Goal: Task Accomplishment & Management: Manage account settings

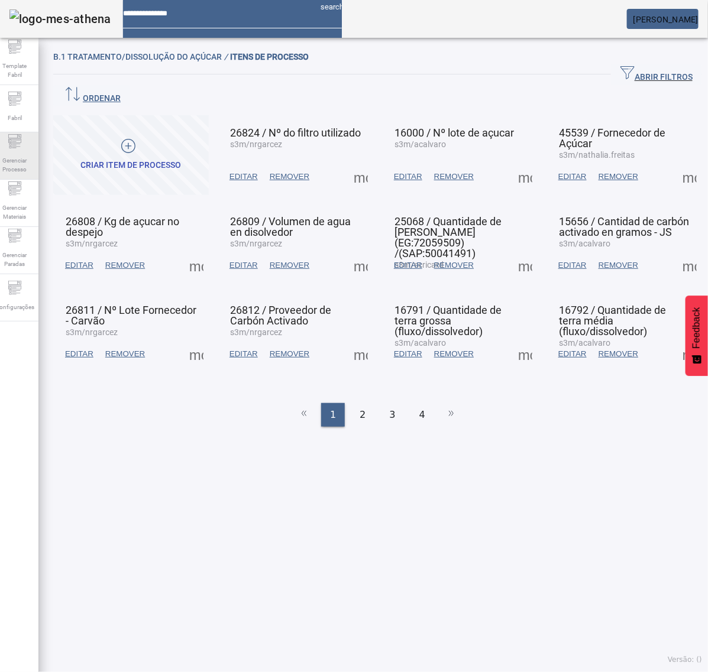
click at [22, 147] on icon at bounding box center [15, 141] width 14 height 14
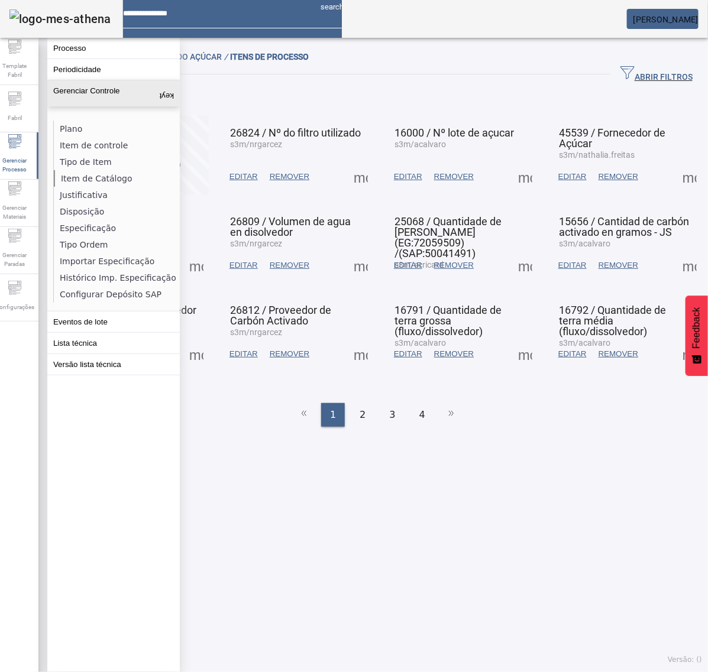
click at [101, 178] on li "Item de Catálogo" at bounding box center [116, 178] width 125 height 17
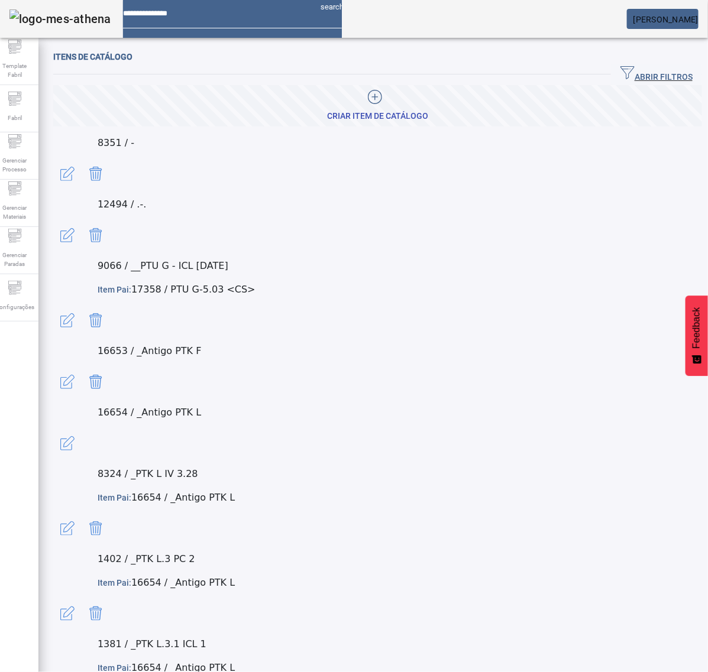
click at [658, 72] on span "ABRIR FILTROS" at bounding box center [656, 75] width 72 height 18
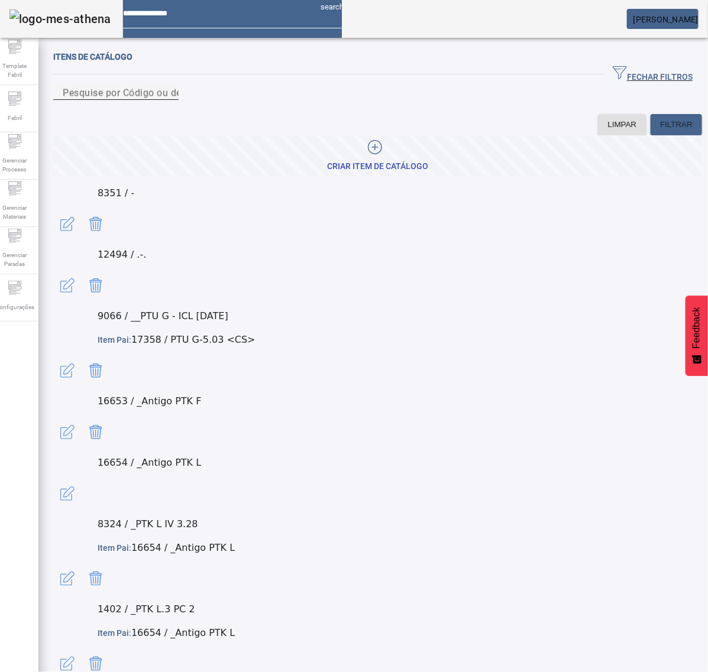
click at [169, 100] on input "Pesquise por Código ou descrição" at bounding box center [116, 93] width 106 height 14
click at [197, 98] on mat-label "Pesquise por Código ou descrição" at bounding box center [138, 92] width 151 height 11
click at [169, 100] on input "Pesquise por Código ou descrição" at bounding box center [116, 93] width 106 height 14
click at [355, 158] on div at bounding box center [374, 149] width 95 height 18
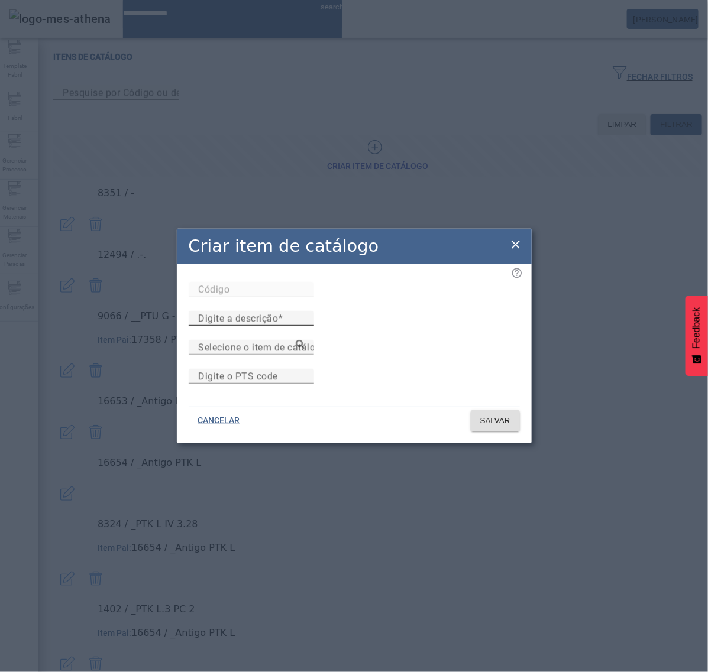
click at [278, 313] on mat-label "Digite a descrição" at bounding box center [238, 318] width 80 height 11
click at [304, 312] on input "Digite a descrição" at bounding box center [251, 319] width 106 height 14
paste input "**********"
type input "**********"
drag, startPoint x: 252, startPoint y: 323, endPoint x: 254, endPoint y: 334, distance: 11.5
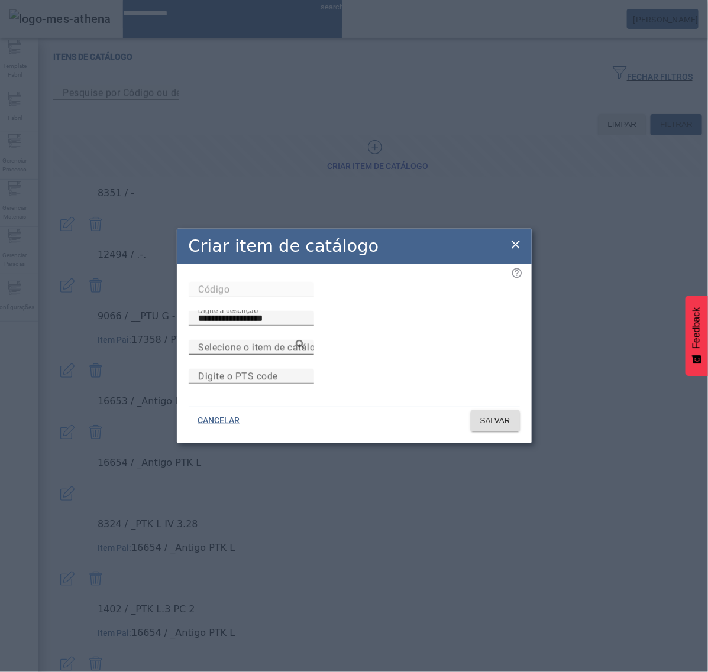
click at [254, 340] on div "Selecione o item de catálogo pai" at bounding box center [251, 347] width 106 height 15
paste input "******"
type input "******"
drag, startPoint x: 299, startPoint y: 364, endPoint x: 317, endPoint y: 371, distance: 19.7
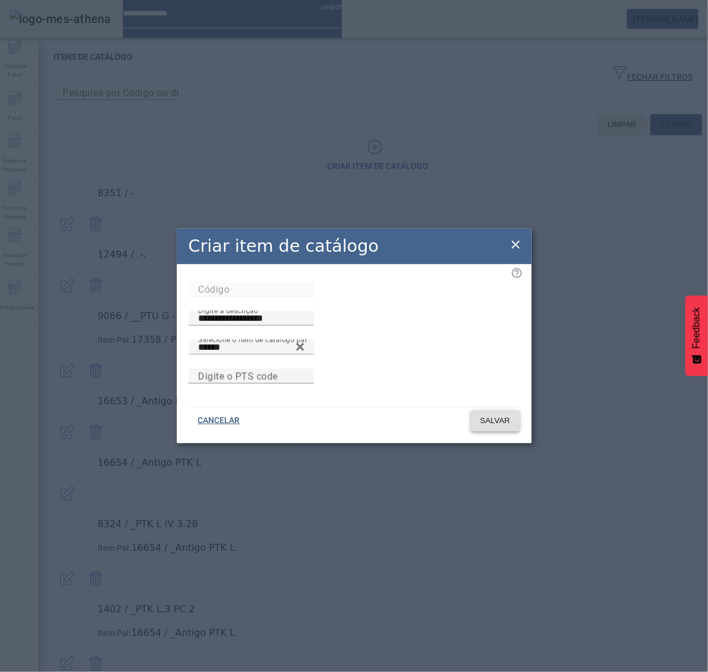
click at [498, 427] on span "SALVAR" at bounding box center [495, 421] width 30 height 12
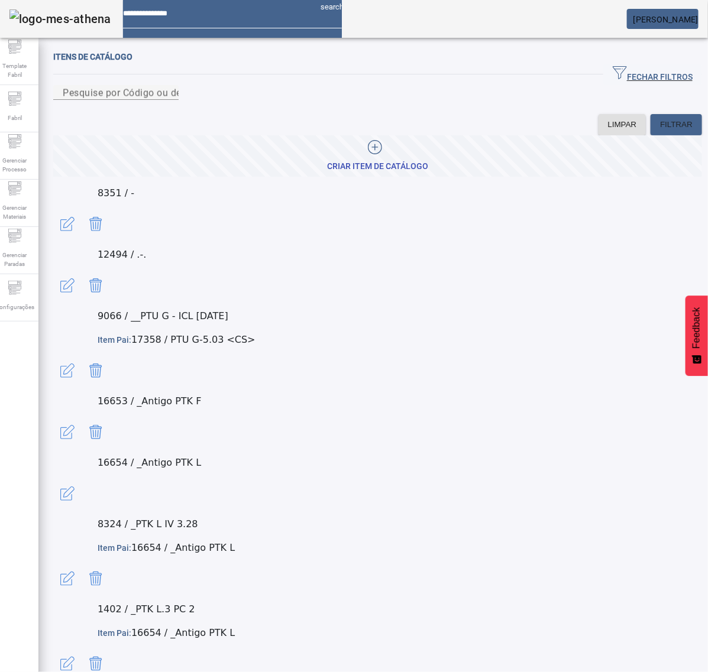
click at [371, 154] on icon at bounding box center [375, 147] width 14 height 14
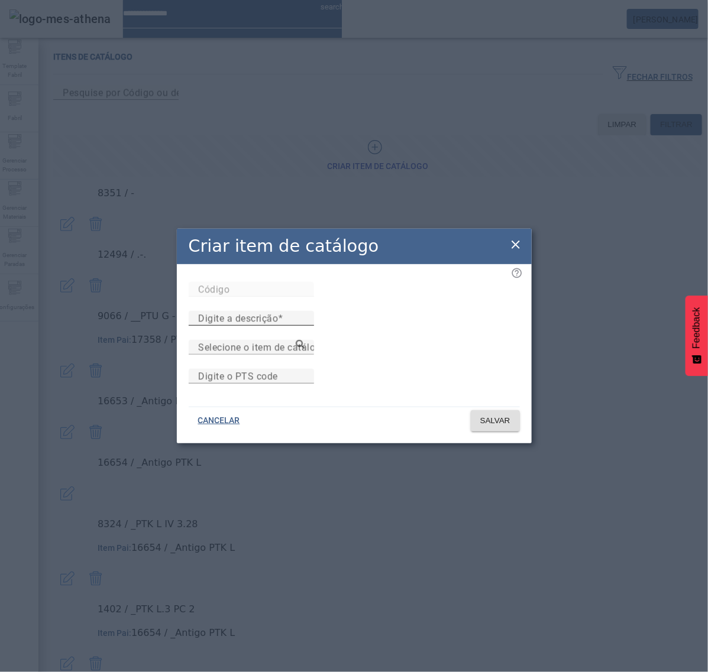
click at [304, 312] on input "Digite a descrição" at bounding box center [251, 319] width 106 height 14
click at [304, 344] on input "Selecione o item de catálogo pai" at bounding box center [251, 348] width 106 height 14
paste input "******"
type input "******"
click at [304, 312] on input "Digite a descrição" at bounding box center [251, 319] width 106 height 14
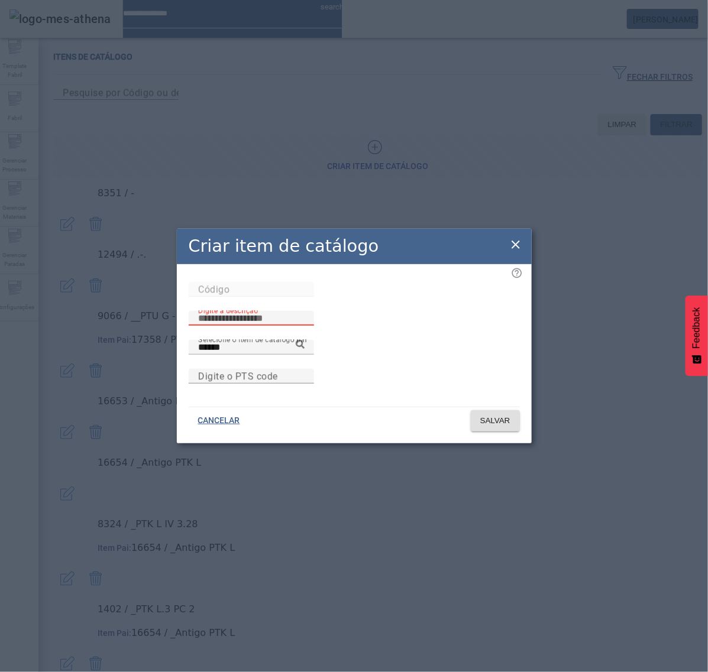
paste input "**********"
type input "**********"
click at [304, 340] on icon at bounding box center [300, 344] width 9 height 9
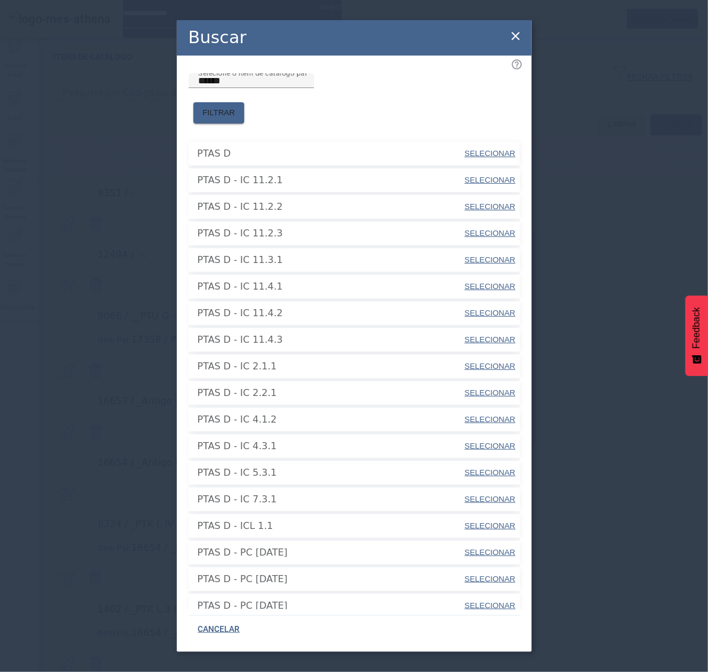
drag, startPoint x: 486, startPoint y: 142, endPoint x: 481, endPoint y: 157, distance: 15.7
click at [486, 149] on span "SELECIONAR" at bounding box center [490, 153] width 51 height 9
type input "******"
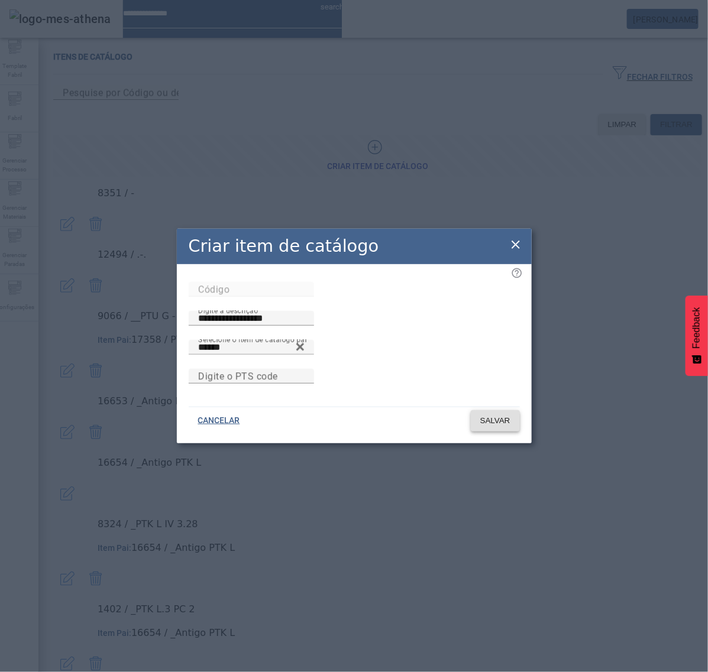
click at [507, 427] on span "SALVAR" at bounding box center [495, 421] width 30 height 12
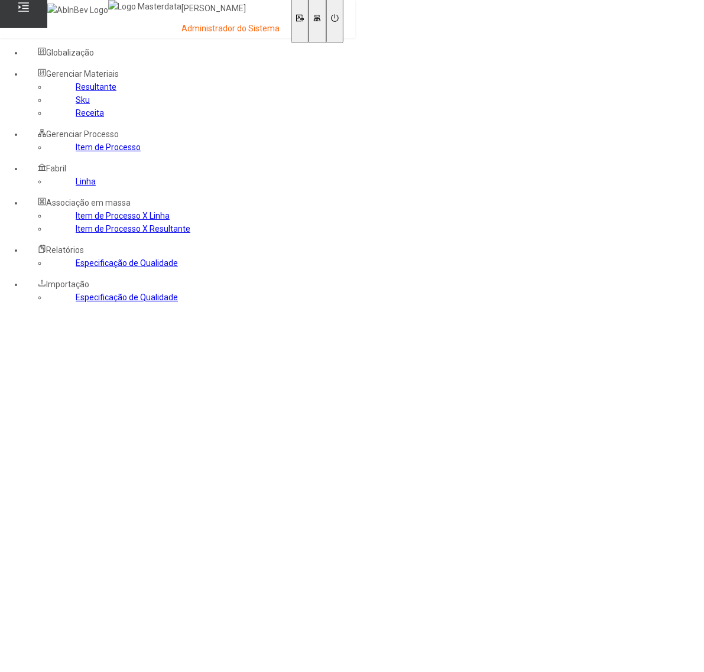
click at [76, 152] on link "Item de Processo" at bounding box center [108, 146] width 65 height 9
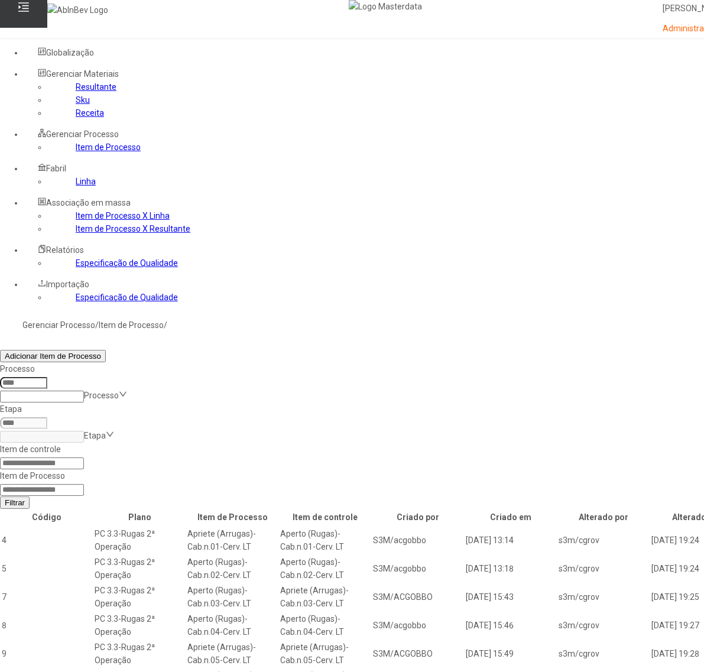
click at [84, 484] on input at bounding box center [42, 490] width 84 height 12
type input "****"
click at [0, 497] on button "Filtrar" at bounding box center [15, 503] width 30 height 12
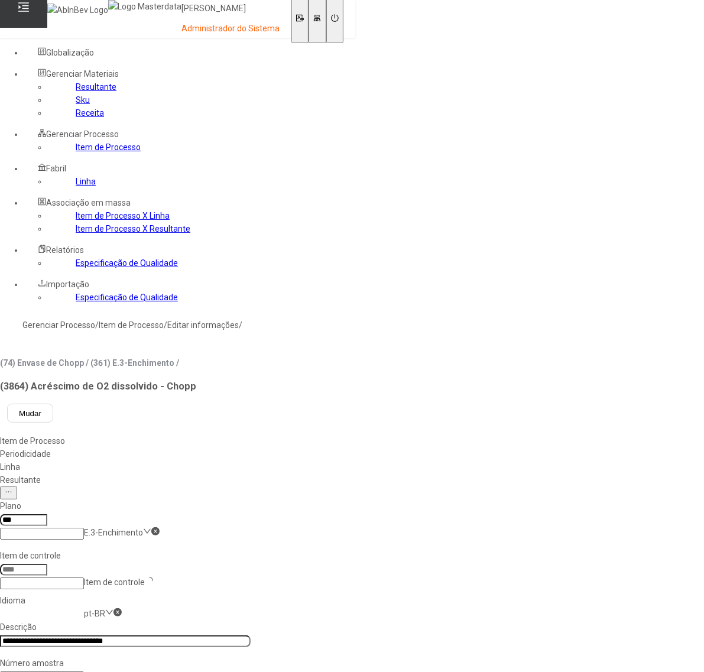
type input "****"
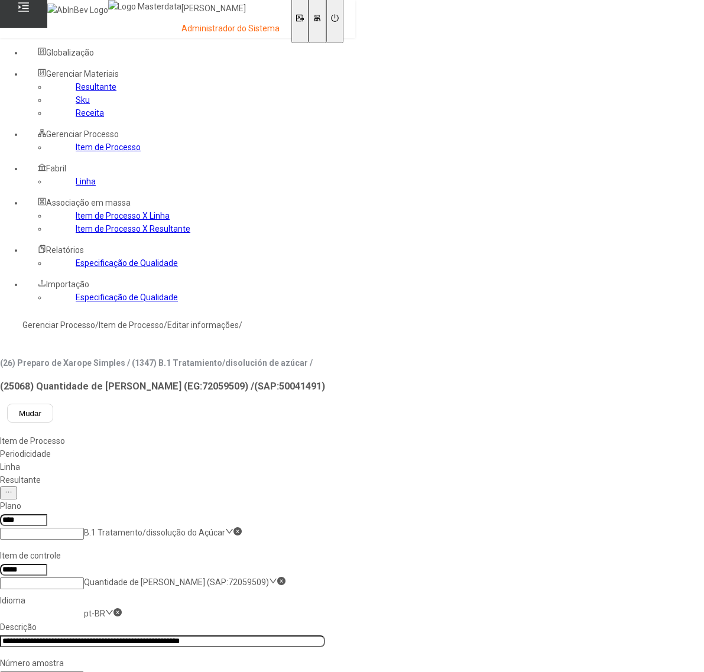
scroll to position [37, 0]
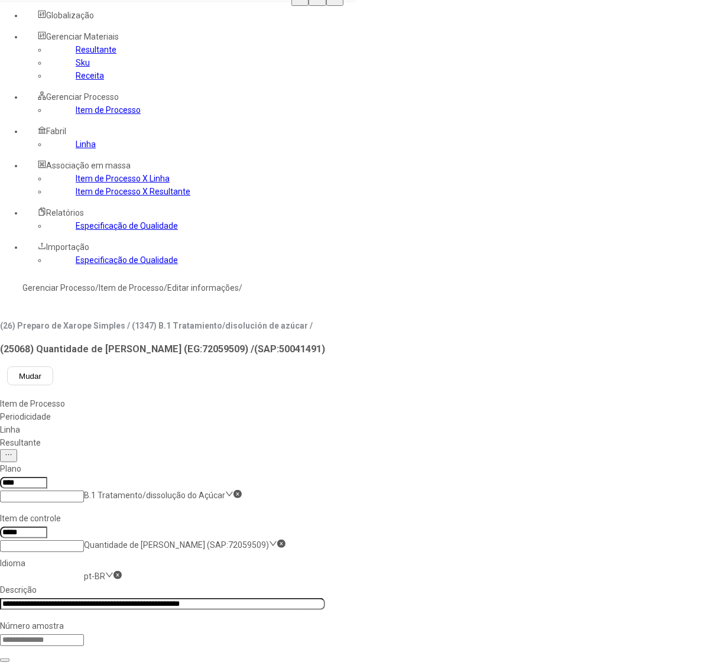
click at [76, 115] on link "Item de Processo" at bounding box center [108, 109] width 65 height 9
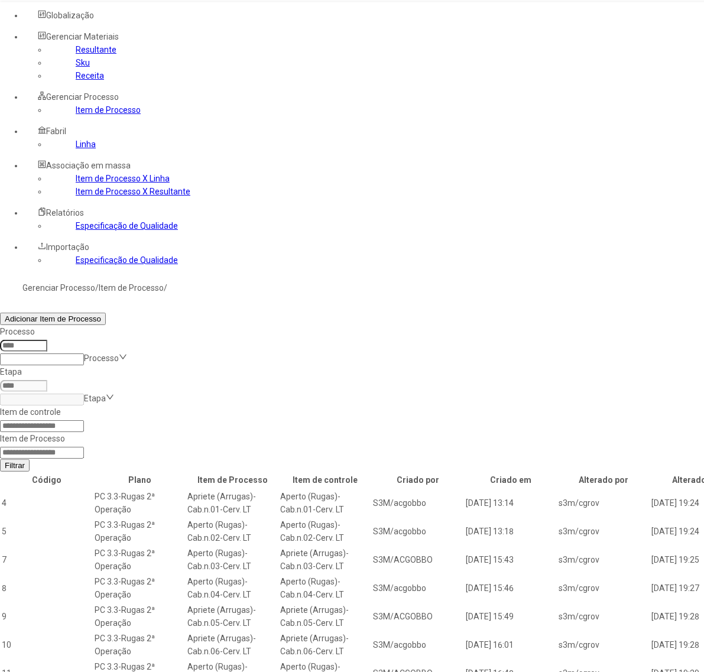
click at [84, 420] on input at bounding box center [42, 426] width 84 height 12
type input "*****"
click at [0, 459] on button "Filtrar" at bounding box center [15, 465] width 30 height 12
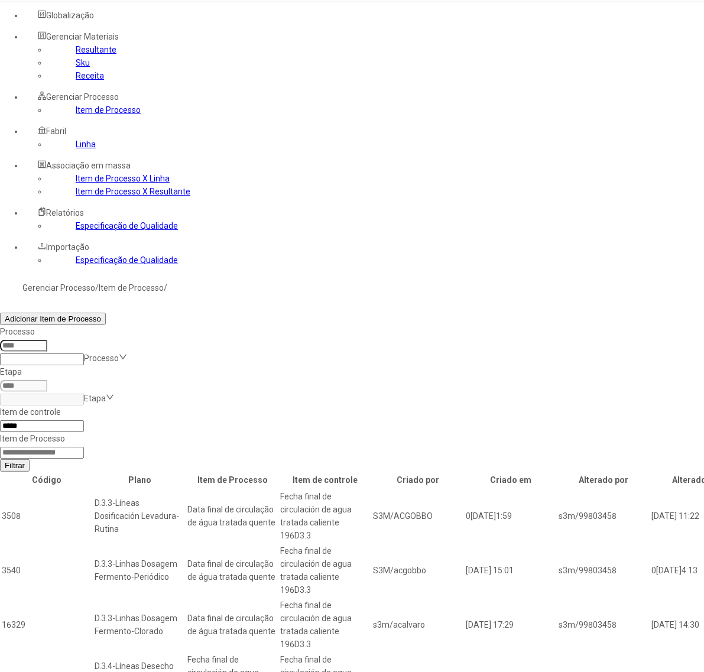
click at [76, 149] on link "Linha" at bounding box center [86, 144] width 20 height 9
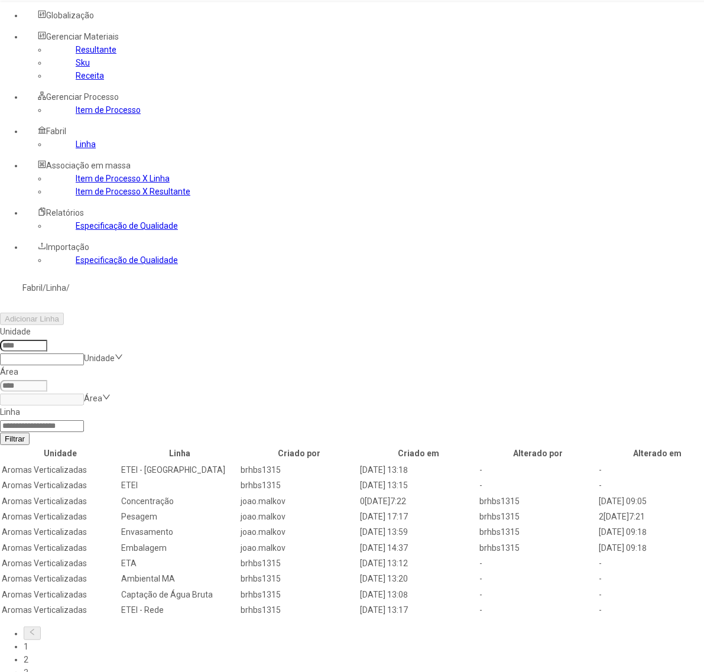
click at [47, 340] on input at bounding box center [23, 346] width 47 height 12
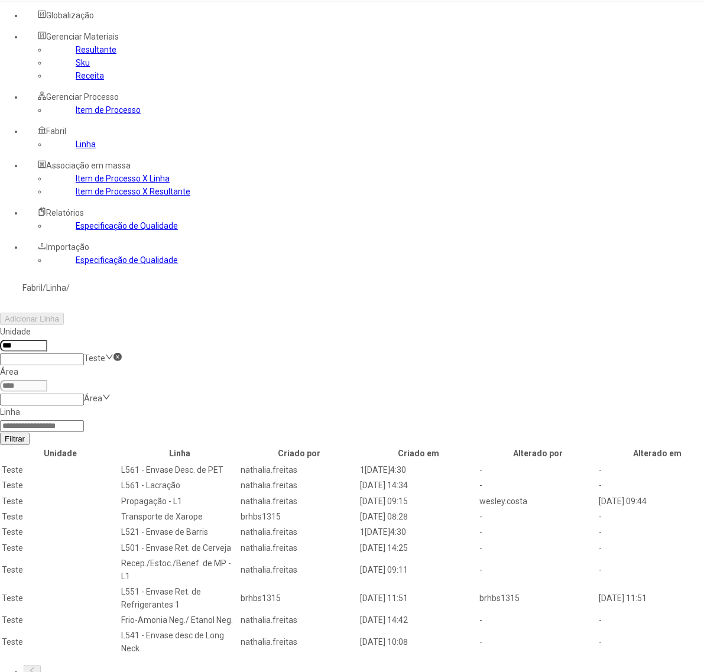
type input "***"
click at [84, 420] on input at bounding box center [42, 426] width 84 height 12
type input "***"
click at [0, 433] on button "Filtrar" at bounding box center [15, 439] width 30 height 12
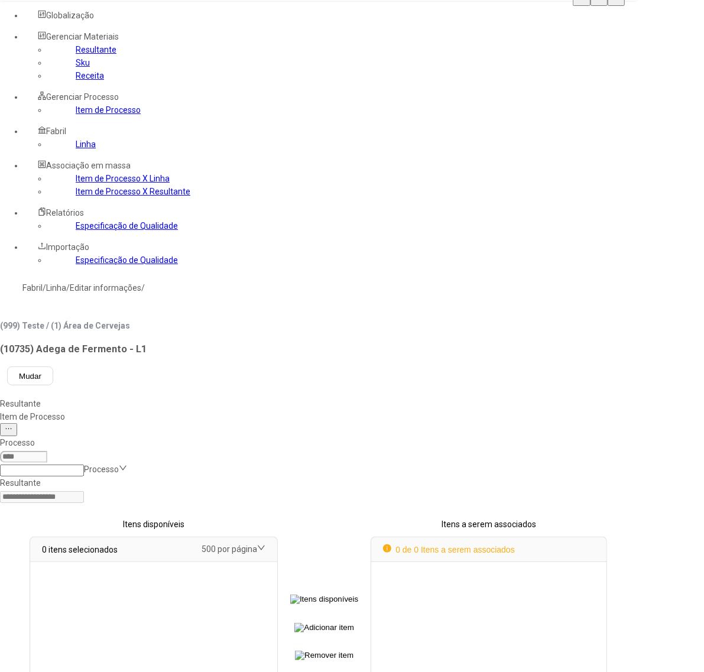
click at [84, 465] on input at bounding box center [42, 471] width 84 height 12
type input "*"
click at [375, 436] on div "Processo Processo Resultante Itens disponíveis 0 itens selecionados 500 por pág…" at bounding box center [318, 608] width 637 height 344
click at [273, 410] on div "Item de Processo" at bounding box center [318, 416] width 637 height 13
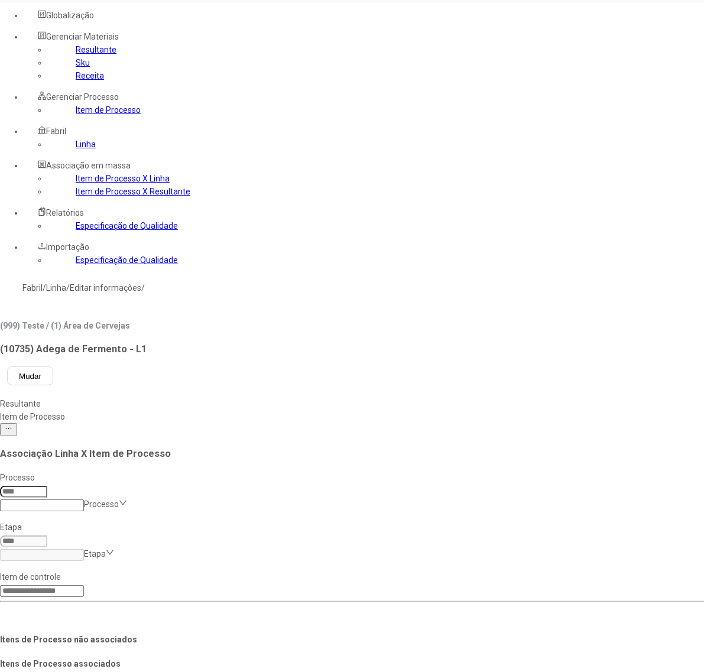
click at [84, 500] on input at bounding box center [42, 506] width 84 height 12
type input "*"
click at [121, 635] on div "Assepsia - Brassagem Linha de Mosto" at bounding box center [60, 648] width 121 height 26
type input "***"
click at [84, 549] on input at bounding box center [42, 555] width 84 height 12
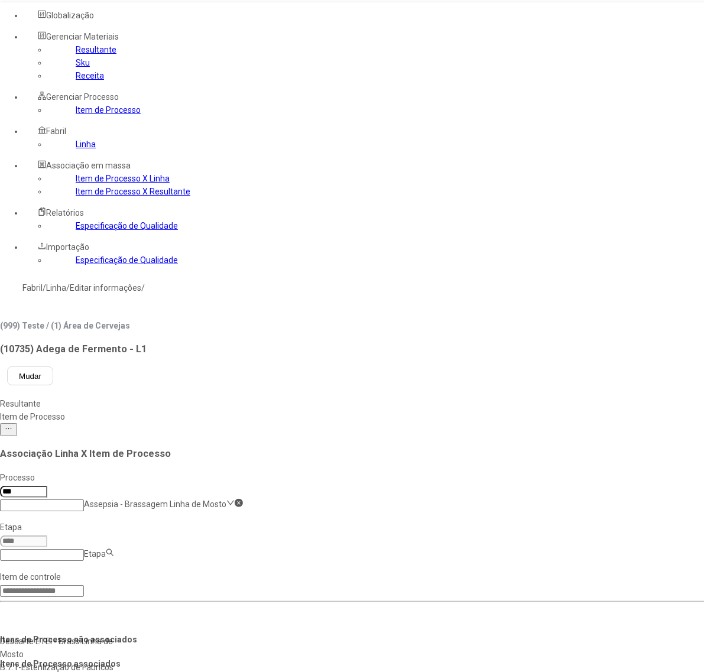
drag, startPoint x: 415, startPoint y: 190, endPoint x: 419, endPoint y: 184, distance: 6.9
click at [84, 549] on input at bounding box center [42, 555] width 84 height 12
type input "*"
click at [84, 549] on input at bounding box center [42, 555] width 84 height 12
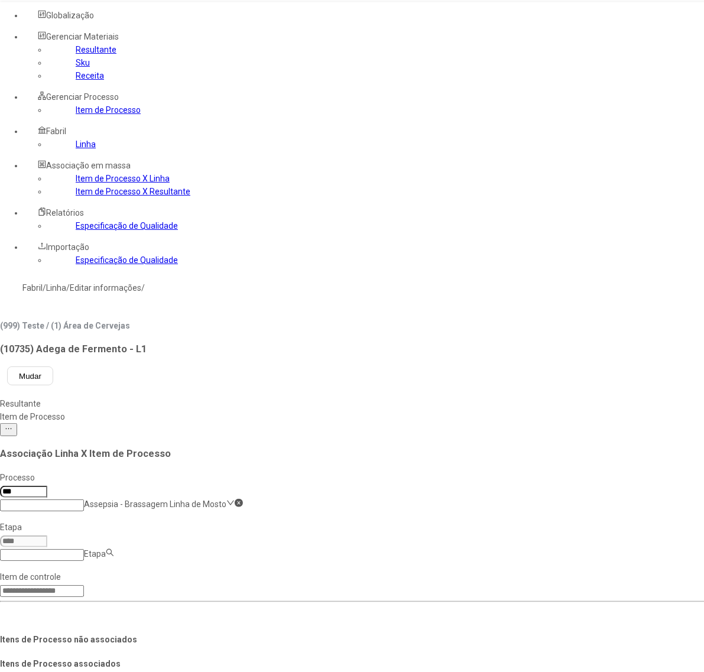
click at [84, 549] on input at bounding box center [42, 555] width 84 height 12
type input "*"
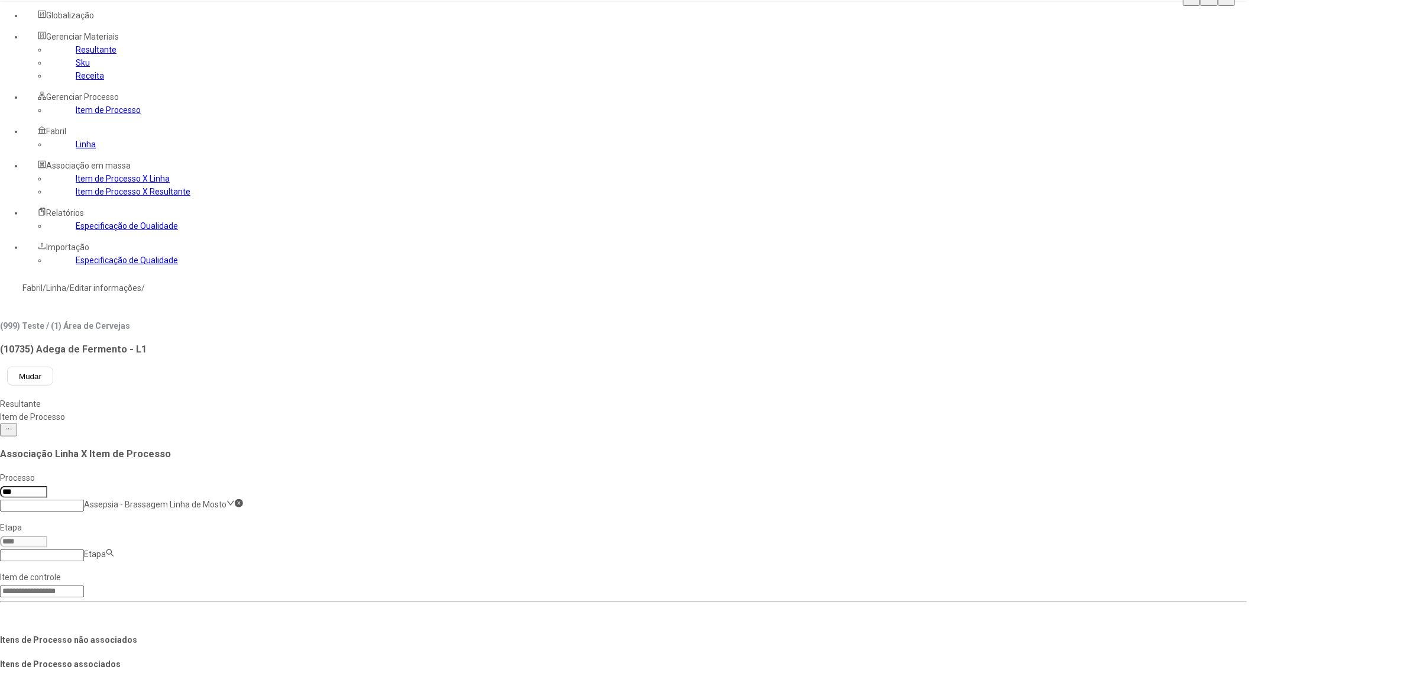
drag, startPoint x: 642, startPoint y: 192, endPoint x: 658, endPoint y: 191, distance: 16.0
click at [84, 549] on input at bounding box center [42, 555] width 84 height 12
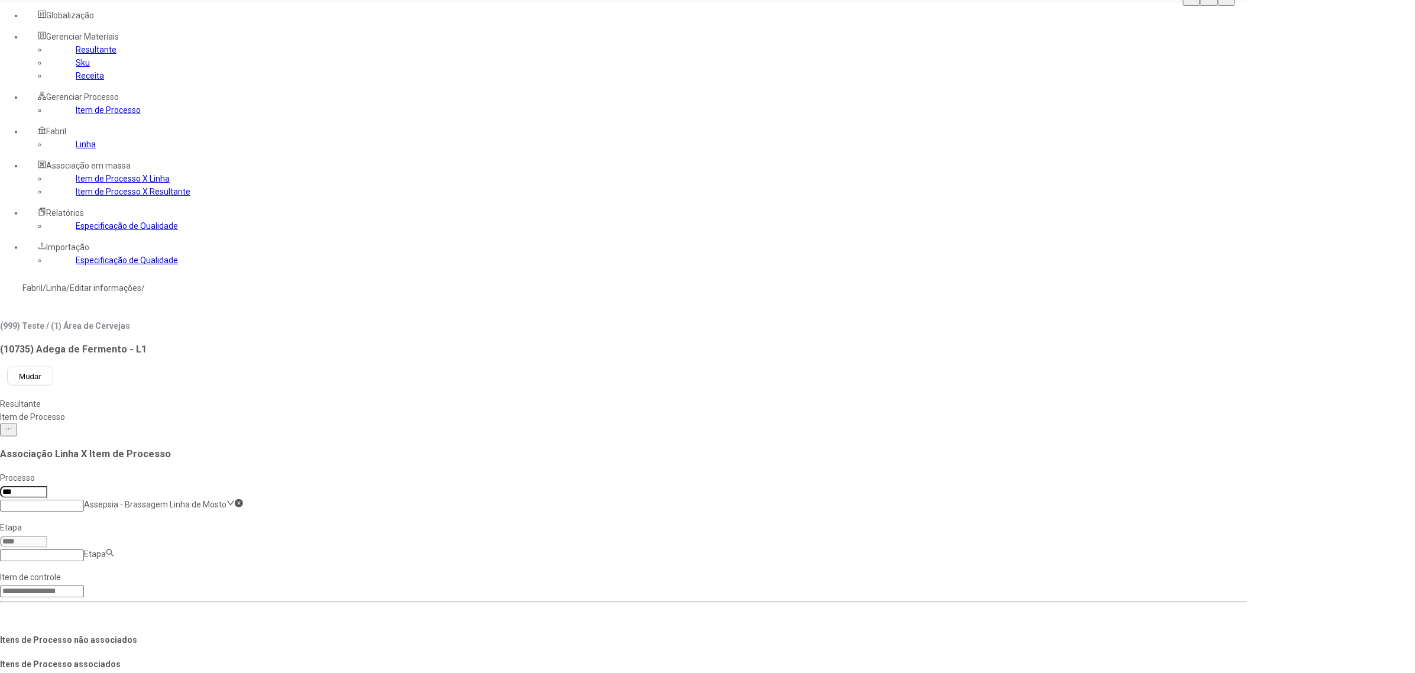
paste input "**********"
type input "*"
click at [47, 486] on input "***" at bounding box center [23, 492] width 47 height 12
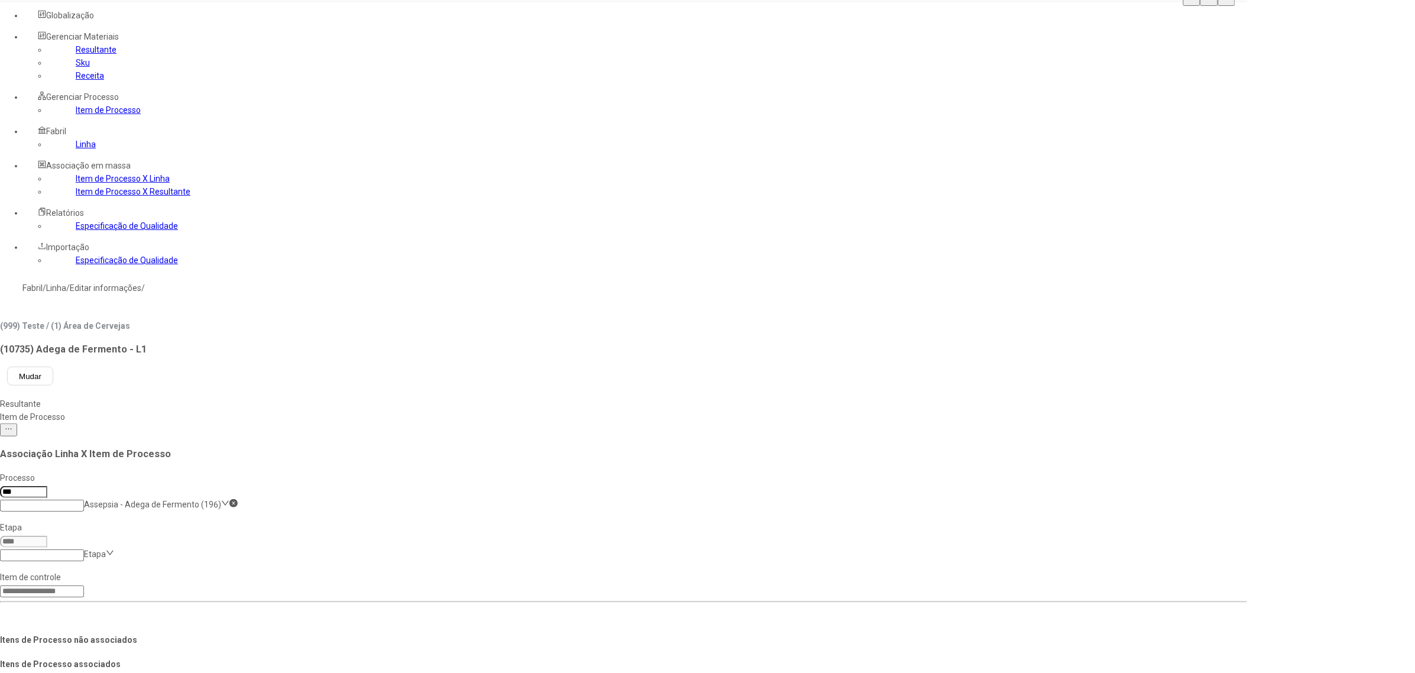
type input "***"
click at [84, 549] on input at bounding box center [42, 555] width 84 height 12
drag, startPoint x: 780, startPoint y: 412, endPoint x: 835, endPoint y: 448, distance: 65.3
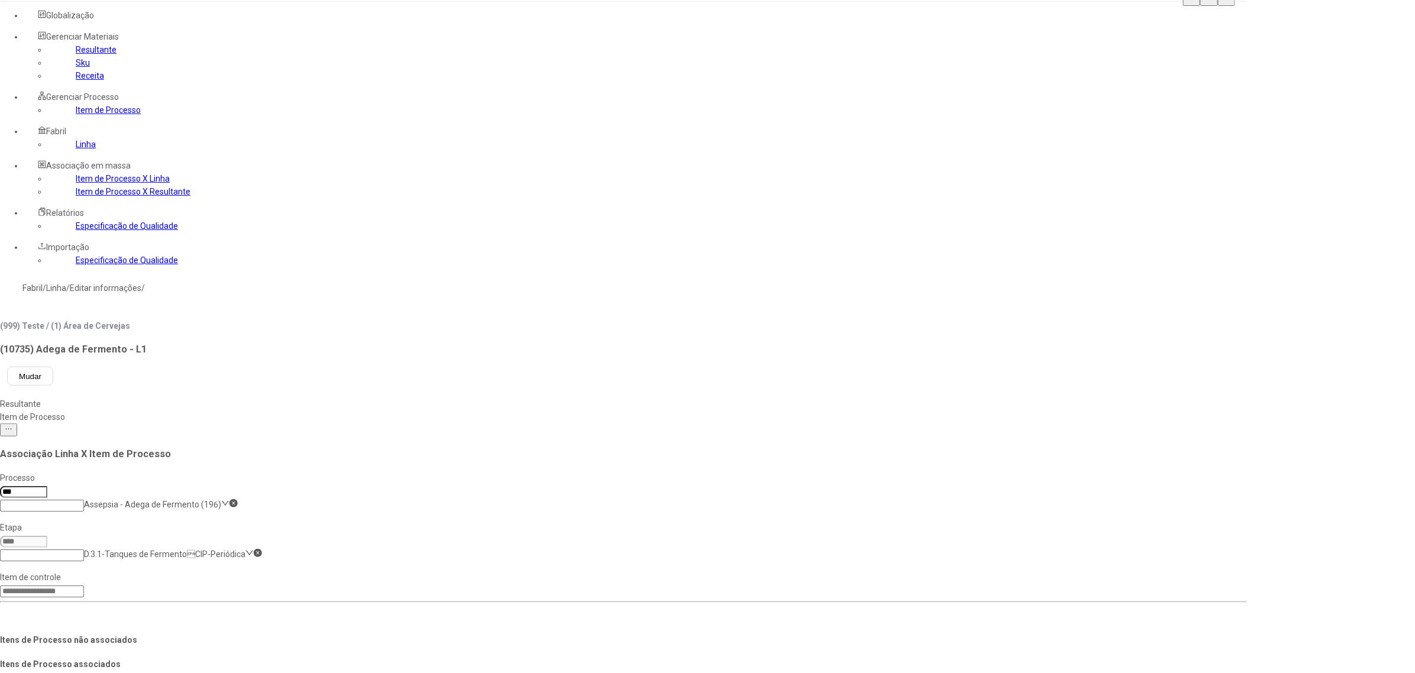
click at [704, 319] on div "(999) Teste / (1) Área de Cervejas (10735) Adega de Fermento - L1 Mudar" at bounding box center [623, 355] width 1247 height 72
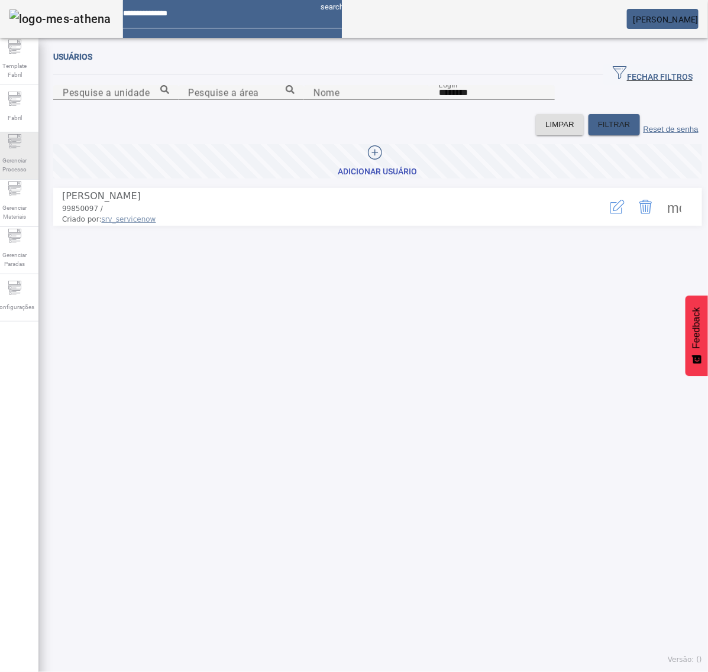
click at [30, 166] on span "Gerenciar Processo" at bounding box center [14, 165] width 35 height 25
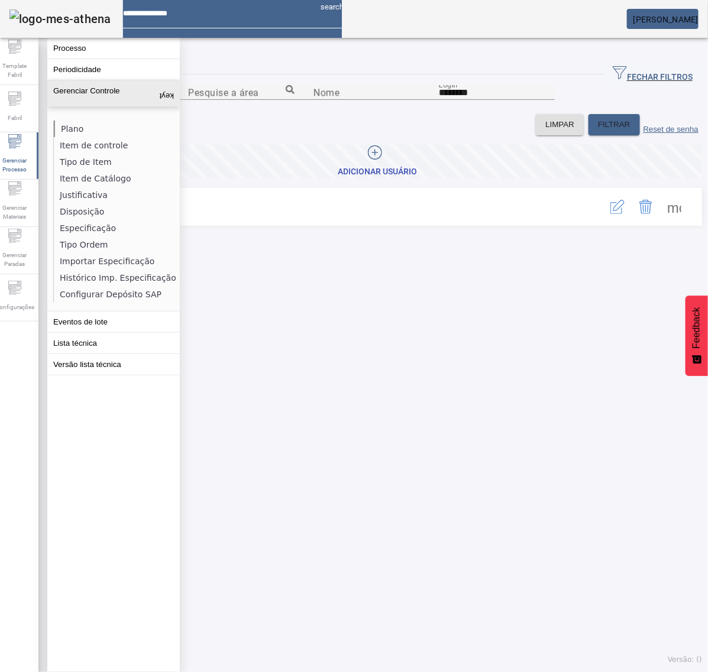
click at [73, 131] on li "Plano" at bounding box center [116, 129] width 125 height 17
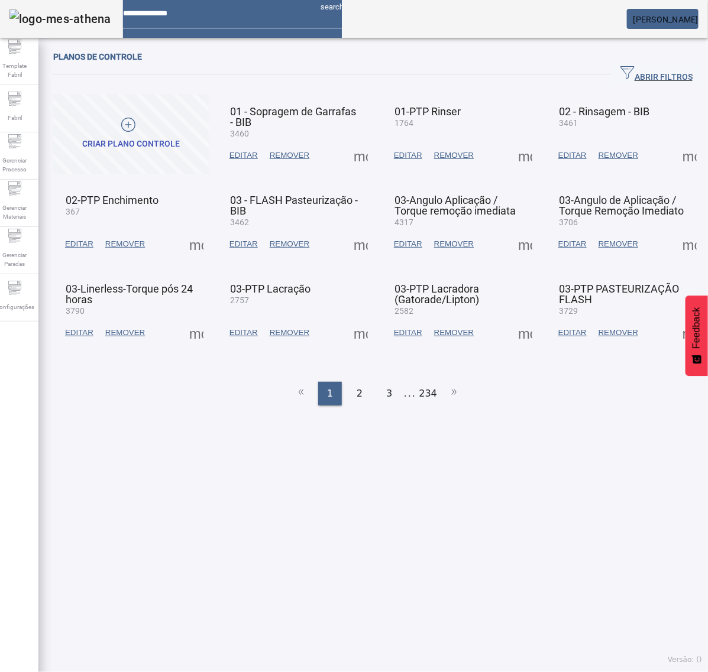
click at [653, 80] on span "ABRIR FILTROS" at bounding box center [656, 75] width 72 height 18
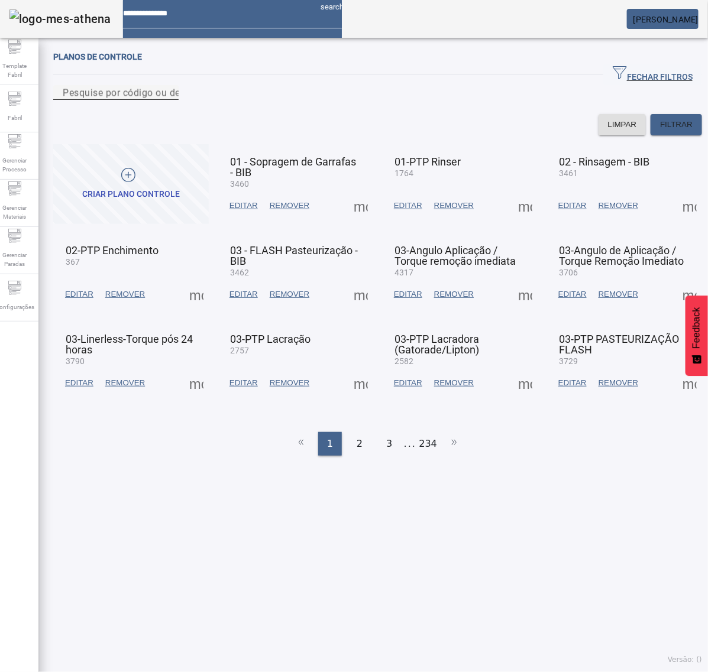
click at [141, 98] on mat-label "Pesquise por código ou descrição" at bounding box center [138, 92] width 150 height 11
click at [141, 100] on input "Pesquise por código ou descrição" at bounding box center [116, 93] width 106 height 14
type input "****"
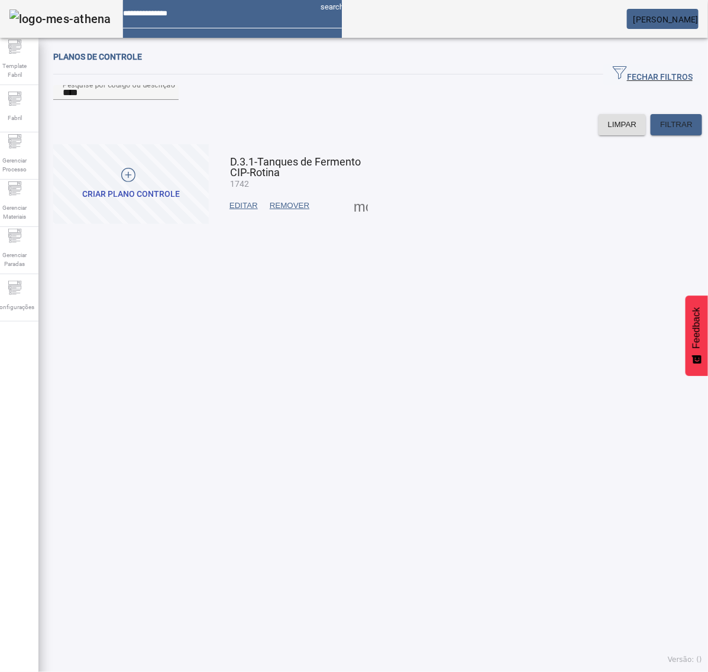
click at [349, 220] on span at bounding box center [360, 206] width 28 height 28
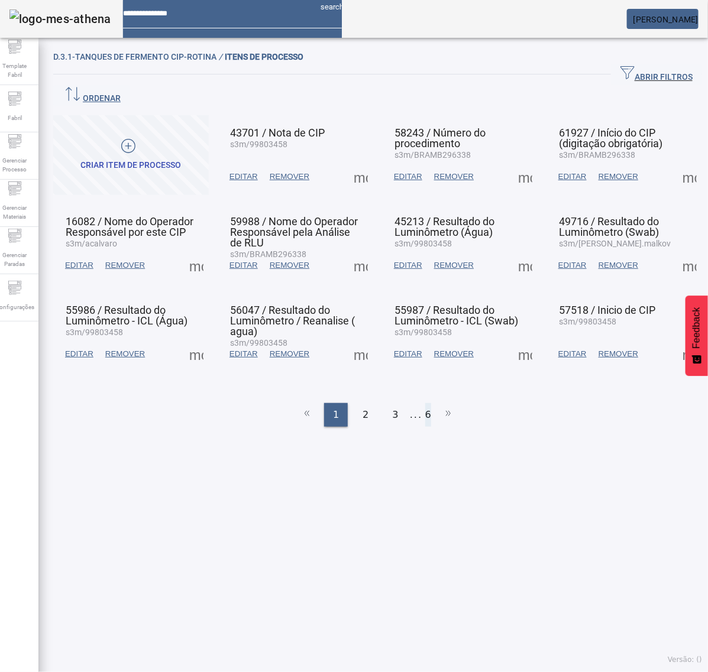
click at [425, 403] on li "6" at bounding box center [428, 415] width 6 height 24
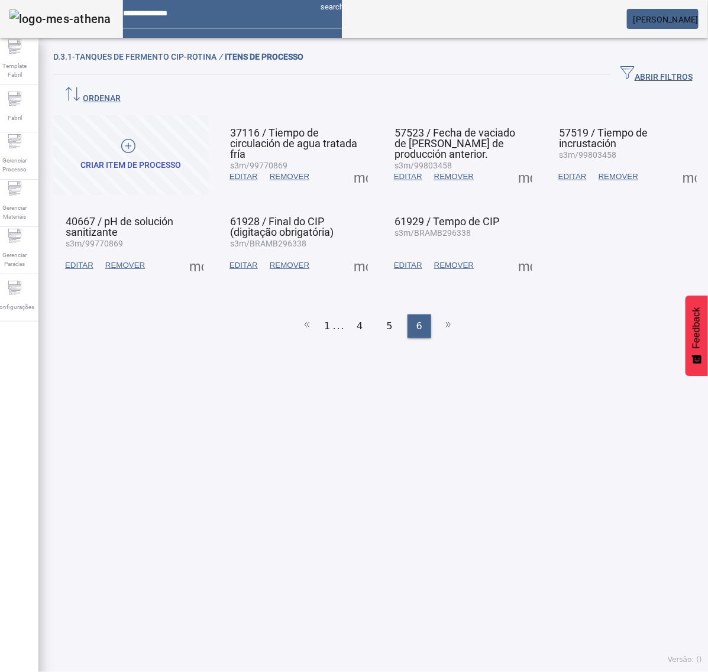
click at [511, 251] on span at bounding box center [525, 265] width 28 height 28
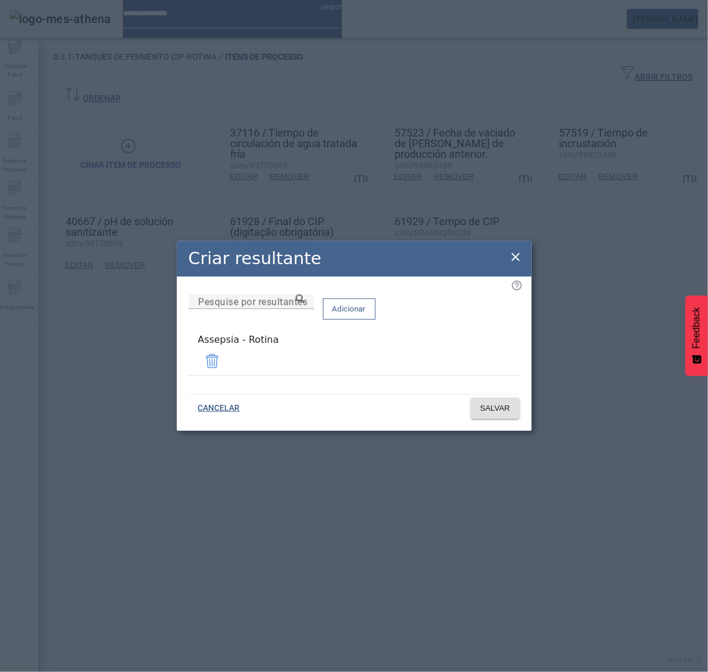
click at [514, 261] on icon at bounding box center [515, 257] width 8 height 8
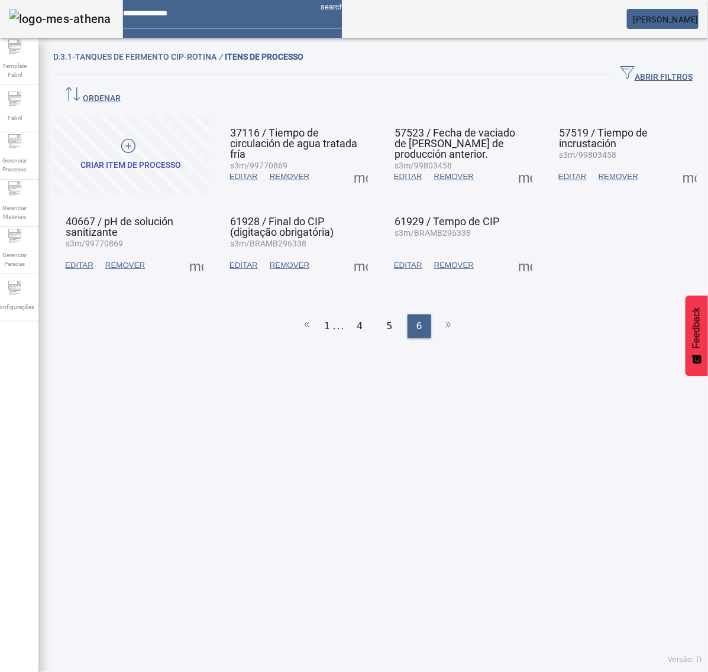
click at [247, 260] on span "EDITAR" at bounding box center [243, 266] width 28 height 12
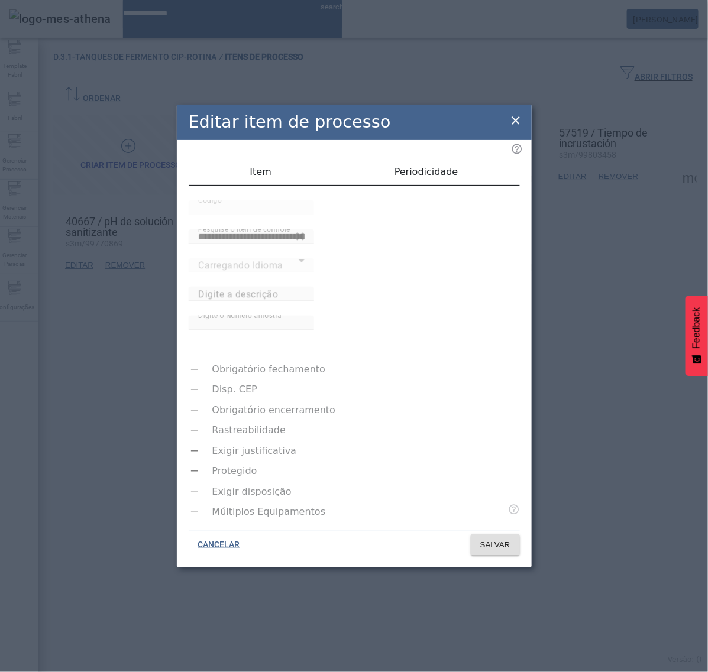
type input "**********"
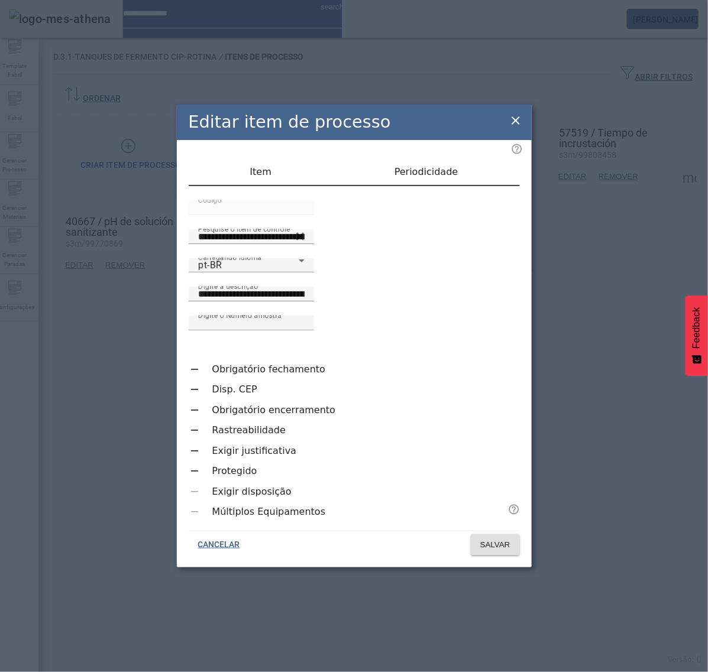
click at [515, 128] on icon at bounding box center [515, 121] width 14 height 14
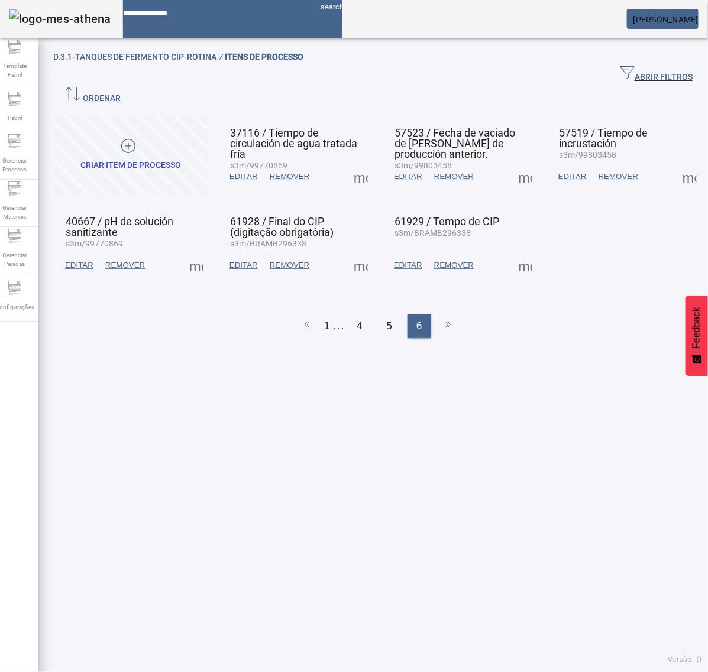
click at [353, 251] on span at bounding box center [360, 265] width 28 height 28
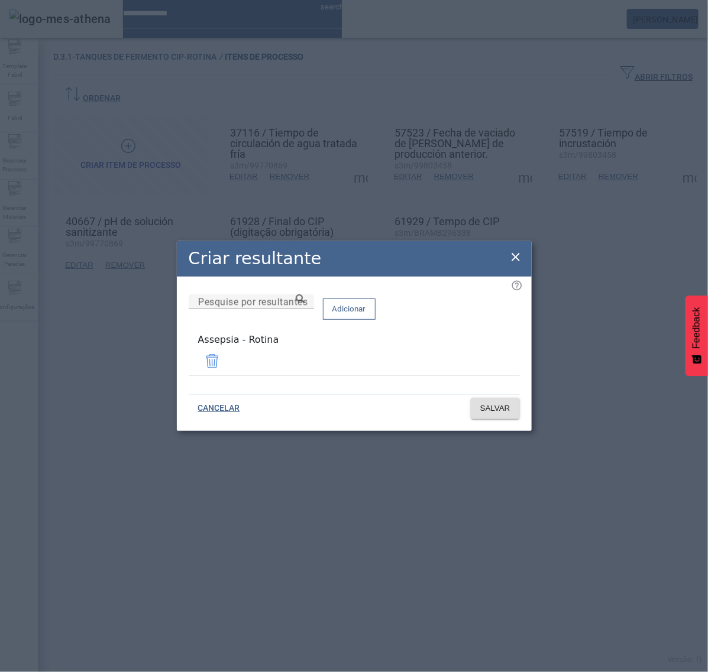
click at [517, 264] on icon at bounding box center [515, 257] width 14 height 14
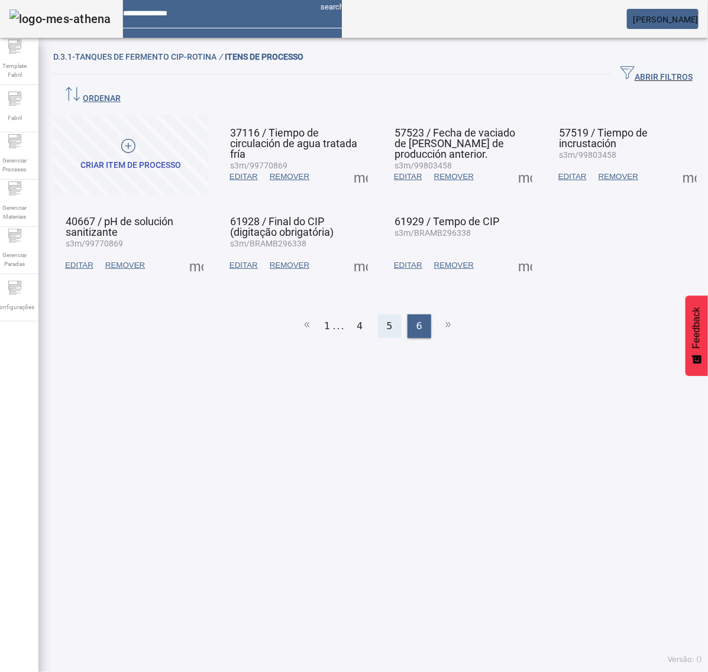
click at [390, 315] on div "5" at bounding box center [390, 327] width 24 height 24
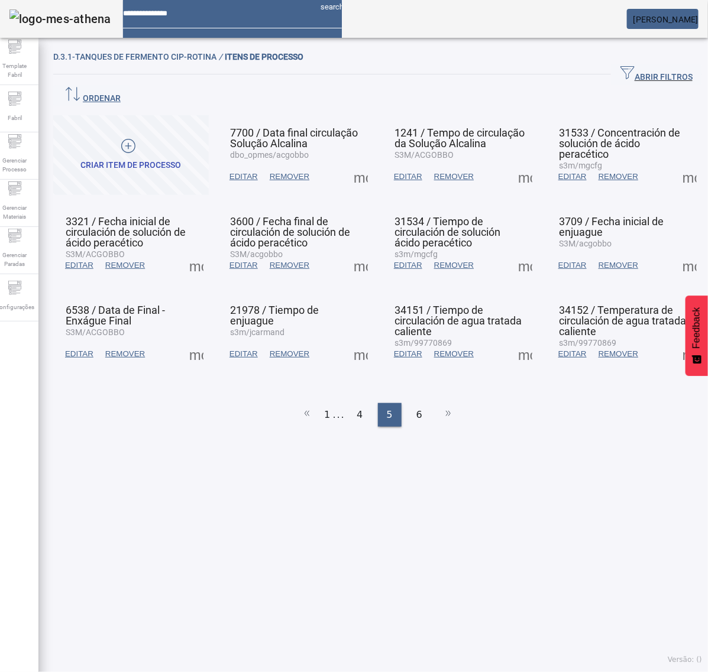
click at [516, 340] on span at bounding box center [525, 354] width 28 height 28
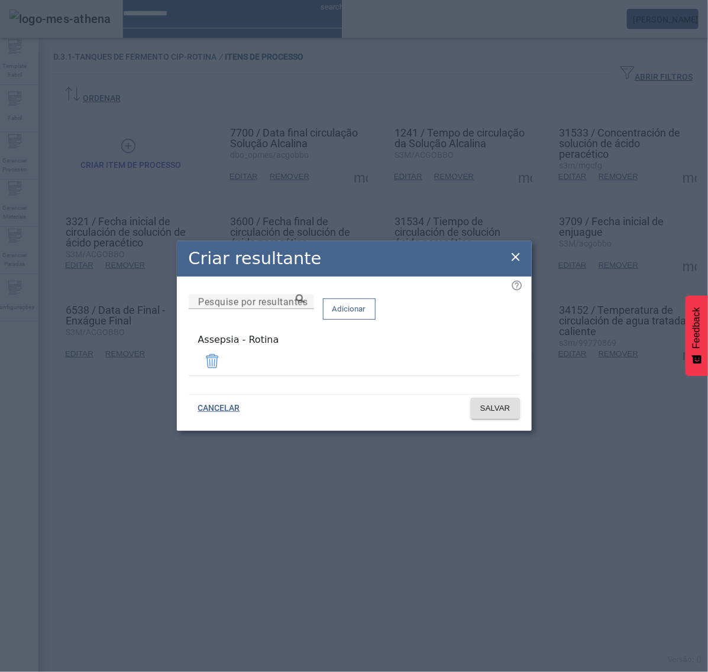
click at [519, 264] on icon at bounding box center [515, 257] width 14 height 14
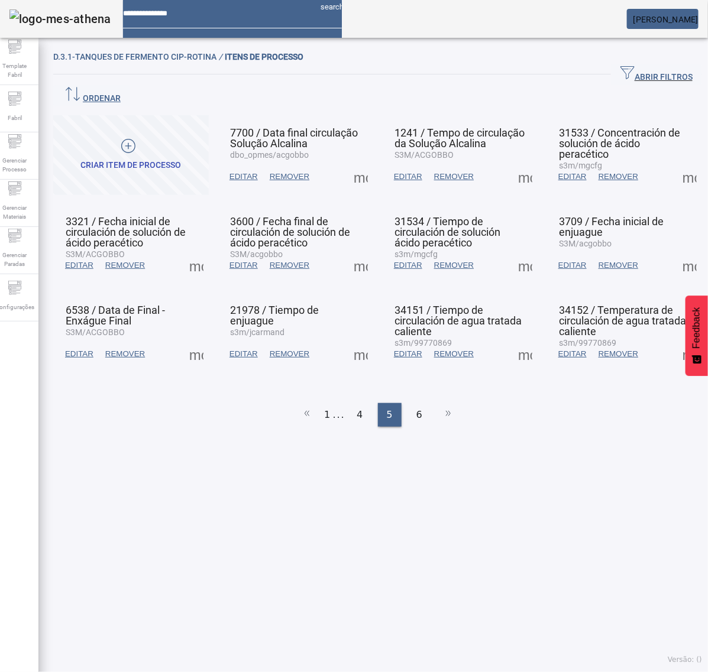
click at [406, 348] on span "EDITAR" at bounding box center [408, 354] width 28 height 12
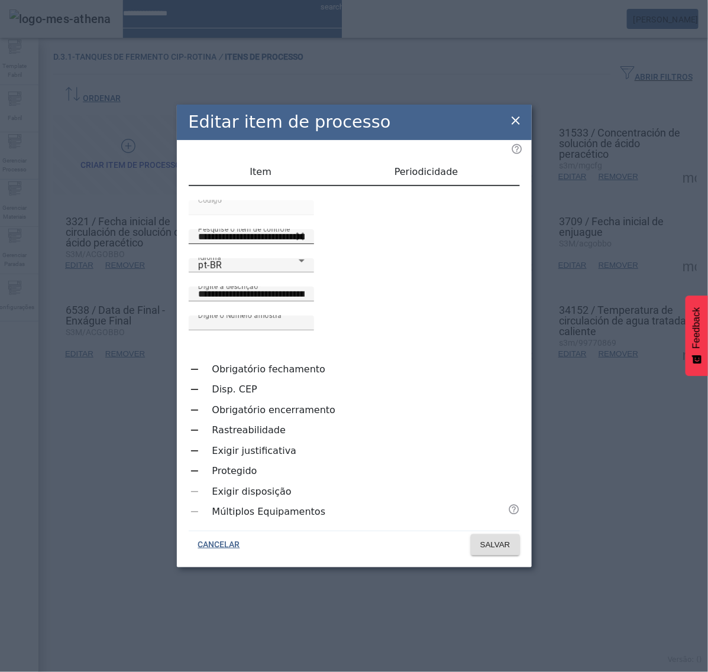
click at [198, 244] on input "**********" at bounding box center [251, 237] width 106 height 14
type input "**********"
click at [250, 273] on div "pt-BR" at bounding box center [248, 265] width 101 height 14
click at [261, 273] on div "es-ES" at bounding box center [248, 265] width 101 height 14
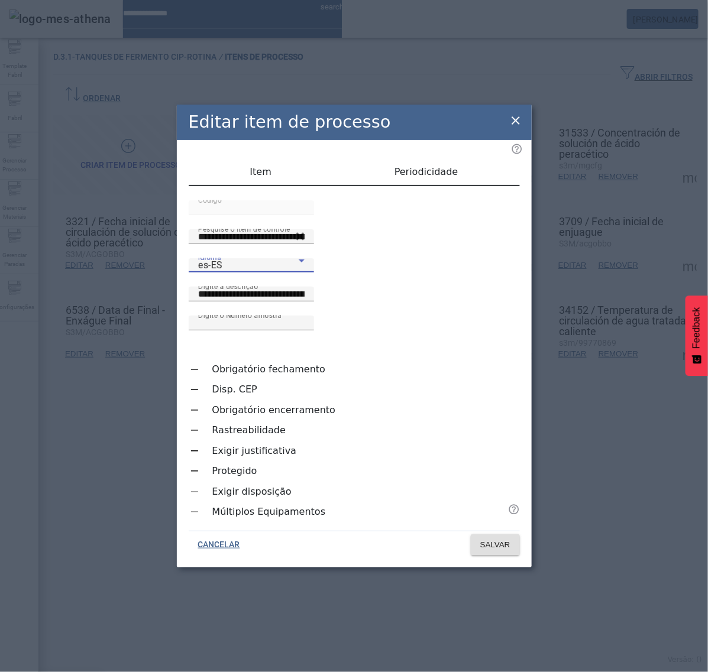
click at [272, 273] on div "Idioma es-ES" at bounding box center [251, 265] width 106 height 14
type input "**********"
click at [488, 539] on span "SALVAR" at bounding box center [495, 545] width 30 height 12
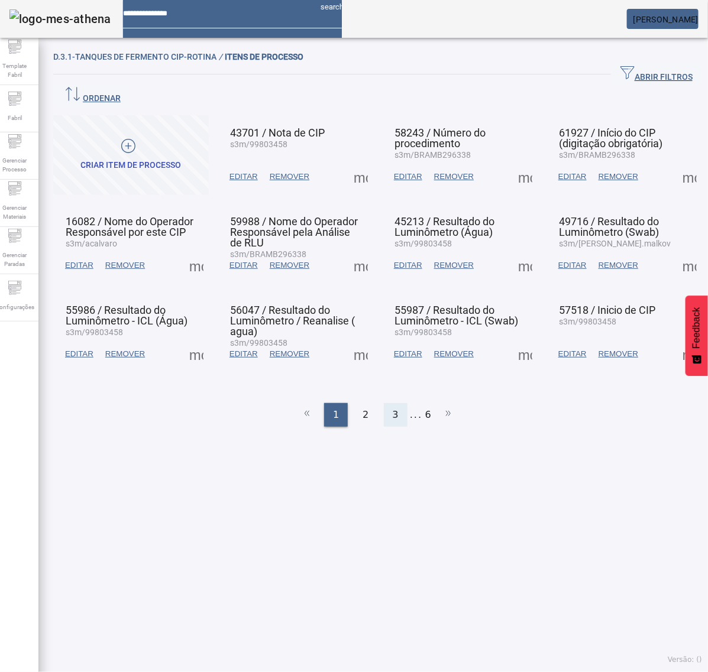
click at [393, 408] on span "3" at bounding box center [396, 415] width 6 height 14
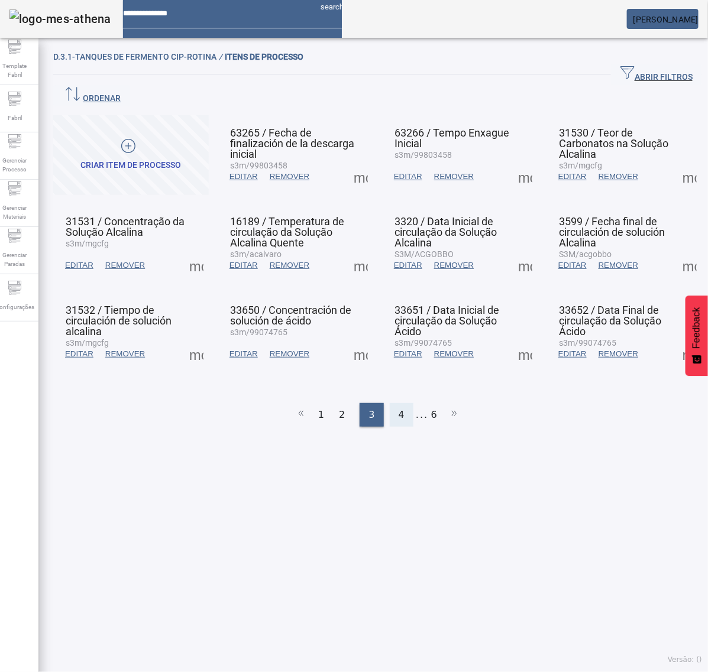
click at [398, 408] on span "4" at bounding box center [401, 415] width 6 height 14
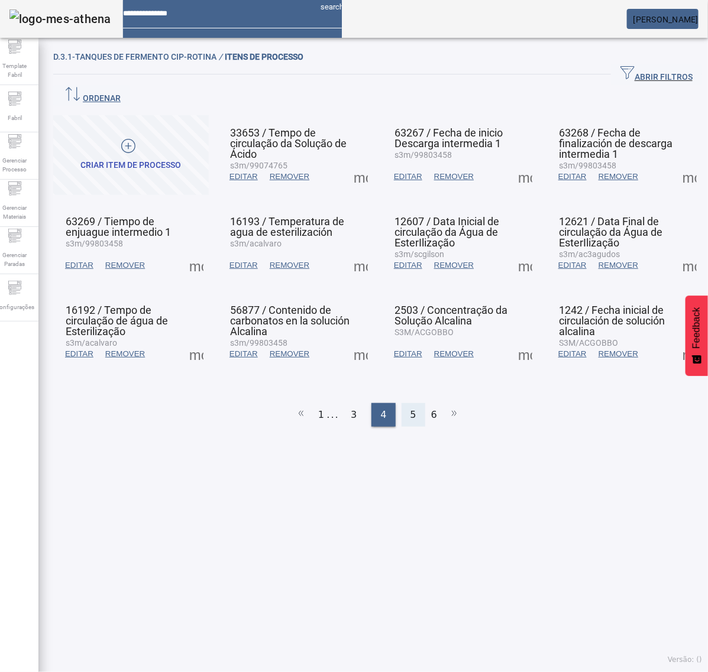
click at [410, 408] on span "5" at bounding box center [413, 415] width 6 height 14
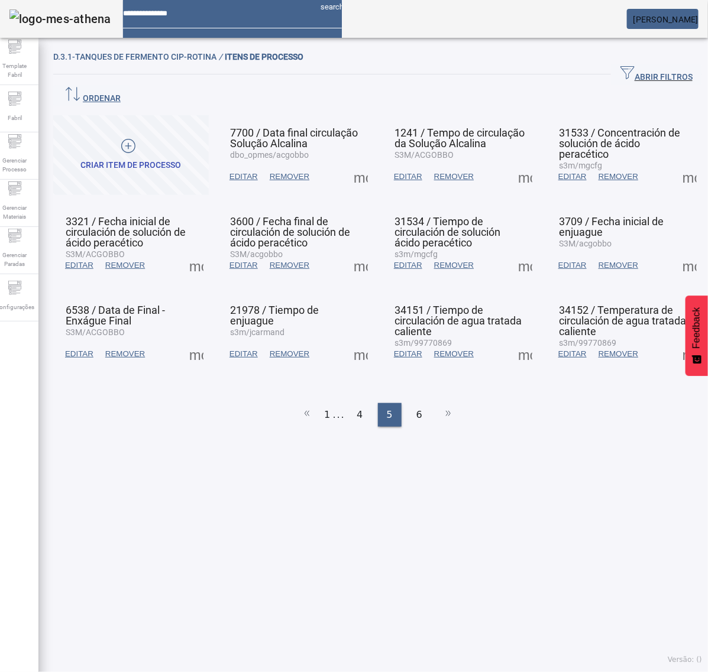
click at [399, 348] on span "EDITAR" at bounding box center [408, 354] width 28 height 12
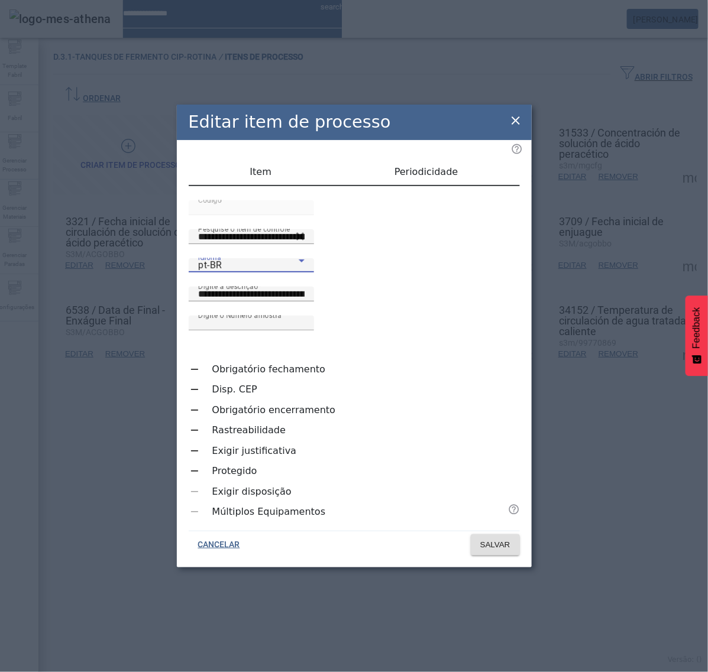
click at [232, 273] on div "pt-BR" at bounding box center [248, 265] width 101 height 14
type input "**********"
click at [515, 128] on icon at bounding box center [515, 121] width 14 height 14
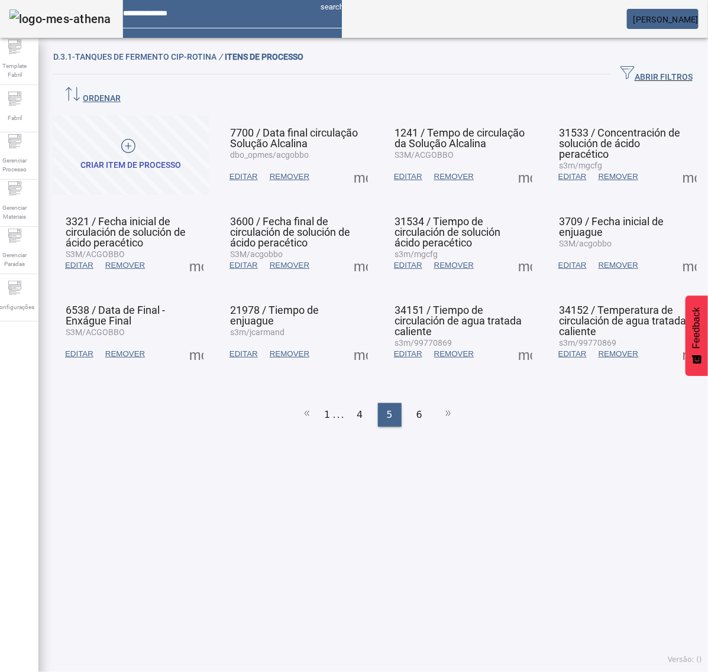
click at [409, 348] on span "EDITAR" at bounding box center [408, 354] width 28 height 12
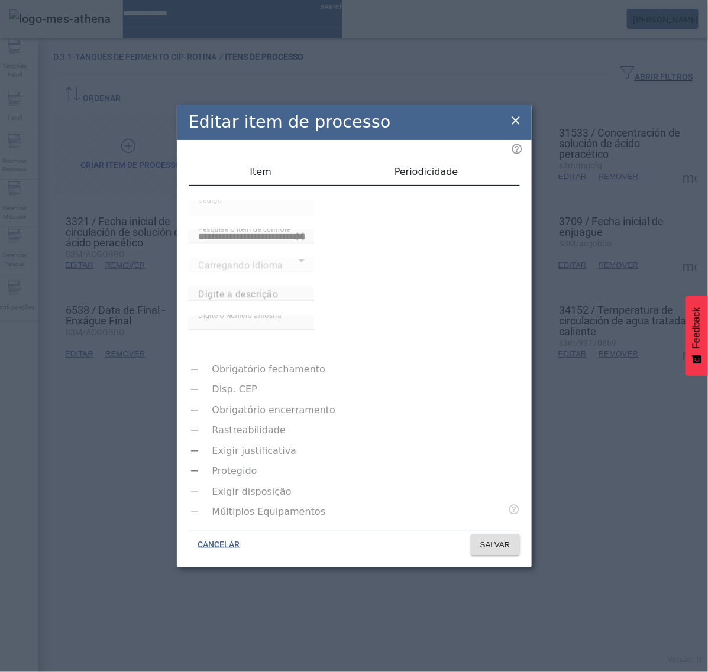
type input "**********"
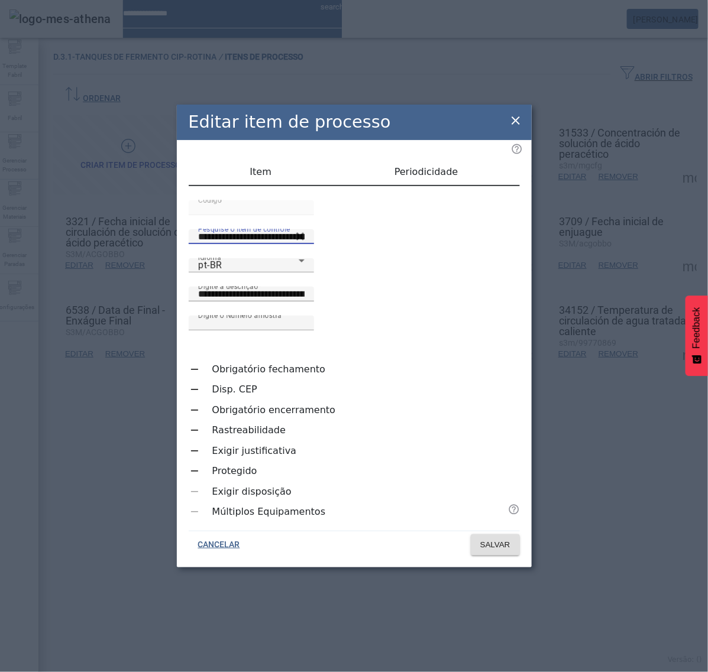
click at [214, 244] on input "**********" at bounding box center [251, 237] width 106 height 14
type input "**********"
click at [247, 273] on div "Idioma pt-BR" at bounding box center [251, 265] width 106 height 14
type input "**********"
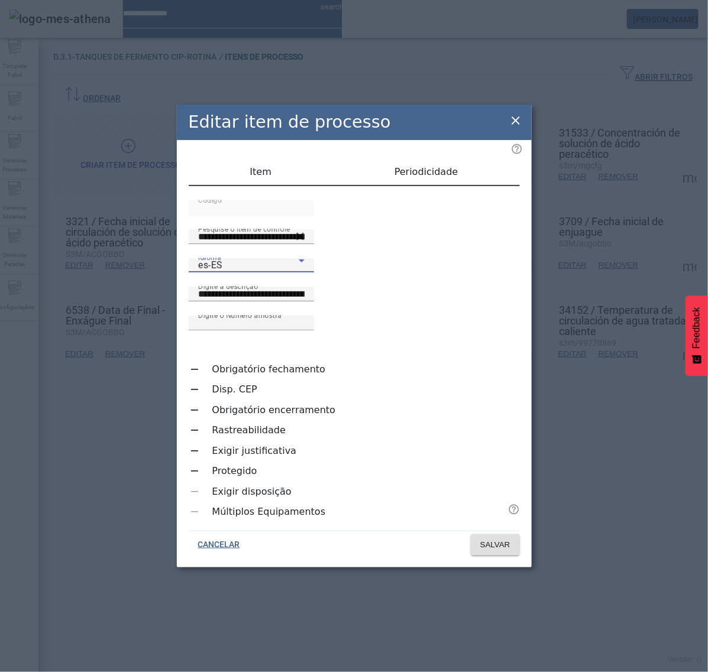
click at [518, 128] on icon at bounding box center [515, 121] width 14 height 14
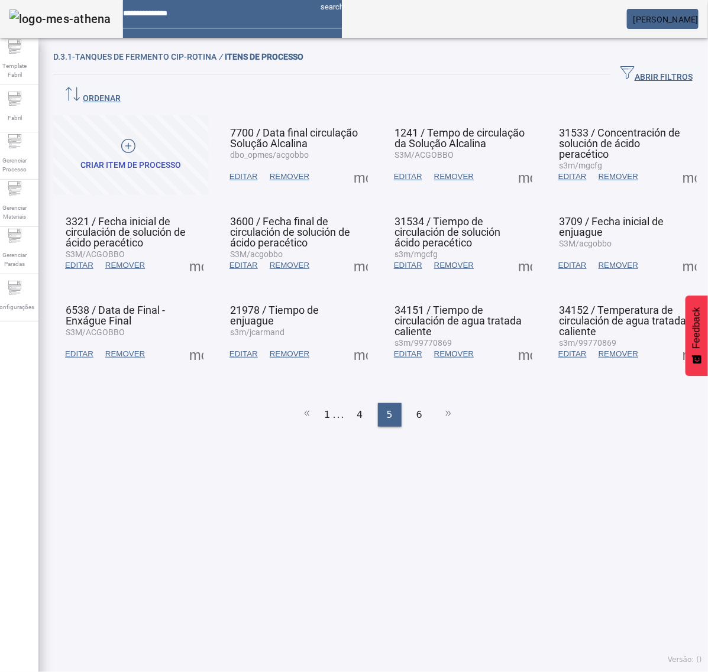
click at [408, 348] on span "EDITAR" at bounding box center [408, 354] width 28 height 12
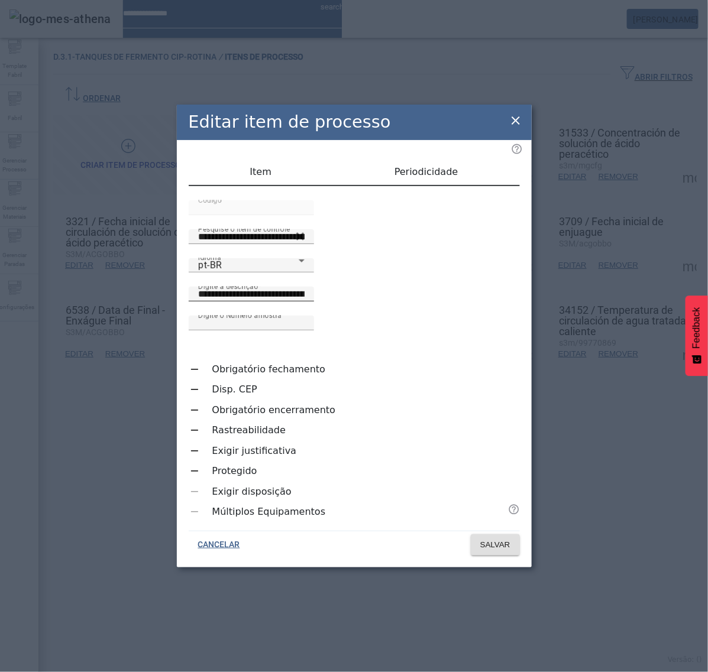
click at [304, 302] on input "**********" at bounding box center [251, 294] width 106 height 14
click at [226, 273] on div "pt-BR" at bounding box center [248, 265] width 101 height 14
click at [304, 302] on input "**********" at bounding box center [251, 294] width 106 height 14
type input "**********"
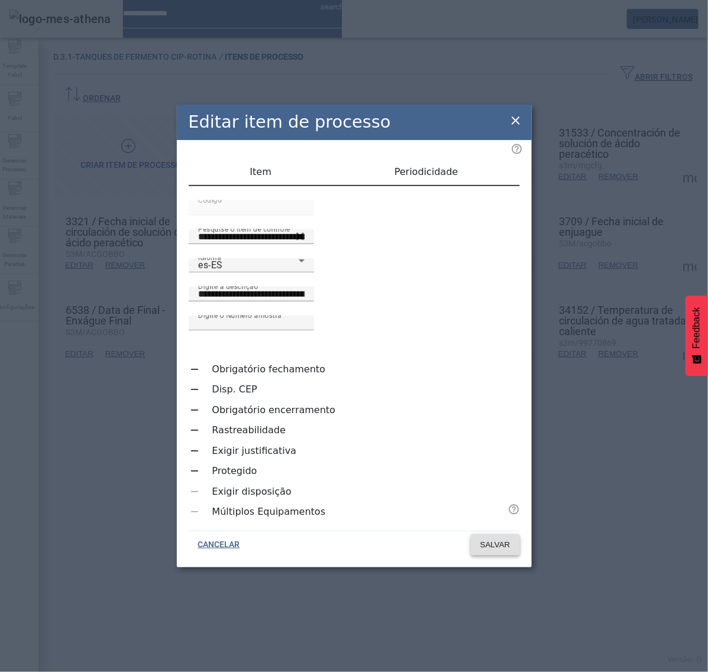
click at [494, 539] on span "SALVAR" at bounding box center [495, 545] width 30 height 12
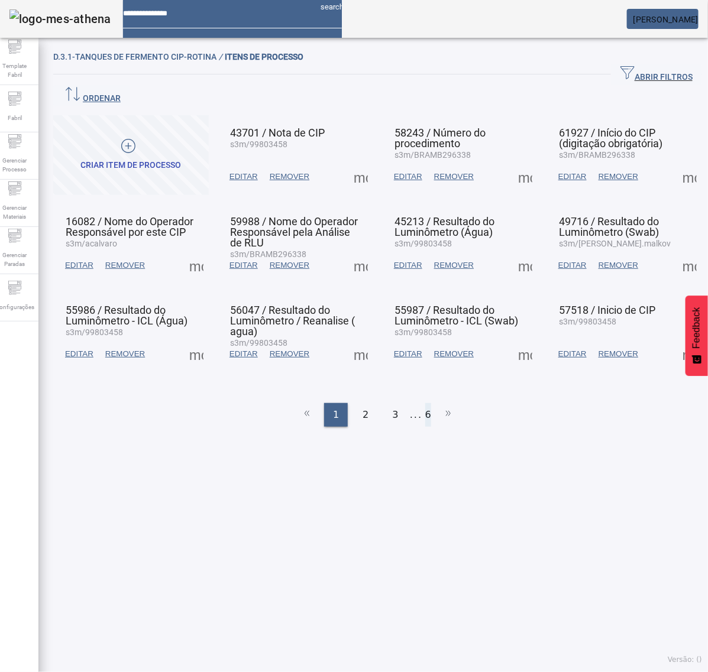
click at [425, 403] on li "6" at bounding box center [428, 415] width 6 height 24
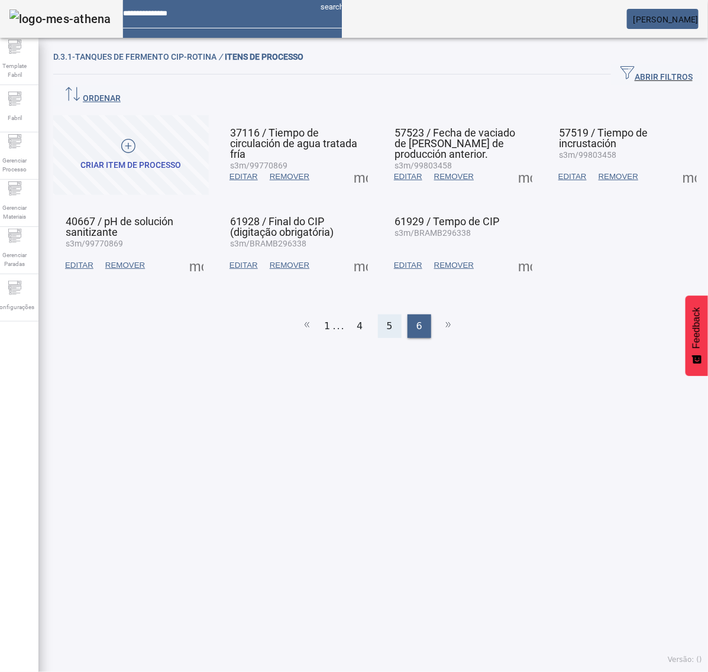
click at [387, 319] on span "5" at bounding box center [390, 326] width 6 height 14
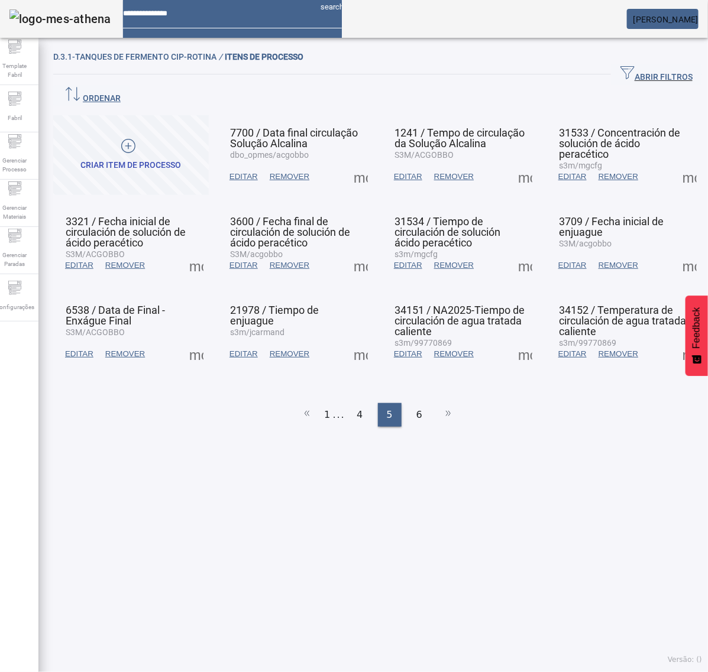
click at [511, 340] on span at bounding box center [525, 354] width 28 height 28
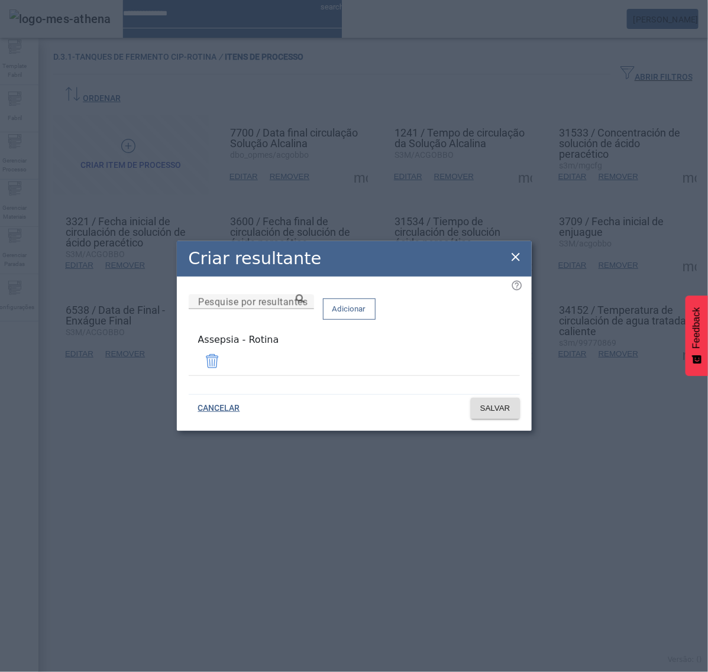
click at [226, 365] on span at bounding box center [212, 361] width 28 height 28
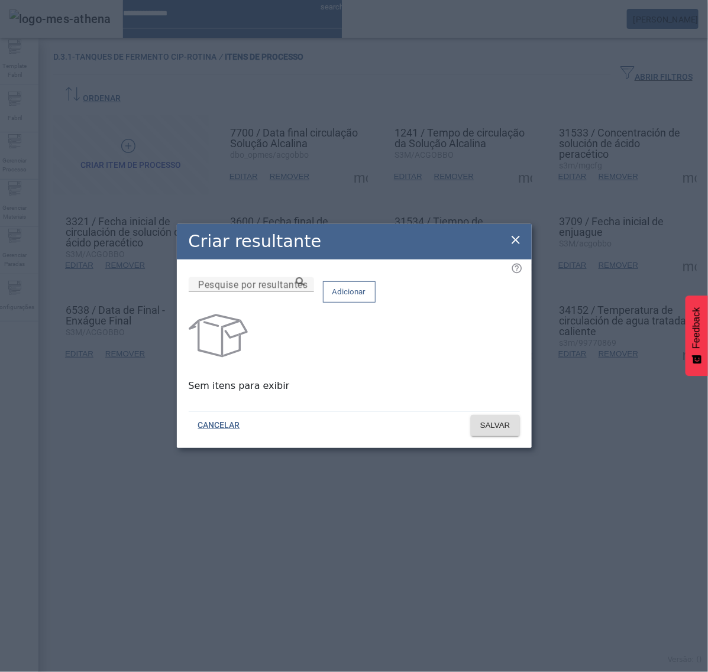
click at [518, 240] on icon at bounding box center [515, 240] width 8 height 8
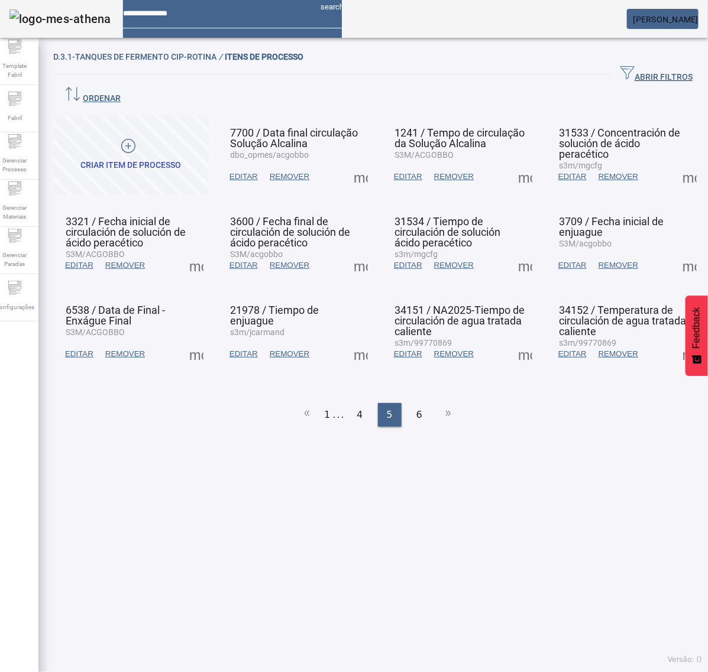
click at [519, 340] on span at bounding box center [525, 354] width 28 height 28
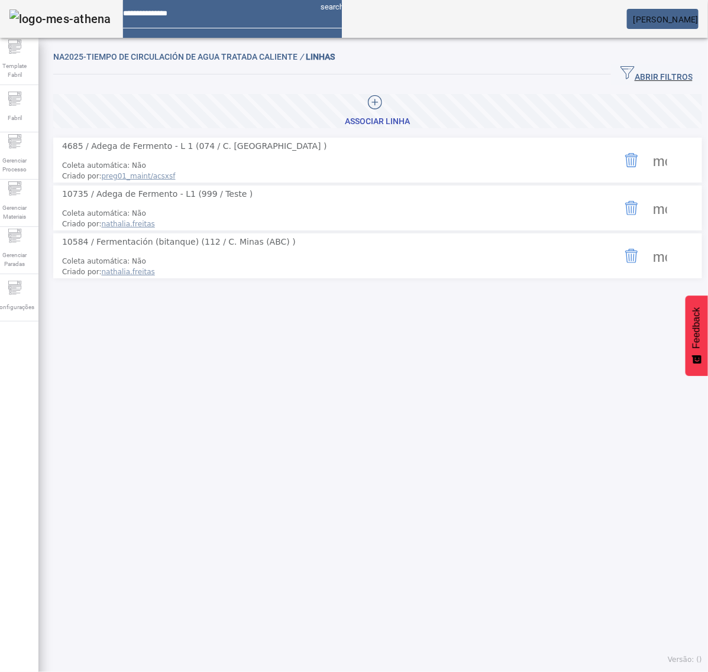
click at [624, 249] on icon "Delete" at bounding box center [631, 256] width 14 height 14
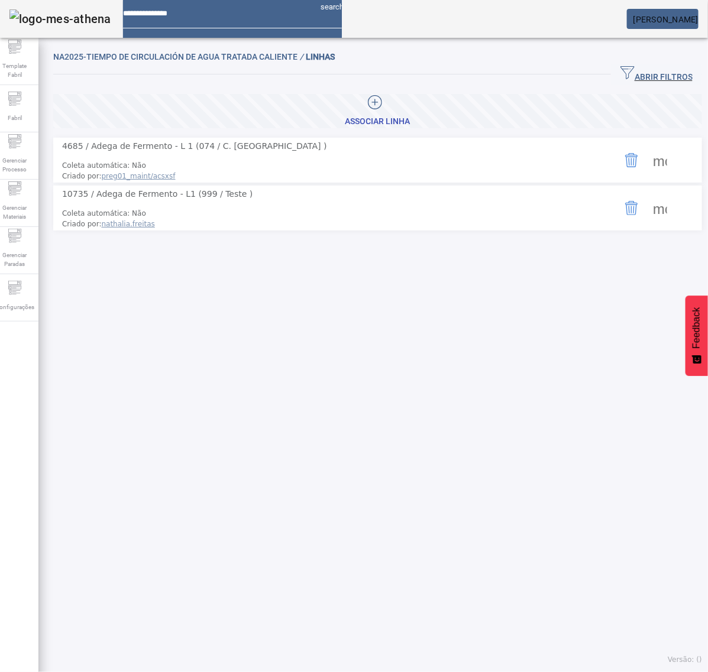
click at [624, 157] on icon "Delete" at bounding box center [631, 160] width 14 height 14
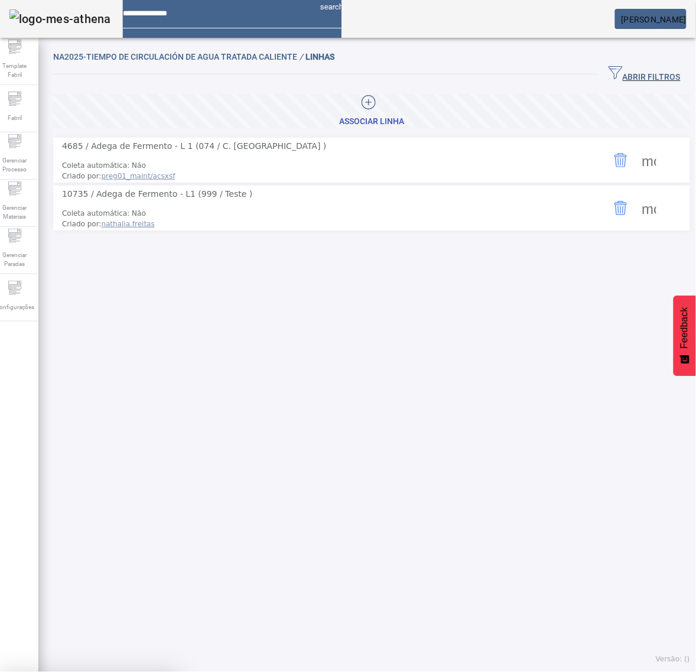
drag, startPoint x: 409, startPoint y: 377, endPoint x: 426, endPoint y: 354, distance: 28.4
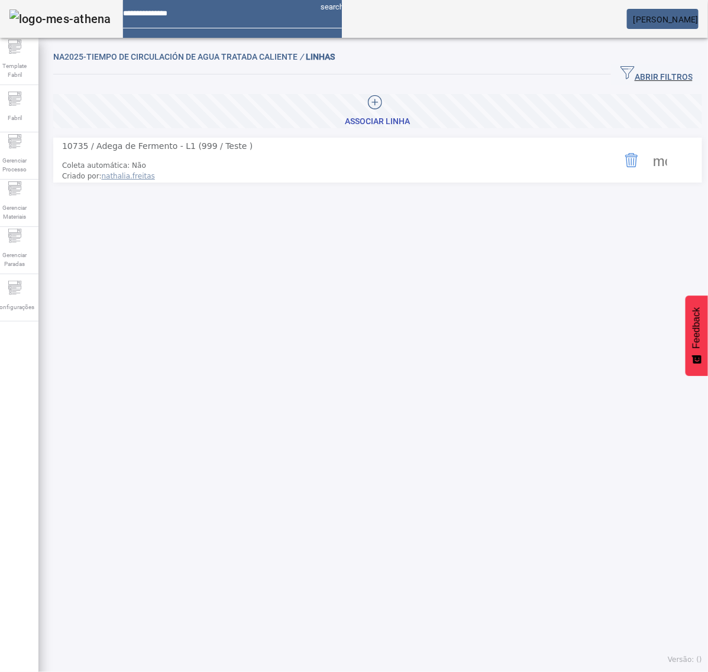
click at [624, 154] on icon "Delete" at bounding box center [631, 160] width 14 height 14
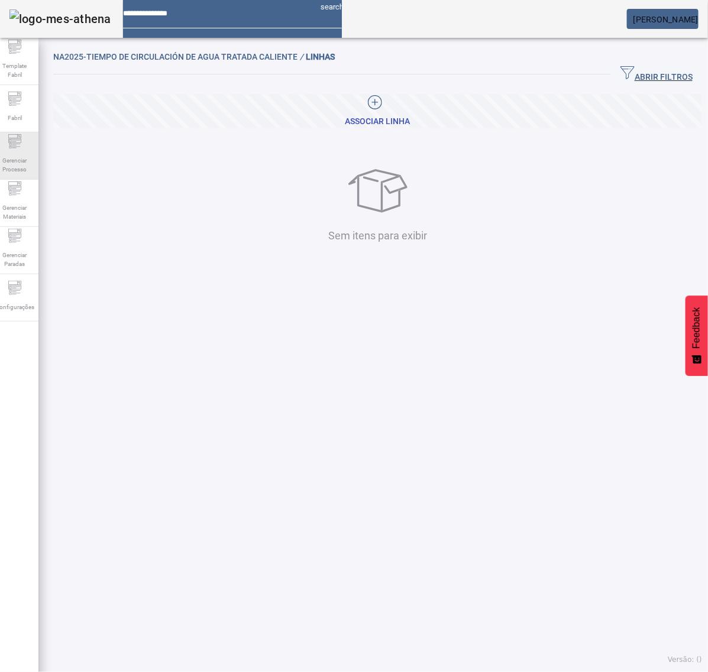
click at [22, 147] on icon at bounding box center [15, 141] width 14 height 14
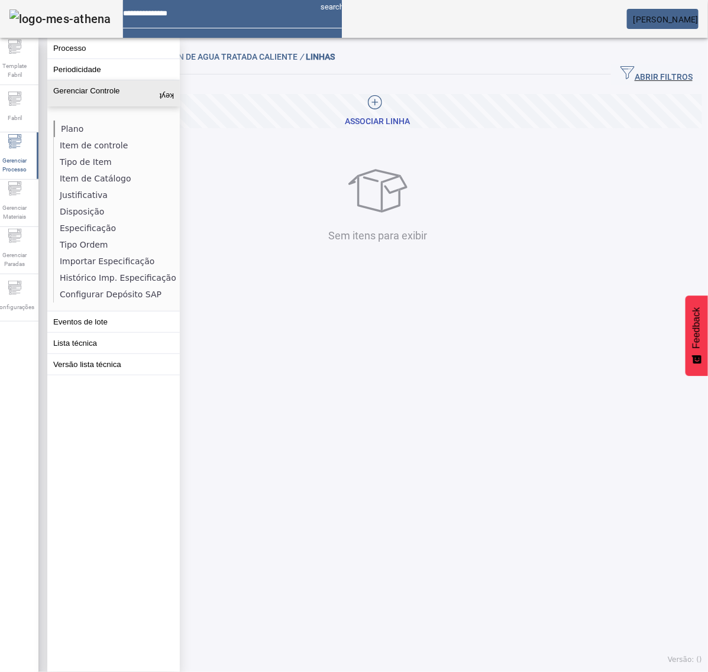
click at [82, 127] on li "Plano" at bounding box center [116, 129] width 125 height 17
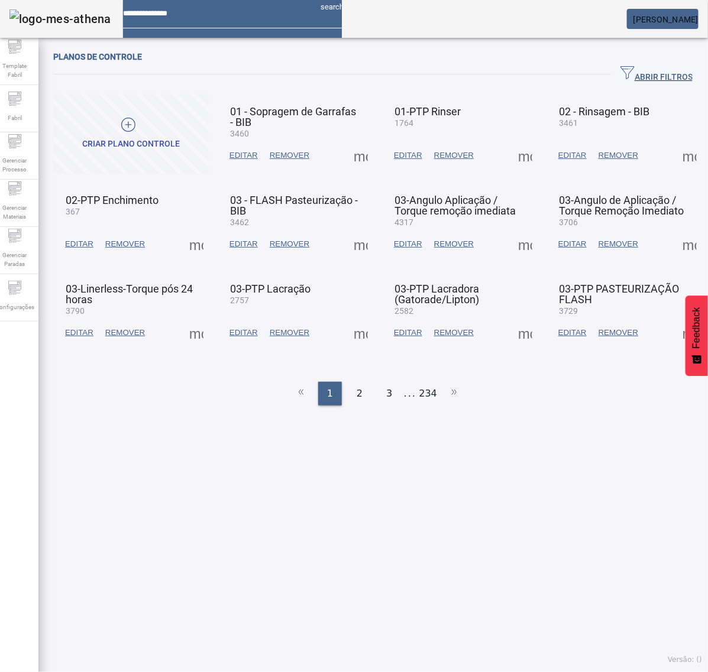
drag, startPoint x: 640, startPoint y: 68, endPoint x: 449, endPoint y: 93, distance: 192.7
click at [640, 68] on span "ABRIR FILTROS" at bounding box center [656, 75] width 72 height 18
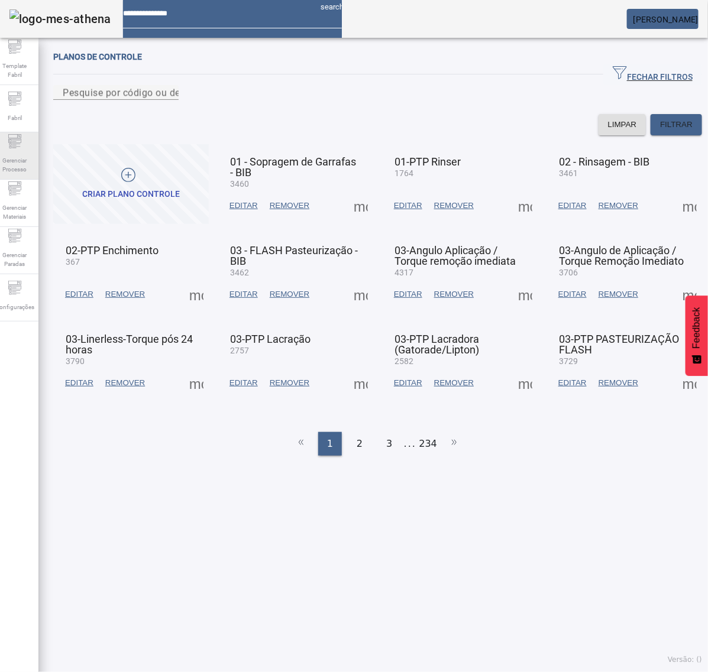
click at [24, 160] on span "Gerenciar Processo" at bounding box center [14, 165] width 35 height 25
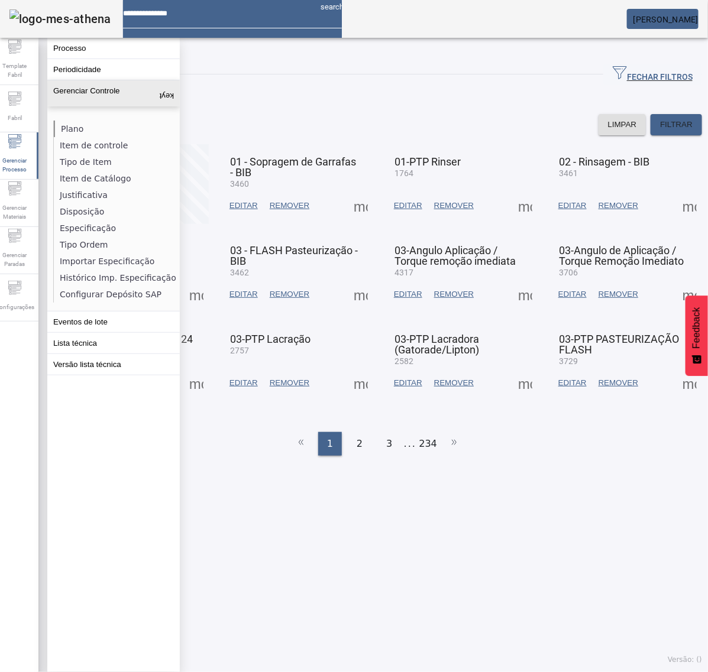
click at [72, 126] on li "Plano" at bounding box center [116, 129] width 125 height 17
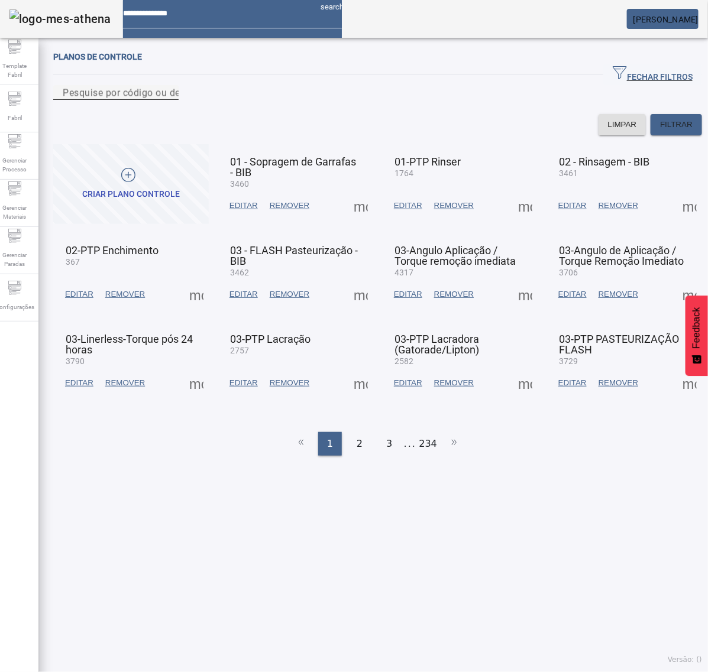
click at [169, 100] on div "Pesquise por código ou descrição" at bounding box center [116, 92] width 106 height 15
click at [169, 100] on input "Pesquise por código ou descrição" at bounding box center [116, 93] width 106 height 14
type input "*"
type input "****"
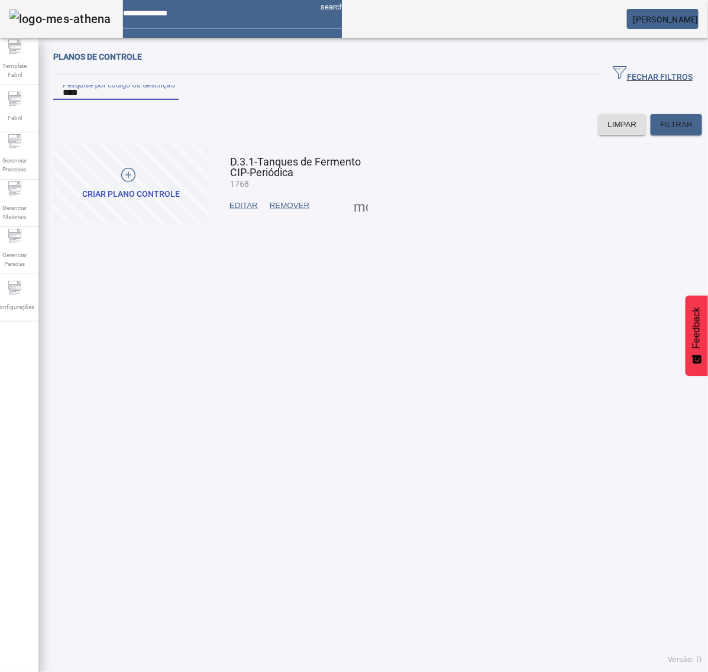
click at [353, 220] on span at bounding box center [360, 206] width 28 height 28
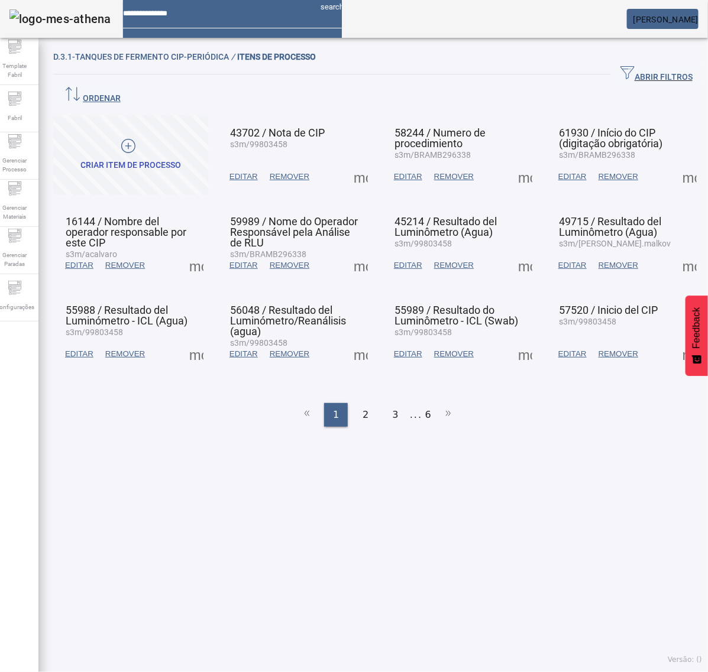
click at [521, 340] on span at bounding box center [525, 354] width 28 height 28
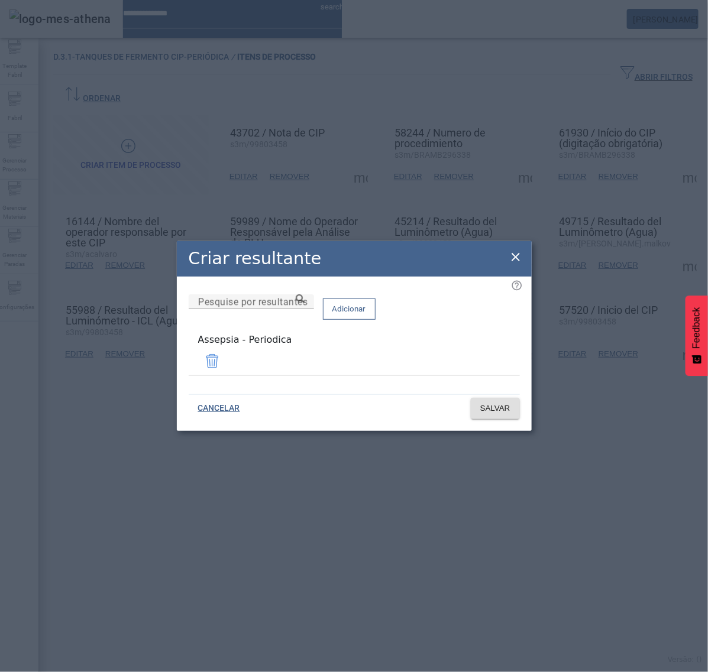
click at [514, 262] on icon at bounding box center [515, 257] width 14 height 14
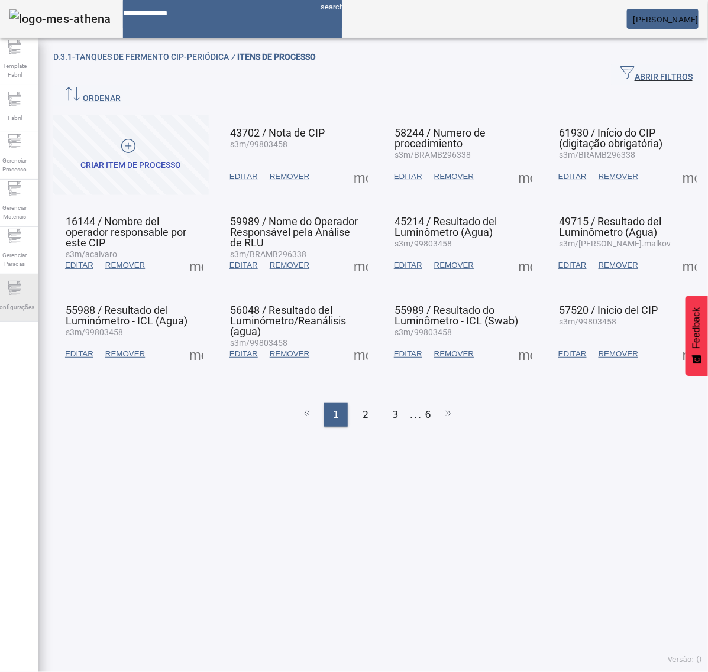
click at [24, 299] on span "Configurações" at bounding box center [15, 307] width 46 height 16
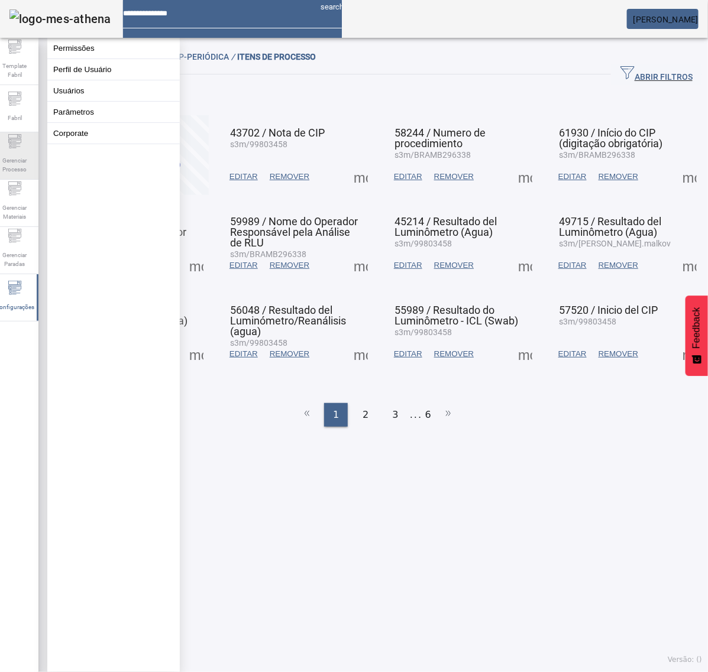
click at [22, 163] on span "Gerenciar Processo" at bounding box center [14, 165] width 35 height 25
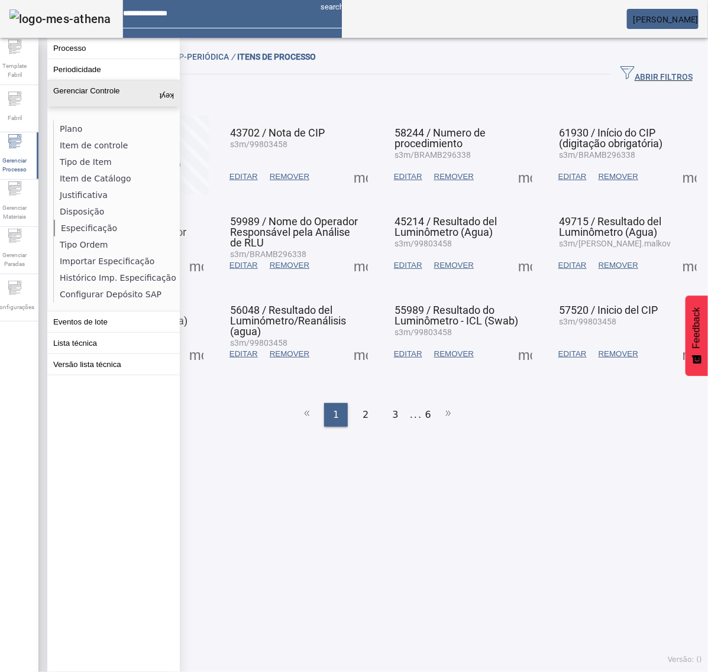
click at [84, 225] on li "Especificação" at bounding box center [116, 228] width 125 height 17
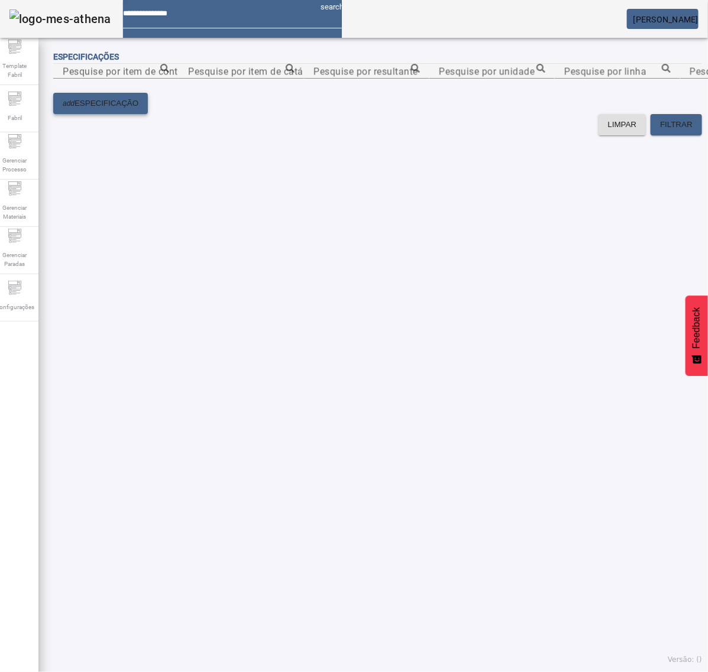
click at [138, 109] on span "ESPECIFICAÇÃO" at bounding box center [106, 104] width 64 height 12
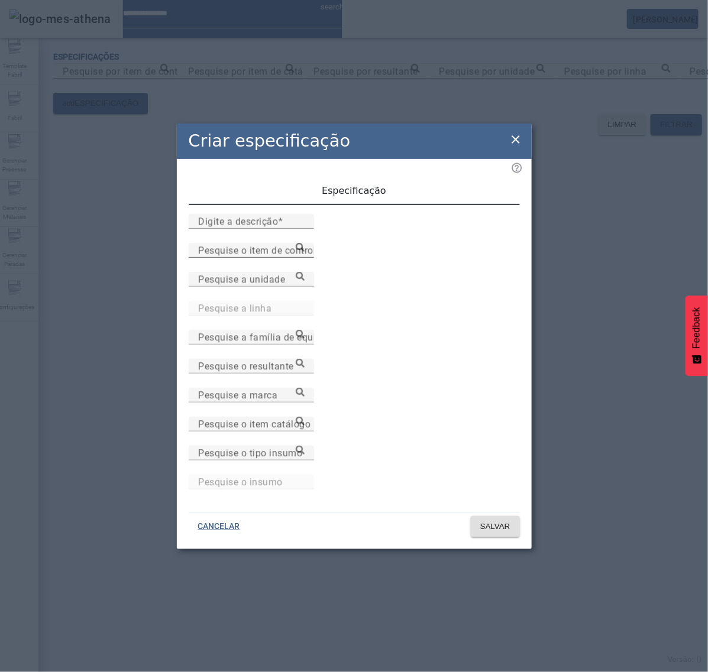
click at [294, 256] on mat-label "Pesquise o item de controle" at bounding box center [259, 250] width 123 height 11
click at [294, 258] on input "Pesquise o item de controle" at bounding box center [251, 251] width 106 height 14
paste input "**********"
type input "**********"
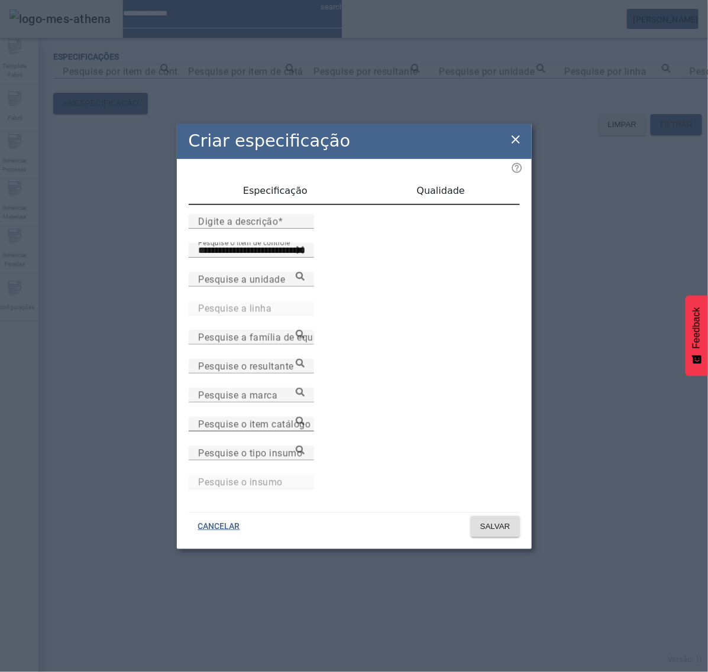
click at [310, 423] on mat-label "Pesquise o item catálogo" at bounding box center [254, 424] width 112 height 11
click at [304, 423] on input "Pesquise o item catálogo" at bounding box center [251, 424] width 106 height 14
paste input "**********"
type input "**********"
click at [288, 229] on input "Digite a descrição" at bounding box center [251, 222] width 106 height 14
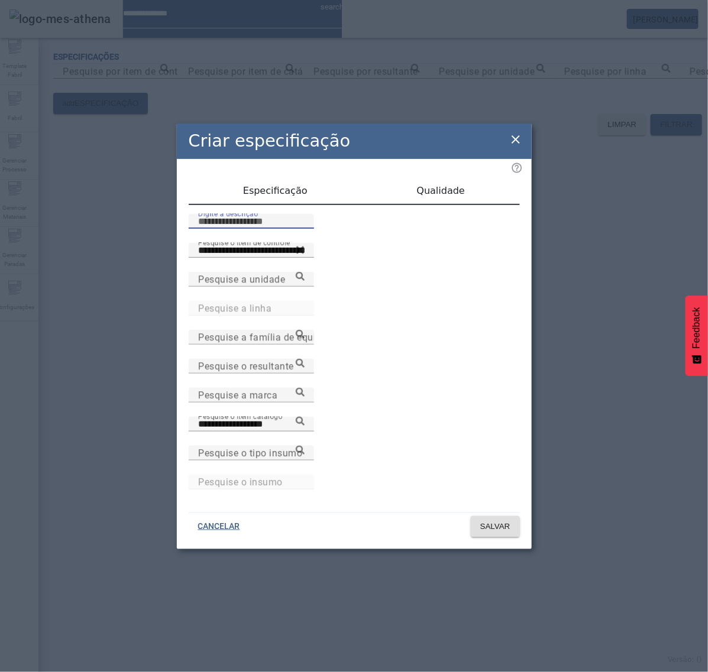
click at [278, 196] on span "Especificação" at bounding box center [275, 190] width 64 height 9
click at [402, 193] on div "Qualidade" at bounding box center [440, 191] width 157 height 28
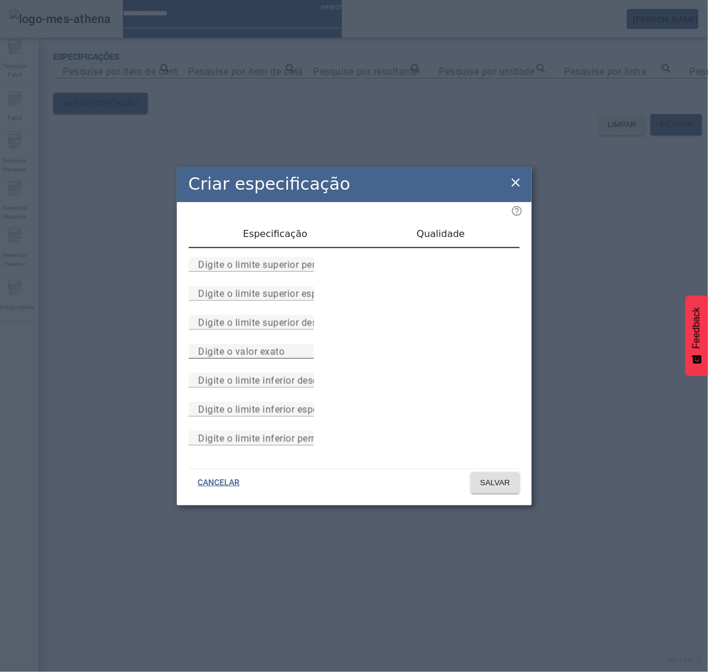
drag, startPoint x: 322, startPoint y: 351, endPoint x: 329, endPoint y: 351, distance: 6.5
click at [284, 350] on mat-label "Digite o valor exato" at bounding box center [241, 351] width 86 height 11
click at [304, 350] on input "Digite o valor exato" at bounding box center [251, 352] width 106 height 14
type input "*"
click at [284, 220] on span "Especificação" at bounding box center [275, 234] width 64 height 28
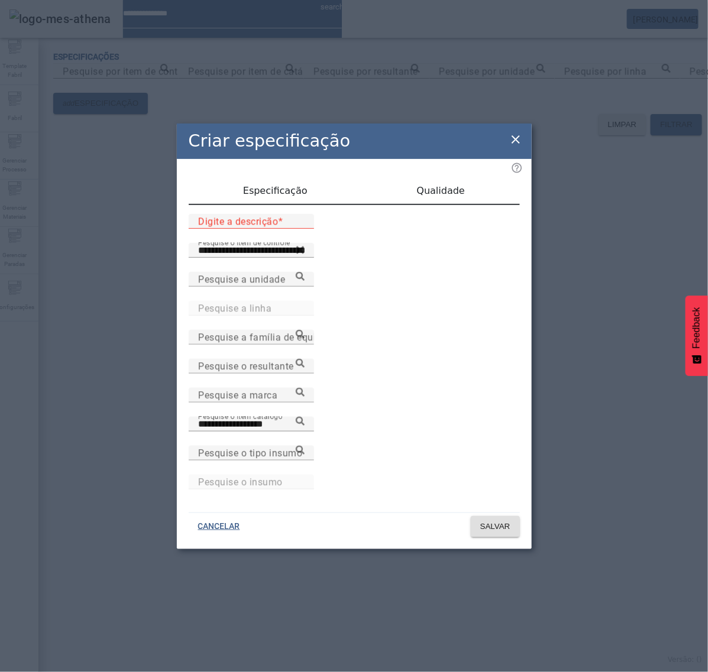
click at [304, 229] on input "Digite a descrição" at bounding box center [251, 222] width 106 height 14
type input "*"
click at [198, 229] on input "**********" at bounding box center [251, 222] width 106 height 14
type input "**********"
click at [500, 524] on span "SALVAR" at bounding box center [495, 527] width 30 height 12
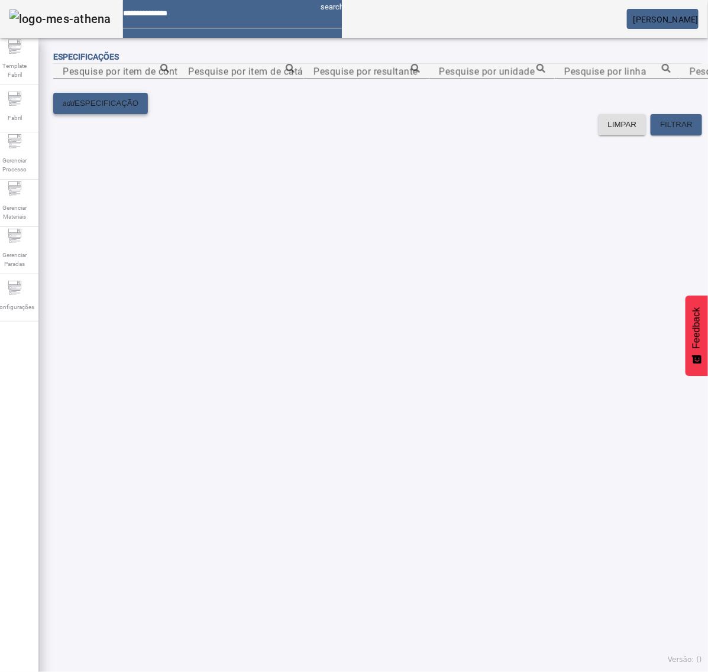
click at [120, 109] on span "ESPECIFICAÇÃO" at bounding box center [106, 104] width 64 height 12
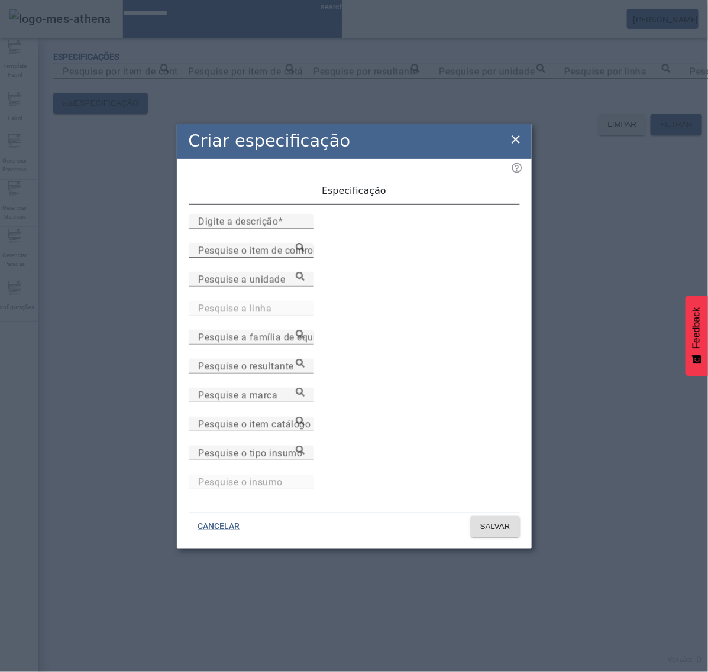
click at [304, 258] on input "Pesquise o item de controle" at bounding box center [251, 251] width 106 height 14
paste input "**********"
type input "**********"
click at [310, 420] on mat-label "Pesquise o item catálogo" at bounding box center [254, 424] width 112 height 11
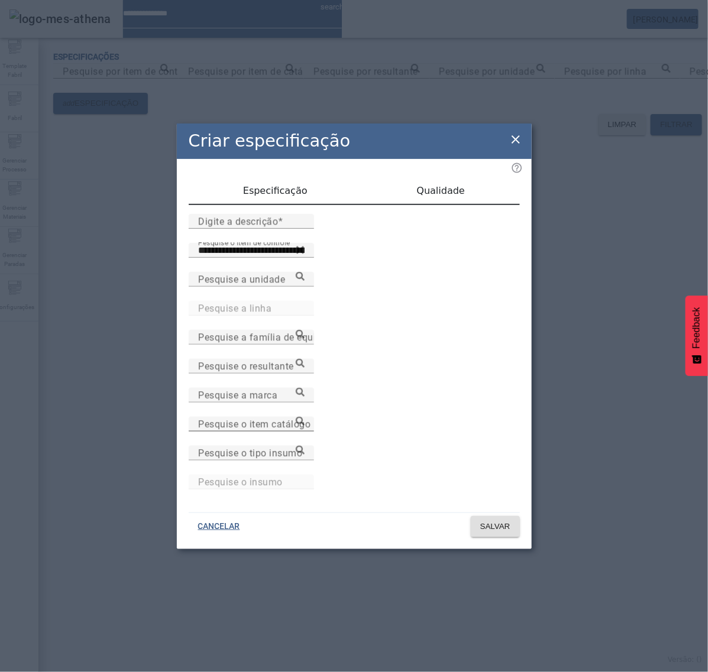
click at [304, 420] on input "Pesquise o item catálogo" at bounding box center [251, 424] width 106 height 14
paste input "**********"
click at [304, 421] on icon at bounding box center [300, 421] width 9 height 9
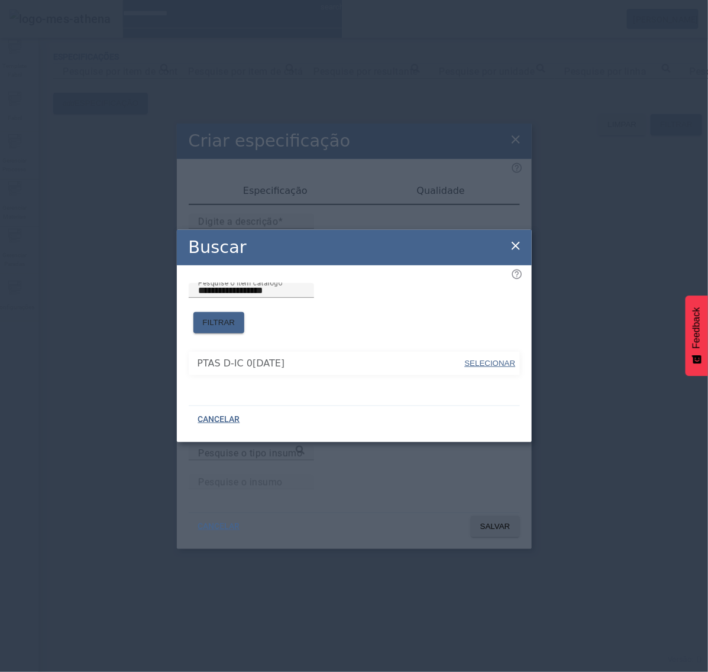
click at [504, 359] on span "SELECIONAR" at bounding box center [490, 363] width 51 height 9
type input "**********"
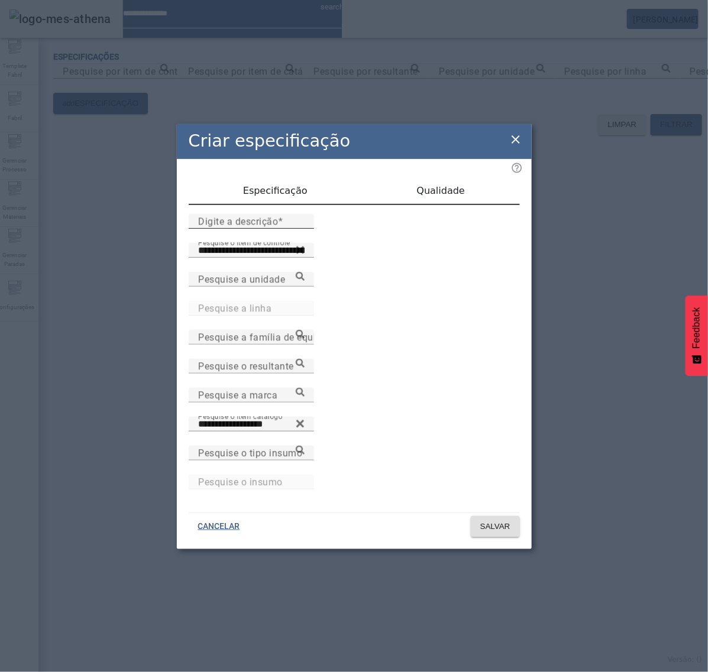
click at [284, 229] on input "Digite a descrição" at bounding box center [251, 222] width 106 height 14
type input "**********"
click at [447, 190] on span "Qualidade" at bounding box center [441, 191] width 48 height 28
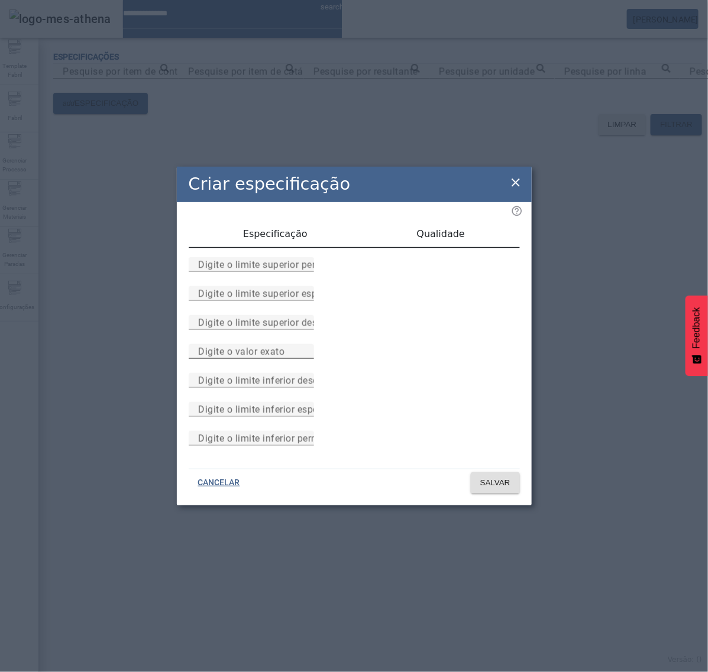
click at [304, 358] on input "Digite o valor exato" at bounding box center [251, 352] width 106 height 14
type input "*"
click at [258, 229] on span "Especificação" at bounding box center [275, 233] width 64 height 9
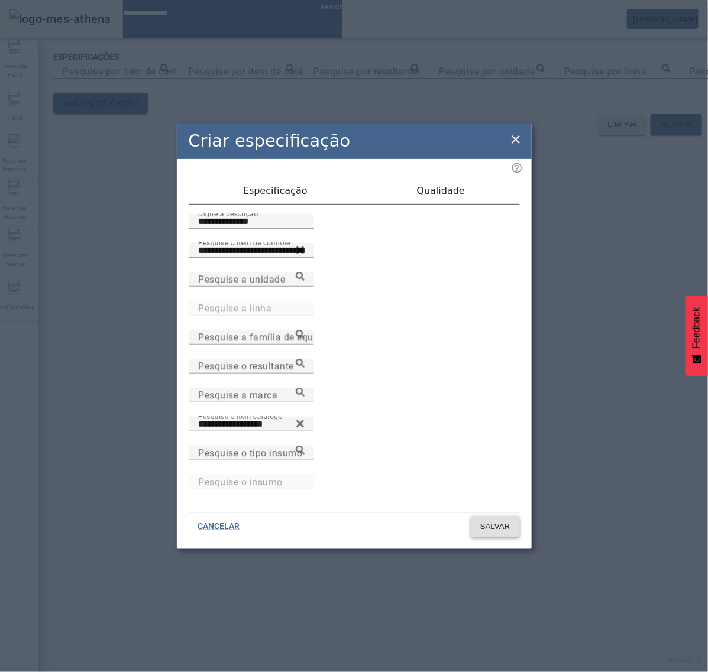
click at [491, 521] on span "SALVAR" at bounding box center [495, 527] width 30 height 12
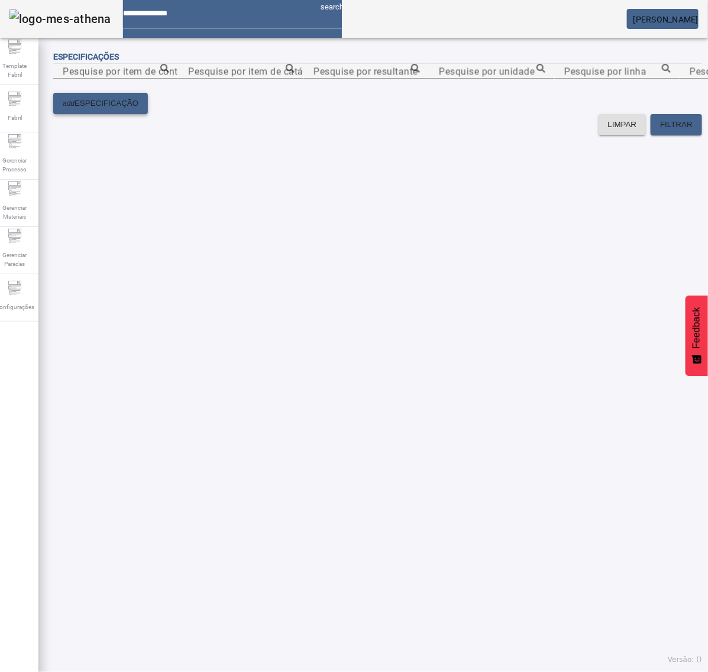
click at [134, 109] on span "ESPECIFICAÇÃO" at bounding box center [106, 104] width 64 height 12
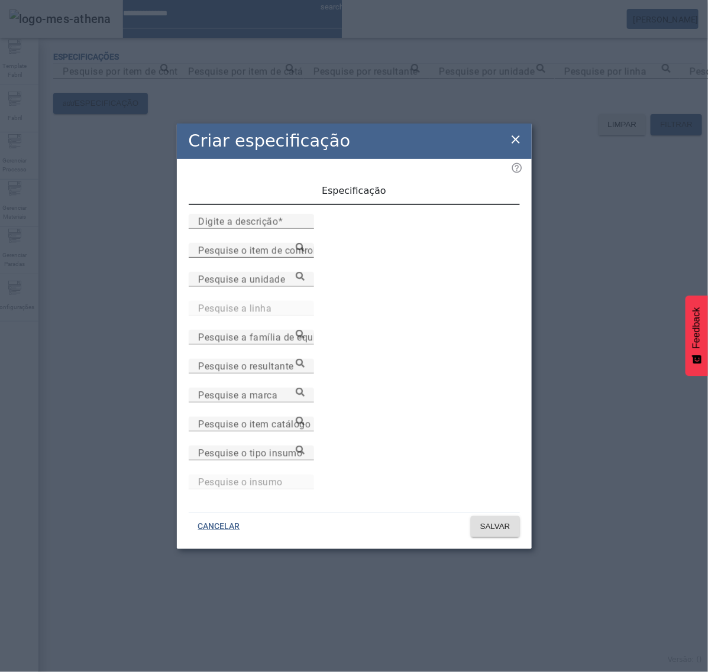
drag, startPoint x: 264, startPoint y: 299, endPoint x: 269, endPoint y: 291, distance: 8.9
click at [265, 272] on mat-form-field "Pesquise o item de controle" at bounding box center [251, 257] width 125 height 29
drag, startPoint x: 271, startPoint y: 287, endPoint x: 281, endPoint y: 286, distance: 10.8
click at [278, 256] on mat-label "Pesquise o item de controle" at bounding box center [259, 250] width 123 height 11
click at [278, 258] on input "Pesquise o item de controle" at bounding box center [251, 251] width 106 height 14
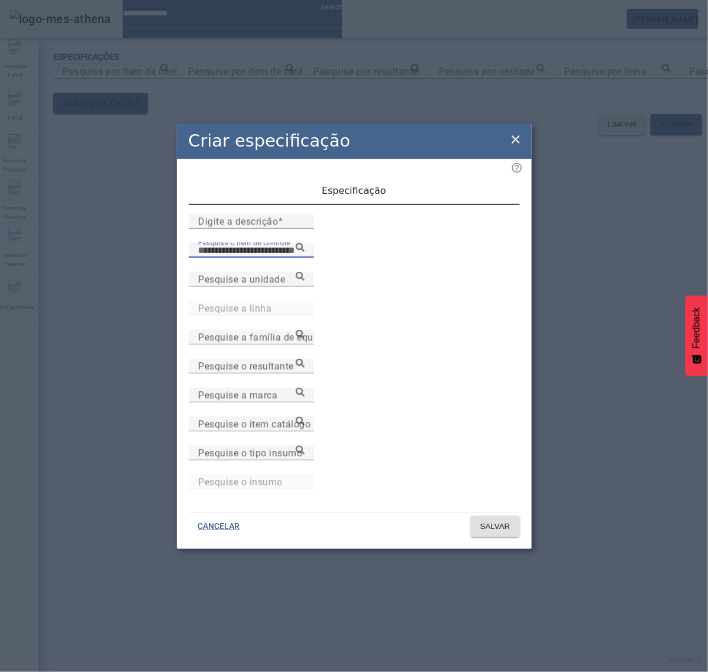
paste input "**********"
type input "**********"
click at [279, 229] on input "Digite a descrição" at bounding box center [251, 222] width 106 height 14
type input "**********"
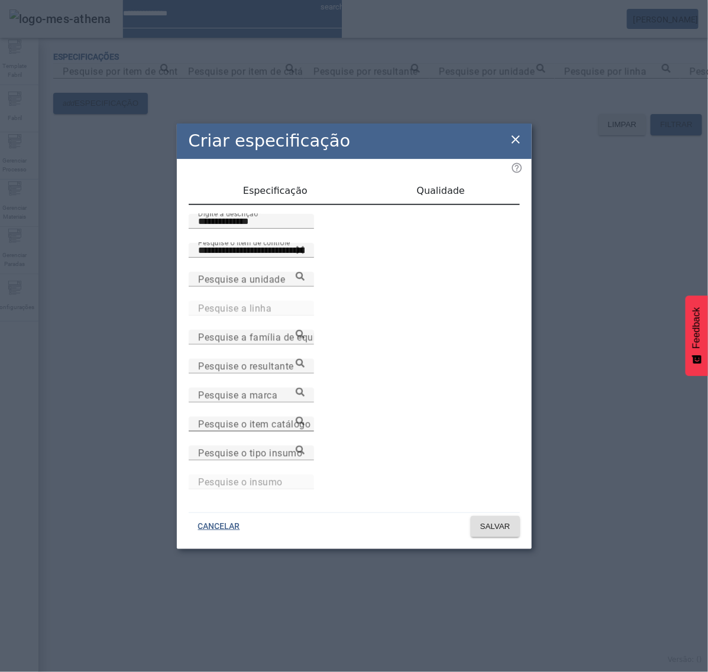
click at [310, 423] on mat-label "Pesquise o item catálogo" at bounding box center [254, 424] width 112 height 11
click at [304, 423] on input "Pesquise o item catálogo" at bounding box center [251, 424] width 106 height 14
paste input "**********"
click at [304, 419] on icon at bounding box center [300, 421] width 9 height 9
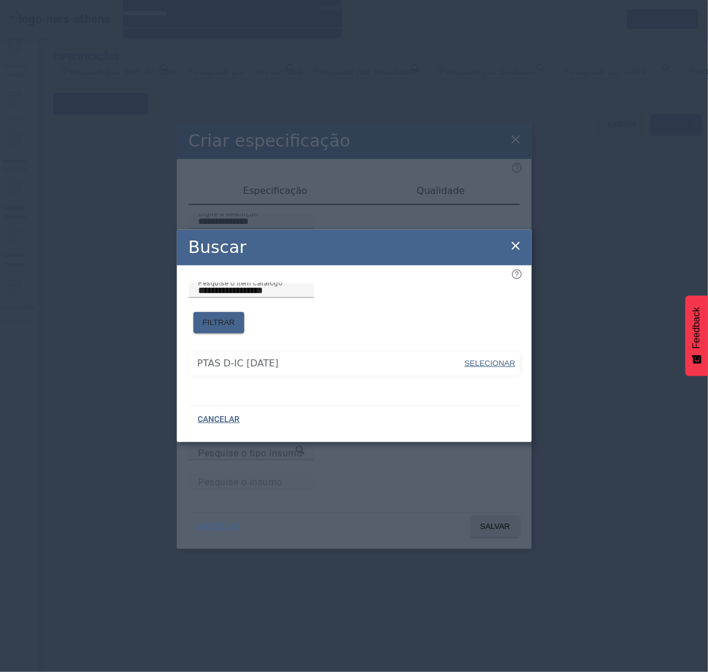
click at [508, 359] on span "SELECIONAR" at bounding box center [490, 363] width 51 height 9
type input "**********"
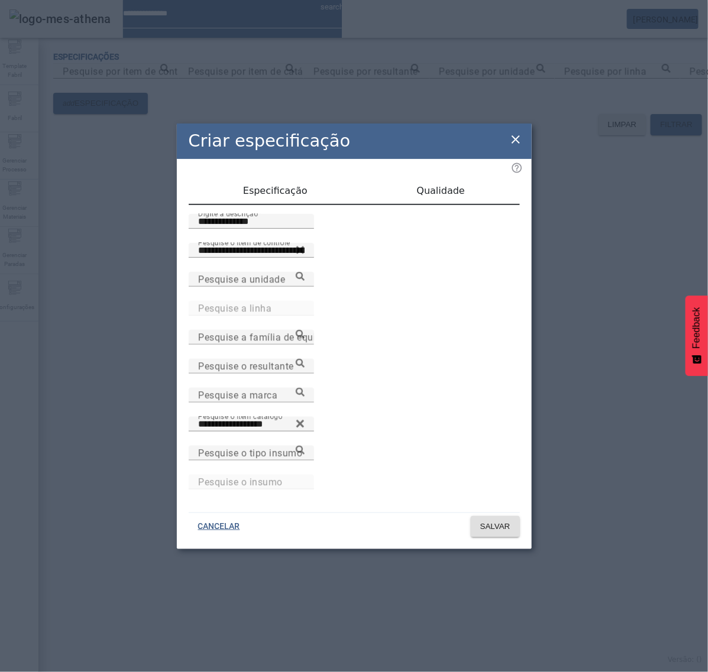
click at [439, 202] on span "Qualidade" at bounding box center [441, 191] width 48 height 28
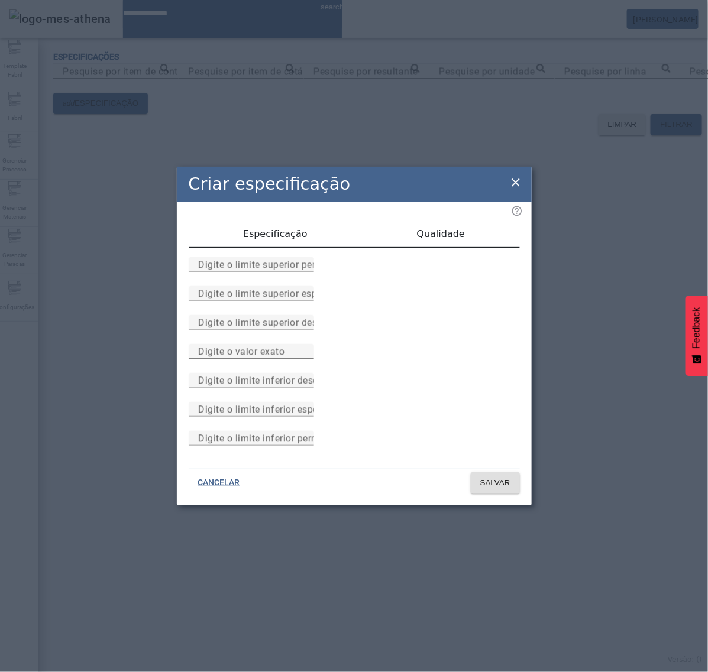
drag, startPoint x: 334, startPoint y: 355, endPoint x: 340, endPoint y: 358, distance: 6.4
click at [304, 357] on input "Digite o valor exato" at bounding box center [251, 352] width 106 height 14
type input "*"
click at [471, 497] on span at bounding box center [495, 483] width 49 height 28
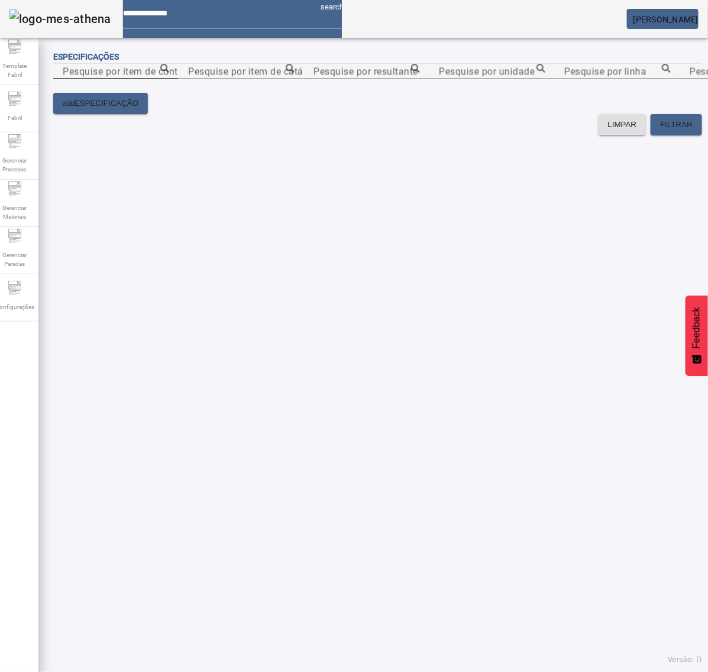
click at [155, 77] on mat-label "Pesquise por item de controle" at bounding box center [129, 71] width 132 height 11
click at [155, 79] on input "Pesquise por item de controle" at bounding box center [116, 71] width 106 height 14
paste input "**********"
click at [169, 73] on icon at bounding box center [164, 68] width 9 height 9
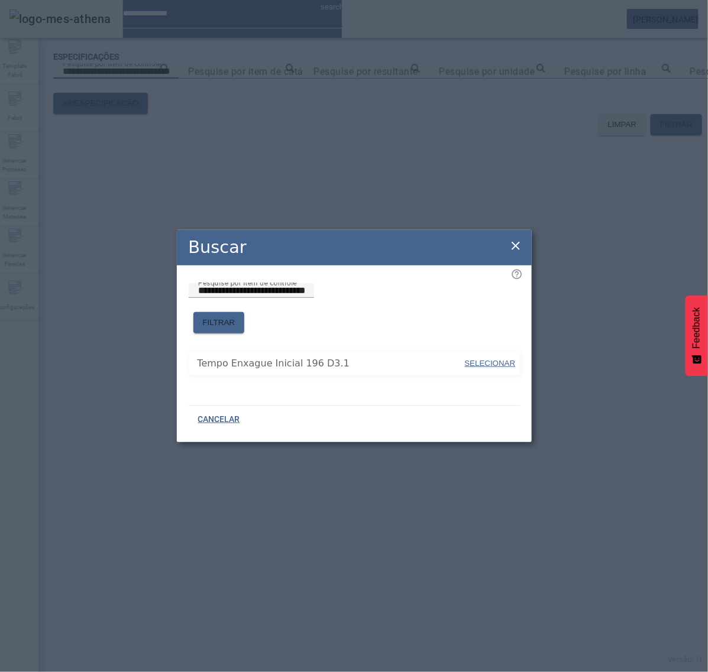
drag, startPoint x: 498, startPoint y: 352, endPoint x: 522, endPoint y: 341, distance: 27.0
click at [498, 359] on span "SELECIONAR" at bounding box center [490, 363] width 51 height 9
type input "**********"
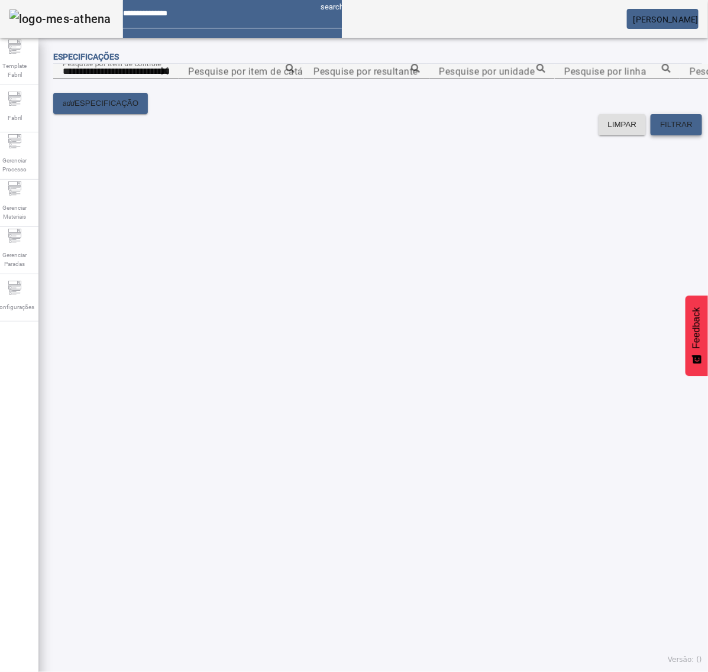
click at [660, 131] on span "FILTRAR" at bounding box center [676, 125] width 33 height 12
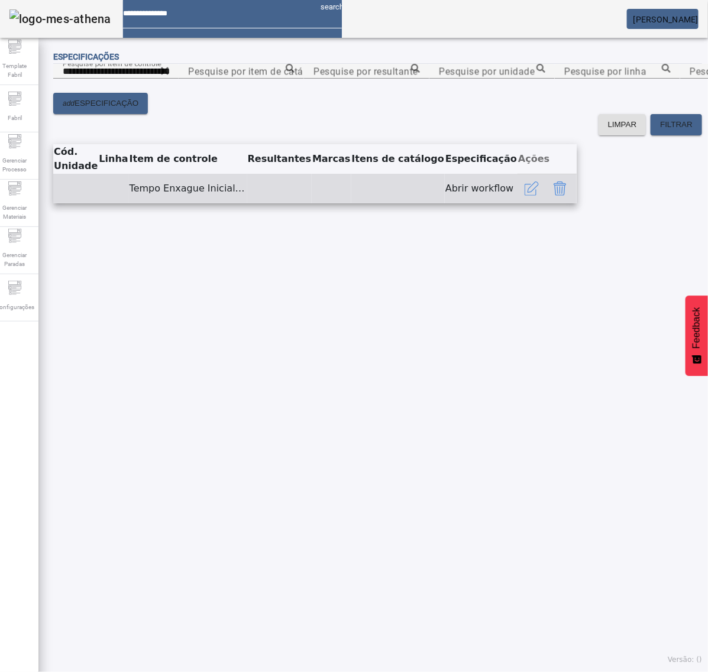
click at [539, 196] on icon "button" at bounding box center [531, 189] width 14 height 14
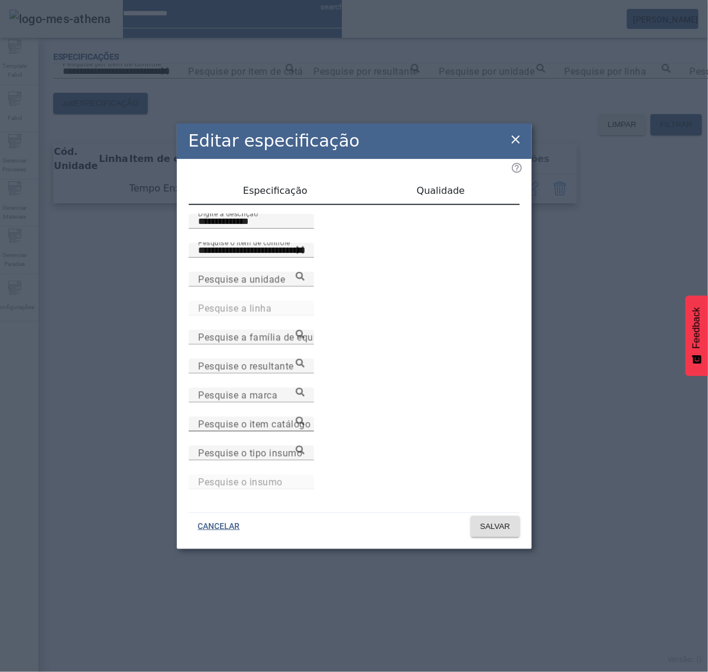
click at [310, 426] on mat-label "Pesquise o item catálogo" at bounding box center [254, 424] width 112 height 11
click at [304, 426] on input "Pesquise o item catálogo" at bounding box center [251, 424] width 106 height 14
click at [304, 420] on input "Pesquise o item catálogo" at bounding box center [251, 424] width 106 height 14
paste input "**********"
click at [304, 418] on div "**********" at bounding box center [251, 424] width 106 height 15
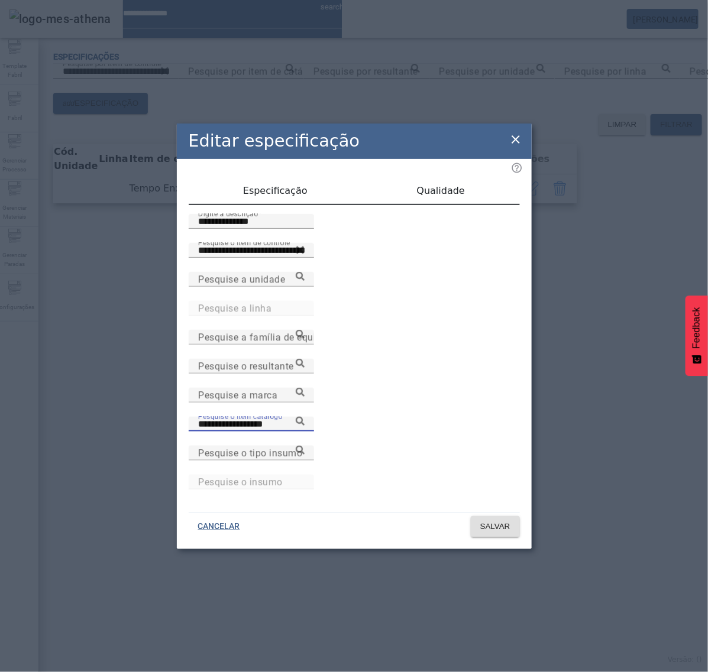
click at [304, 426] on icon at bounding box center [300, 421] width 9 height 9
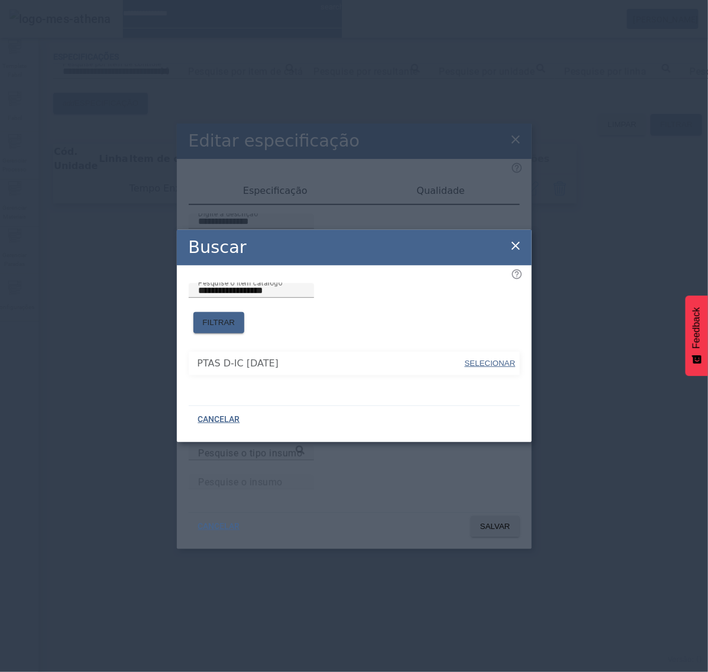
click at [497, 359] on span "SELECIONAR" at bounding box center [490, 363] width 51 height 9
type input "**********"
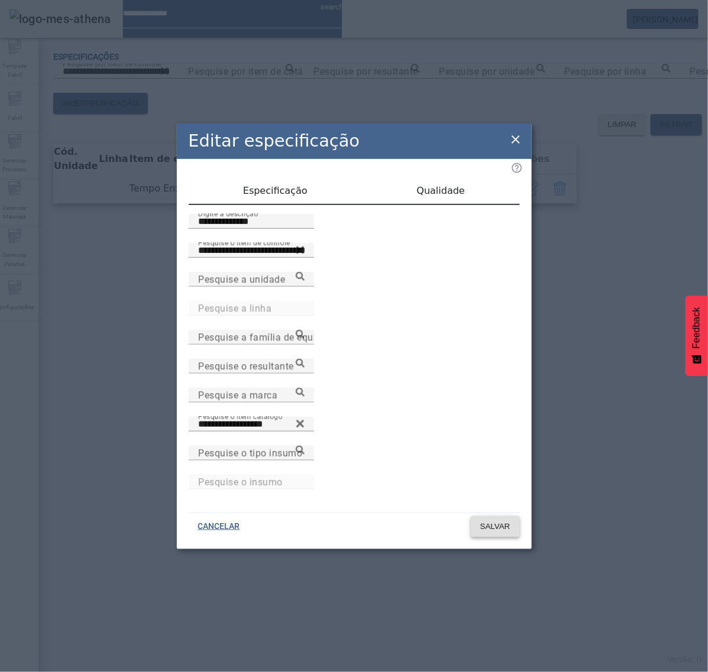
click at [498, 521] on span "SALVAR" at bounding box center [495, 527] width 30 height 12
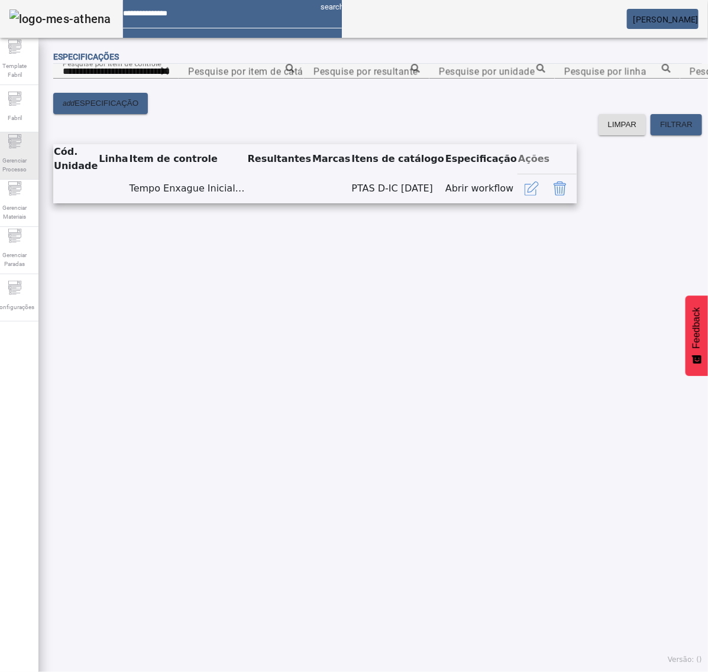
click at [27, 163] on span "Gerenciar Processo" at bounding box center [14, 165] width 35 height 25
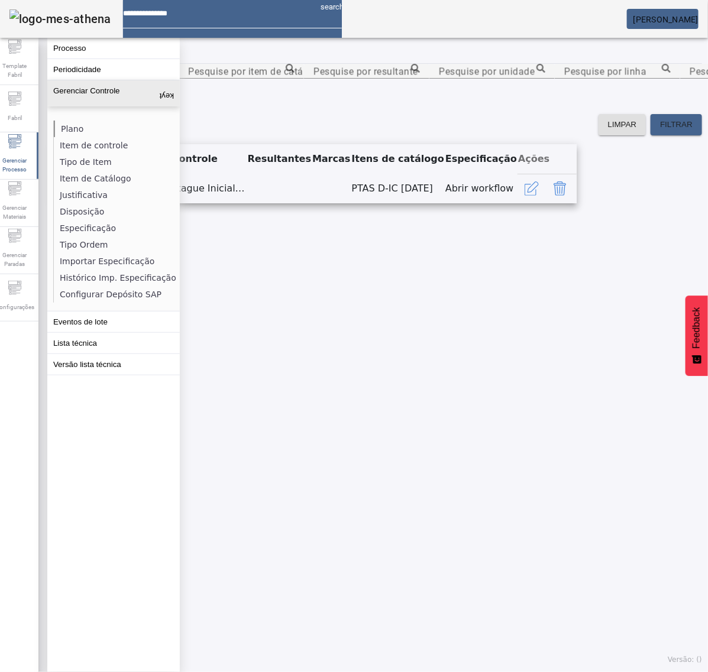
click at [77, 122] on li "Plano" at bounding box center [116, 129] width 125 height 17
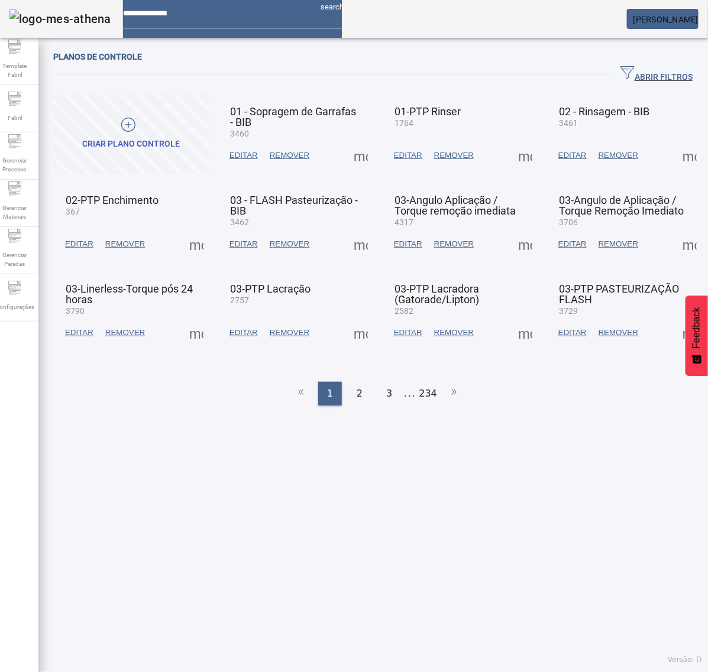
click at [639, 73] on span "ABRIR FILTROS" at bounding box center [656, 75] width 72 height 18
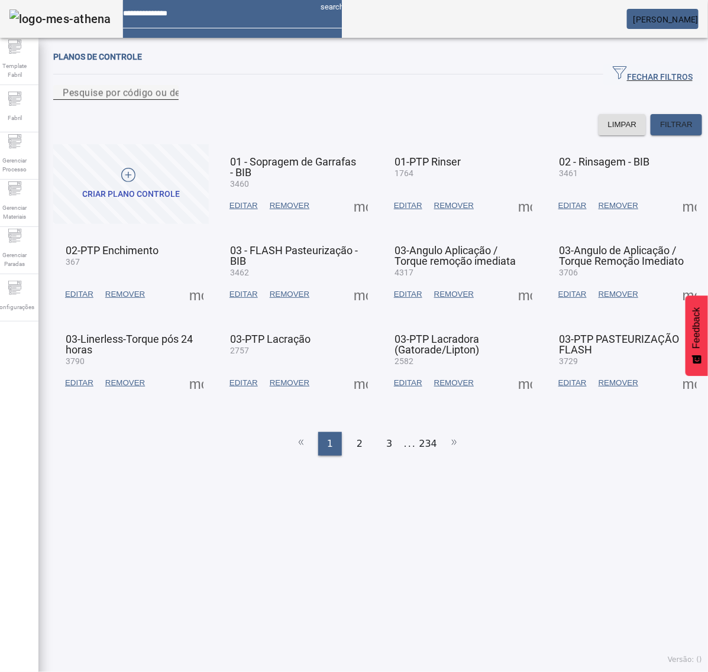
click at [169, 100] on input "Pesquise por código ou descrição" at bounding box center [116, 93] width 106 height 14
type input "****"
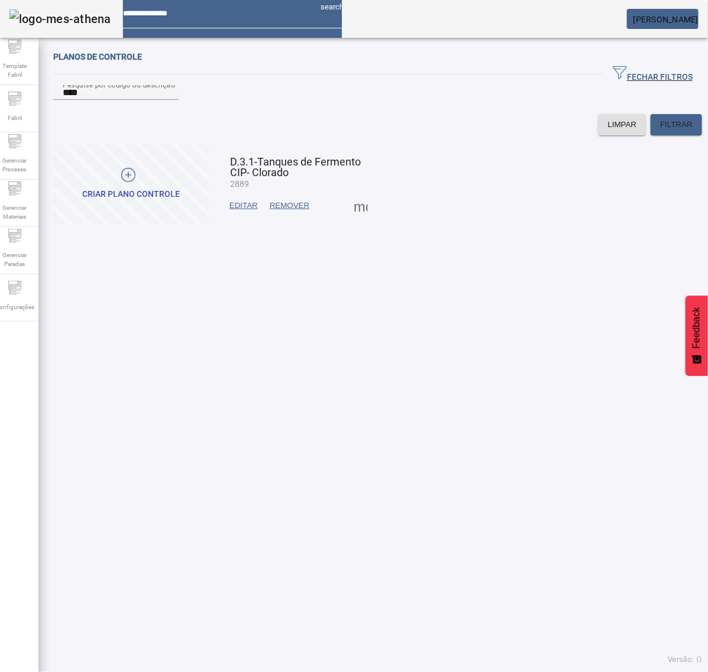
click at [349, 220] on span at bounding box center [360, 206] width 28 height 28
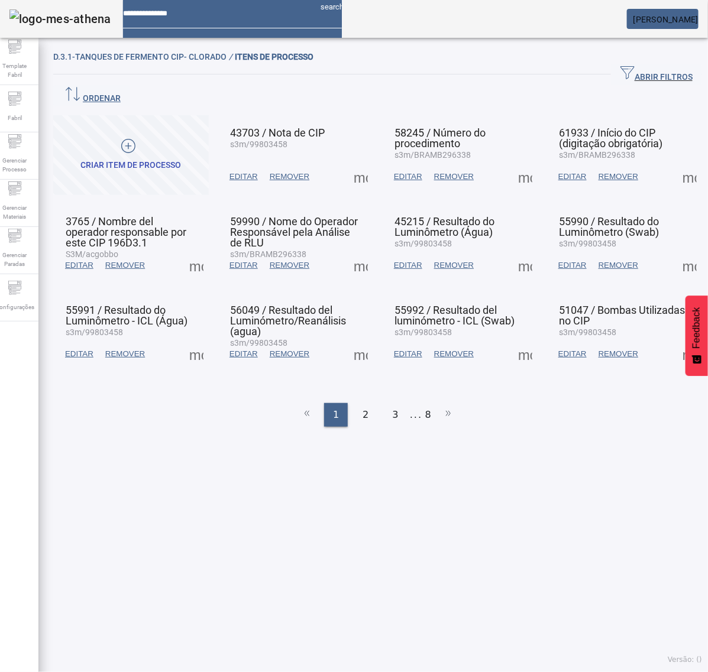
click at [358, 163] on span at bounding box center [360, 177] width 28 height 28
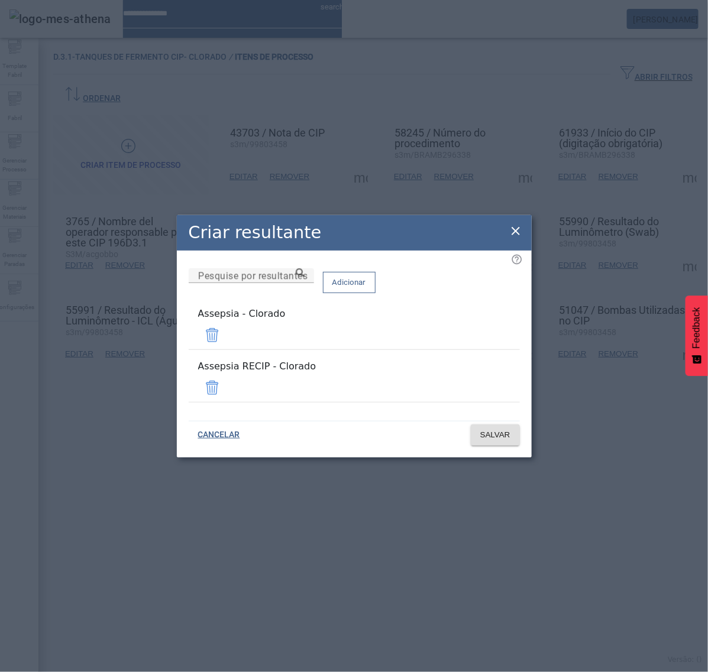
click at [226, 381] on span at bounding box center [212, 388] width 28 height 28
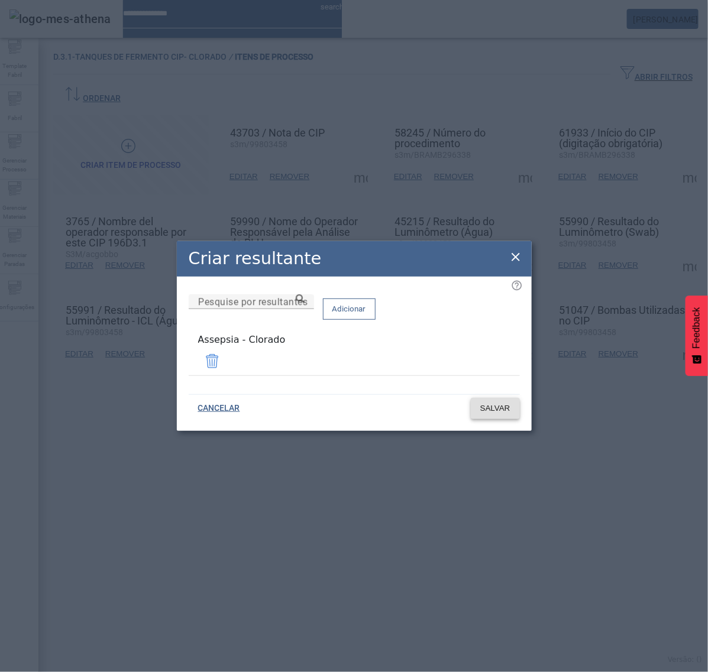
click at [497, 407] on span "SALVAR" at bounding box center [495, 409] width 30 height 12
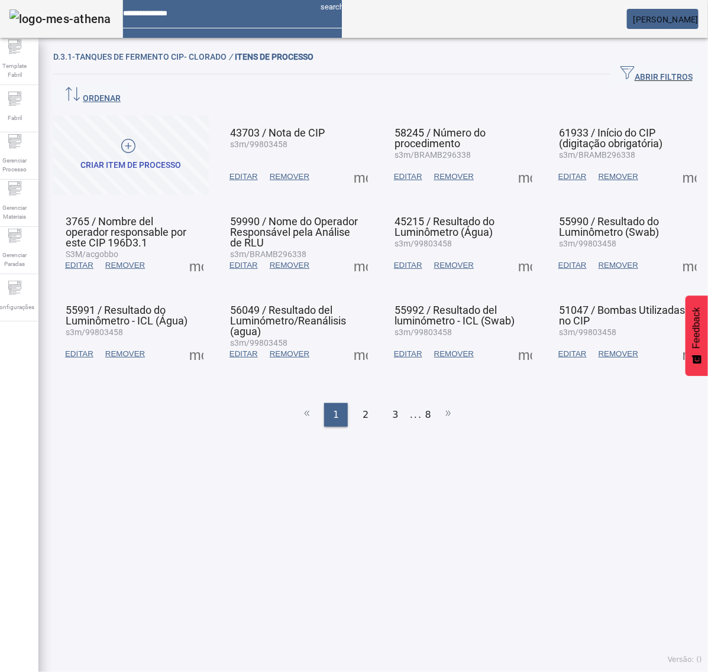
click at [513, 163] on span at bounding box center [525, 177] width 28 height 28
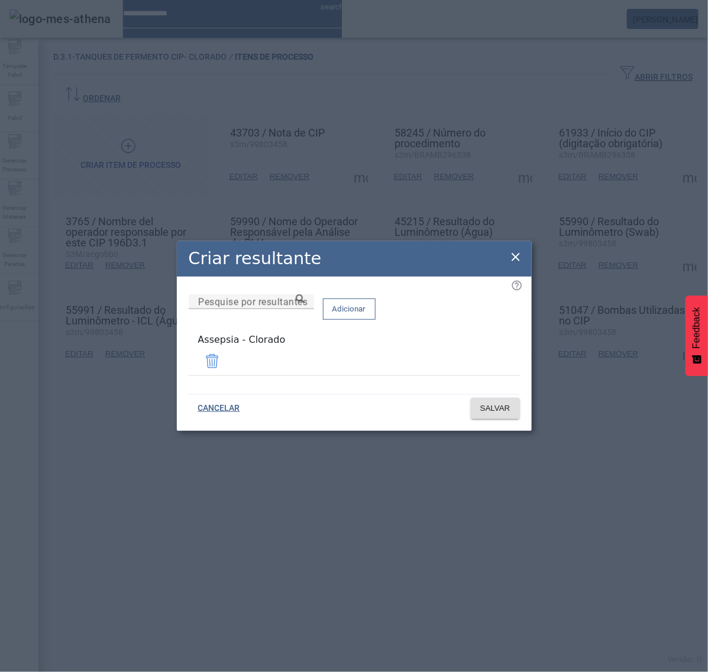
drag, startPoint x: 259, startPoint y: 355, endPoint x: 173, endPoint y: 355, distance: 86.3
click at [173, 355] on div "Criar resultante Pesquise por resultantes Adicionar Assepsia - Clorado CANCELAR…" at bounding box center [354, 336] width 708 height 672
copy div "Assepsia - Clorado"
drag, startPoint x: 510, startPoint y: 255, endPoint x: 533, endPoint y: 236, distance: 29.5
click at [512, 255] on icon at bounding box center [515, 257] width 14 height 14
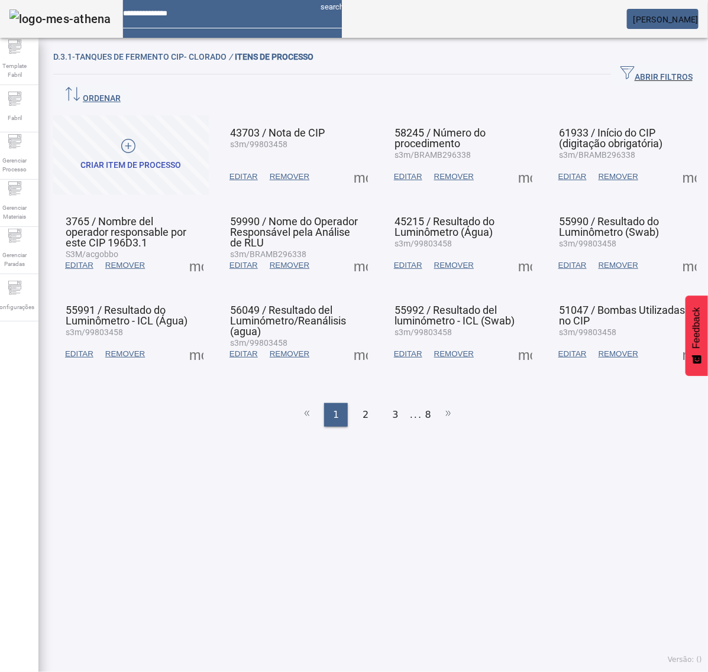
click at [678, 163] on span at bounding box center [689, 177] width 28 height 28
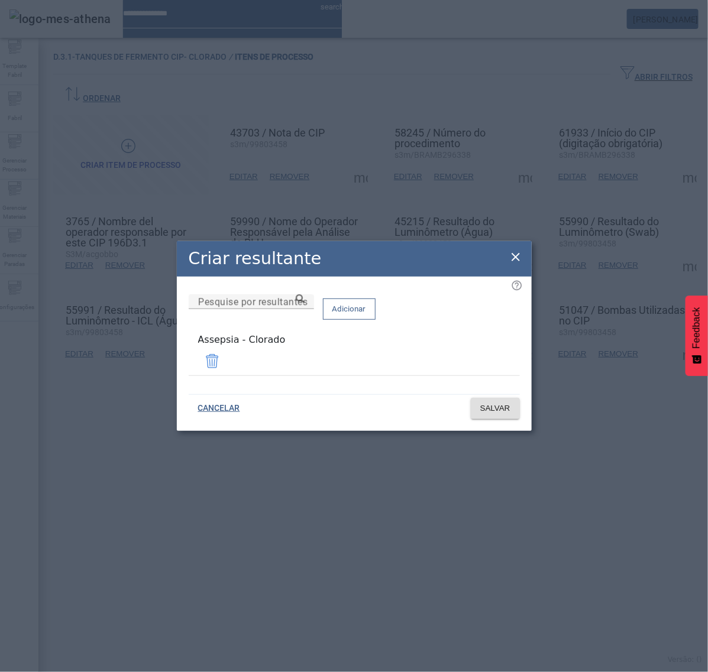
click at [516, 258] on icon at bounding box center [515, 257] width 14 height 14
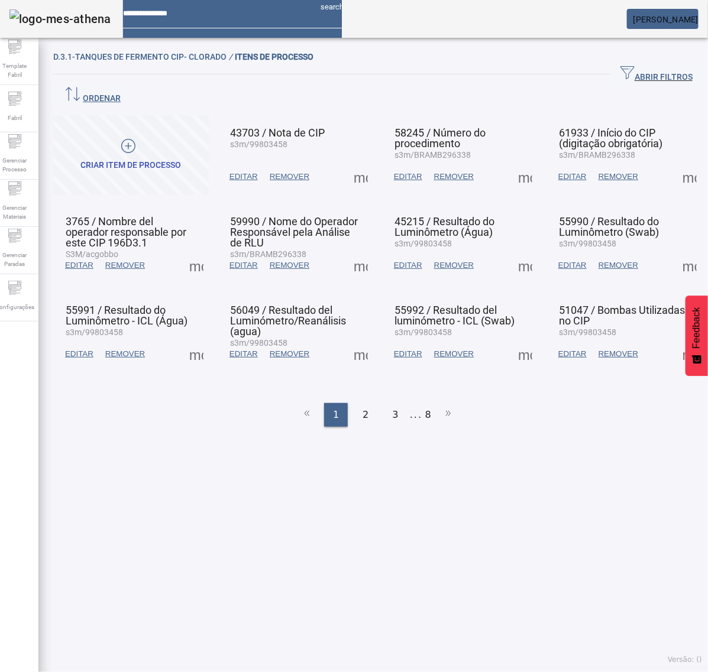
click at [199, 251] on span at bounding box center [196, 265] width 28 height 28
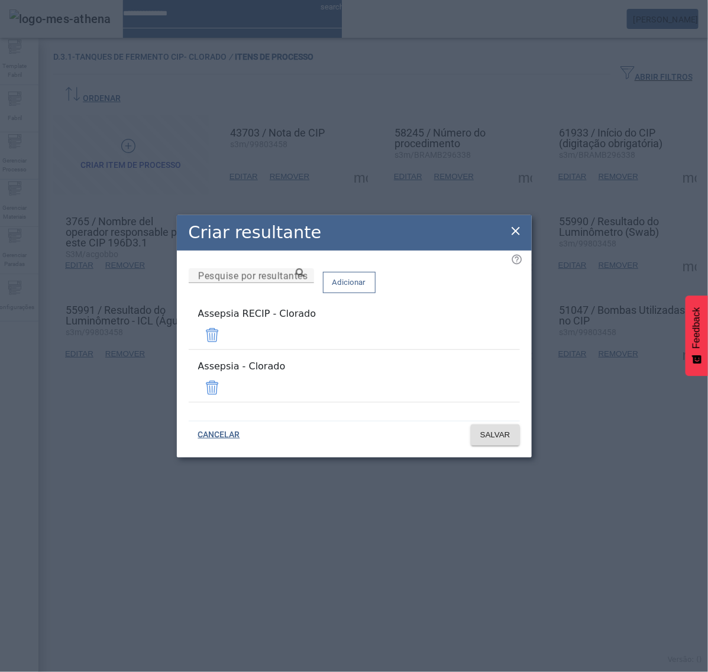
drag, startPoint x: 484, startPoint y: 341, endPoint x: 487, endPoint y: 367, distance: 25.6
click at [226, 341] on span at bounding box center [212, 335] width 28 height 28
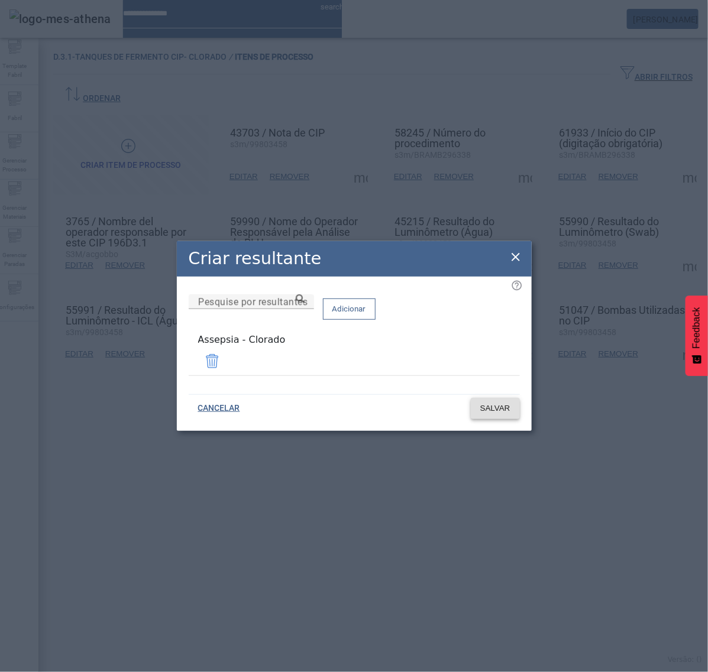
click at [501, 410] on button "SALVAR" at bounding box center [495, 408] width 49 height 21
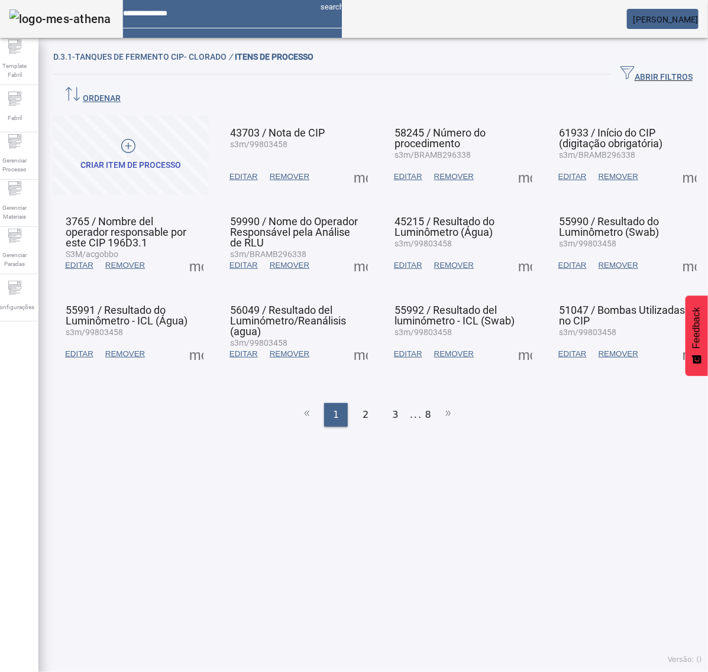
click at [352, 251] on span at bounding box center [360, 265] width 28 height 28
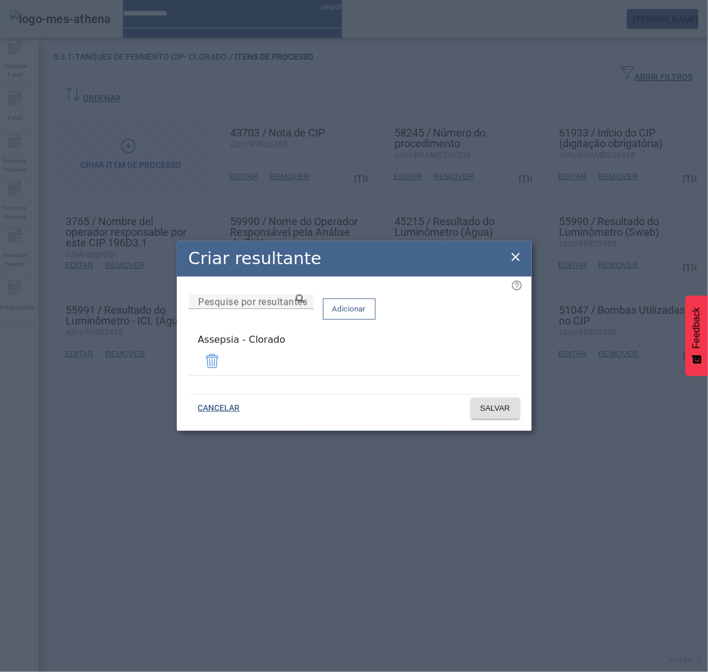
click at [514, 263] on icon at bounding box center [515, 257] width 14 height 14
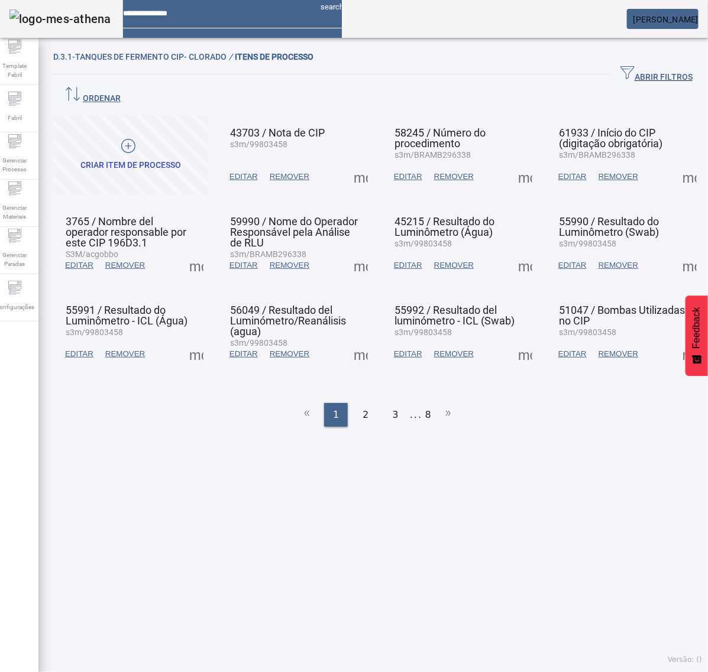
click at [511, 251] on span at bounding box center [525, 265] width 28 height 28
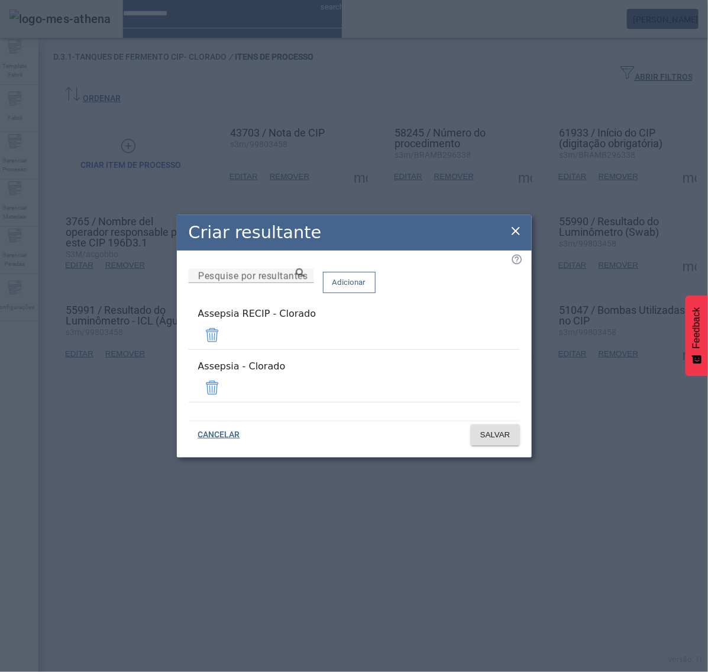
drag, startPoint x: 481, startPoint y: 335, endPoint x: 482, endPoint y: 342, distance: 6.7
click at [226, 336] on span at bounding box center [212, 335] width 28 height 28
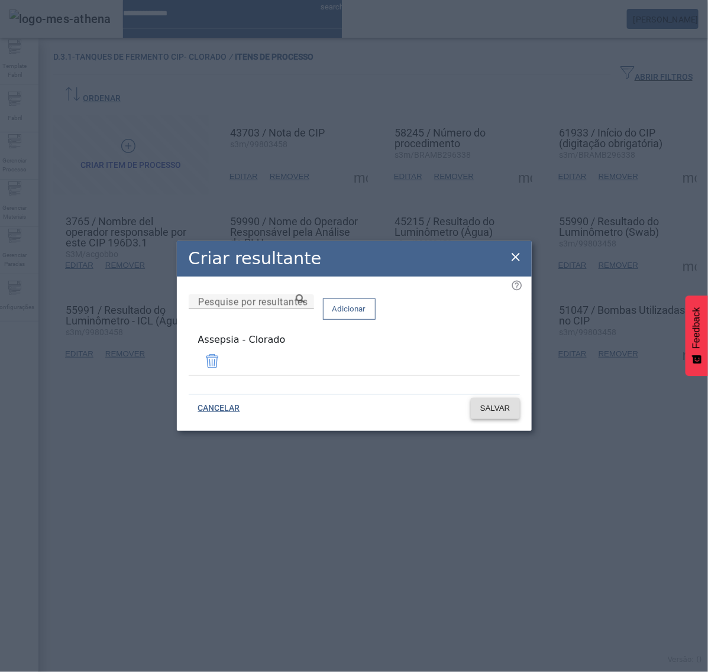
click at [507, 411] on span "SALVAR" at bounding box center [495, 409] width 30 height 12
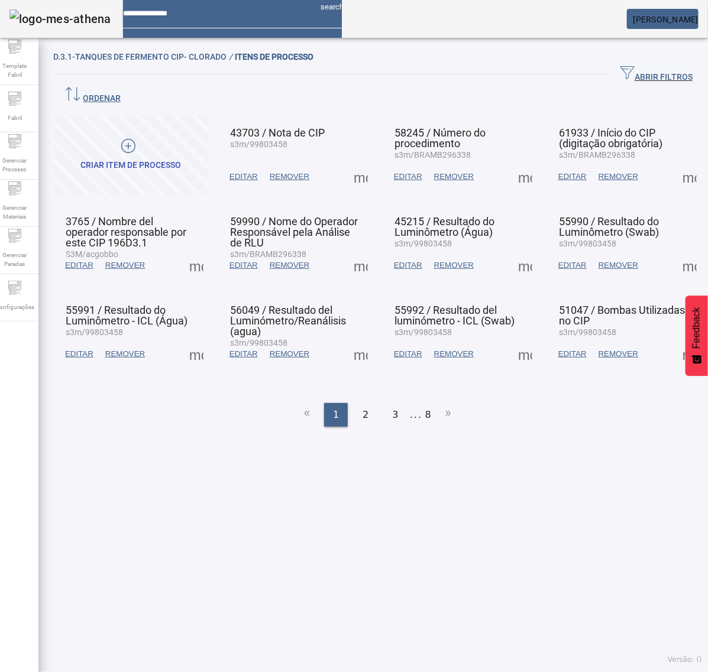
click at [675, 251] on span at bounding box center [689, 265] width 28 height 28
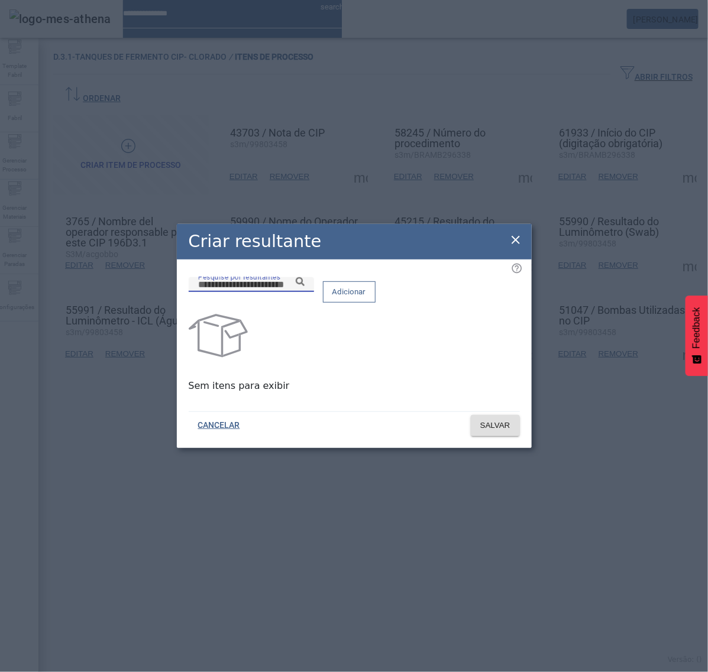
click at [304, 292] on input "Pesquise por resultantes" at bounding box center [251, 285] width 106 height 14
paste input "**********"
click at [304, 286] on icon at bounding box center [300, 281] width 9 height 9
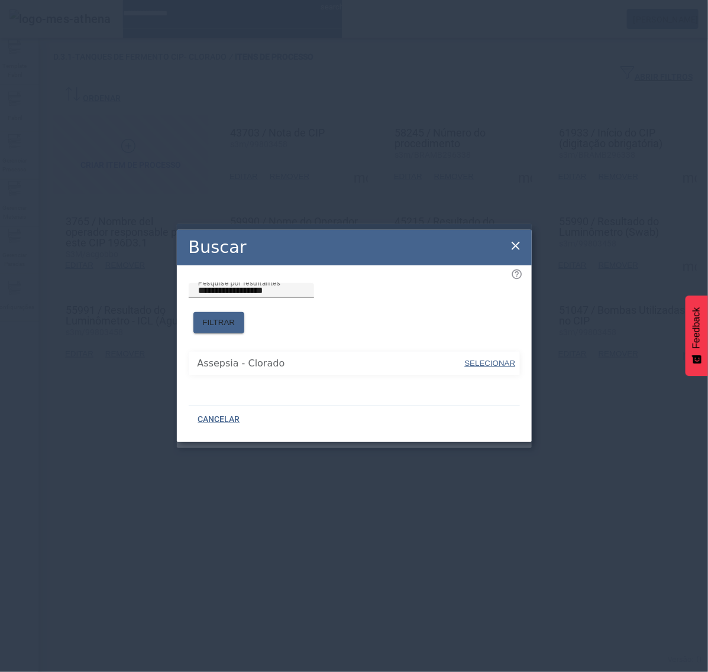
click at [497, 359] on span "SELECIONAR" at bounding box center [490, 363] width 51 height 9
type input "**********"
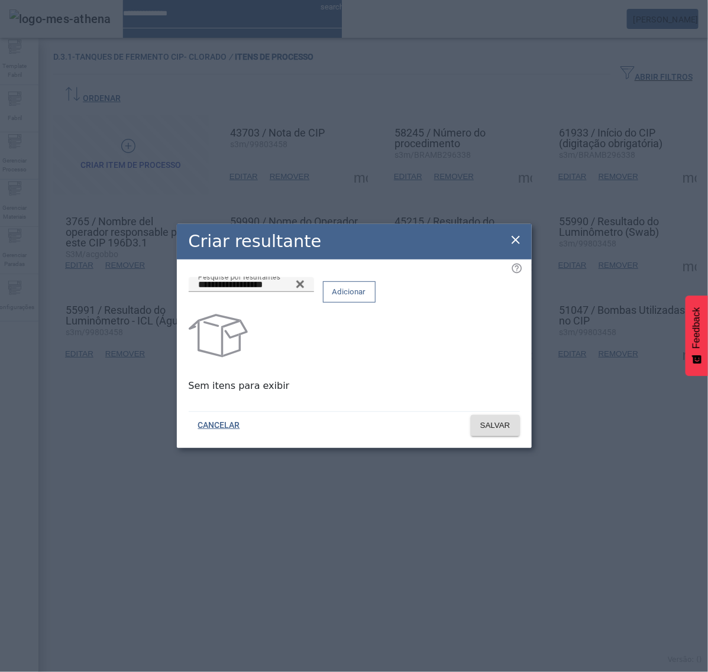
click at [366, 298] on span "Adicionar" at bounding box center [349, 292] width 34 height 12
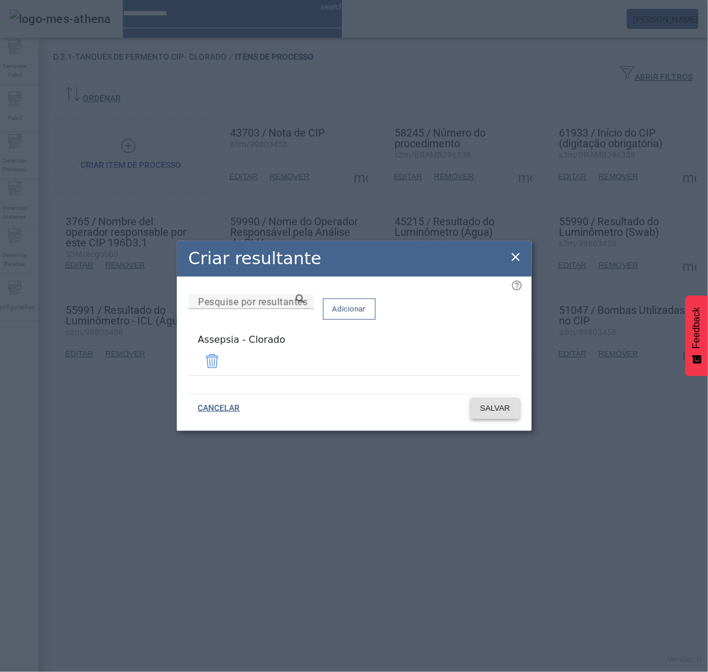
click at [503, 404] on span "SALVAR" at bounding box center [495, 409] width 30 height 12
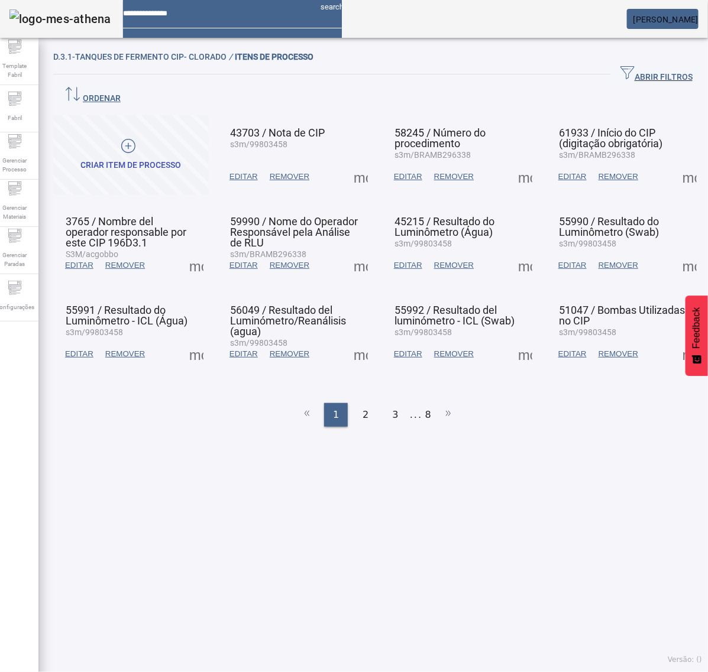
click at [678, 251] on span at bounding box center [689, 265] width 28 height 28
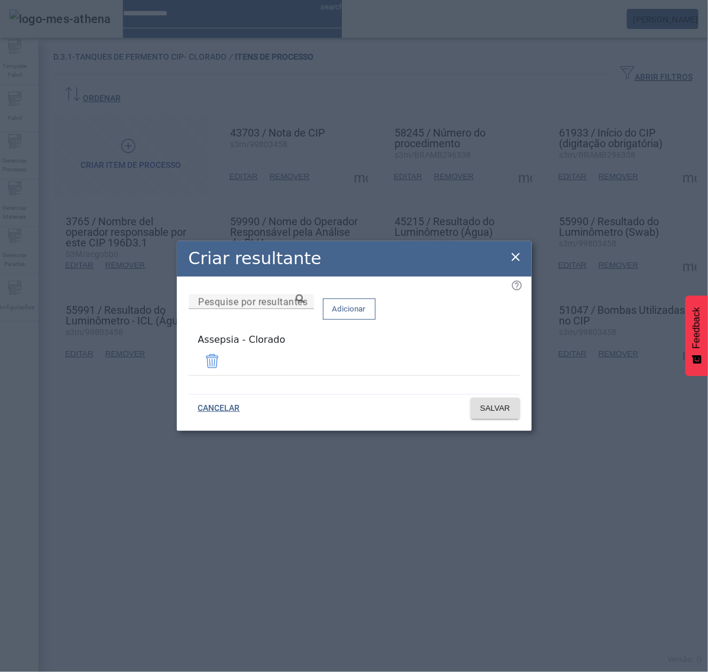
drag, startPoint x: 516, startPoint y: 257, endPoint x: 491, endPoint y: 264, distance: 25.8
click at [516, 258] on icon at bounding box center [515, 257] width 14 height 14
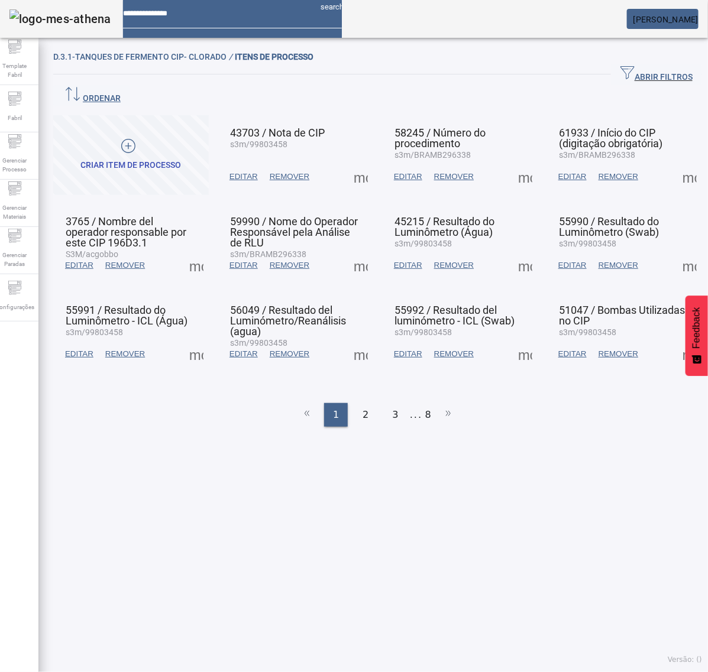
click at [190, 340] on span at bounding box center [196, 354] width 28 height 28
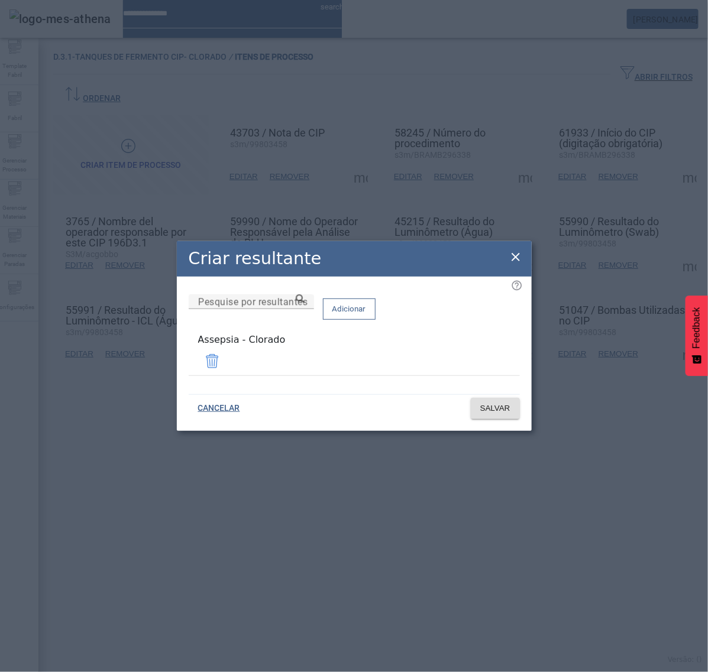
click at [516, 257] on icon at bounding box center [515, 257] width 14 height 14
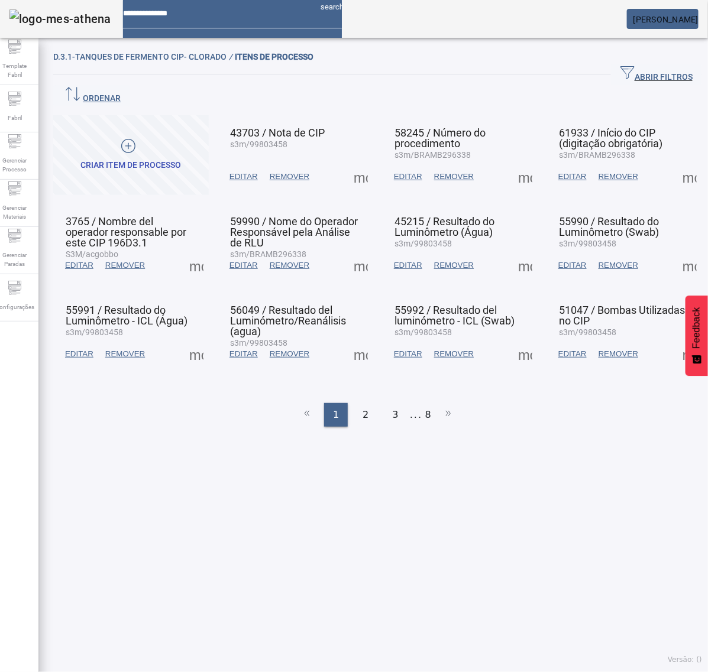
click at [350, 340] on span at bounding box center [360, 354] width 28 height 28
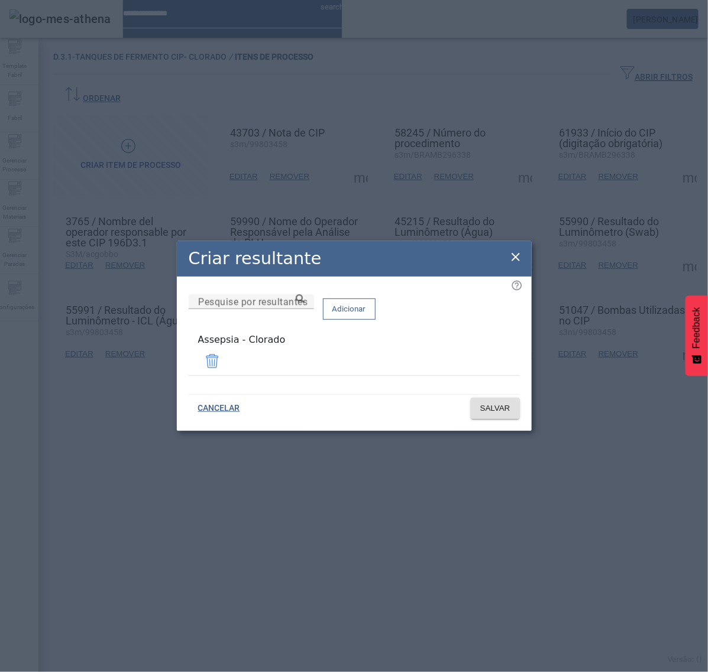
click at [515, 260] on icon at bounding box center [515, 257] width 8 height 8
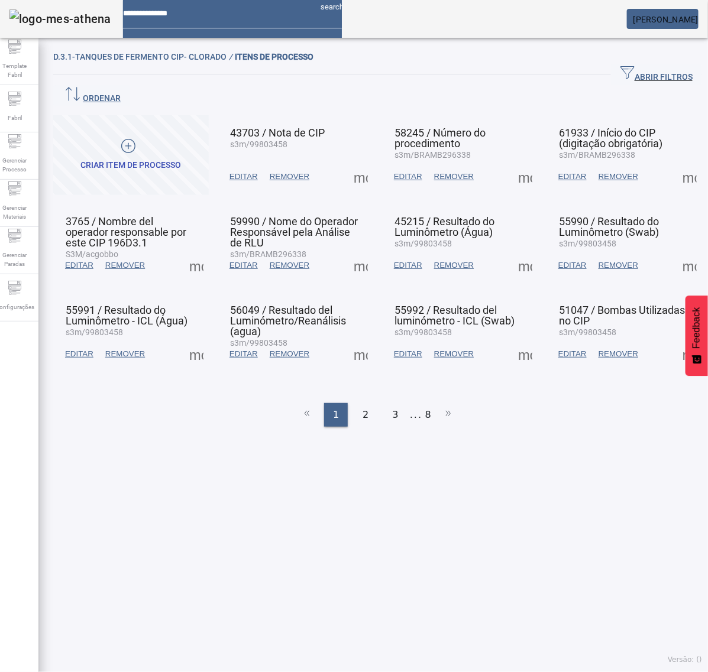
click at [511, 340] on span at bounding box center [525, 354] width 28 height 28
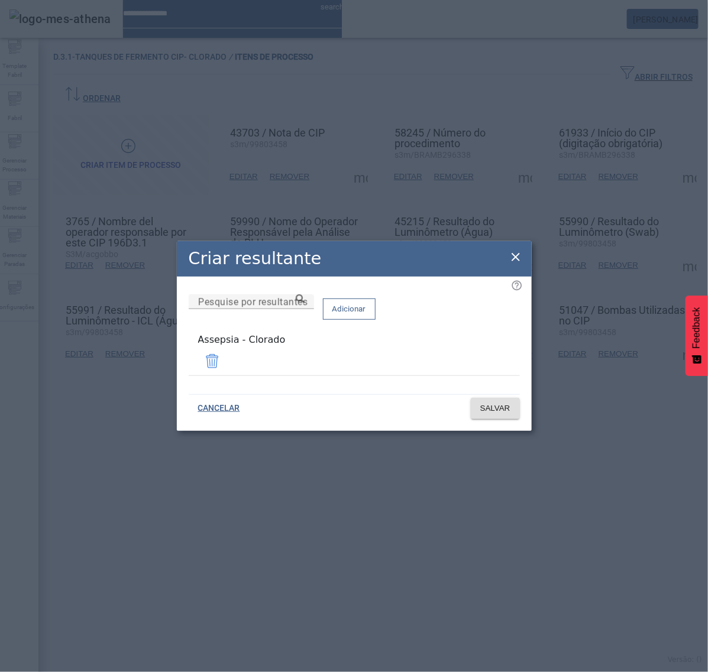
drag, startPoint x: 515, startPoint y: 258, endPoint x: 527, endPoint y: 263, distance: 13.5
click at [516, 258] on icon at bounding box center [515, 257] width 14 height 14
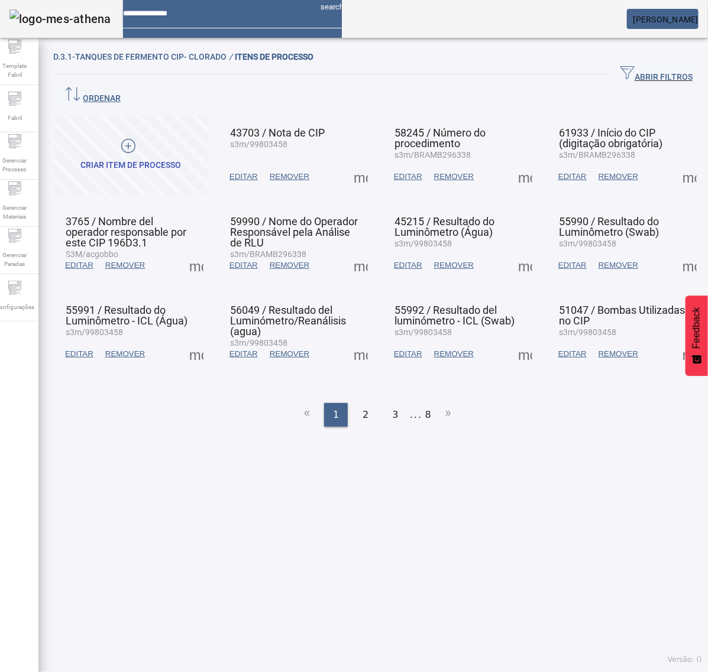
click at [675, 340] on span at bounding box center [689, 354] width 28 height 28
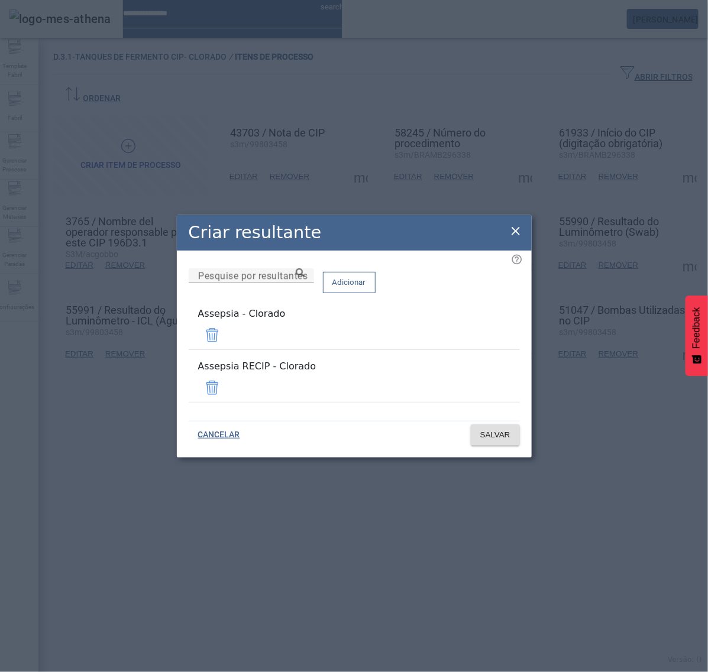
click at [226, 383] on span at bounding box center [212, 388] width 28 height 28
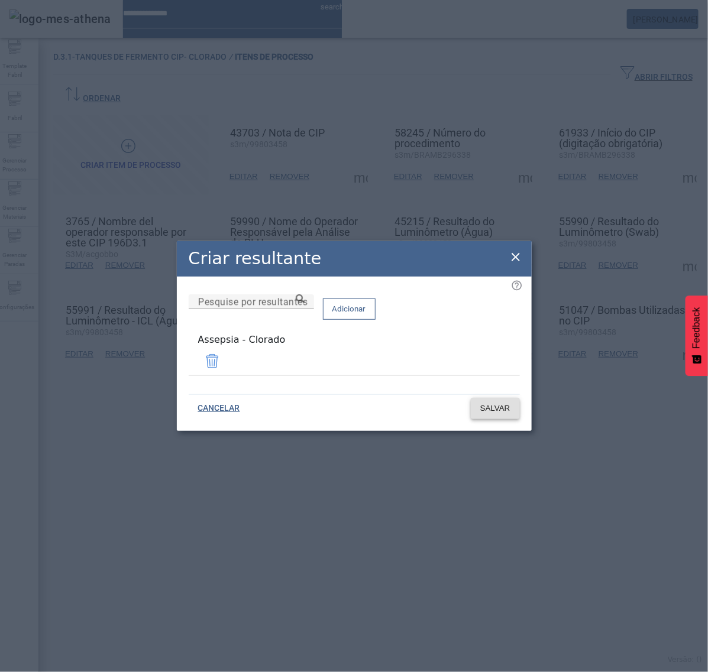
click at [507, 407] on span "SALVAR" at bounding box center [495, 409] width 30 height 12
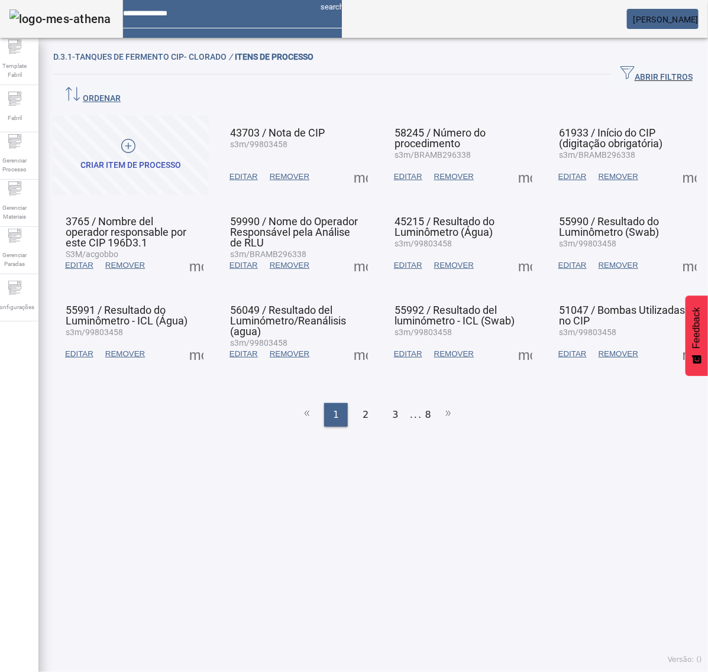
click at [675, 340] on span at bounding box center [689, 354] width 28 height 28
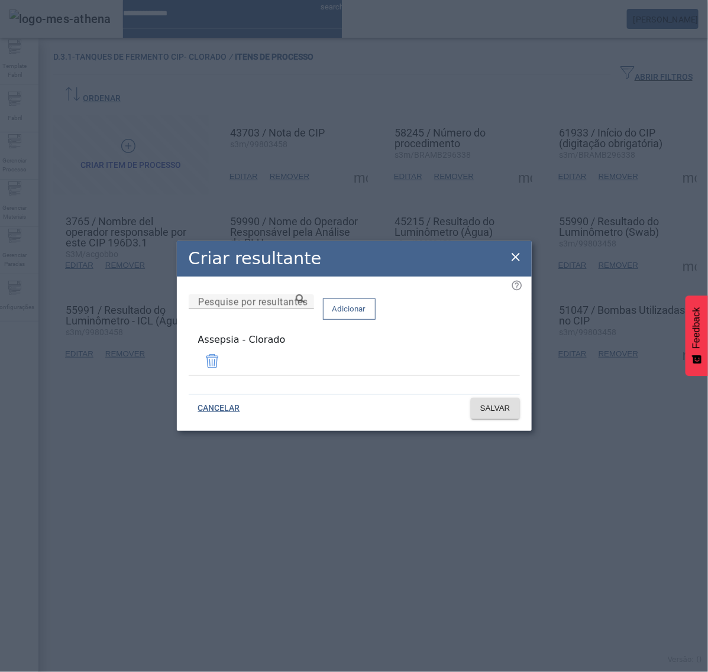
click at [522, 261] on div "Criar resultante" at bounding box center [354, 258] width 355 height 35
click at [515, 255] on icon at bounding box center [515, 257] width 14 height 14
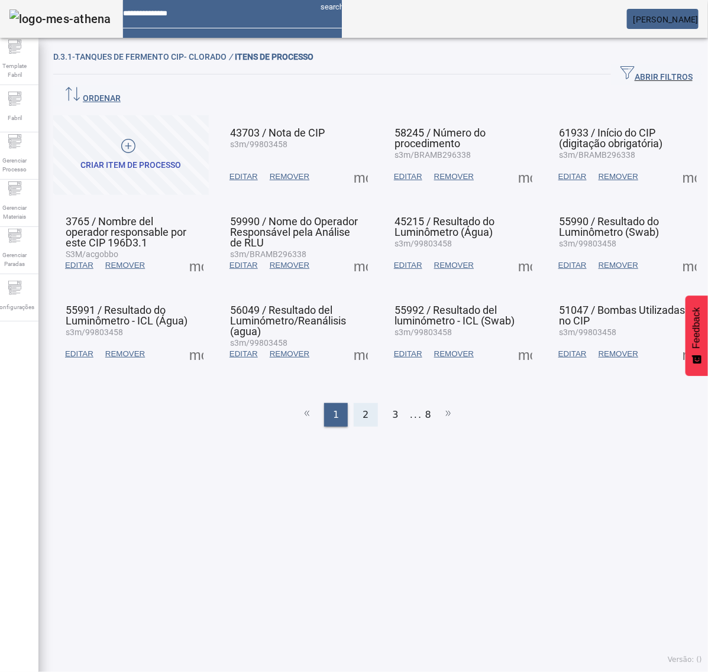
click at [362, 408] on span "2" at bounding box center [365, 415] width 6 height 14
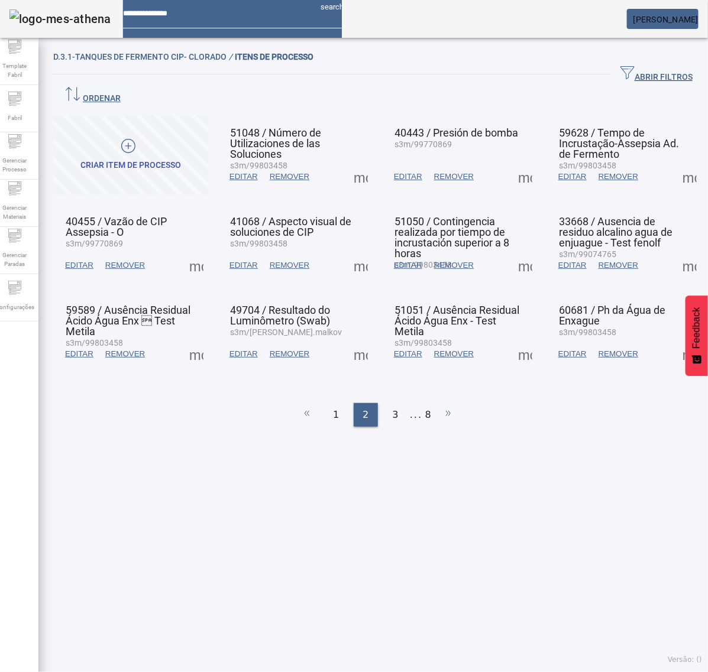
click at [359, 163] on span at bounding box center [360, 177] width 28 height 28
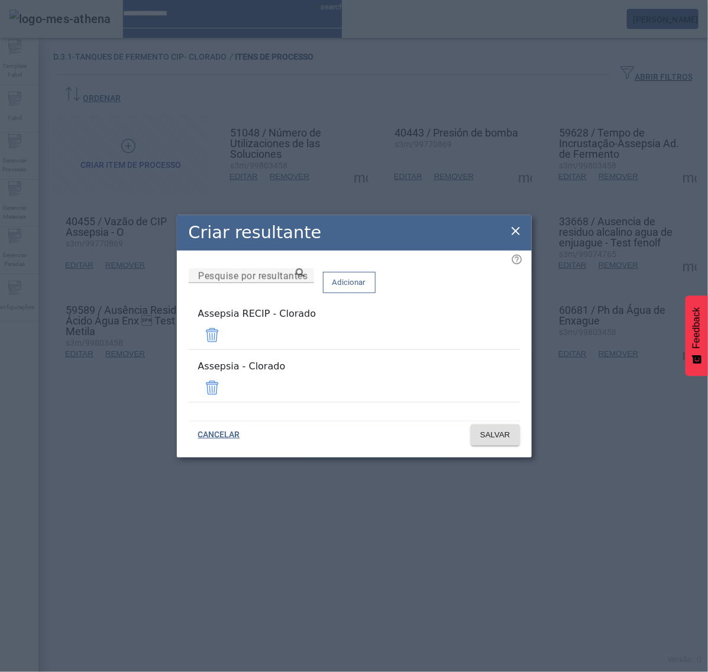
drag, startPoint x: 482, startPoint y: 333, endPoint x: 485, endPoint y: 361, distance: 28.5
click at [226, 333] on span at bounding box center [212, 335] width 28 height 28
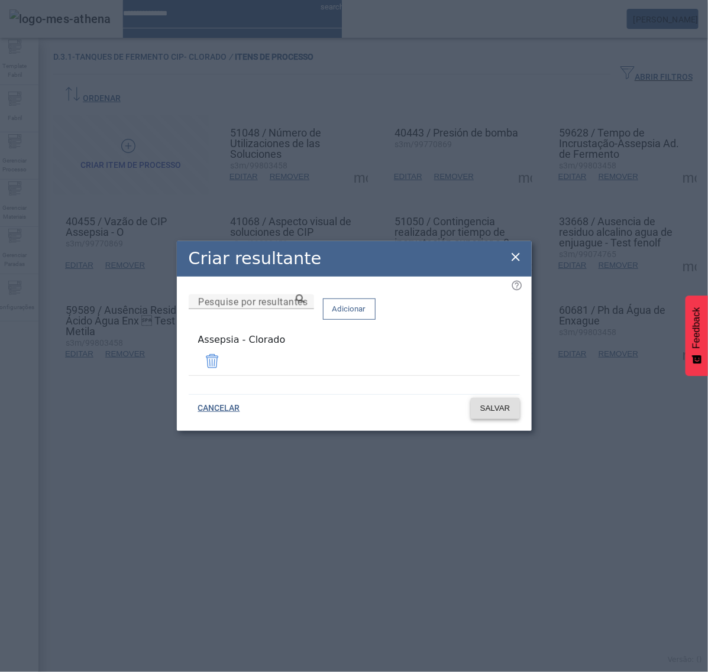
click at [504, 406] on span "SALVAR" at bounding box center [495, 409] width 30 height 12
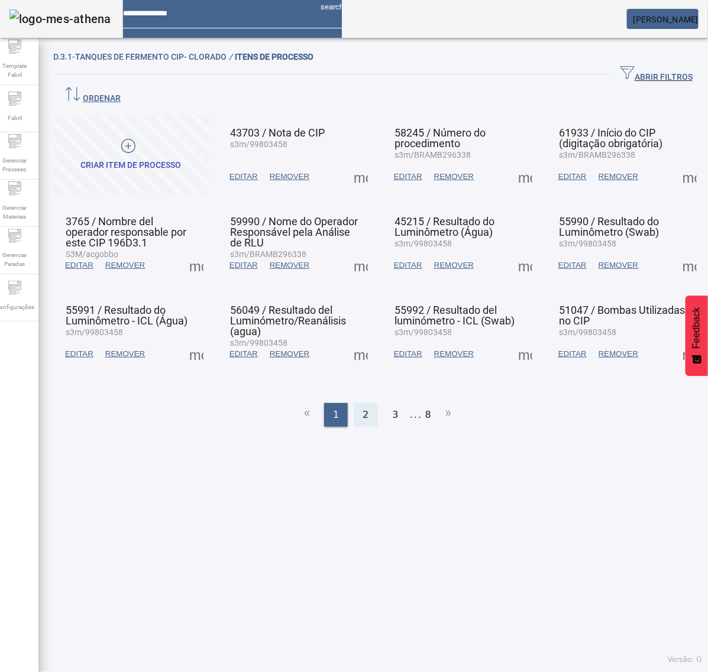
click at [362, 408] on span "2" at bounding box center [365, 415] width 6 height 14
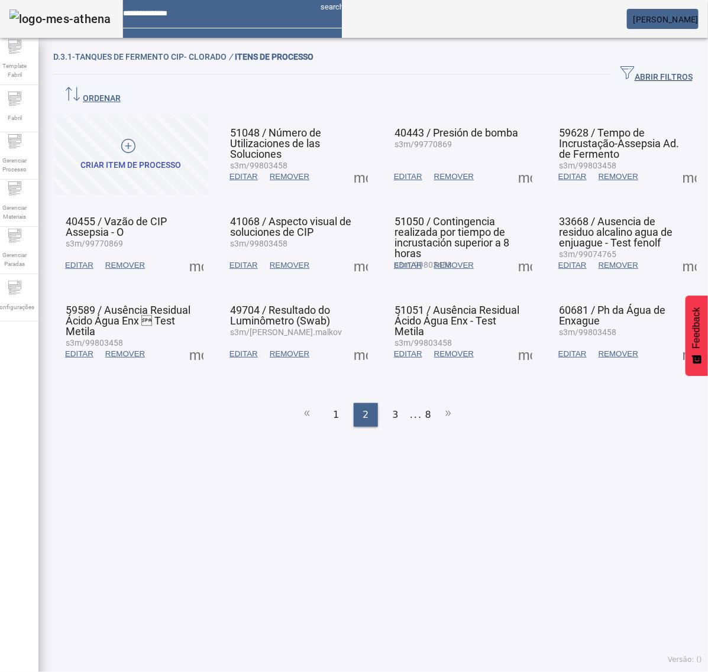
click at [355, 163] on span at bounding box center [360, 177] width 28 height 28
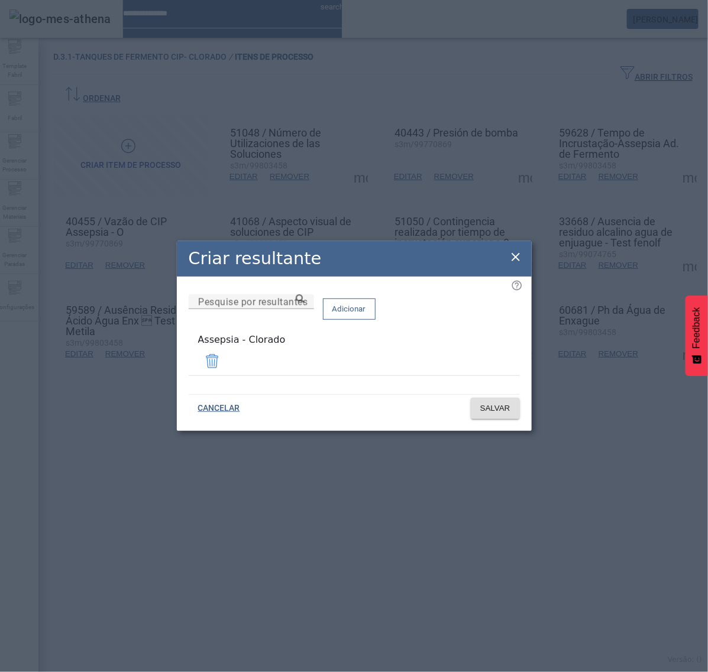
drag, startPoint x: 518, startPoint y: 258, endPoint x: 513, endPoint y: 211, distance: 47.6
click at [517, 257] on icon at bounding box center [515, 257] width 14 height 14
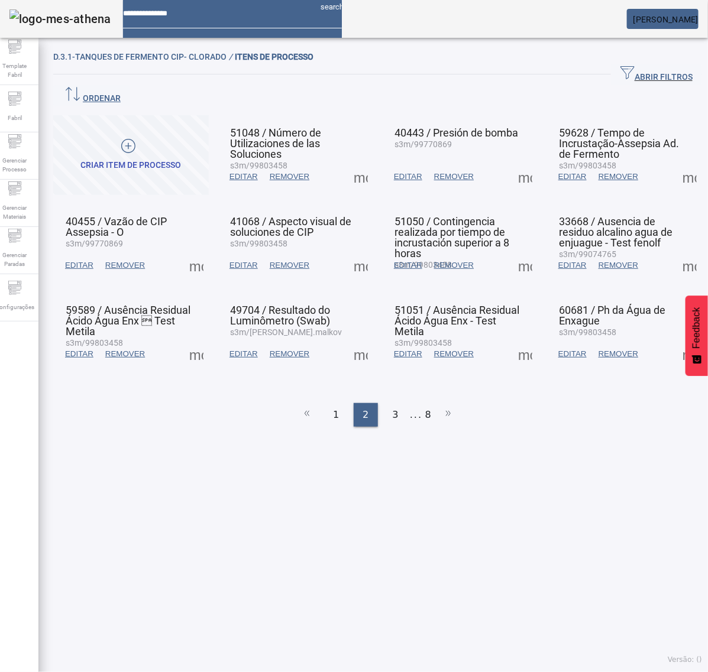
click at [511, 163] on span at bounding box center [525, 177] width 28 height 28
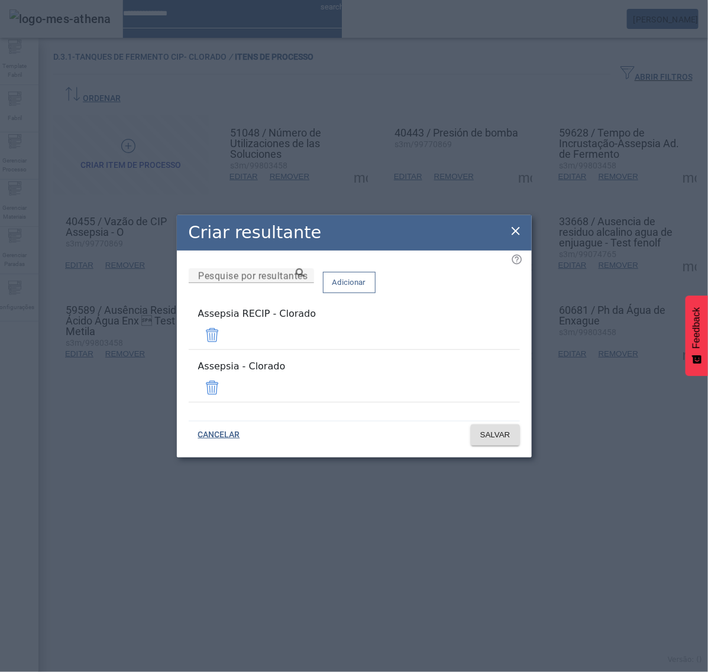
click at [226, 341] on span at bounding box center [212, 335] width 28 height 28
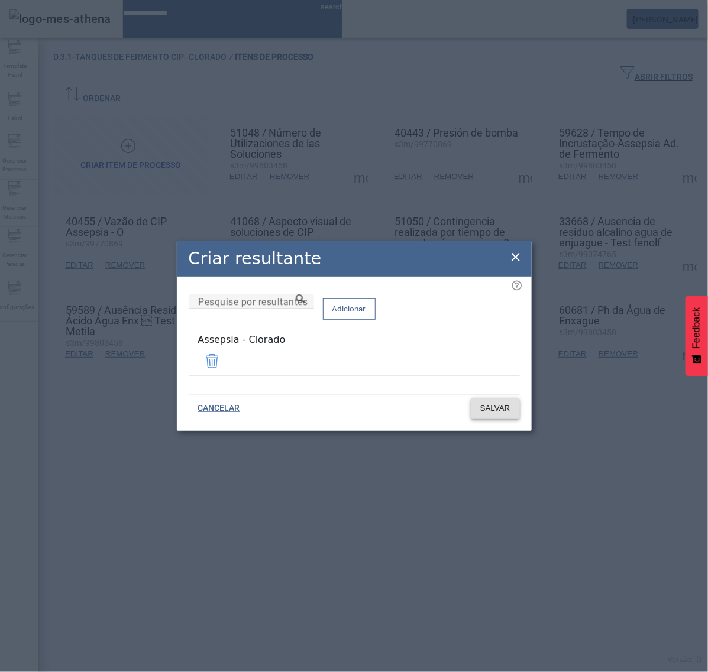
click at [491, 406] on span "SALVAR" at bounding box center [495, 409] width 30 height 12
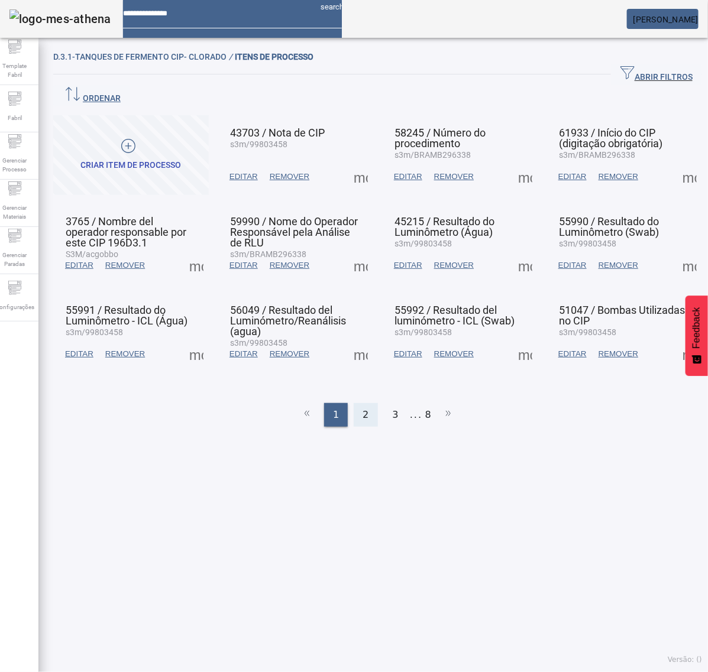
click at [362, 403] on div "2" at bounding box center [366, 415] width 24 height 24
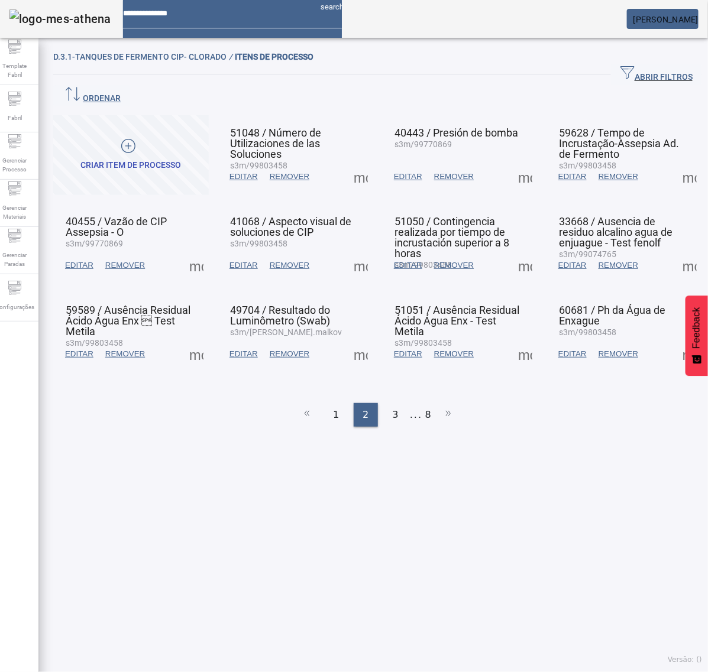
click at [675, 163] on span at bounding box center [689, 177] width 28 height 28
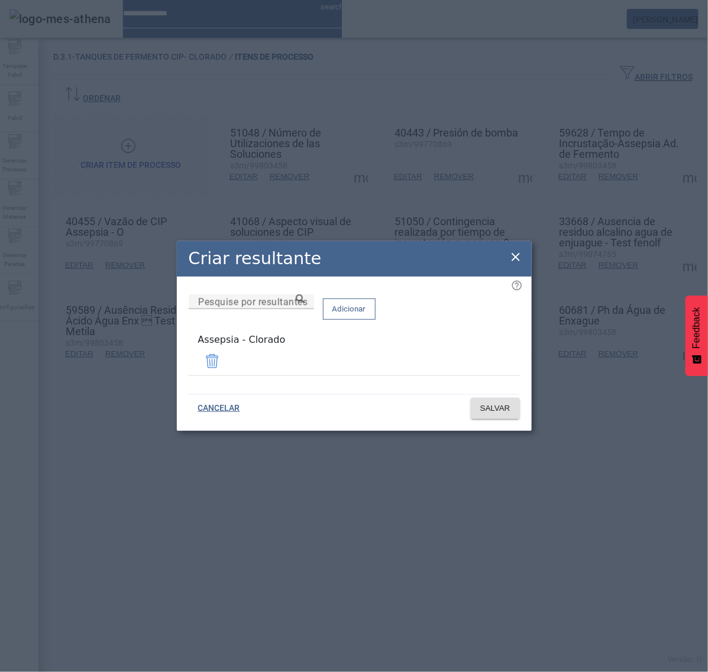
click at [509, 257] on icon at bounding box center [515, 257] width 14 height 14
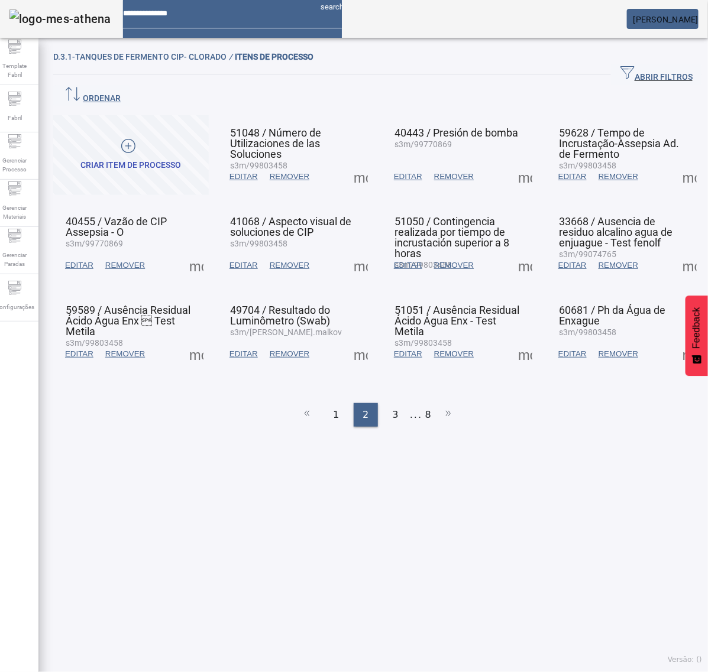
click at [190, 251] on span at bounding box center [196, 265] width 28 height 28
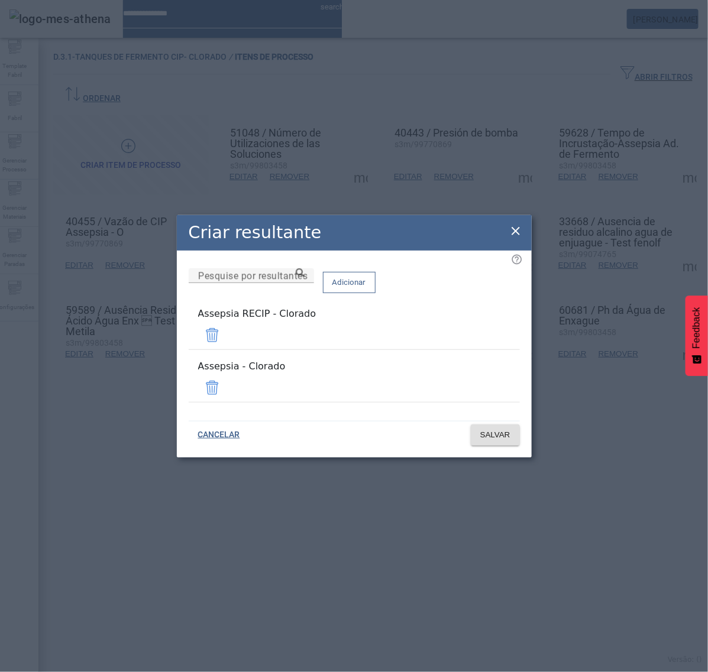
click at [226, 336] on span at bounding box center [212, 335] width 28 height 28
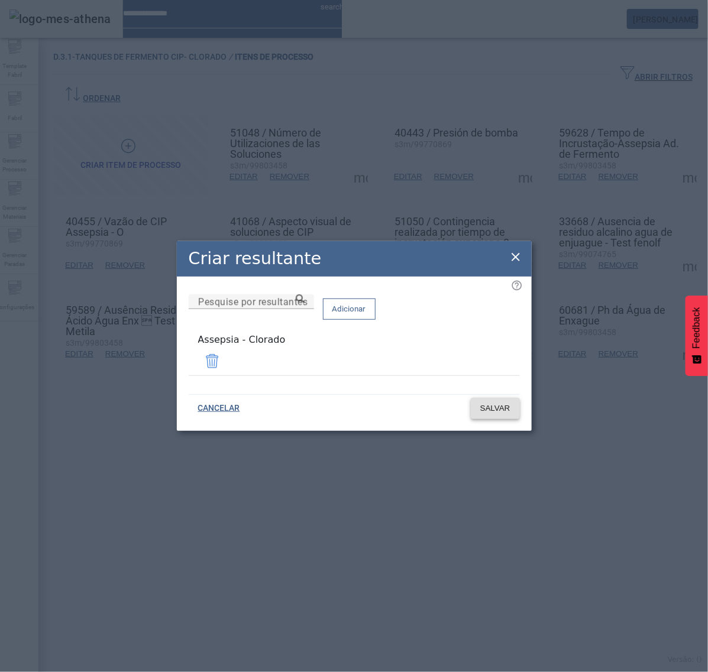
click at [489, 400] on button "SALVAR" at bounding box center [495, 408] width 49 height 21
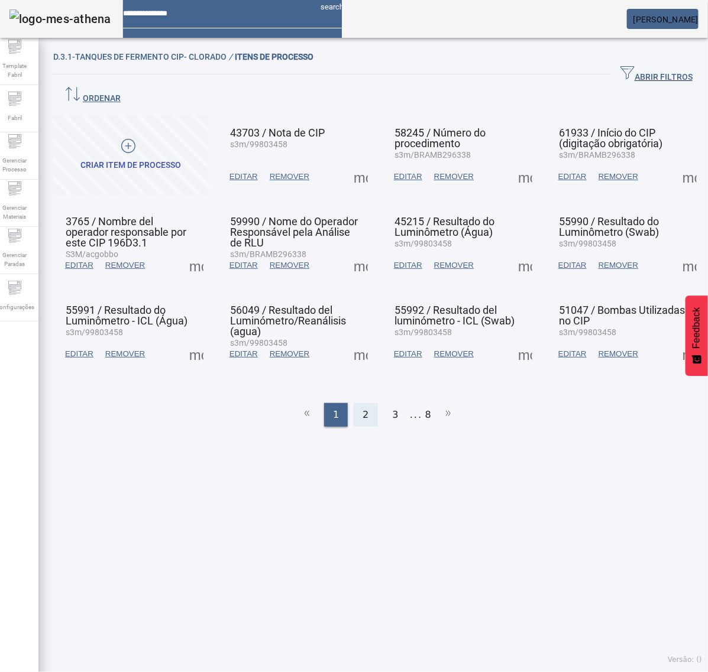
click at [362, 408] on span "2" at bounding box center [365, 415] width 6 height 14
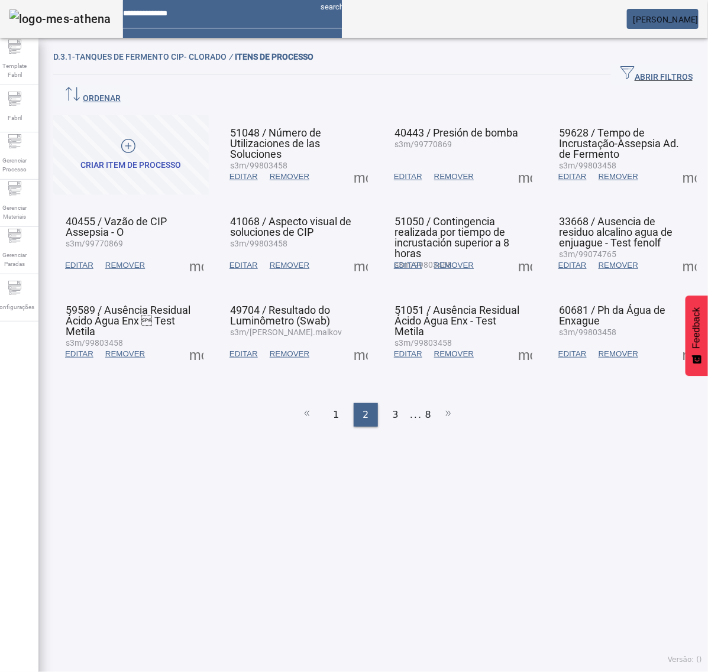
click at [357, 251] on span at bounding box center [360, 265] width 28 height 28
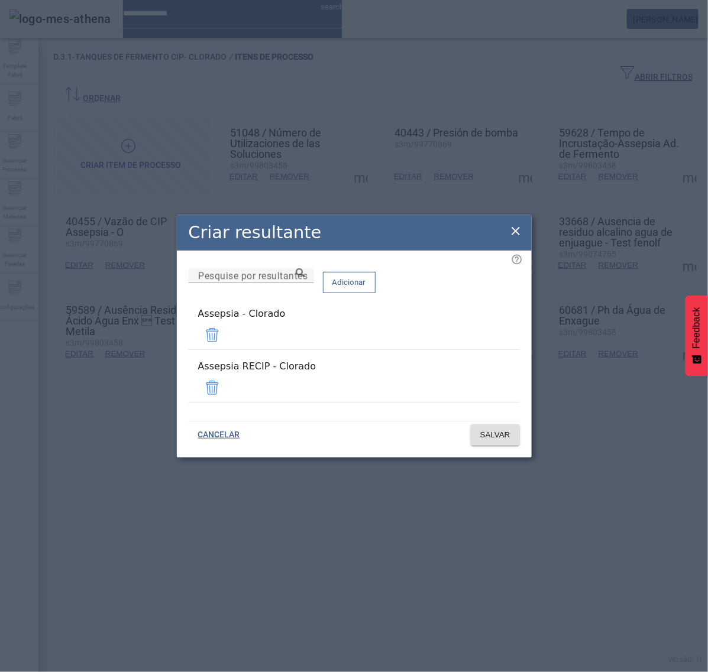
click at [226, 377] on span at bounding box center [212, 388] width 28 height 28
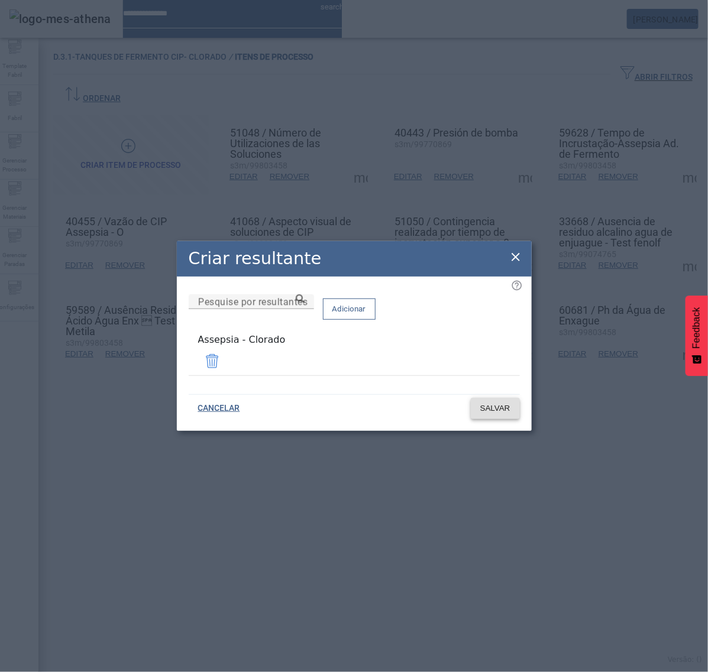
click at [498, 417] on span at bounding box center [495, 408] width 49 height 28
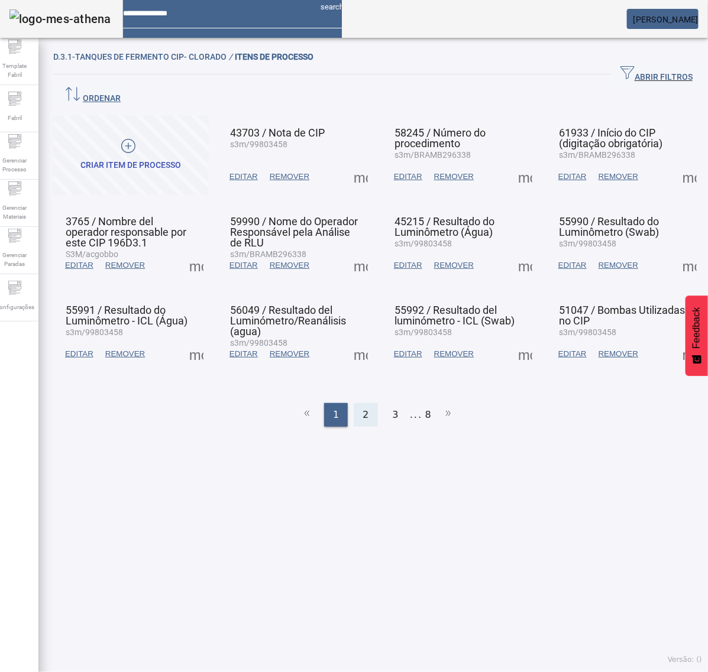
click at [364, 403] on div "2" at bounding box center [366, 415] width 24 height 24
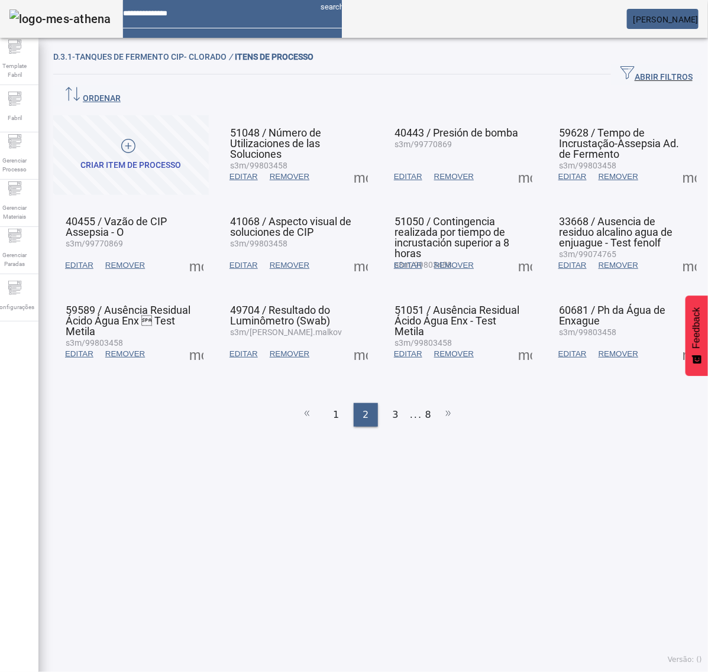
click at [516, 251] on span at bounding box center [525, 265] width 28 height 28
drag, startPoint x: 507, startPoint y: 257, endPoint x: 511, endPoint y: 261, distance: 6.3
click at [511, 251] on span at bounding box center [525, 265] width 28 height 28
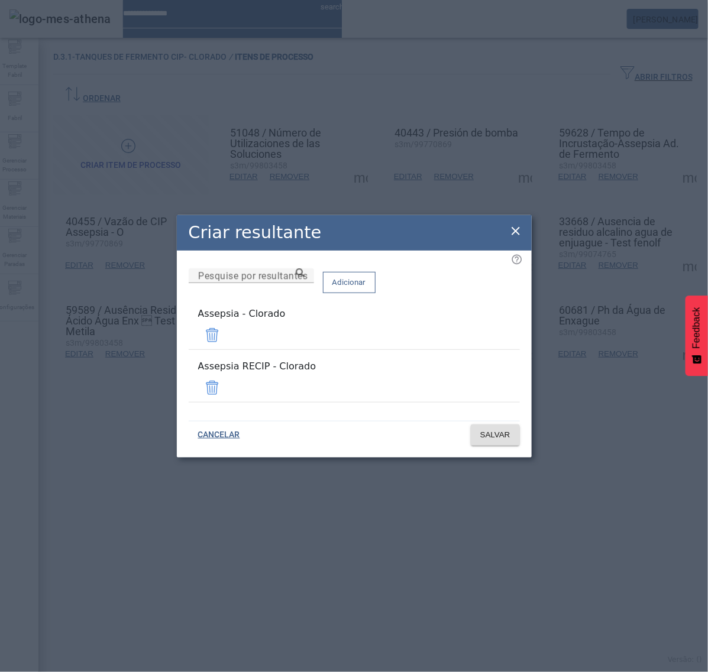
click at [226, 374] on span at bounding box center [212, 388] width 28 height 28
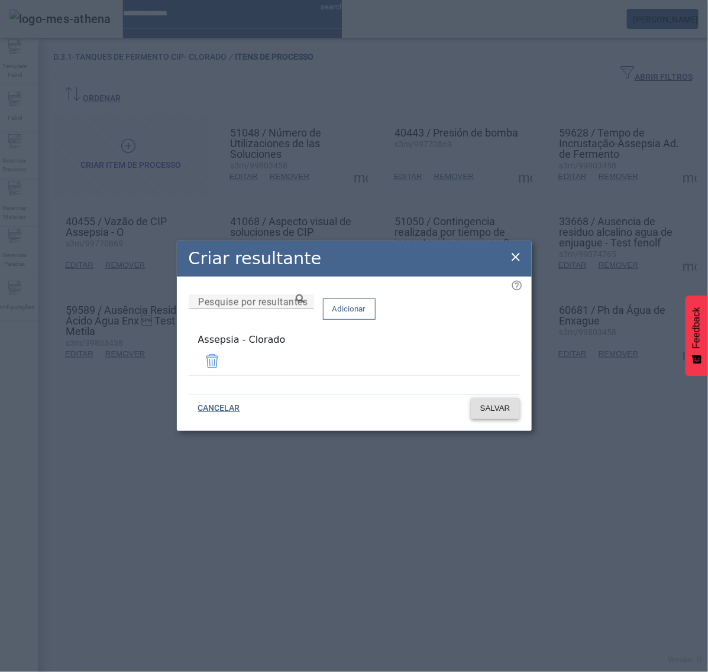
click at [507, 409] on span "SALVAR" at bounding box center [495, 409] width 30 height 12
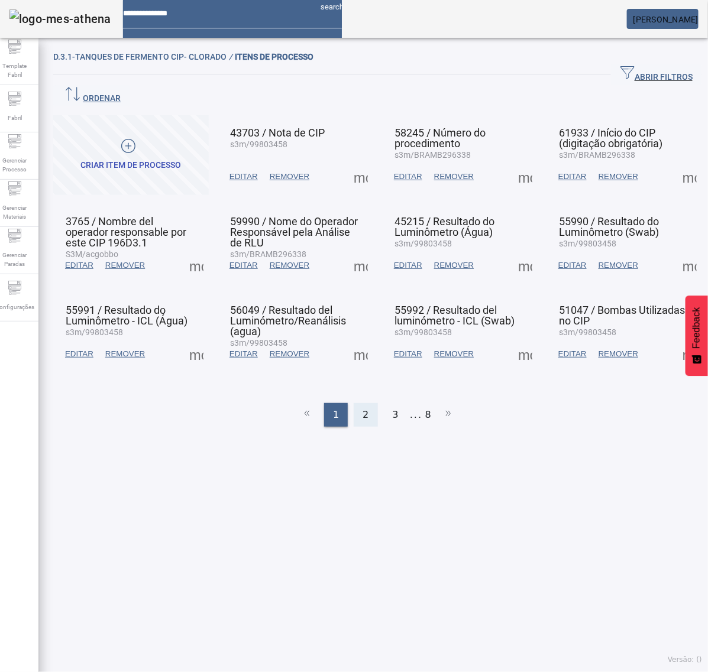
click at [362, 403] on div "2" at bounding box center [366, 415] width 24 height 24
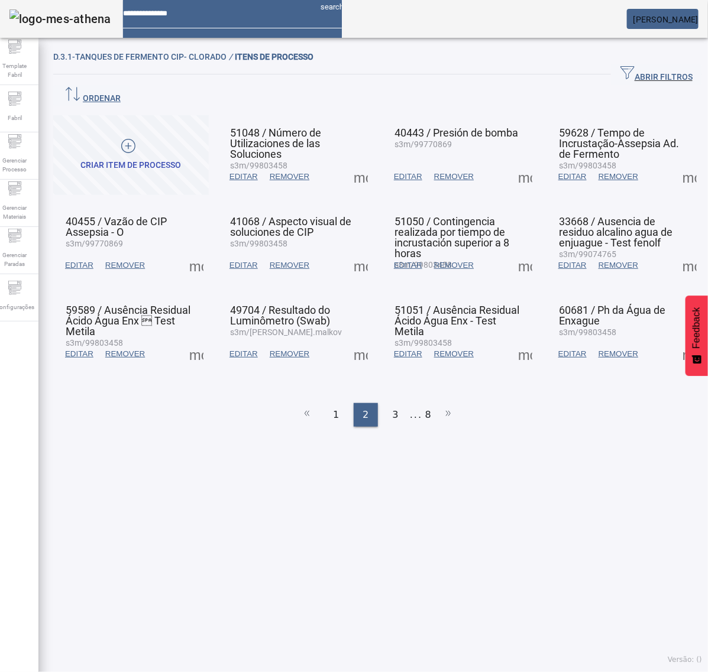
click at [675, 251] on span at bounding box center [689, 265] width 28 height 28
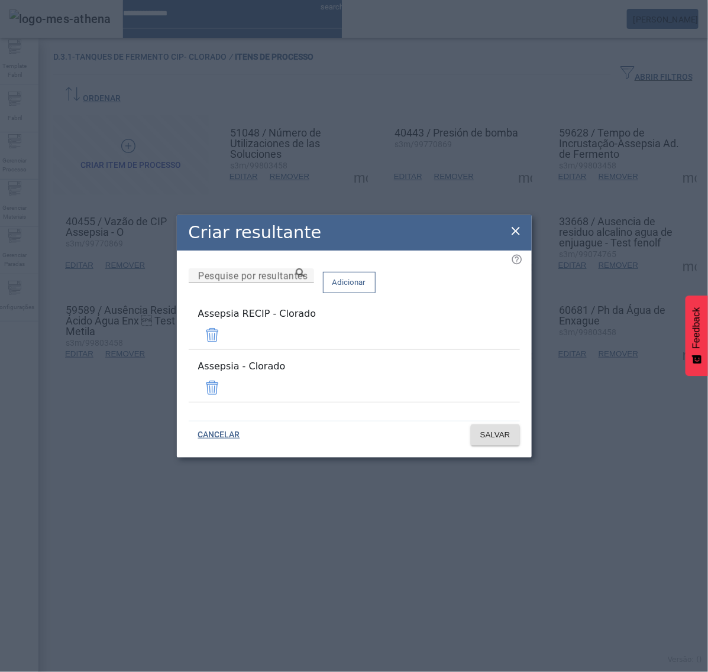
click at [226, 342] on span at bounding box center [212, 335] width 28 height 28
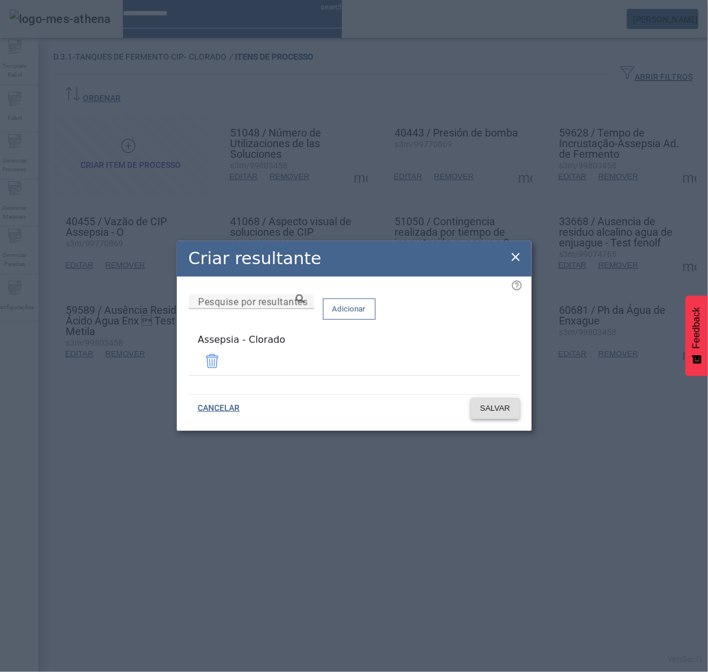
click at [510, 413] on span at bounding box center [495, 408] width 49 height 28
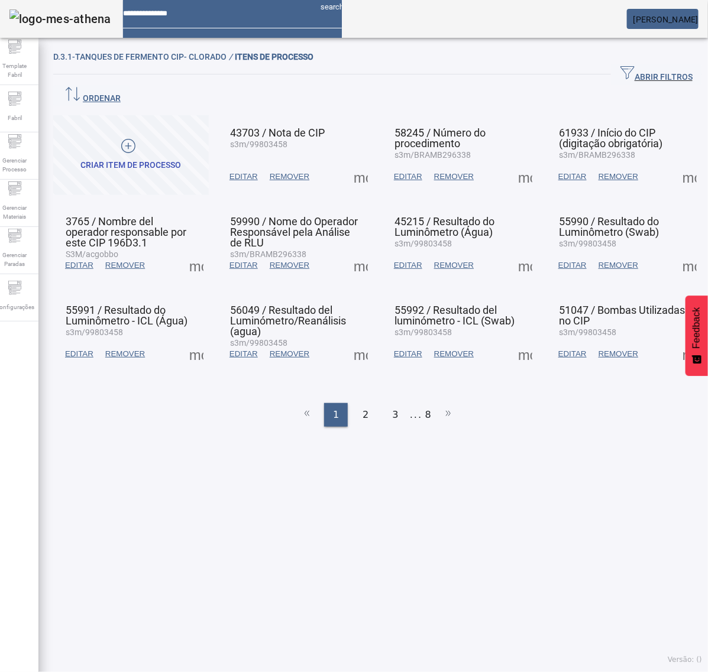
click at [362, 408] on span "2" at bounding box center [365, 415] width 6 height 14
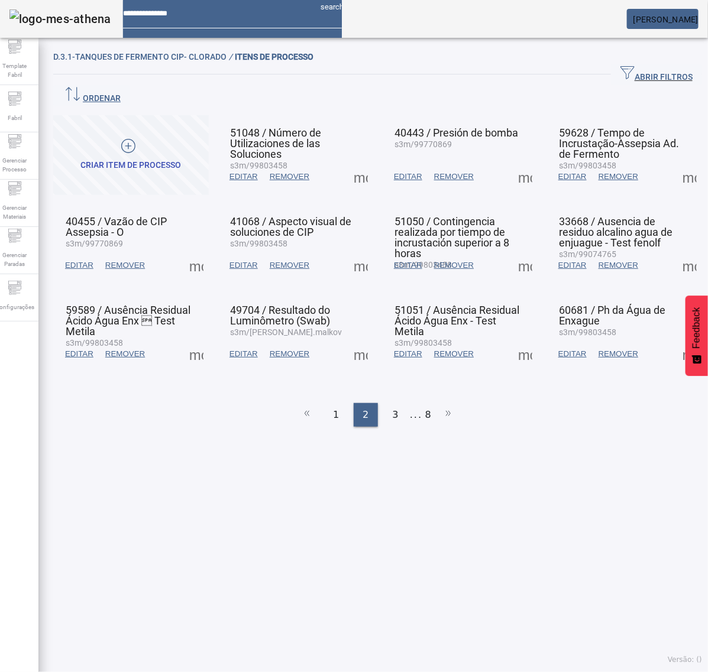
click at [190, 340] on span at bounding box center [196, 354] width 28 height 28
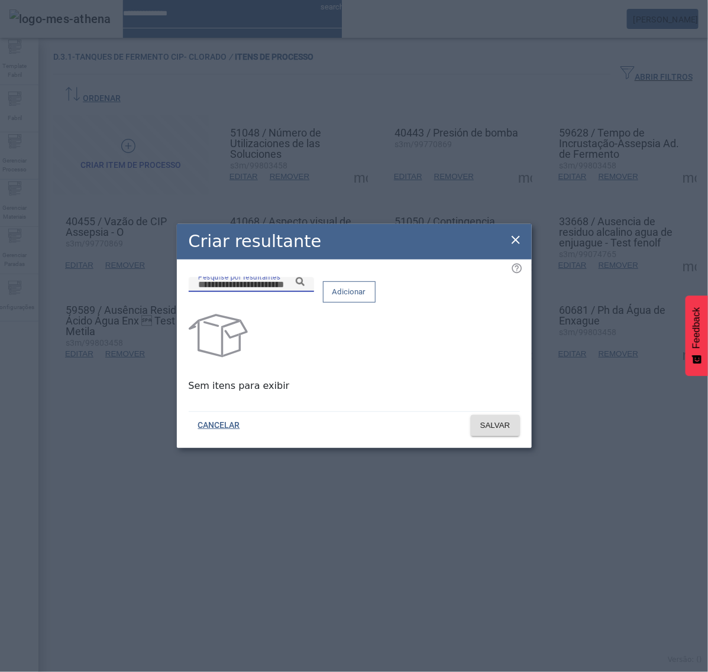
drag, startPoint x: 359, startPoint y: 302, endPoint x: 349, endPoint y: 303, distance: 10.1
click at [304, 292] on input "Pesquise por resultantes" at bounding box center [251, 285] width 106 height 14
paste input "**********"
click at [304, 286] on icon at bounding box center [300, 281] width 9 height 9
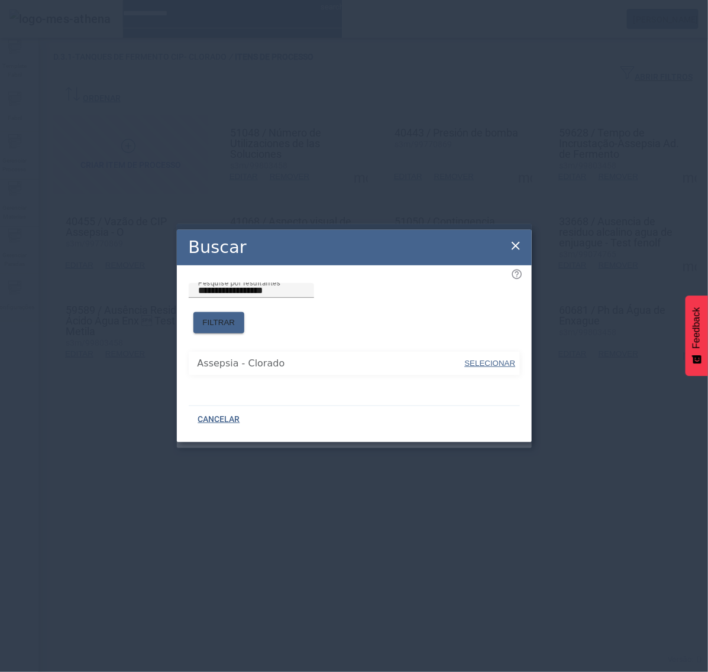
click at [494, 359] on span "SELECIONAR" at bounding box center [490, 363] width 51 height 9
type input "**********"
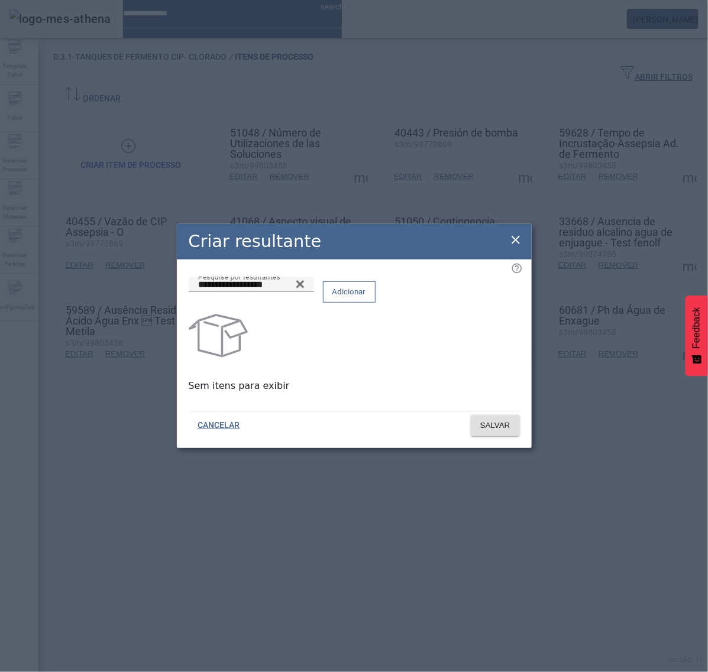
drag, startPoint x: 488, startPoint y: 300, endPoint x: 492, endPoint y: 336, distance: 35.7
click at [366, 298] on span "Adicionar" at bounding box center [349, 292] width 34 height 12
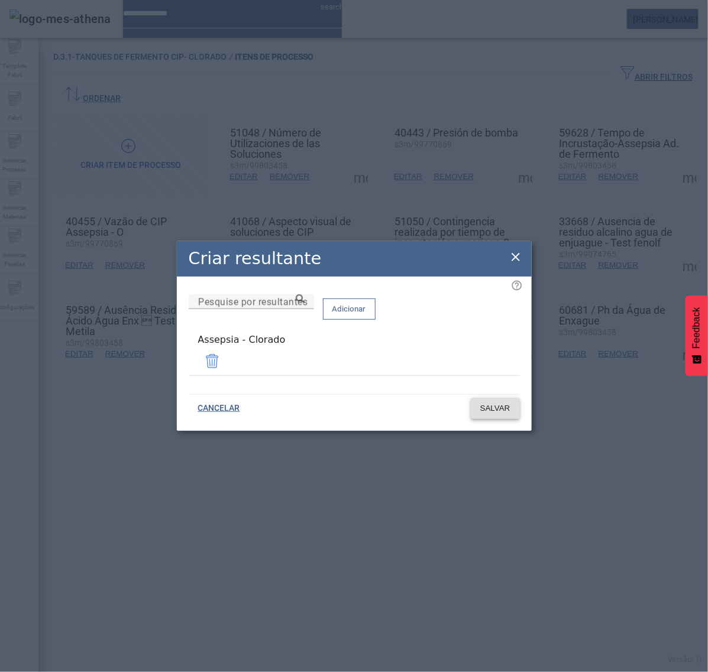
click at [501, 403] on span "SALVAR" at bounding box center [495, 409] width 30 height 12
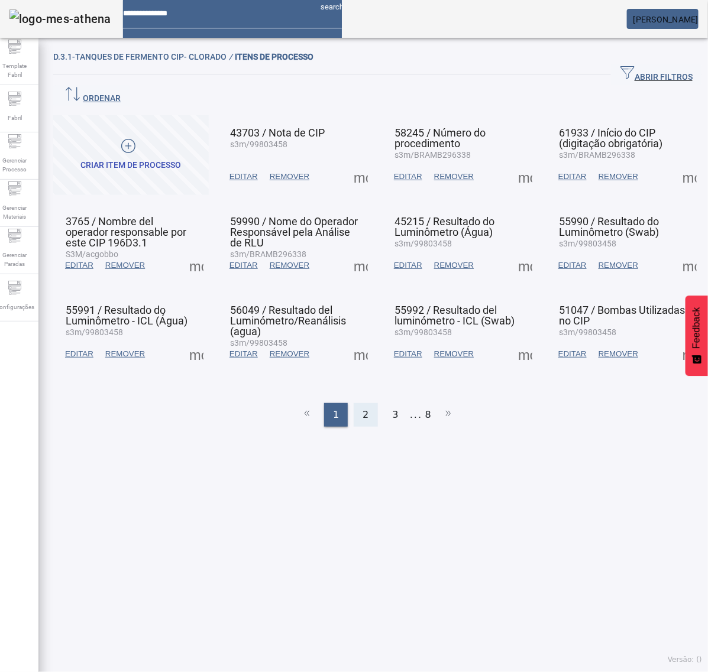
click at [362, 408] on span "2" at bounding box center [365, 415] width 6 height 14
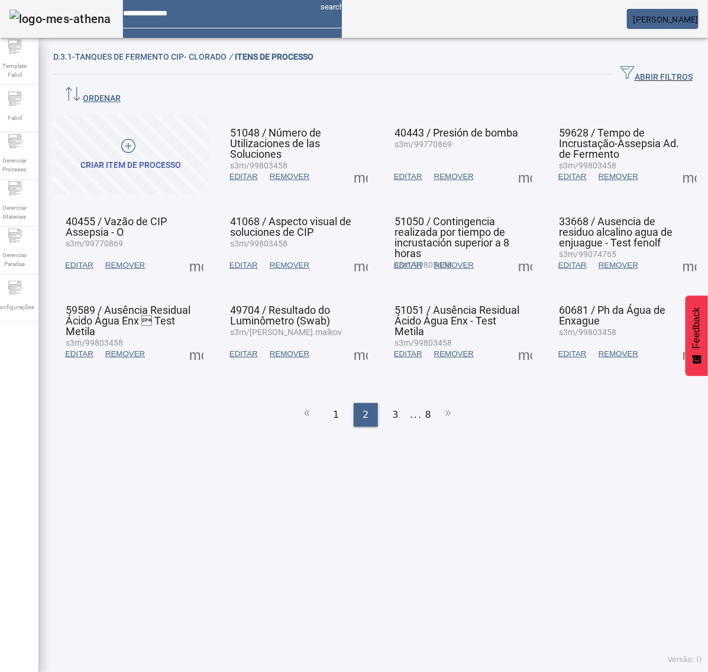
click at [201, 340] on span at bounding box center [196, 354] width 28 height 28
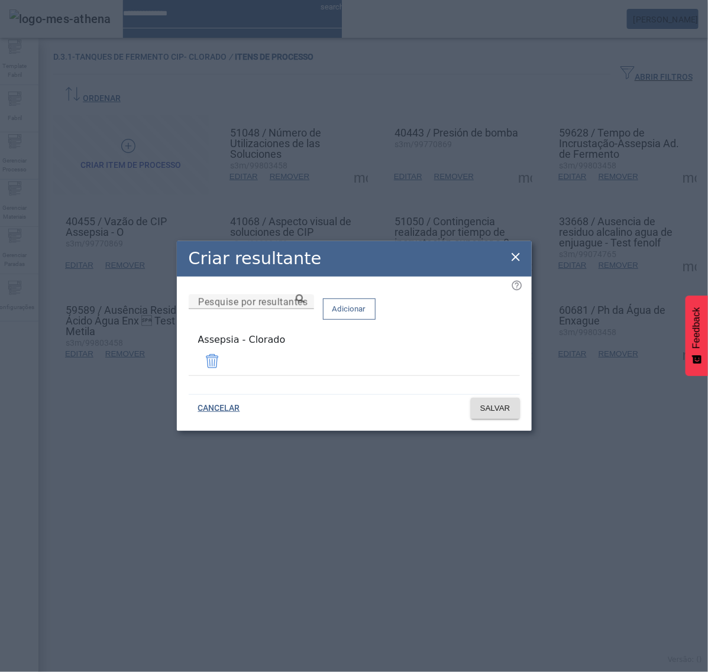
click at [515, 258] on icon at bounding box center [515, 257] width 14 height 14
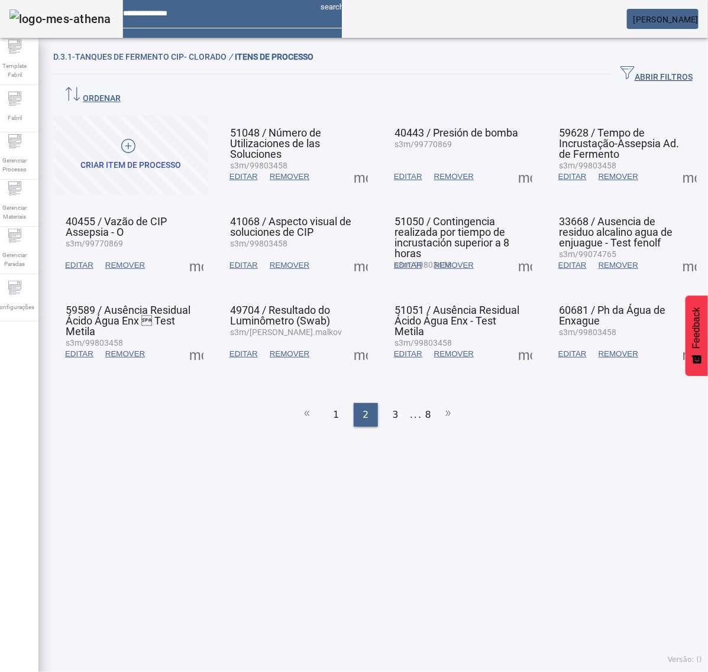
click at [358, 340] on span at bounding box center [360, 354] width 28 height 28
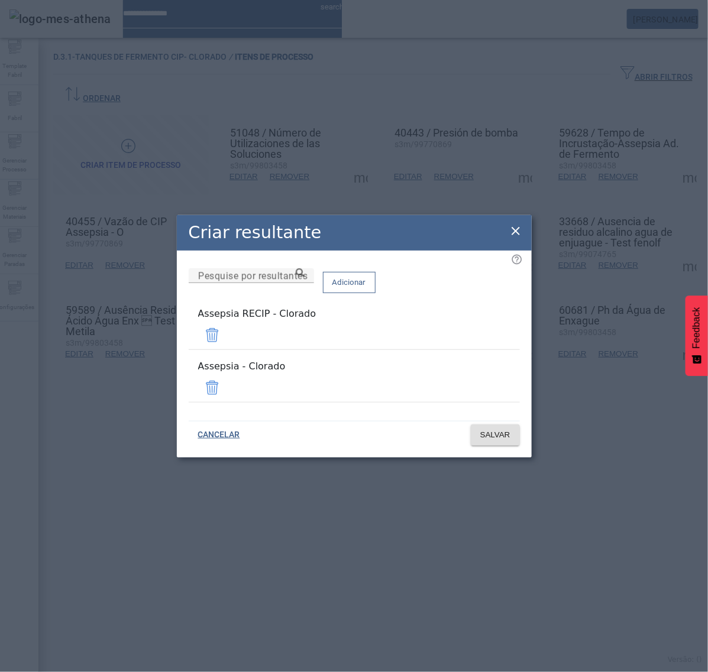
click at [226, 341] on span at bounding box center [212, 335] width 28 height 28
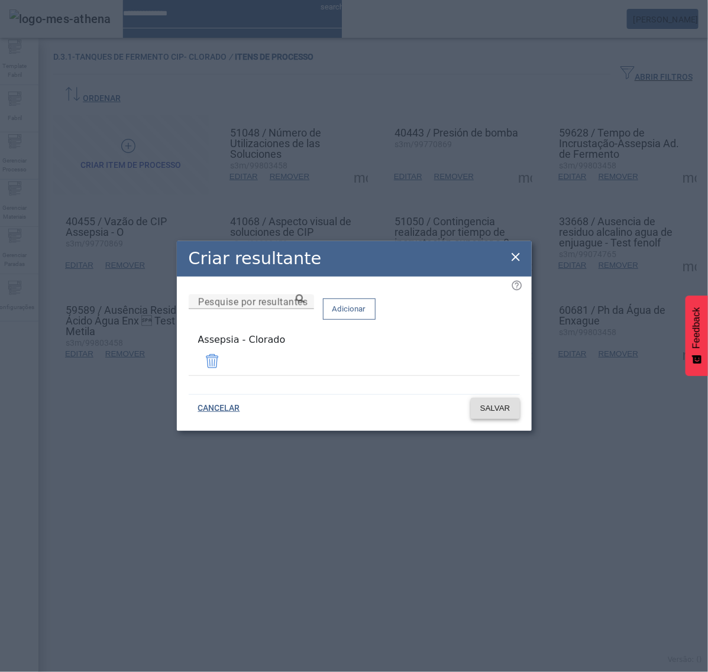
click at [500, 403] on span "SALVAR" at bounding box center [495, 409] width 30 height 12
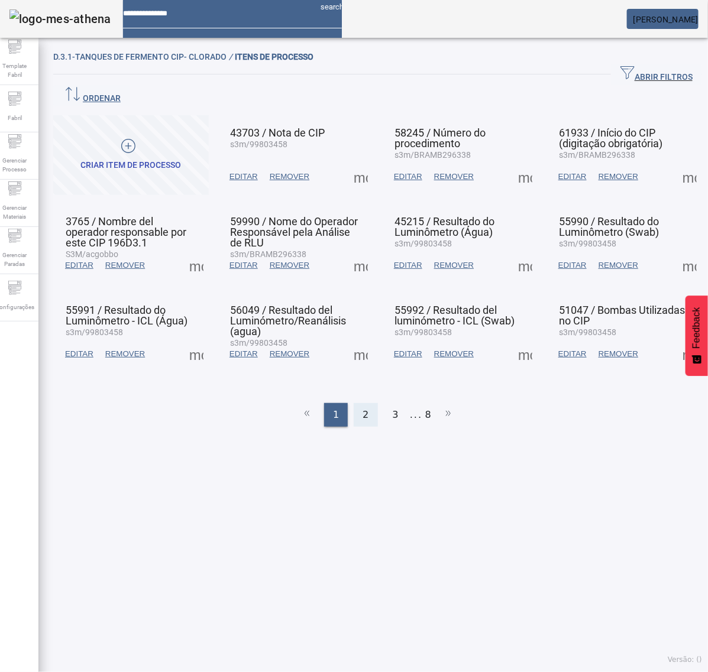
click at [362, 408] on span "2" at bounding box center [365, 415] width 6 height 14
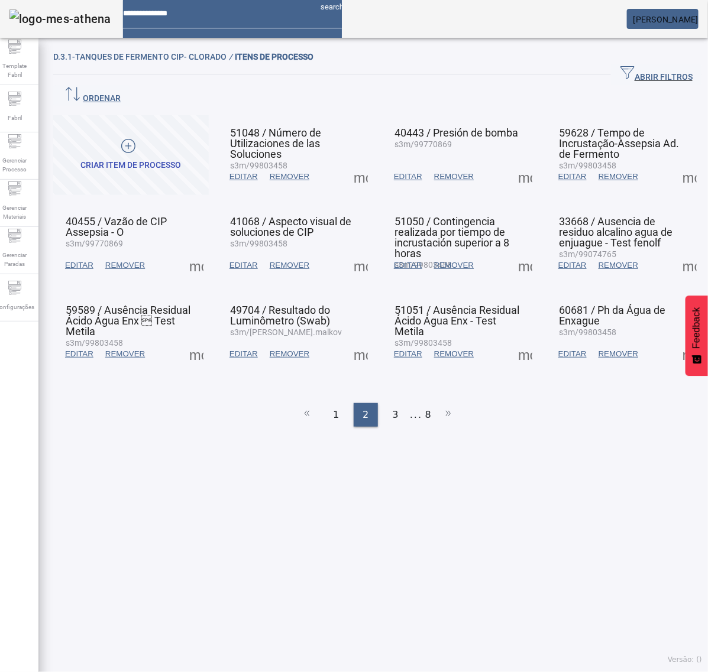
click at [358, 340] on span at bounding box center [360, 354] width 28 height 28
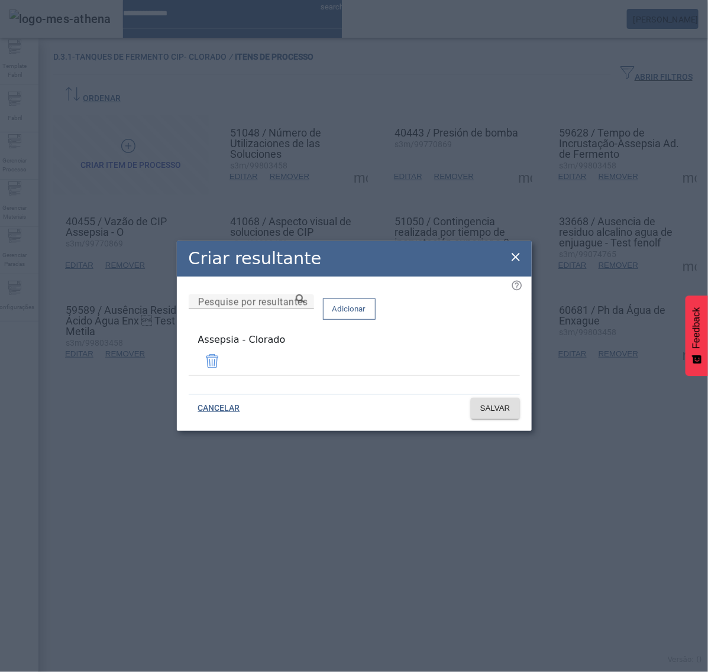
click at [512, 254] on icon at bounding box center [515, 257] width 14 height 14
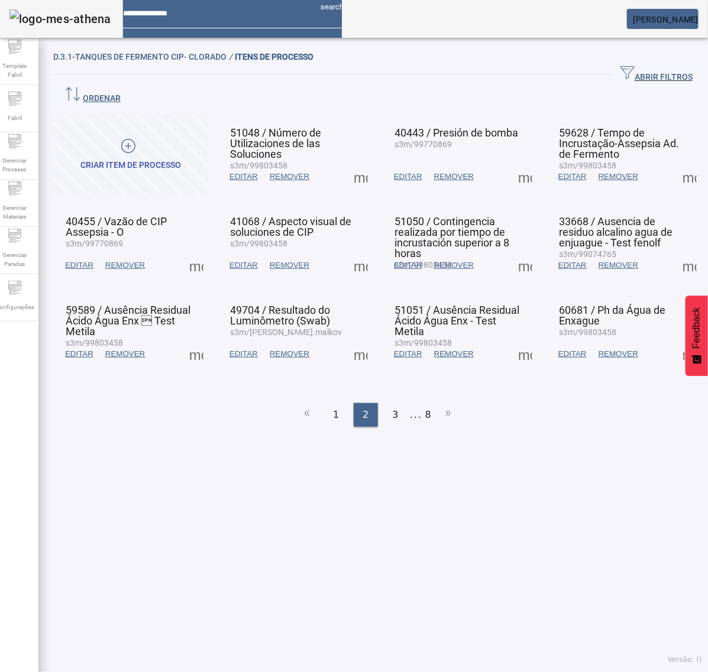
click at [515, 340] on span at bounding box center [525, 354] width 28 height 28
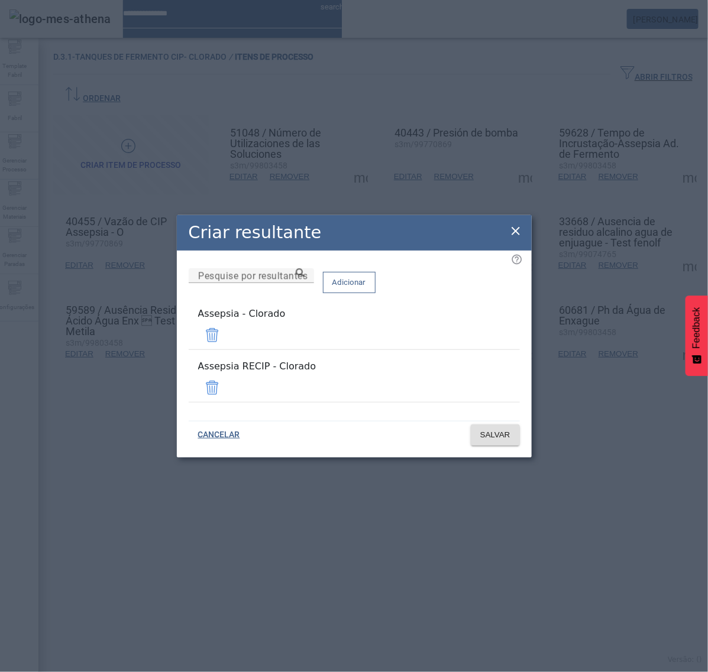
click at [52, 672] on div "Remover" at bounding box center [26, 684] width 52 height 14
click at [226, 383] on span at bounding box center [212, 388] width 28 height 28
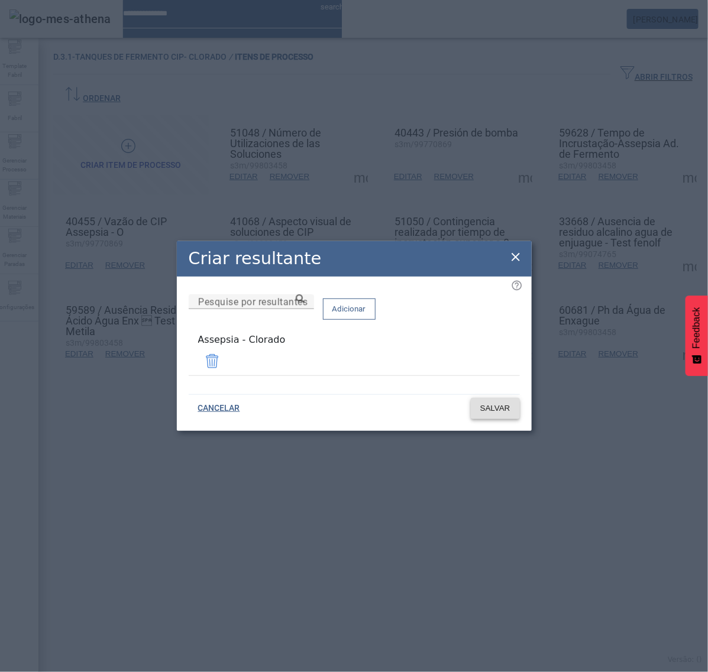
click at [503, 412] on span at bounding box center [495, 408] width 49 height 28
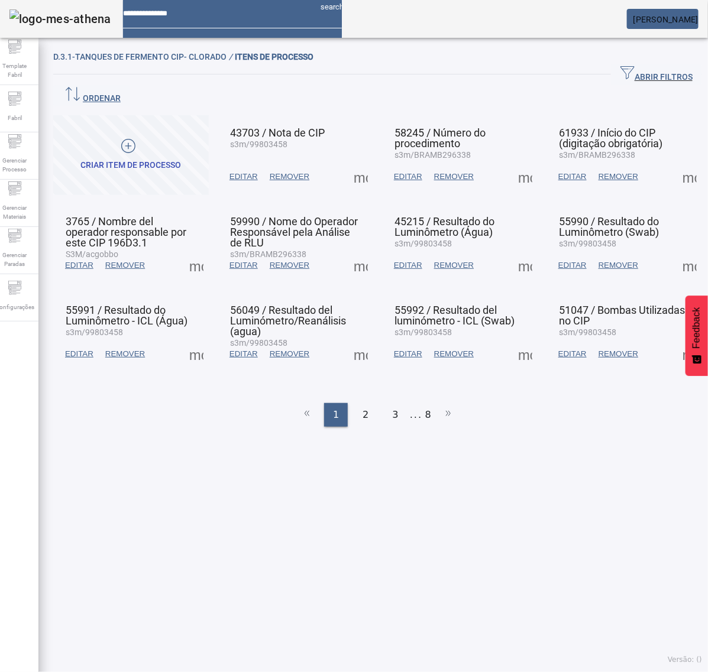
click at [675, 251] on span at bounding box center [689, 265] width 28 height 28
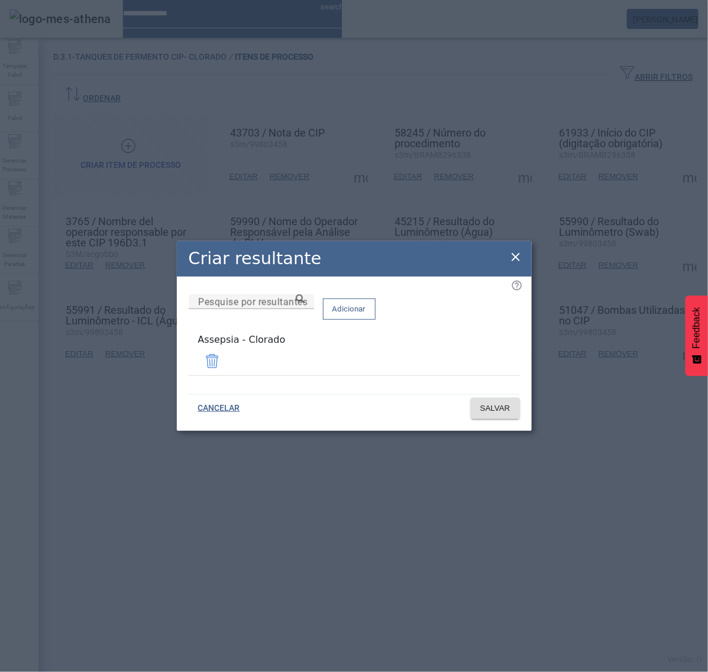
click at [512, 256] on icon at bounding box center [515, 257] width 8 height 8
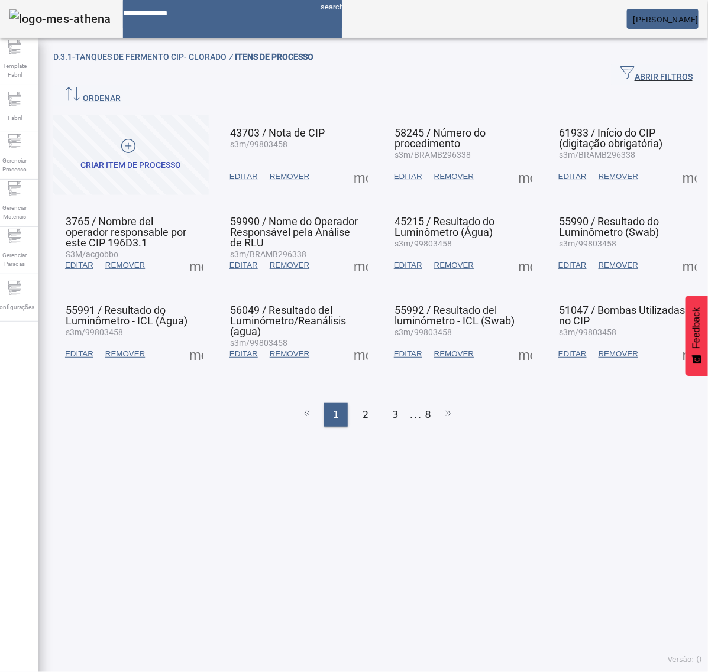
click at [511, 251] on span at bounding box center [525, 265] width 28 height 28
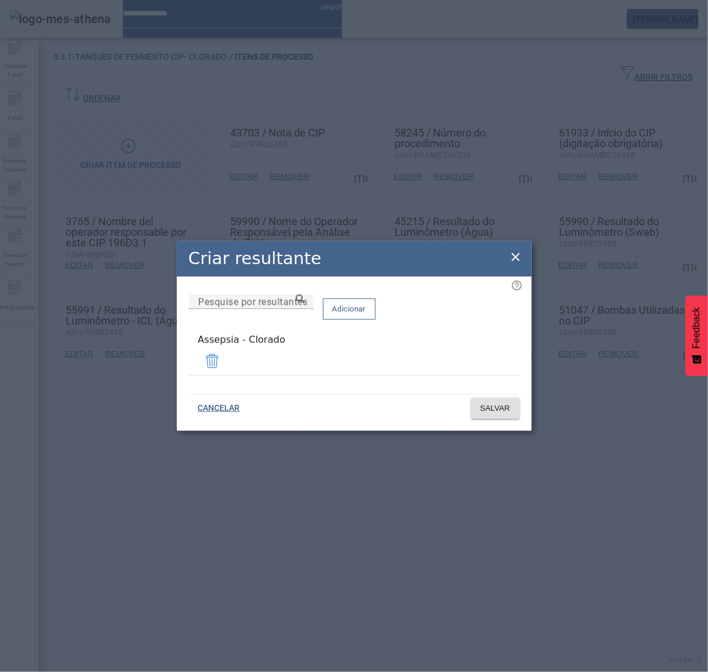
click at [516, 257] on icon at bounding box center [515, 257] width 14 height 14
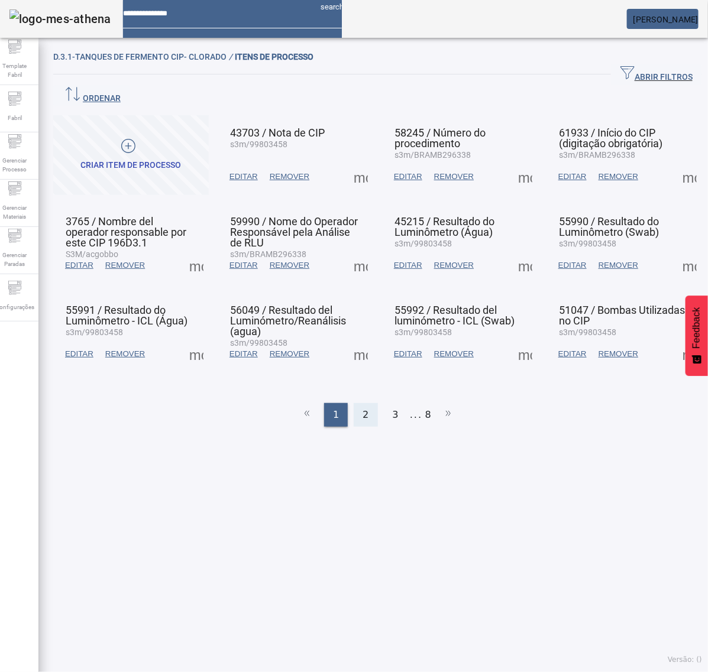
click at [362, 408] on span "2" at bounding box center [365, 415] width 6 height 14
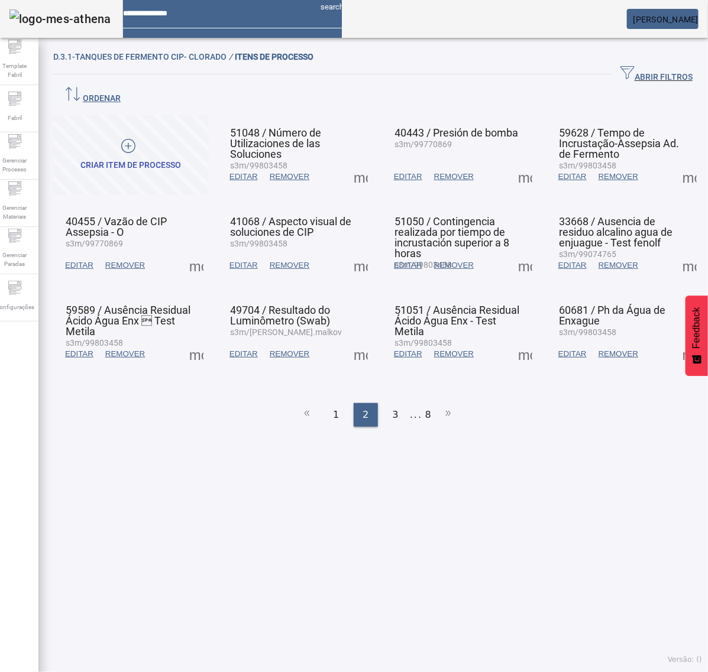
click at [675, 163] on span at bounding box center [689, 177] width 28 height 28
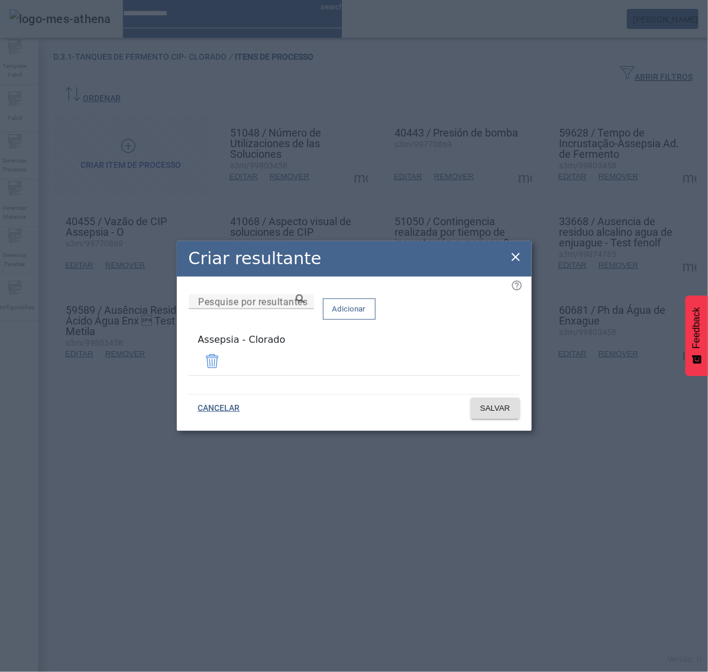
click at [515, 259] on icon at bounding box center [515, 257] width 8 height 8
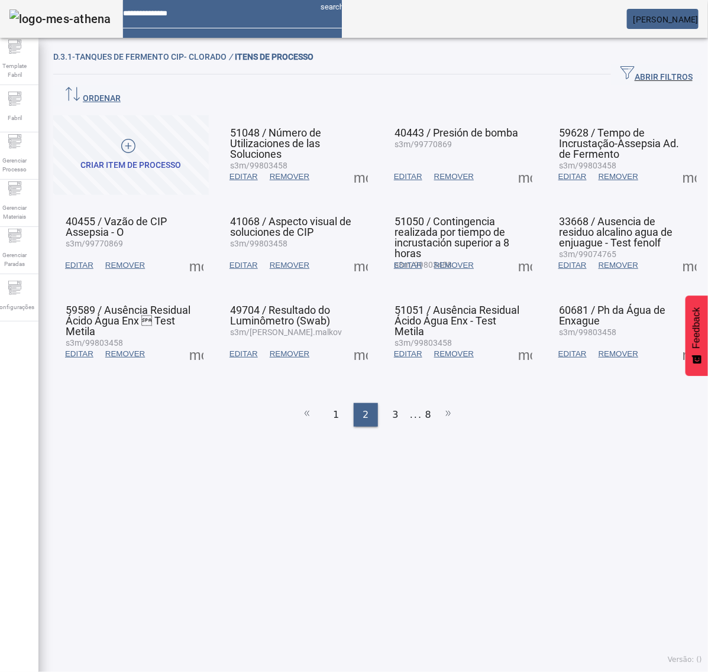
click at [195, 251] on span at bounding box center [196, 265] width 28 height 28
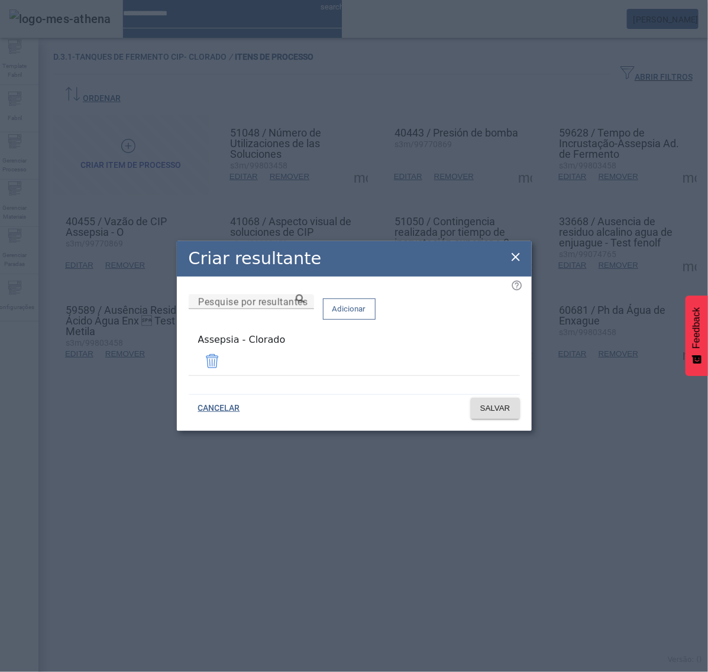
click at [526, 259] on div "Criar resultante" at bounding box center [354, 258] width 355 height 35
click at [516, 258] on icon at bounding box center [515, 257] width 14 height 14
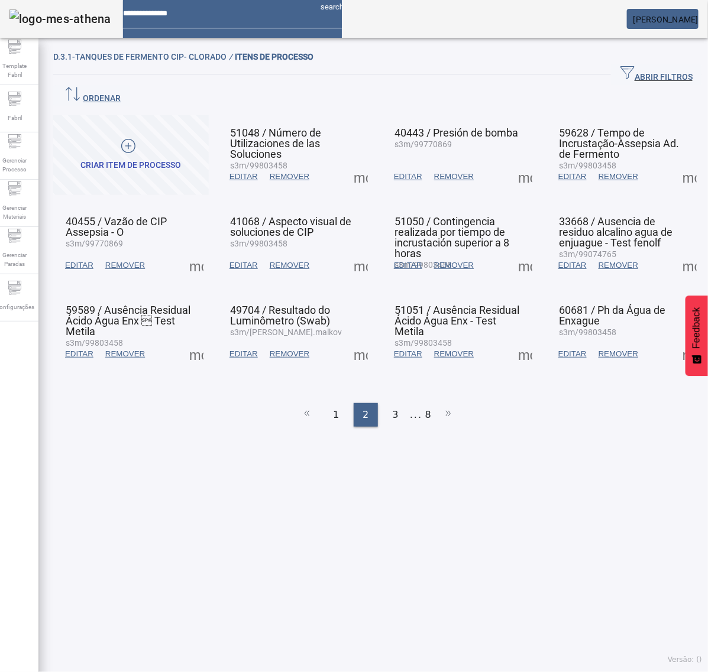
click at [357, 251] on span at bounding box center [360, 265] width 28 height 28
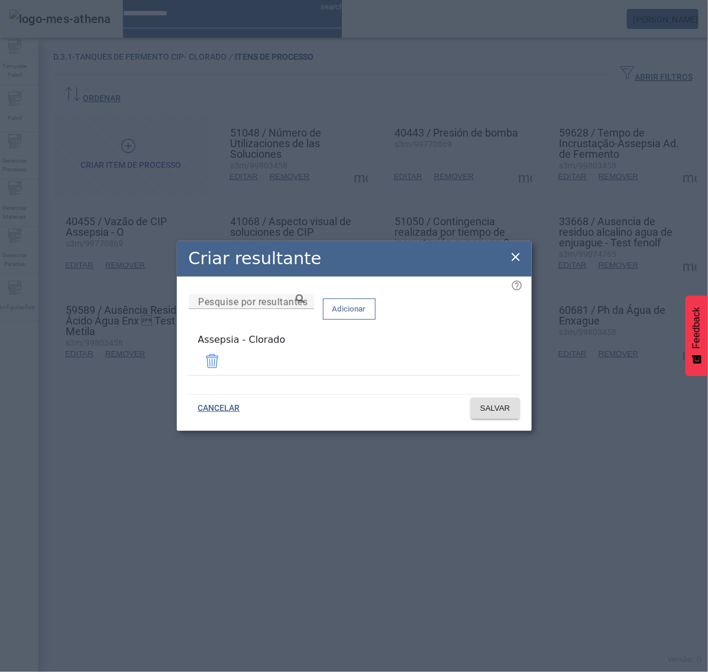
click at [515, 260] on icon at bounding box center [515, 257] width 8 height 8
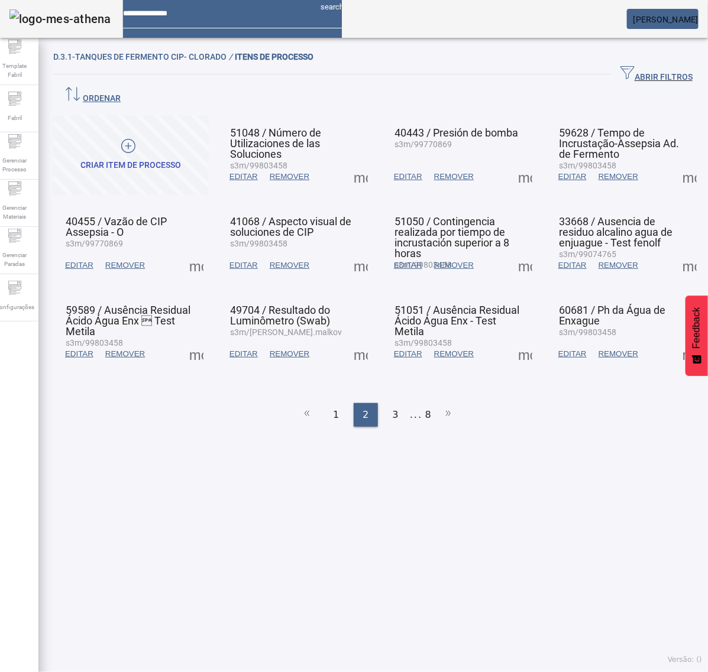
click at [515, 251] on span at bounding box center [525, 265] width 28 height 28
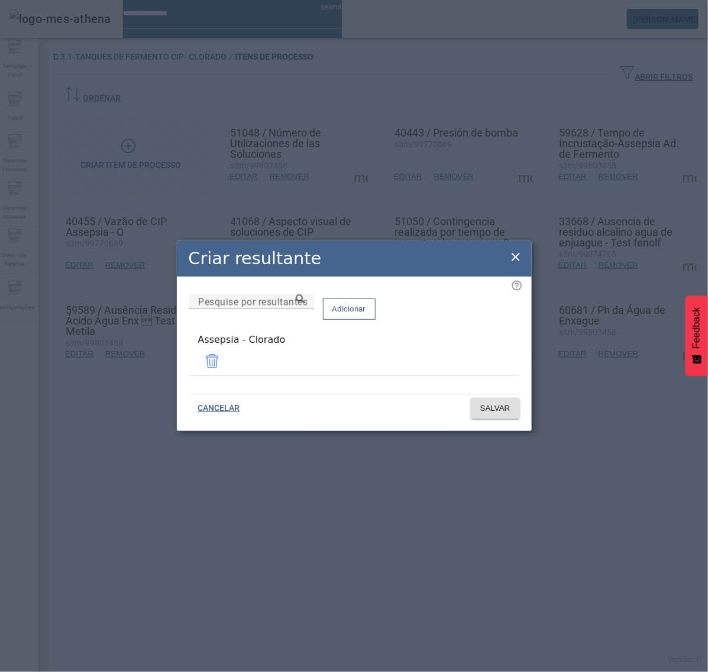
drag, startPoint x: 515, startPoint y: 260, endPoint x: 525, endPoint y: 258, distance: 10.3
click at [518, 258] on icon at bounding box center [515, 257] width 8 height 8
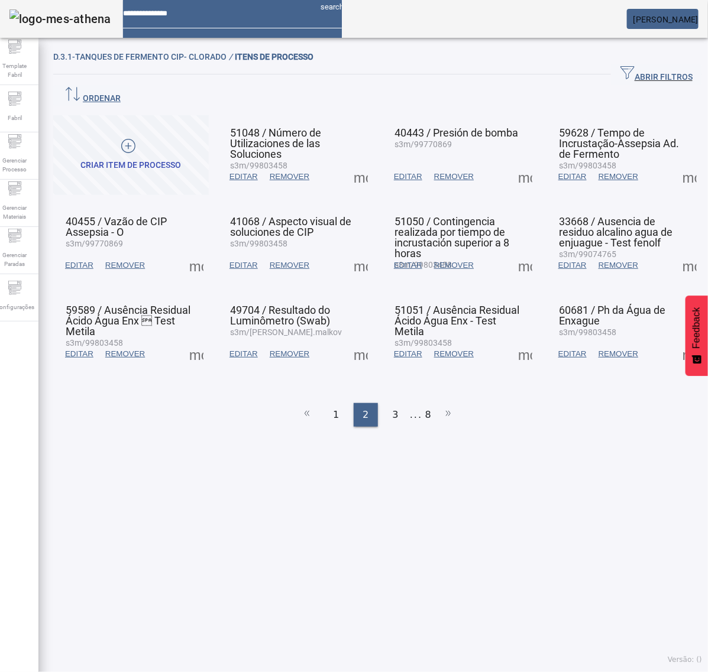
click at [678, 251] on span at bounding box center [689, 265] width 28 height 28
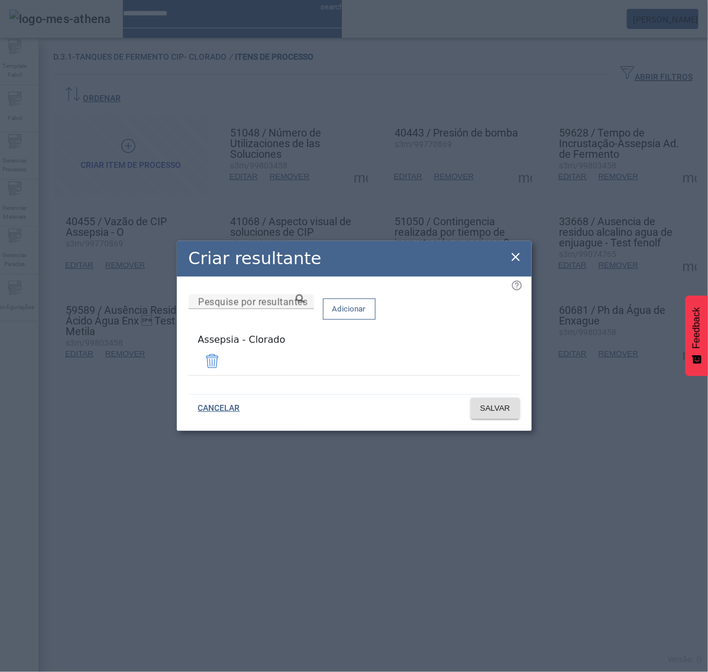
click at [516, 264] on icon at bounding box center [515, 257] width 14 height 14
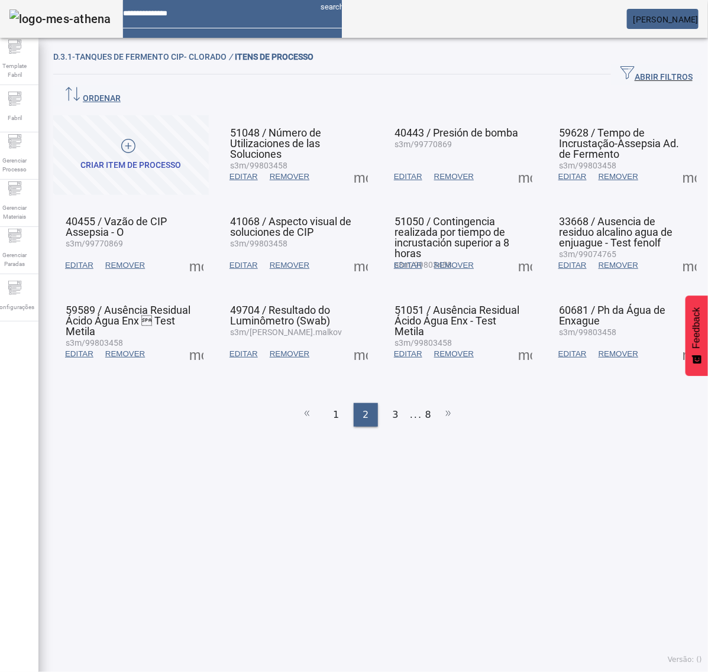
click at [202, 340] on span at bounding box center [196, 354] width 28 height 28
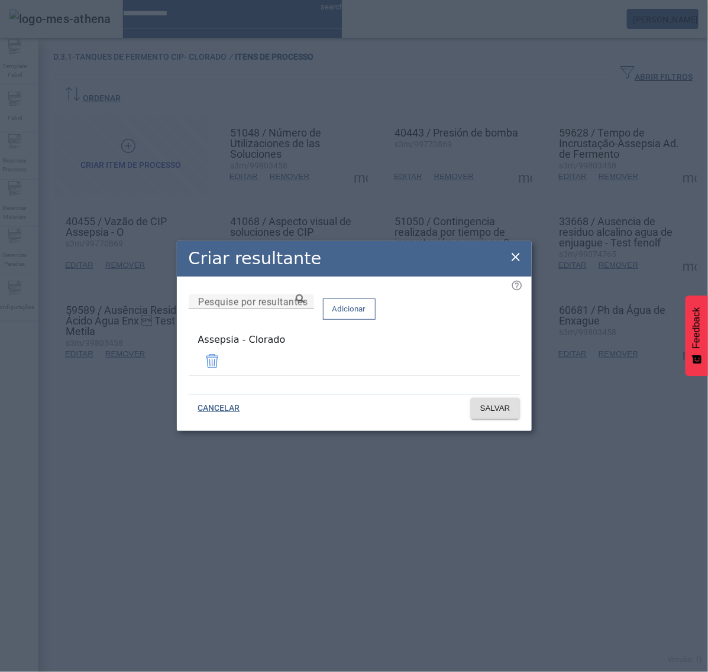
drag, startPoint x: 516, startPoint y: 263, endPoint x: 493, endPoint y: 289, distance: 34.7
click at [516, 262] on icon at bounding box center [515, 257] width 14 height 14
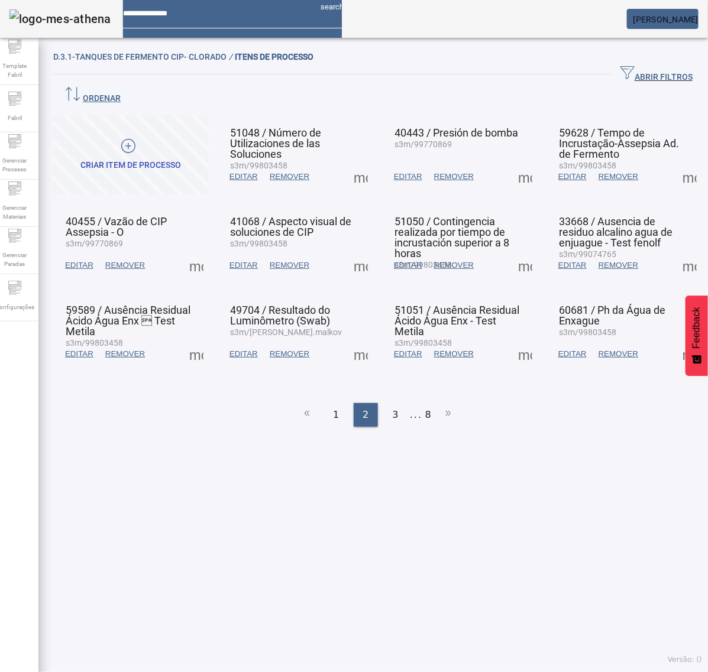
click at [353, 340] on span at bounding box center [360, 354] width 28 height 28
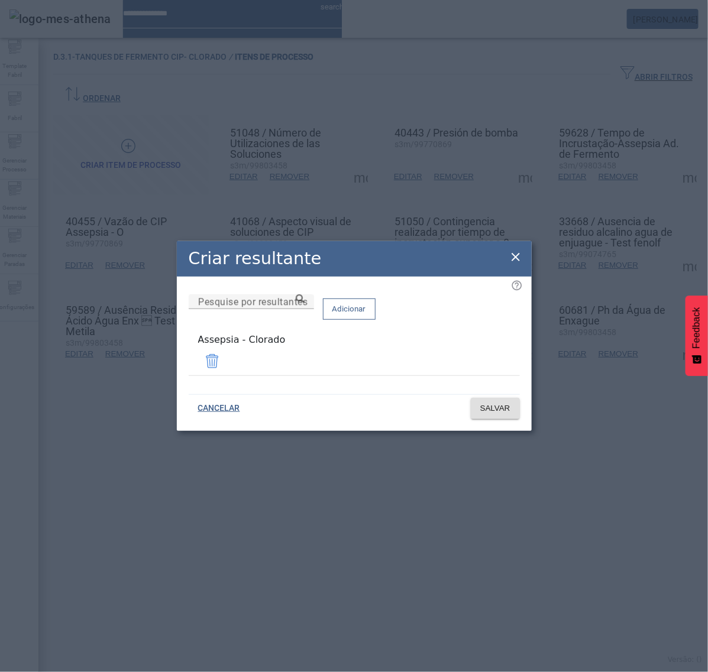
drag, startPoint x: 512, startPoint y: 259, endPoint x: 514, endPoint y: 272, distance: 13.2
click at [511, 259] on icon at bounding box center [515, 257] width 14 height 14
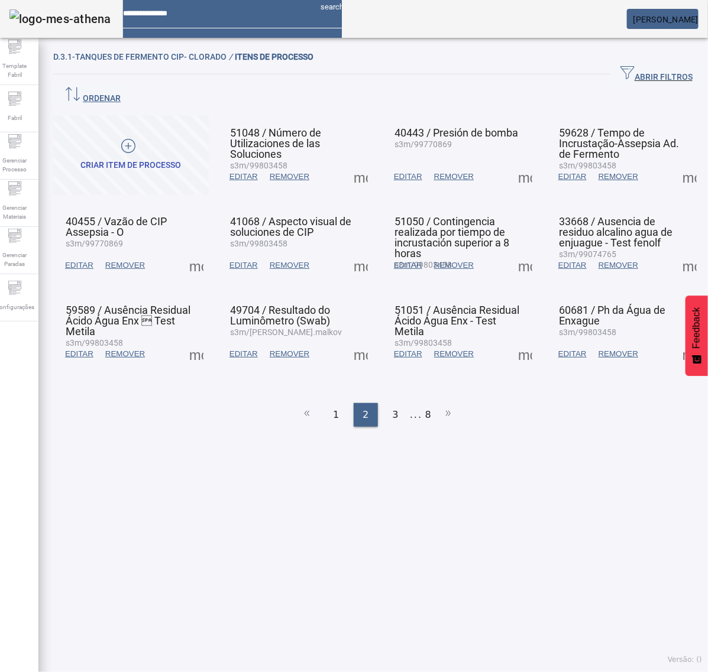
click at [511, 340] on span at bounding box center [525, 354] width 28 height 28
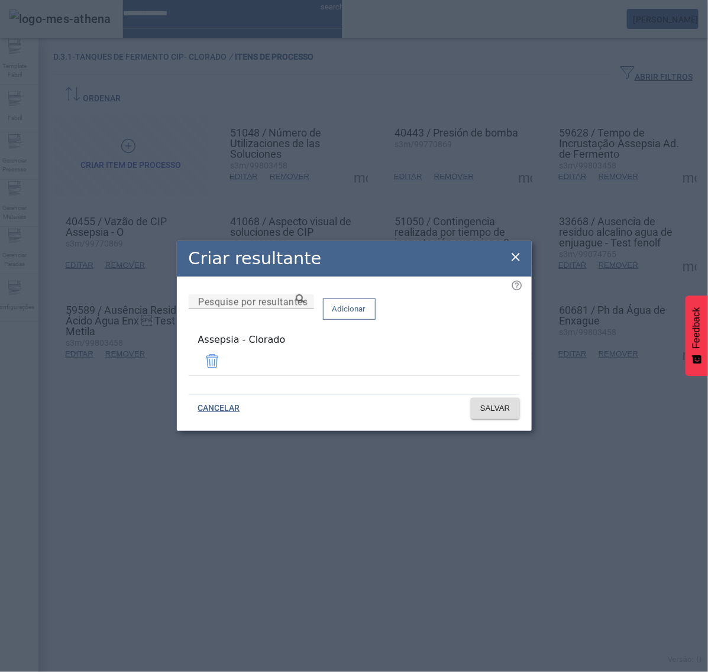
click at [516, 259] on icon at bounding box center [515, 257] width 8 height 8
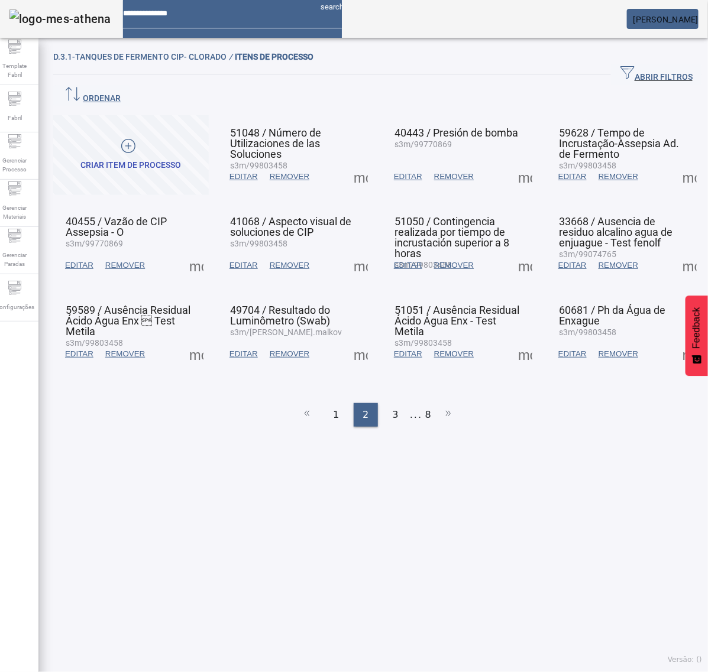
click at [675, 340] on span at bounding box center [689, 354] width 28 height 28
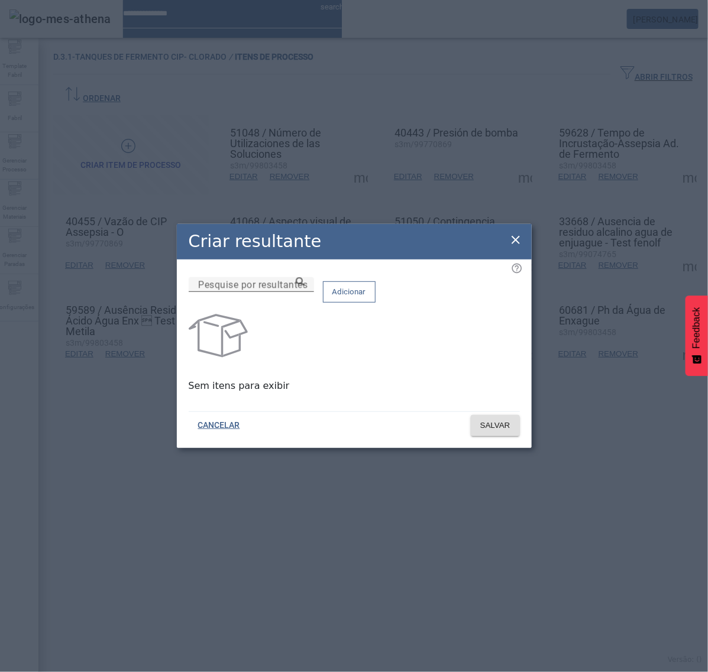
click at [304, 292] on input "Pesquise por resultantes" at bounding box center [251, 285] width 106 height 14
paste input "**********"
click at [304, 286] on icon at bounding box center [300, 281] width 9 height 9
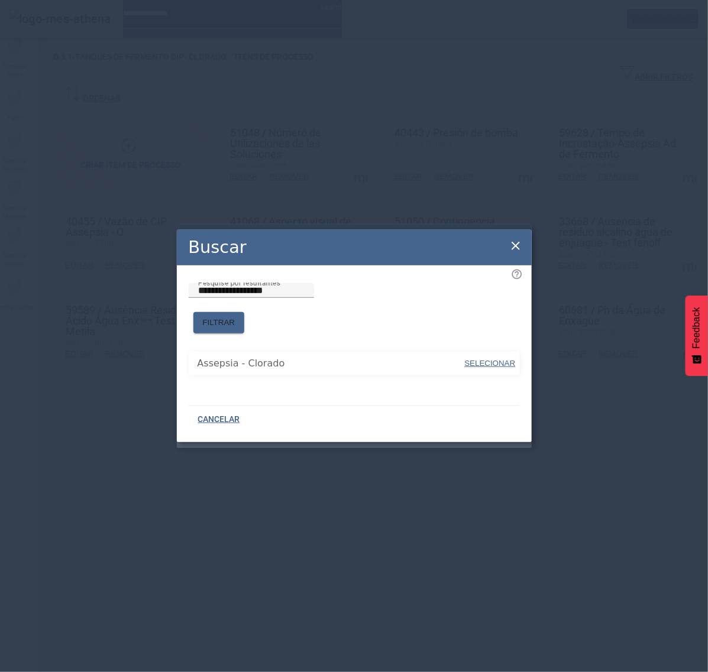
click at [488, 359] on span "SELECIONAR" at bounding box center [490, 363] width 51 height 9
type input "**********"
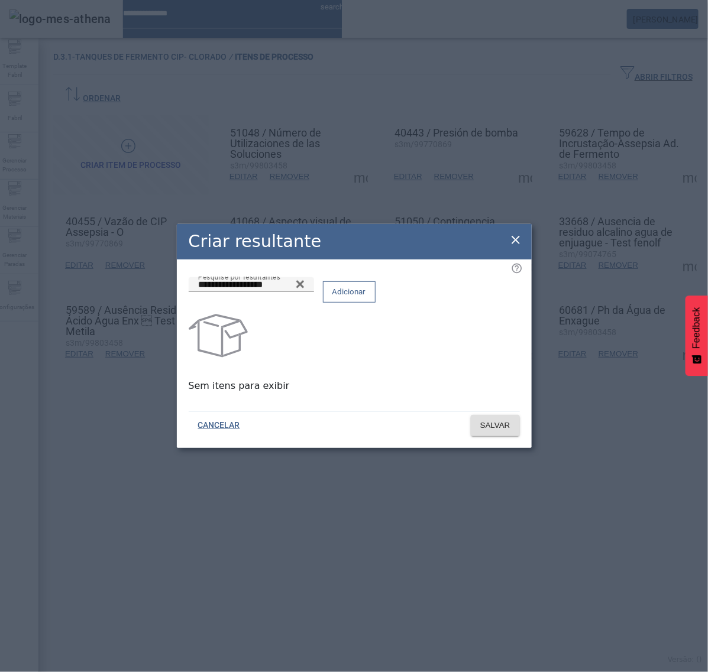
click at [366, 298] on span "Adicionar" at bounding box center [349, 292] width 34 height 12
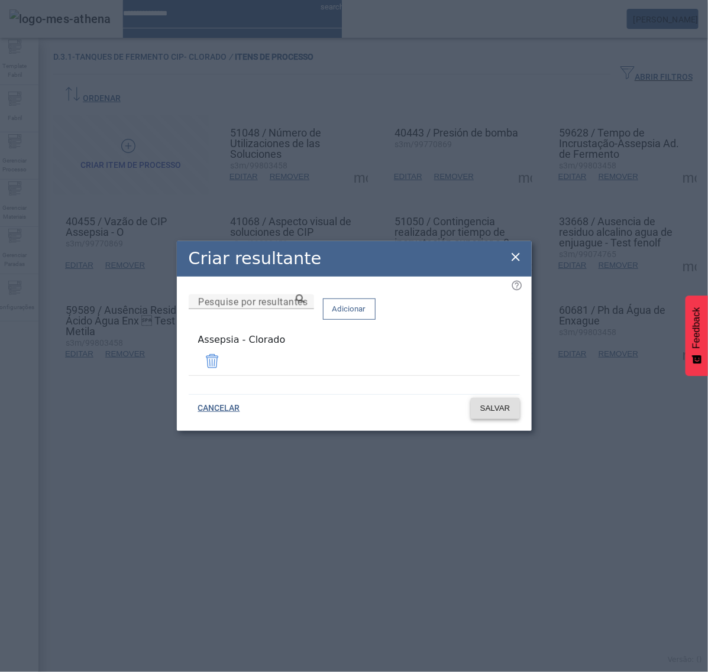
click at [494, 406] on span "SALVAR" at bounding box center [495, 409] width 30 height 12
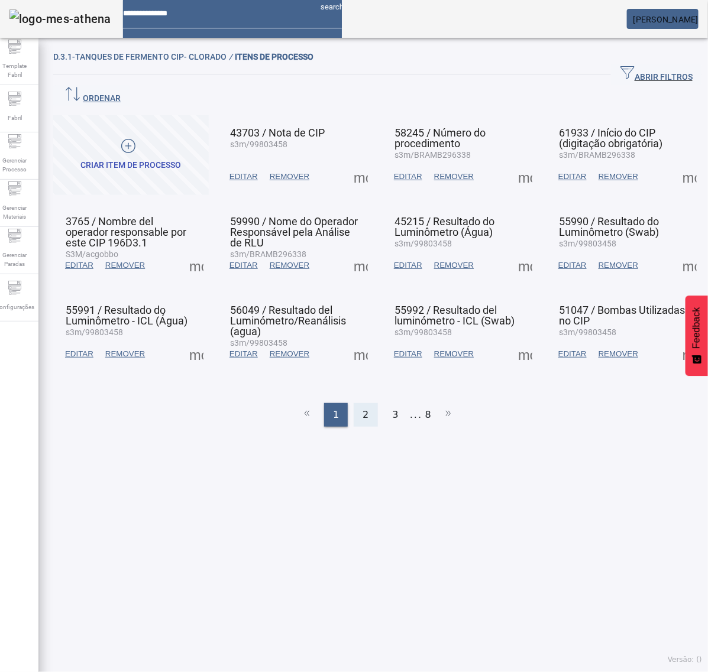
click at [364, 403] on div "2" at bounding box center [366, 415] width 24 height 24
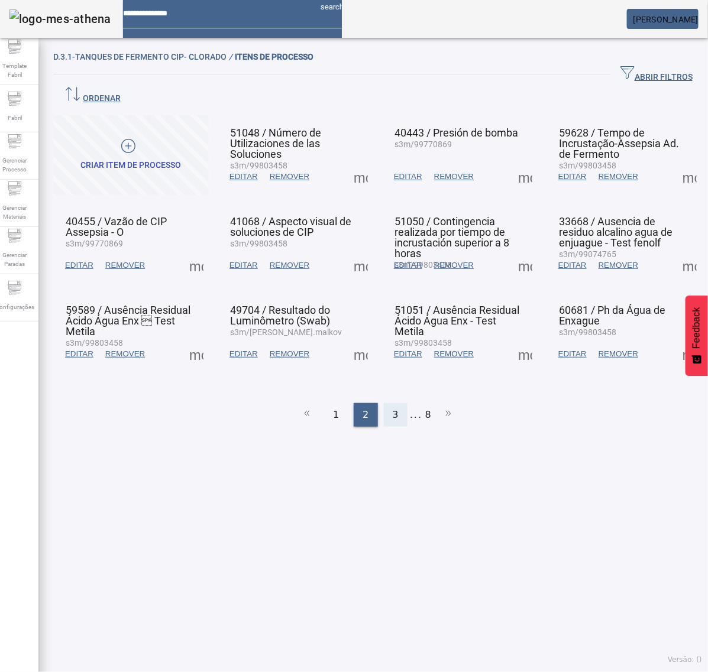
click at [393, 408] on span "3" at bounding box center [396, 415] width 6 height 14
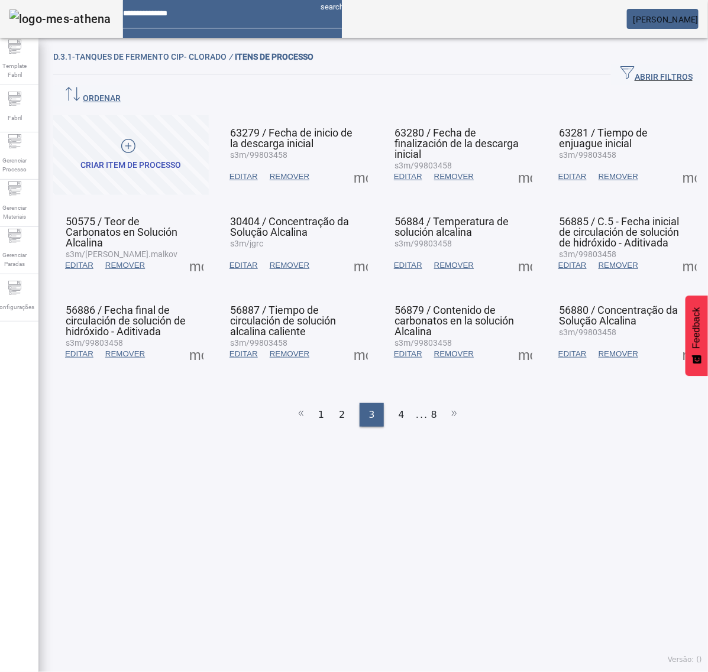
click at [359, 163] on span at bounding box center [360, 177] width 28 height 28
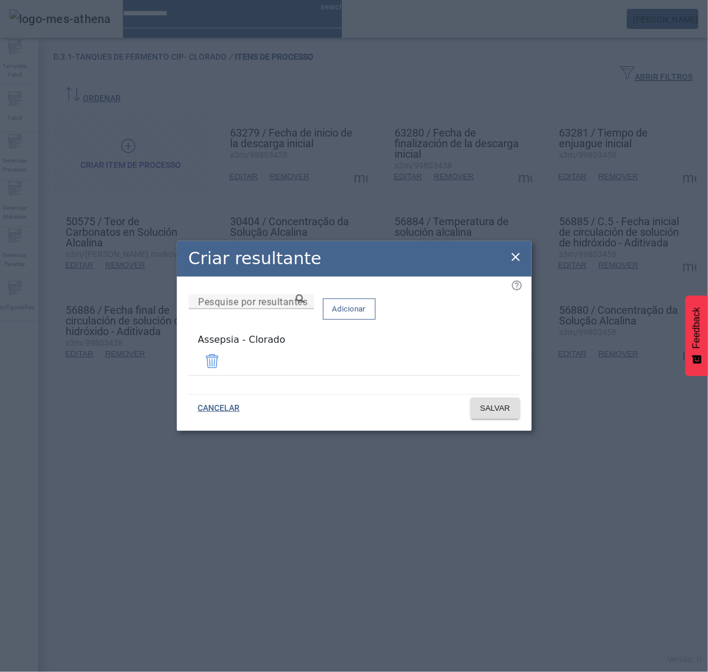
click at [512, 258] on icon at bounding box center [515, 257] width 14 height 14
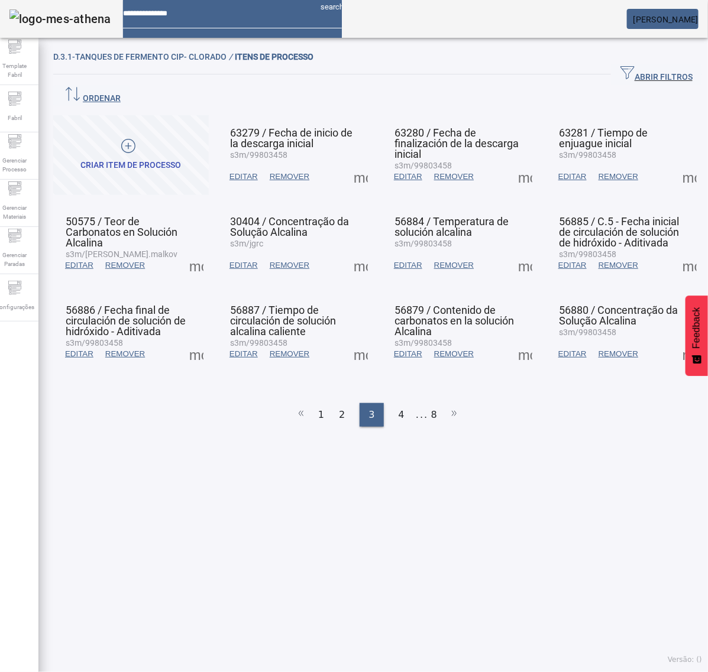
click at [511, 163] on span at bounding box center [525, 177] width 28 height 28
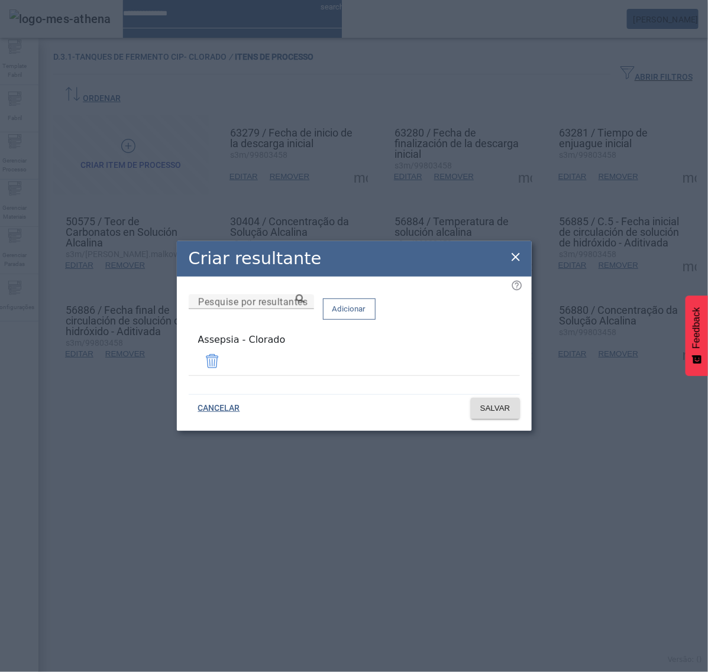
drag, startPoint x: 512, startPoint y: 252, endPoint x: 546, endPoint y: 240, distance: 35.9
click at [513, 252] on icon at bounding box center [515, 257] width 14 height 14
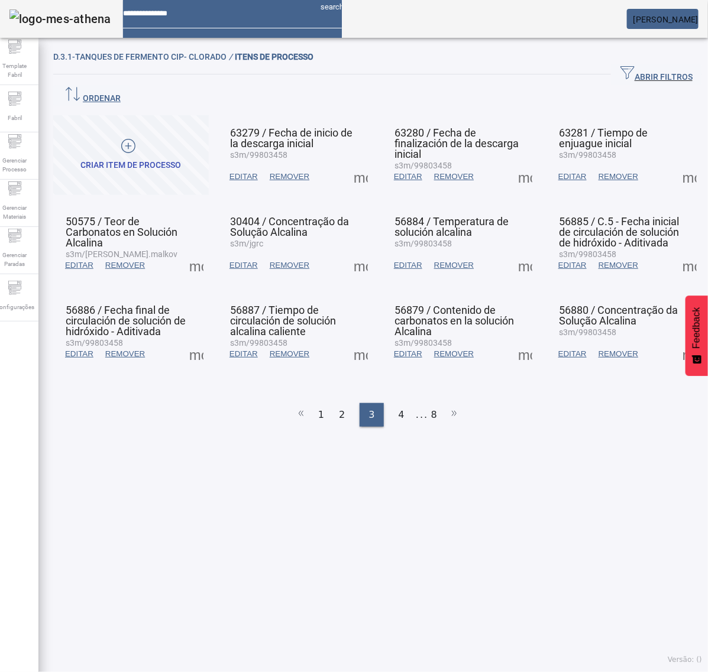
click at [678, 163] on span at bounding box center [689, 177] width 28 height 28
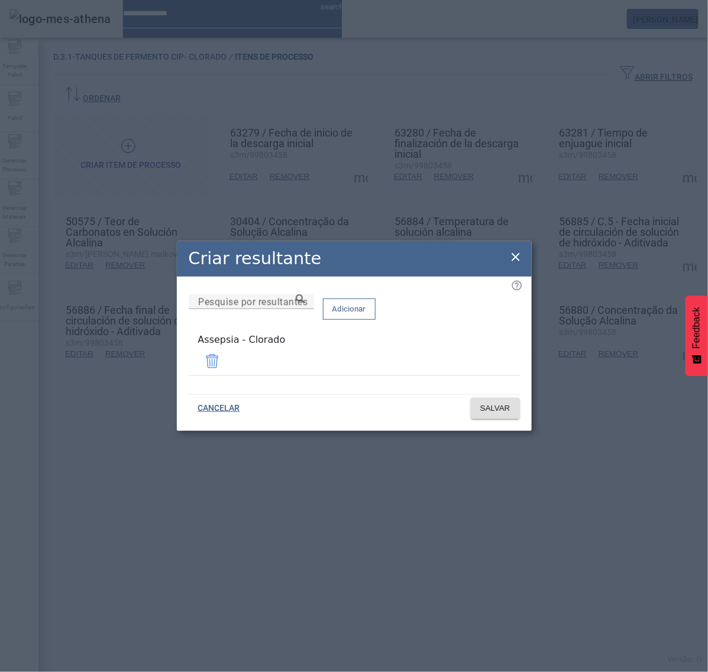
click at [519, 259] on icon at bounding box center [515, 257] width 14 height 14
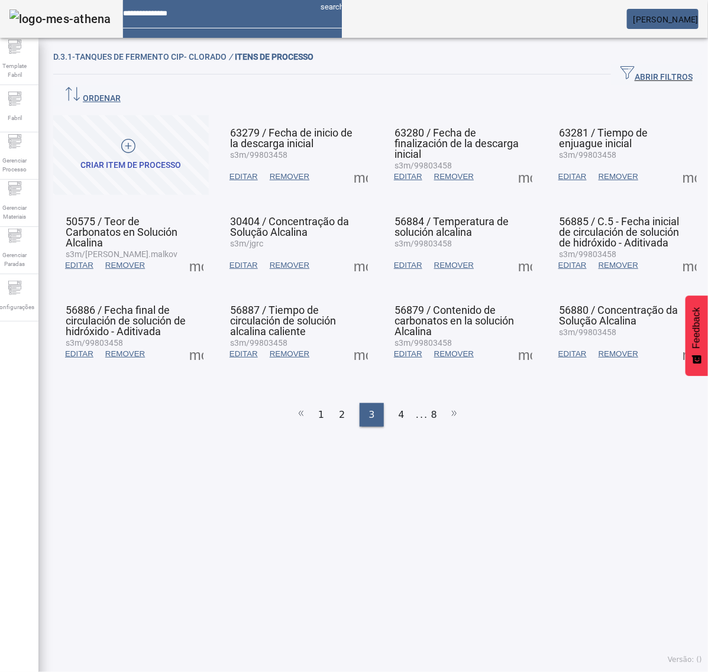
click at [205, 251] on span at bounding box center [196, 265] width 28 height 28
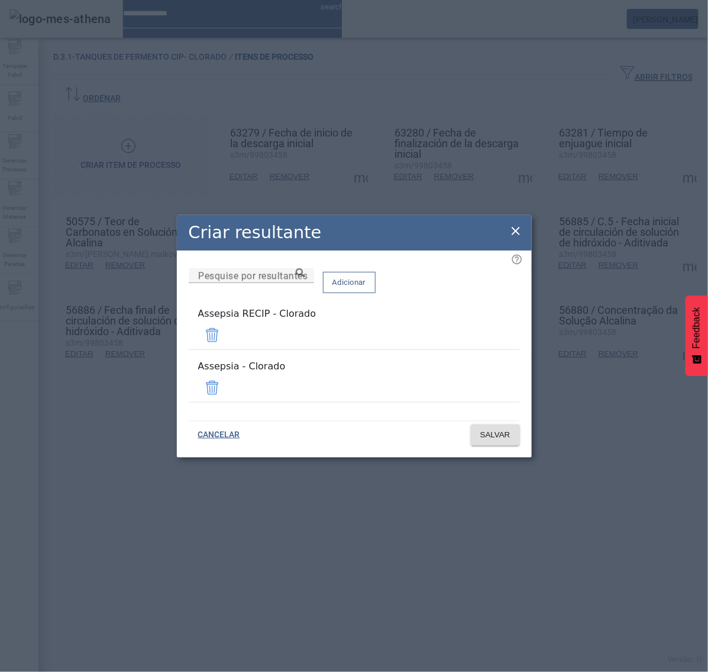
click at [226, 339] on span at bounding box center [212, 335] width 28 height 28
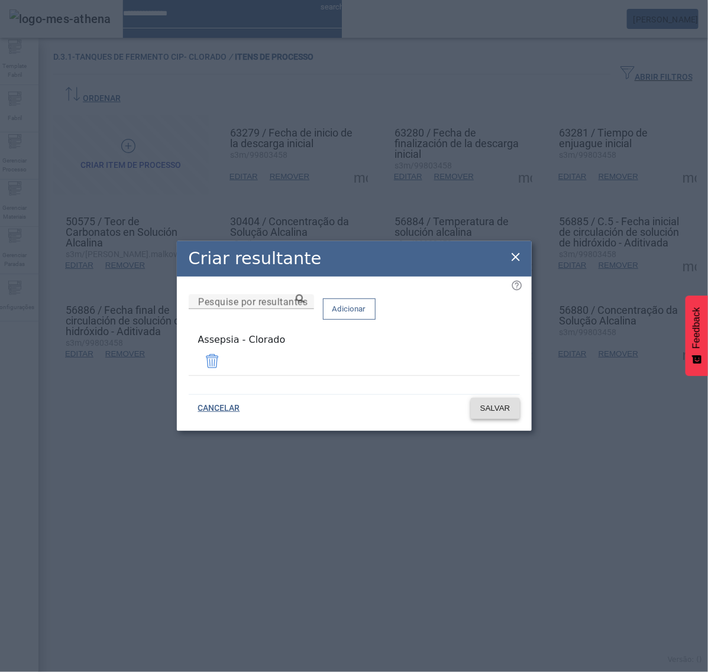
click at [504, 403] on span "SALVAR" at bounding box center [495, 409] width 30 height 12
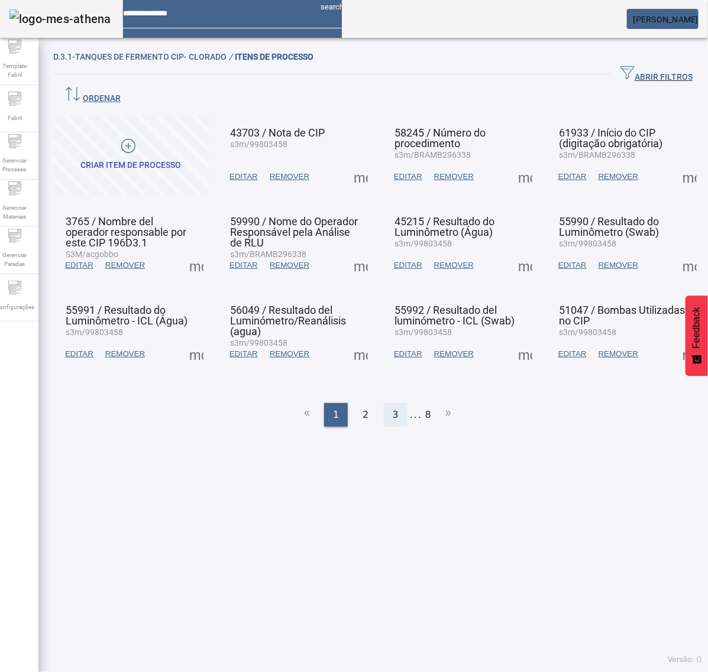
click at [392, 403] on div "3" at bounding box center [396, 415] width 24 height 24
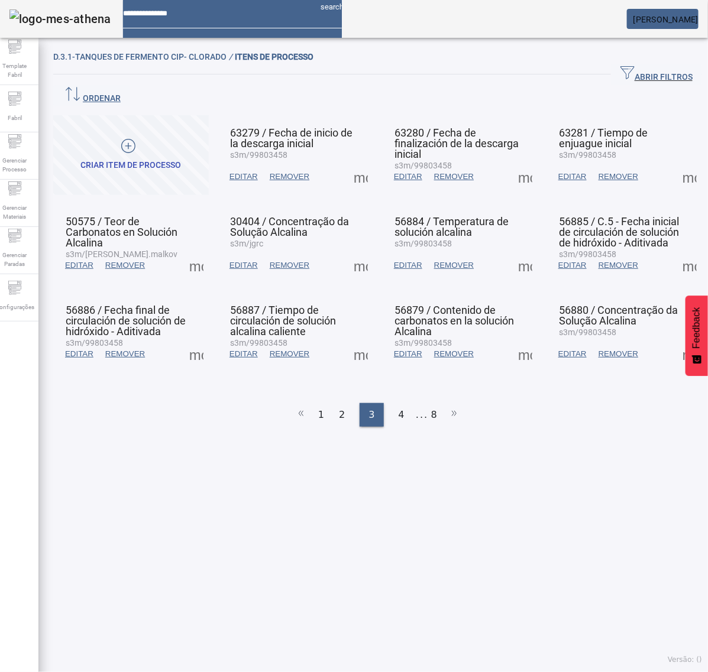
click at [352, 251] on span at bounding box center [360, 265] width 28 height 28
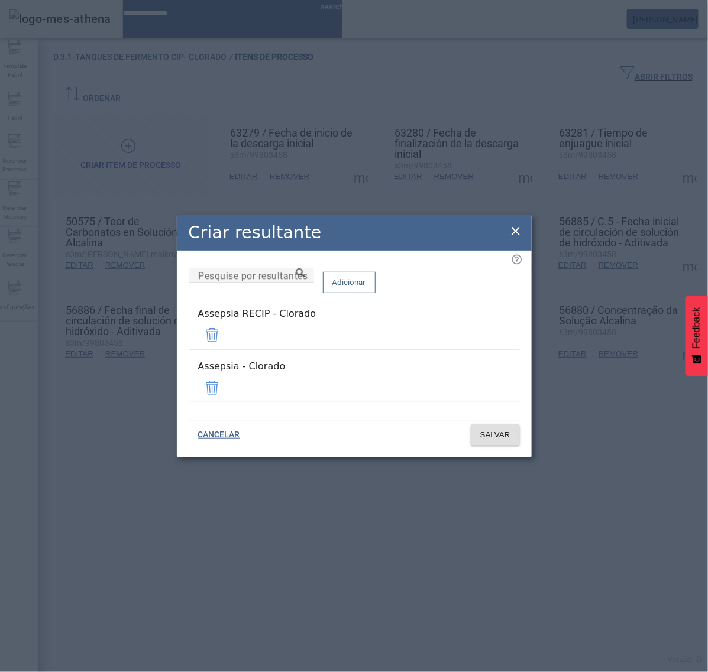
click at [226, 346] on span at bounding box center [212, 335] width 28 height 28
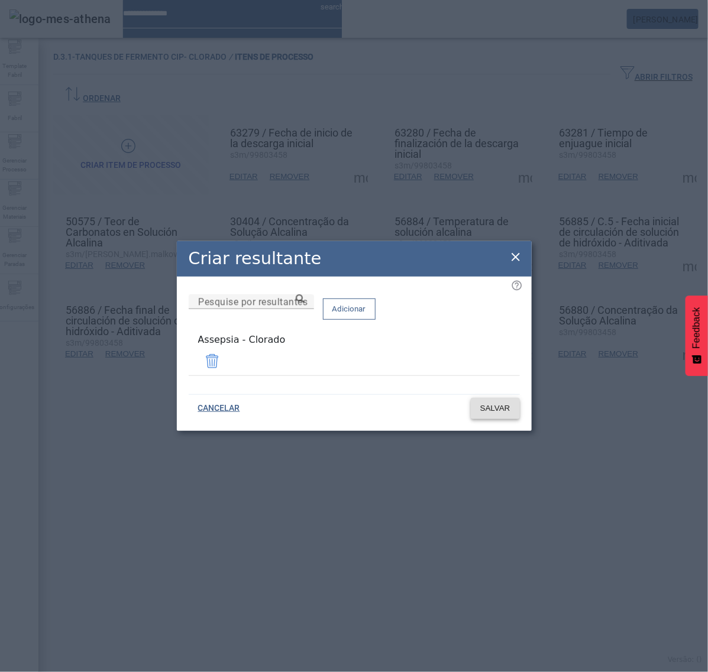
click at [492, 403] on span "SALVAR" at bounding box center [495, 409] width 30 height 12
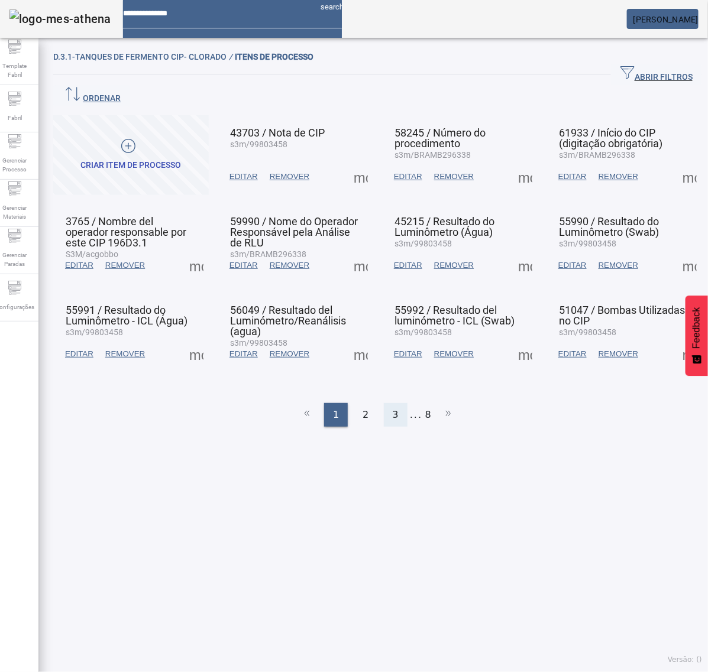
click at [384, 403] on div "3" at bounding box center [396, 415] width 24 height 24
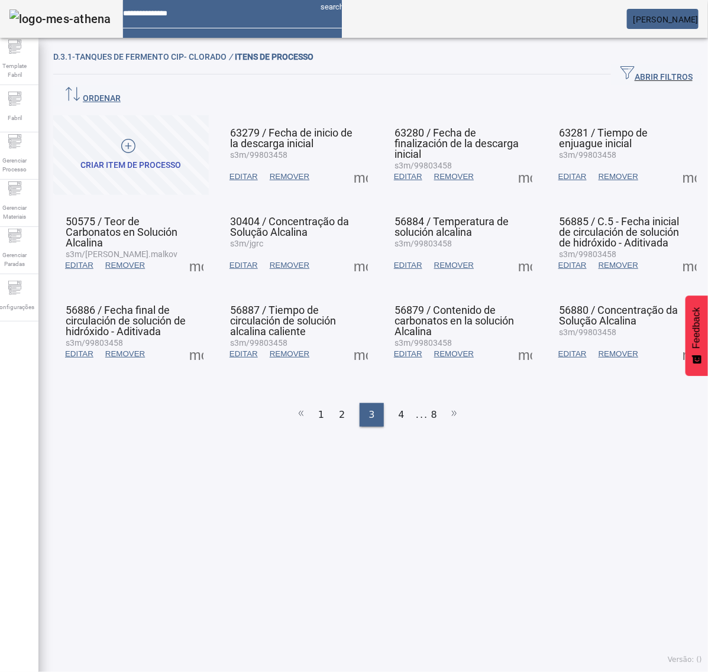
click at [193, 251] on span at bounding box center [196, 265] width 28 height 28
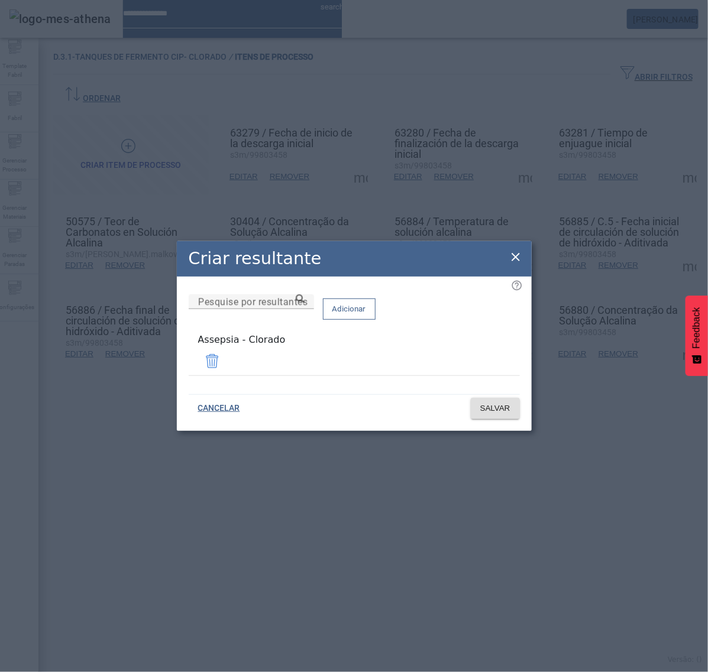
click at [513, 258] on icon at bounding box center [515, 257] width 8 height 8
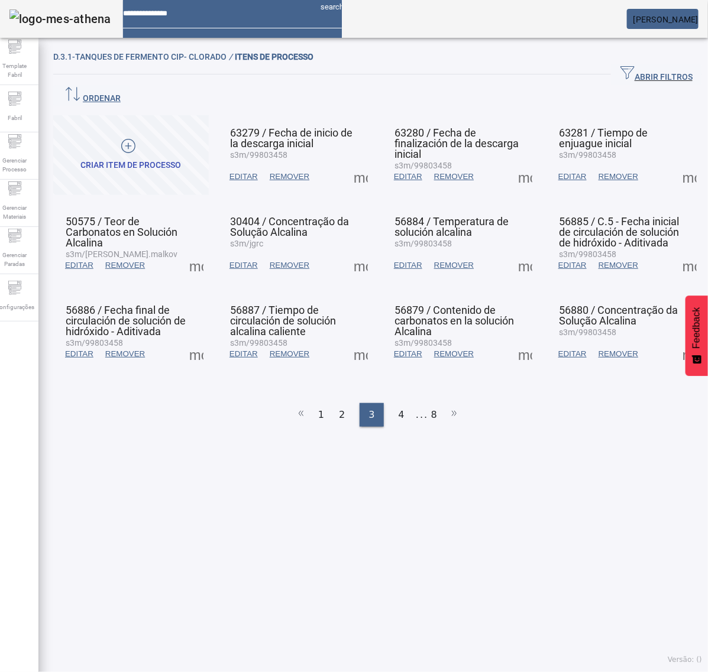
click at [352, 251] on span at bounding box center [360, 265] width 28 height 28
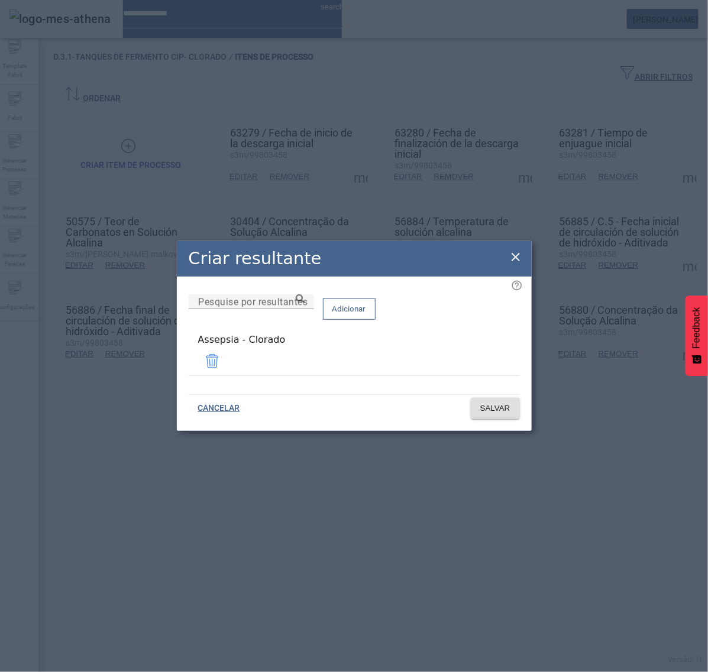
click at [514, 256] on icon at bounding box center [515, 257] width 14 height 14
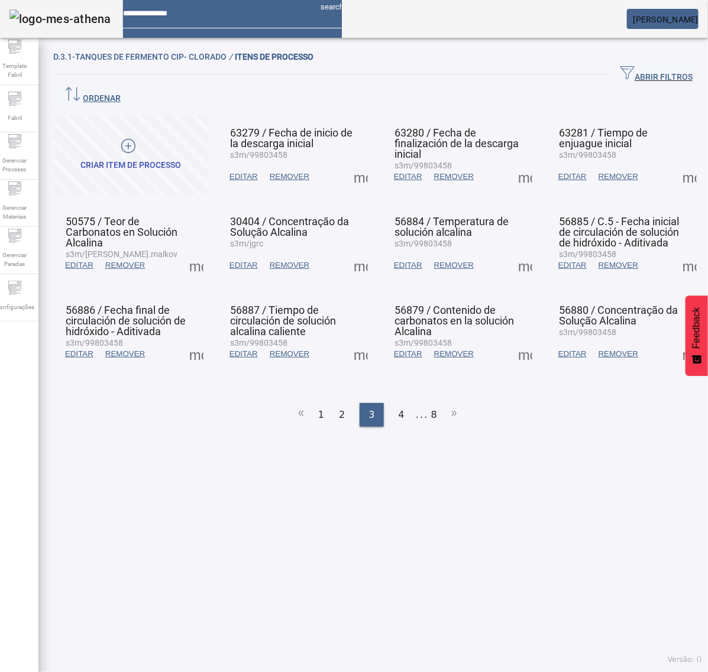
click at [511, 251] on span at bounding box center [525, 265] width 28 height 28
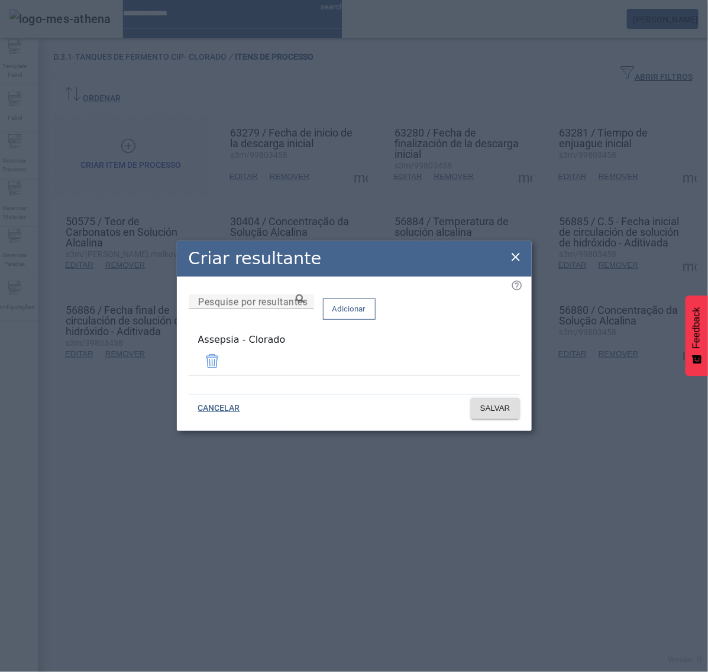
drag, startPoint x: 516, startPoint y: 255, endPoint x: 549, endPoint y: 254, distance: 32.5
click at [516, 254] on icon at bounding box center [515, 257] width 14 height 14
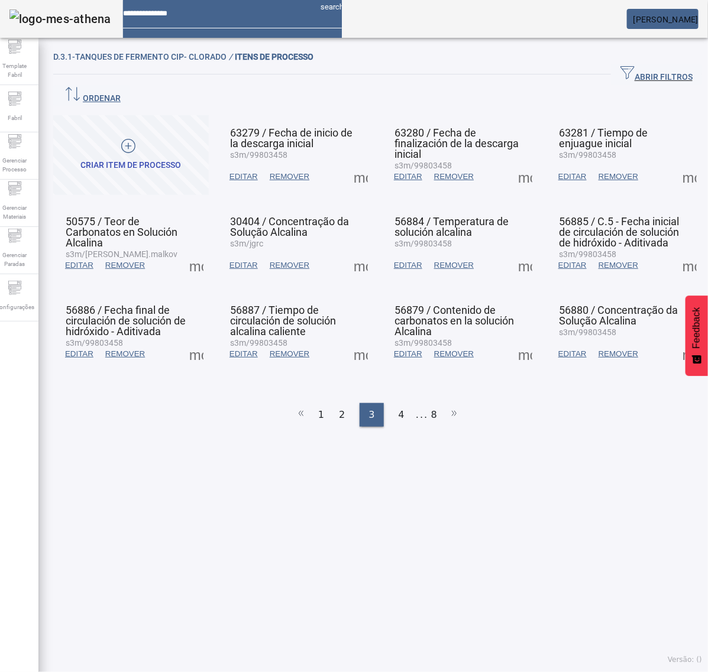
click at [675, 251] on span at bounding box center [689, 265] width 28 height 28
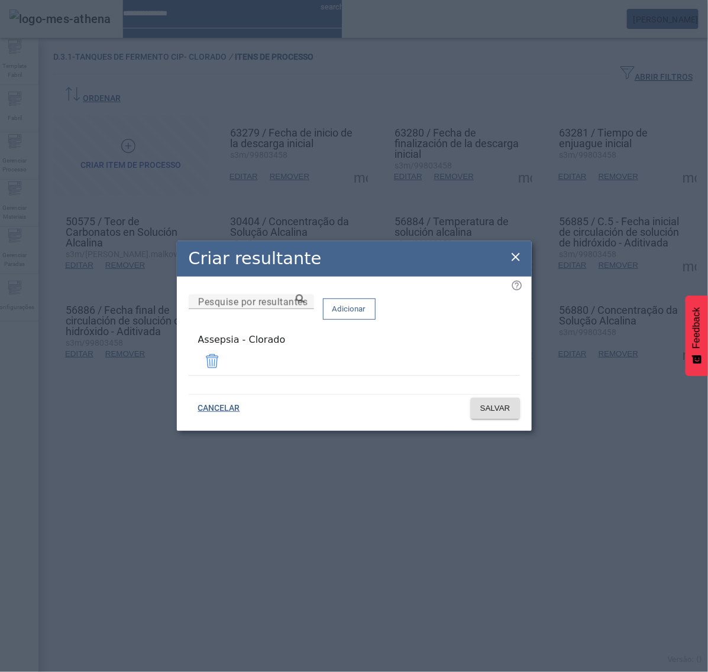
drag, startPoint x: 517, startPoint y: 265, endPoint x: 510, endPoint y: 261, distance: 7.9
click at [517, 264] on icon at bounding box center [515, 257] width 14 height 14
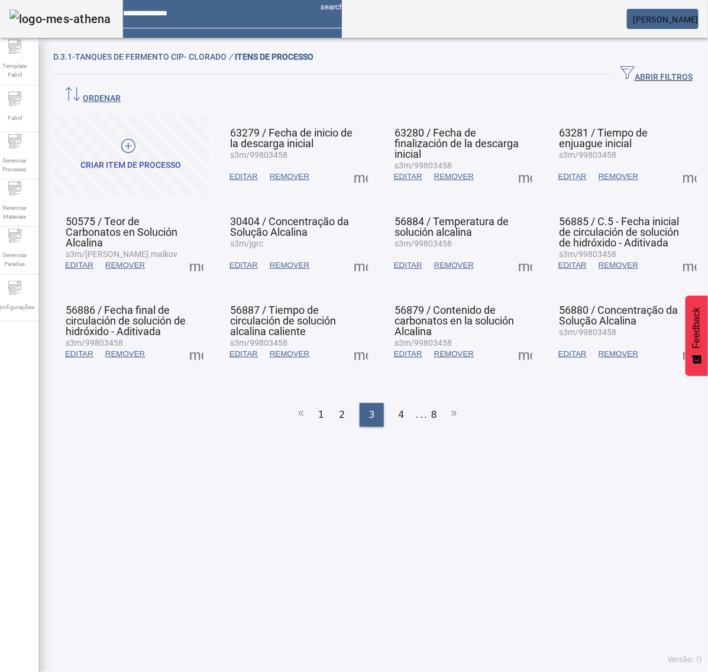
click at [193, 340] on span at bounding box center [196, 354] width 28 height 28
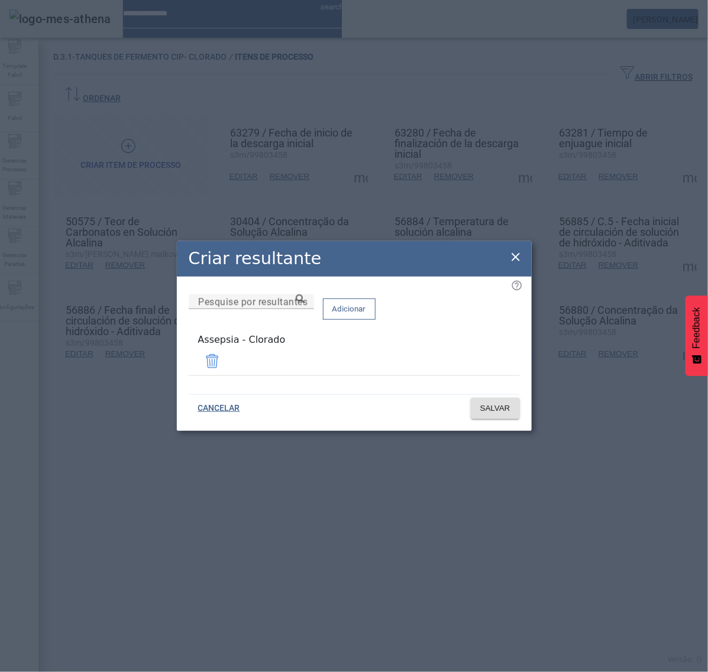
drag, startPoint x: 262, startPoint y: 359, endPoint x: 190, endPoint y: 355, distance: 71.7
click at [190, 356] on mat-list-item "Assepsia - Clorado" at bounding box center [354, 354] width 331 height 43
copy div "Assepsia - Clorado"
click at [516, 258] on icon at bounding box center [515, 257] width 8 height 8
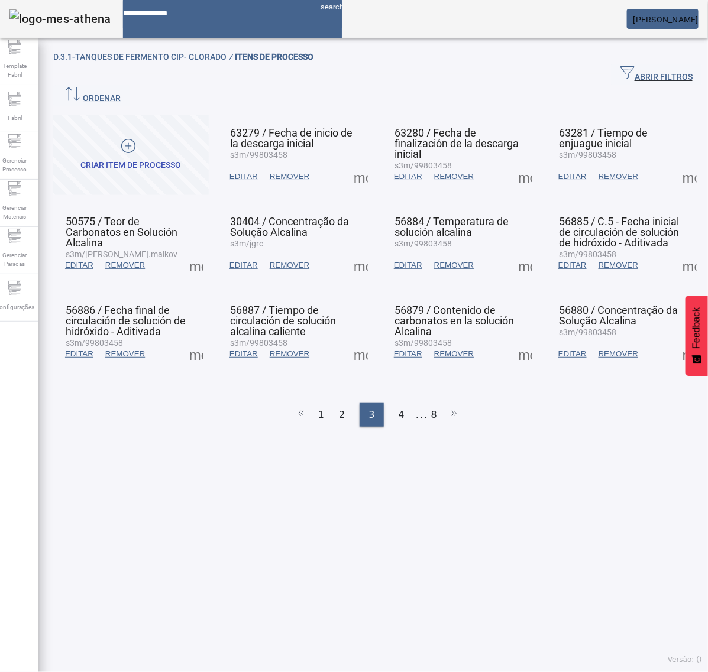
click at [355, 340] on span at bounding box center [360, 354] width 28 height 28
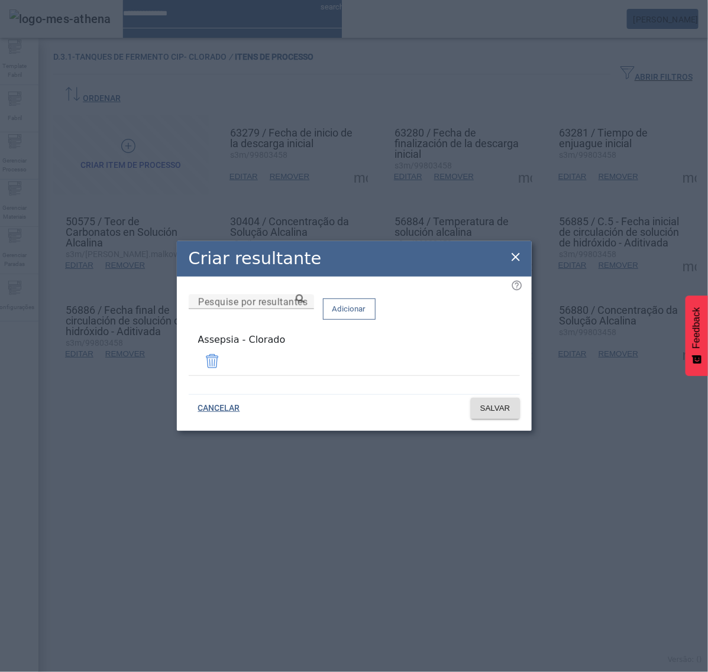
click at [519, 252] on icon at bounding box center [515, 257] width 14 height 14
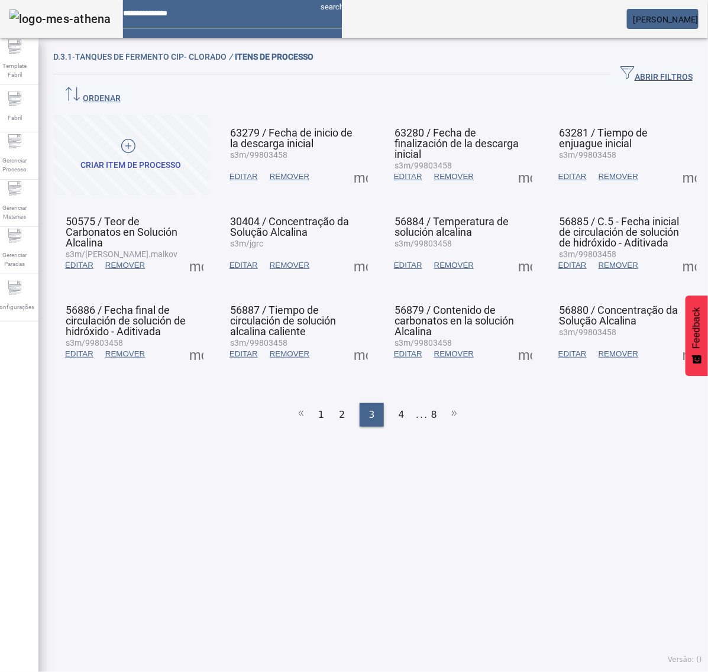
click at [513, 340] on span at bounding box center [525, 354] width 28 height 28
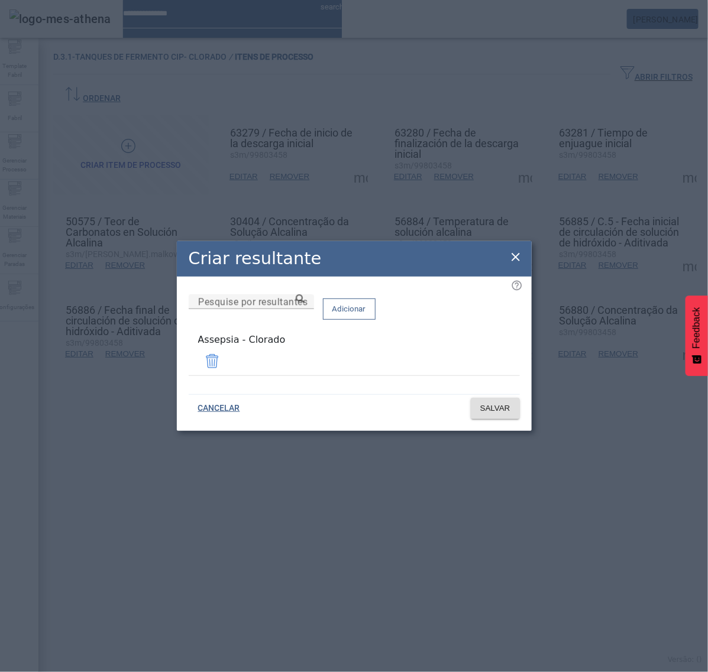
click at [513, 260] on icon at bounding box center [515, 257] width 14 height 14
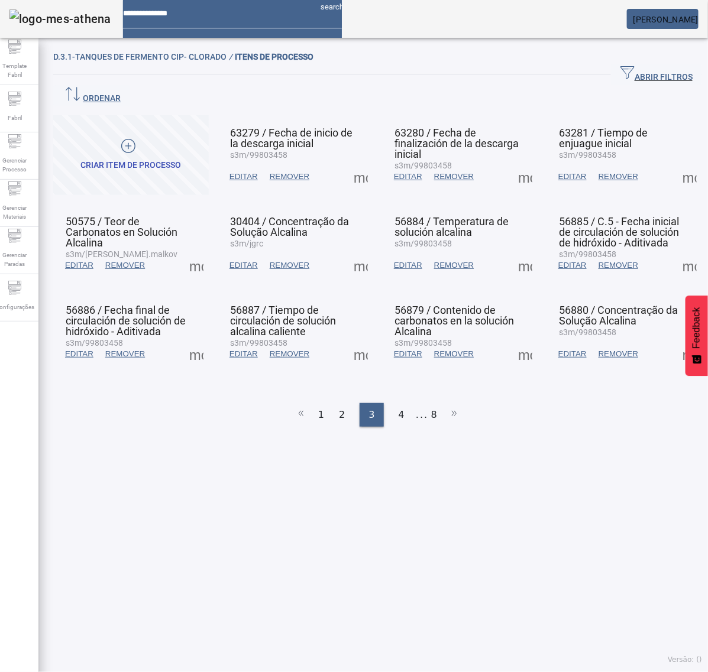
click at [675, 340] on span at bounding box center [689, 354] width 28 height 28
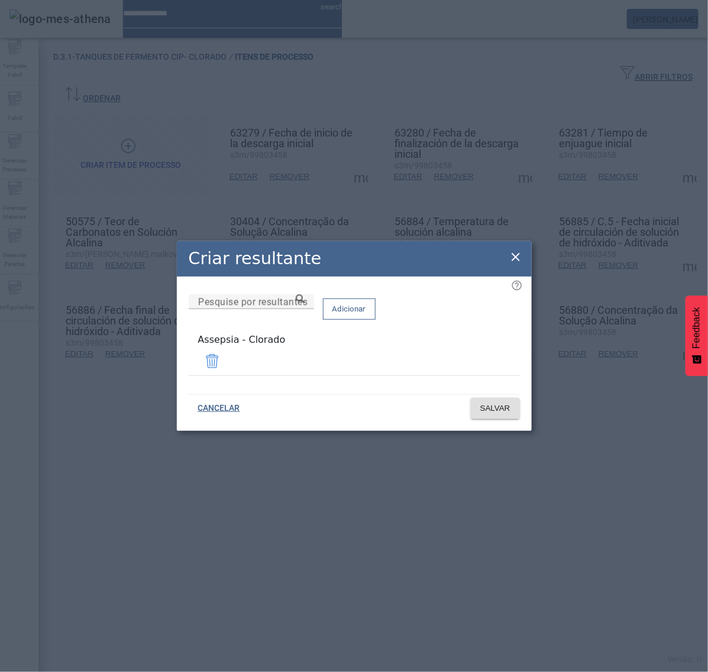
click at [514, 258] on icon at bounding box center [515, 257] width 8 height 8
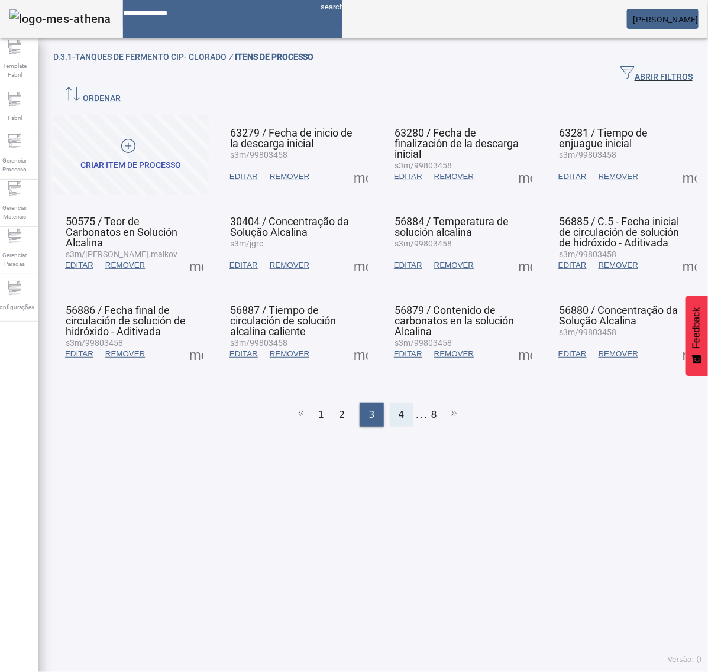
click at [399, 403] on div "4" at bounding box center [402, 415] width 24 height 24
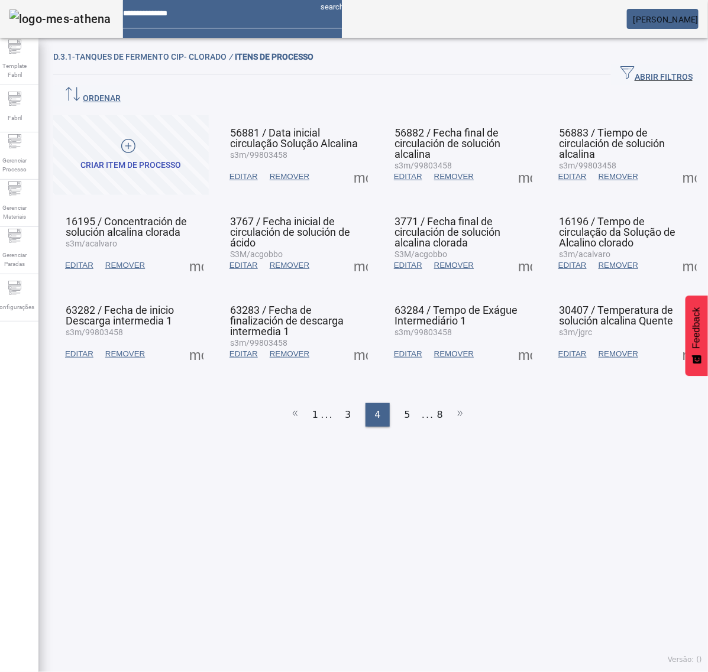
click at [349, 163] on span at bounding box center [360, 177] width 28 height 28
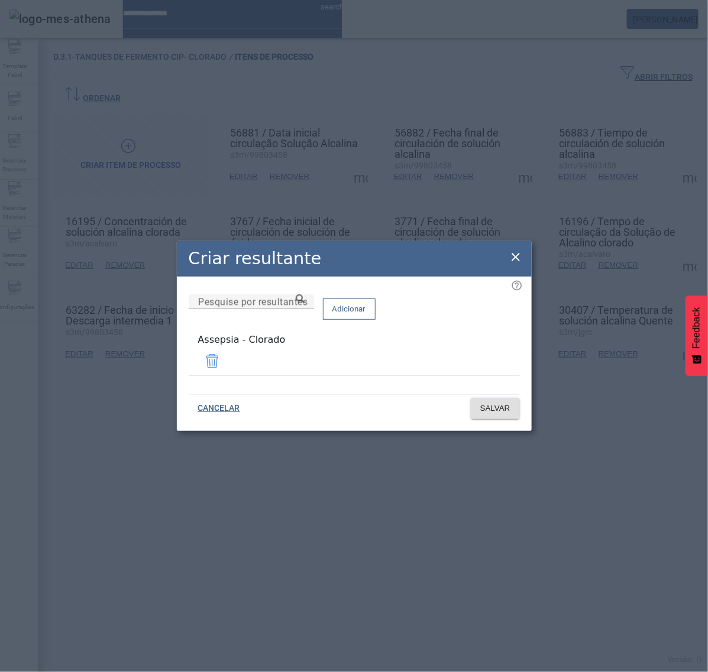
click at [519, 260] on icon at bounding box center [515, 257] width 14 height 14
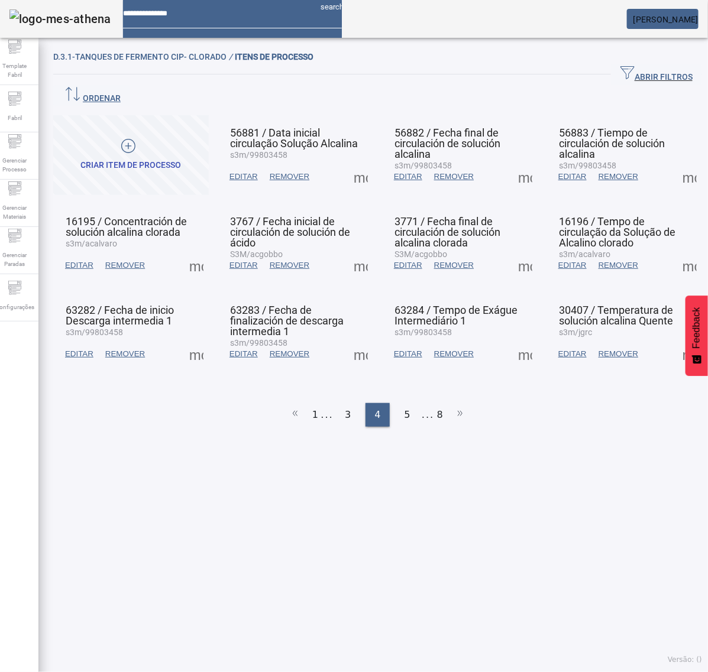
click at [516, 163] on span at bounding box center [525, 177] width 28 height 28
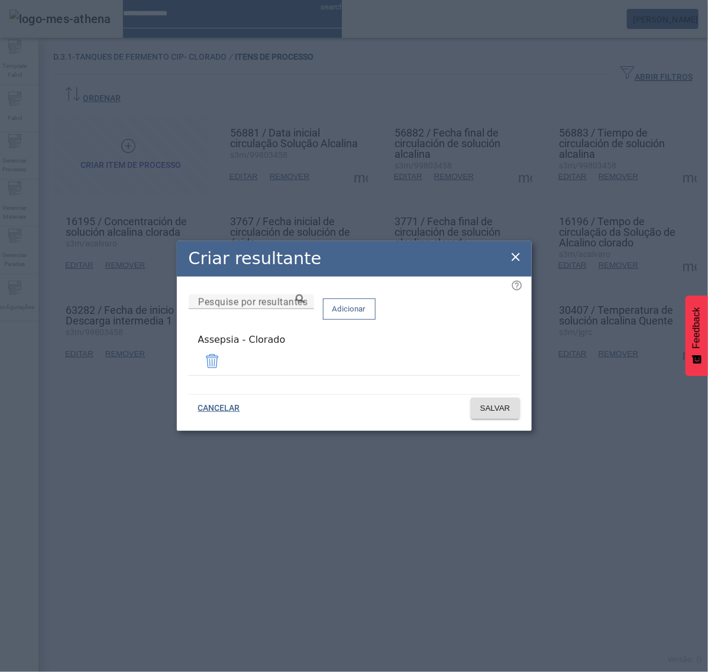
drag, startPoint x: 516, startPoint y: 263, endPoint x: 521, endPoint y: 258, distance: 7.1
click at [521, 260] on icon at bounding box center [515, 257] width 14 height 14
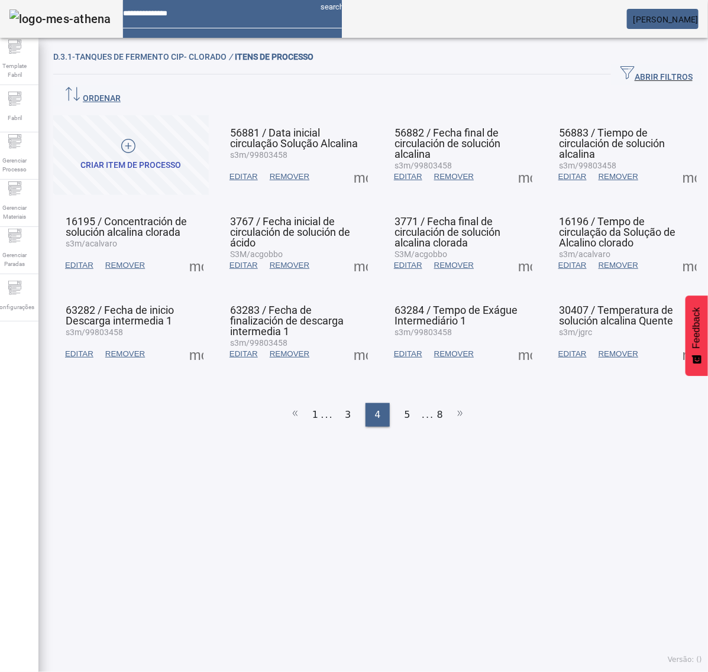
click at [675, 163] on span at bounding box center [689, 177] width 28 height 28
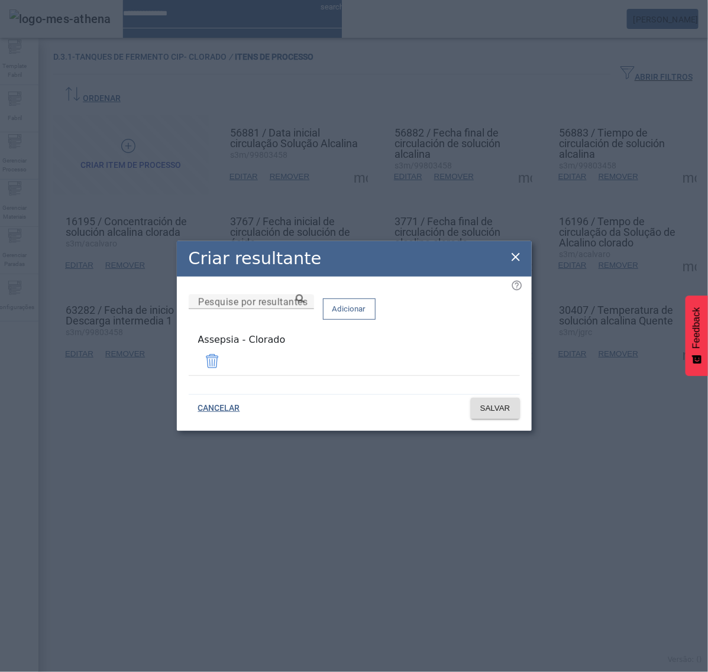
click at [516, 253] on icon at bounding box center [515, 257] width 14 height 14
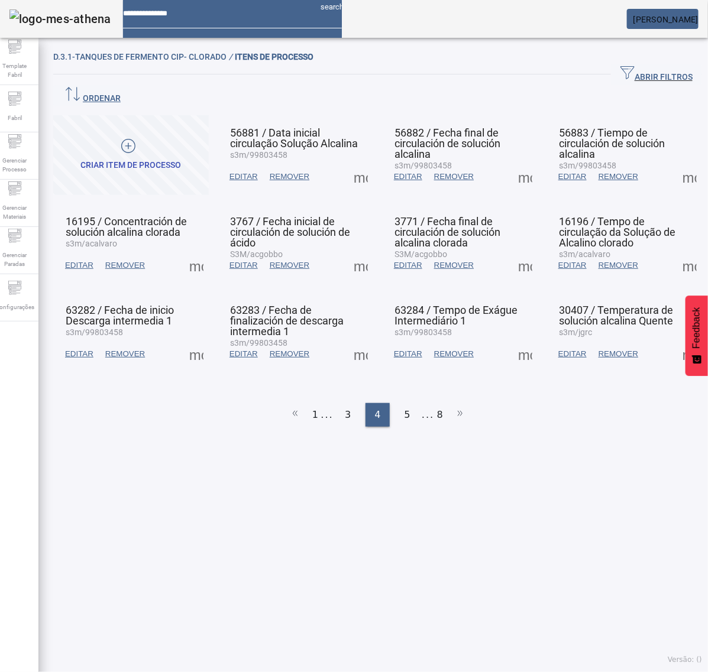
click at [198, 251] on span at bounding box center [196, 265] width 28 height 28
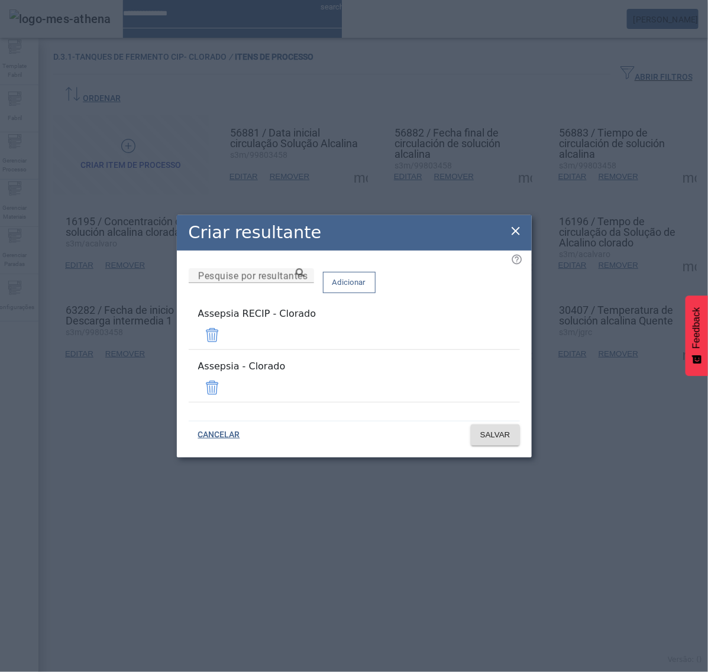
click at [226, 338] on span at bounding box center [212, 335] width 28 height 28
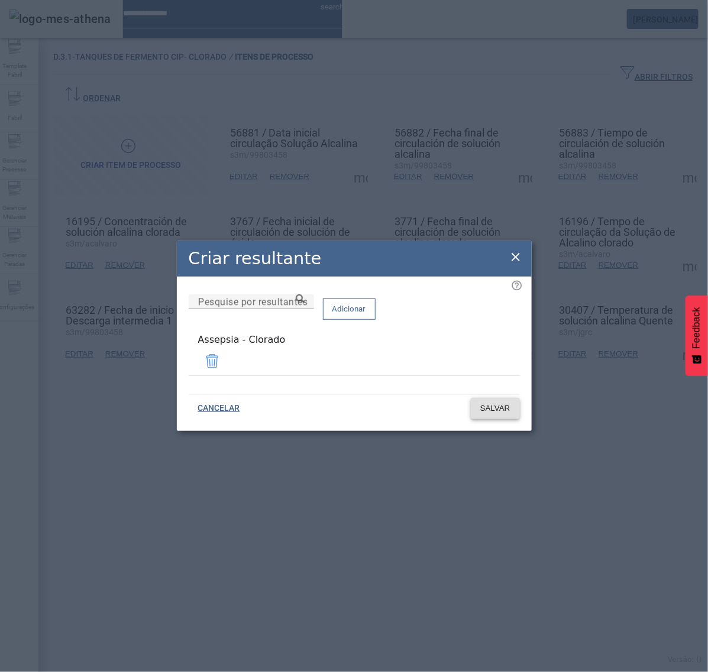
click at [495, 410] on span "SALVAR" at bounding box center [495, 409] width 30 height 12
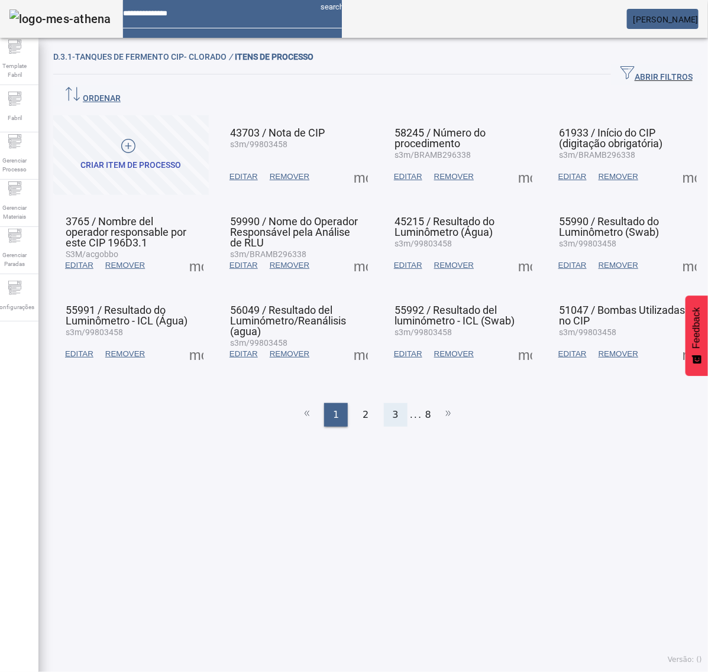
click at [393, 408] on span "3" at bounding box center [396, 415] width 6 height 14
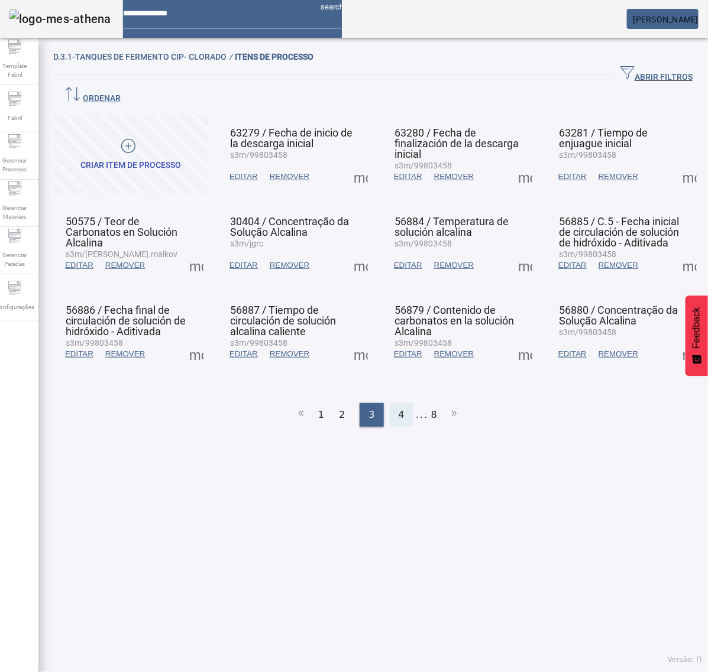
click at [401, 403] on div "4" at bounding box center [402, 415] width 24 height 24
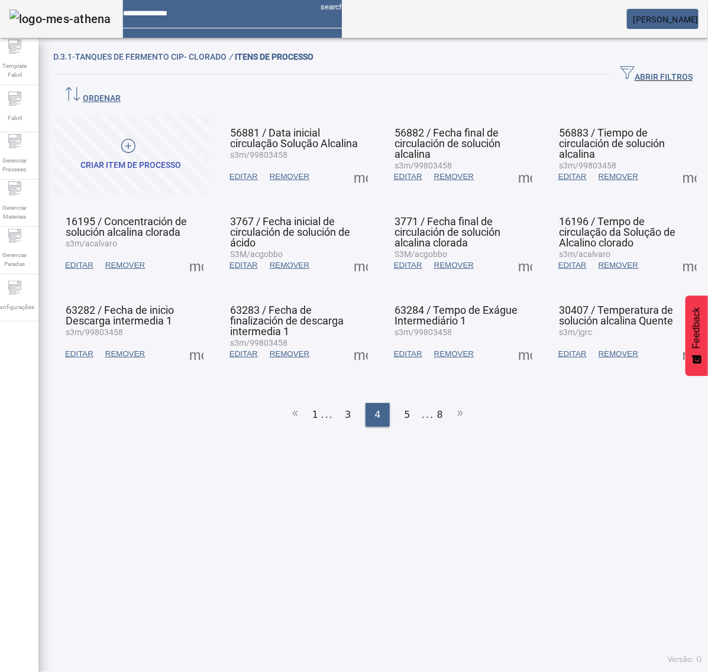
click at [198, 251] on span at bounding box center [196, 265] width 28 height 28
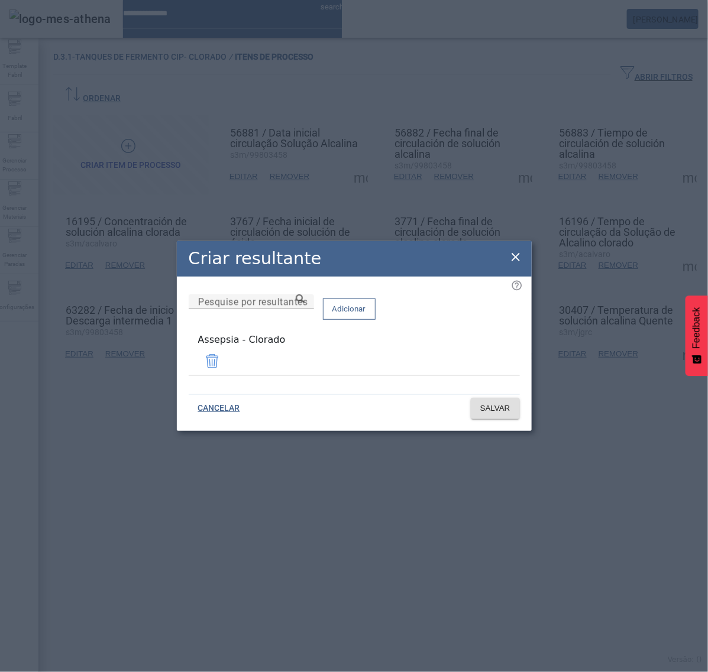
click at [515, 258] on icon at bounding box center [515, 257] width 14 height 14
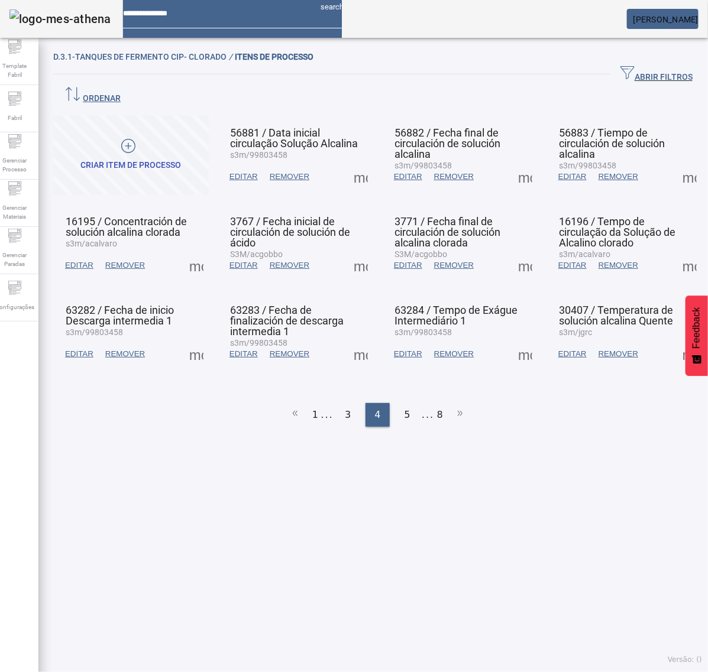
drag, startPoint x: 340, startPoint y: 245, endPoint x: 352, endPoint y: 244, distance: 12.5
click at [341, 250] on mat-card-actions "EDITAR REMOVER more_vert" at bounding box center [295, 265] width 144 height 31
click at [362, 251] on span at bounding box center [360, 265] width 28 height 28
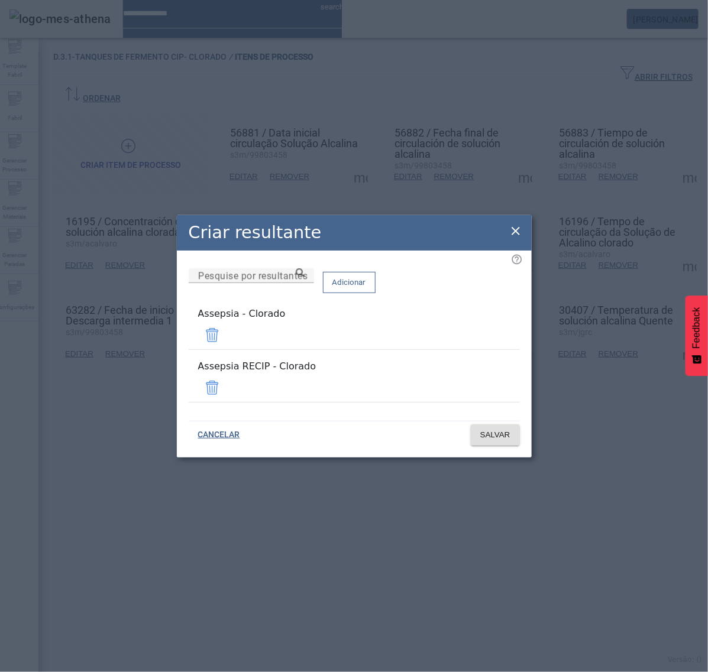
click at [226, 374] on span at bounding box center [212, 388] width 28 height 28
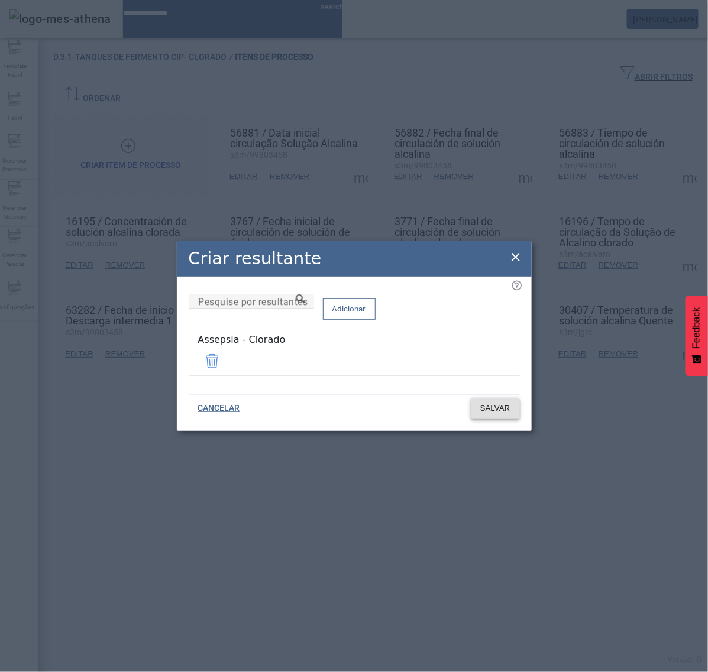
click at [500, 408] on span "SALVAR" at bounding box center [495, 409] width 30 height 12
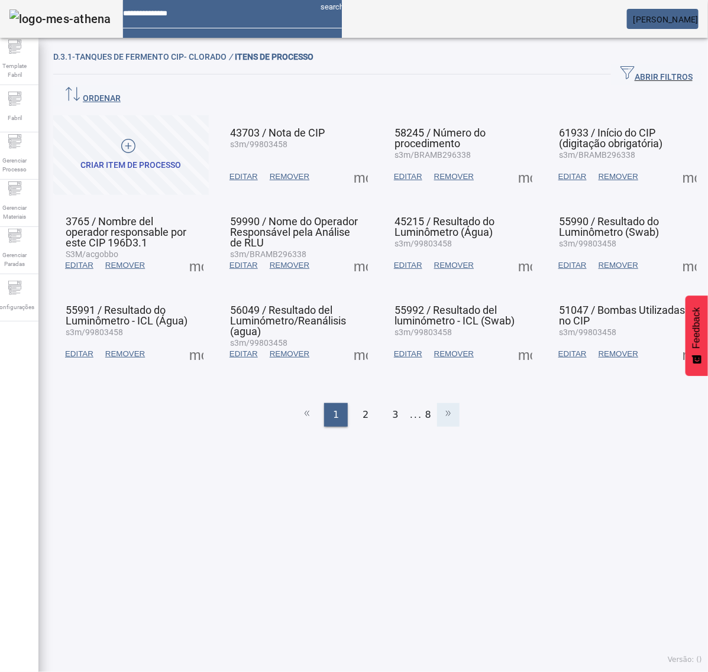
click at [441, 406] on icon at bounding box center [448, 413] width 14 height 14
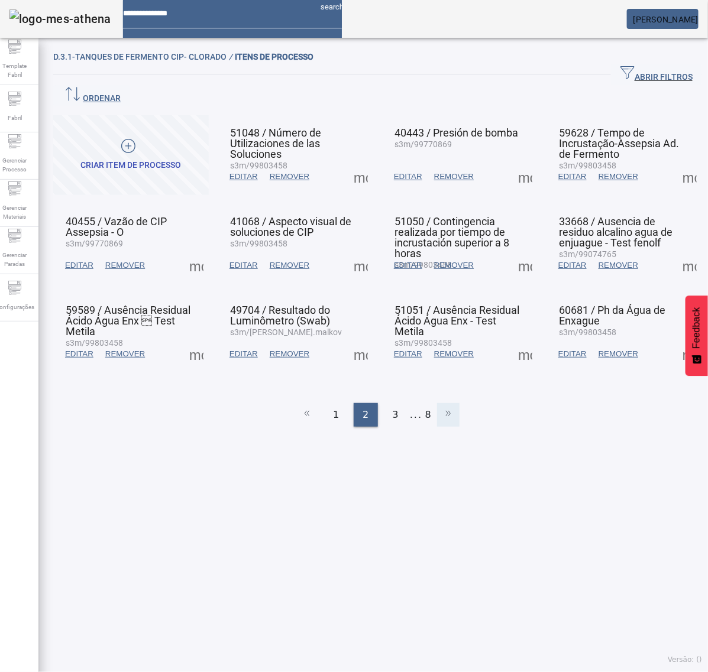
click at [442, 406] on icon at bounding box center [448, 413] width 14 height 14
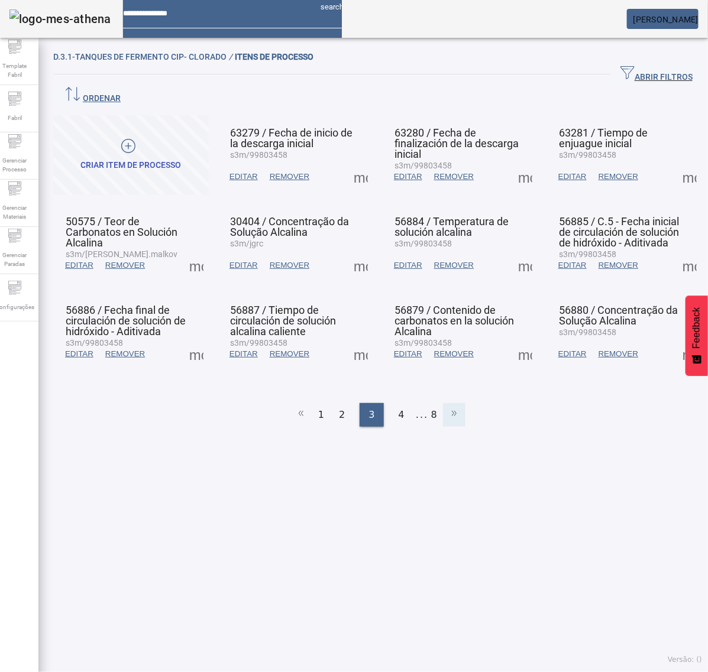
click at [447, 406] on icon at bounding box center [454, 413] width 14 height 14
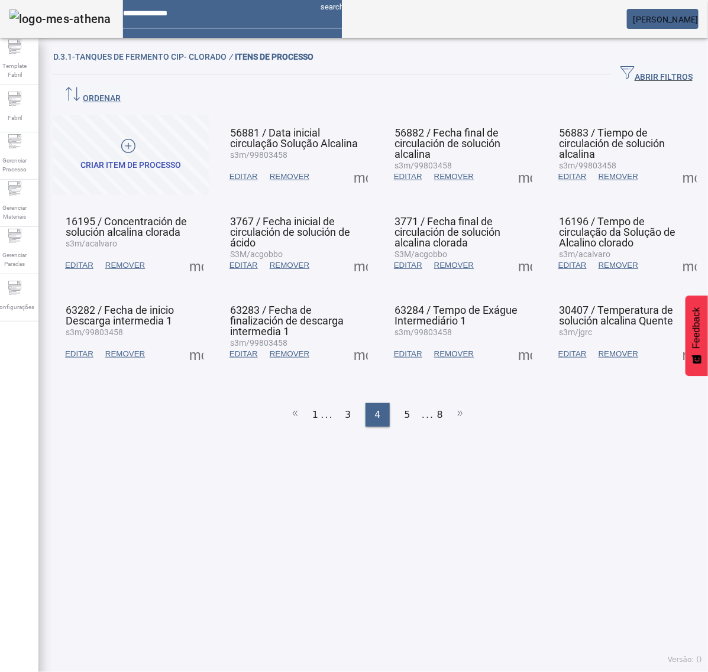
click at [372, 403] on ul "1 ... 3 4 5 ... 8" at bounding box center [377, 415] width 649 height 24
click at [347, 251] on span at bounding box center [360, 265] width 28 height 28
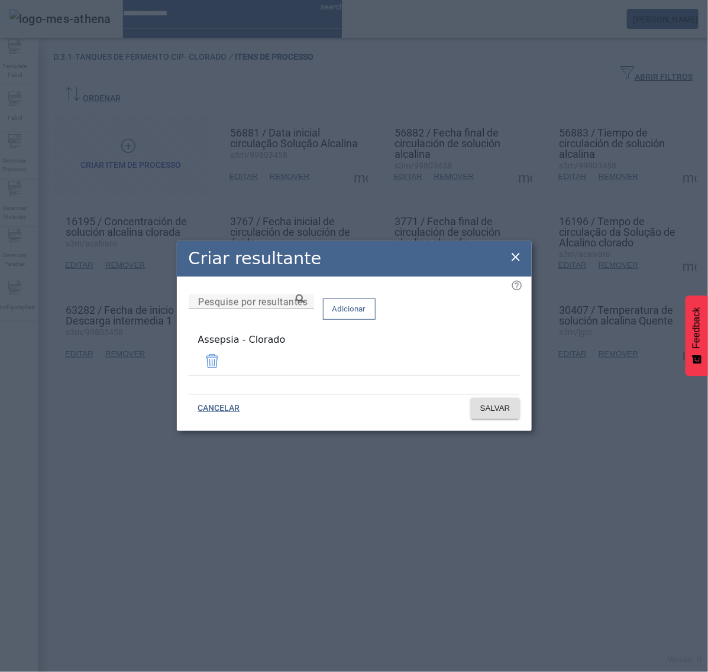
click at [516, 259] on icon at bounding box center [515, 257] width 8 height 8
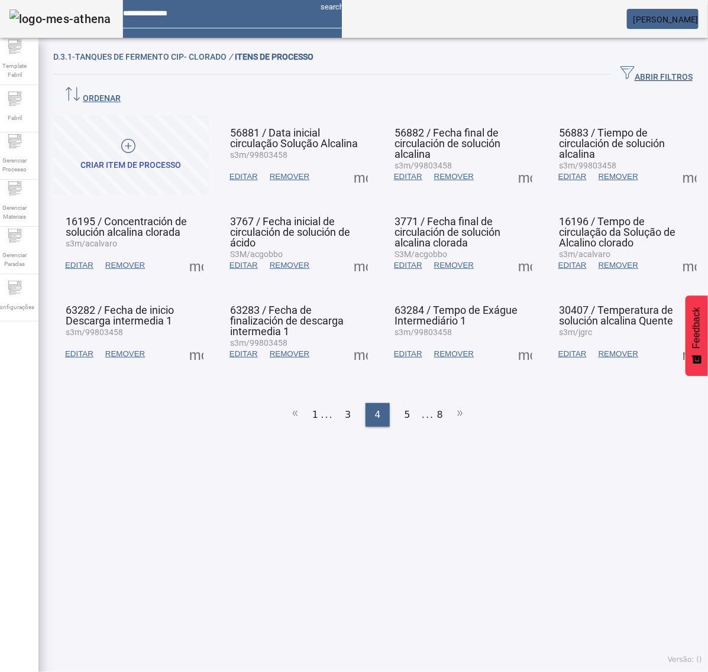
click at [513, 251] on span at bounding box center [525, 265] width 28 height 28
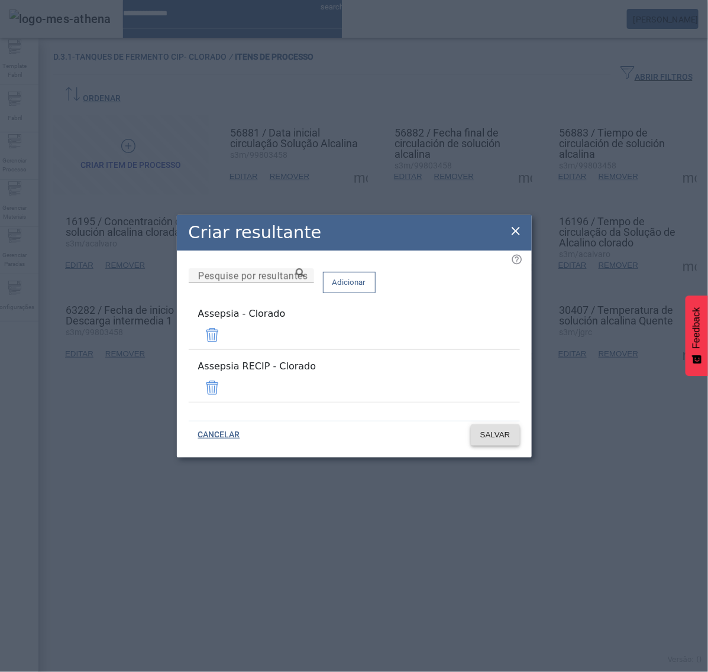
drag, startPoint x: 485, startPoint y: 377, endPoint x: 497, endPoint y: 419, distance: 43.8
click at [226, 375] on span at bounding box center [212, 388] width 28 height 28
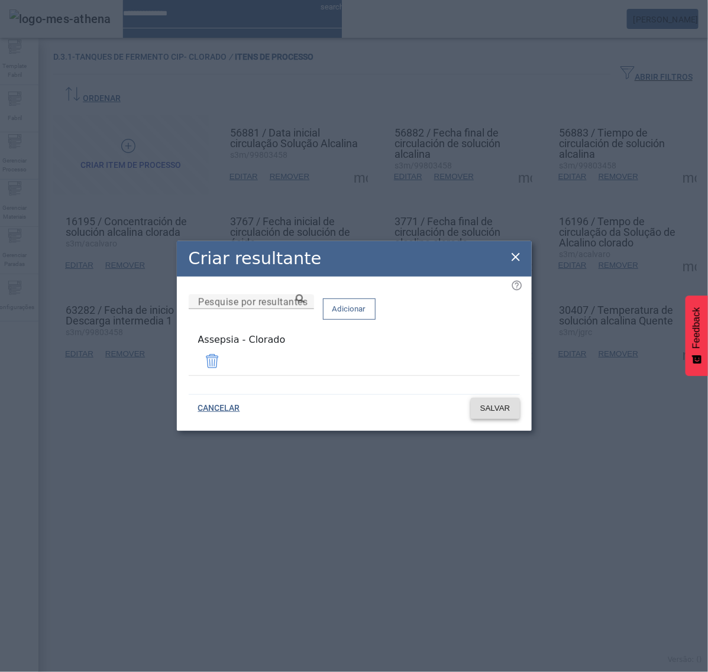
click at [506, 406] on span "SALVAR" at bounding box center [495, 409] width 30 height 12
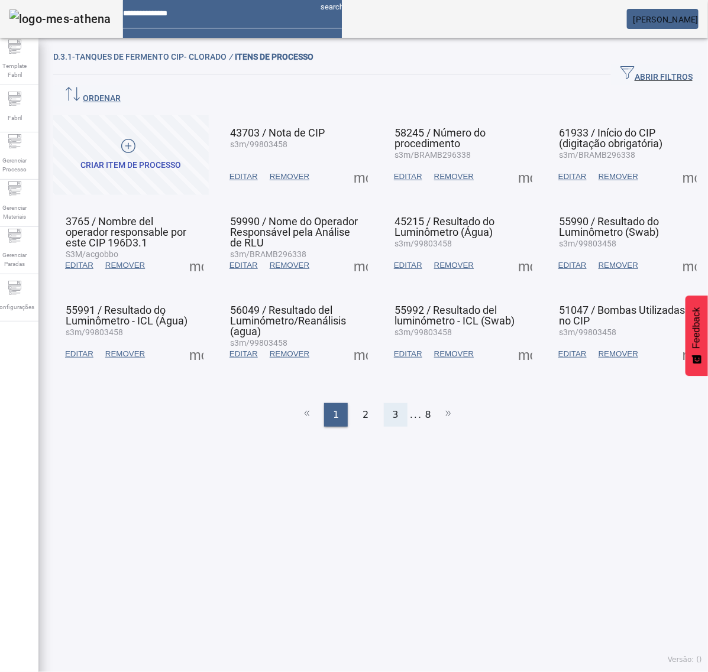
click at [393, 408] on span "3" at bounding box center [396, 415] width 6 height 14
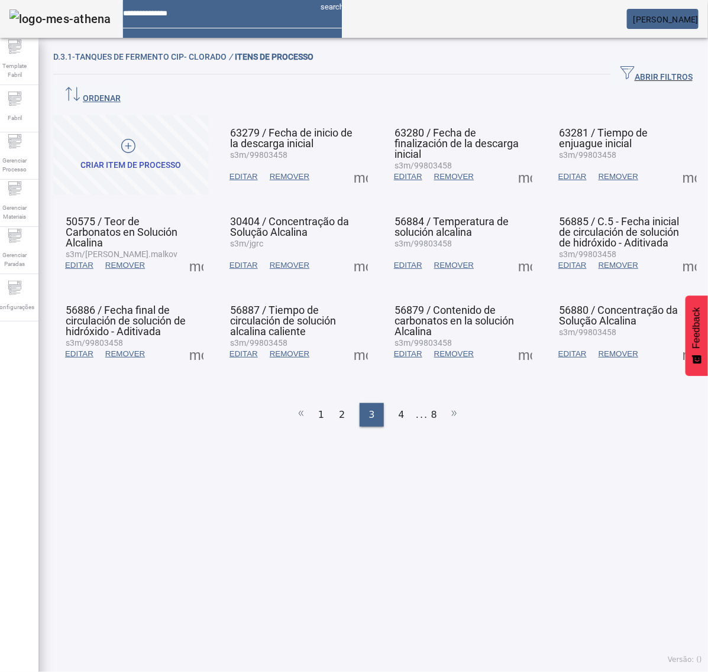
drag, startPoint x: 393, startPoint y: 382, endPoint x: 411, endPoint y: 356, distance: 31.5
click at [398, 408] on span "4" at bounding box center [401, 415] width 6 height 14
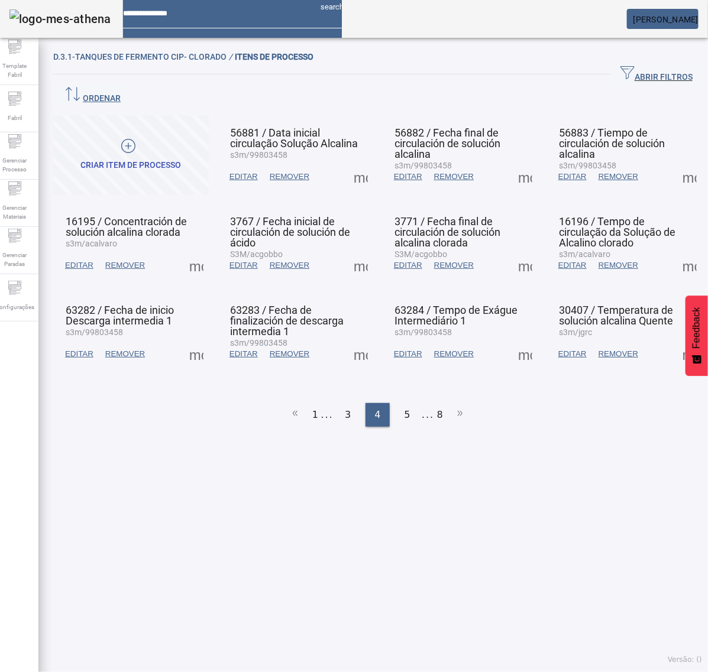
click at [511, 251] on span at bounding box center [525, 265] width 28 height 28
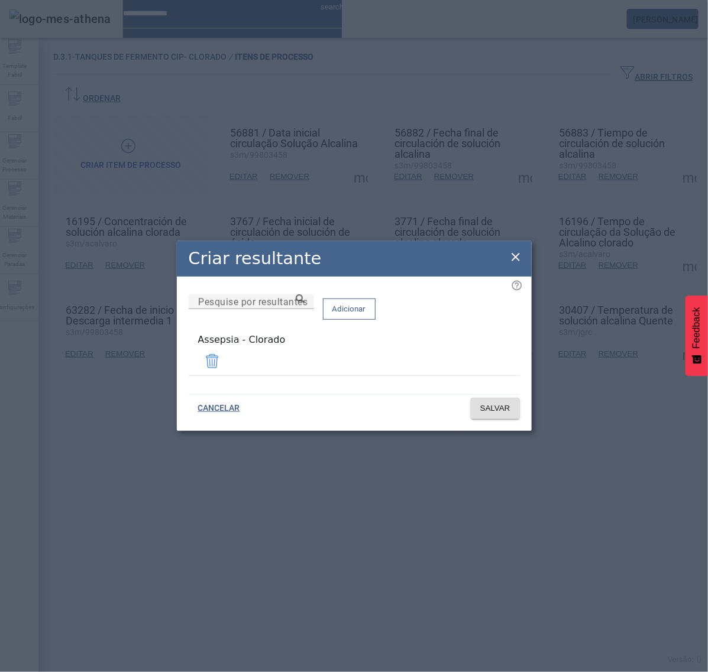
click at [513, 252] on div "Criar resultante Pesquise por resultantes Adicionar Assepsia - Clorado CANCELAR…" at bounding box center [354, 336] width 355 height 190
click at [516, 263] on icon at bounding box center [515, 257] width 14 height 14
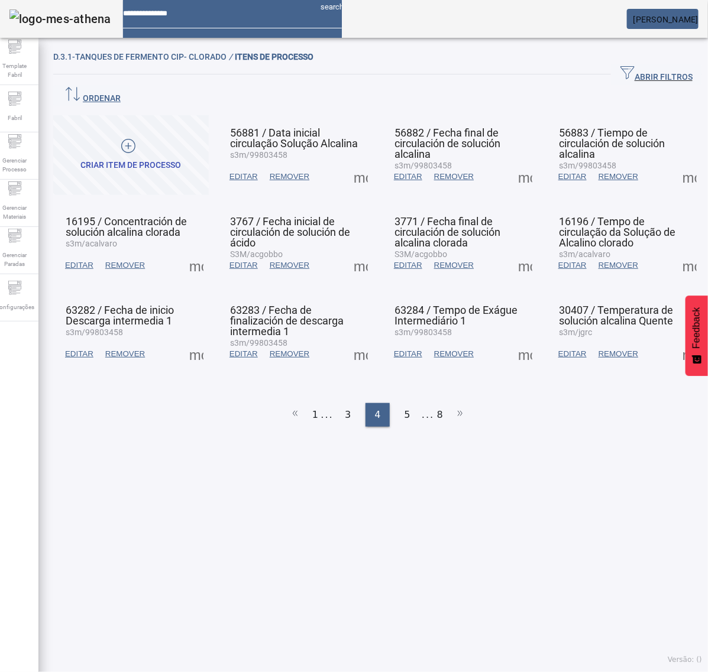
click at [675, 251] on span at bounding box center [689, 265] width 28 height 28
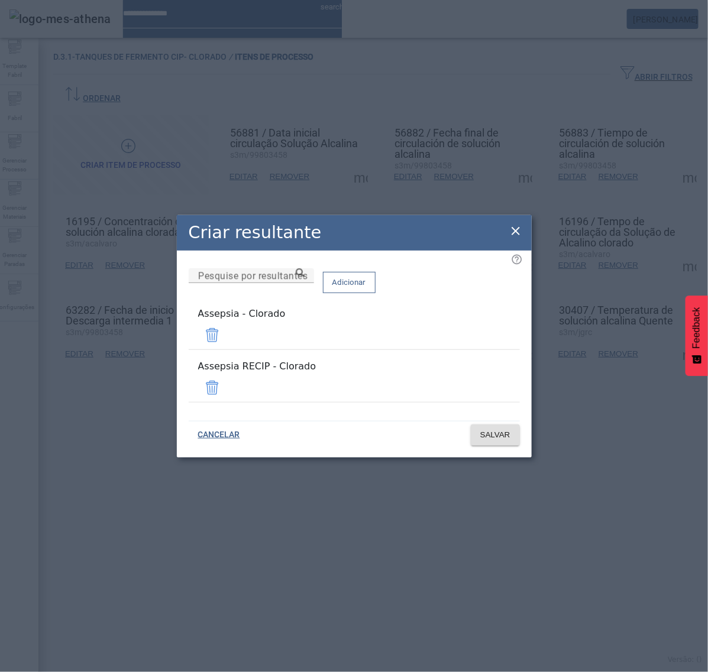
click at [226, 374] on span at bounding box center [212, 388] width 28 height 28
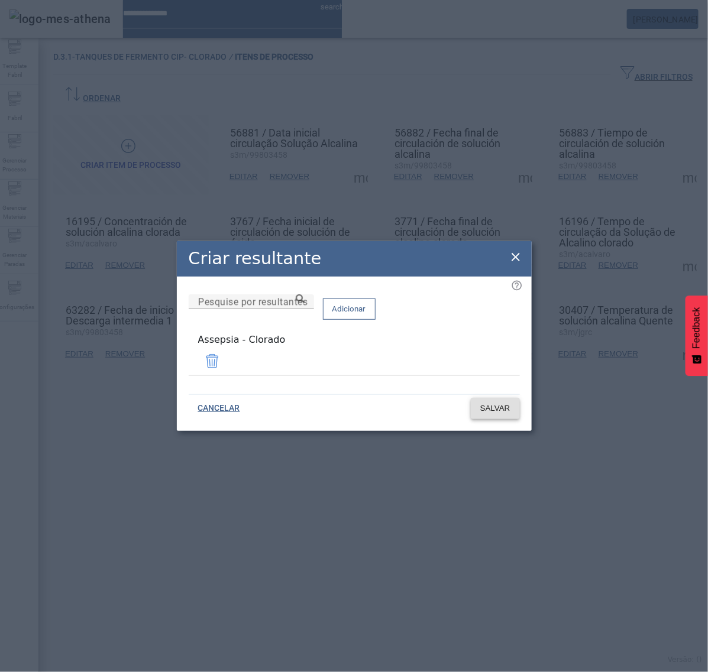
click at [500, 405] on span "SALVAR" at bounding box center [495, 409] width 30 height 12
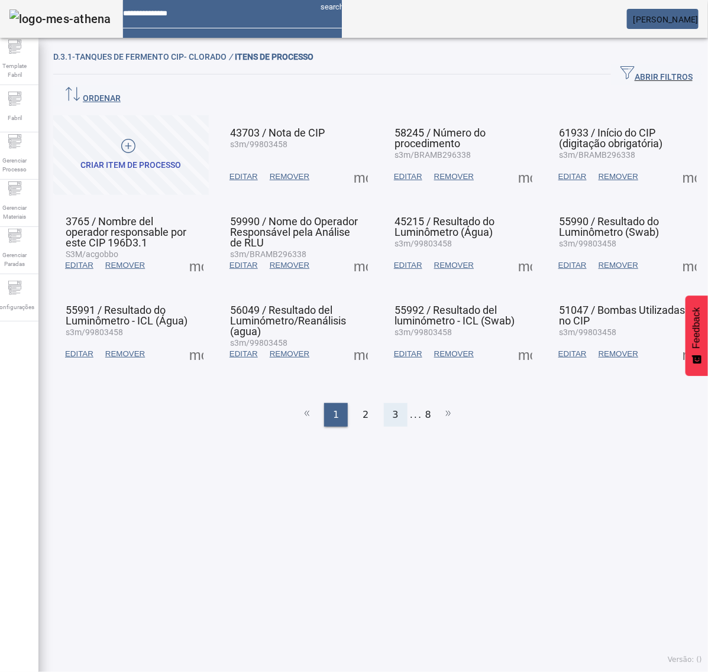
click at [393, 408] on span "3" at bounding box center [396, 415] width 6 height 14
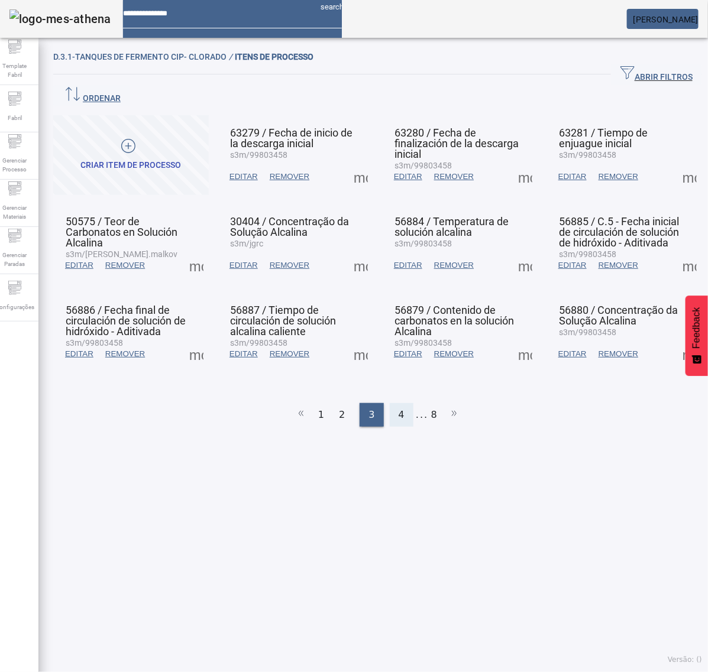
click at [397, 403] on div "4" at bounding box center [402, 415] width 24 height 24
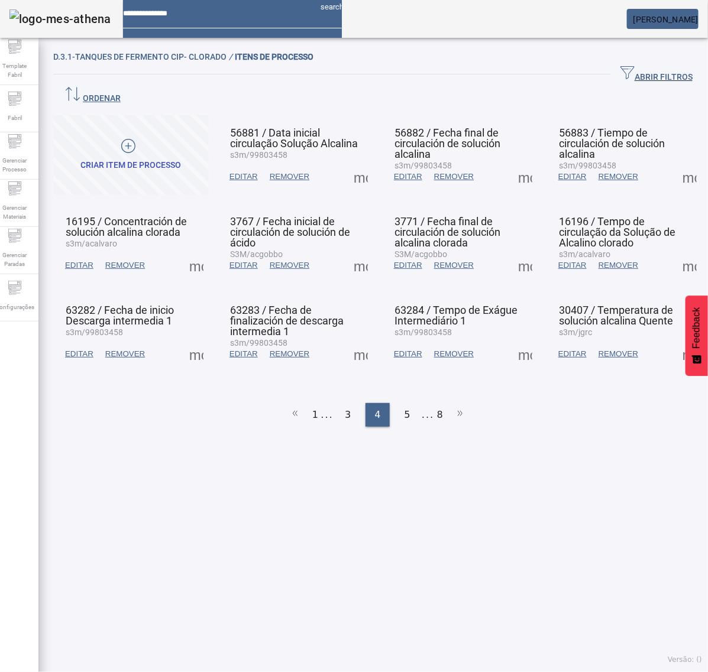
click at [678, 251] on span at bounding box center [689, 265] width 28 height 28
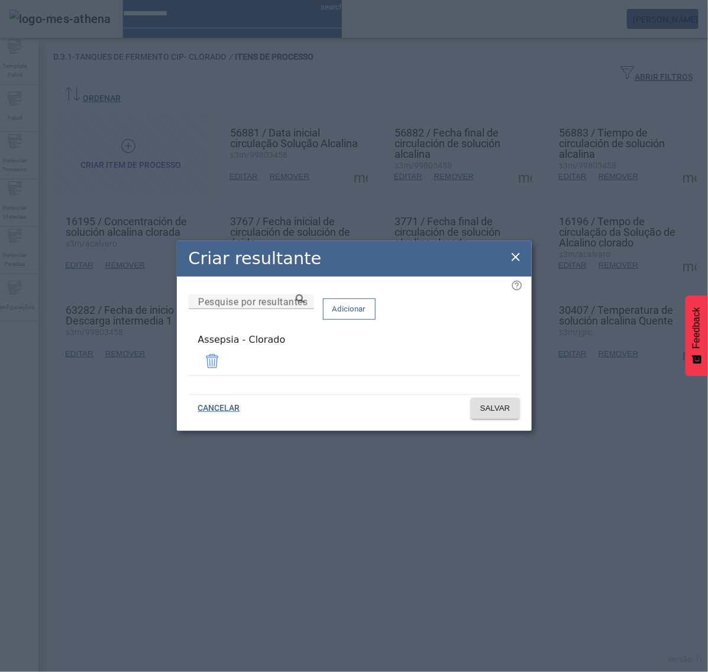
click at [518, 258] on icon at bounding box center [515, 257] width 8 height 8
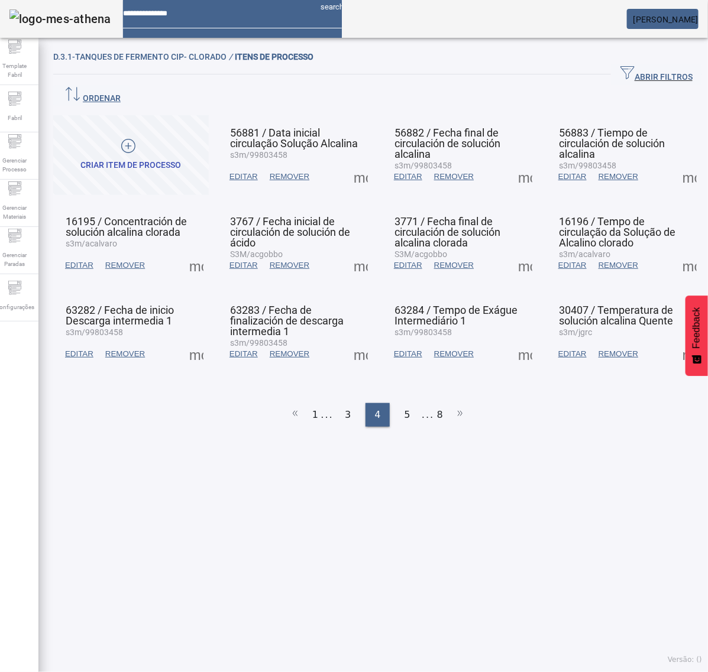
click at [201, 340] on span at bounding box center [196, 354] width 28 height 28
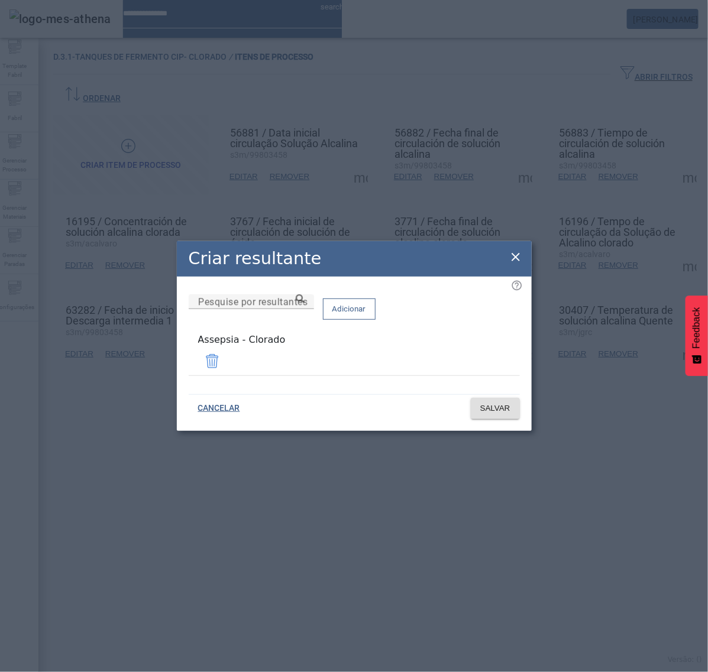
click at [516, 264] on icon at bounding box center [515, 257] width 14 height 14
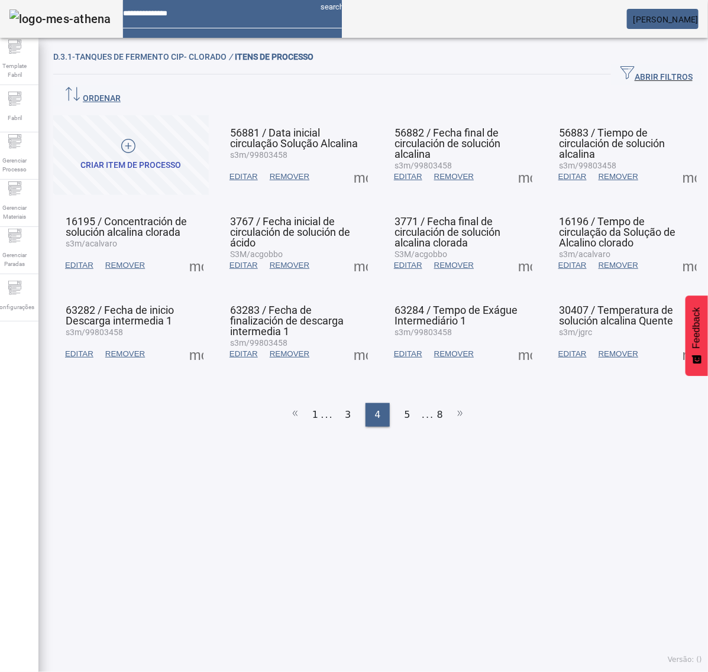
click at [355, 340] on span at bounding box center [360, 354] width 28 height 28
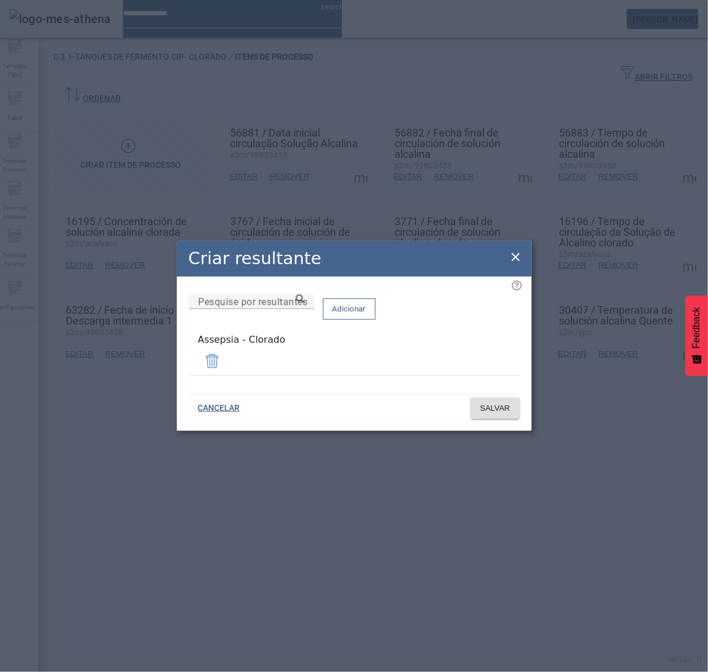
click at [516, 261] on icon at bounding box center [515, 257] width 8 height 8
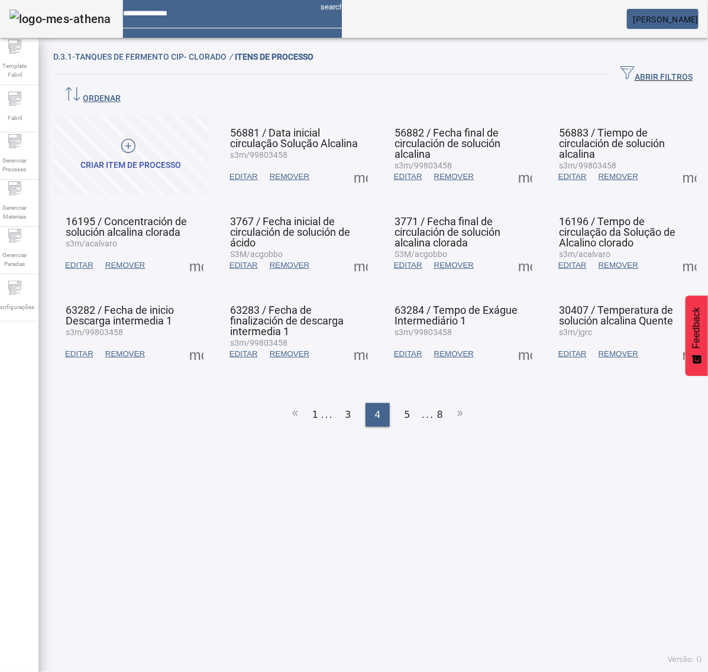
click at [511, 340] on span at bounding box center [525, 354] width 28 height 28
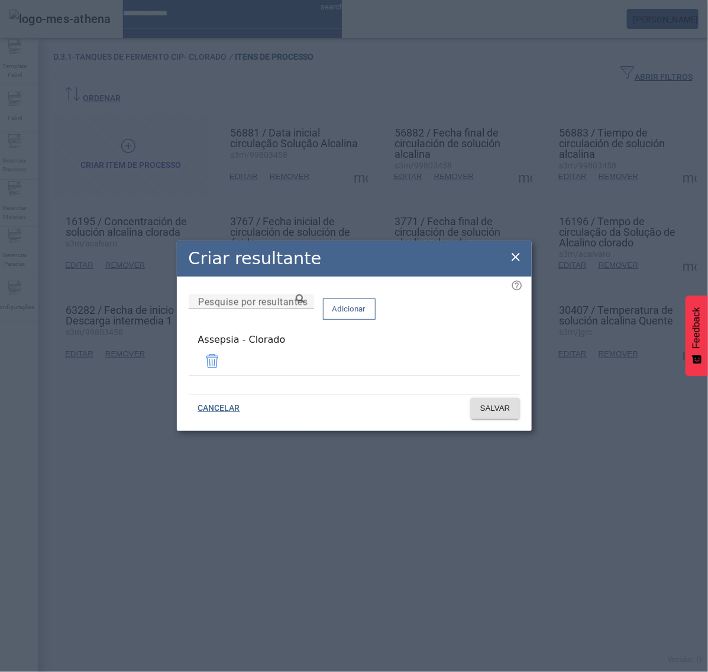
click at [516, 260] on icon at bounding box center [515, 257] width 8 height 8
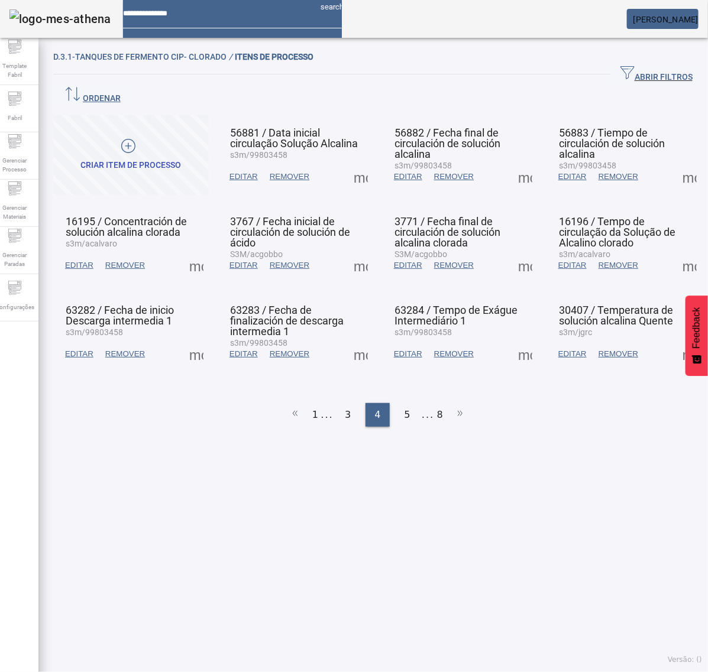
click at [678, 340] on span at bounding box center [689, 354] width 28 height 28
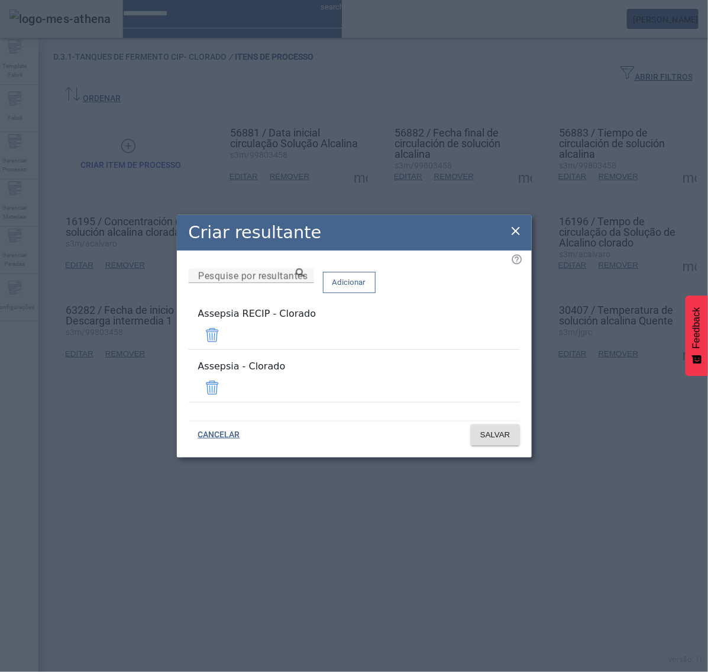
drag, startPoint x: 487, startPoint y: 341, endPoint x: 488, endPoint y: 348, distance: 6.6
click at [226, 341] on span at bounding box center [212, 335] width 28 height 28
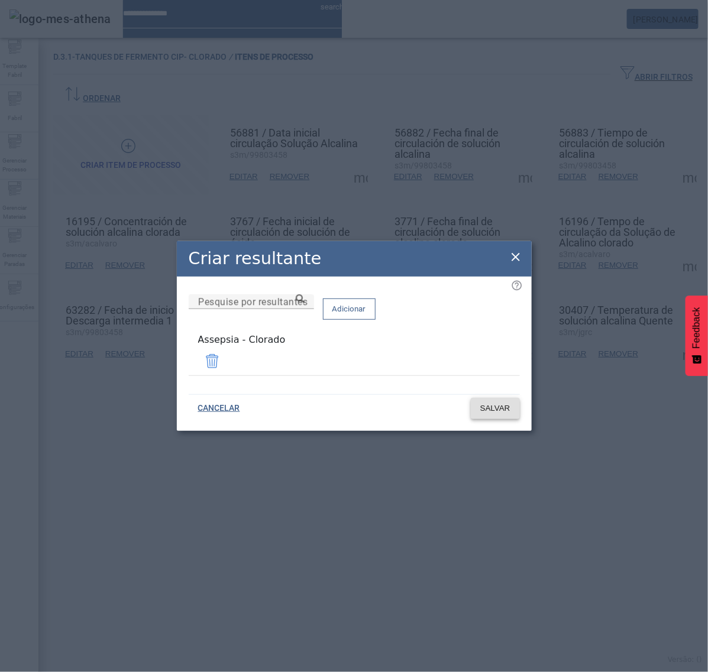
click at [490, 409] on span "SALVAR" at bounding box center [495, 409] width 30 height 12
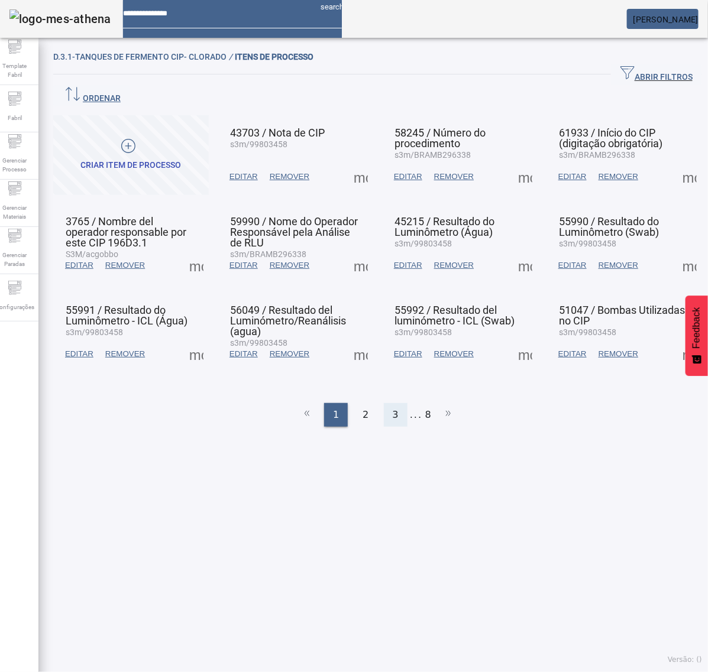
click at [393, 408] on span "3" at bounding box center [396, 415] width 6 height 14
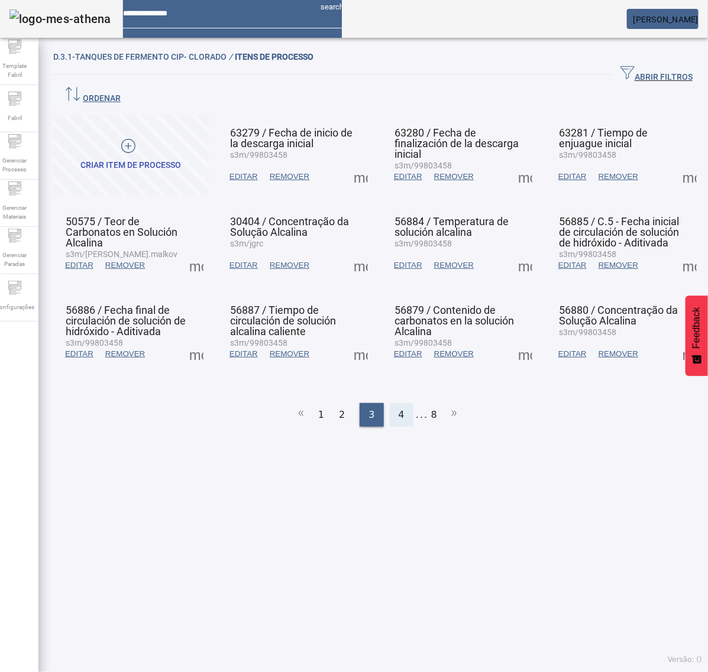
click at [398, 408] on span "4" at bounding box center [401, 415] width 6 height 14
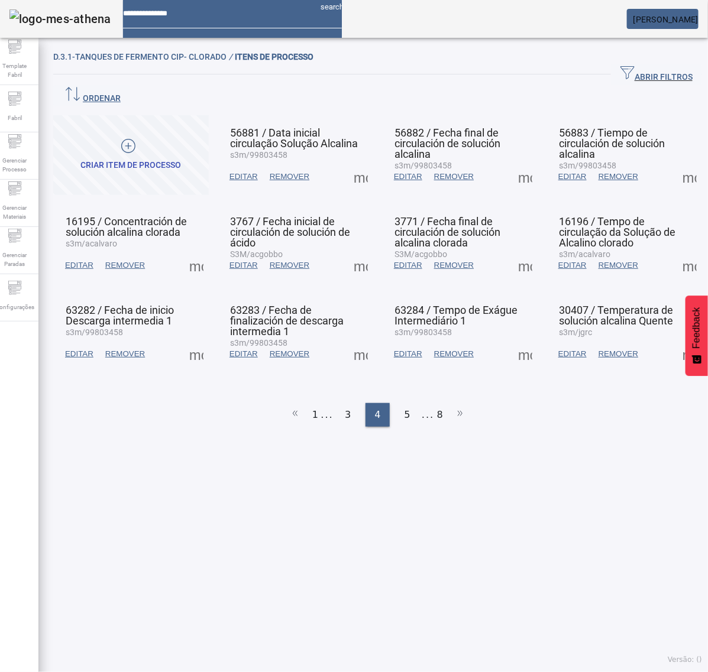
click at [675, 340] on span at bounding box center [689, 354] width 28 height 28
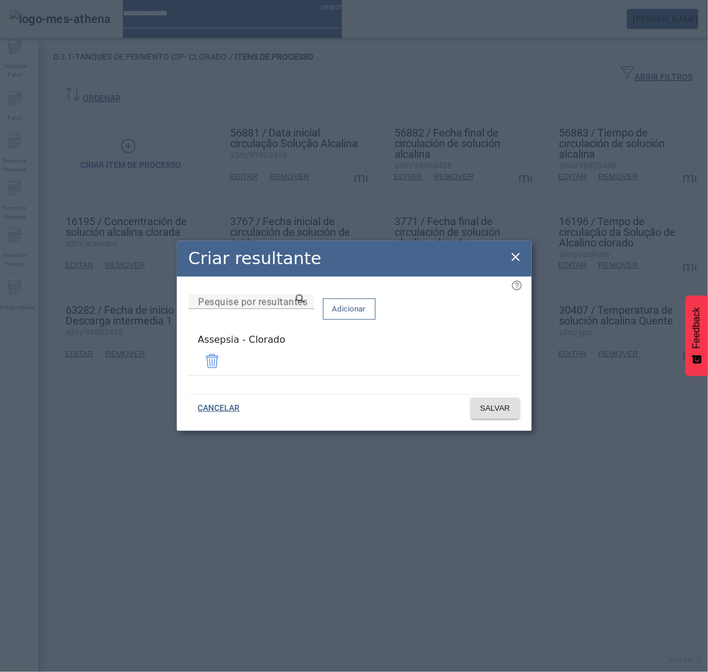
click at [523, 258] on div "Criar resultante" at bounding box center [354, 258] width 355 height 35
click at [514, 258] on icon at bounding box center [515, 257] width 8 height 8
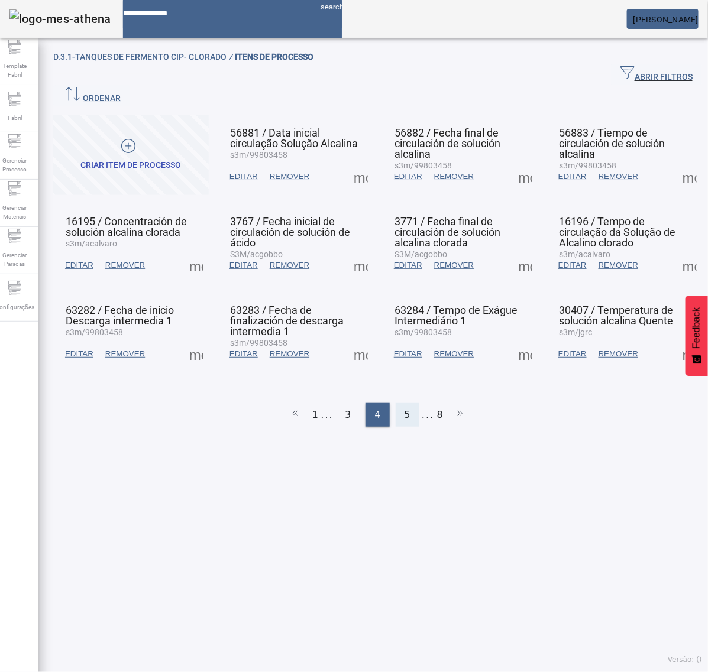
click at [404, 403] on div "5" at bounding box center [408, 415] width 24 height 24
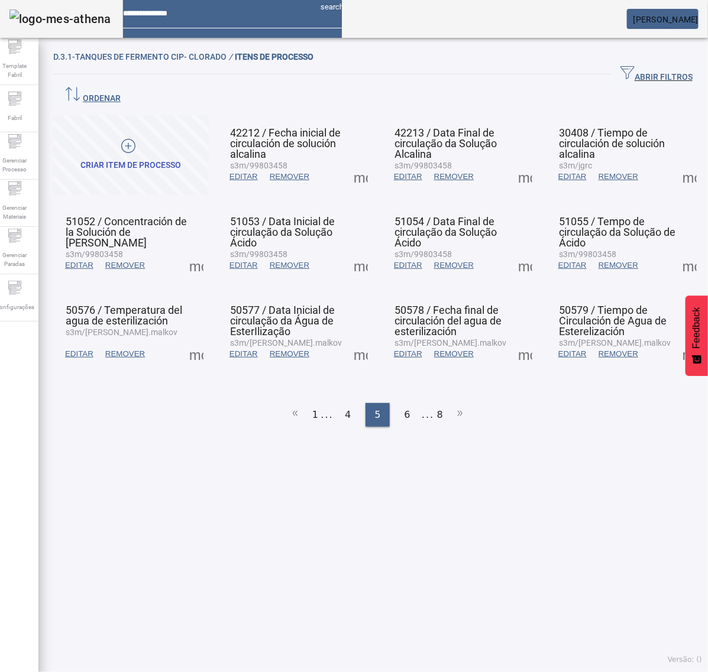
click at [355, 163] on span at bounding box center [360, 177] width 28 height 28
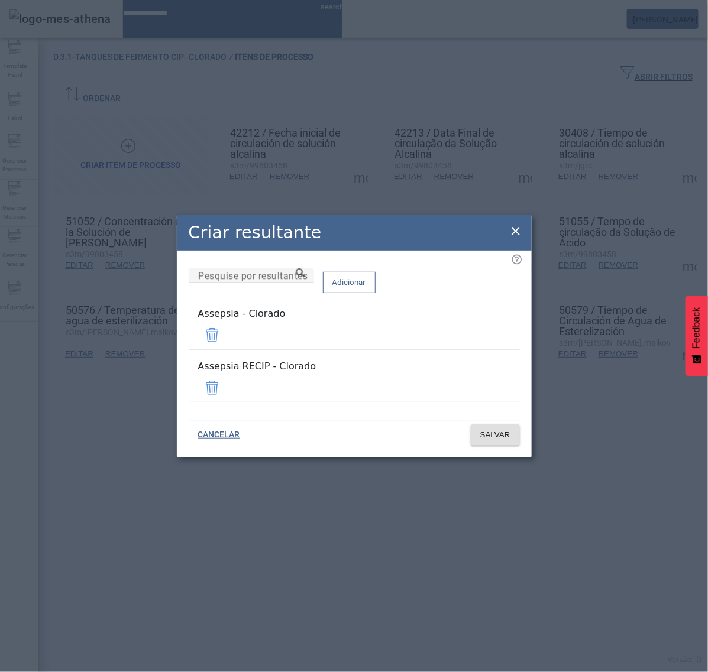
click at [226, 381] on span at bounding box center [212, 388] width 28 height 28
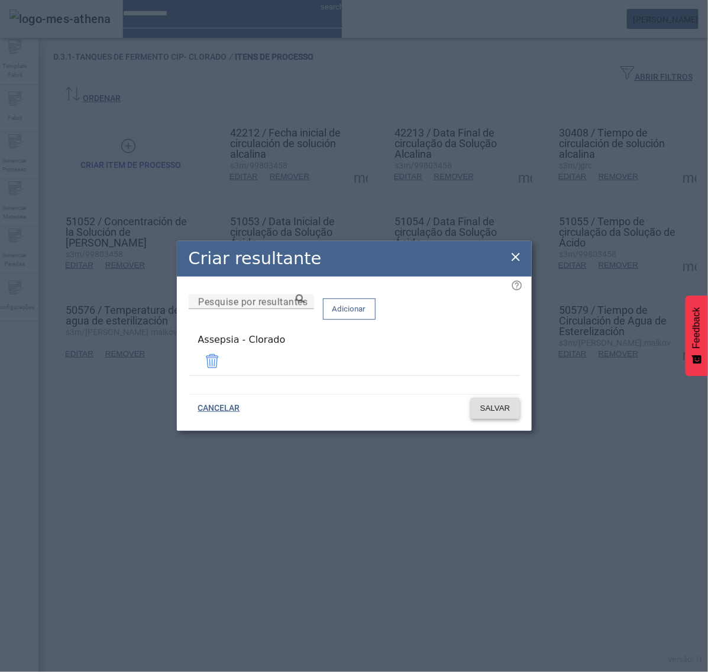
click at [492, 412] on button "SALVAR" at bounding box center [495, 408] width 49 height 21
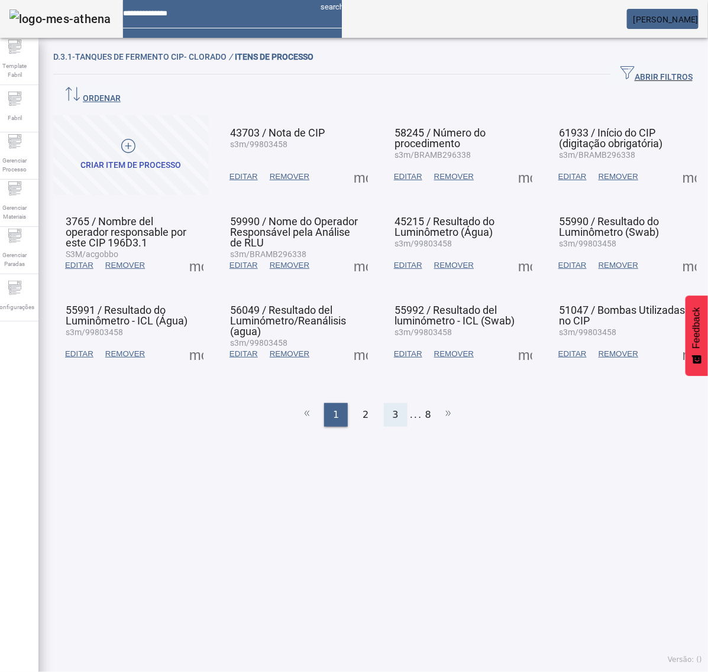
click at [392, 403] on div "3" at bounding box center [396, 415] width 24 height 24
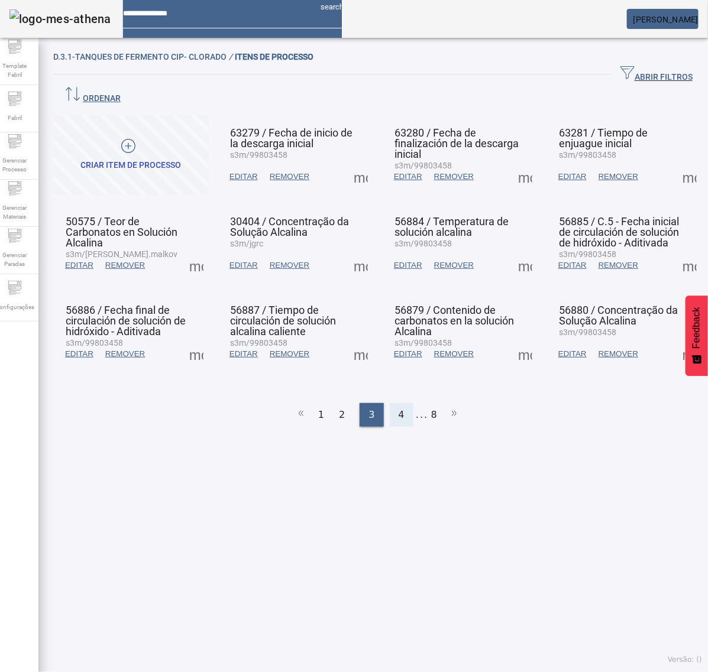
click at [397, 403] on div "4" at bounding box center [402, 415] width 24 height 24
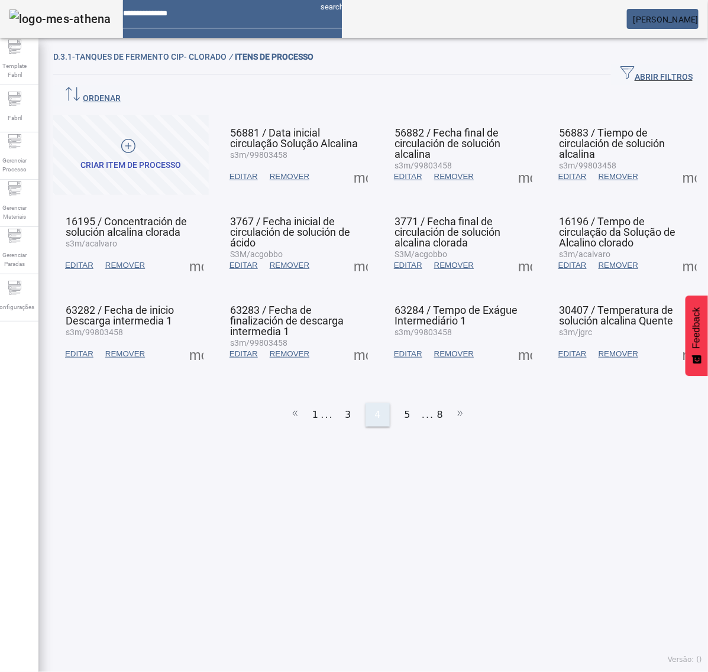
click at [404, 408] on span "5" at bounding box center [407, 415] width 6 height 14
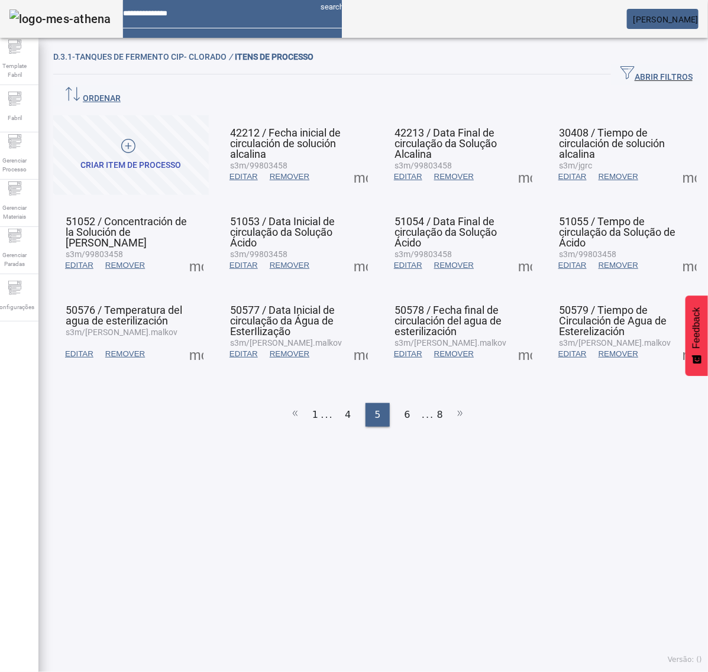
click at [351, 163] on span at bounding box center [360, 177] width 28 height 28
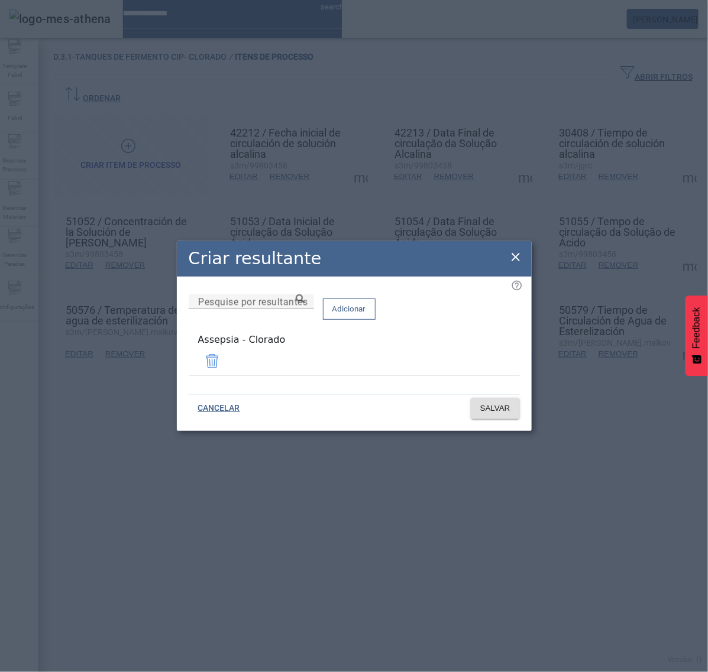
click at [521, 258] on icon at bounding box center [515, 257] width 14 height 14
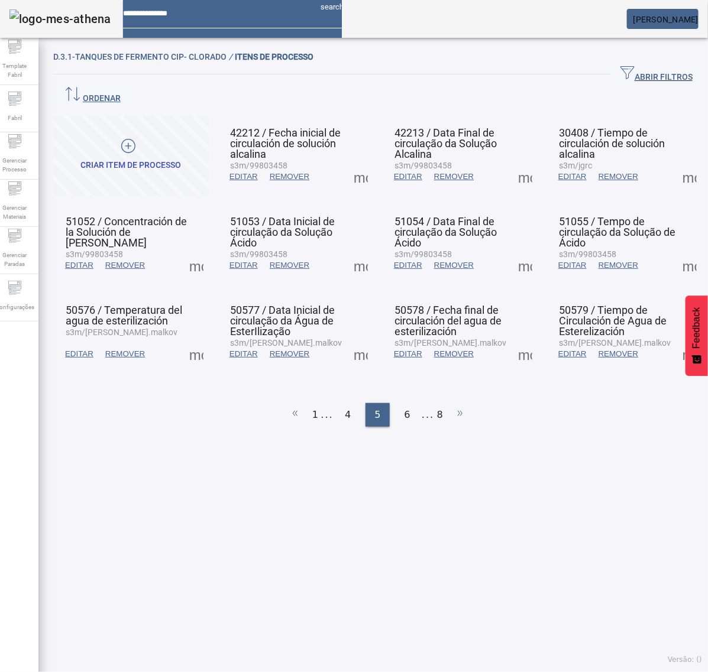
click at [516, 163] on span at bounding box center [525, 177] width 28 height 28
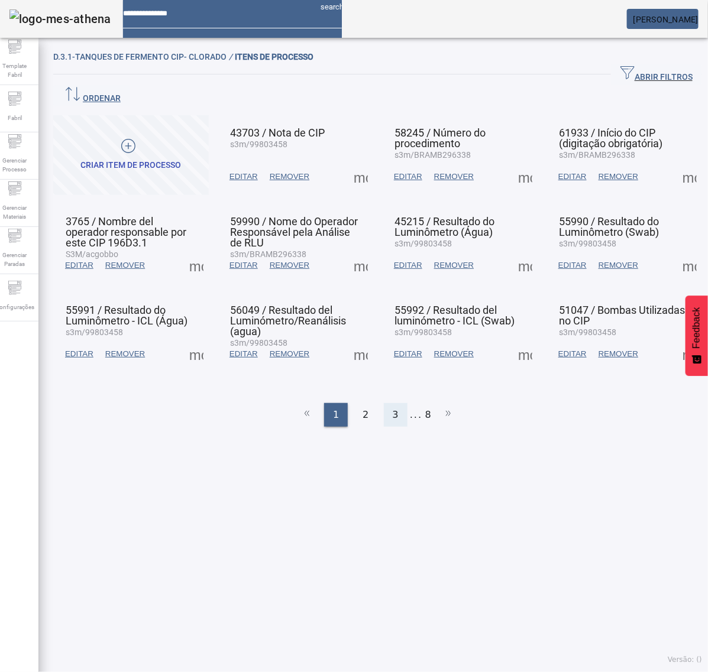
click at [391, 403] on div "3" at bounding box center [396, 415] width 24 height 24
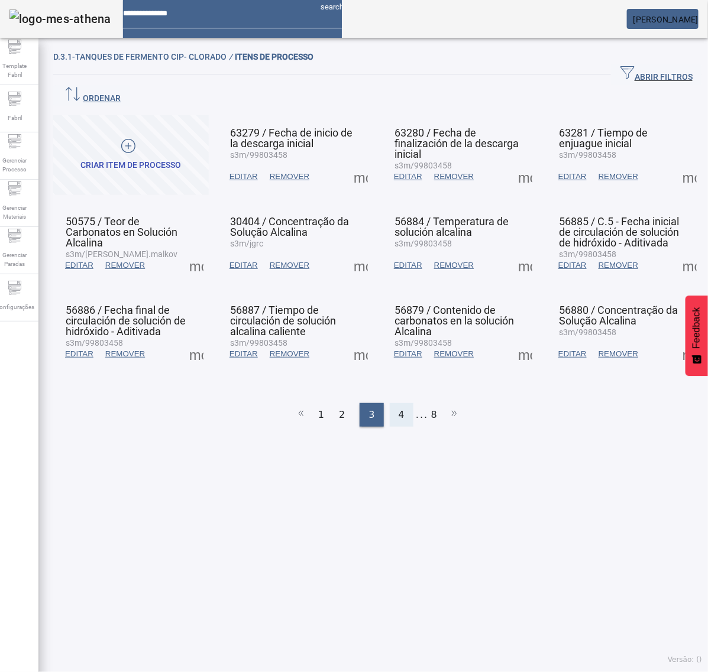
click at [398, 408] on span "4" at bounding box center [401, 415] width 6 height 14
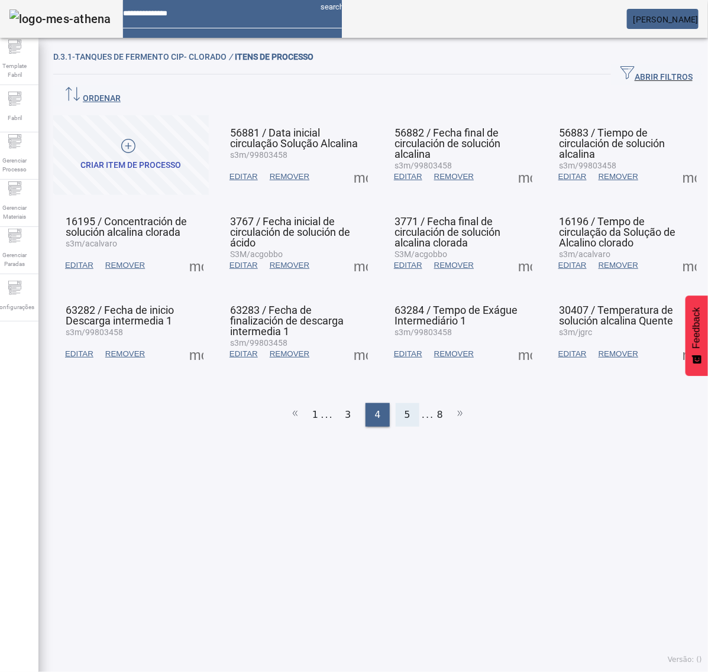
click at [404, 408] on span "5" at bounding box center [407, 415] width 6 height 14
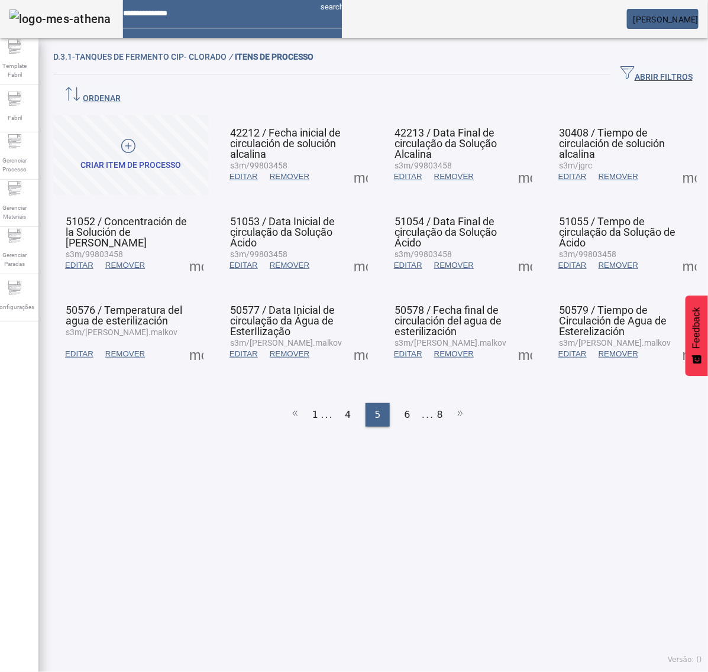
click at [511, 163] on span at bounding box center [525, 177] width 28 height 28
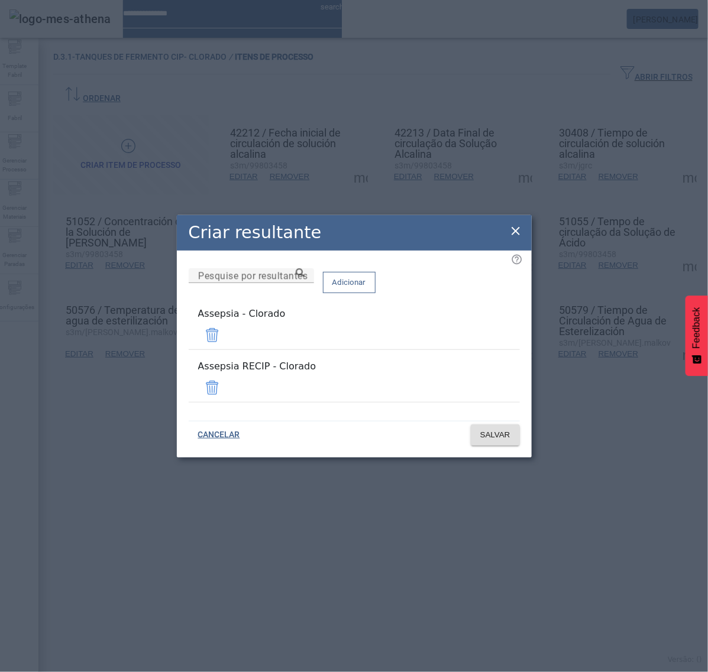
click at [226, 383] on span at bounding box center [212, 388] width 28 height 28
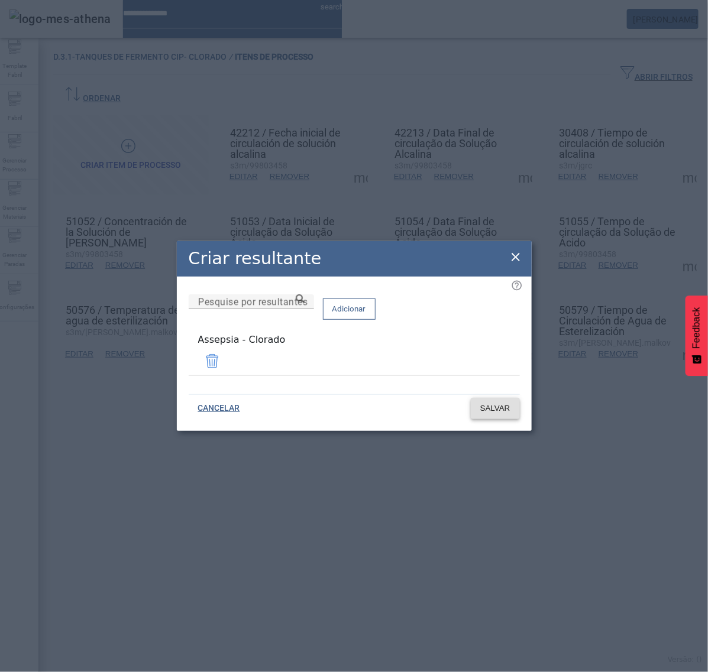
click at [507, 409] on span "SALVAR" at bounding box center [495, 409] width 30 height 12
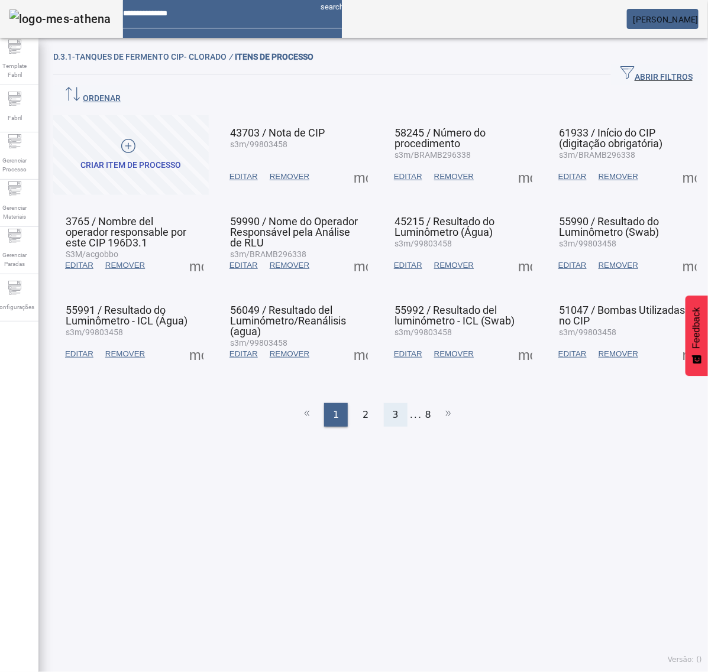
click at [393, 408] on span "3" at bounding box center [396, 415] width 6 height 14
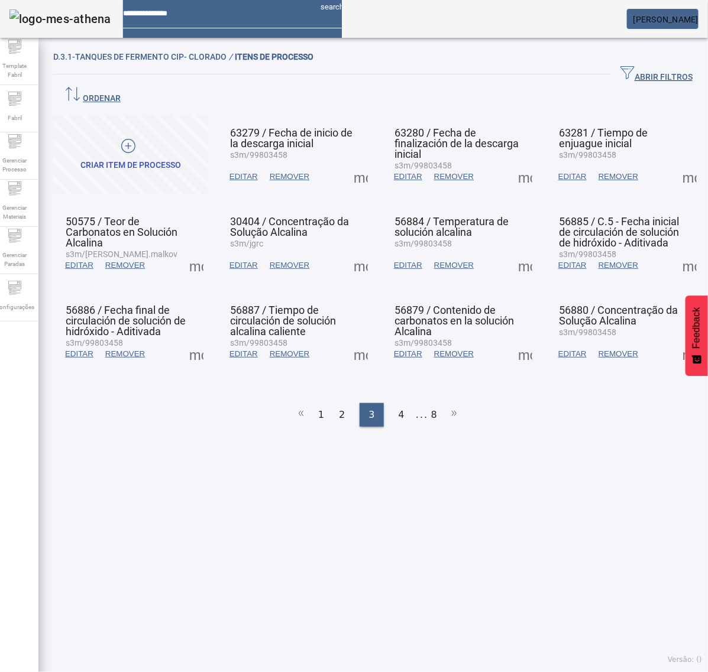
click at [416, 403] on li "..." at bounding box center [422, 415] width 12 height 24
click at [400, 403] on div "4" at bounding box center [402, 415] width 24 height 24
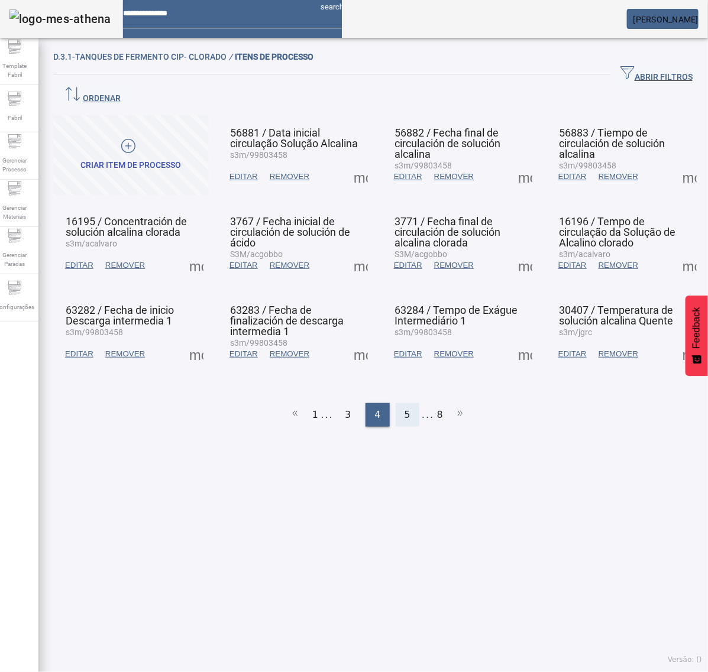
click at [412, 403] on div "5" at bounding box center [408, 415] width 24 height 24
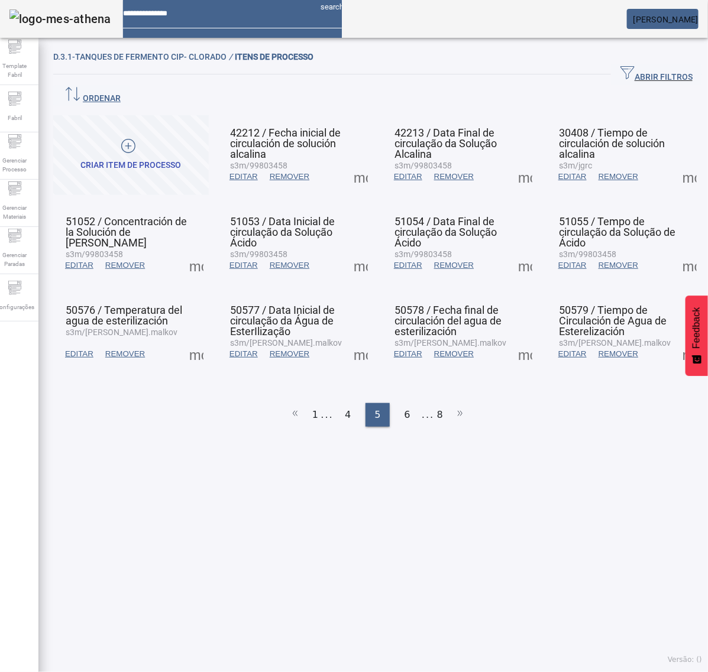
click at [511, 163] on span at bounding box center [525, 177] width 28 height 28
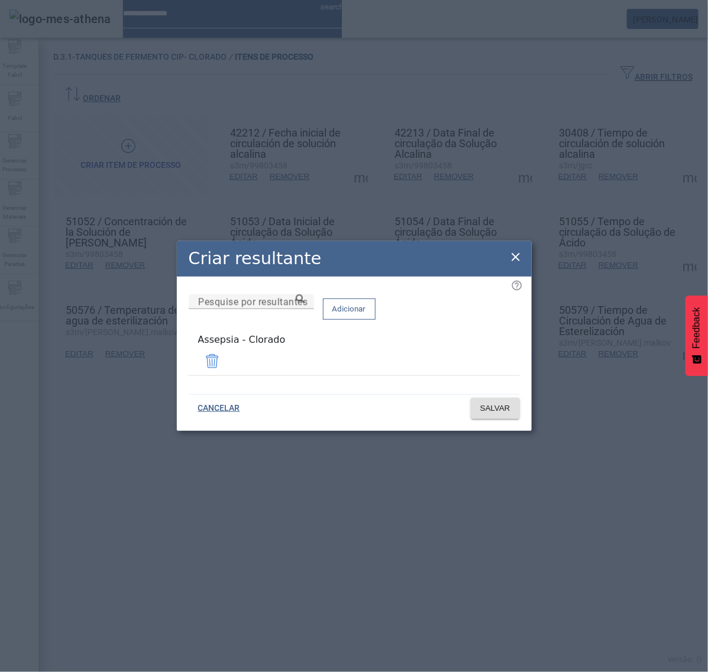
click at [519, 260] on icon at bounding box center [515, 257] width 14 height 14
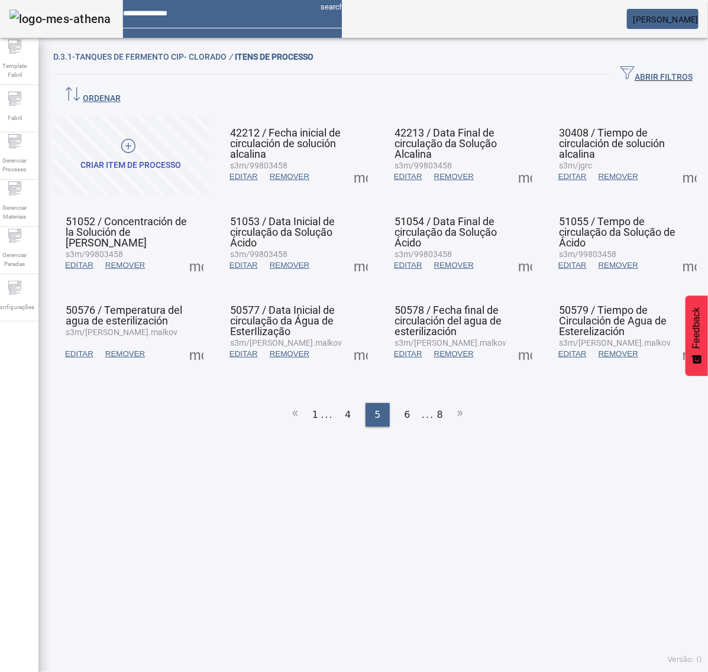
click at [675, 163] on span at bounding box center [689, 177] width 28 height 28
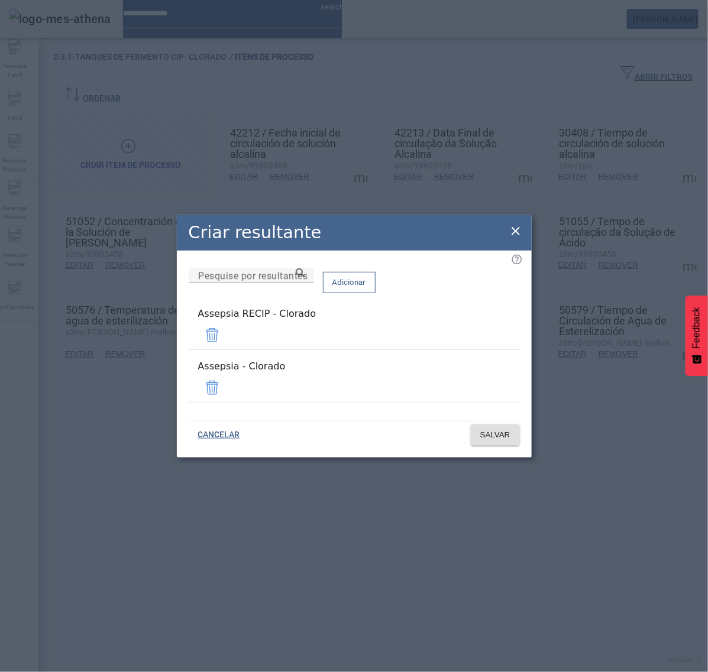
drag, startPoint x: 486, startPoint y: 344, endPoint x: 489, endPoint y: 353, distance: 9.3
click at [226, 344] on span at bounding box center [212, 335] width 28 height 28
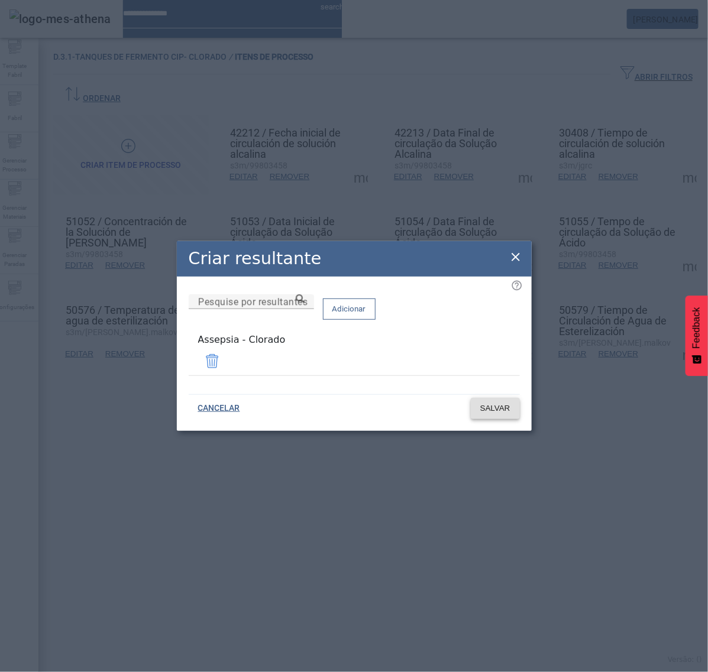
click at [497, 403] on span "SALVAR" at bounding box center [495, 409] width 30 height 12
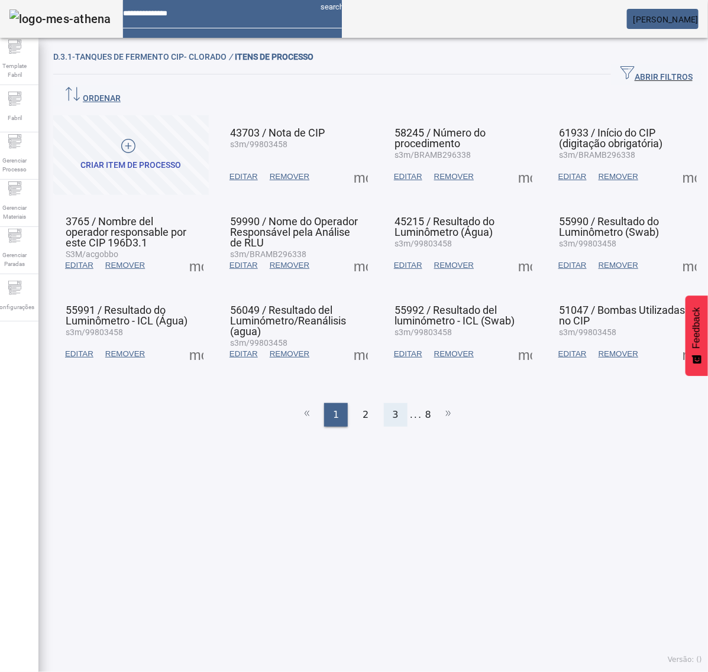
click at [394, 403] on div "3" at bounding box center [396, 415] width 24 height 24
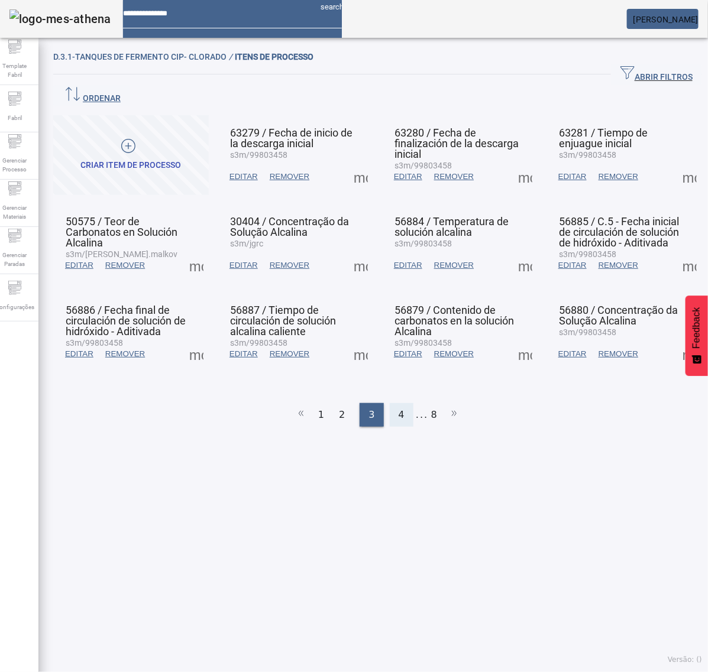
click at [398, 408] on span "4" at bounding box center [401, 415] width 6 height 14
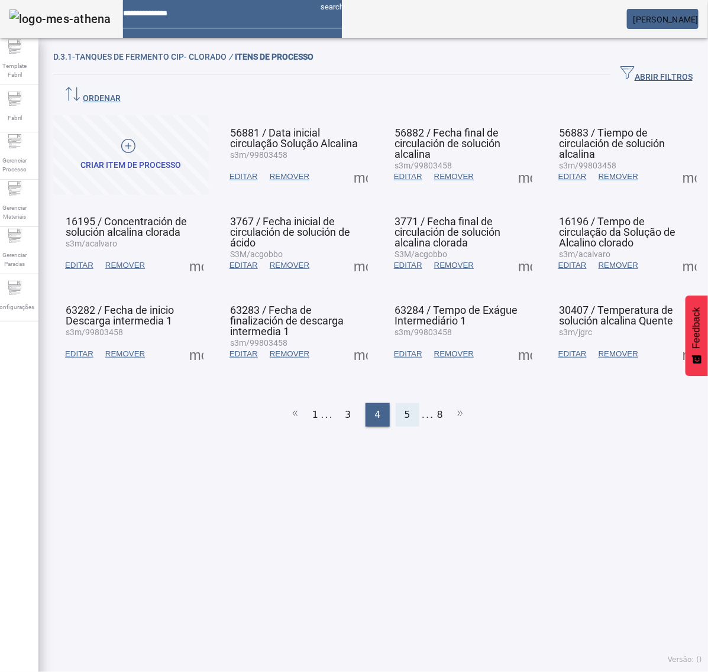
click at [403, 403] on div "5" at bounding box center [408, 415] width 24 height 24
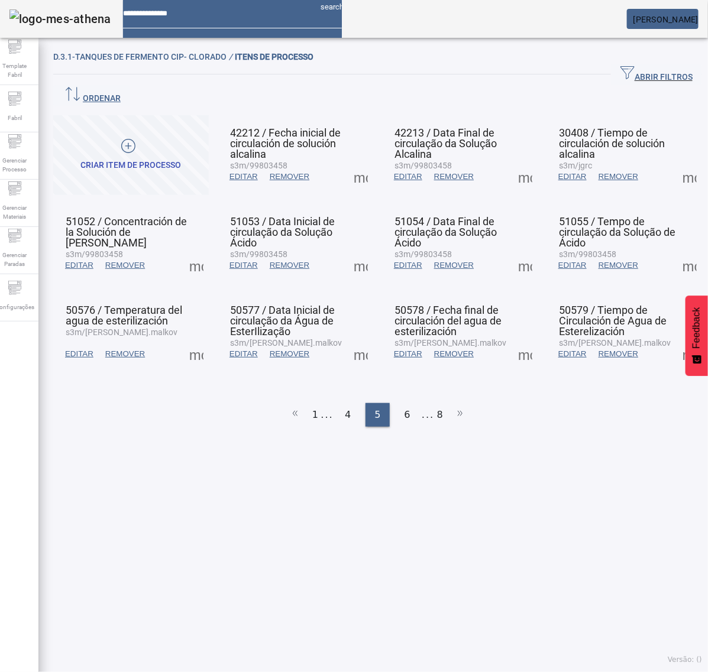
click at [675, 163] on span at bounding box center [689, 177] width 28 height 28
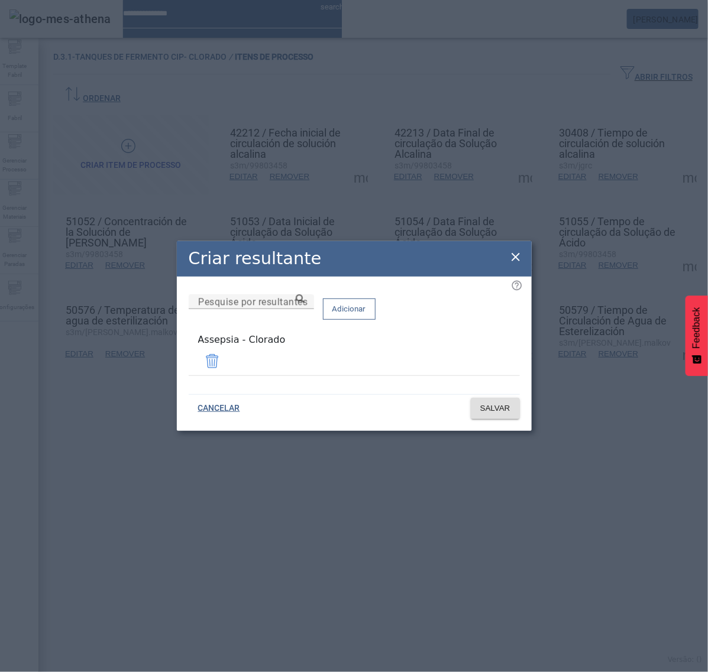
click at [516, 258] on icon at bounding box center [515, 257] width 14 height 14
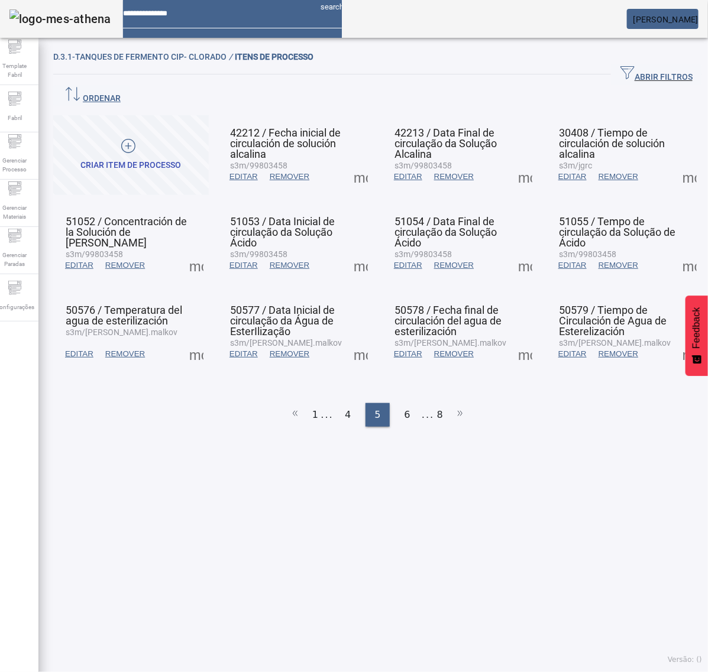
click at [675, 163] on span at bounding box center [689, 177] width 28 height 28
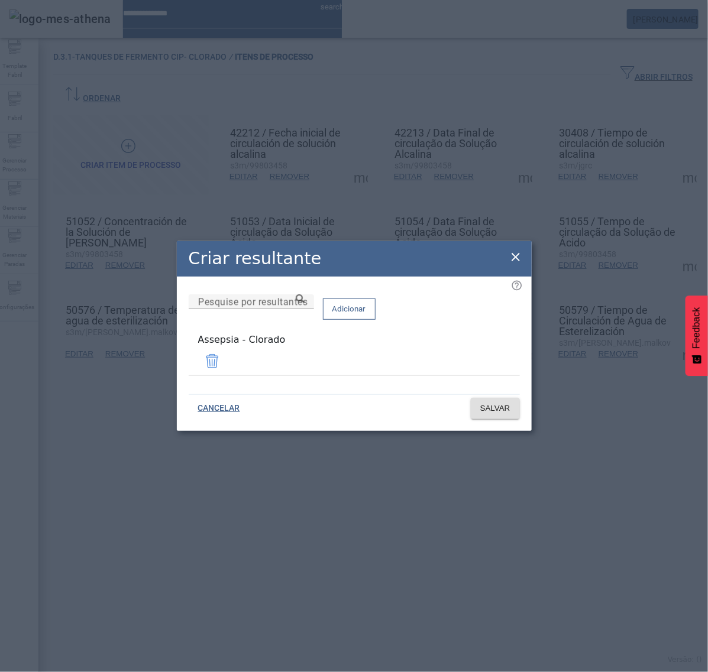
click at [519, 255] on icon at bounding box center [515, 257] width 14 height 14
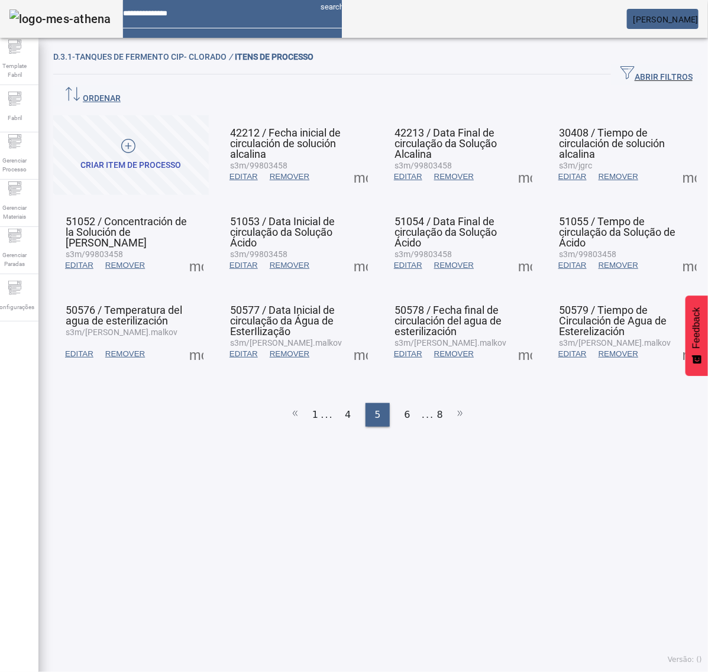
click at [191, 251] on span at bounding box center [196, 265] width 28 height 28
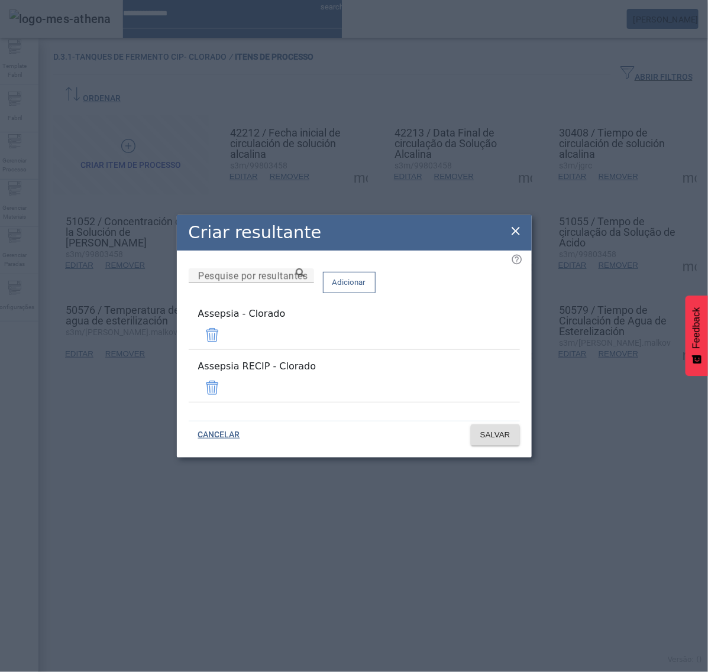
click at [226, 381] on span at bounding box center [212, 388] width 28 height 28
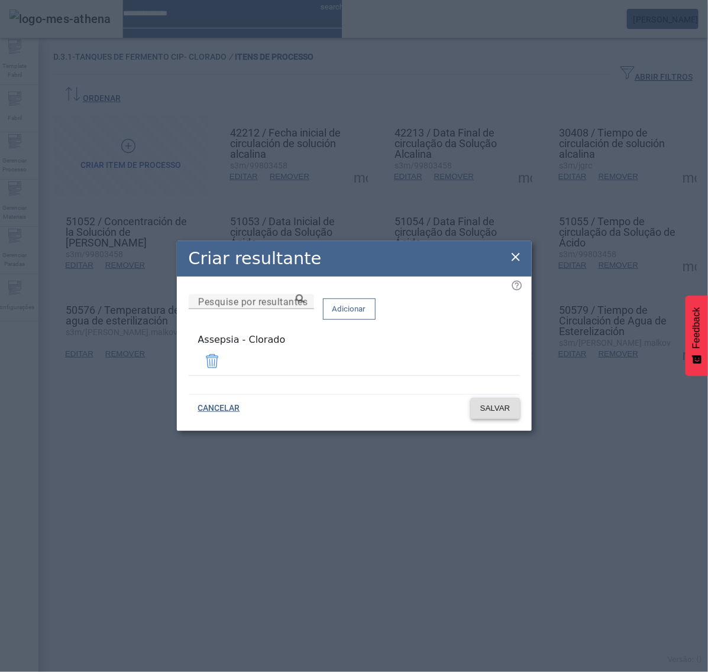
click at [498, 406] on span "SALVAR" at bounding box center [495, 409] width 30 height 12
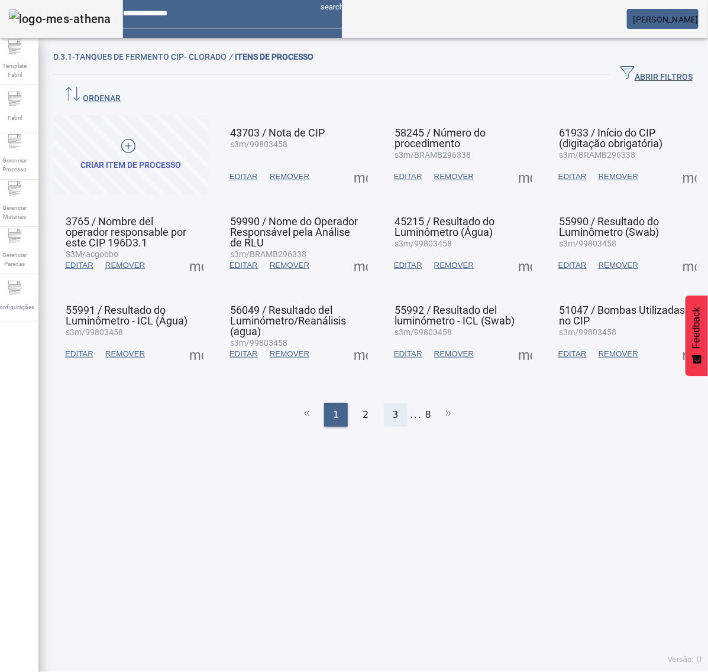
click at [385, 403] on div "3" at bounding box center [396, 415] width 24 height 24
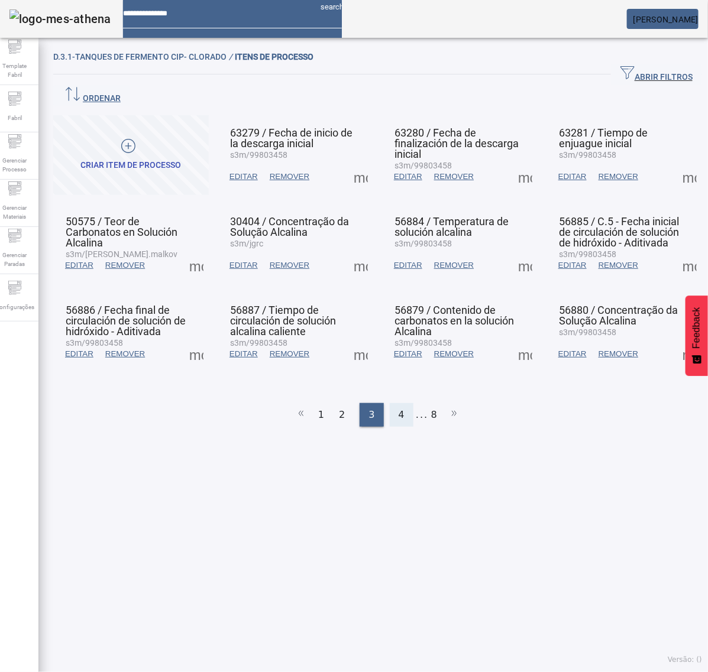
click at [391, 403] on div "4" at bounding box center [402, 415] width 24 height 24
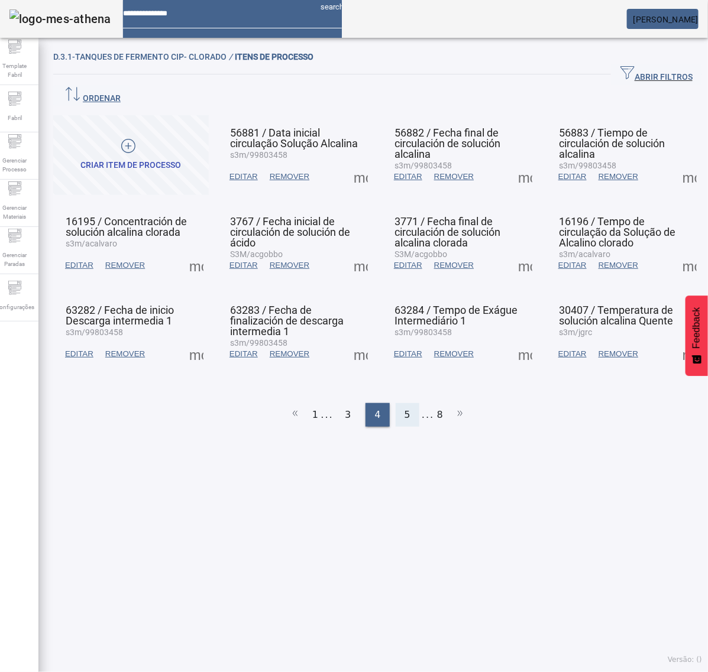
click at [397, 403] on div "5" at bounding box center [408, 415] width 24 height 24
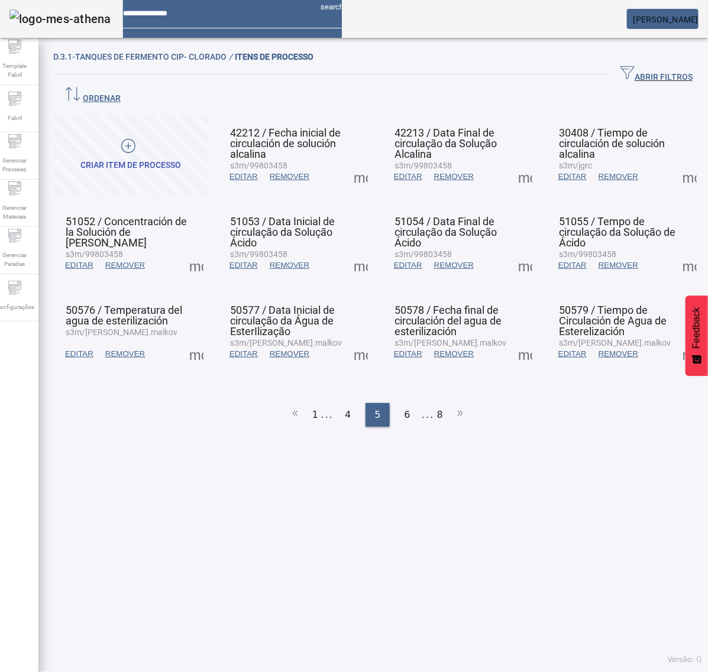
click at [193, 251] on span at bounding box center [196, 265] width 28 height 28
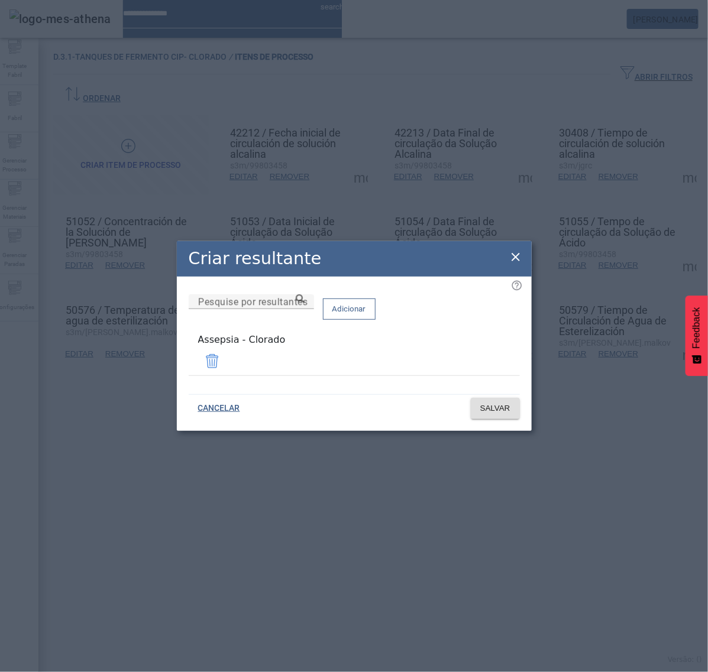
click at [520, 260] on icon at bounding box center [515, 257] width 14 height 14
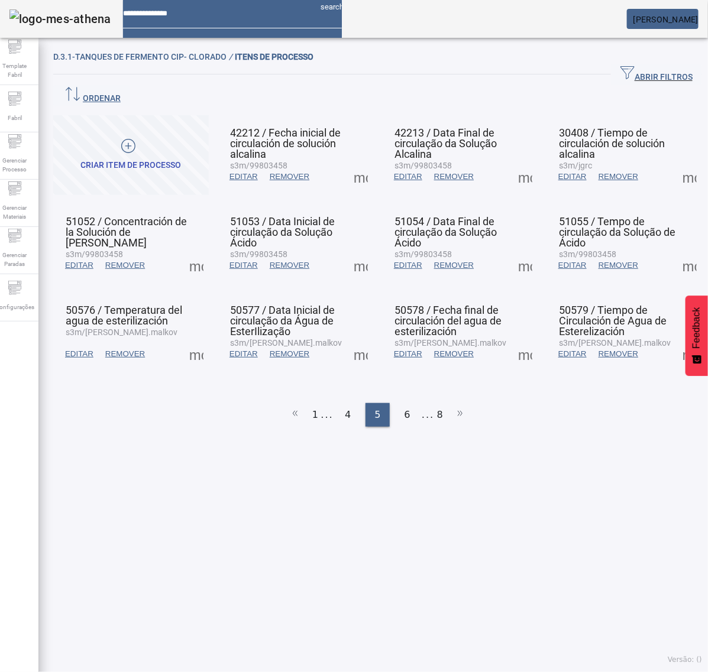
click at [357, 251] on span at bounding box center [360, 265] width 28 height 28
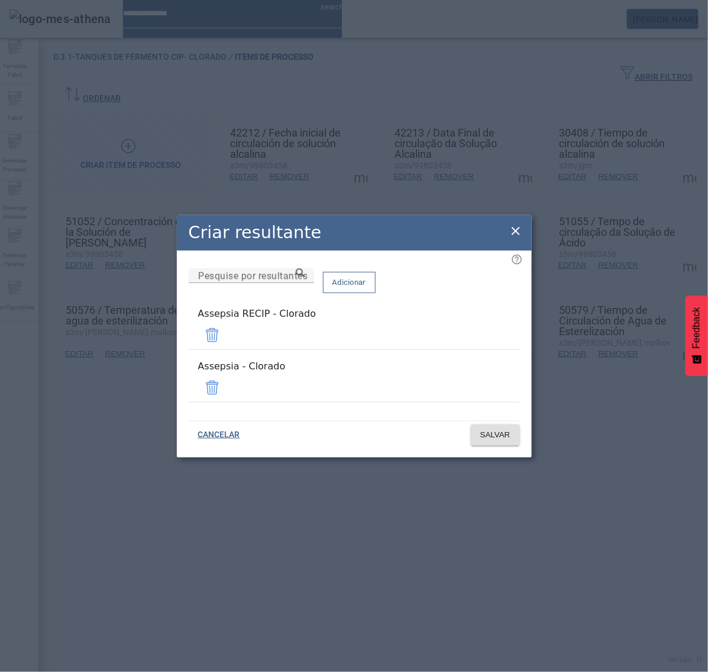
drag, startPoint x: 479, startPoint y: 344, endPoint x: 488, endPoint y: 359, distance: 18.0
click at [226, 344] on span at bounding box center [212, 335] width 28 height 28
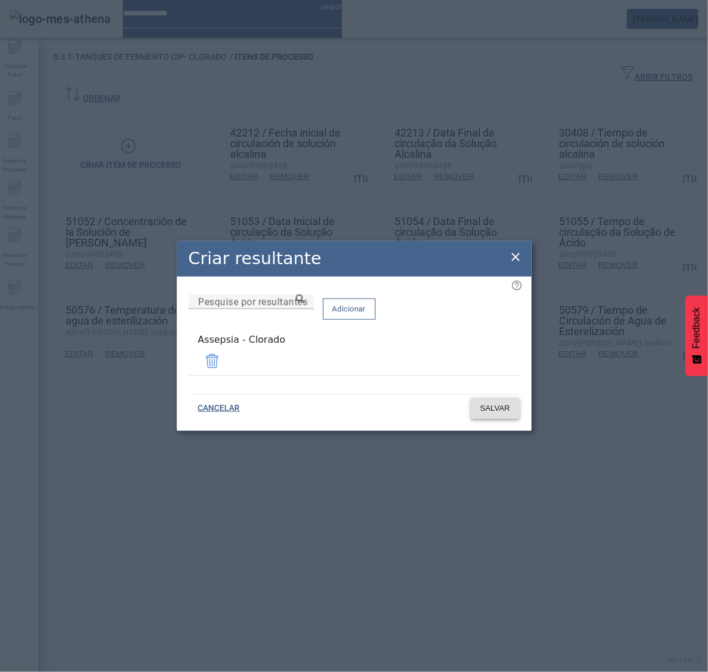
click at [495, 408] on span "SALVAR" at bounding box center [495, 409] width 30 height 12
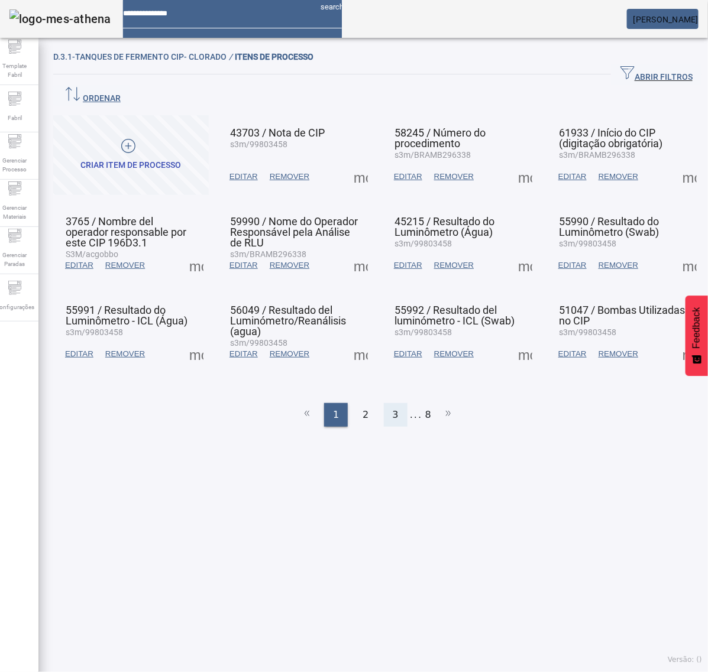
click at [385, 403] on div "3" at bounding box center [396, 415] width 24 height 24
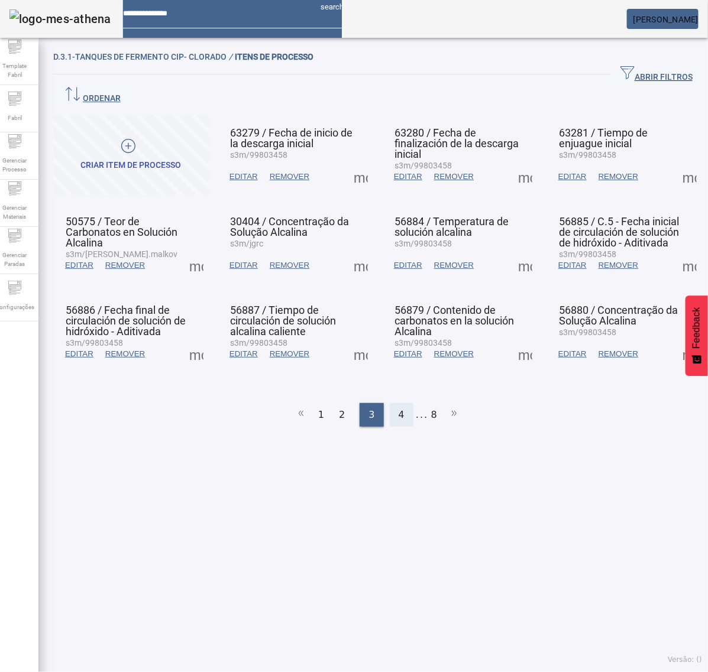
click at [391, 403] on div "4" at bounding box center [402, 415] width 24 height 24
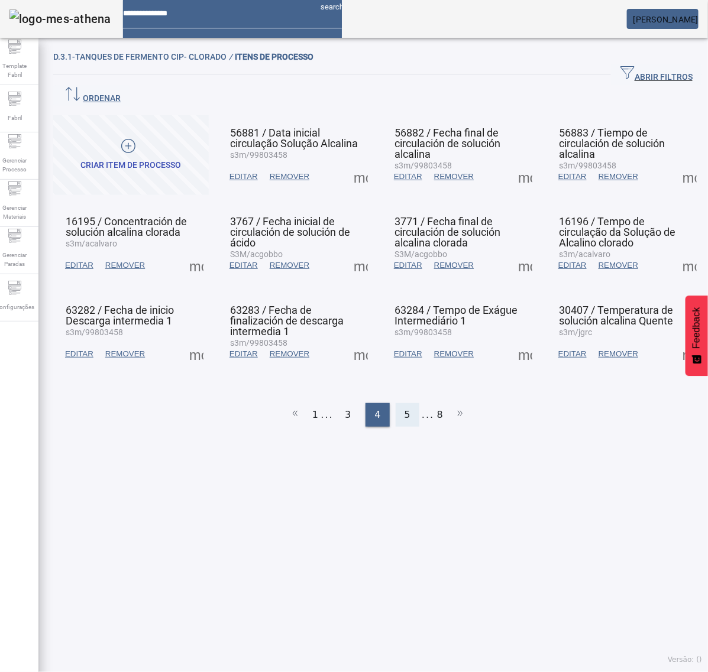
click at [406, 403] on div "5" at bounding box center [408, 415] width 24 height 24
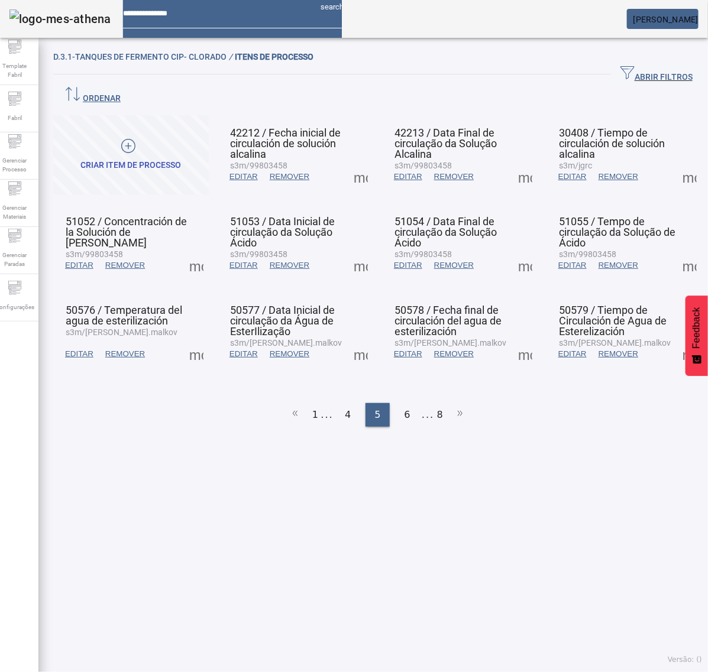
click at [355, 251] on span at bounding box center [360, 265] width 28 height 28
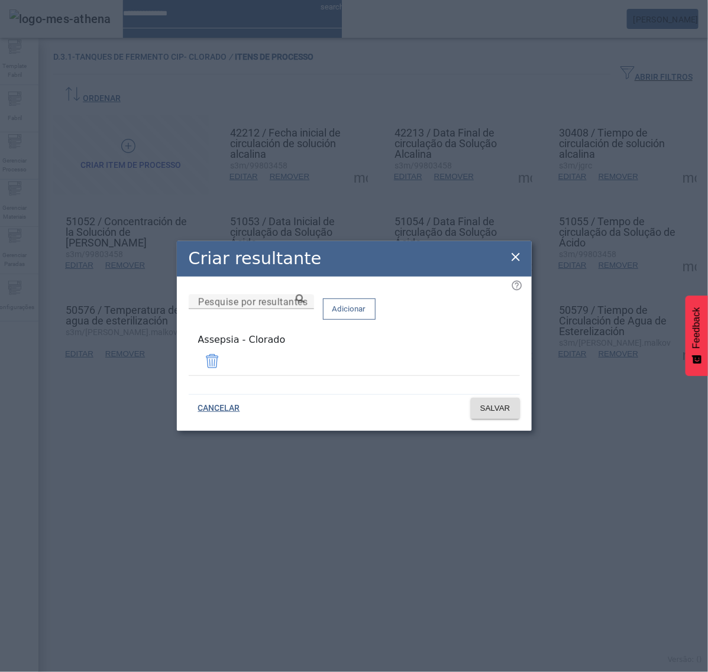
click at [509, 259] on icon at bounding box center [515, 257] width 14 height 14
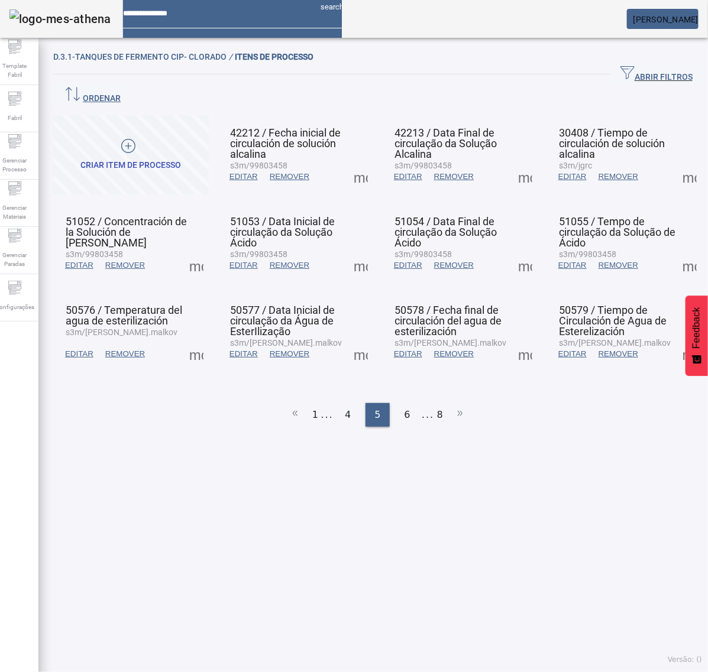
click at [511, 251] on span at bounding box center [525, 265] width 28 height 28
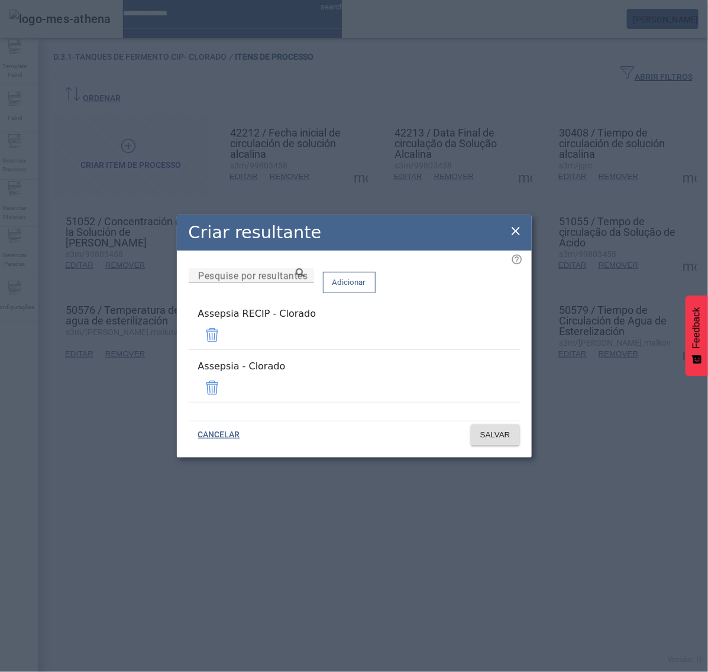
click at [226, 338] on span at bounding box center [212, 335] width 28 height 28
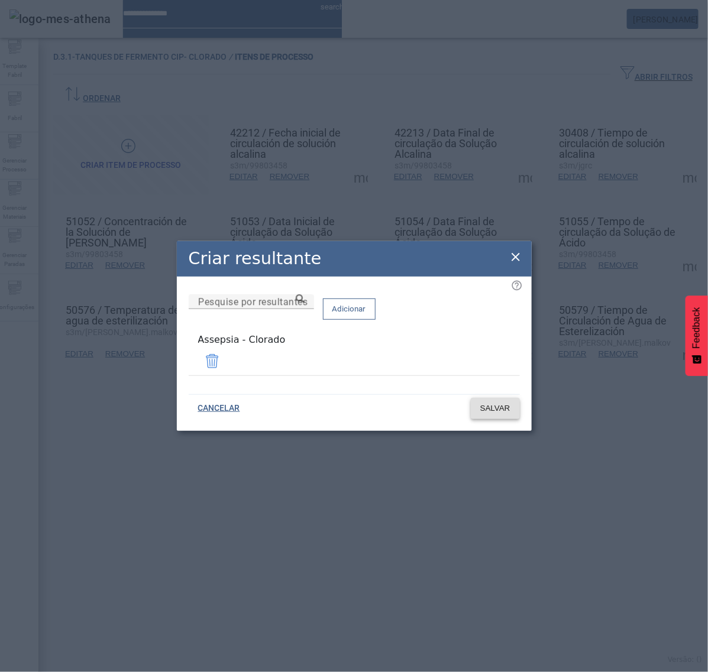
click at [501, 405] on span "SALVAR" at bounding box center [495, 409] width 30 height 12
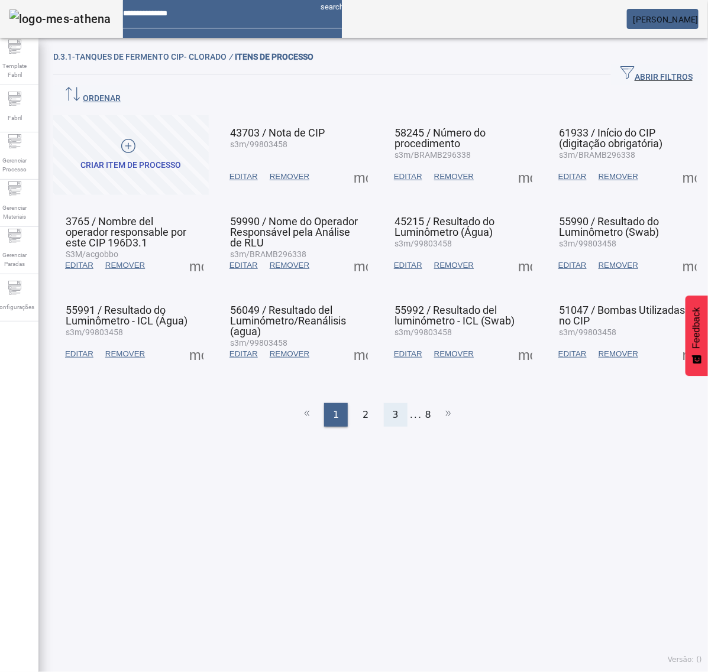
click at [393, 408] on span "3" at bounding box center [396, 415] width 6 height 14
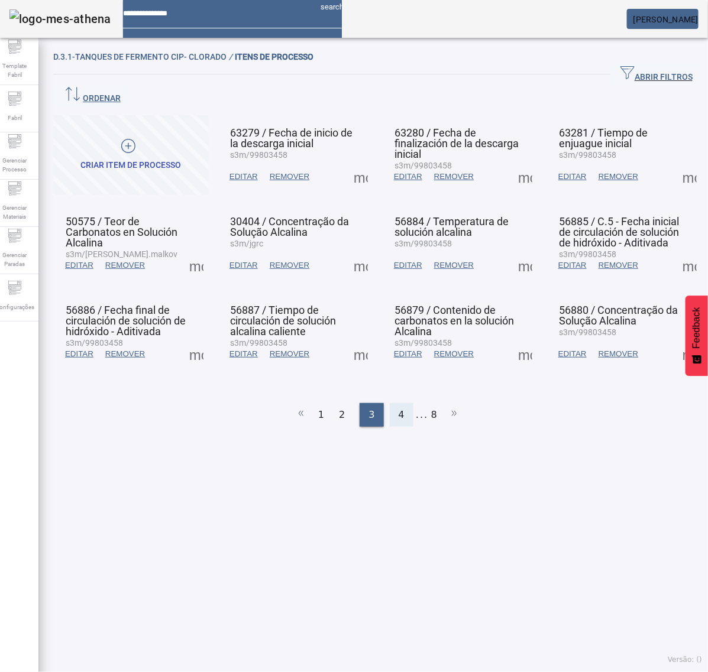
click at [392, 403] on div "4" at bounding box center [402, 415] width 24 height 24
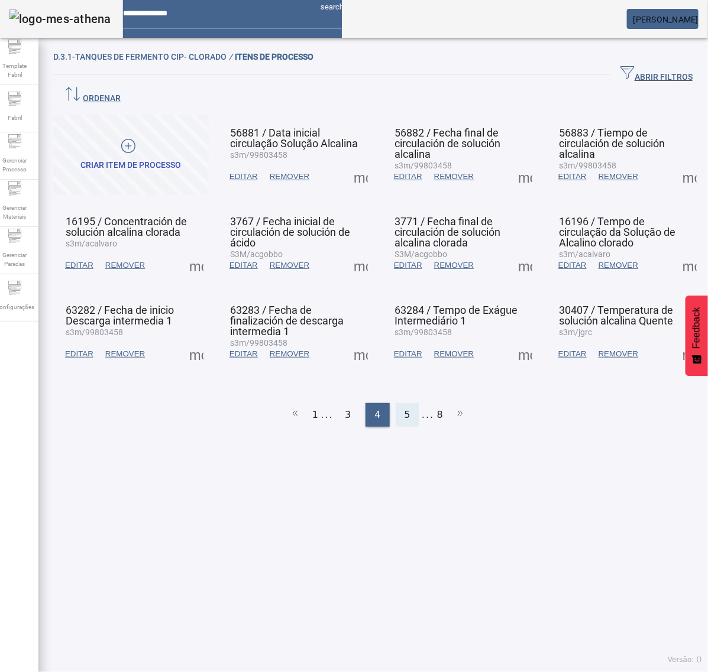
click at [404, 408] on span "5" at bounding box center [407, 415] width 6 height 14
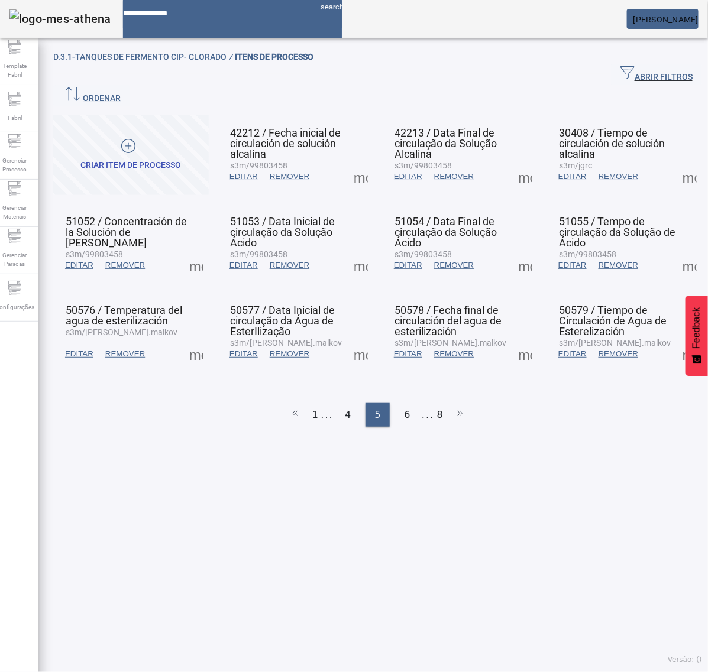
click at [511, 251] on span at bounding box center [525, 265] width 28 height 28
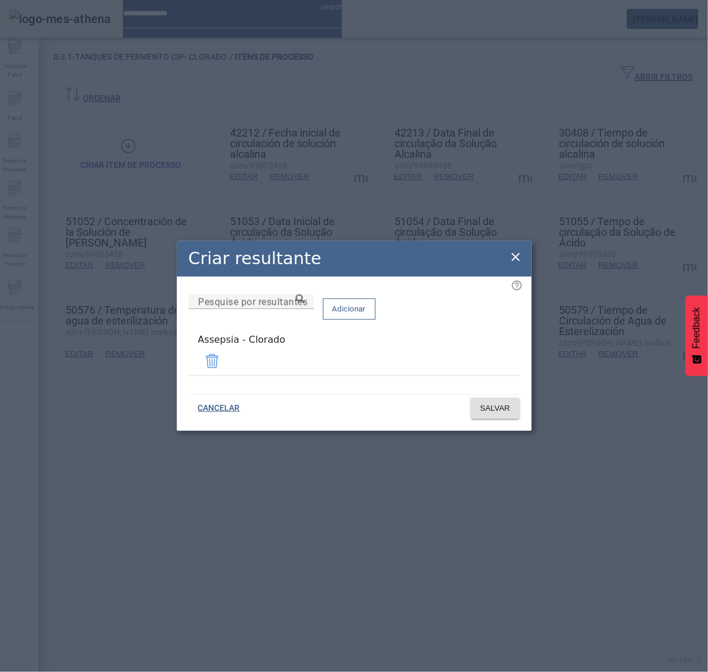
drag, startPoint x: 513, startPoint y: 258, endPoint x: 533, endPoint y: 255, distance: 19.7
click at [516, 257] on icon at bounding box center [515, 257] width 14 height 14
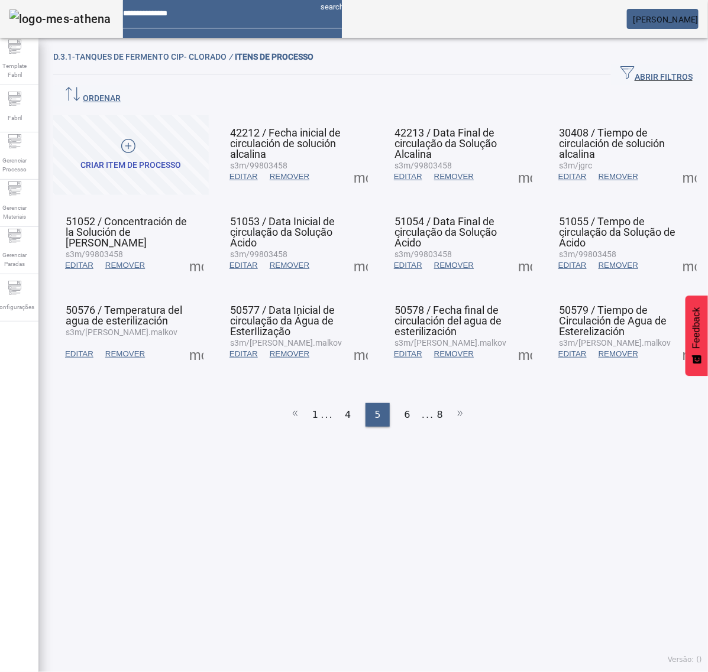
click at [675, 251] on span at bounding box center [689, 265] width 28 height 28
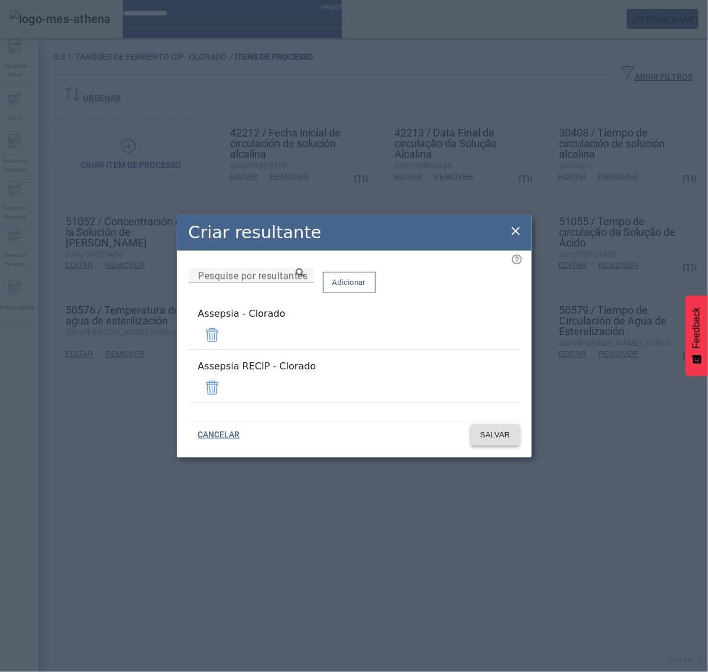
drag, startPoint x: 479, startPoint y: 379, endPoint x: 491, endPoint y: 398, distance: 22.0
click at [226, 379] on span at bounding box center [212, 388] width 28 height 28
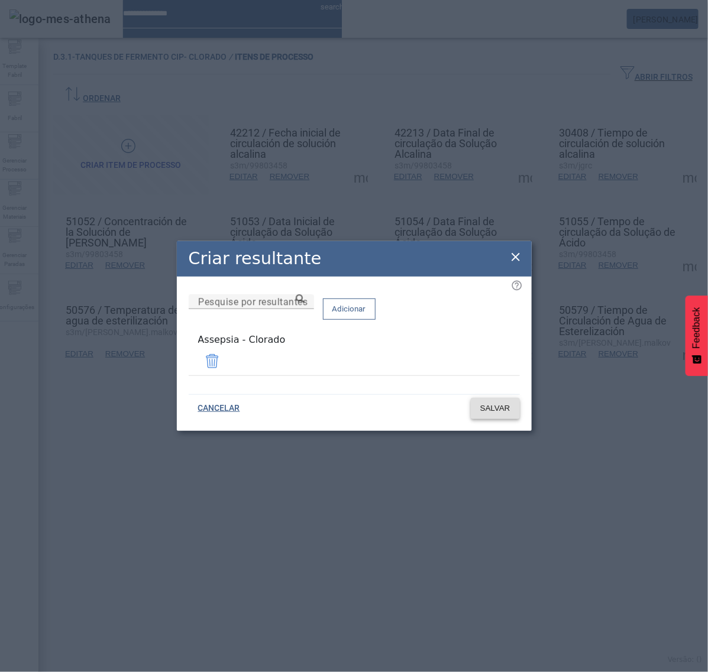
click at [506, 406] on span "SALVAR" at bounding box center [495, 409] width 30 height 12
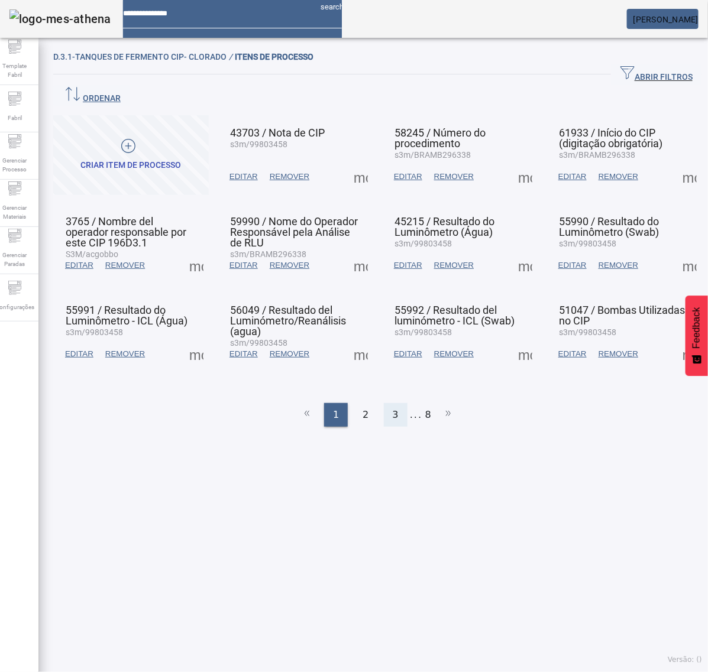
click at [393, 408] on span "3" at bounding box center [396, 415] width 6 height 14
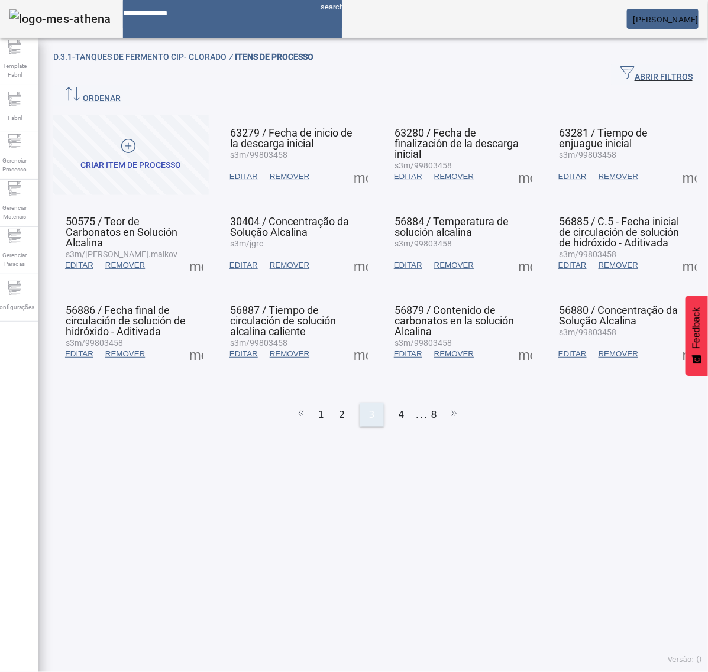
click at [390, 403] on div "4" at bounding box center [402, 415] width 24 height 24
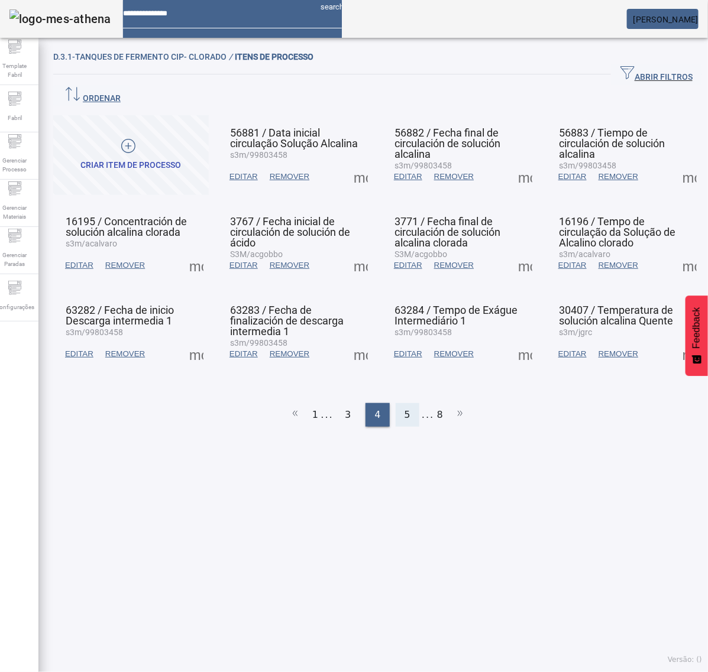
click at [404, 408] on span "5" at bounding box center [407, 415] width 6 height 14
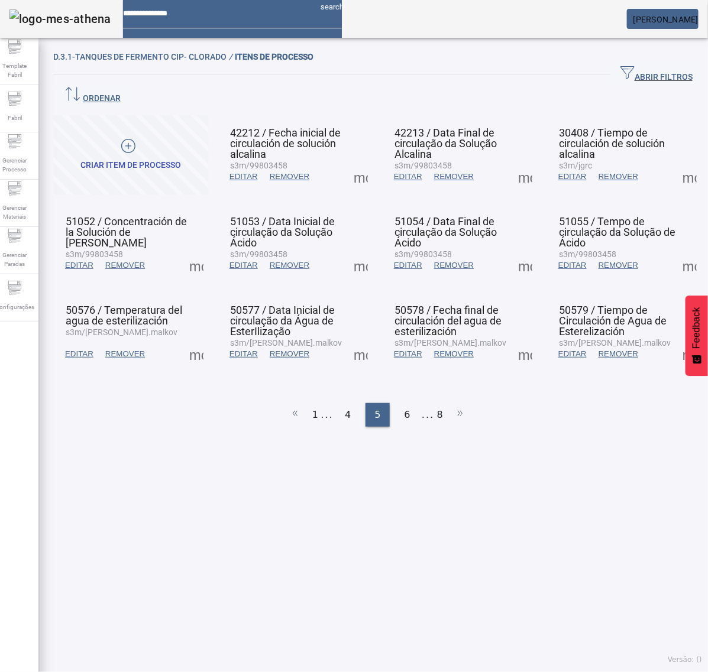
click at [675, 252] on span at bounding box center [689, 265] width 28 height 28
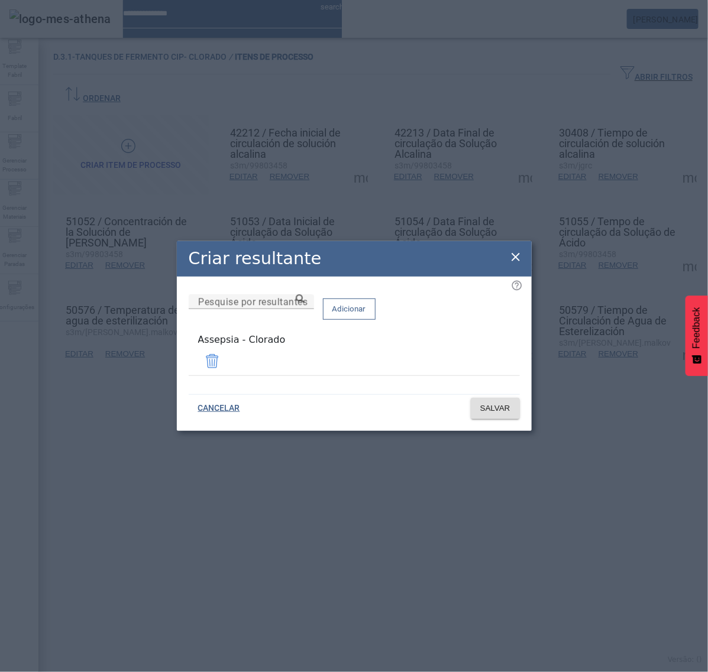
click at [516, 258] on icon at bounding box center [515, 257] width 14 height 14
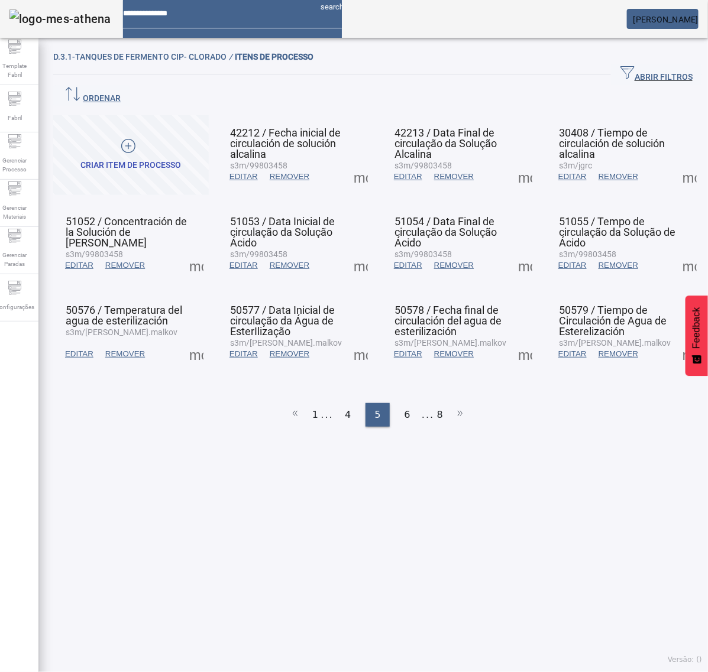
click at [199, 340] on span at bounding box center [196, 354] width 28 height 28
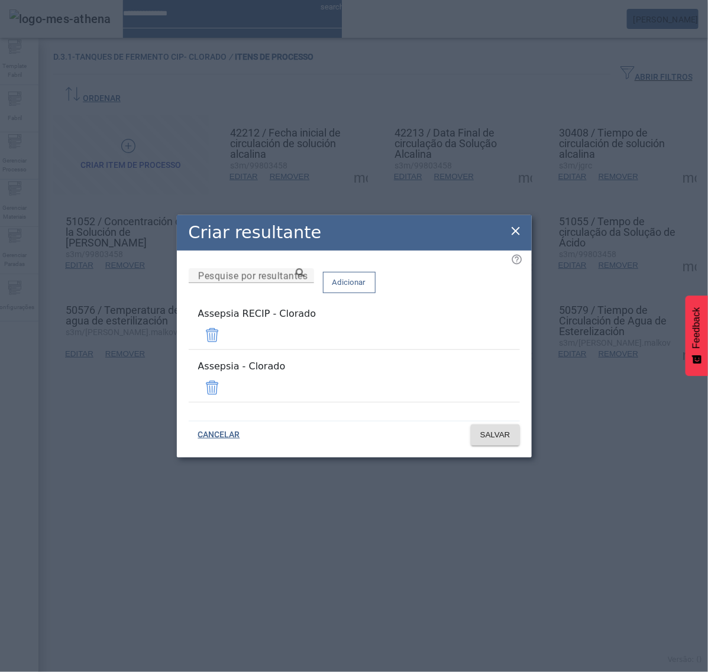
click at [226, 338] on span at bounding box center [212, 335] width 28 height 28
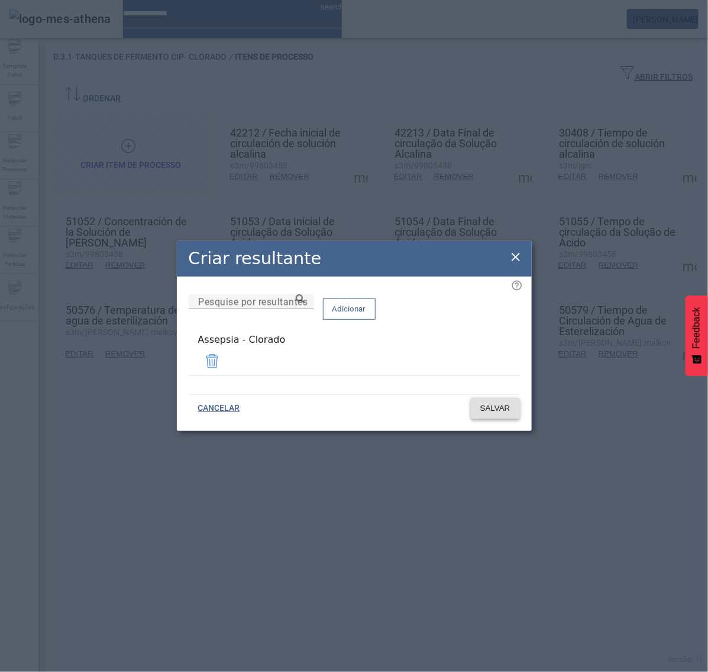
click at [504, 403] on span "SALVAR" at bounding box center [495, 409] width 30 height 12
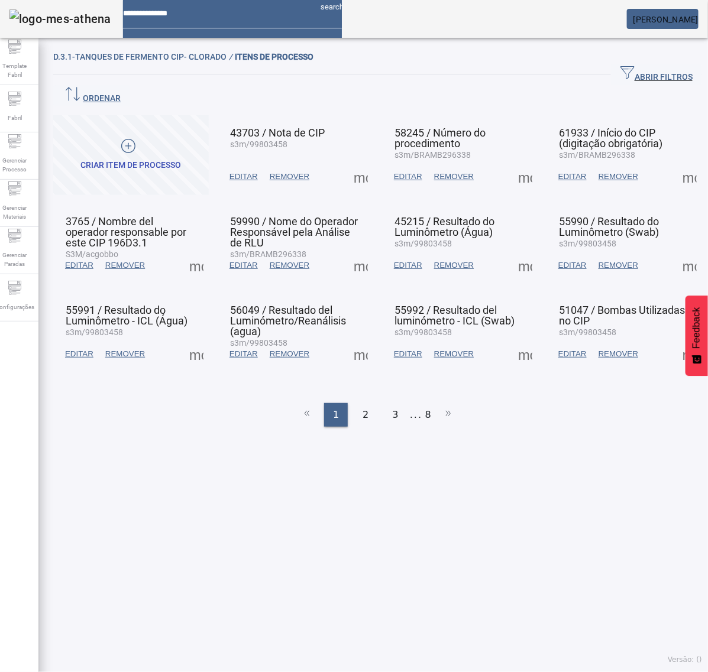
click at [365, 403] on div "2" at bounding box center [366, 415] width 24 height 24
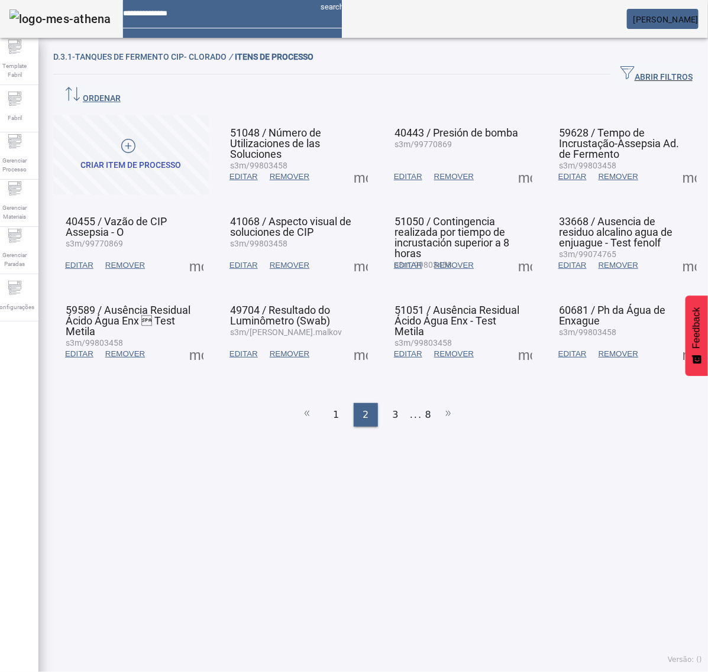
click at [367, 403] on ul "1 2 3 ... 8" at bounding box center [377, 415] width 649 height 24
click at [371, 403] on ul "1 2 3 ... 8" at bounding box center [377, 415] width 649 height 24
click at [393, 408] on span "3" at bounding box center [396, 415] width 6 height 14
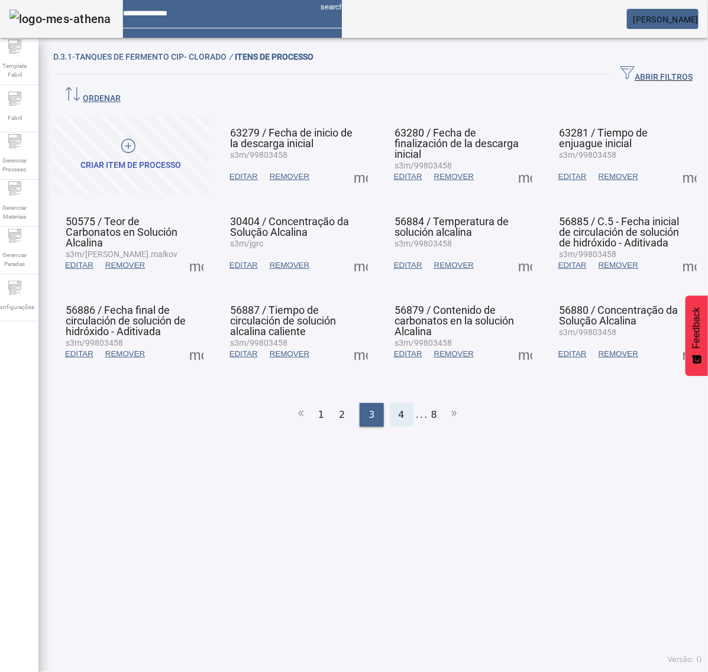
click at [398, 408] on span "4" at bounding box center [401, 415] width 6 height 14
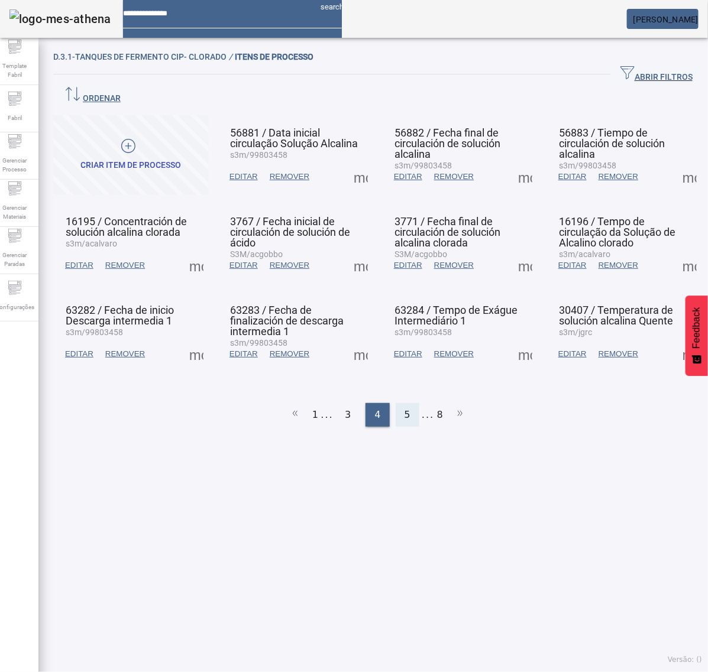
click at [404, 408] on span "5" at bounding box center [407, 415] width 6 height 14
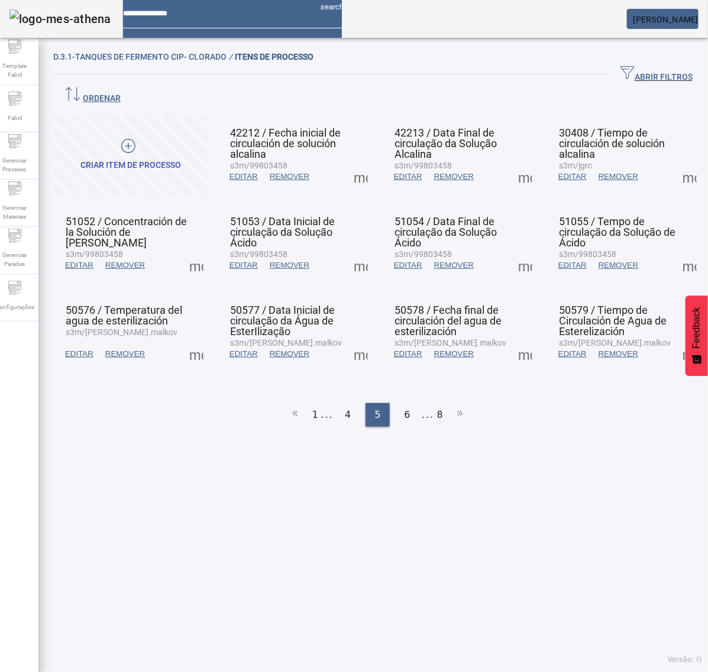
click at [201, 340] on span at bounding box center [196, 354] width 28 height 28
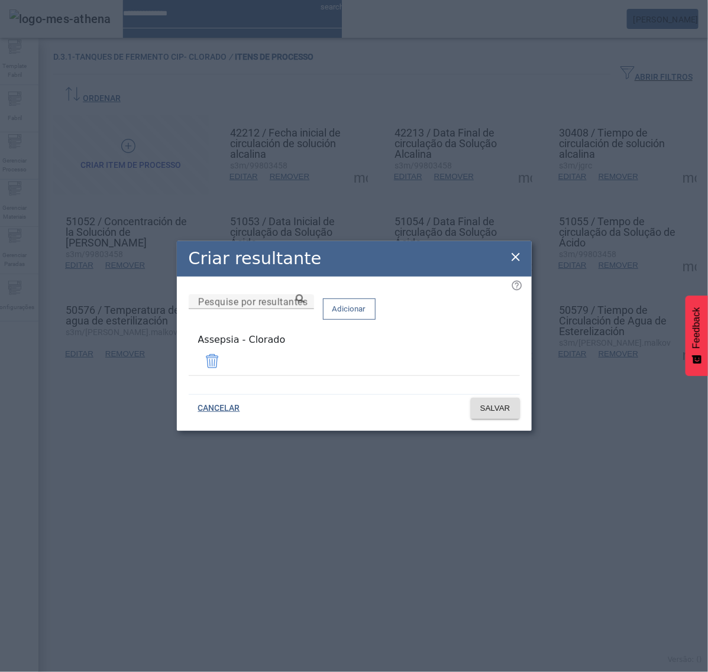
click at [511, 258] on icon at bounding box center [515, 257] width 14 height 14
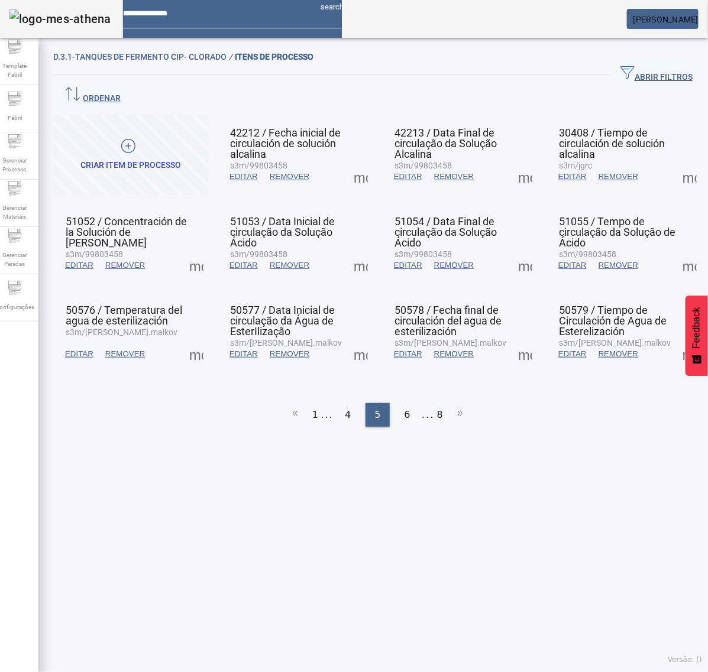
click at [357, 340] on span at bounding box center [360, 354] width 28 height 28
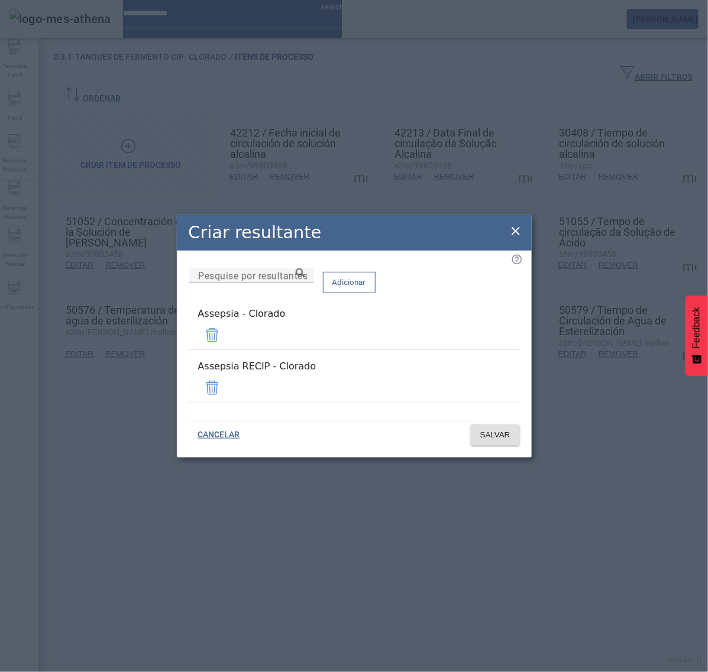
click at [226, 377] on span at bounding box center [212, 388] width 28 height 28
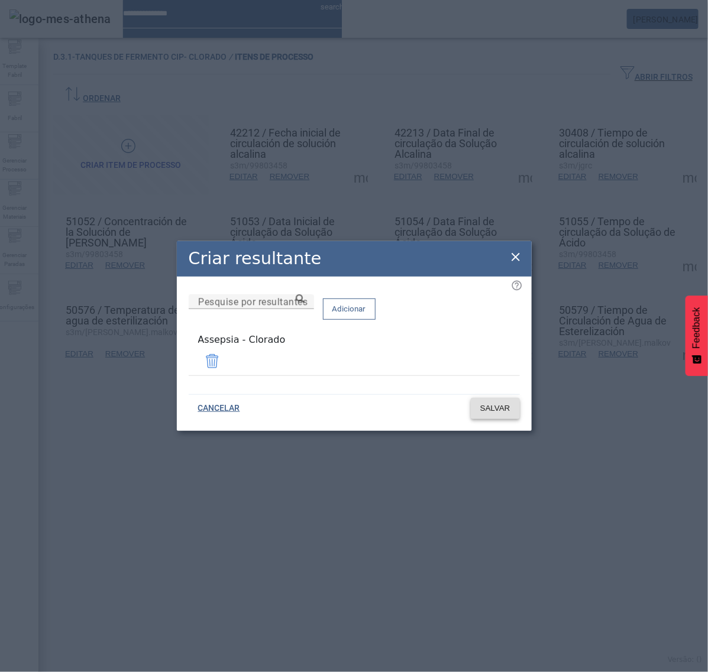
click at [494, 403] on span "SALVAR" at bounding box center [495, 409] width 30 height 12
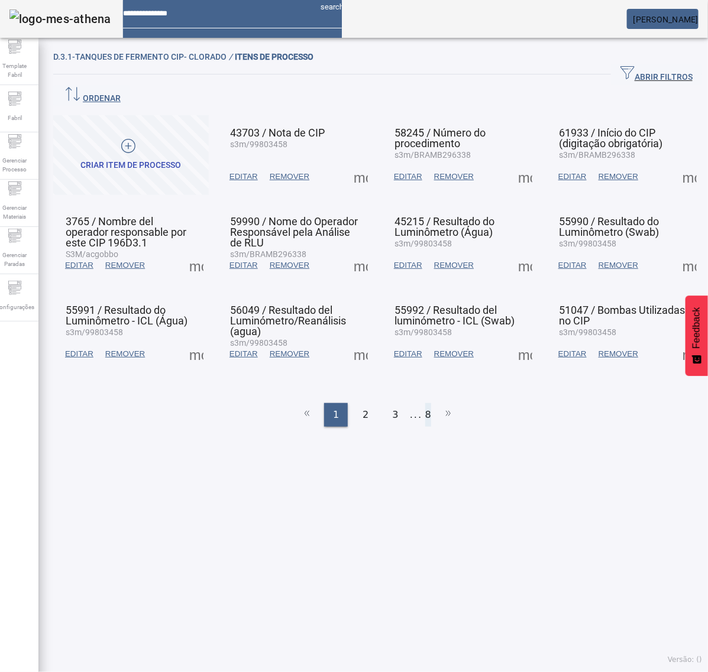
click at [425, 403] on li "8" at bounding box center [428, 415] width 6 height 24
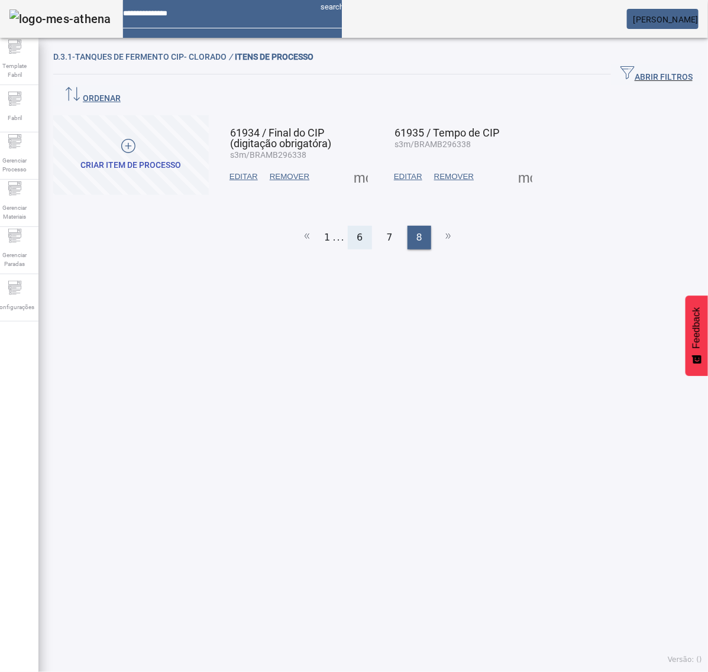
click at [350, 226] on div "6" at bounding box center [360, 238] width 24 height 24
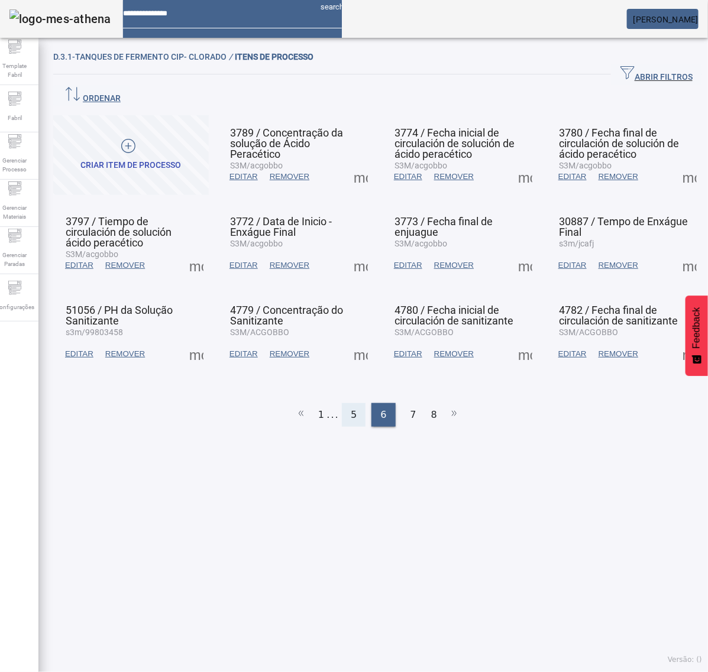
click at [352, 403] on div "5" at bounding box center [354, 415] width 24 height 24
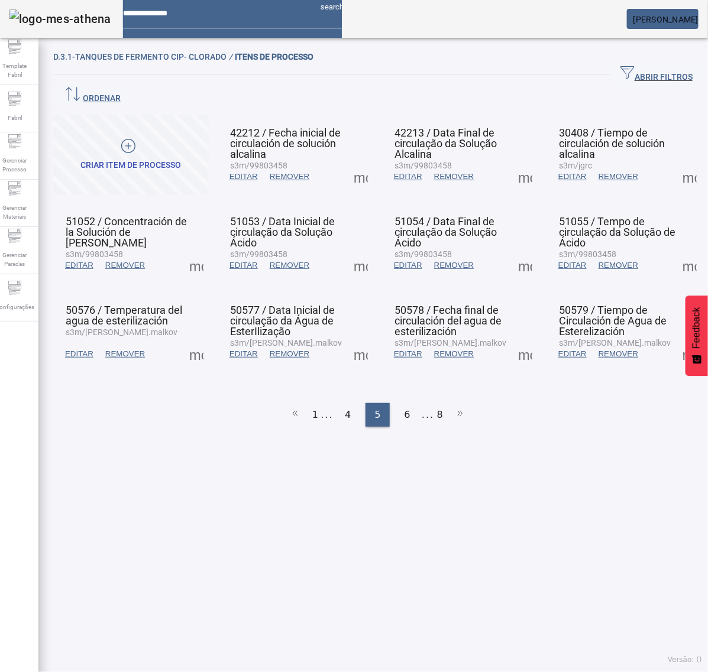
click at [355, 340] on span at bounding box center [360, 354] width 28 height 28
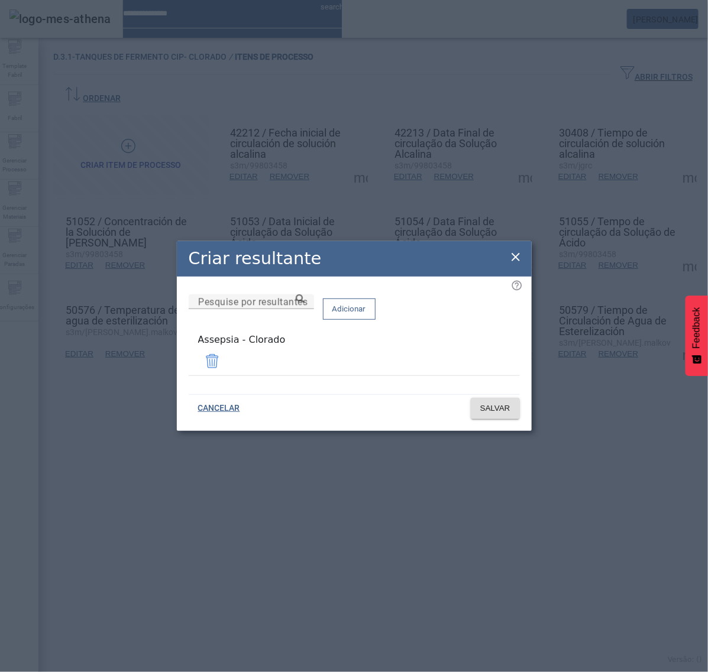
click at [514, 262] on icon at bounding box center [515, 257] width 14 height 14
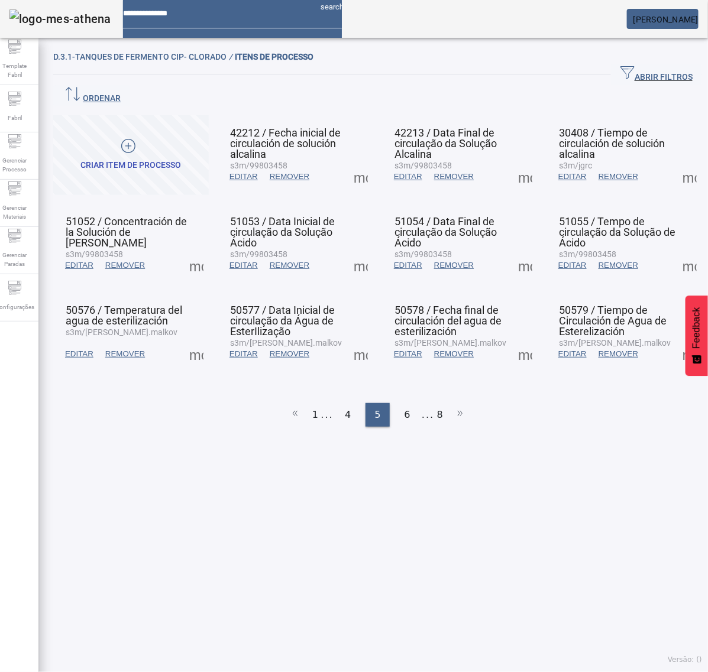
click at [515, 340] on span at bounding box center [525, 354] width 28 height 28
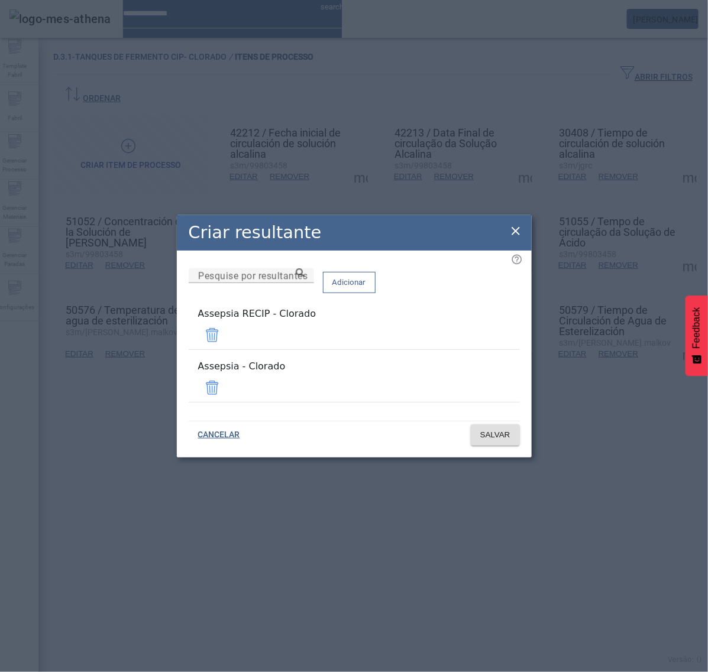
click at [226, 338] on span at bounding box center [212, 335] width 28 height 28
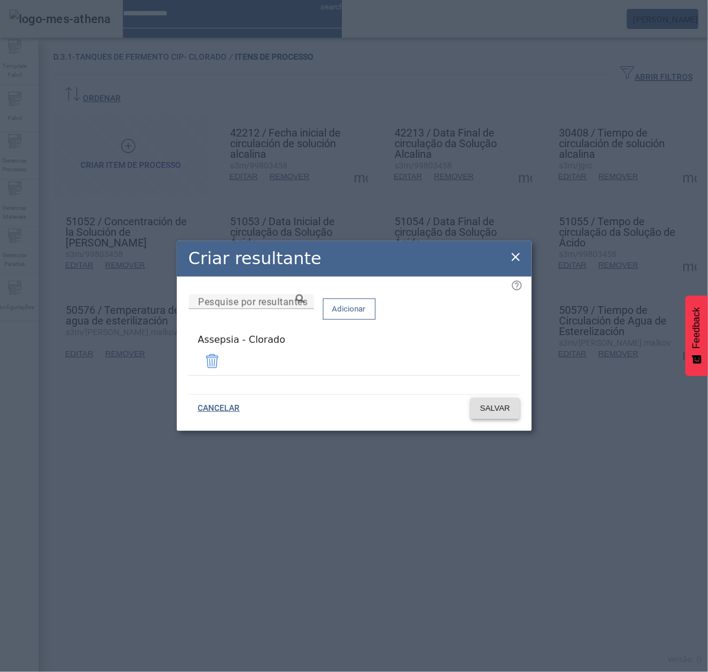
click at [495, 403] on span "SALVAR" at bounding box center [495, 409] width 30 height 12
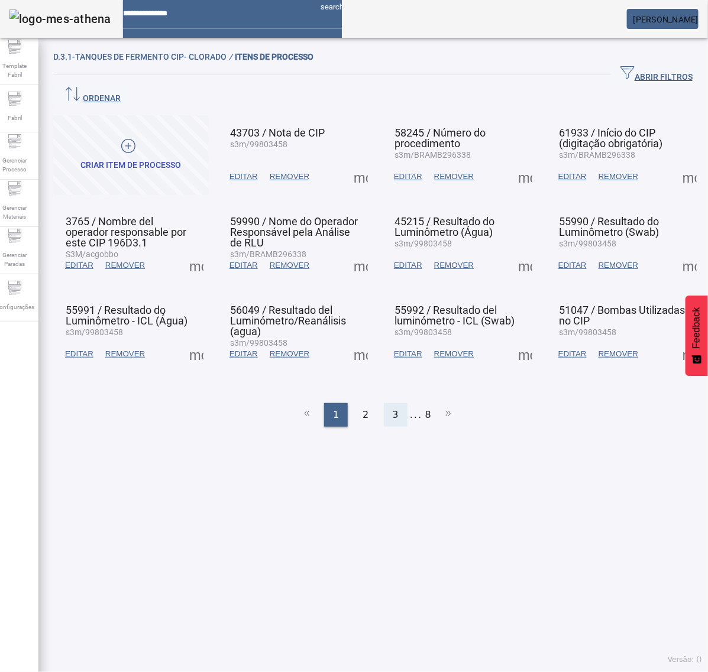
click at [392, 403] on div "3" at bounding box center [396, 415] width 24 height 24
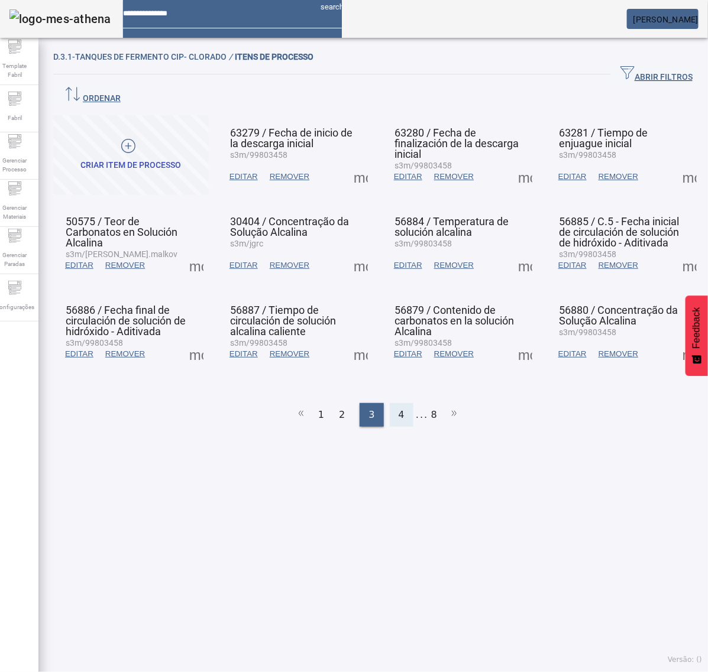
click at [398, 408] on span "4" at bounding box center [401, 415] width 6 height 14
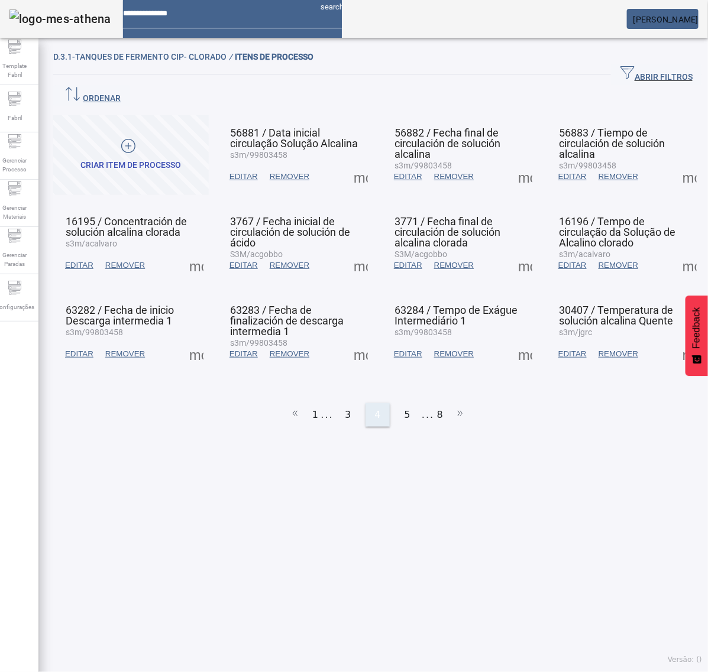
click at [396, 403] on div "5" at bounding box center [408, 415] width 24 height 24
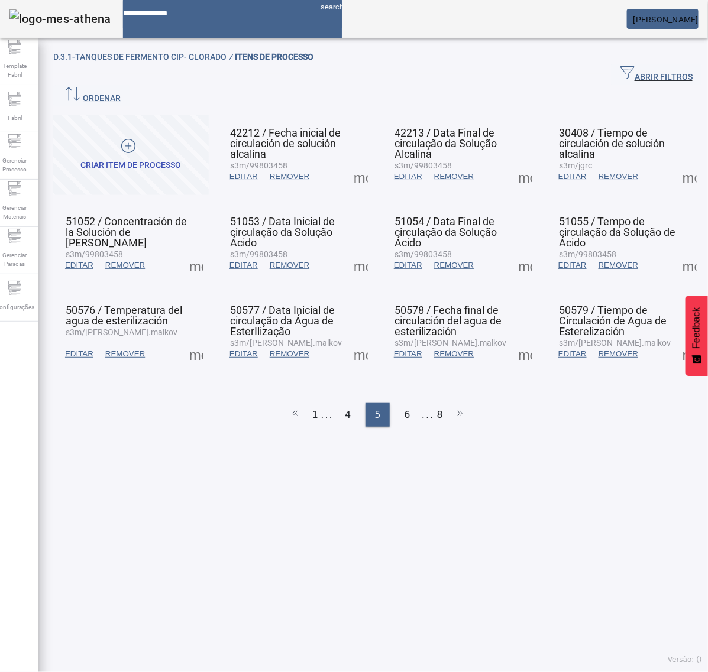
click at [516, 340] on span at bounding box center [525, 354] width 28 height 28
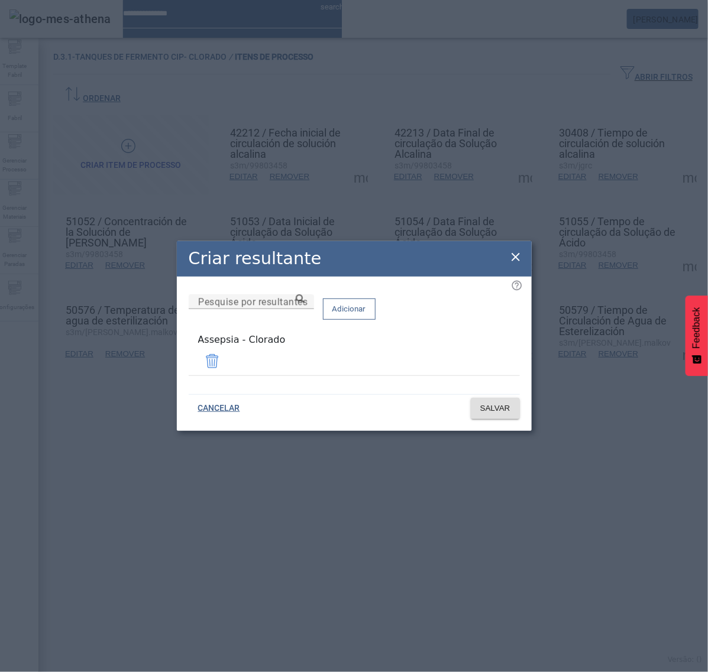
click at [513, 264] on icon at bounding box center [515, 257] width 14 height 14
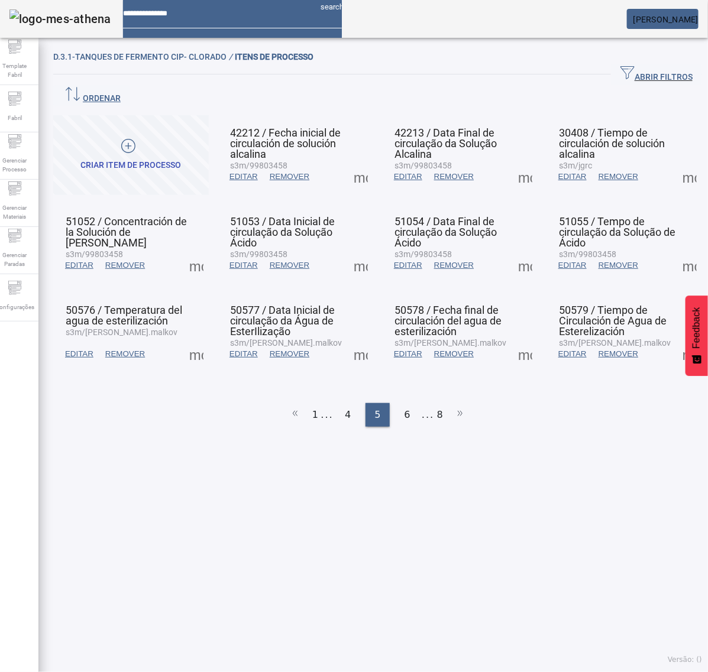
click at [675, 340] on span at bounding box center [689, 354] width 28 height 28
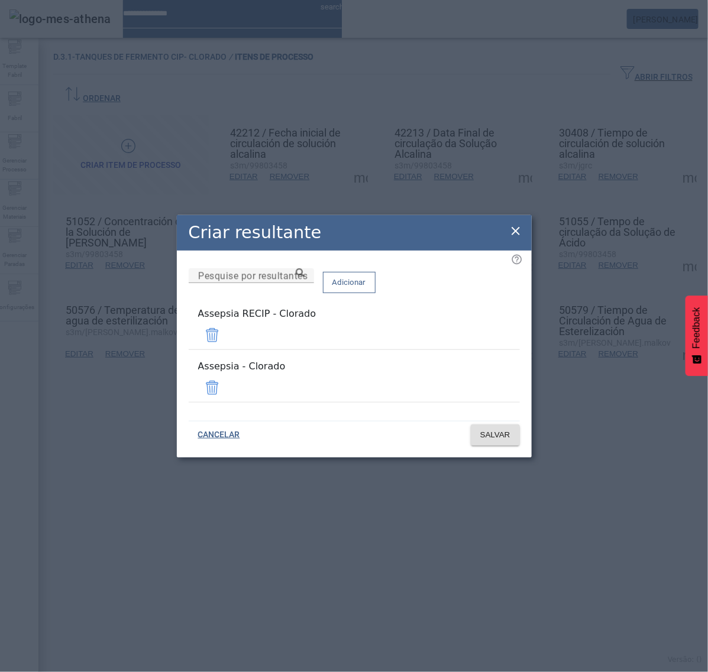
click at [226, 341] on span at bounding box center [212, 335] width 28 height 28
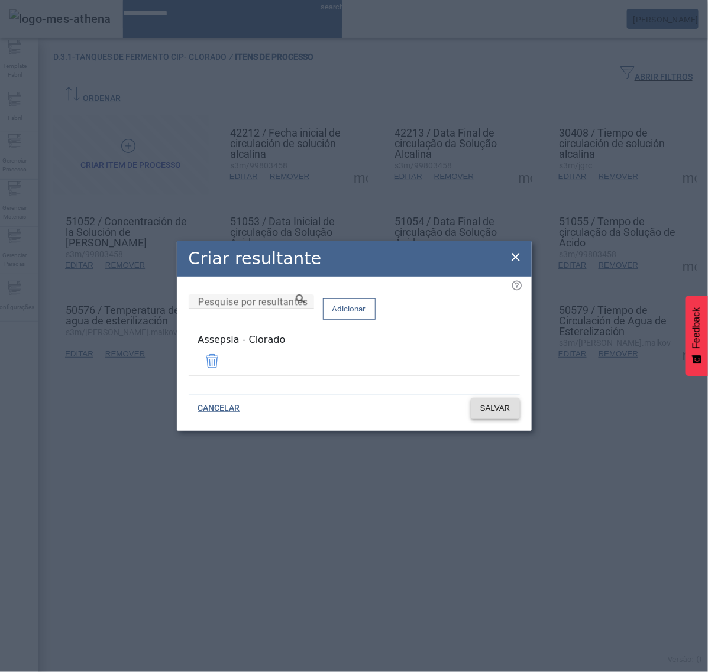
click at [500, 403] on span "SALVAR" at bounding box center [495, 409] width 30 height 12
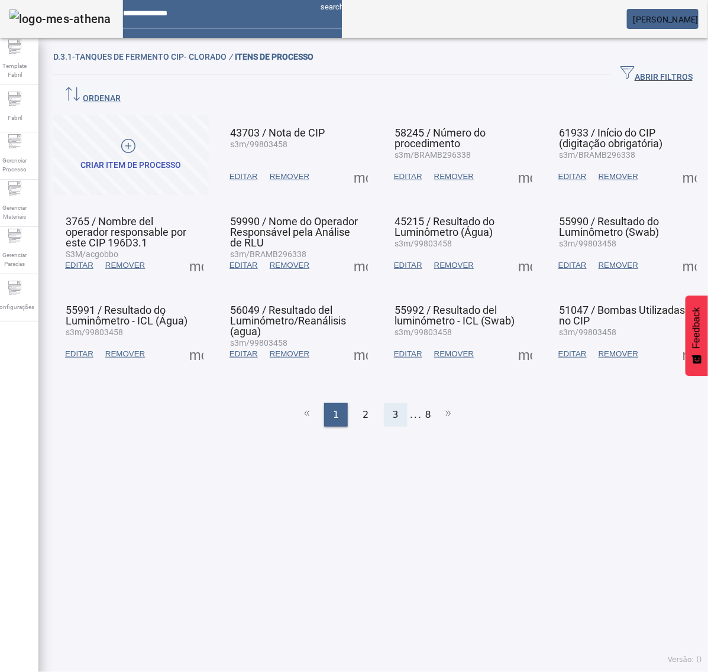
click at [394, 403] on div "3" at bounding box center [396, 415] width 24 height 24
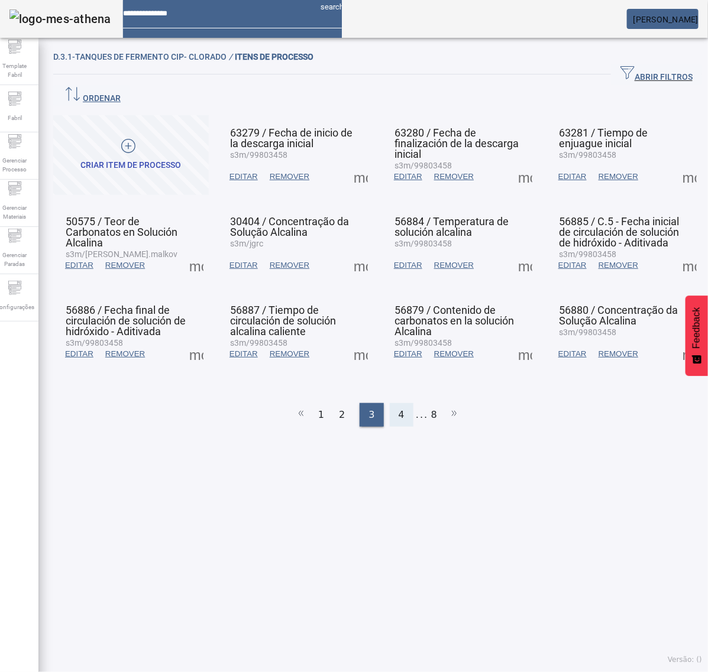
click at [398, 408] on span "4" at bounding box center [401, 415] width 6 height 14
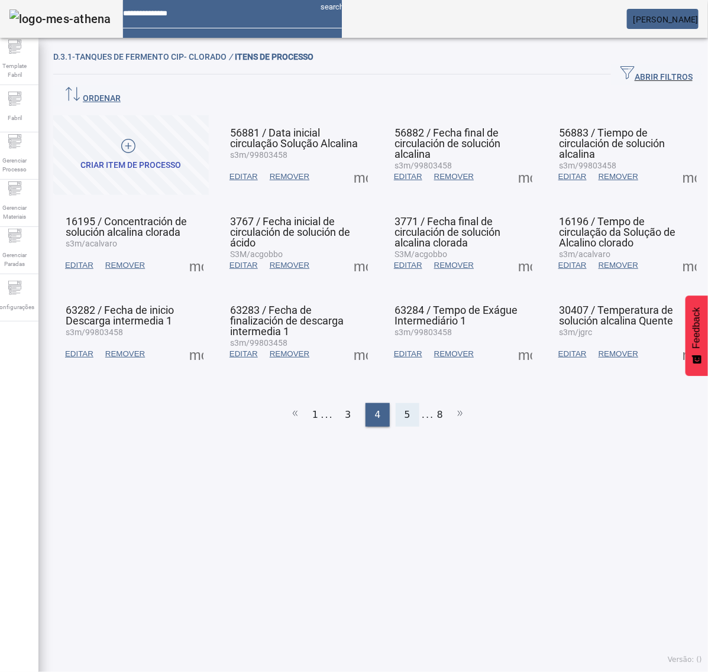
click at [397, 403] on div "5" at bounding box center [408, 415] width 24 height 24
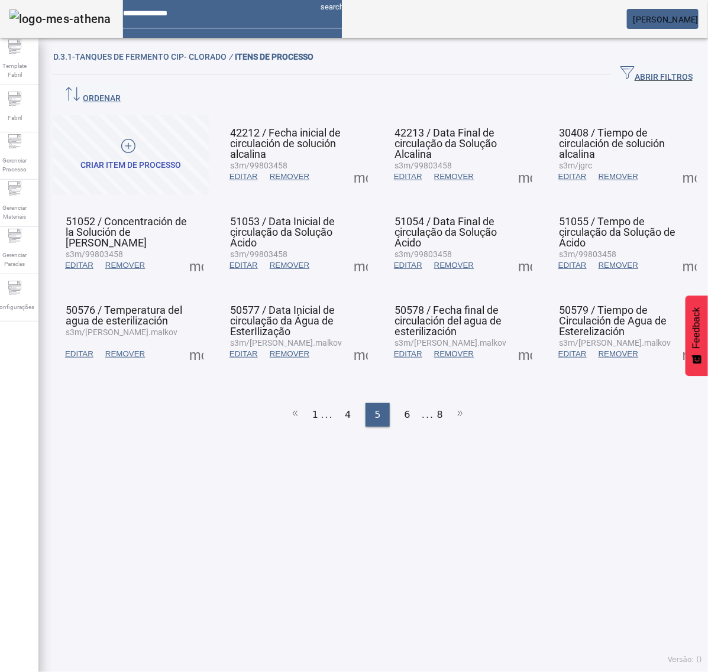
click at [407, 465] on div "D.3.1-Tanques de Fermento CIP- Clorado / ITENS DE PROCESSO ABRIR FILTROS Pesqui…" at bounding box center [377, 358] width 678 height 628
click at [404, 408] on span "6" at bounding box center [407, 415] width 6 height 14
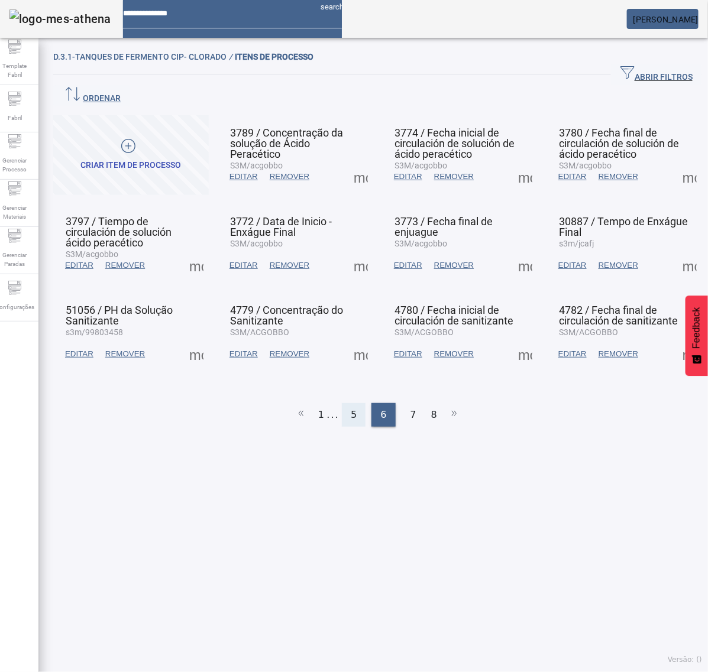
click at [352, 403] on div "5" at bounding box center [354, 415] width 24 height 24
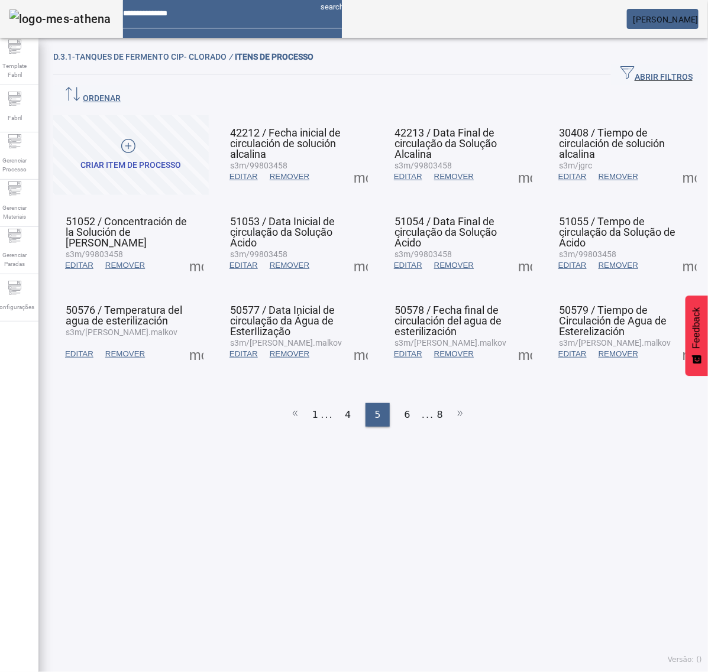
click at [675, 340] on span at bounding box center [689, 354] width 28 height 28
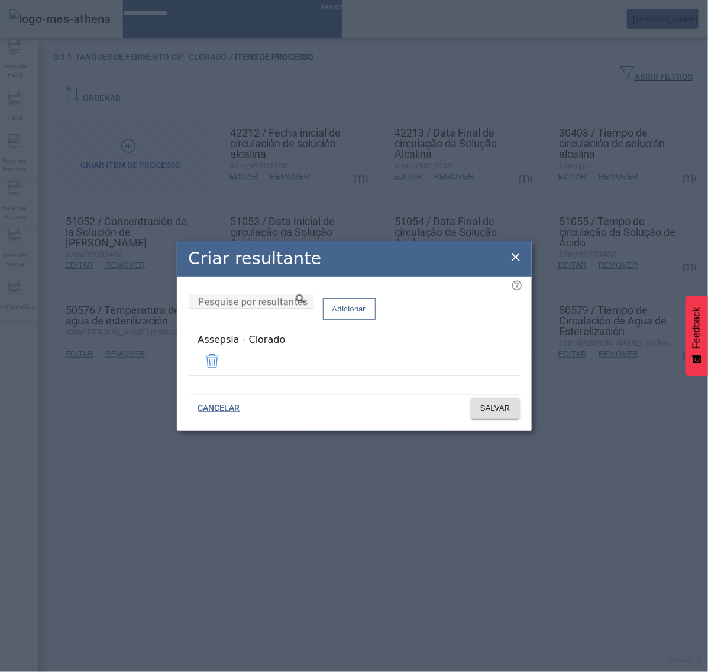
click at [519, 258] on icon at bounding box center [515, 257] width 14 height 14
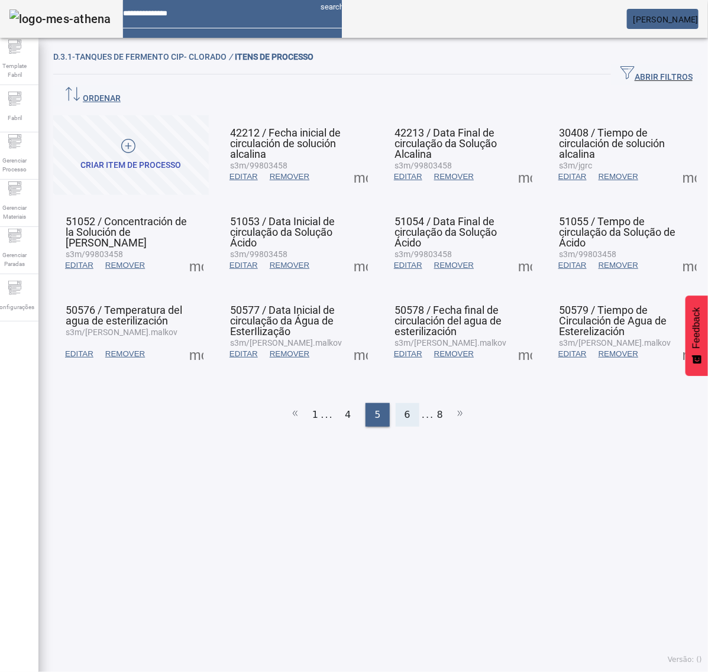
click at [405, 403] on div "6" at bounding box center [408, 415] width 24 height 24
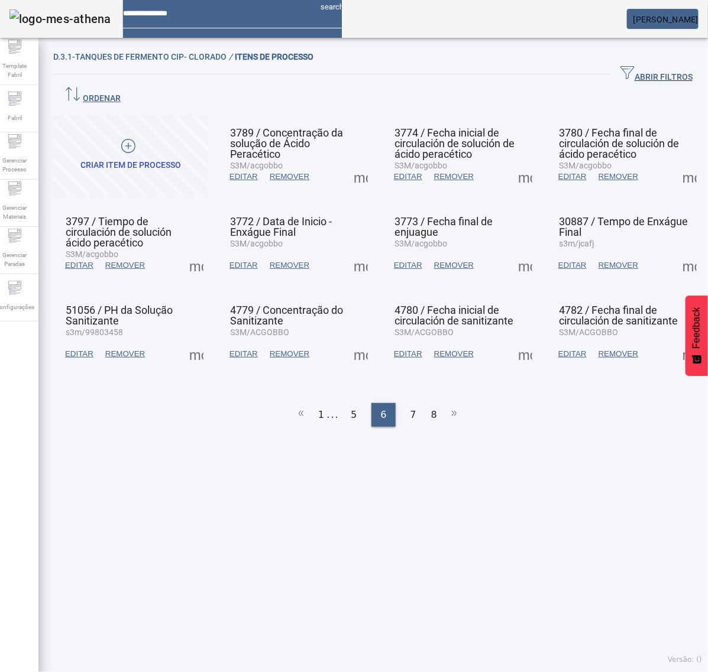
click at [350, 163] on span at bounding box center [360, 177] width 28 height 28
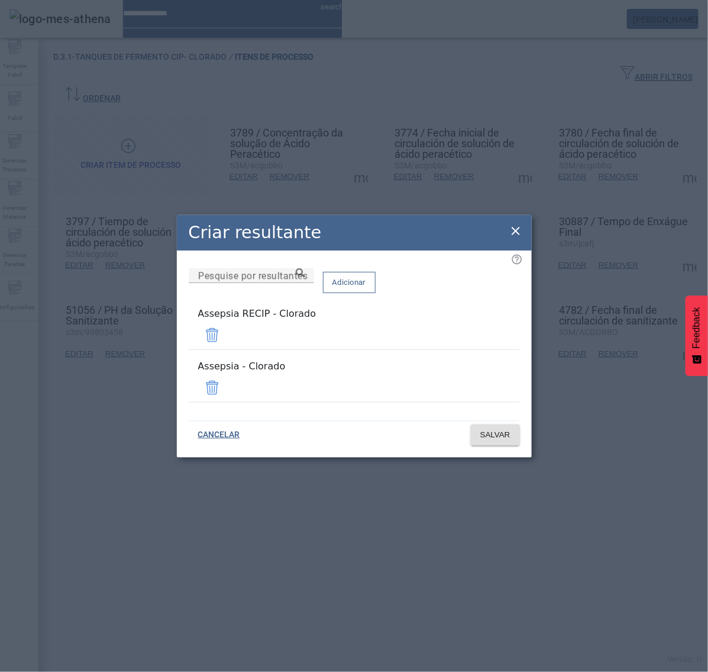
click at [226, 344] on span at bounding box center [212, 335] width 28 height 28
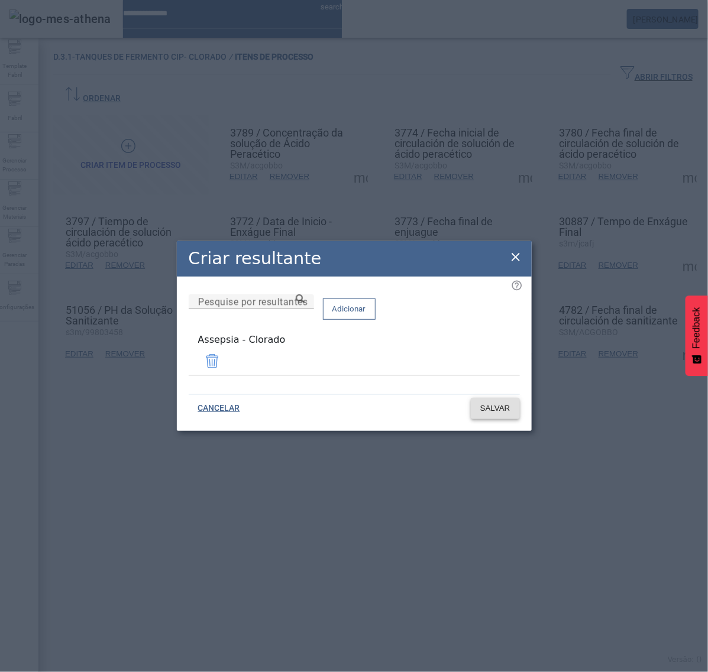
click at [500, 403] on span "SALVAR" at bounding box center [495, 409] width 30 height 12
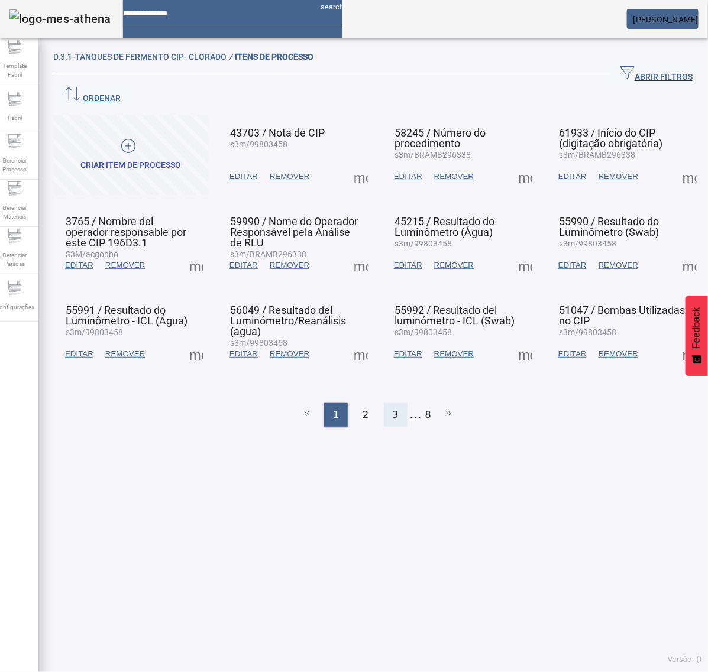
click at [393, 408] on span "3" at bounding box center [396, 415] width 6 height 14
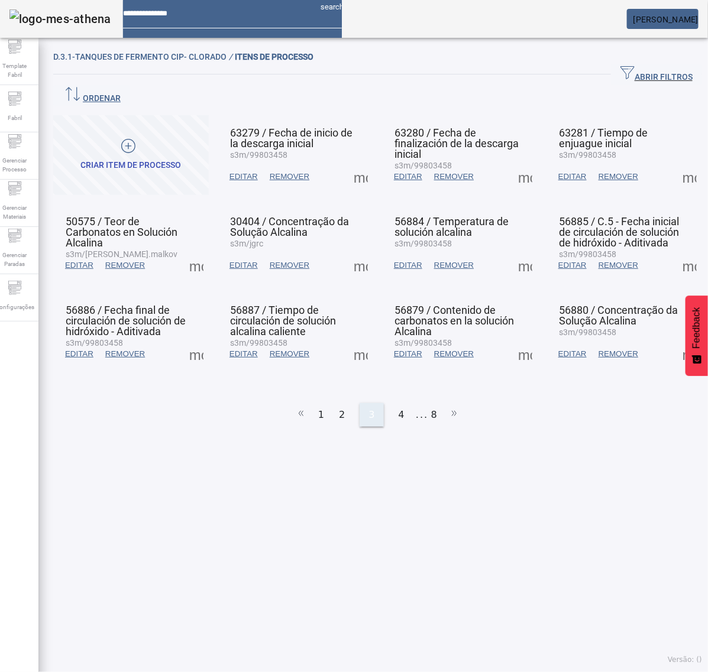
click at [391, 403] on div "4" at bounding box center [402, 415] width 24 height 24
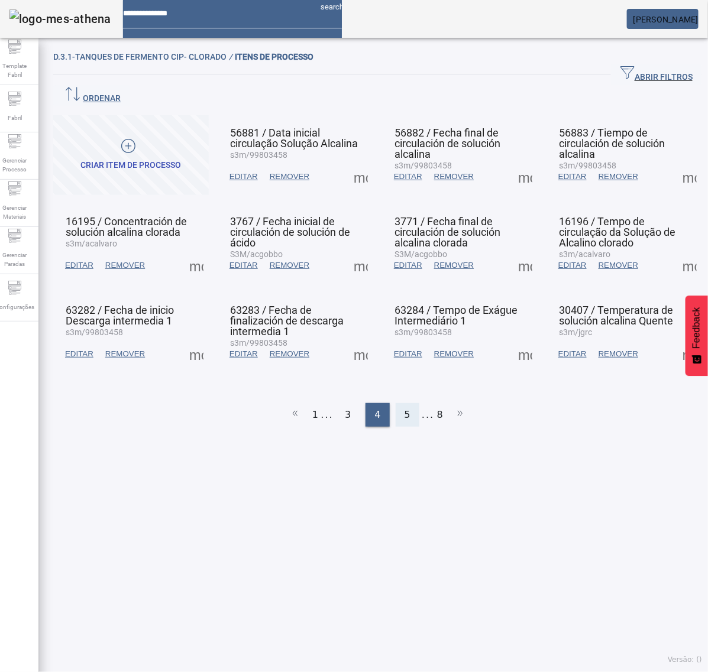
click at [404, 408] on span "5" at bounding box center [407, 415] width 6 height 14
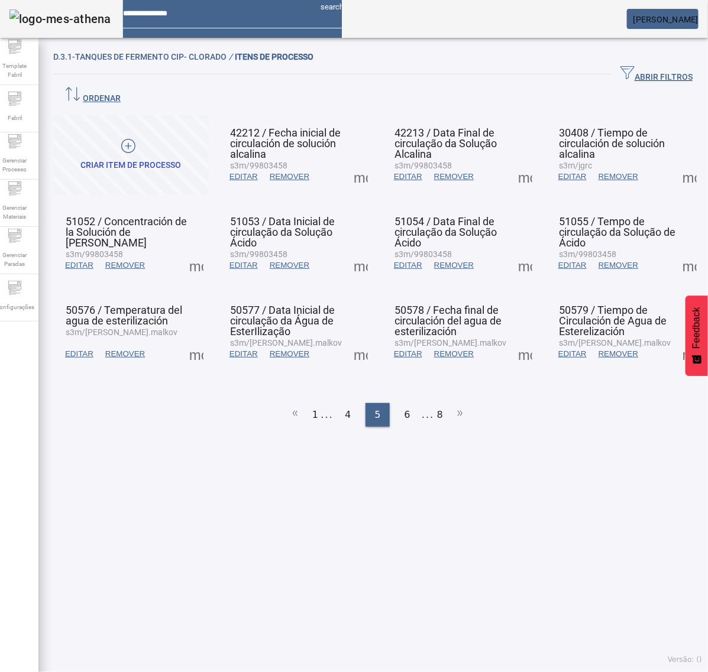
drag, startPoint x: 400, startPoint y: 391, endPoint x: 400, endPoint y: 368, distance: 22.5
click at [404, 408] on span "6" at bounding box center [407, 415] width 6 height 14
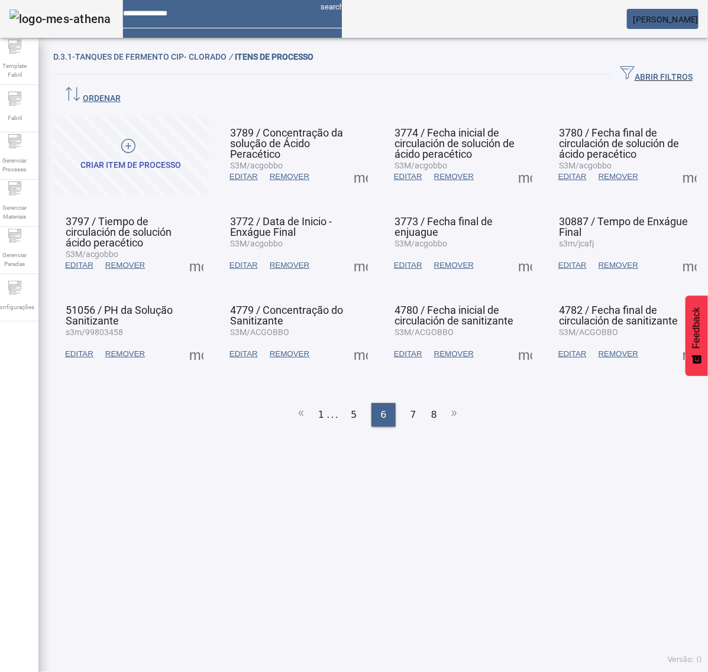
click at [516, 163] on span at bounding box center [525, 177] width 28 height 28
click at [519, 163] on span at bounding box center [525, 177] width 28 height 28
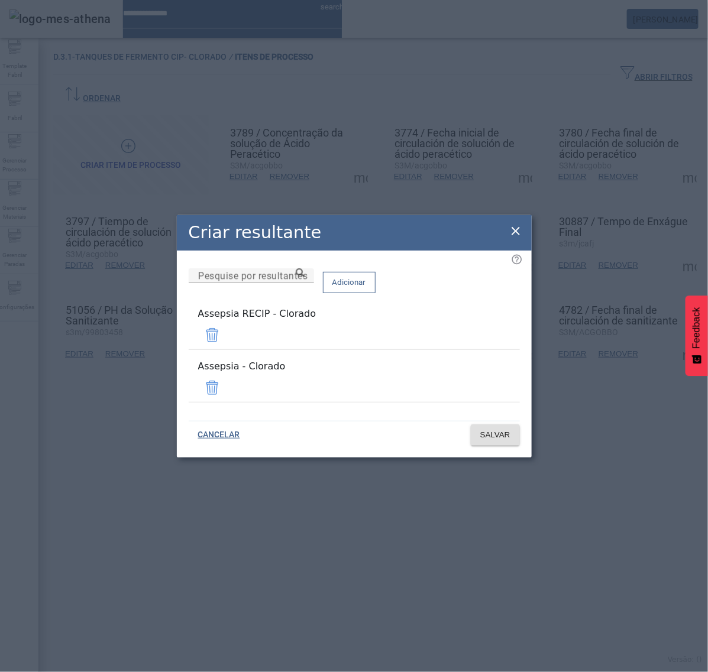
click at [226, 339] on span at bounding box center [212, 335] width 28 height 28
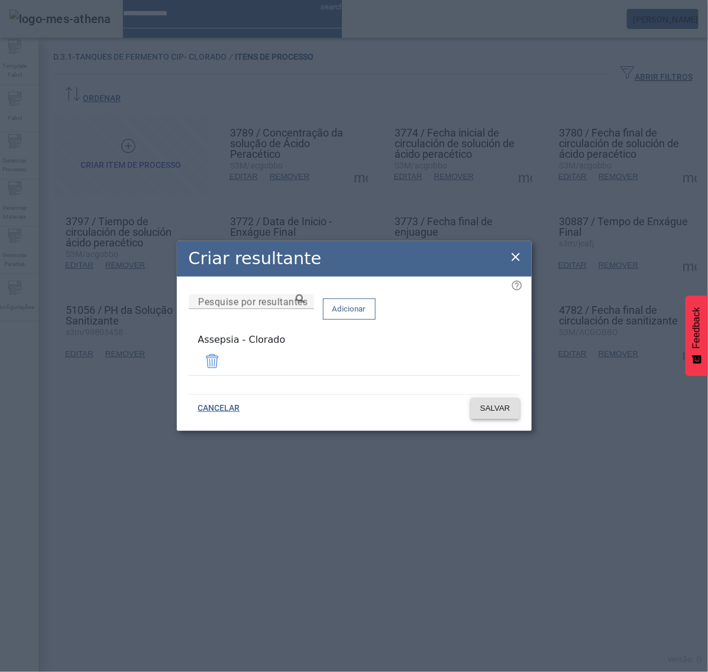
click at [488, 403] on span "SALVAR" at bounding box center [495, 409] width 30 height 12
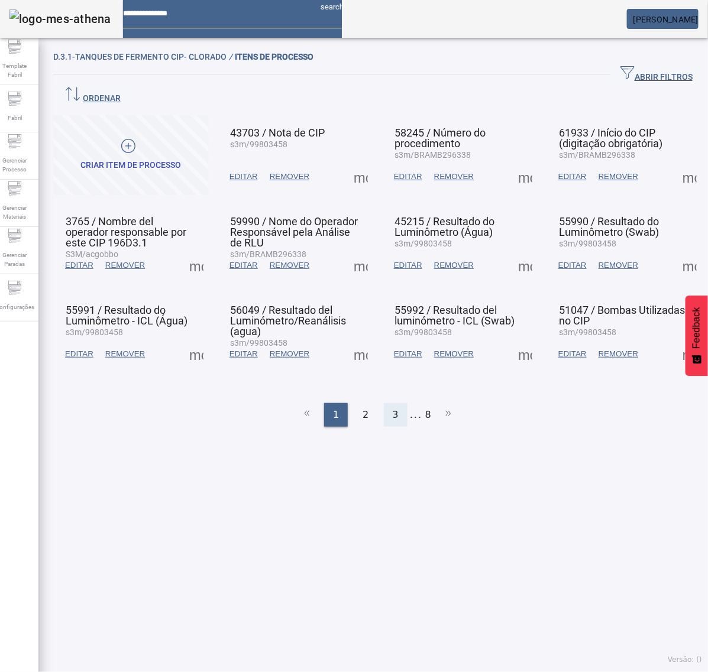
click at [393, 408] on span "3" at bounding box center [396, 415] width 6 height 14
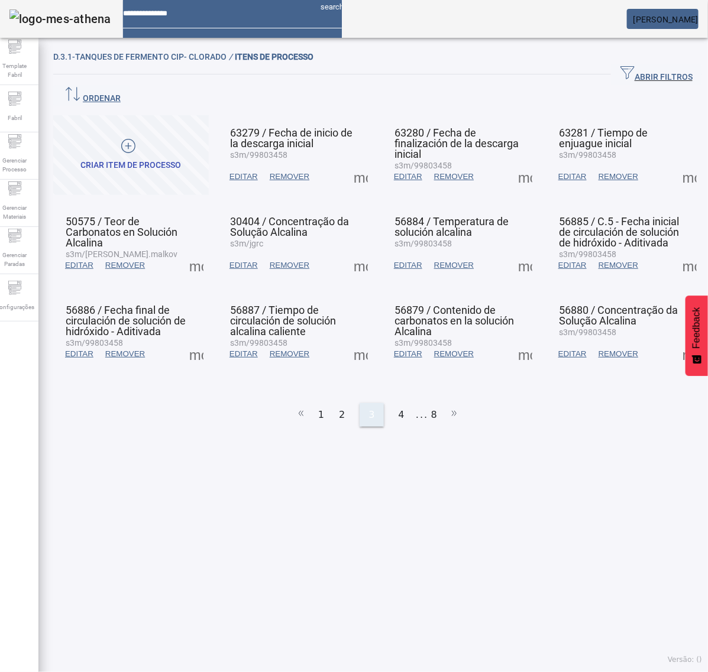
click at [391, 403] on div "4" at bounding box center [402, 415] width 24 height 24
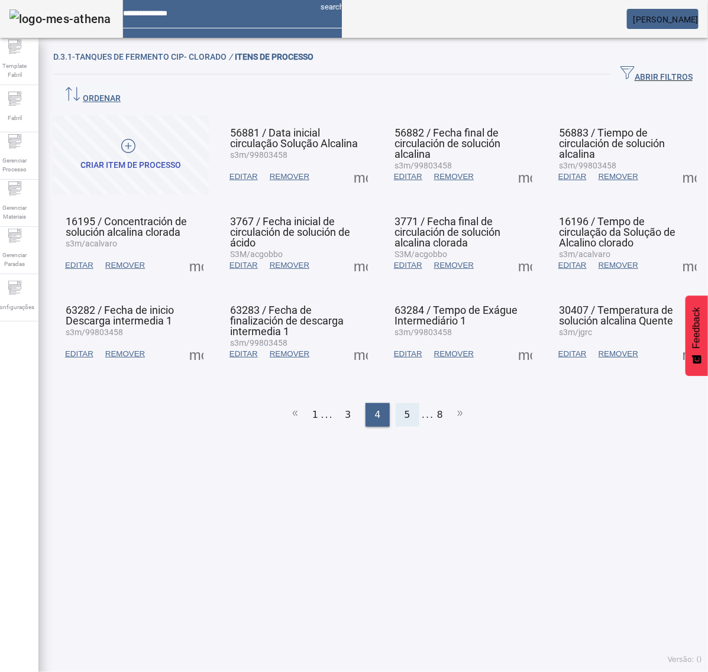
click at [404, 408] on span "5" at bounding box center [407, 415] width 6 height 14
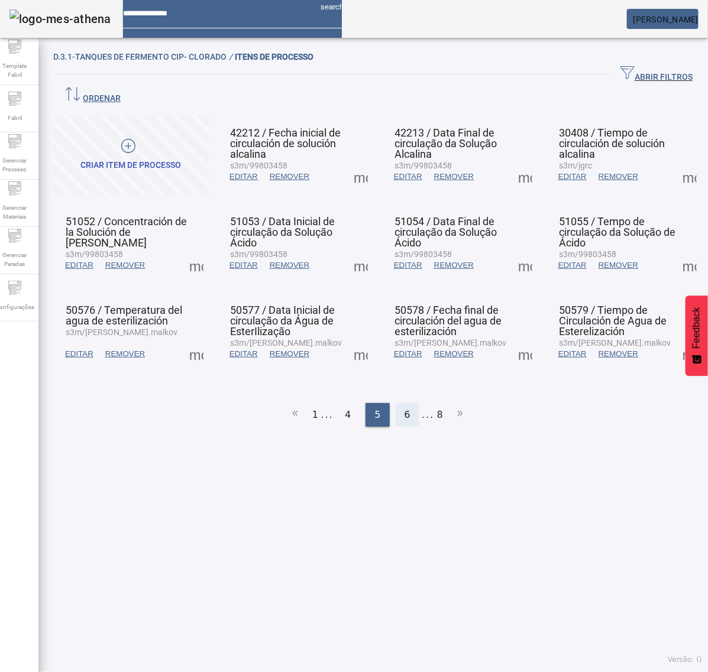
click at [404, 408] on span "6" at bounding box center [407, 415] width 6 height 14
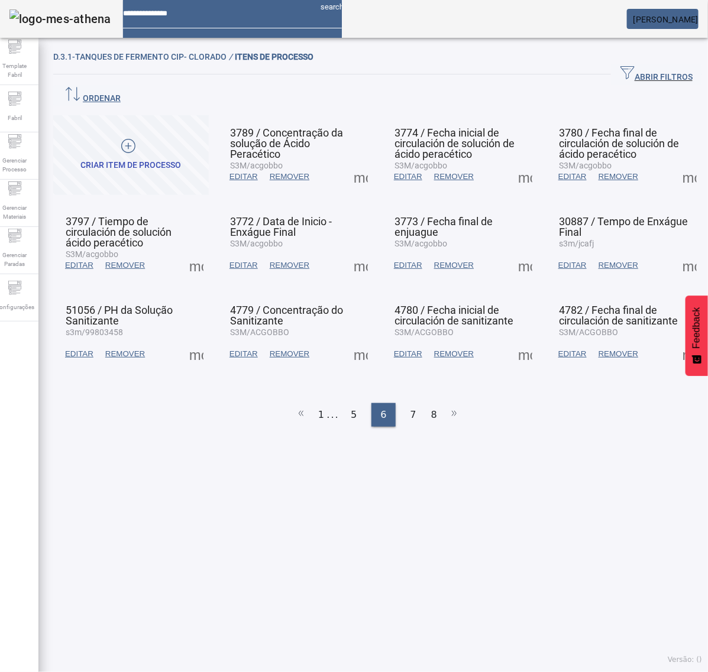
click at [516, 163] on span at bounding box center [525, 177] width 28 height 28
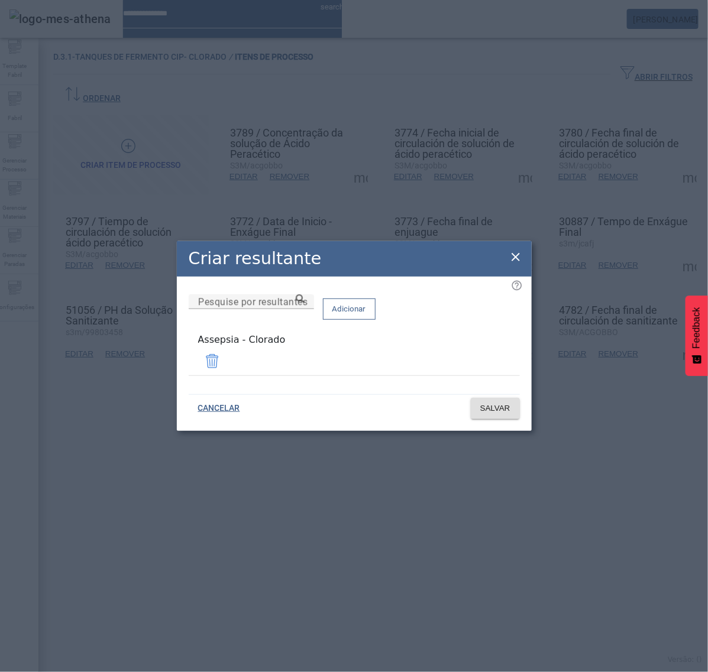
drag, startPoint x: 516, startPoint y: 254, endPoint x: 565, endPoint y: 210, distance: 65.7
click at [518, 254] on icon at bounding box center [515, 257] width 14 height 14
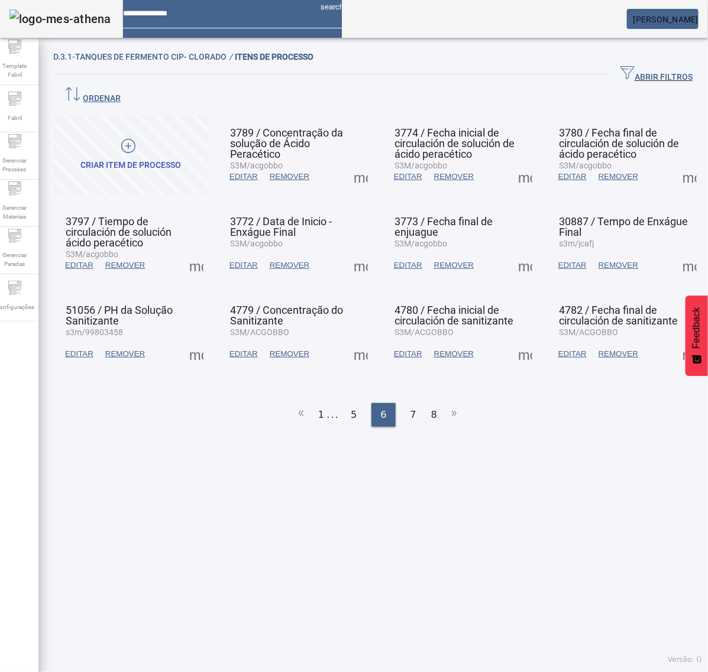
click at [675, 163] on span at bounding box center [689, 177] width 28 height 28
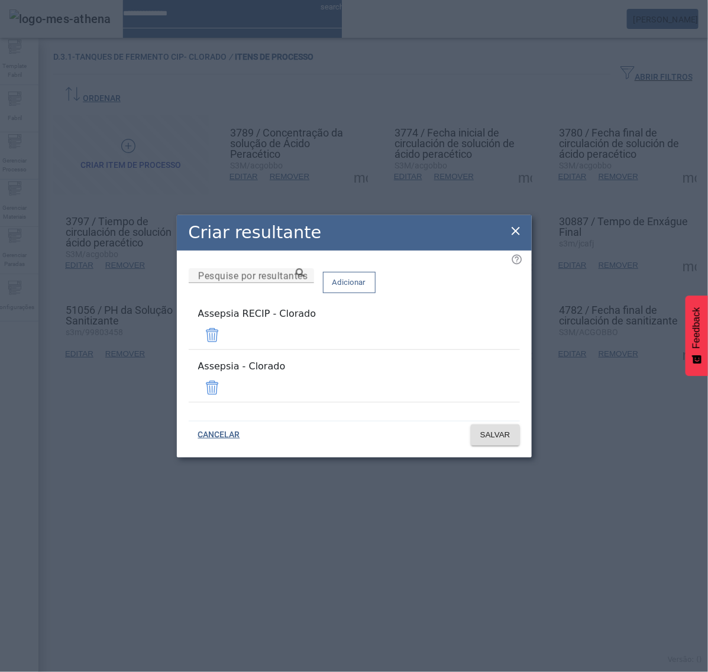
drag, startPoint x: 482, startPoint y: 338, endPoint x: 491, endPoint y: 358, distance: 22.0
click at [226, 340] on span at bounding box center [212, 335] width 28 height 28
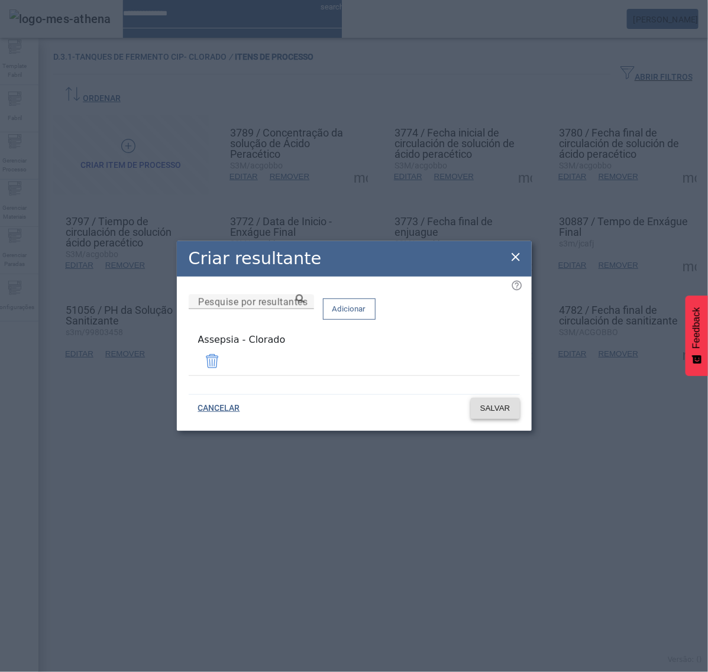
click at [497, 403] on span "SALVAR" at bounding box center [495, 409] width 30 height 12
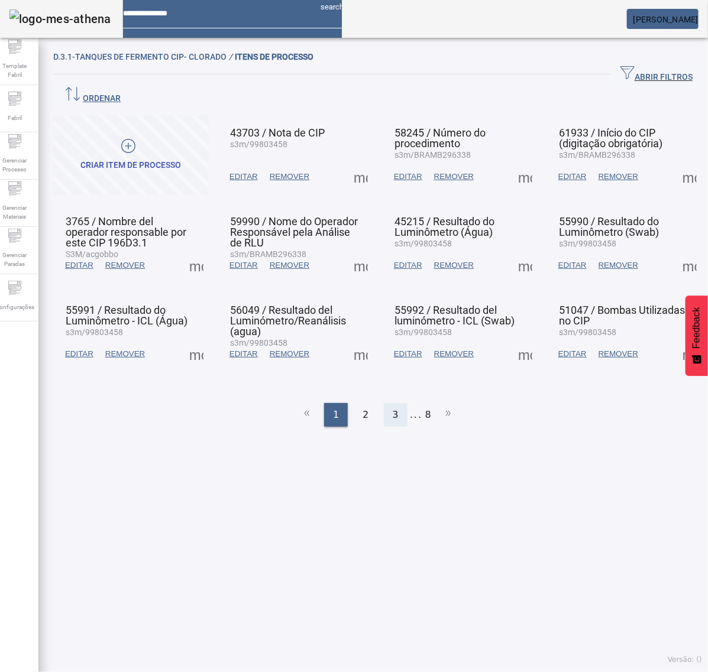
click at [393, 408] on span "3" at bounding box center [396, 415] width 6 height 14
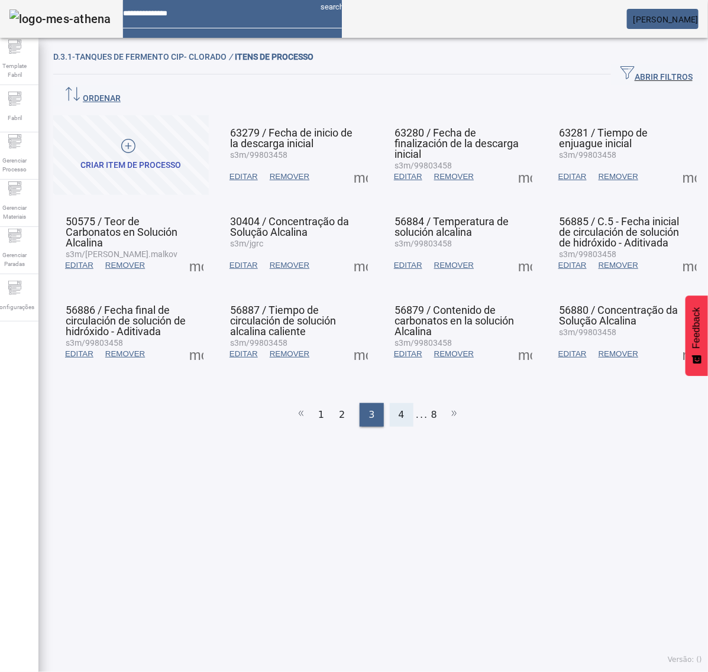
click at [390, 403] on div "4" at bounding box center [402, 415] width 24 height 24
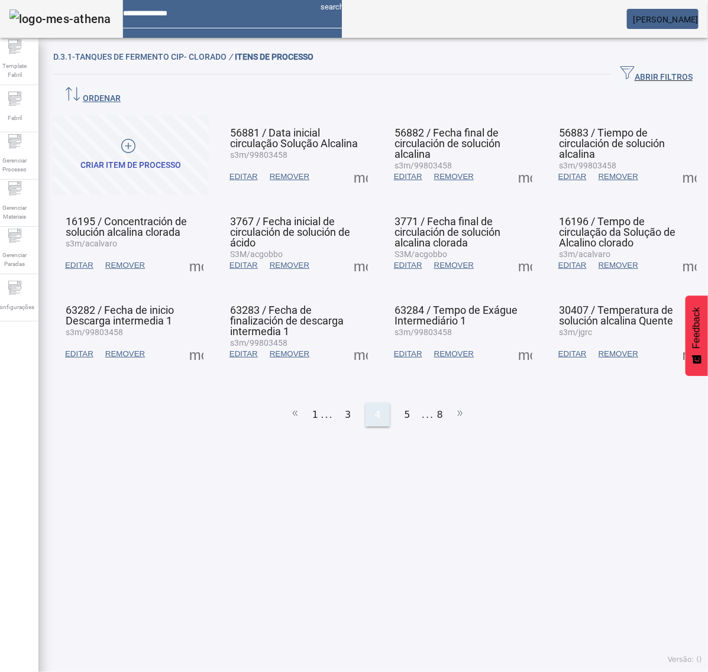
click at [404, 408] on span "5" at bounding box center [407, 415] width 6 height 14
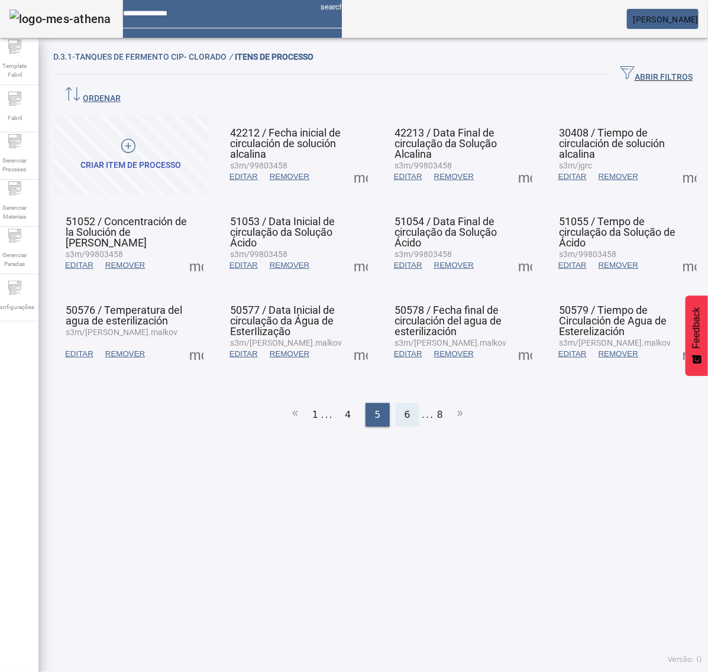
click at [404, 408] on span "6" at bounding box center [407, 415] width 6 height 14
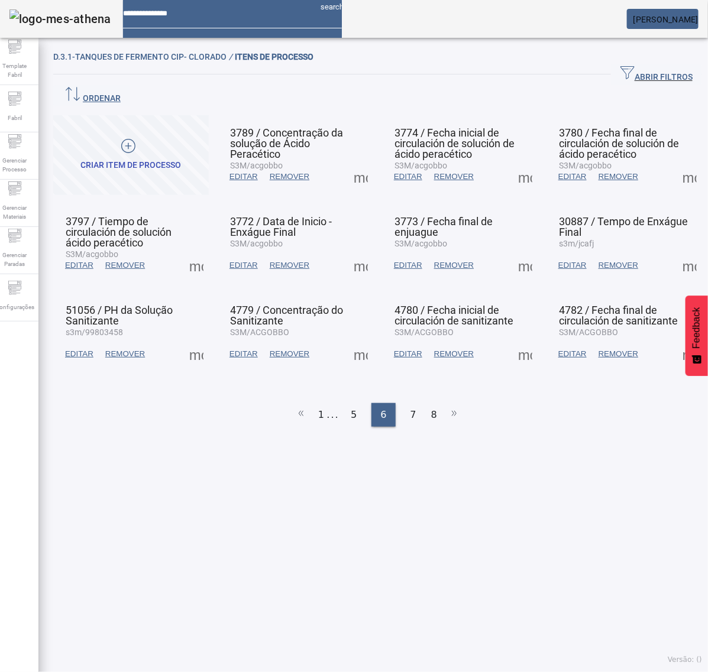
click at [196, 251] on span at bounding box center [196, 265] width 28 height 28
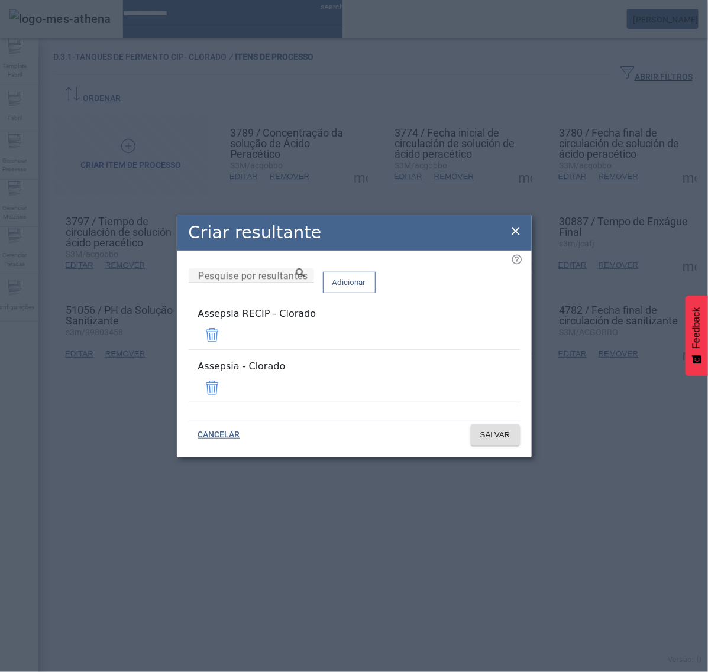
drag, startPoint x: 485, startPoint y: 343, endPoint x: 490, endPoint y: 358, distance: 15.9
click at [226, 344] on span at bounding box center [212, 335] width 28 height 28
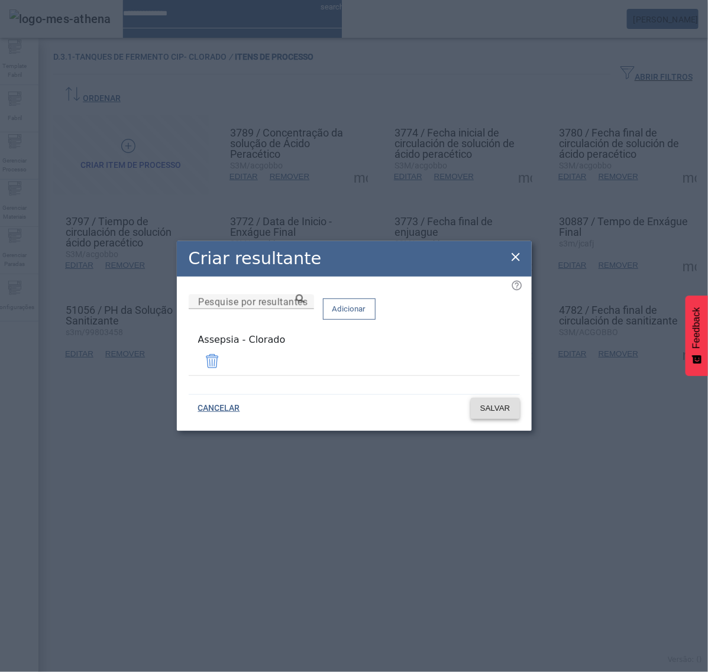
click at [501, 407] on span "SALVAR" at bounding box center [495, 409] width 30 height 12
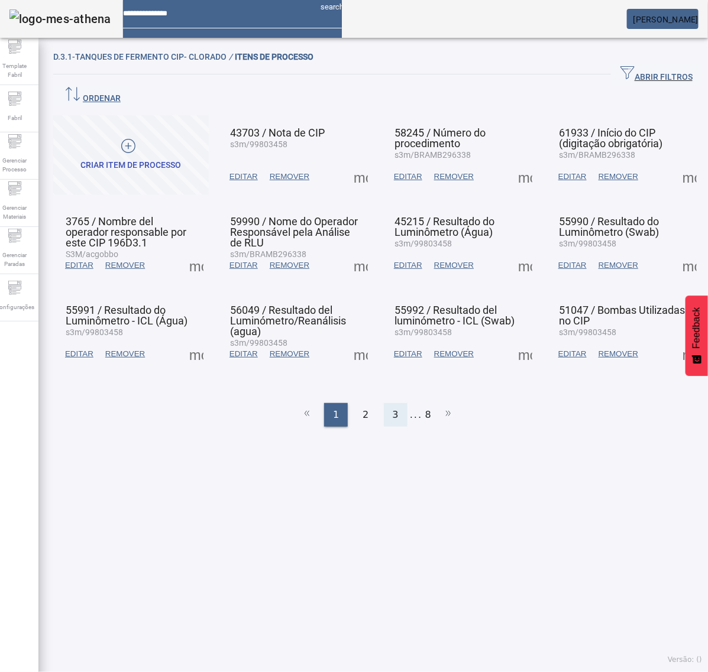
click at [393, 408] on span "3" at bounding box center [396, 415] width 6 height 14
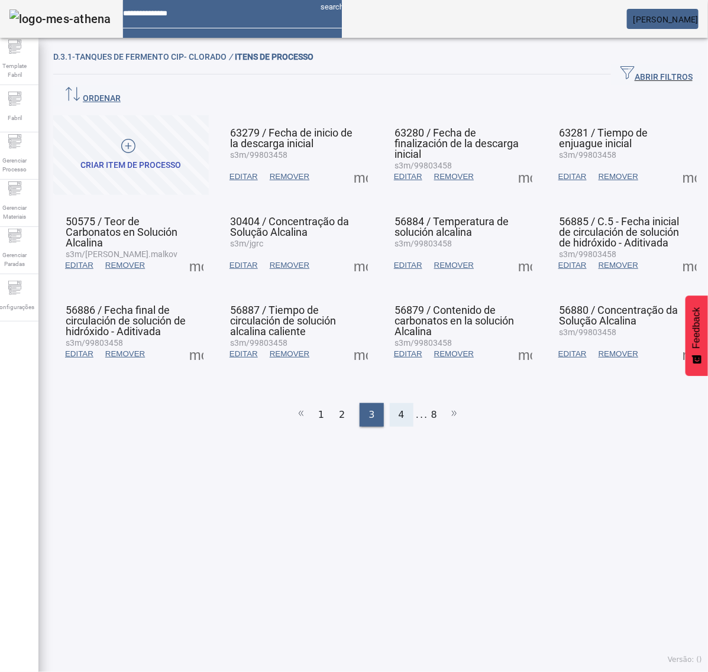
click at [398, 408] on span "4" at bounding box center [401, 415] width 6 height 14
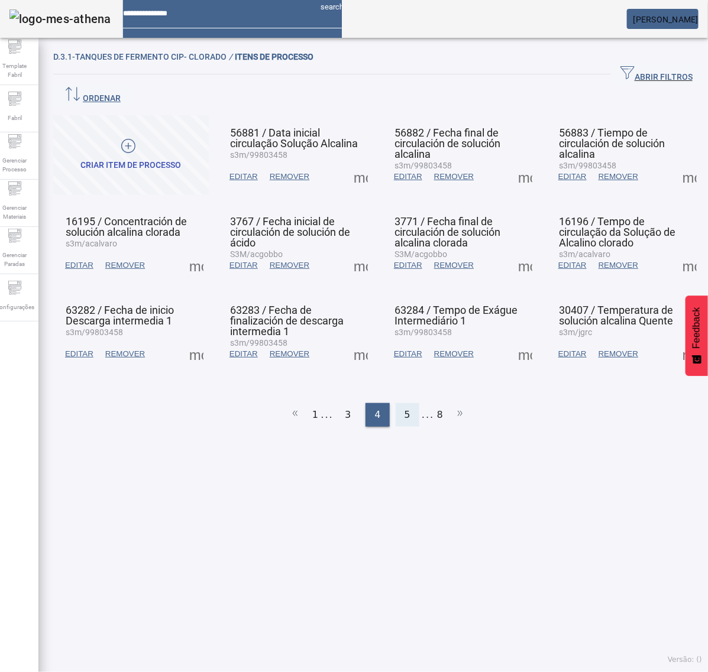
click at [397, 403] on div "5" at bounding box center [408, 415] width 24 height 24
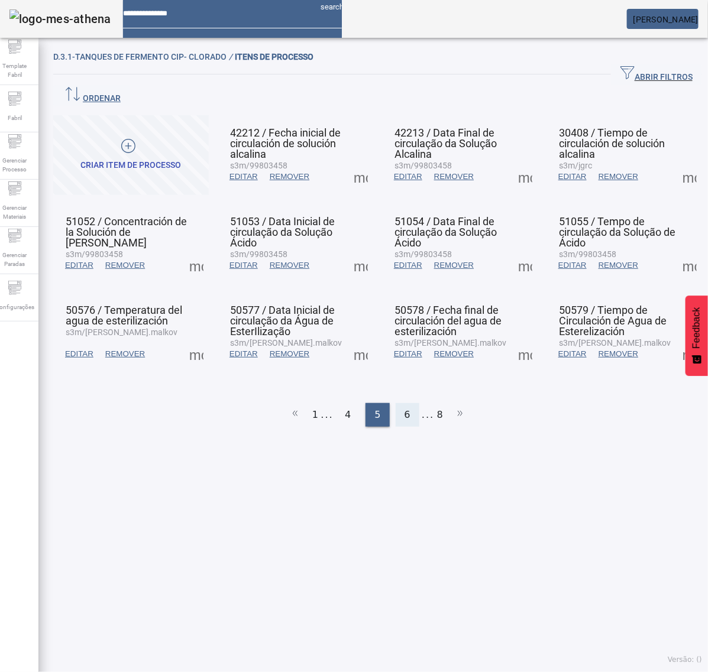
click at [404, 408] on span "6" at bounding box center [407, 415] width 6 height 14
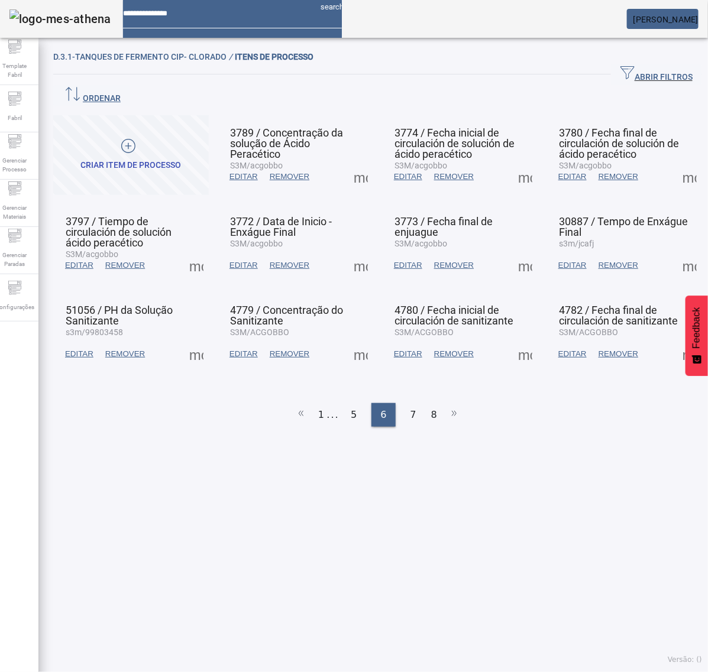
click at [357, 251] on span at bounding box center [360, 265] width 28 height 28
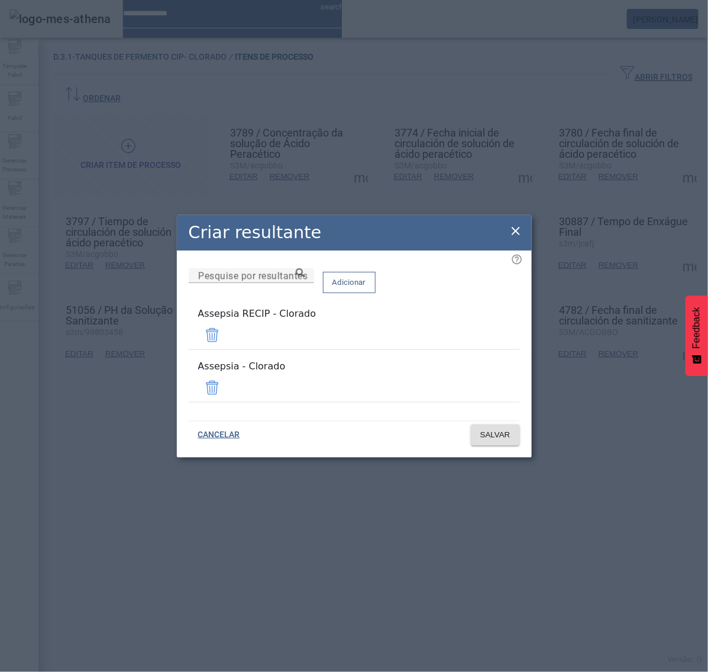
drag, startPoint x: 483, startPoint y: 341, endPoint x: 489, endPoint y: 370, distance: 29.6
click at [226, 342] on span at bounding box center [212, 335] width 28 height 28
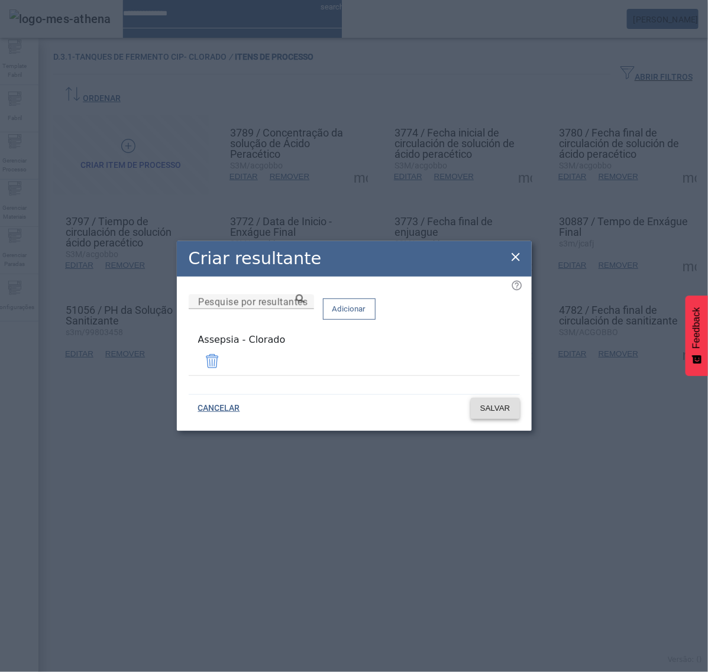
click at [498, 403] on span "SALVAR" at bounding box center [495, 409] width 30 height 12
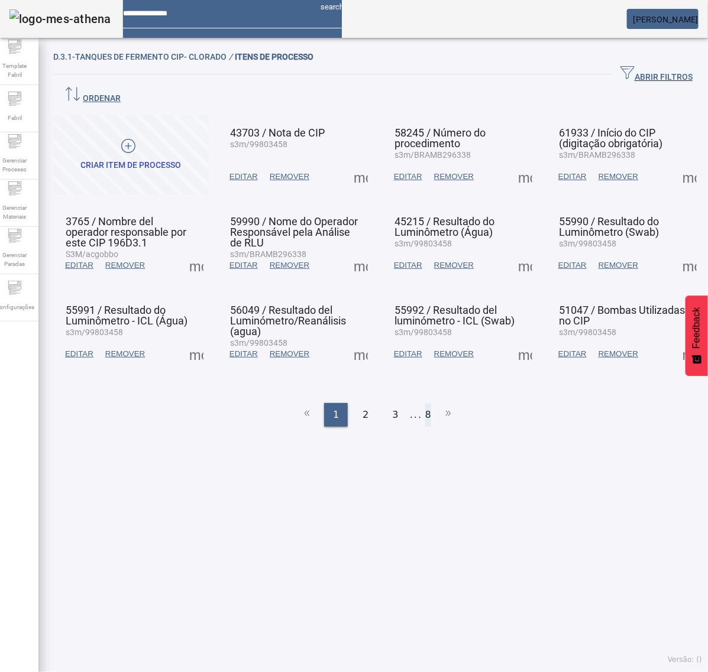
click at [425, 403] on li "8" at bounding box center [428, 415] width 6 height 24
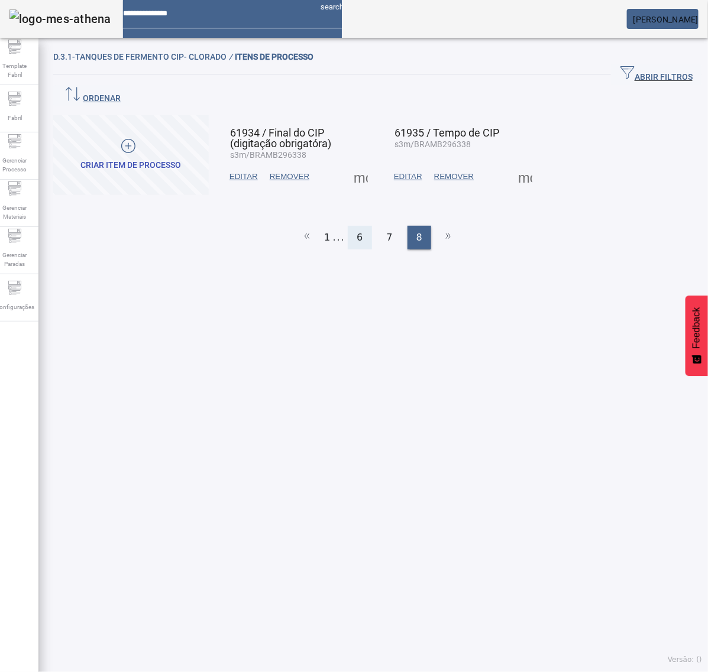
click at [351, 226] on div "6" at bounding box center [360, 238] width 24 height 24
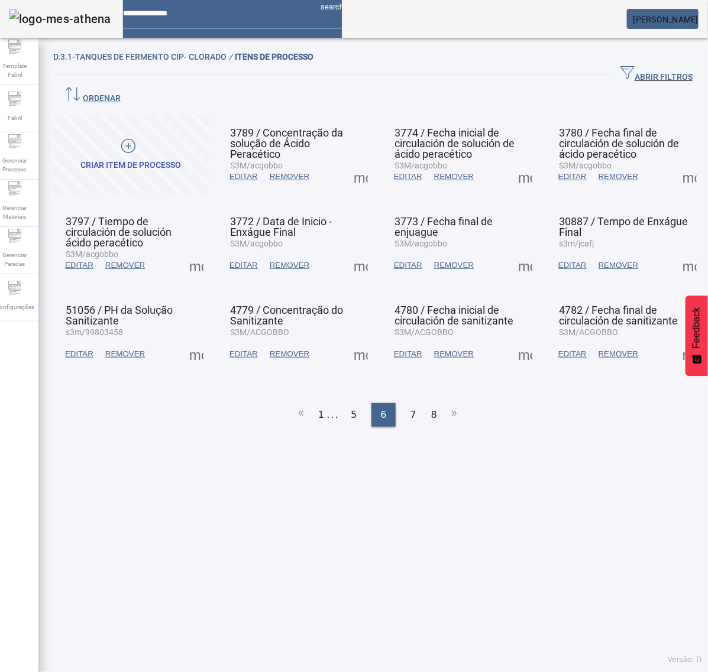
click at [357, 251] on span at bounding box center [360, 265] width 28 height 28
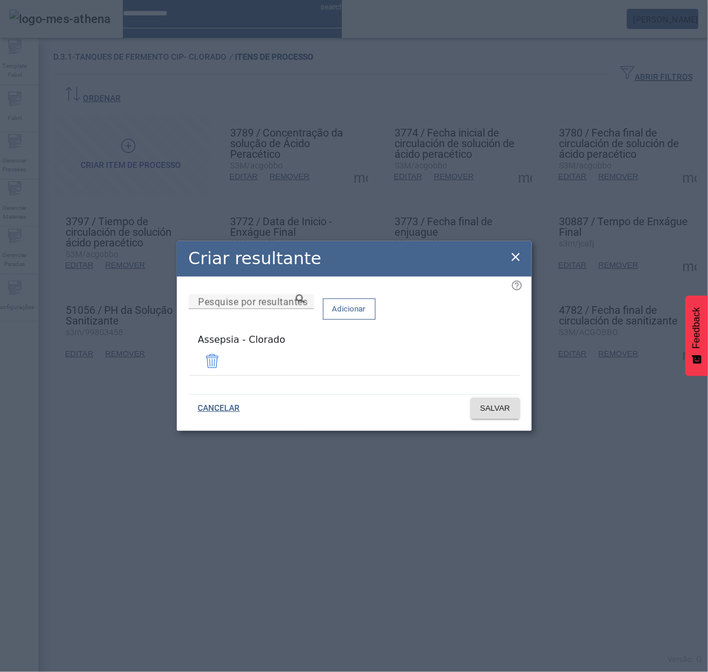
drag, startPoint x: 515, startPoint y: 267, endPoint x: 303, endPoint y: 261, distance: 212.3
click at [514, 264] on icon at bounding box center [515, 257] width 14 height 14
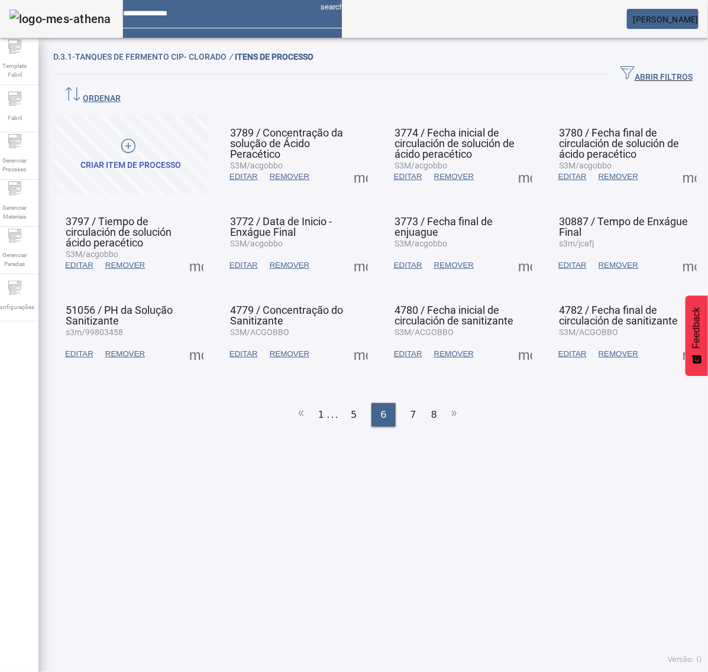
click at [194, 251] on span at bounding box center [196, 265] width 28 height 28
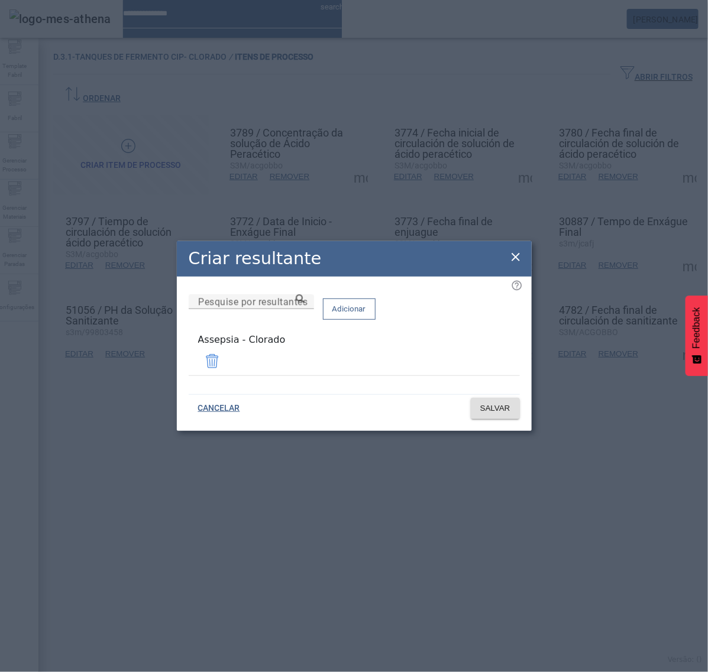
click at [511, 256] on icon at bounding box center [515, 257] width 14 height 14
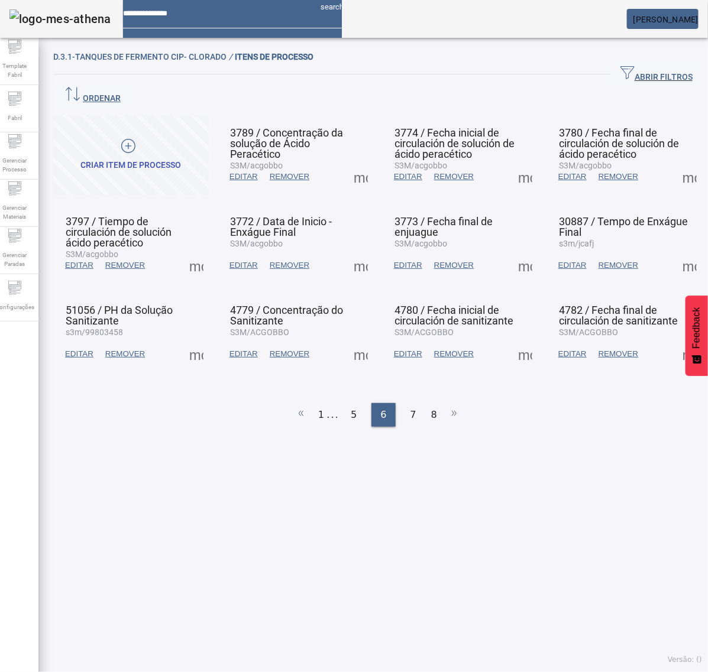
click at [513, 251] on span at bounding box center [525, 265] width 28 height 28
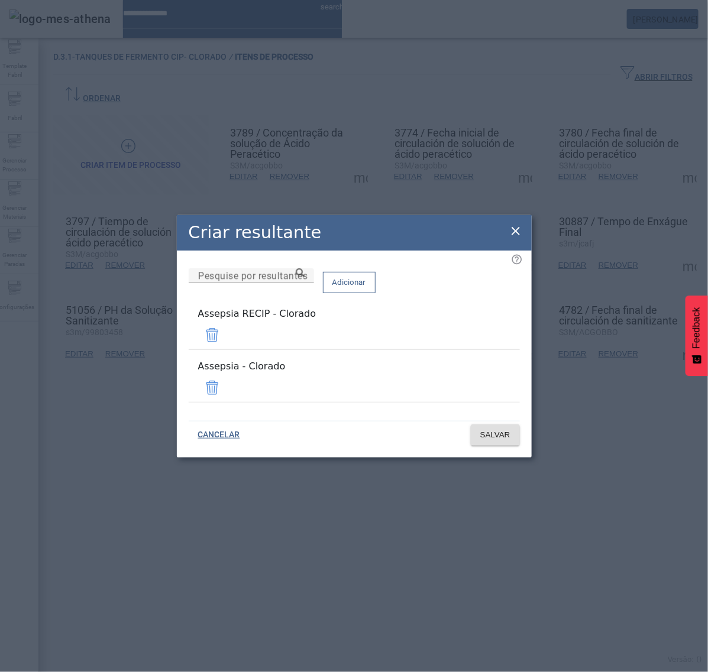
drag, startPoint x: 480, startPoint y: 335, endPoint x: 482, endPoint y: 350, distance: 15.5
click at [226, 335] on span at bounding box center [212, 335] width 28 height 28
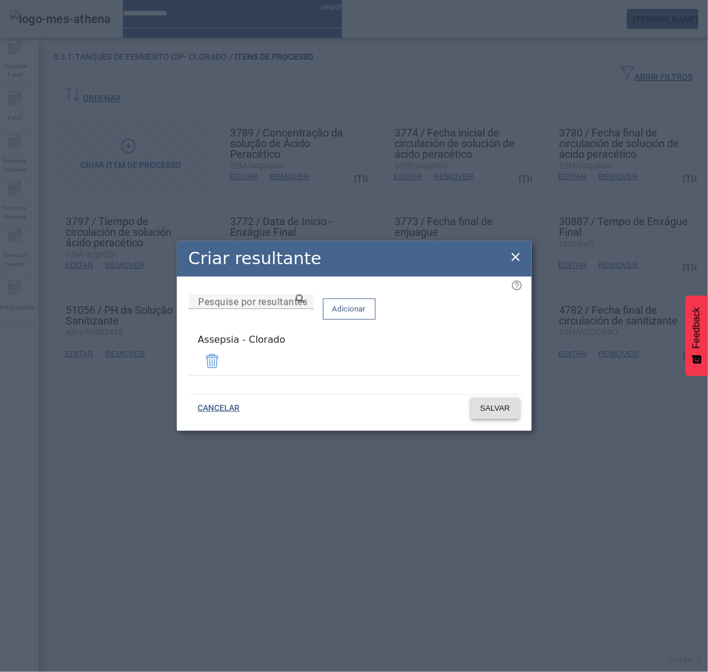
click at [492, 409] on span "SALVAR" at bounding box center [495, 409] width 30 height 12
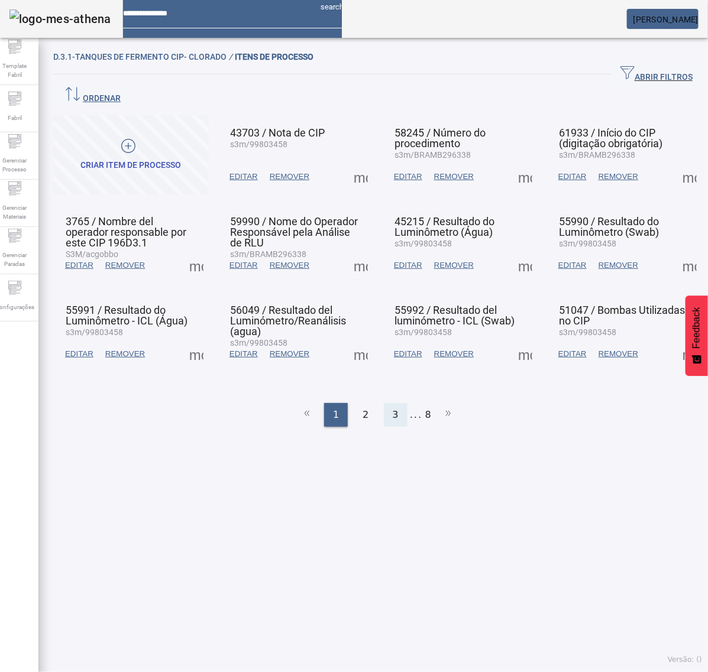
click at [384, 403] on div "3" at bounding box center [396, 415] width 24 height 24
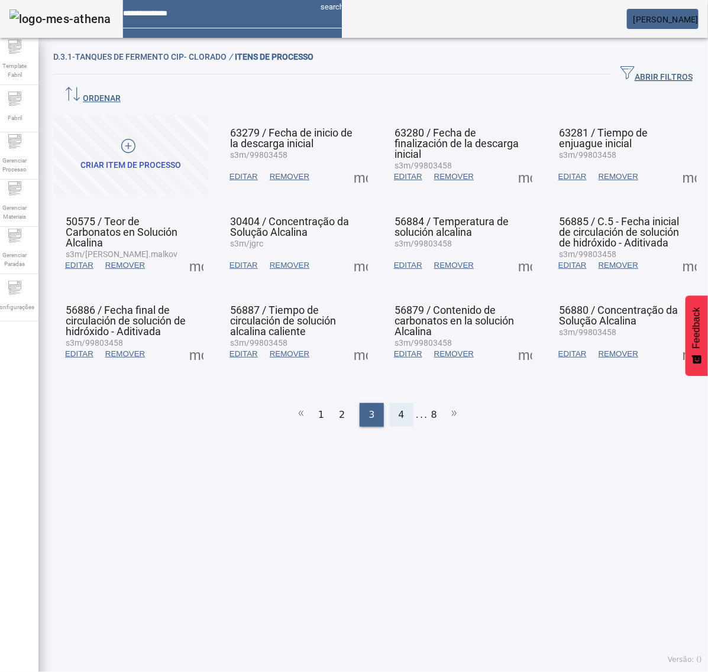
click at [391, 403] on div "4" at bounding box center [402, 415] width 24 height 24
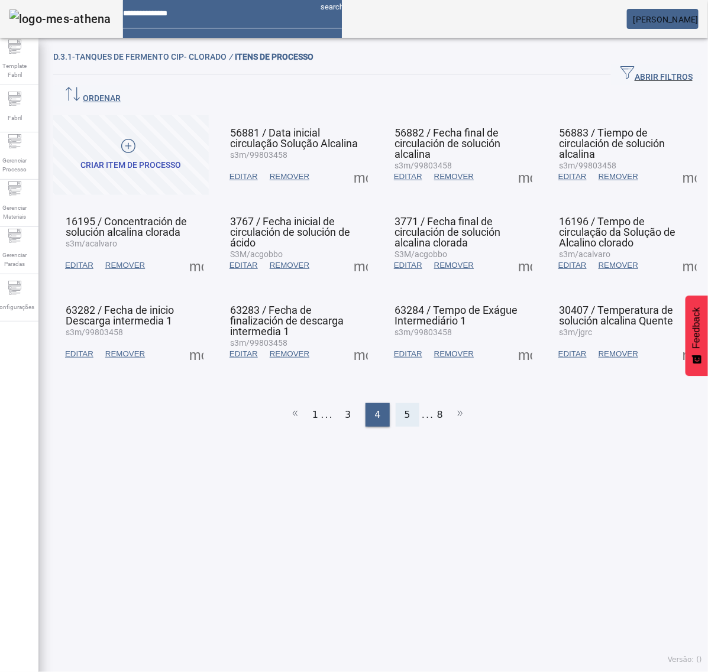
click at [396, 403] on div "5" at bounding box center [408, 415] width 24 height 24
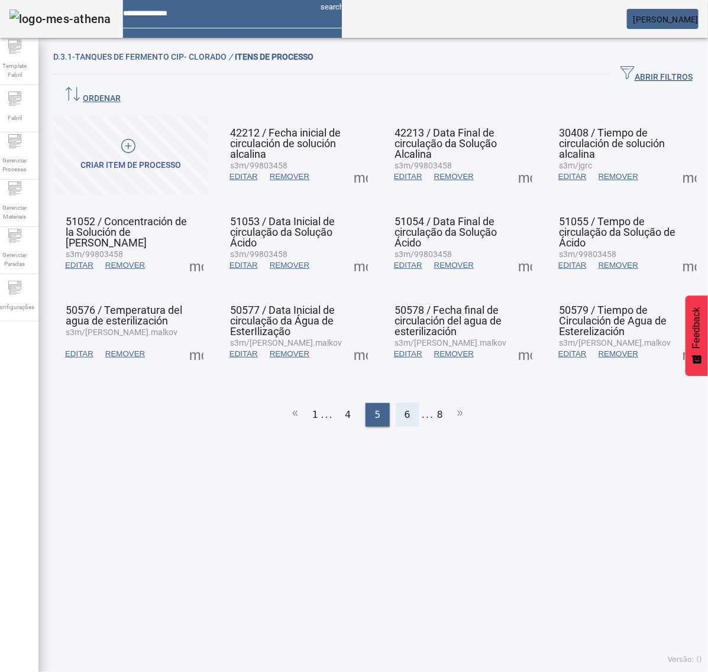
click at [404, 408] on span "6" at bounding box center [407, 415] width 6 height 14
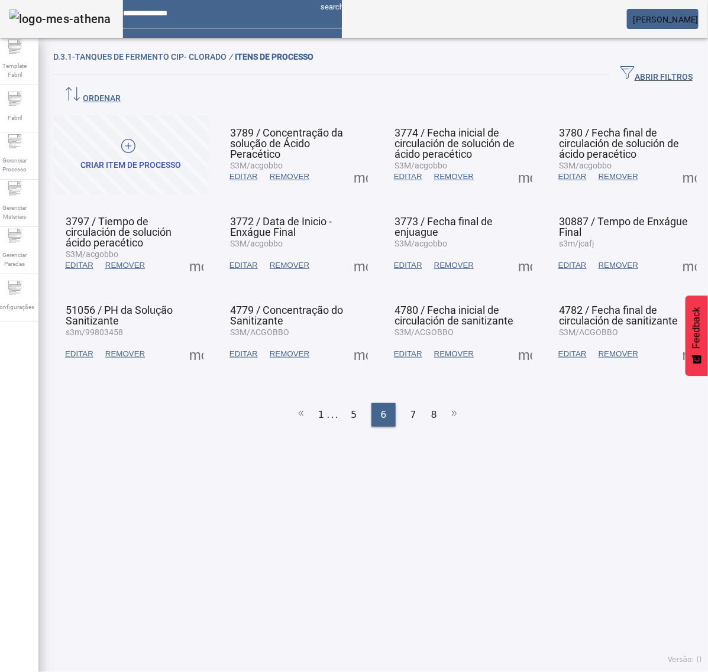
click at [511, 251] on span at bounding box center [525, 265] width 28 height 28
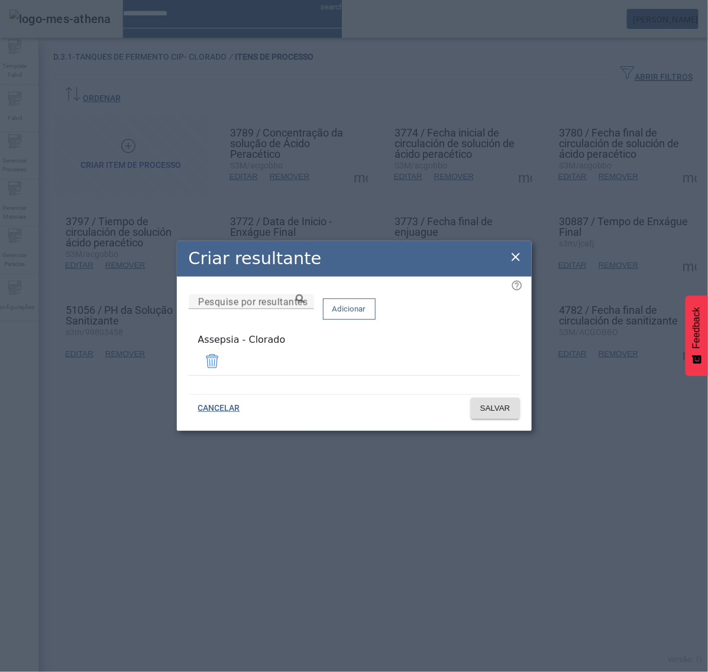
click at [513, 261] on icon at bounding box center [515, 257] width 14 height 14
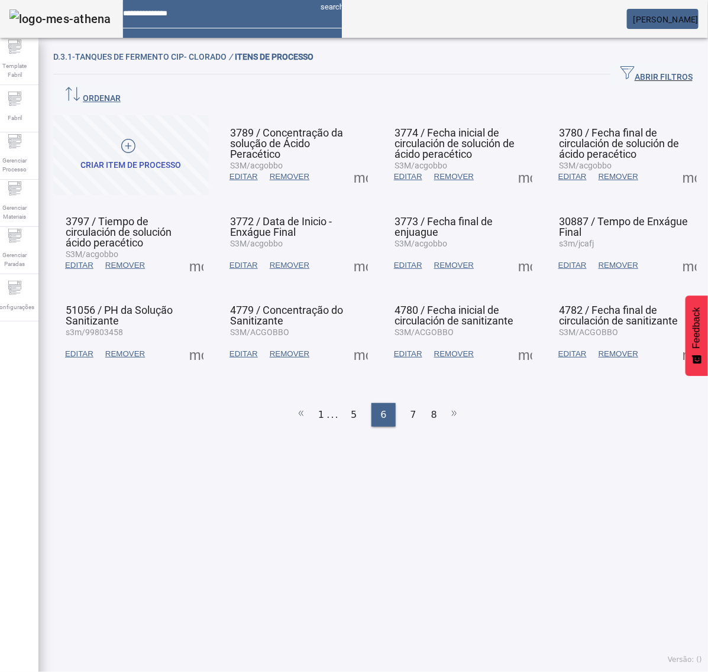
click at [675, 251] on span at bounding box center [689, 265] width 28 height 28
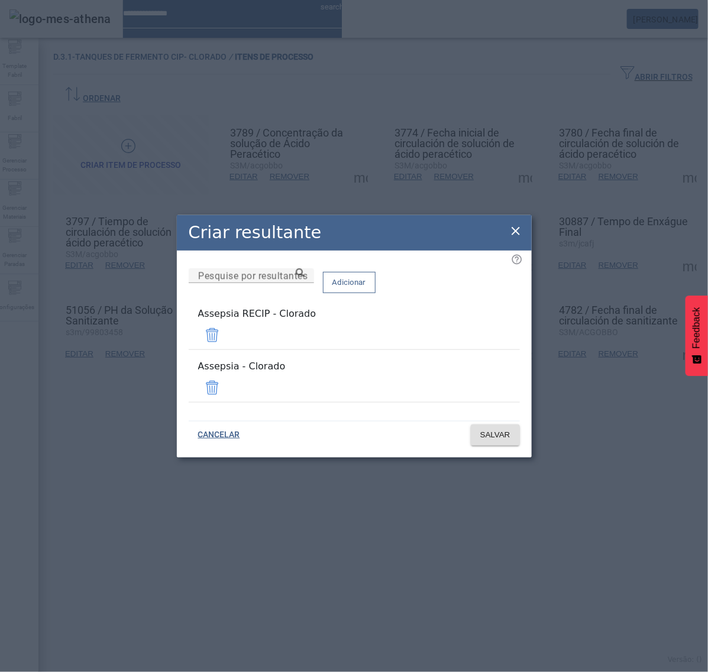
click at [226, 342] on span at bounding box center [212, 335] width 28 height 28
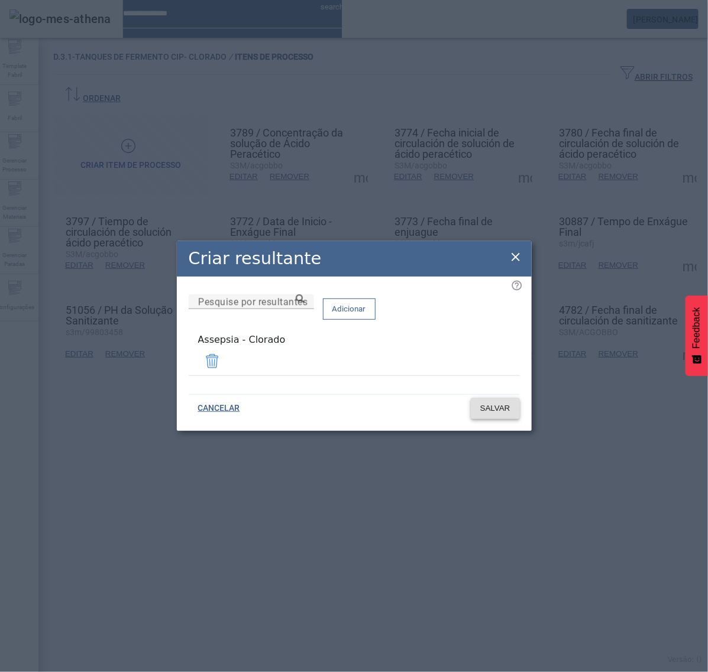
click at [503, 403] on span "SALVAR" at bounding box center [495, 409] width 30 height 12
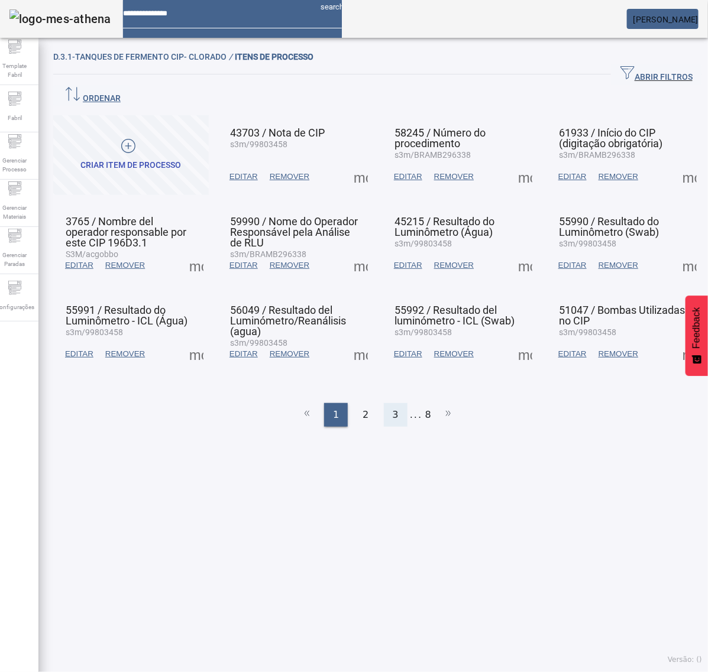
click at [396, 403] on div "3" at bounding box center [396, 415] width 24 height 24
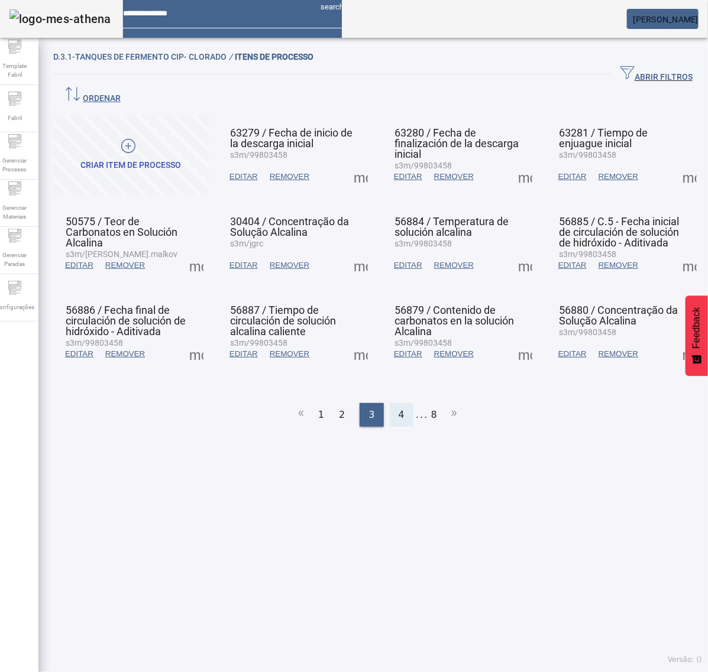
click at [398, 408] on span "4" at bounding box center [401, 415] width 6 height 14
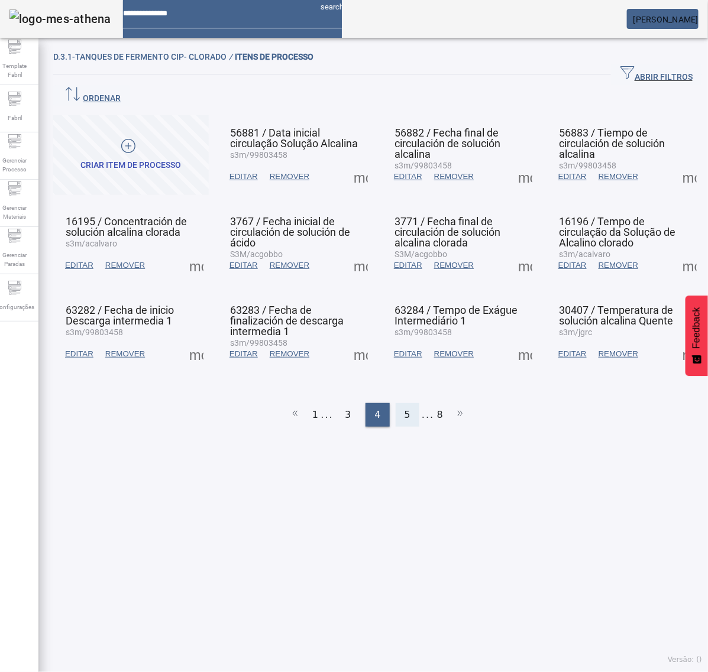
click at [404, 408] on span "5" at bounding box center [407, 415] width 6 height 14
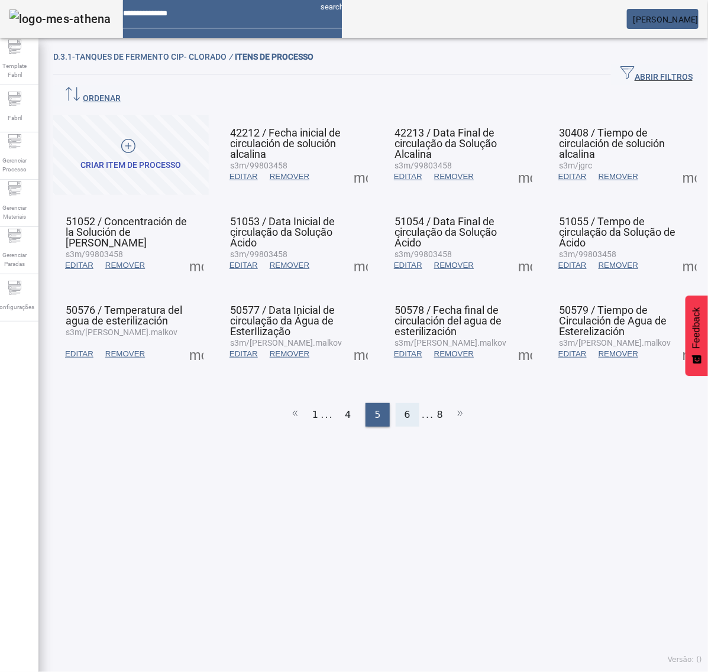
click at [404, 408] on span "6" at bounding box center [407, 415] width 6 height 14
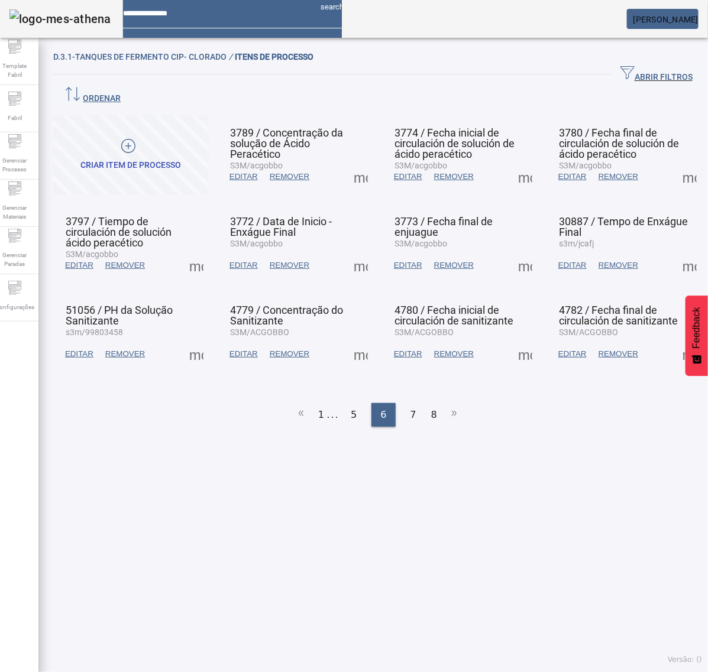
click at [198, 340] on span at bounding box center [196, 354] width 28 height 28
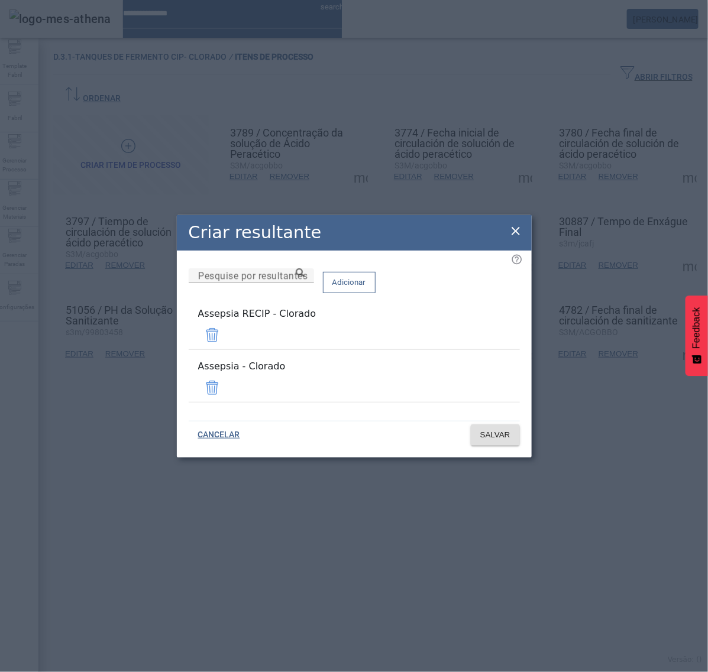
click at [226, 337] on span at bounding box center [212, 335] width 28 height 28
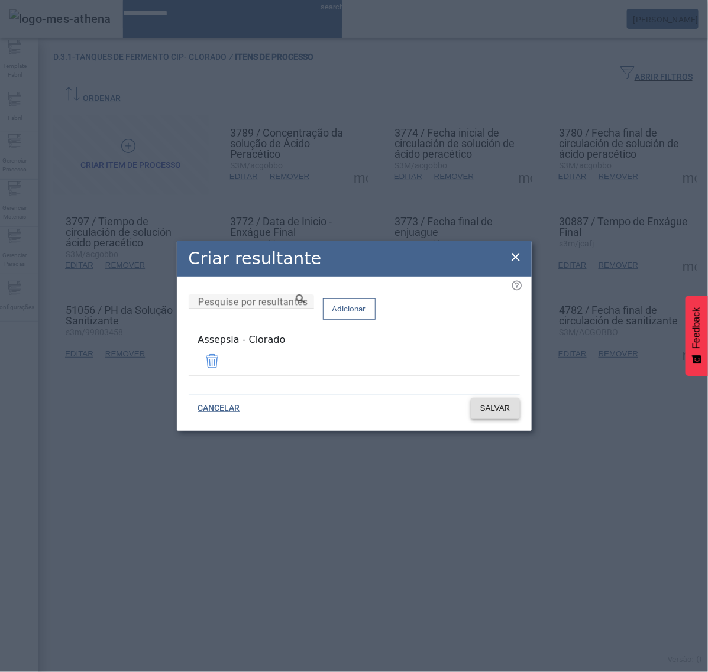
click at [497, 403] on span "SALVAR" at bounding box center [495, 409] width 30 height 12
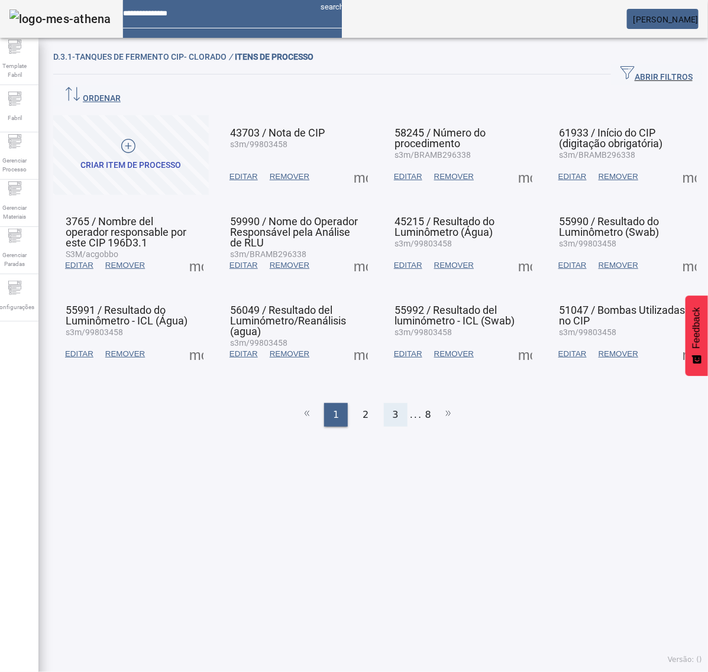
click at [393, 408] on span "3" at bounding box center [396, 415] width 6 height 14
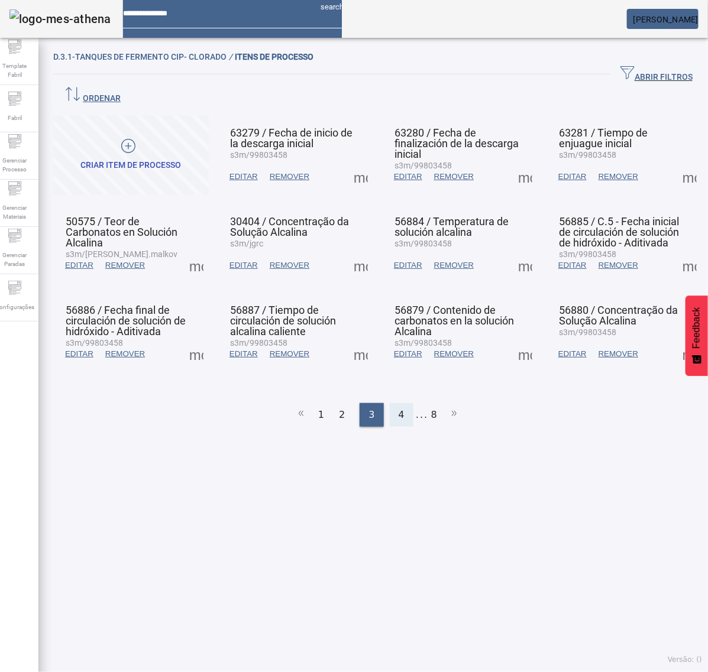
click at [391, 403] on div "4" at bounding box center [402, 415] width 24 height 24
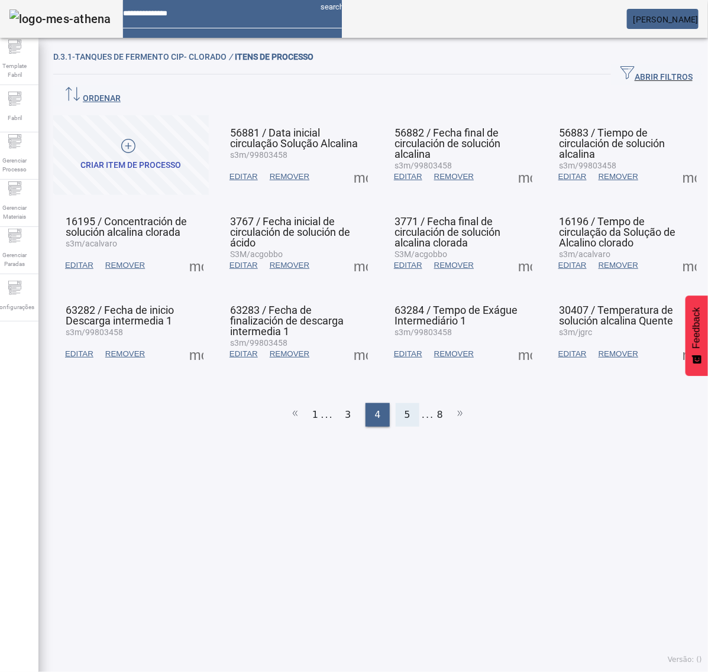
click at [397, 403] on div "5" at bounding box center [408, 415] width 24 height 24
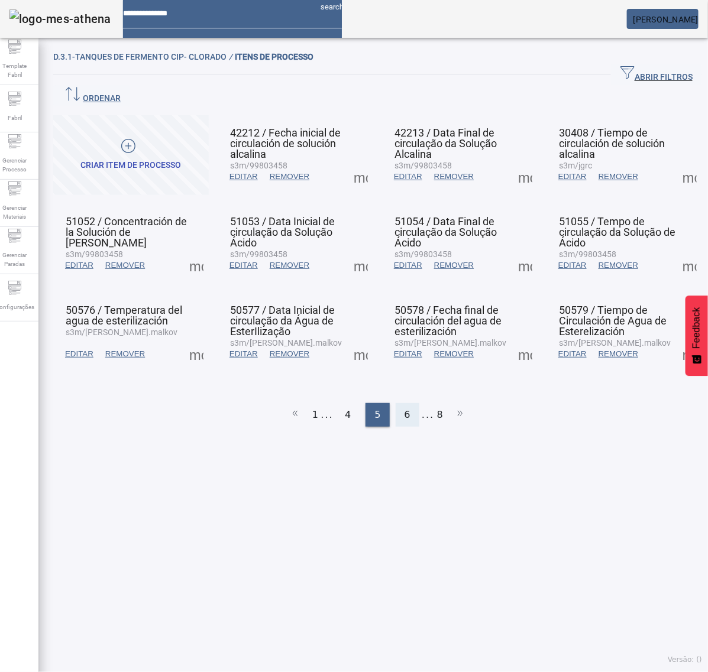
click at [404, 408] on span "6" at bounding box center [407, 415] width 6 height 14
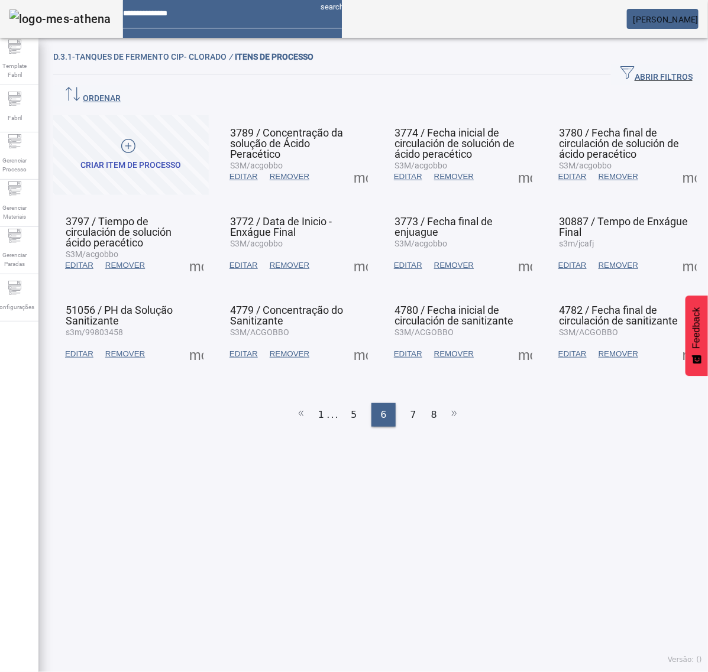
click at [352, 340] on span at bounding box center [360, 354] width 28 height 28
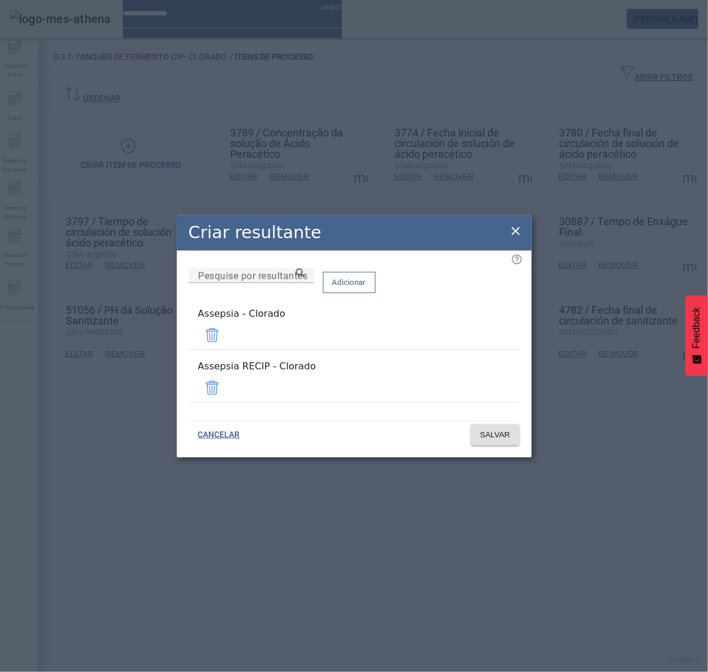
drag, startPoint x: 474, startPoint y: 379, endPoint x: 479, endPoint y: 382, distance: 6.1
click at [226, 379] on span at bounding box center [212, 388] width 28 height 28
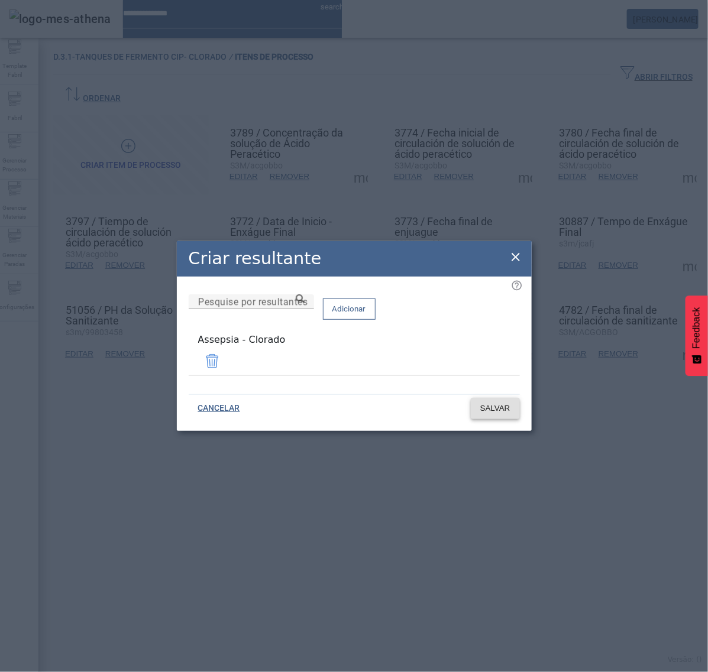
click at [500, 409] on span "SALVAR" at bounding box center [495, 409] width 30 height 12
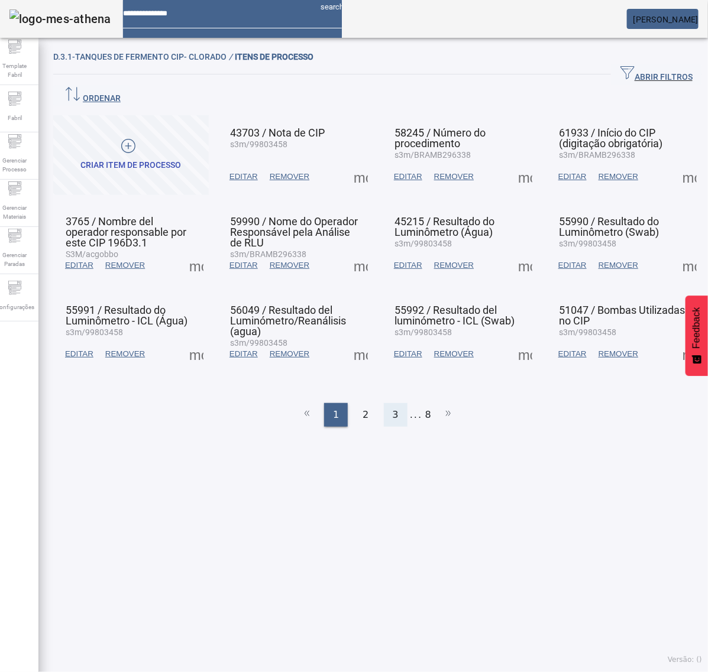
click at [393, 408] on span "3" at bounding box center [396, 415] width 6 height 14
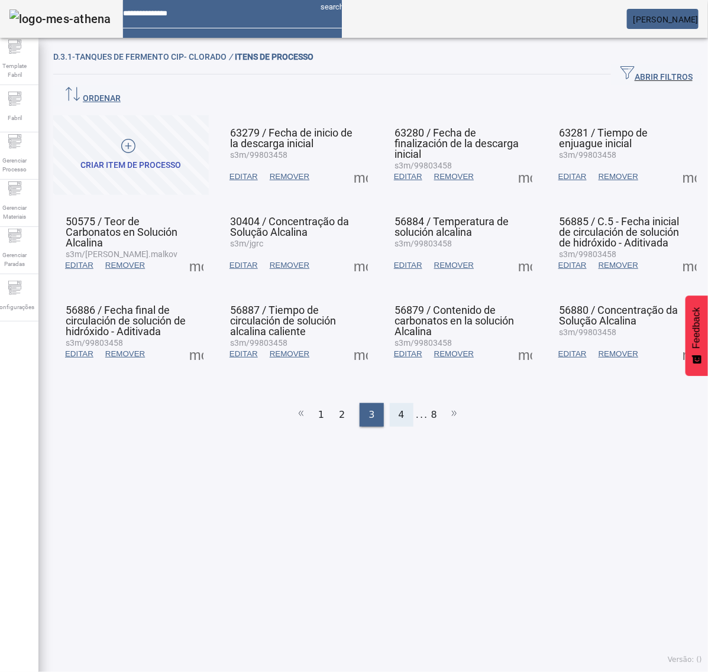
click at [390, 403] on div "4" at bounding box center [402, 415] width 24 height 24
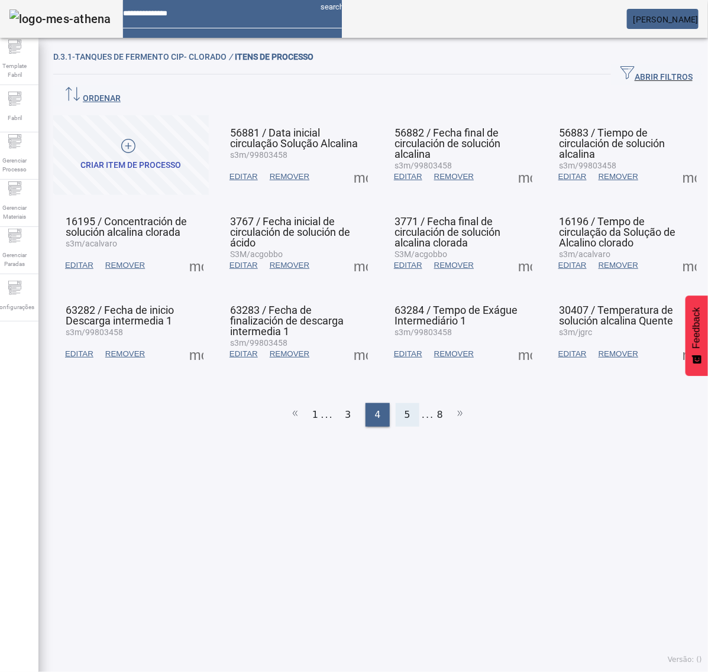
click at [397, 403] on div "5" at bounding box center [408, 415] width 24 height 24
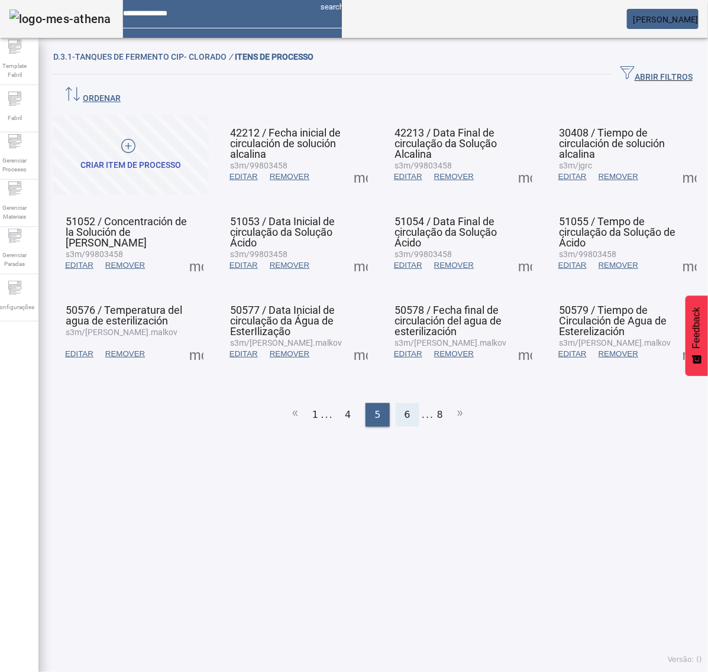
click at [404, 408] on span "6" at bounding box center [407, 415] width 6 height 14
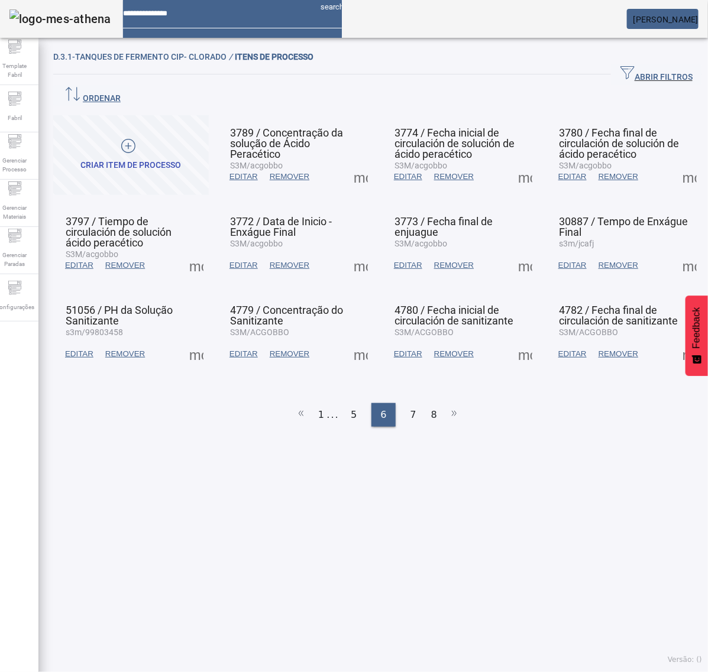
click at [349, 340] on span at bounding box center [360, 354] width 28 height 28
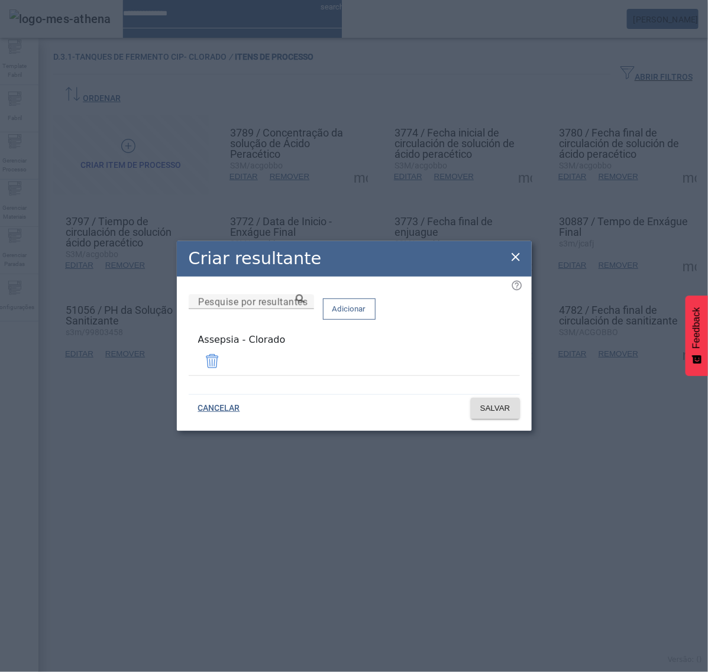
drag, startPoint x: 516, startPoint y: 258, endPoint x: 523, endPoint y: 284, distance: 27.7
click at [515, 258] on icon at bounding box center [515, 257] width 14 height 14
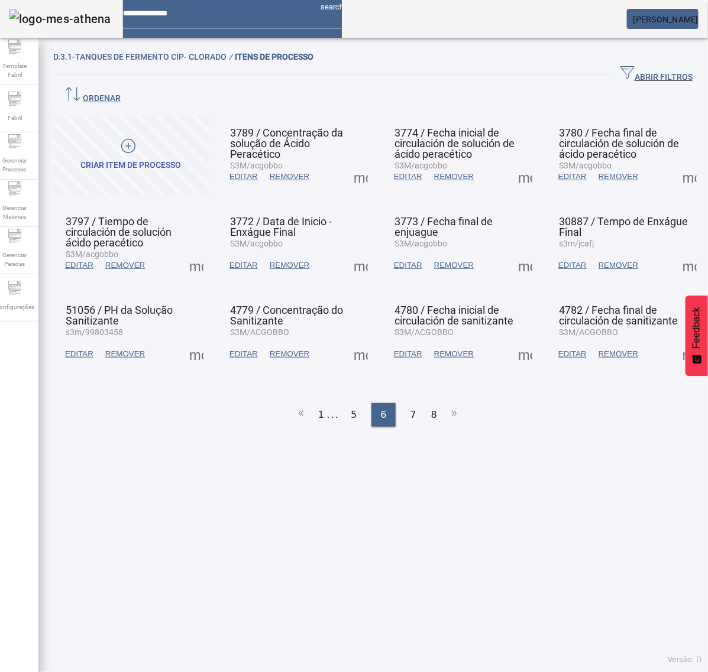
click at [518, 340] on span at bounding box center [525, 354] width 28 height 28
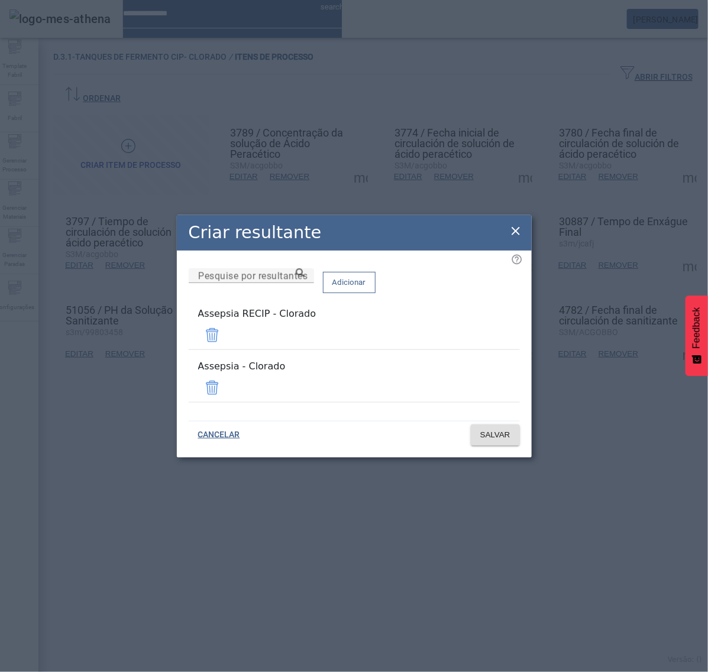
click at [226, 344] on span at bounding box center [212, 335] width 28 height 28
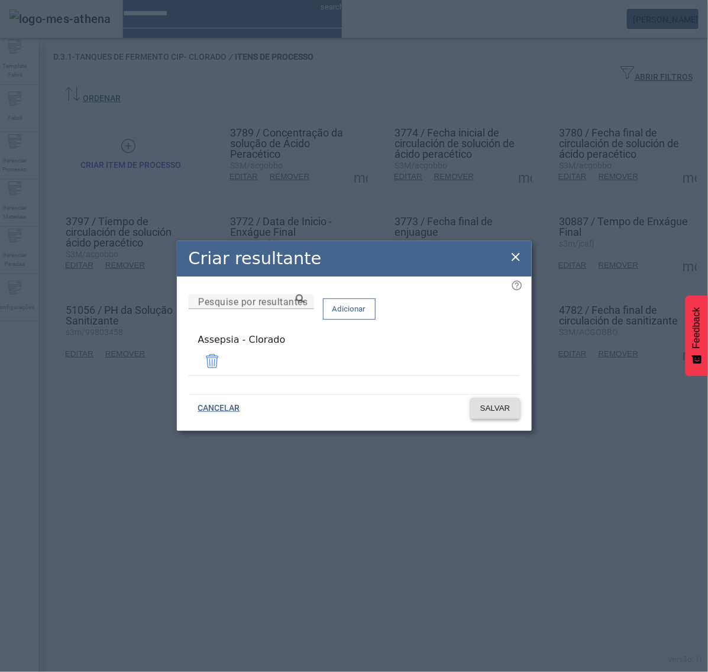
click at [498, 404] on span "SALVAR" at bounding box center [495, 409] width 30 height 12
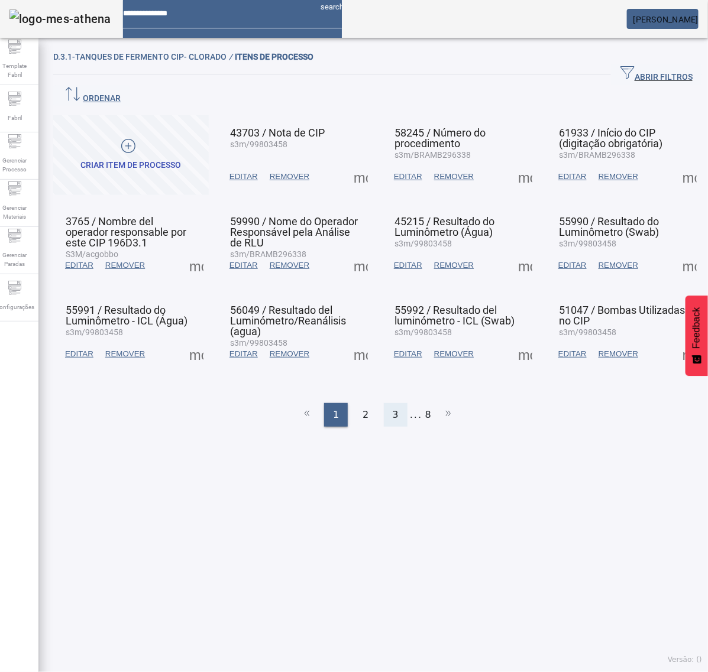
click at [394, 403] on div "3" at bounding box center [396, 415] width 24 height 24
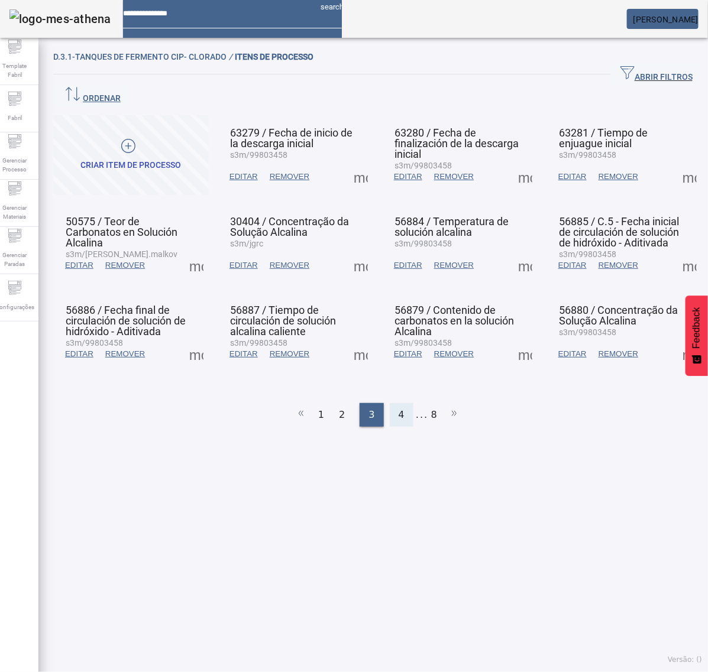
click at [398, 408] on span "4" at bounding box center [401, 415] width 6 height 14
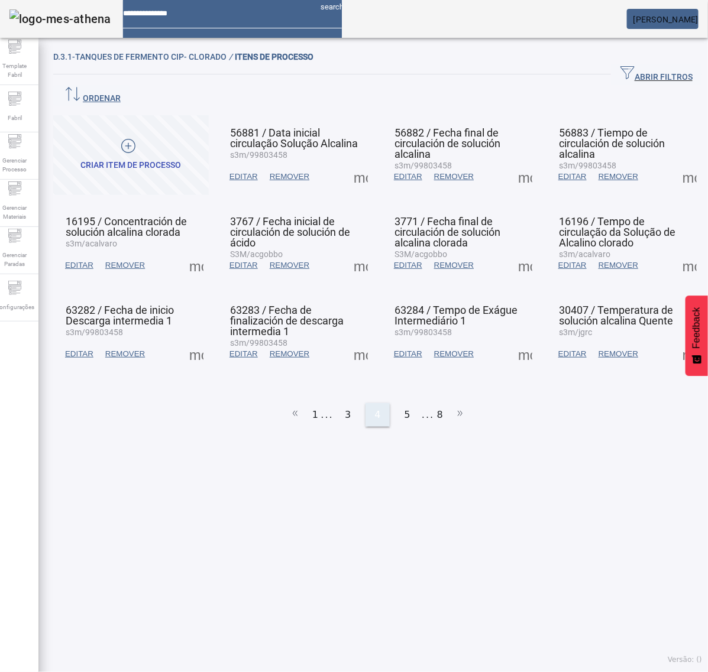
click at [404, 408] on span "5" at bounding box center [407, 415] width 6 height 14
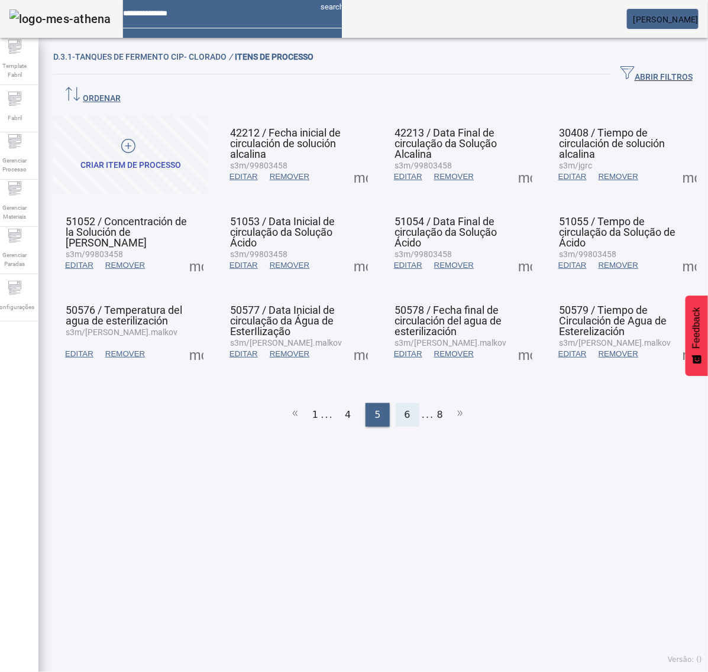
click at [404, 408] on span "6" at bounding box center [407, 415] width 6 height 14
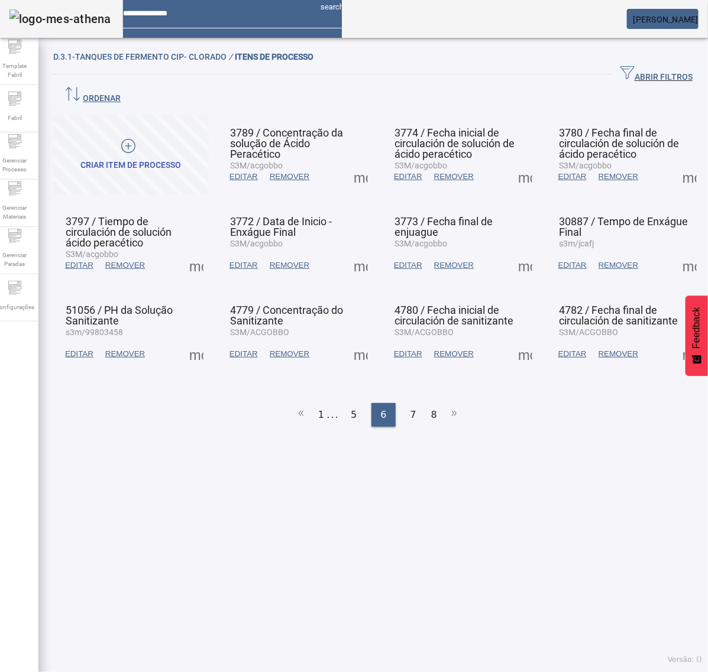
click at [515, 340] on span at bounding box center [525, 354] width 28 height 28
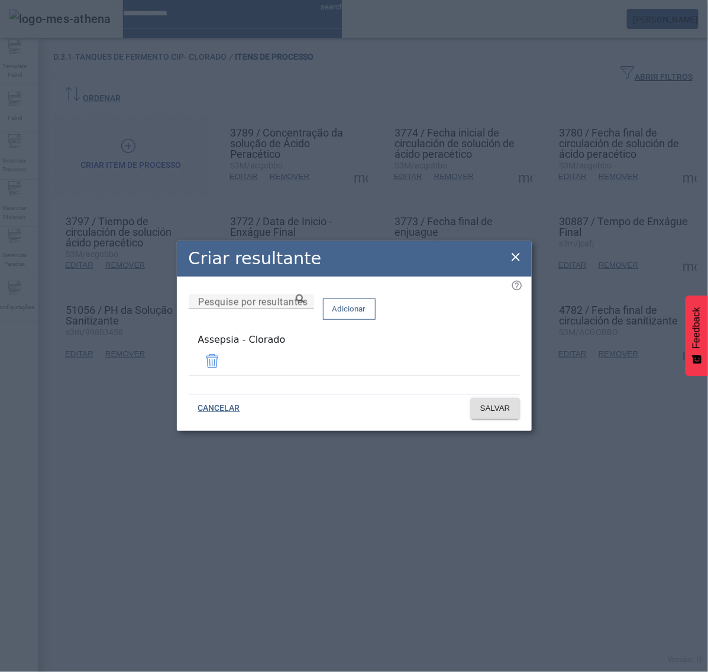
click at [671, 331] on div "Criar resultante Pesquise por resultantes Adicionar Assepsia - Clorado CANCELAR…" at bounding box center [354, 336] width 708 height 672
click at [515, 264] on icon at bounding box center [515, 257] width 14 height 14
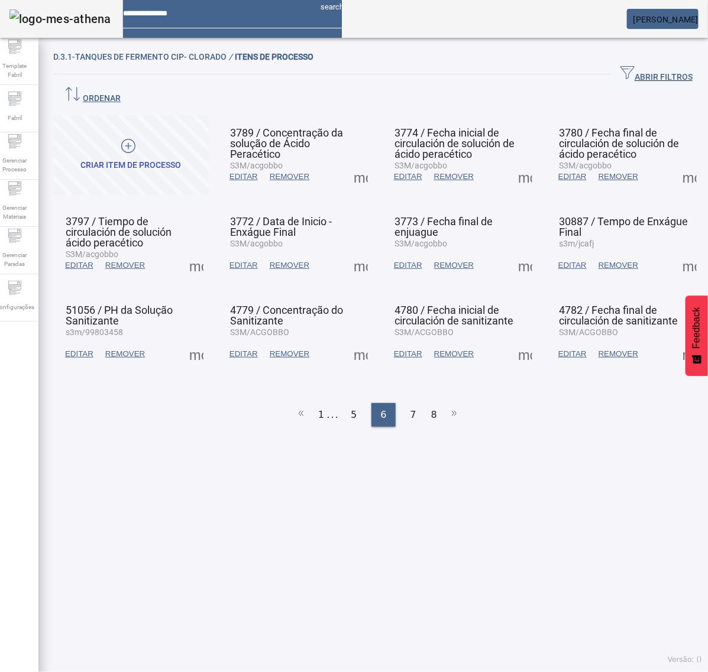
click at [675, 340] on span at bounding box center [689, 354] width 28 height 28
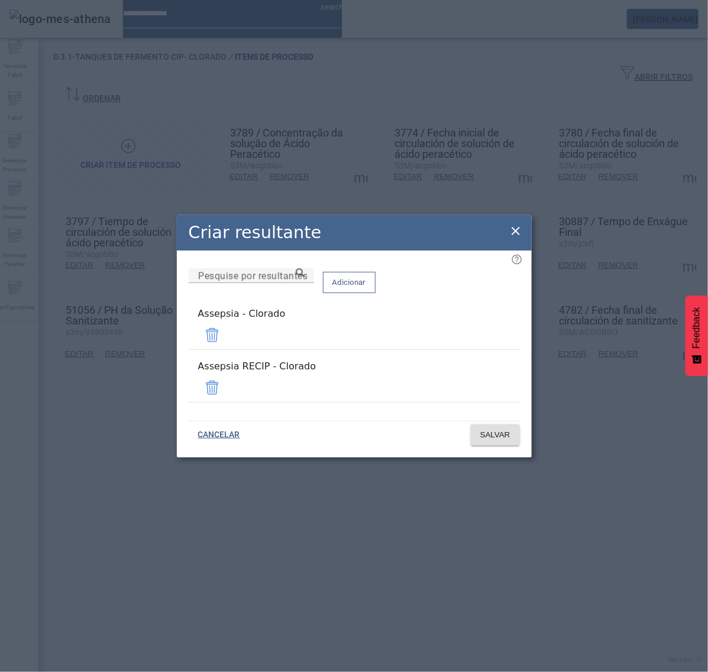
click at [226, 377] on span at bounding box center [212, 388] width 28 height 28
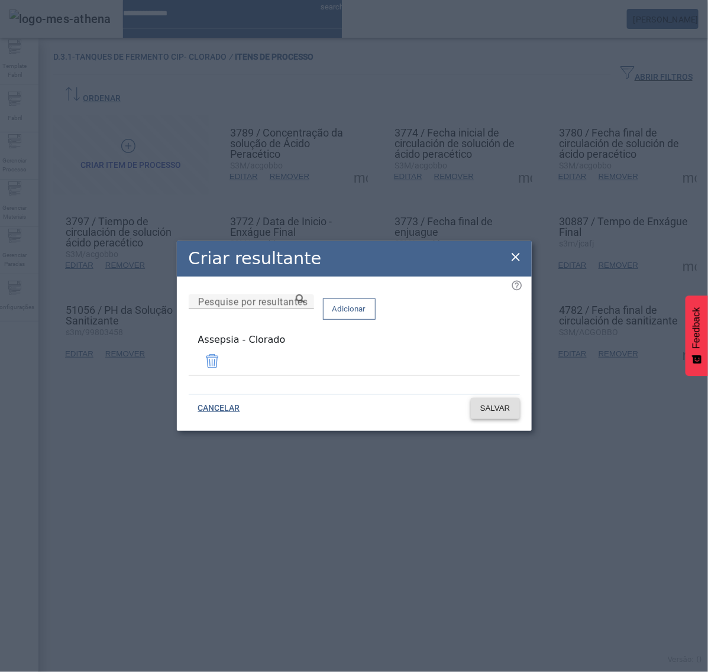
click at [506, 405] on span "SALVAR" at bounding box center [495, 409] width 30 height 12
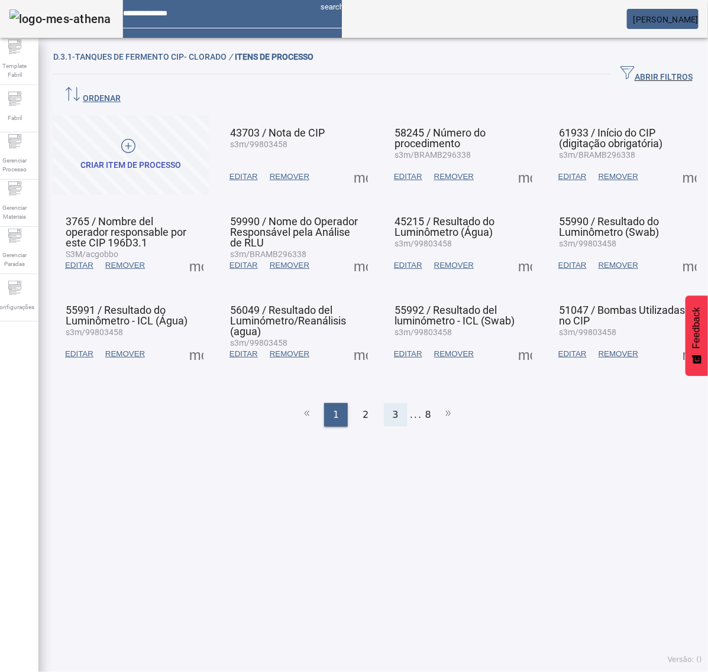
click at [393, 408] on span "3" at bounding box center [396, 415] width 6 height 14
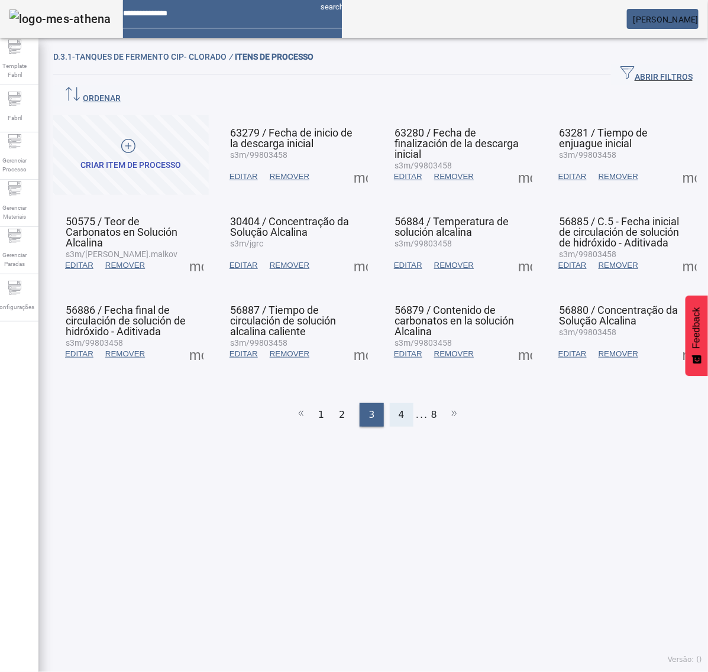
click at [393, 403] on div "4" at bounding box center [402, 415] width 24 height 24
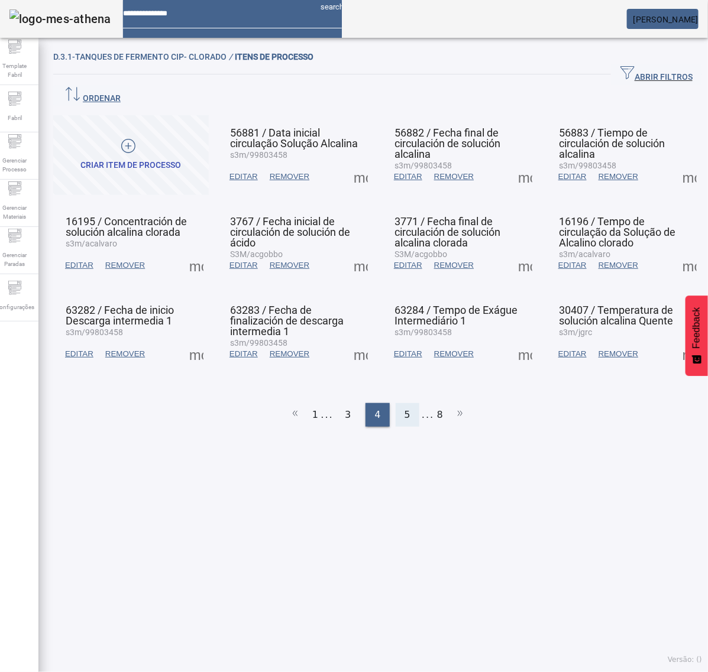
click at [404, 408] on span "5" at bounding box center [407, 415] width 6 height 14
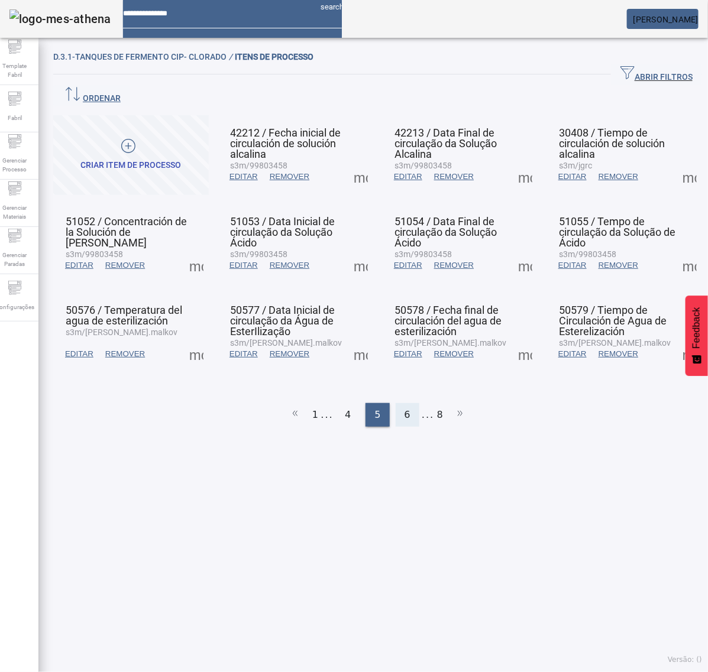
click at [404, 408] on span "6" at bounding box center [407, 415] width 6 height 14
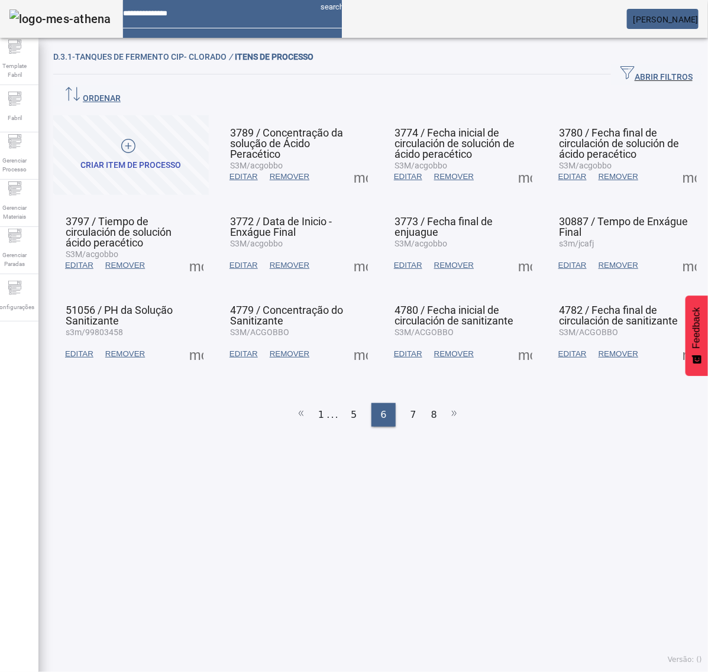
click at [675, 340] on span at bounding box center [689, 354] width 28 height 28
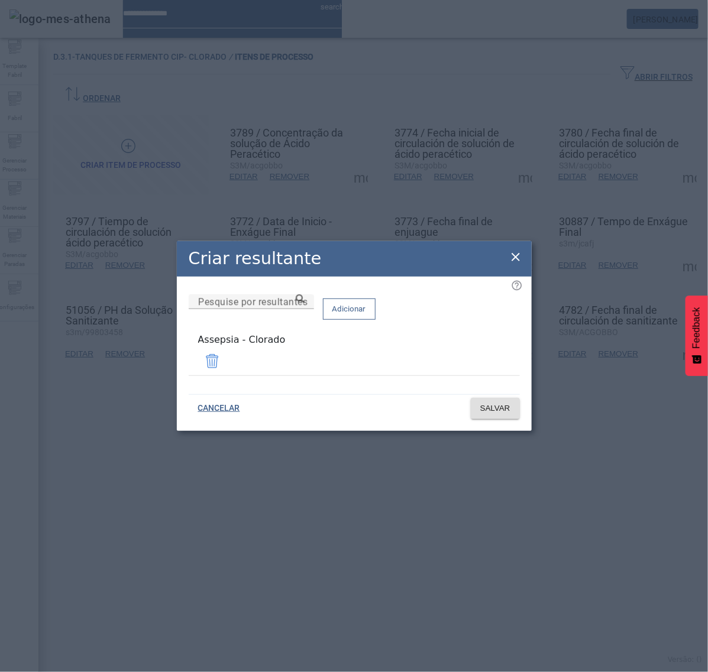
click at [518, 259] on icon at bounding box center [515, 257] width 14 height 14
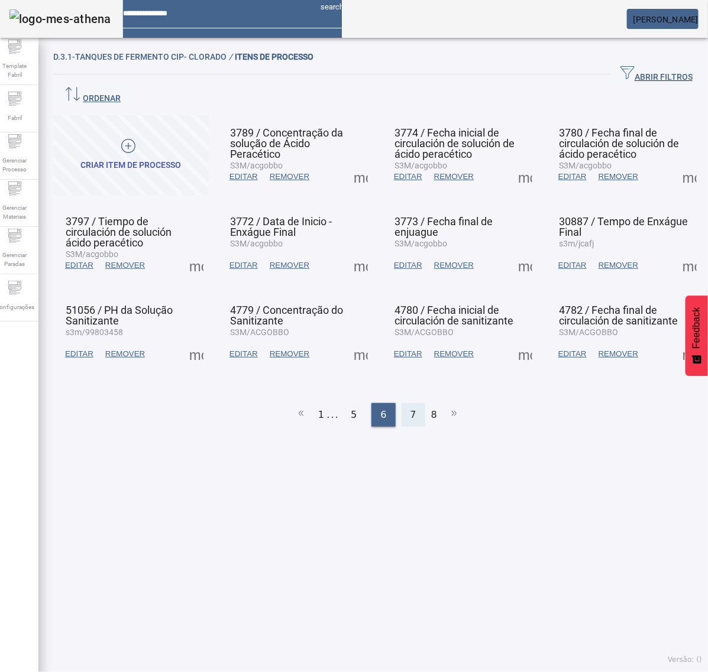
click at [409, 403] on div "7" at bounding box center [413, 415] width 24 height 24
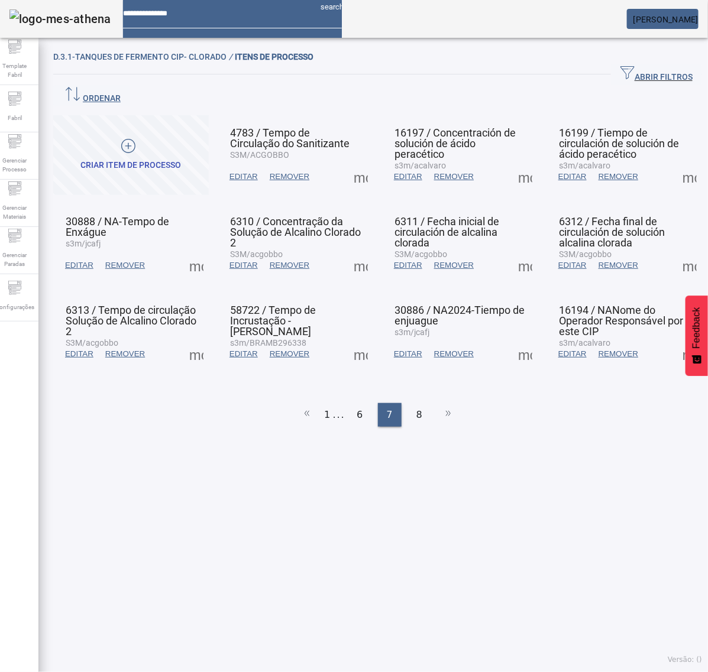
click at [355, 163] on span at bounding box center [360, 177] width 28 height 28
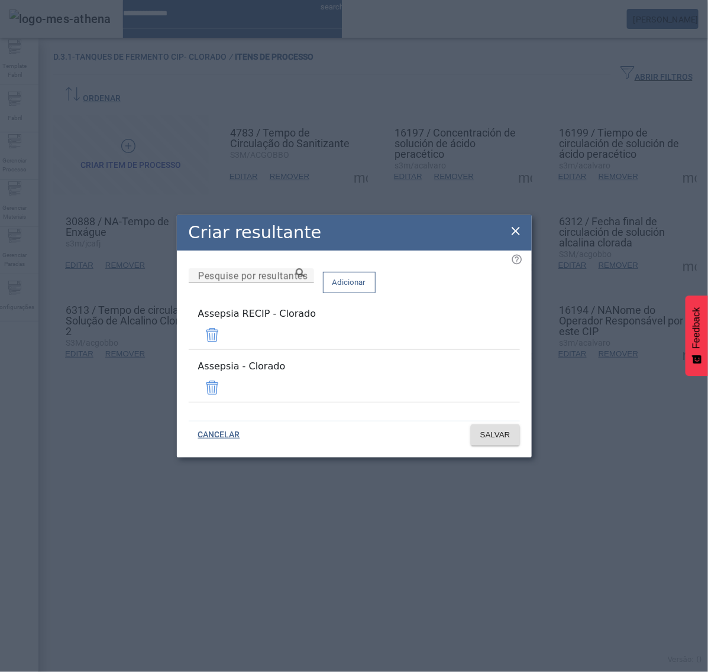
click at [226, 340] on span at bounding box center [212, 335] width 28 height 28
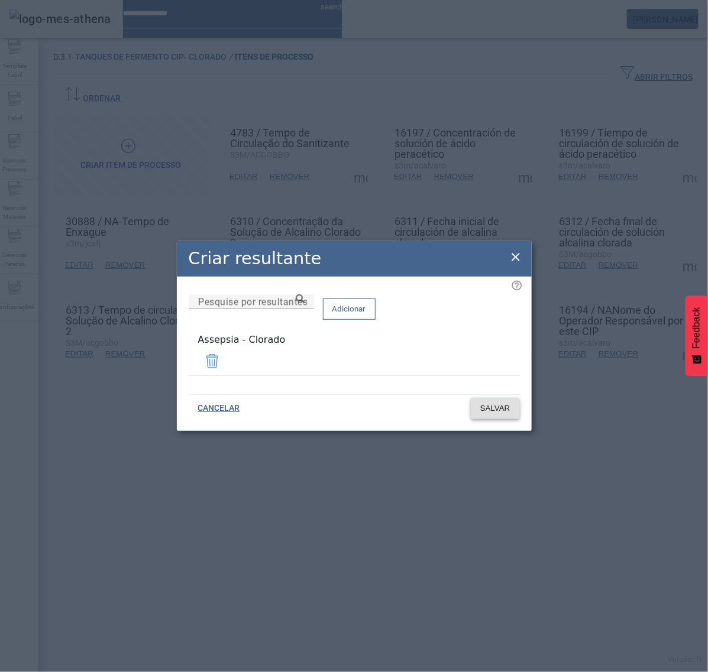
click at [484, 403] on span "SALVAR" at bounding box center [495, 409] width 30 height 12
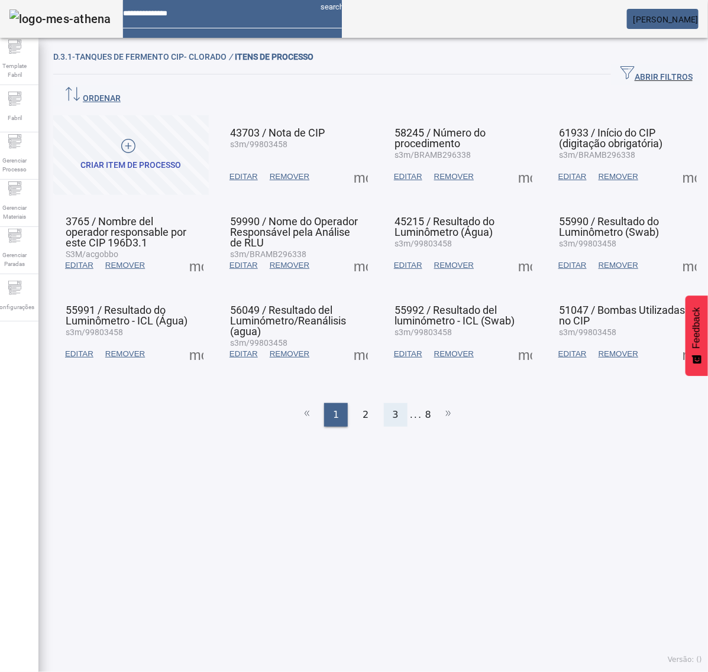
click at [394, 403] on div "3" at bounding box center [396, 415] width 24 height 24
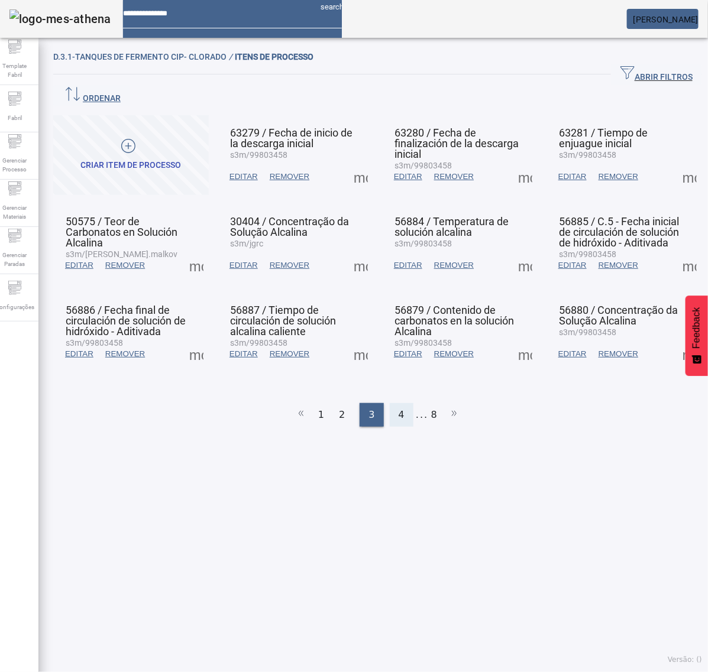
click at [391, 403] on div "4" at bounding box center [402, 415] width 24 height 24
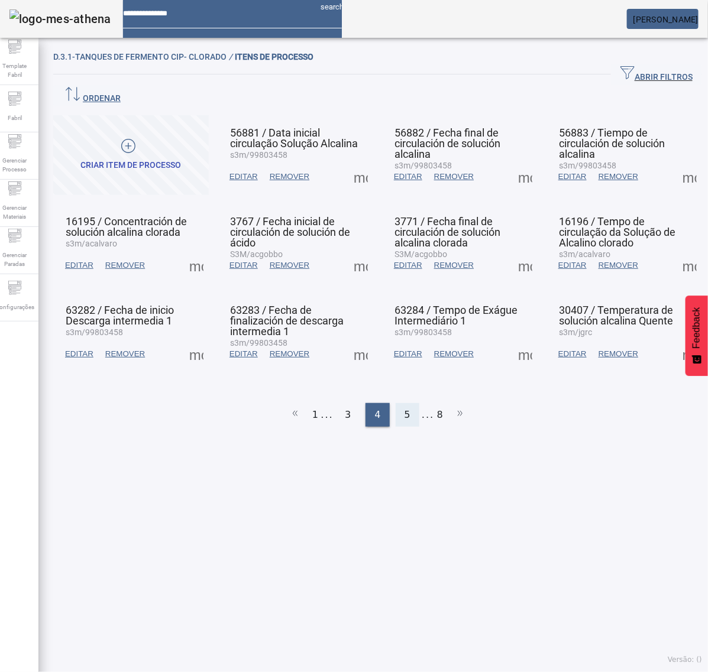
click at [396, 403] on div "5" at bounding box center [408, 415] width 24 height 24
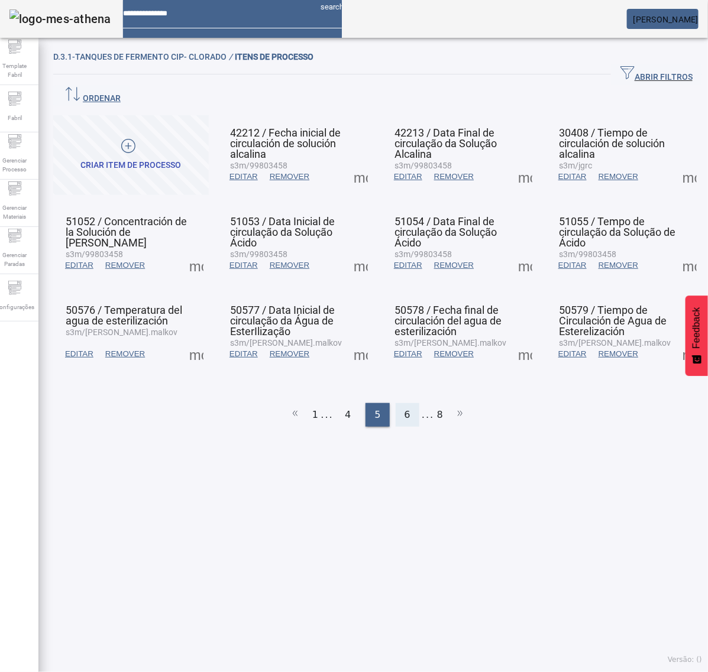
click at [404, 408] on span "6" at bounding box center [407, 415] width 6 height 14
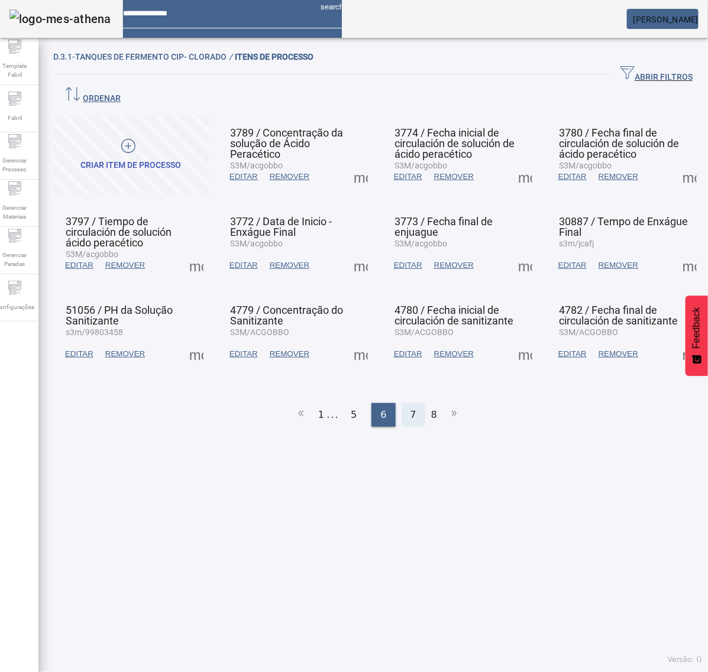
click at [410, 408] on span "7" at bounding box center [413, 415] width 6 height 14
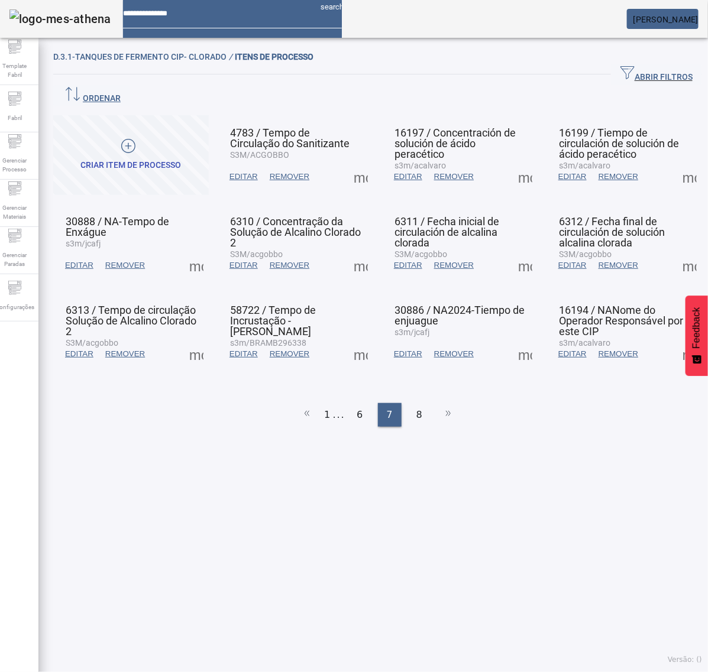
click at [511, 163] on span at bounding box center [525, 177] width 28 height 28
drag, startPoint x: 511, startPoint y: 157, endPoint x: 520, endPoint y: 182, distance: 25.8
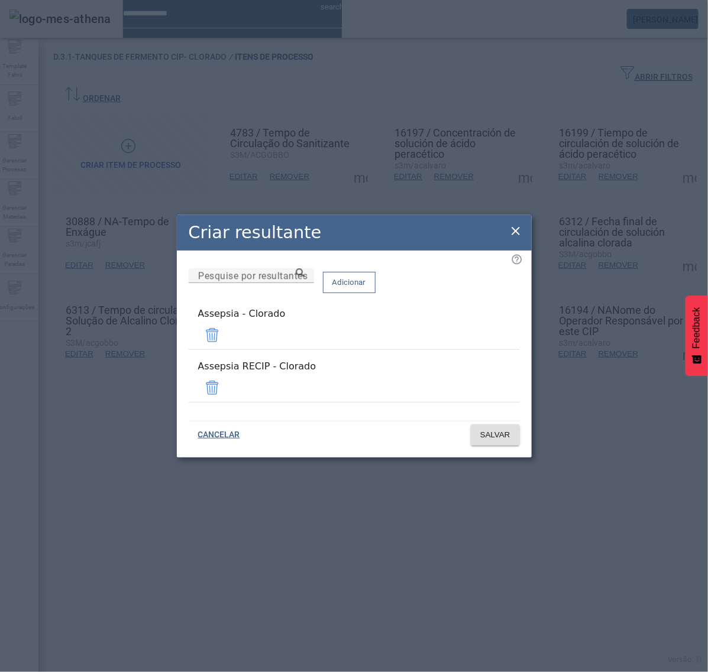
click at [226, 378] on span at bounding box center [212, 388] width 28 height 28
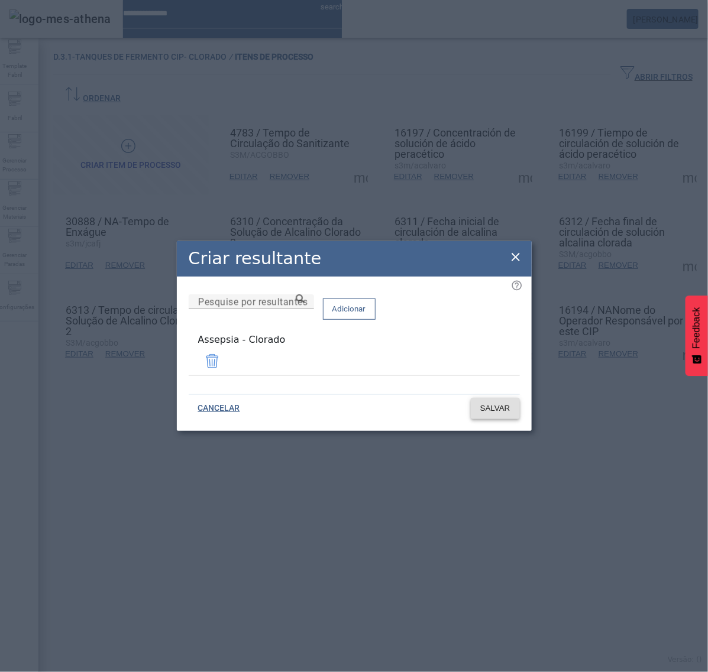
click at [497, 403] on span "SALVAR" at bounding box center [495, 409] width 30 height 12
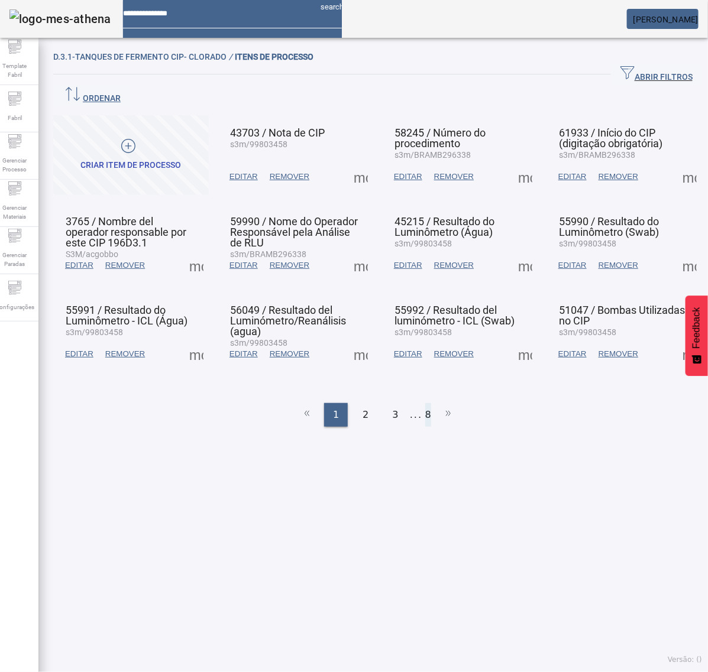
click at [425, 403] on li "8" at bounding box center [428, 415] width 6 height 24
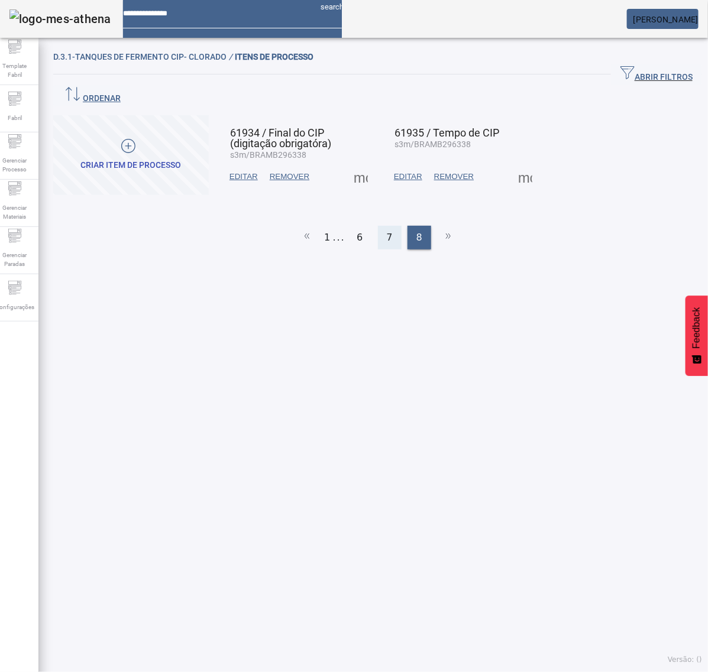
click at [387, 231] on span "7" at bounding box center [390, 238] width 6 height 14
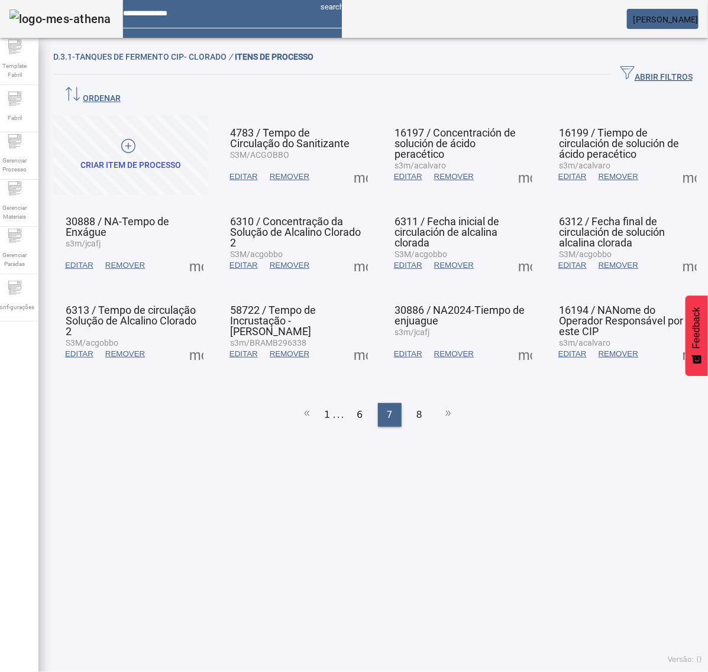
click at [511, 163] on span at bounding box center [525, 177] width 28 height 28
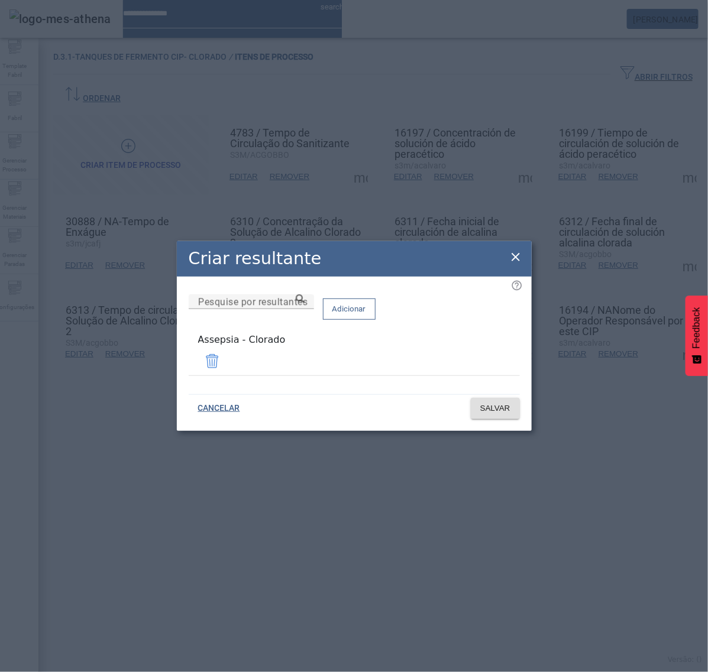
drag, startPoint x: 513, startPoint y: 257, endPoint x: 529, endPoint y: 242, distance: 22.2
click at [515, 256] on icon at bounding box center [515, 257] width 14 height 14
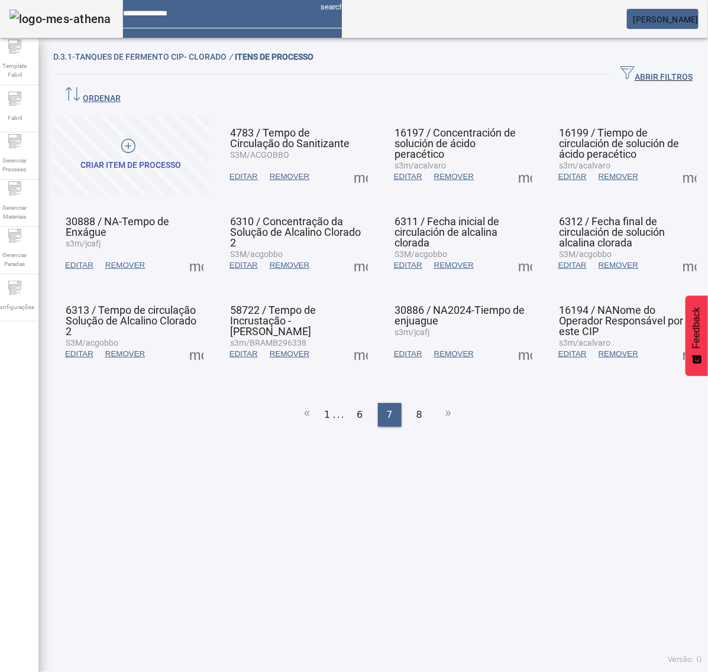
click at [675, 163] on span at bounding box center [689, 177] width 28 height 28
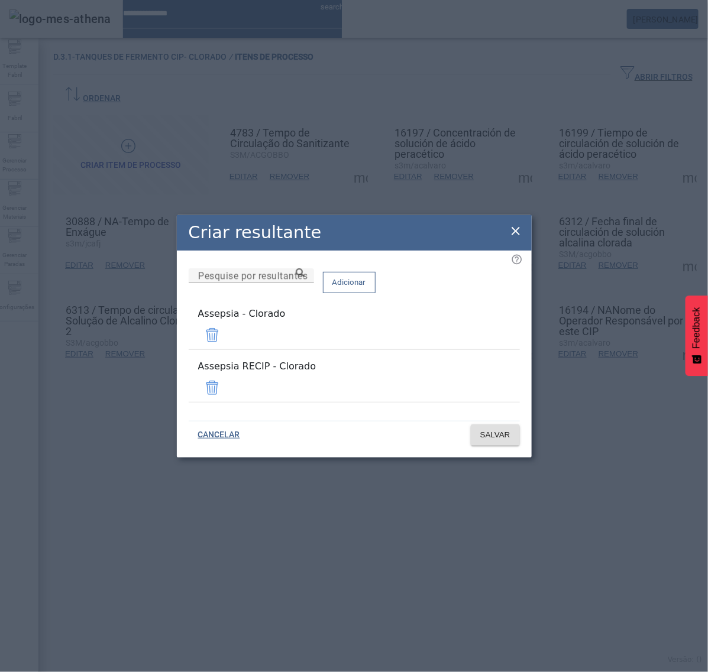
click at [226, 380] on span at bounding box center [212, 388] width 28 height 28
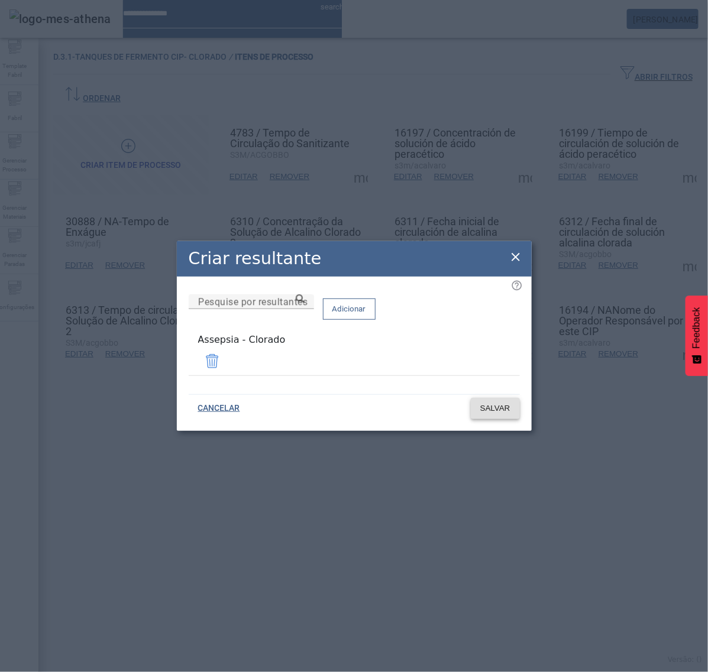
click at [504, 406] on span "SALVAR" at bounding box center [495, 409] width 30 height 12
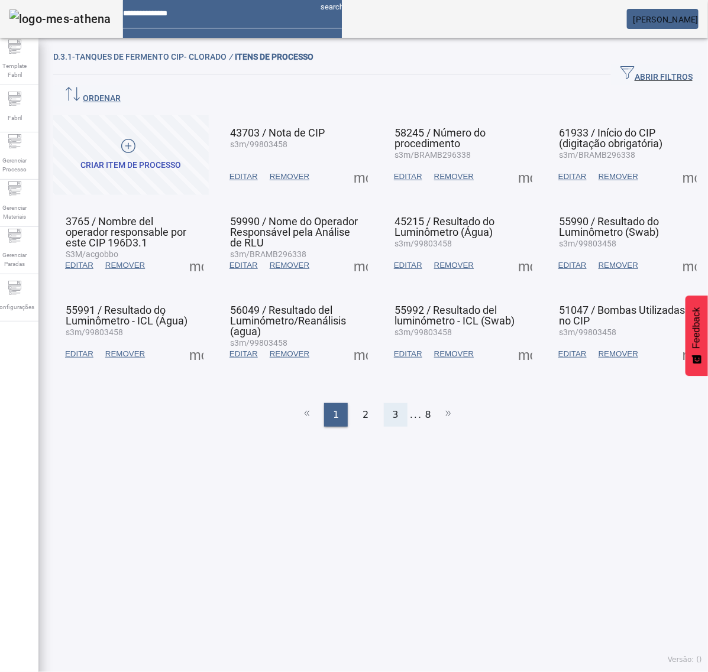
click at [393, 403] on div "3" at bounding box center [396, 415] width 24 height 24
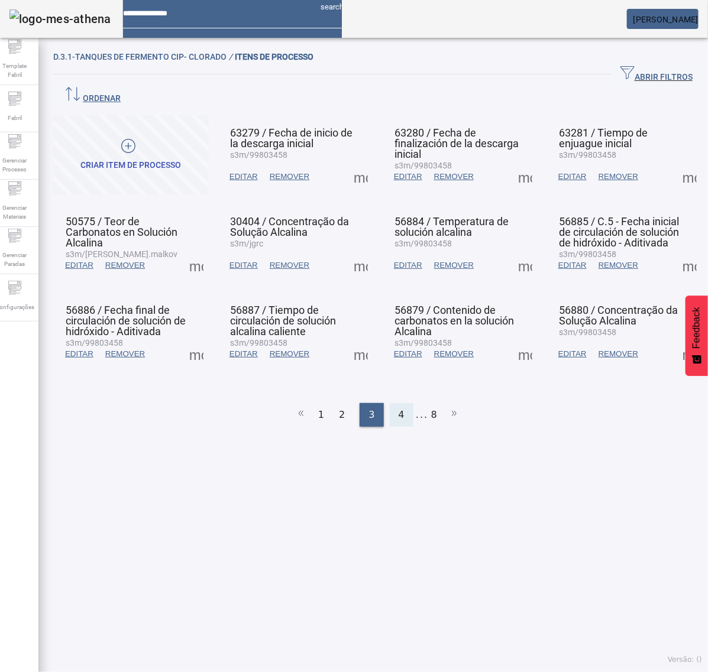
click at [398, 408] on span "4" at bounding box center [401, 415] width 6 height 14
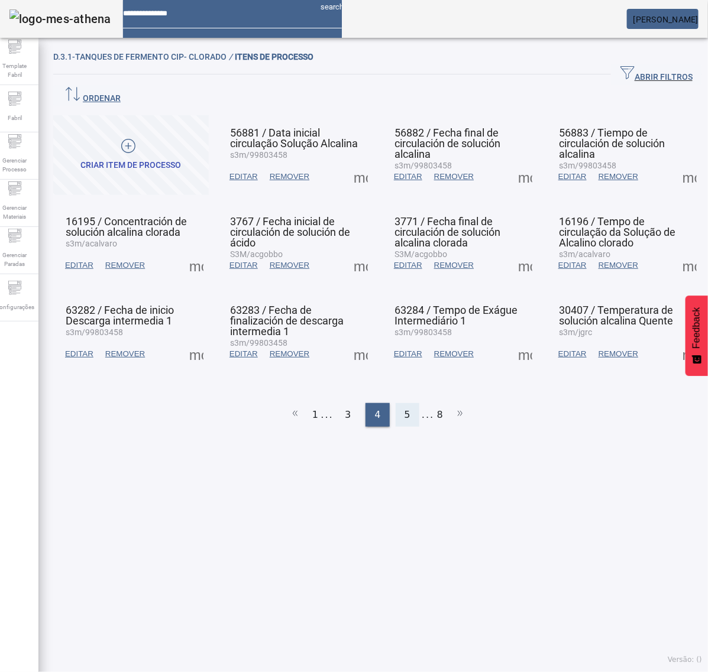
click at [397, 403] on div "5" at bounding box center [408, 415] width 24 height 24
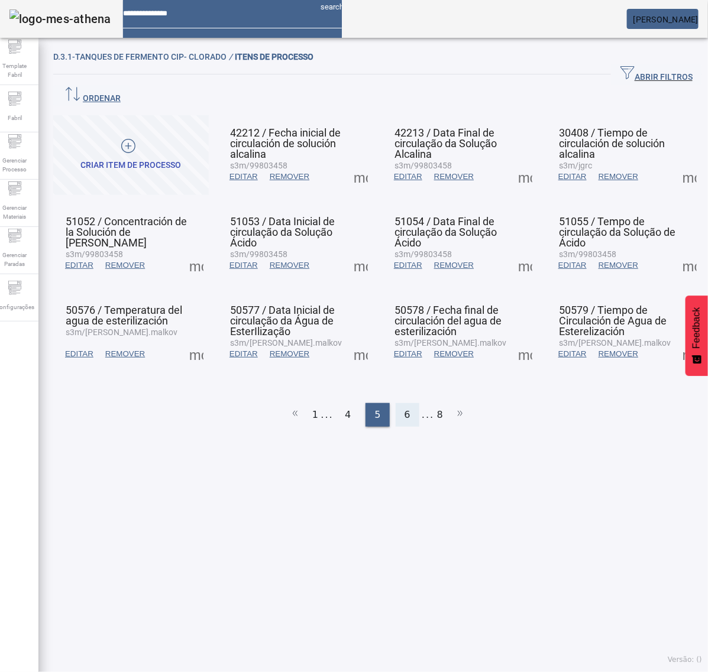
click at [404, 408] on span "6" at bounding box center [407, 415] width 6 height 14
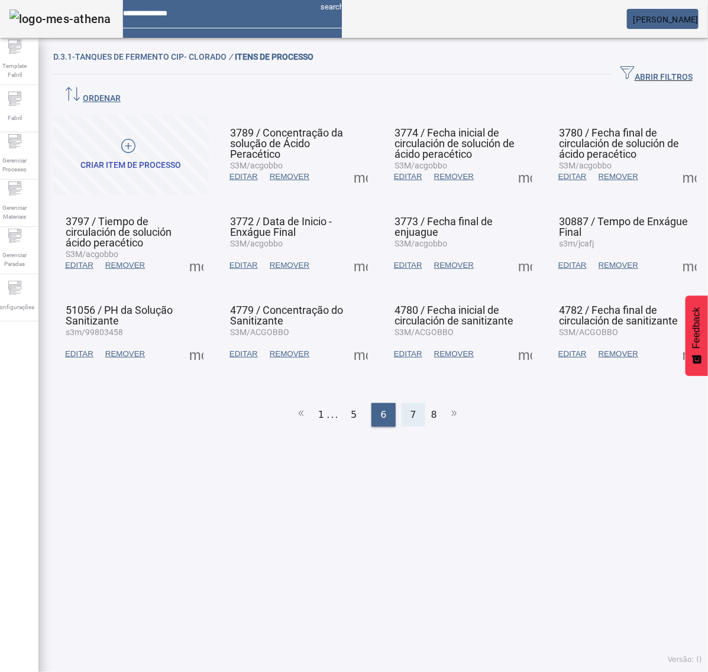
click at [410, 408] on span "7" at bounding box center [413, 415] width 6 height 14
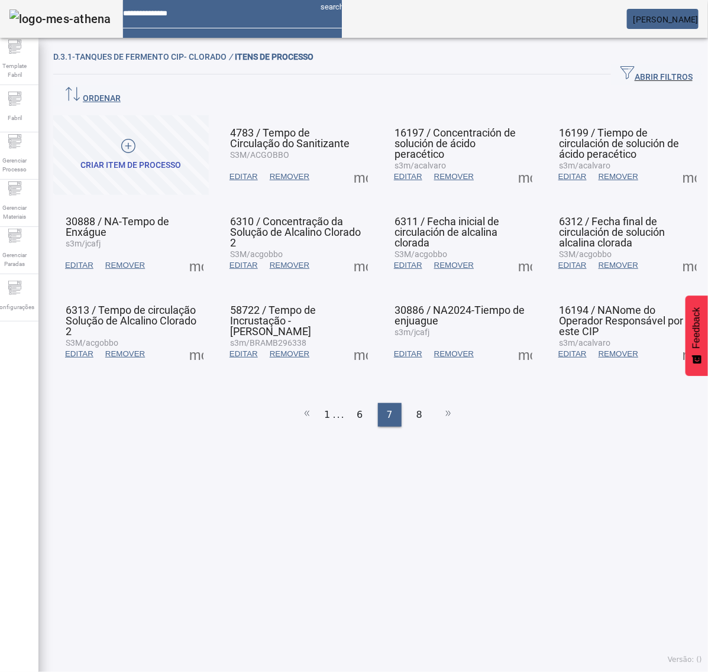
click at [197, 251] on span at bounding box center [196, 265] width 28 height 28
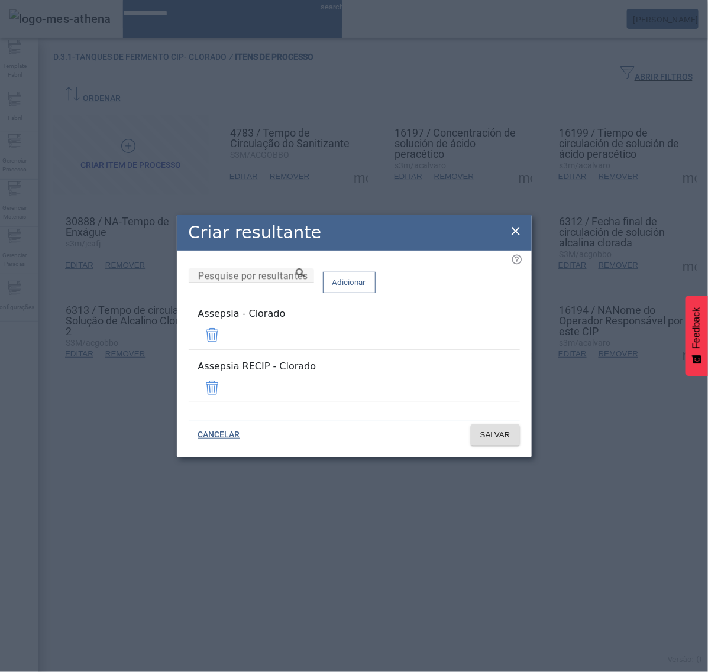
click at [226, 380] on span at bounding box center [212, 388] width 28 height 28
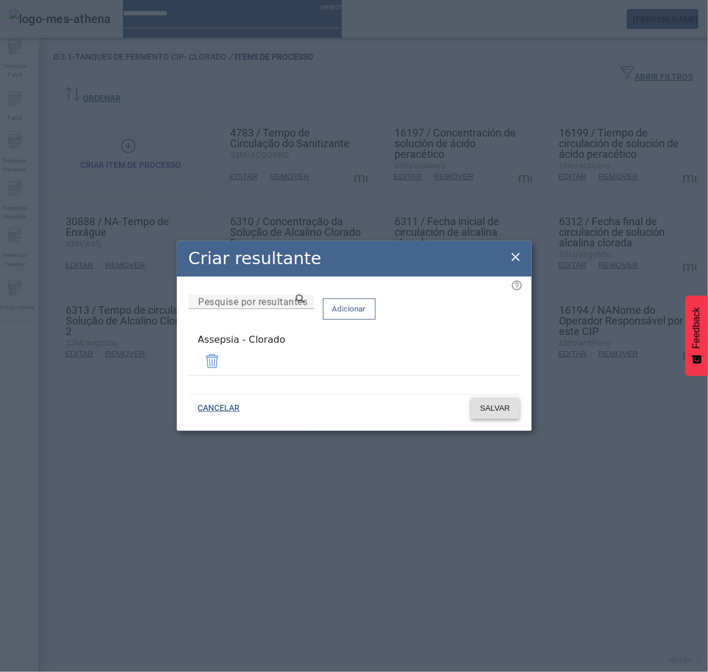
click at [494, 414] on span at bounding box center [495, 408] width 49 height 28
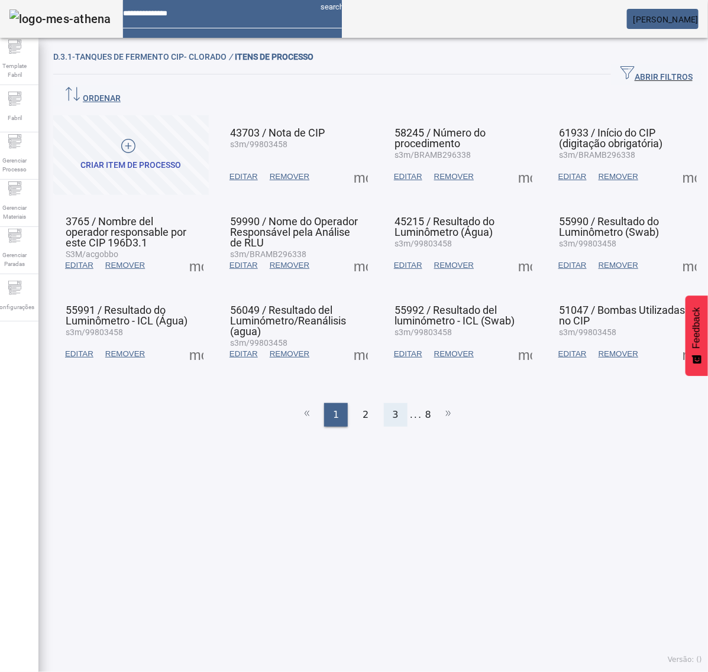
click at [392, 403] on div "3" at bounding box center [396, 415] width 24 height 24
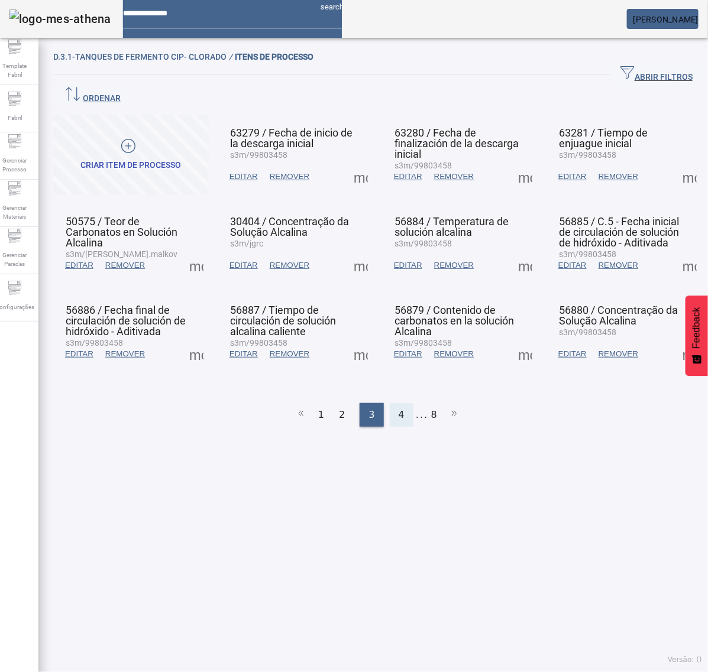
click at [398, 408] on span "4" at bounding box center [401, 415] width 6 height 14
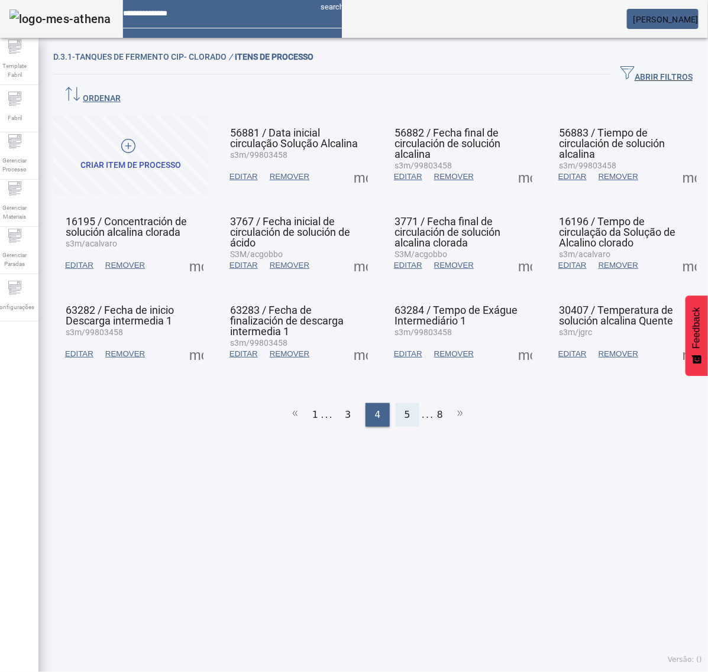
click at [397, 403] on div "5" at bounding box center [408, 415] width 24 height 24
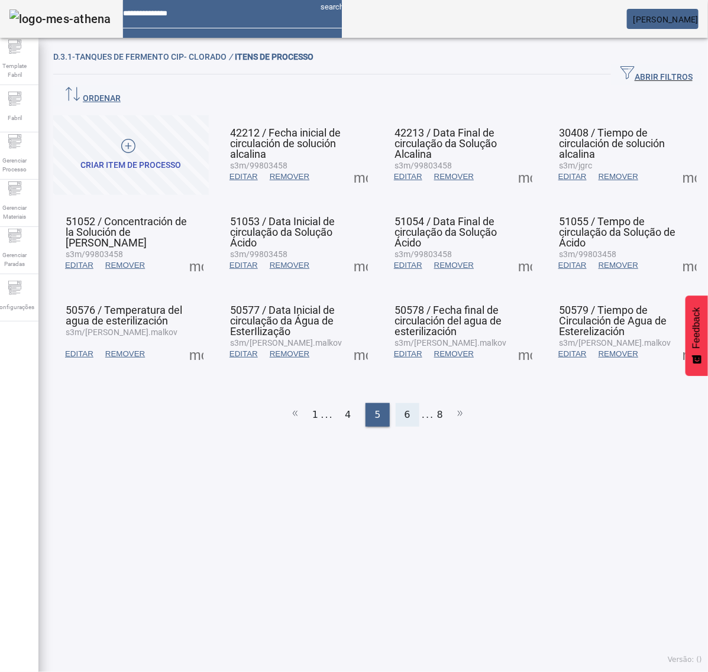
click at [404, 408] on span "6" at bounding box center [407, 415] width 6 height 14
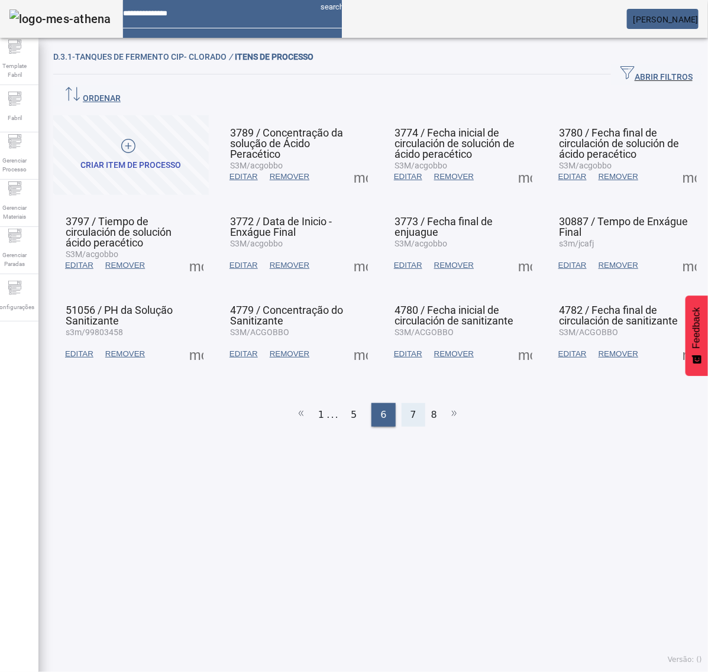
click at [410, 408] on span "7" at bounding box center [413, 415] width 6 height 14
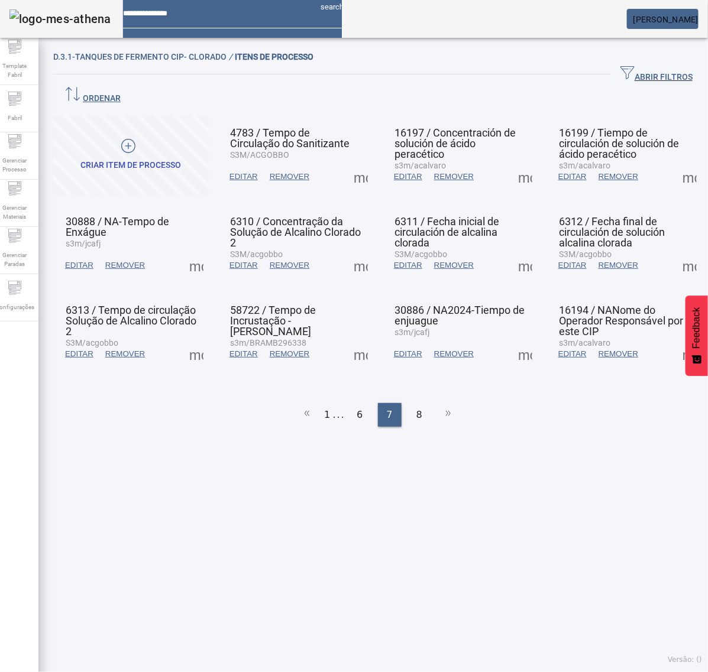
click at [349, 251] on span at bounding box center [360, 265] width 28 height 28
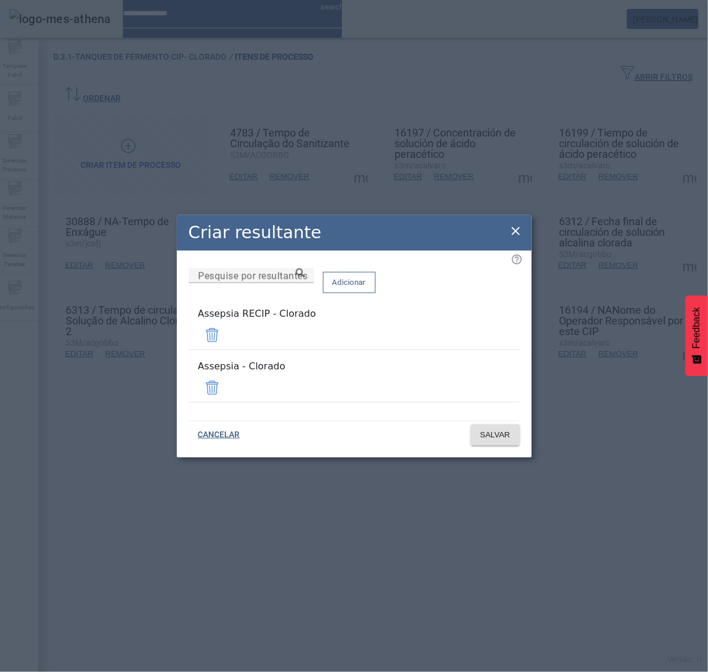
click at [226, 340] on span at bounding box center [212, 335] width 28 height 28
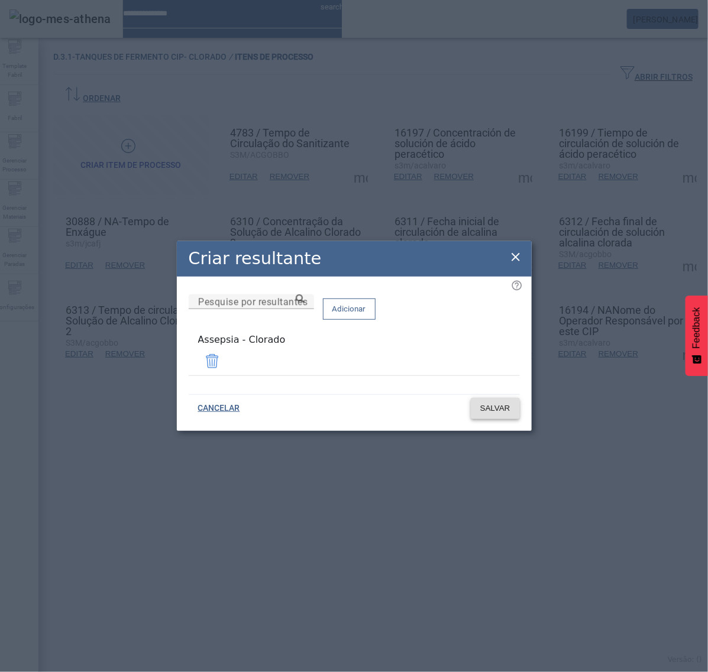
click at [498, 406] on span "SALVAR" at bounding box center [495, 409] width 30 height 12
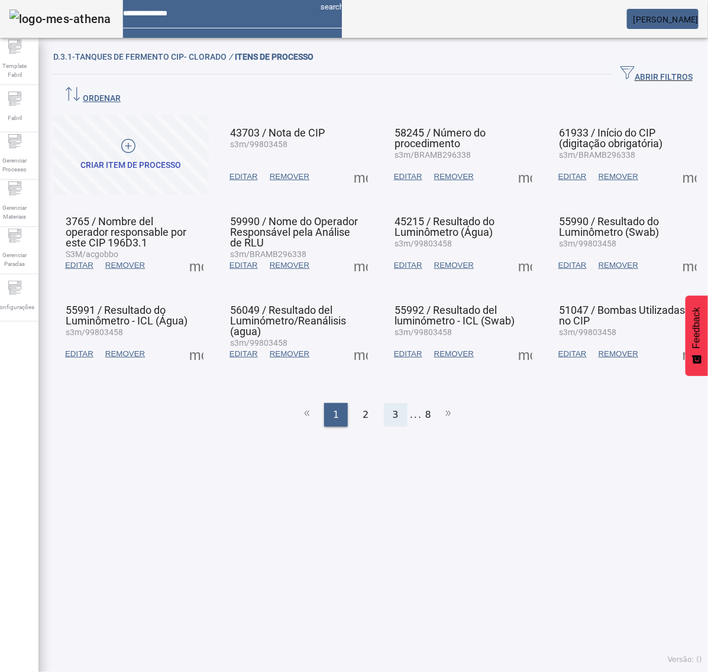
click at [393, 408] on span "3" at bounding box center [396, 415] width 6 height 14
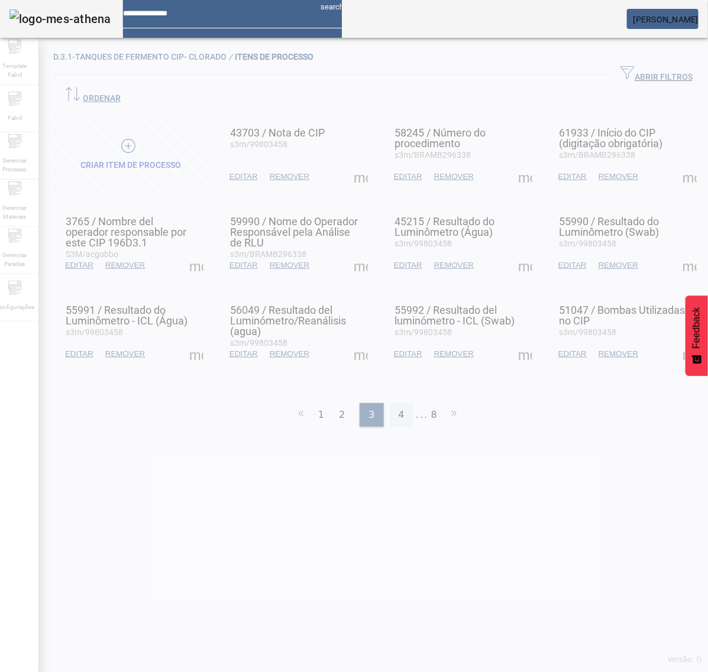
click at [398, 408] on span "4" at bounding box center [401, 415] width 6 height 14
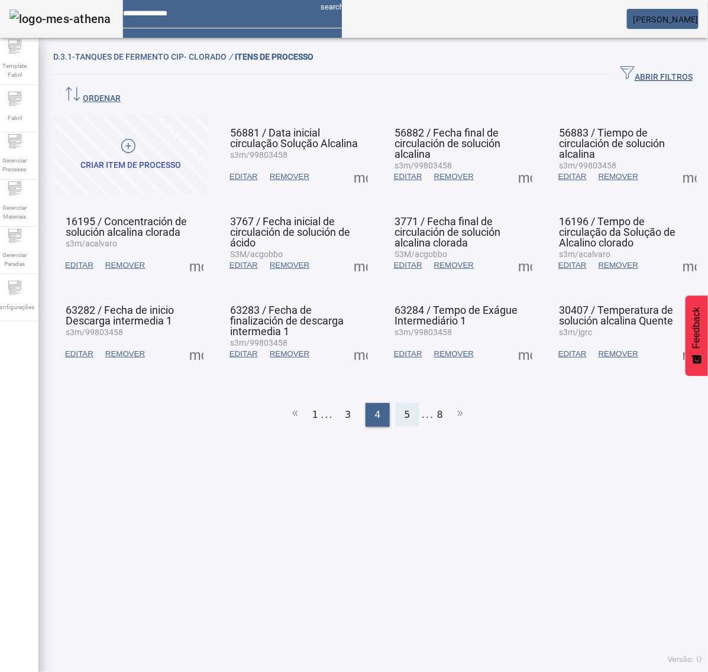
click at [404, 408] on span "5" at bounding box center [407, 415] width 6 height 14
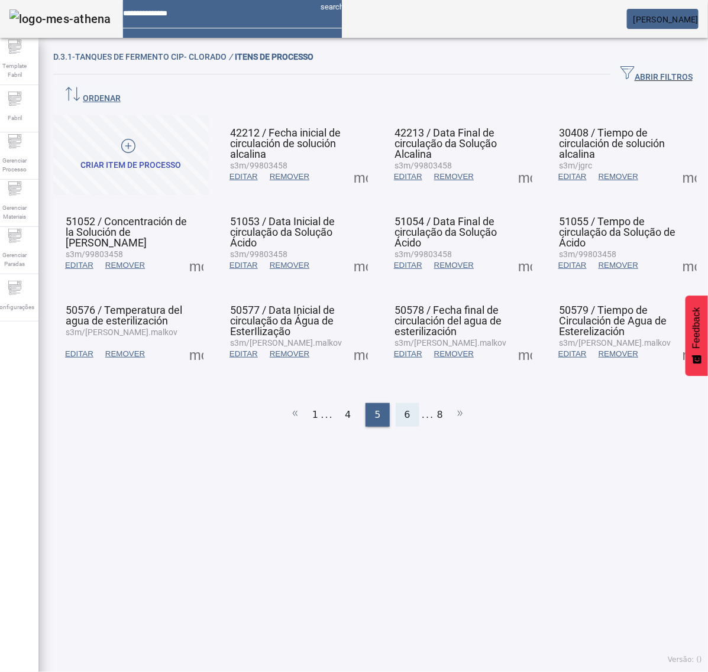
click at [404, 408] on span "6" at bounding box center [407, 415] width 6 height 14
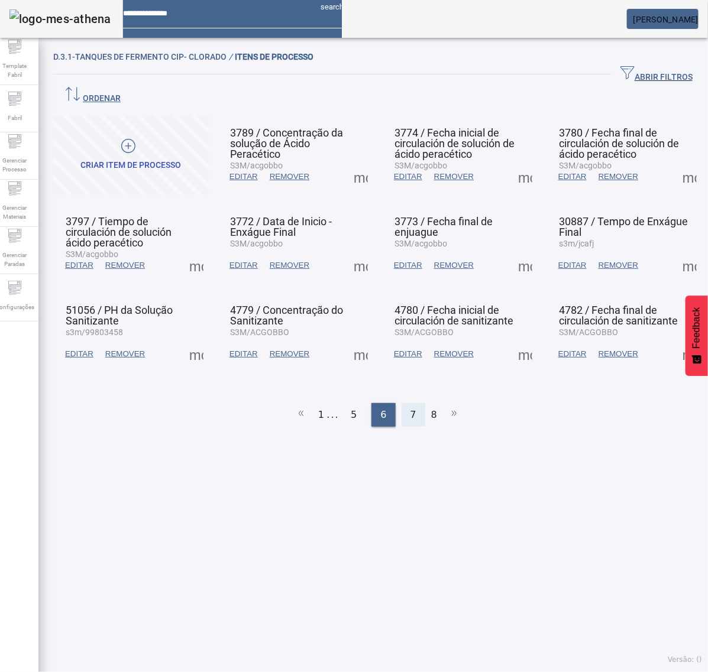
click at [410, 408] on span "7" at bounding box center [413, 415] width 6 height 14
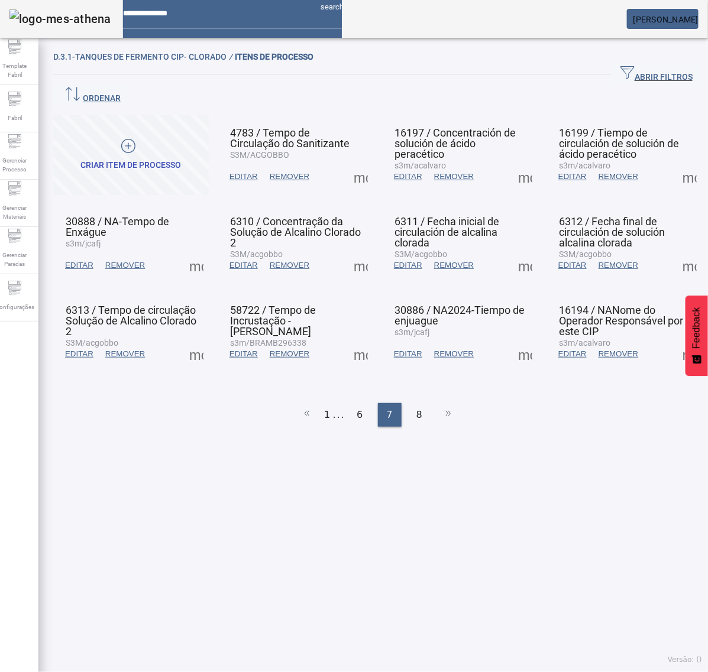
click at [355, 251] on span at bounding box center [360, 265] width 28 height 28
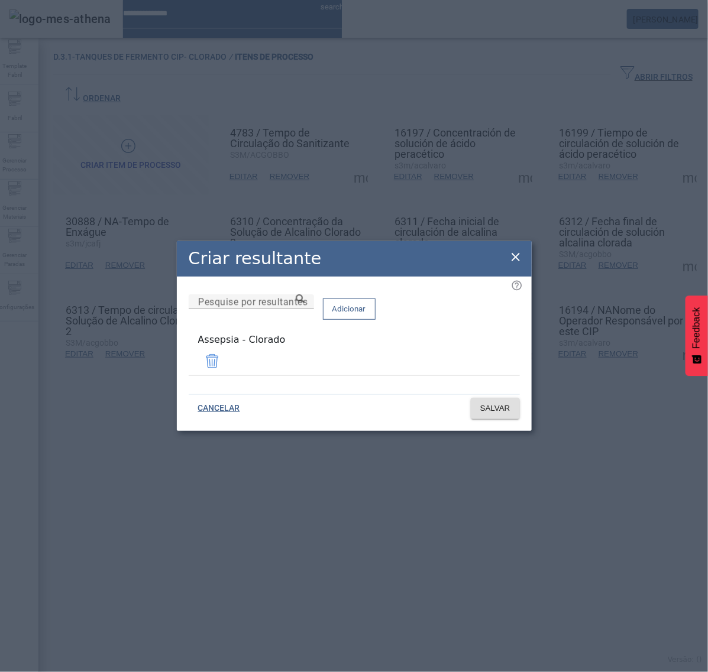
click at [511, 258] on icon at bounding box center [515, 257] width 14 height 14
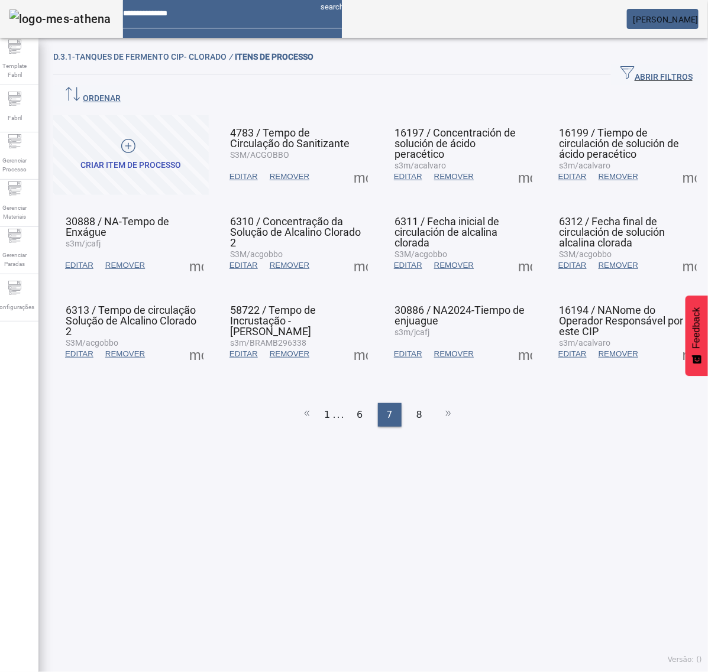
click at [512, 251] on span at bounding box center [525, 265] width 28 height 28
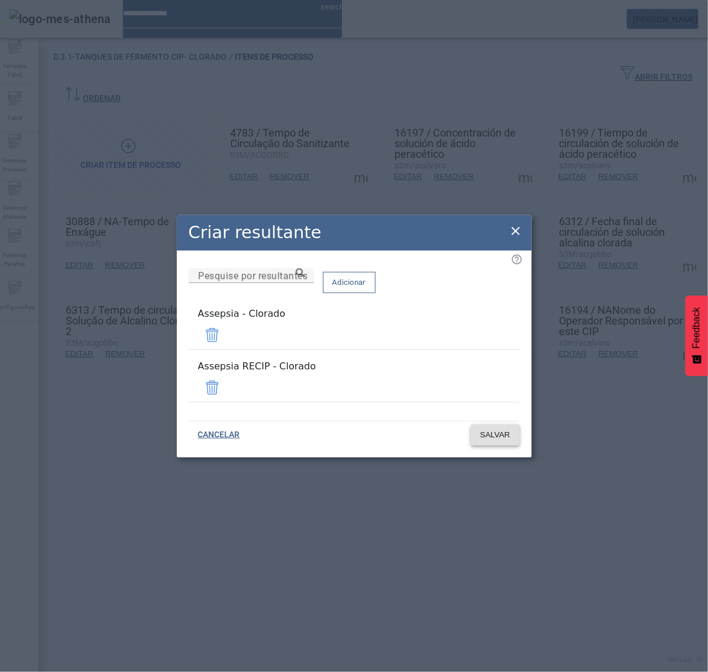
drag, startPoint x: 486, startPoint y: 382, endPoint x: 493, endPoint y: 397, distance: 16.7
click at [226, 383] on span at bounding box center [212, 388] width 28 height 28
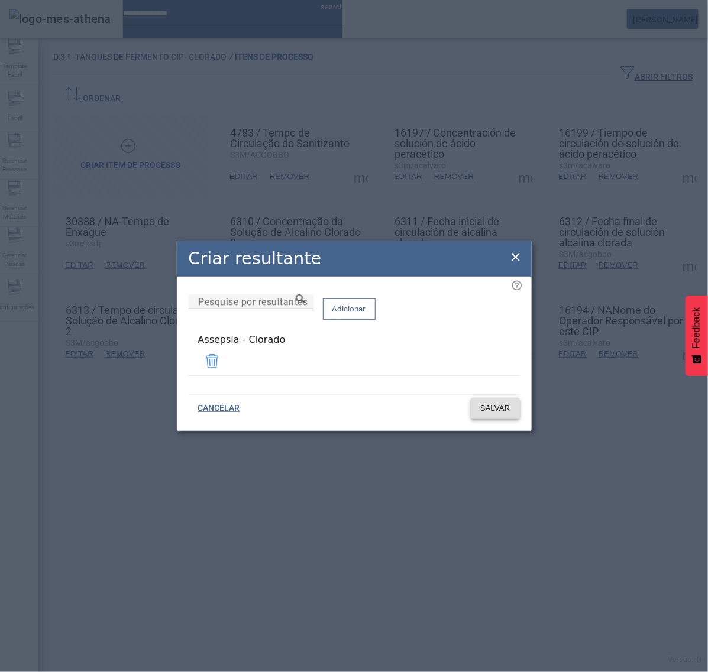
click at [501, 403] on span "SALVAR" at bounding box center [495, 409] width 30 height 12
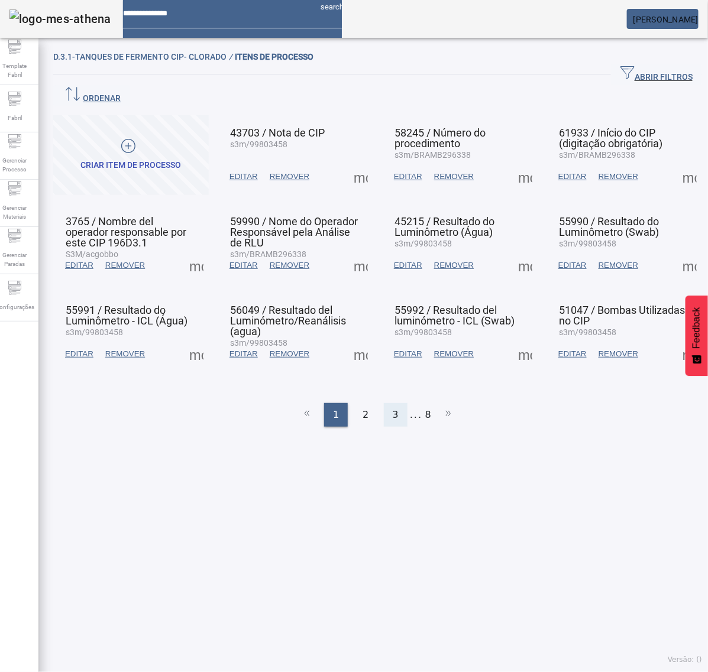
click at [394, 403] on div "3" at bounding box center [396, 415] width 24 height 24
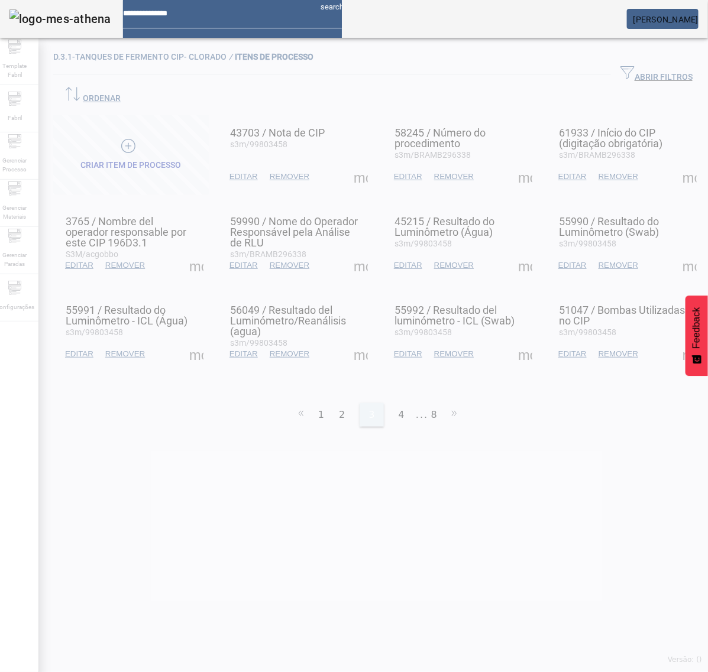
click at [398, 408] on span "4" at bounding box center [401, 415] width 6 height 14
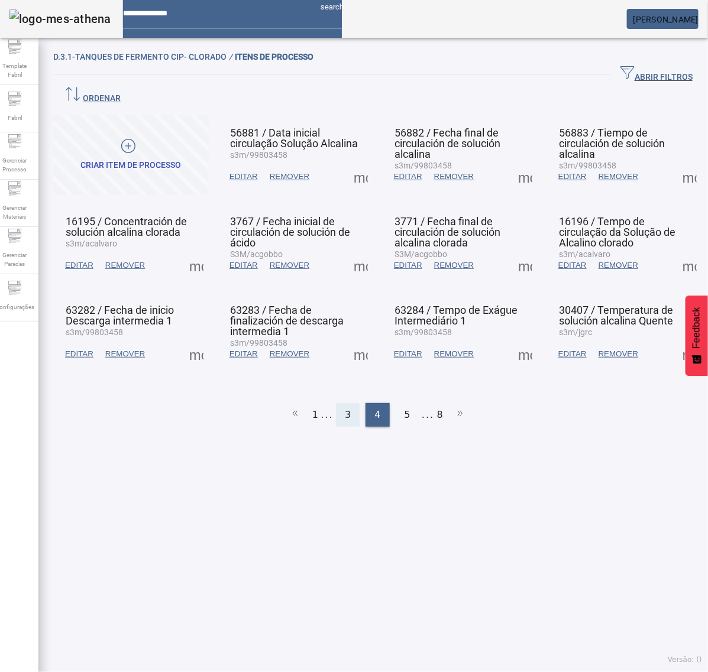
click at [396, 403] on div "5" at bounding box center [408, 415] width 24 height 24
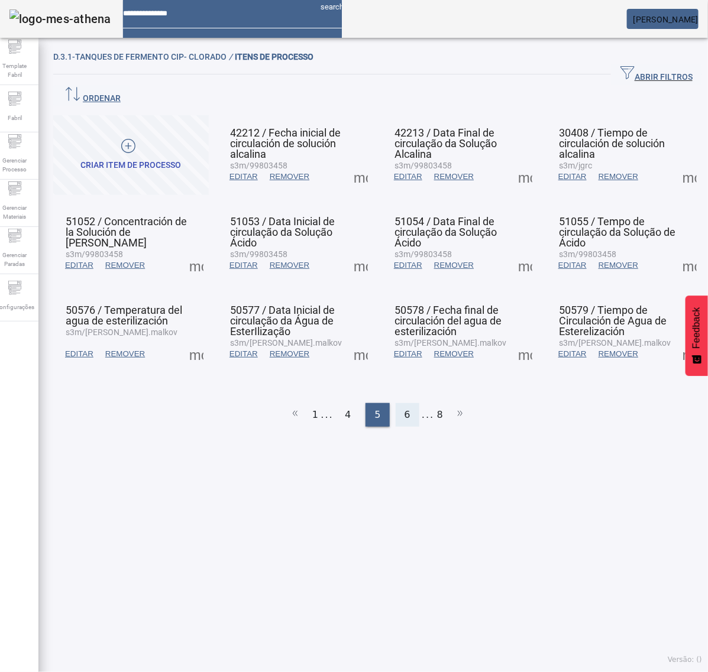
click at [404, 408] on span "6" at bounding box center [407, 415] width 6 height 14
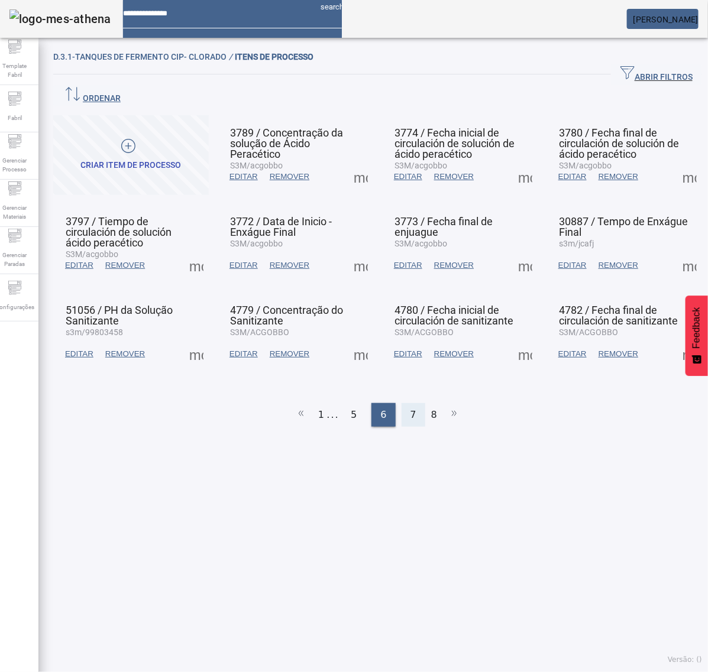
click at [403, 403] on div "7" at bounding box center [413, 415] width 24 height 24
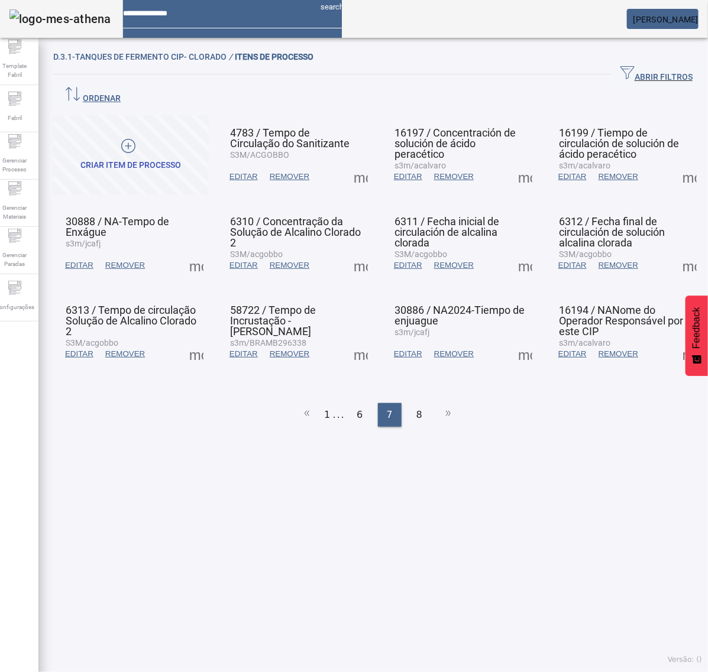
click at [511, 251] on span at bounding box center [525, 265] width 28 height 28
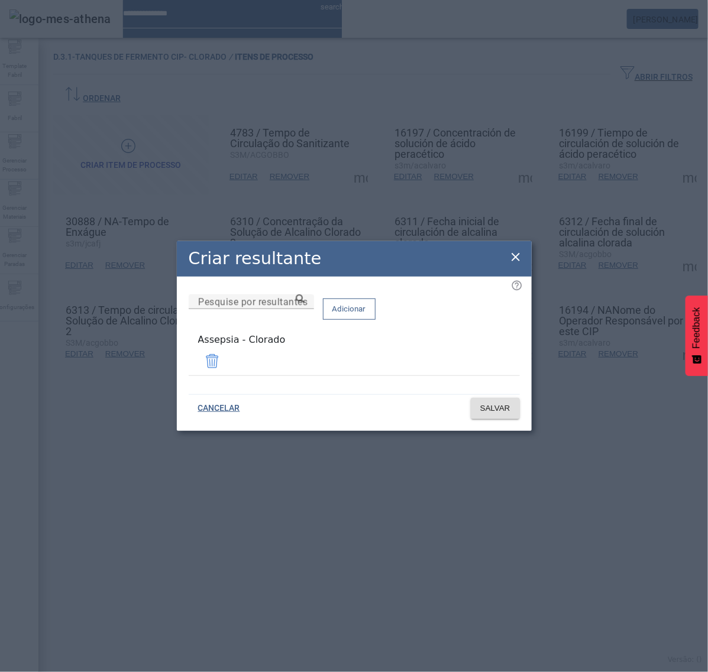
click at [516, 256] on icon at bounding box center [515, 257] width 14 height 14
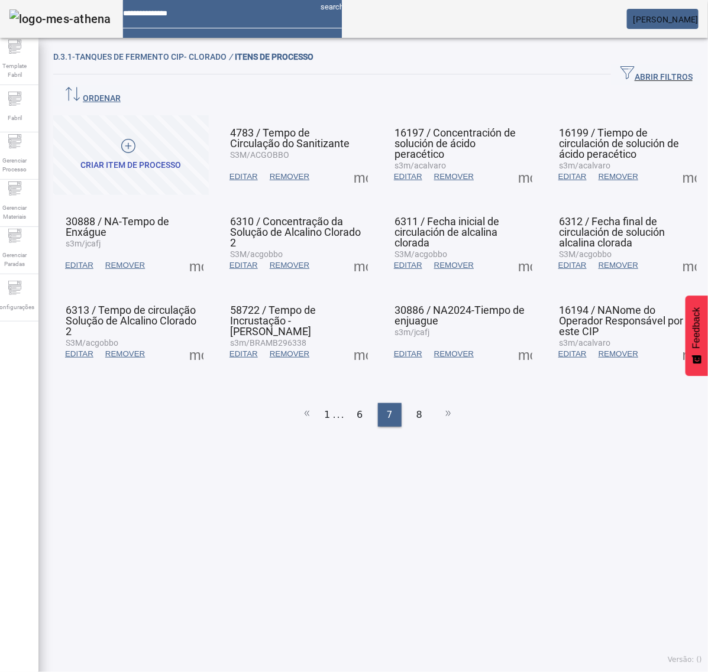
click at [675, 251] on span at bounding box center [689, 265] width 28 height 28
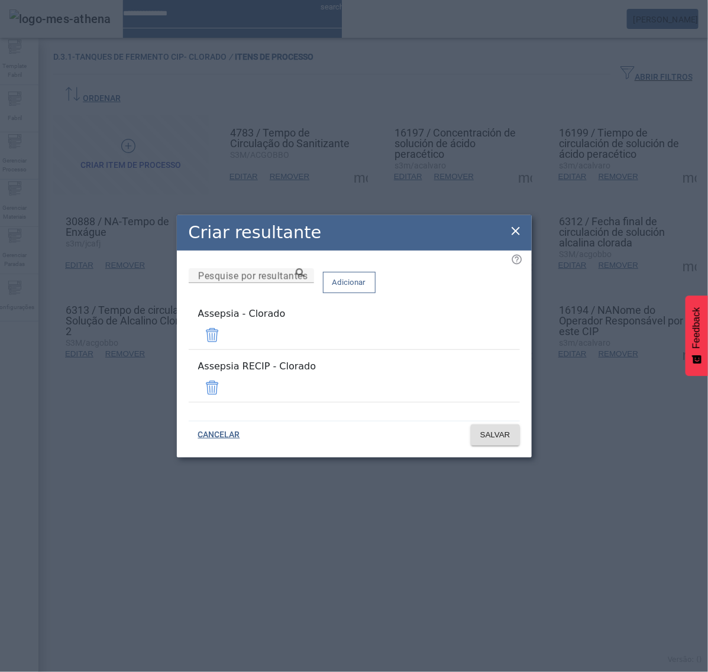
click at [226, 380] on span at bounding box center [212, 388] width 28 height 28
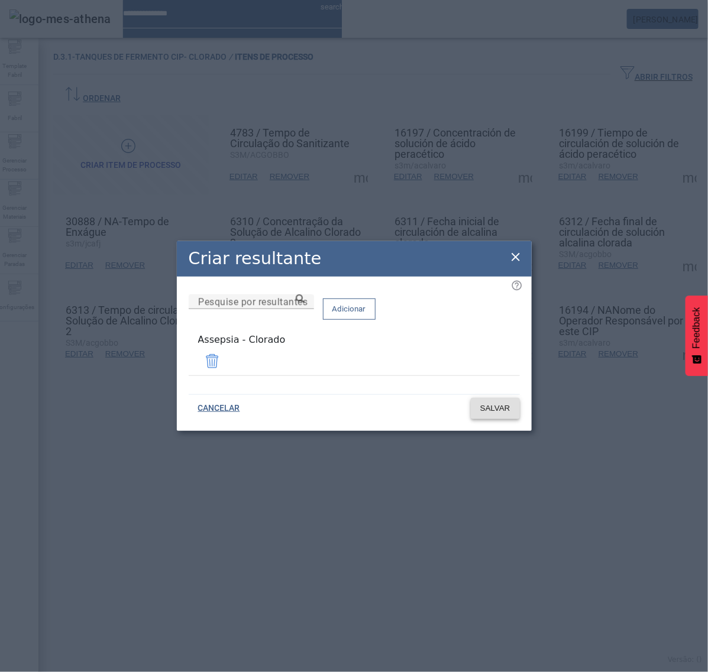
click at [508, 406] on span "SALVAR" at bounding box center [495, 409] width 30 height 12
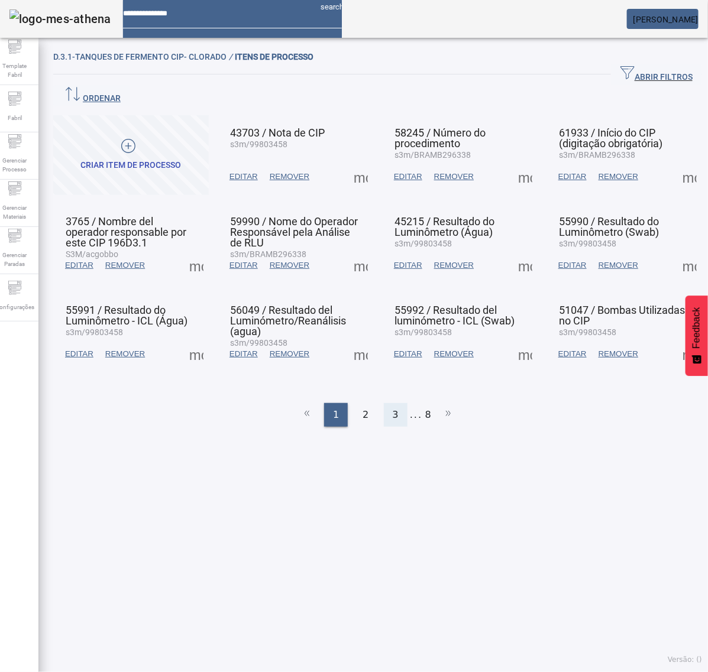
click at [400, 403] on ul "1 2 3 ... 8" at bounding box center [377, 415] width 649 height 24
click at [396, 403] on div "3" at bounding box center [396, 415] width 24 height 24
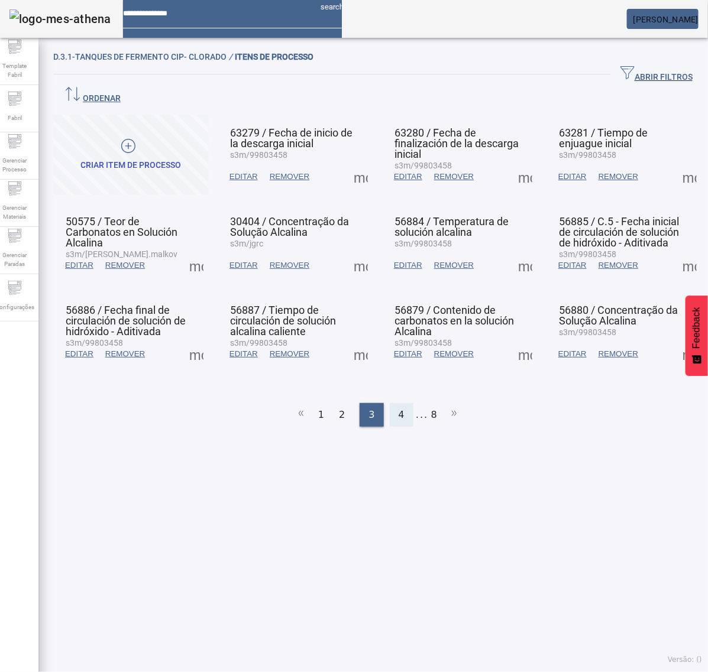
click at [398, 408] on span "4" at bounding box center [401, 415] width 6 height 14
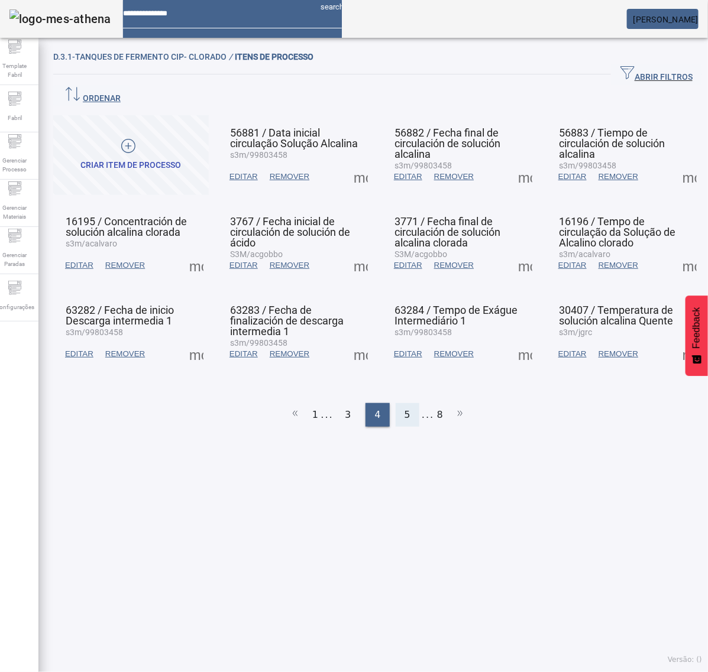
click at [404, 408] on span "5" at bounding box center [407, 415] width 6 height 14
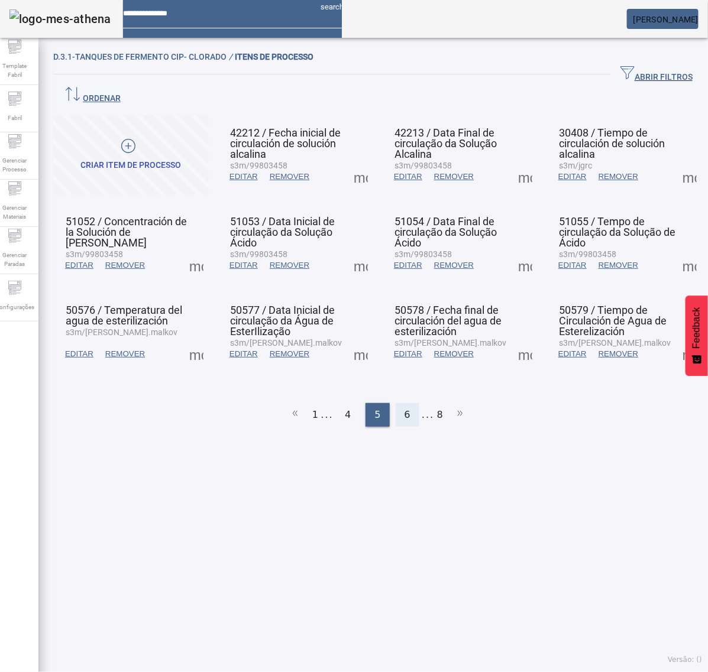
click at [404, 408] on span "6" at bounding box center [407, 415] width 6 height 14
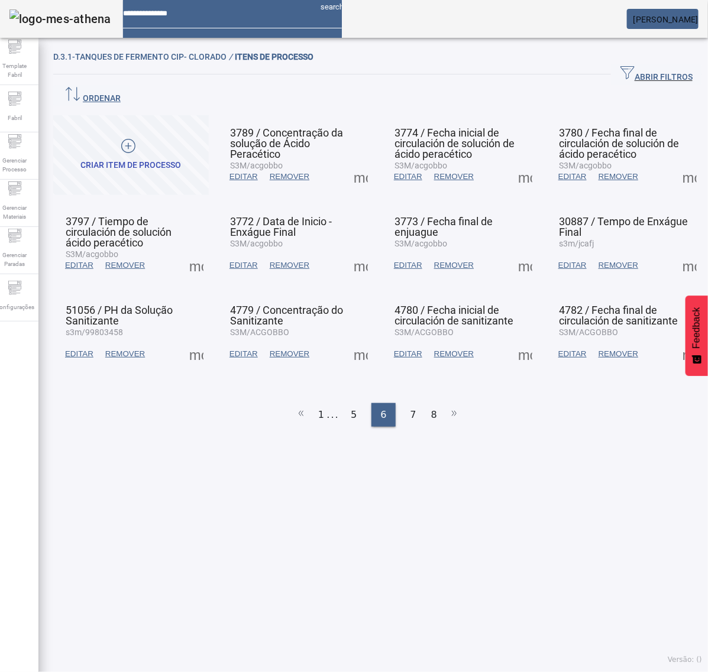
click at [203, 340] on span at bounding box center [196, 354] width 28 height 28
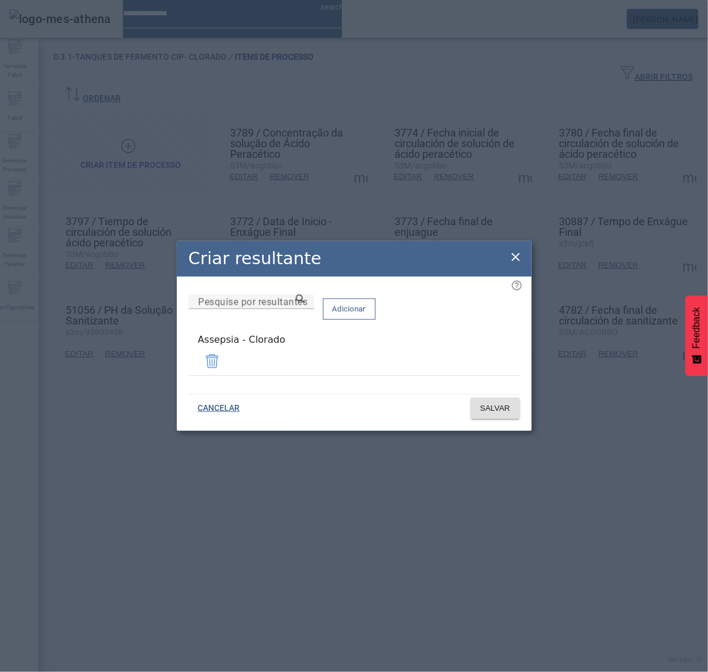
click at [513, 260] on icon at bounding box center [515, 257] width 14 height 14
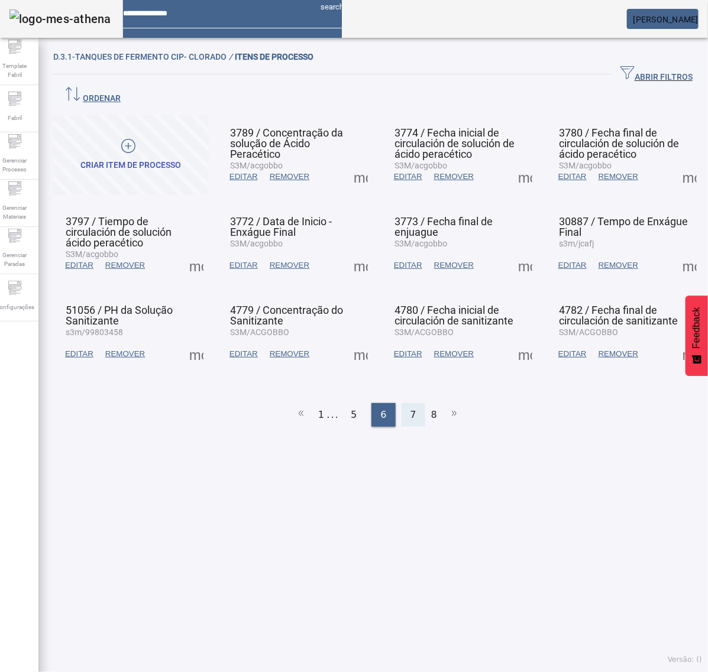
click at [410, 408] on span "7" at bounding box center [413, 415] width 6 height 14
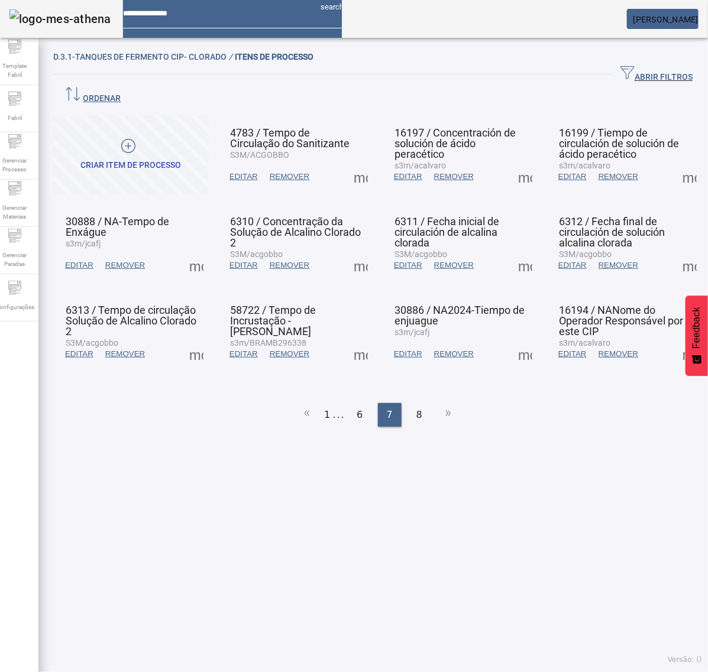
click at [675, 251] on span at bounding box center [689, 265] width 28 height 28
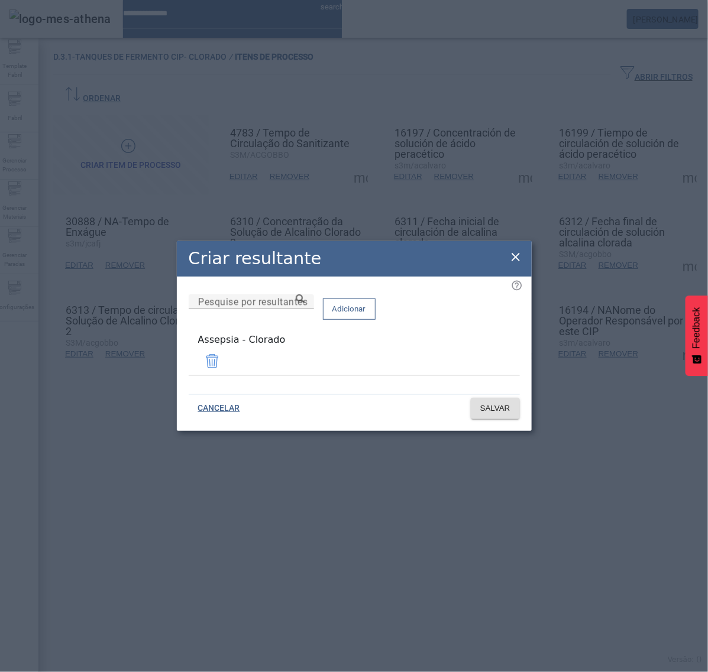
click at [517, 261] on icon at bounding box center [515, 257] width 14 height 14
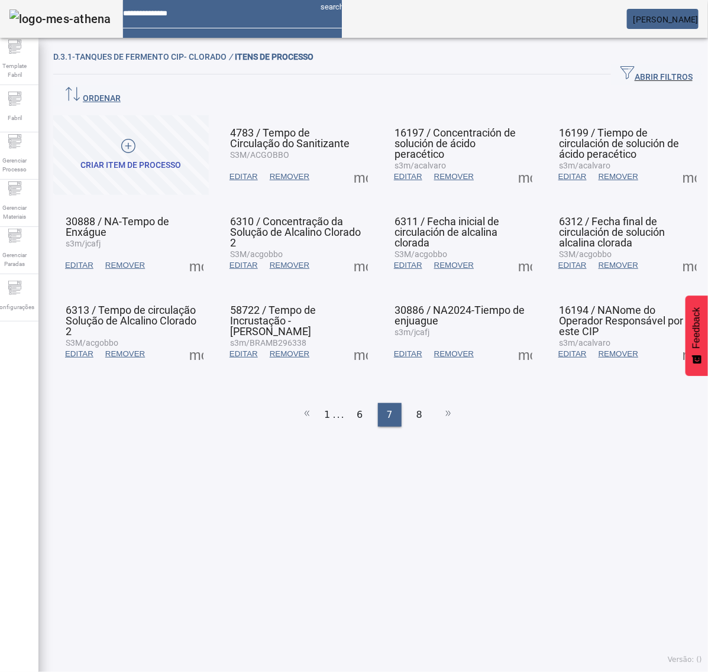
click at [516, 340] on span at bounding box center [525, 354] width 28 height 28
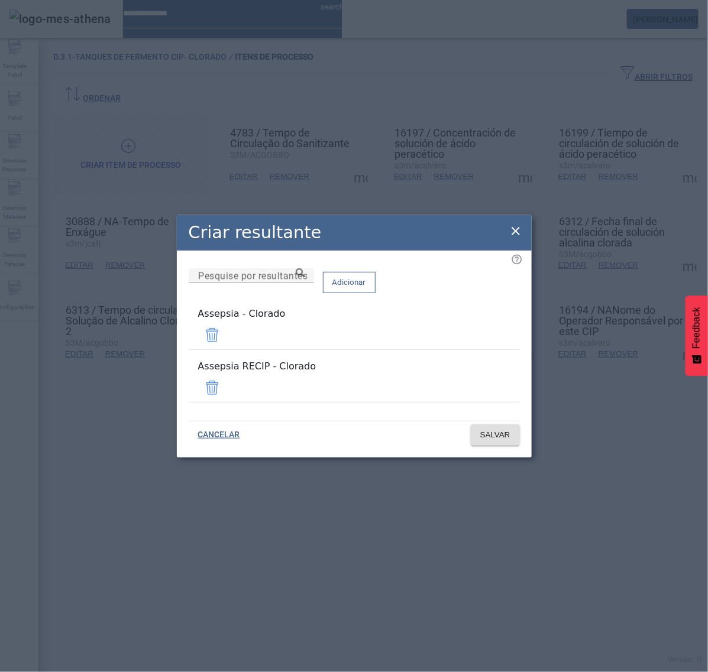
click at [516, 238] on icon at bounding box center [515, 231] width 14 height 14
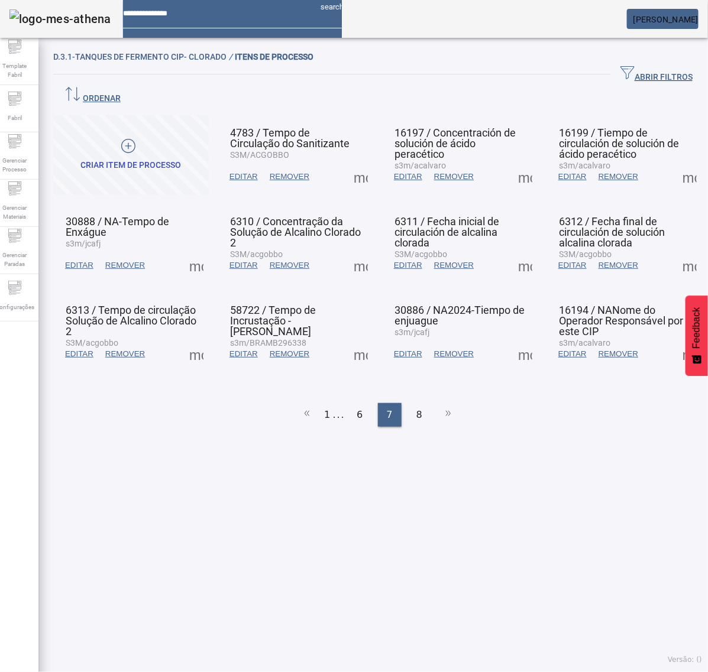
click at [357, 340] on span at bounding box center [360, 354] width 28 height 28
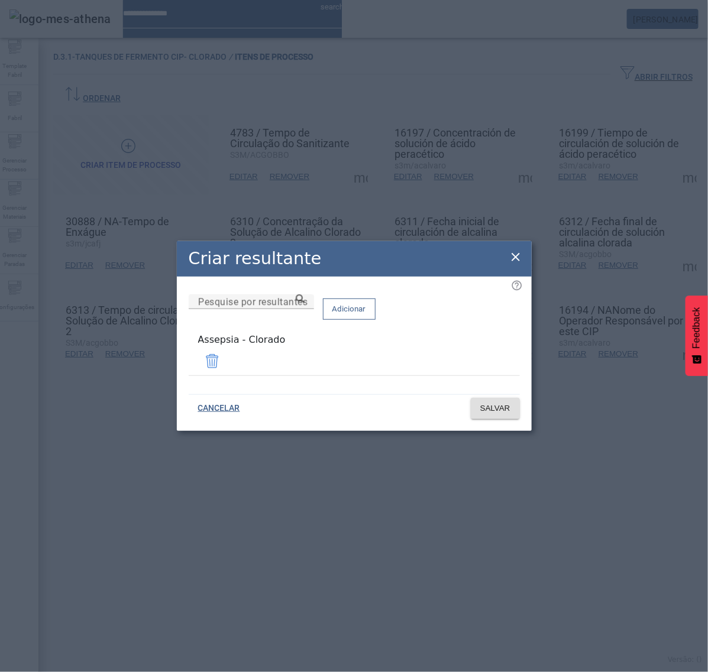
click at [519, 258] on icon at bounding box center [515, 257] width 14 height 14
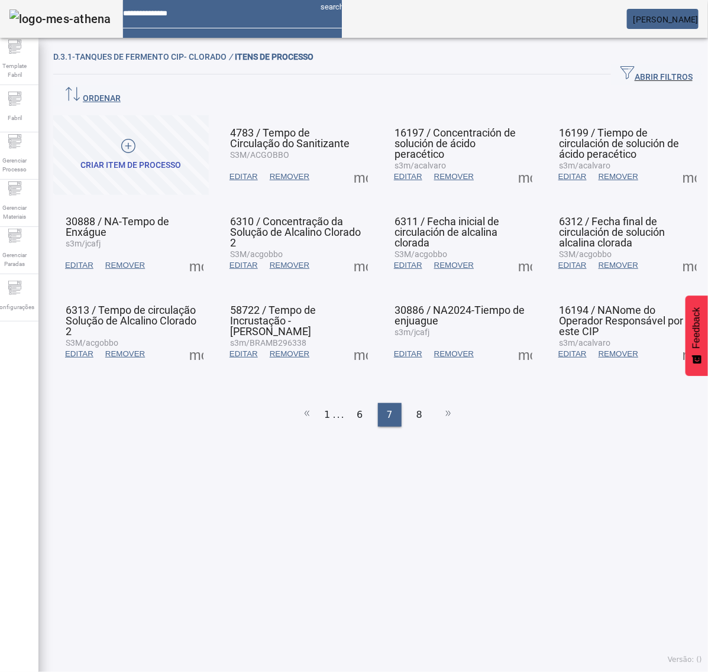
click at [202, 340] on span at bounding box center [196, 354] width 28 height 28
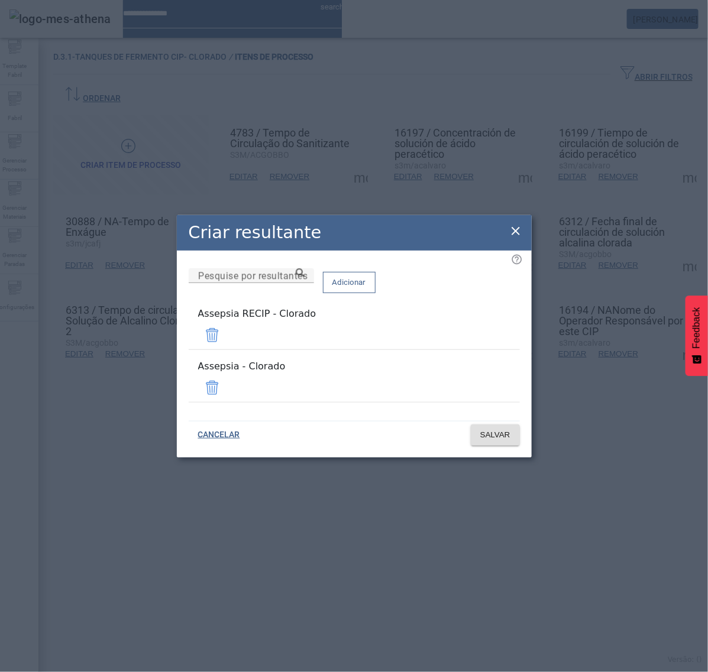
click at [226, 340] on span at bounding box center [212, 335] width 28 height 28
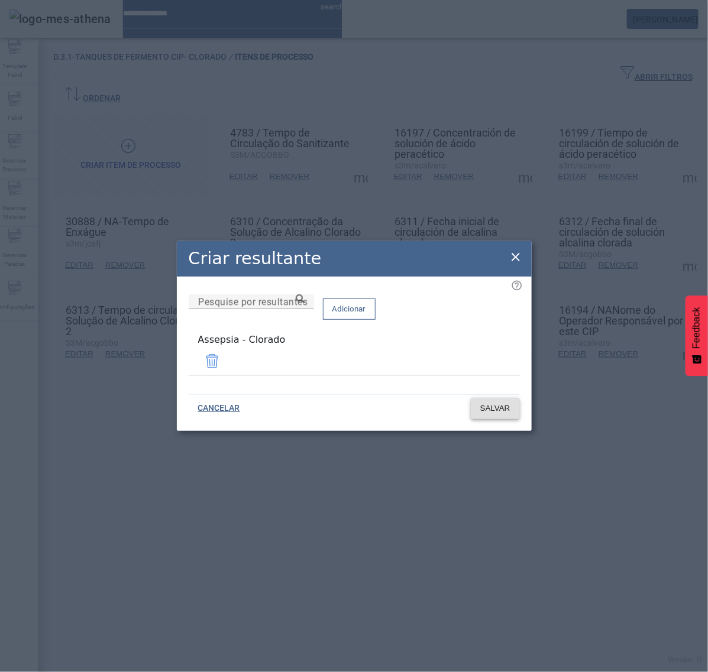
click at [491, 403] on span "SALVAR" at bounding box center [495, 409] width 30 height 12
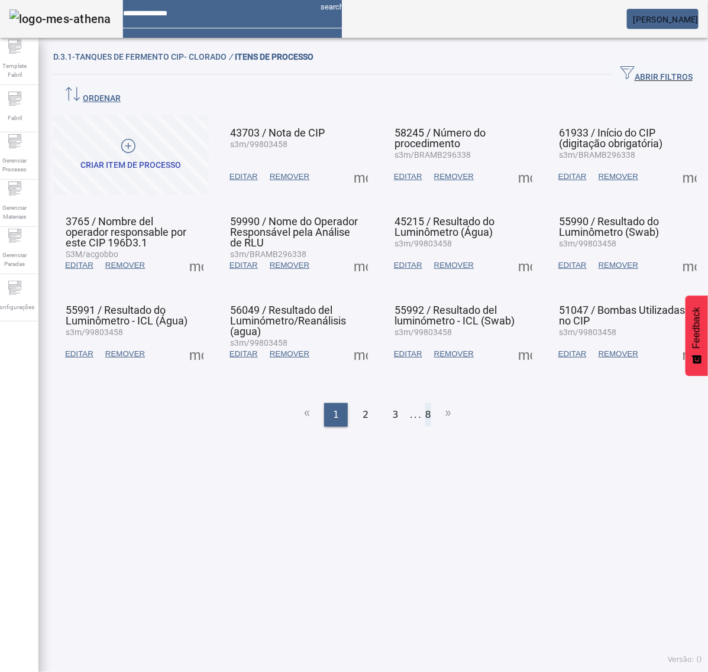
click at [425, 403] on li "8" at bounding box center [428, 415] width 6 height 24
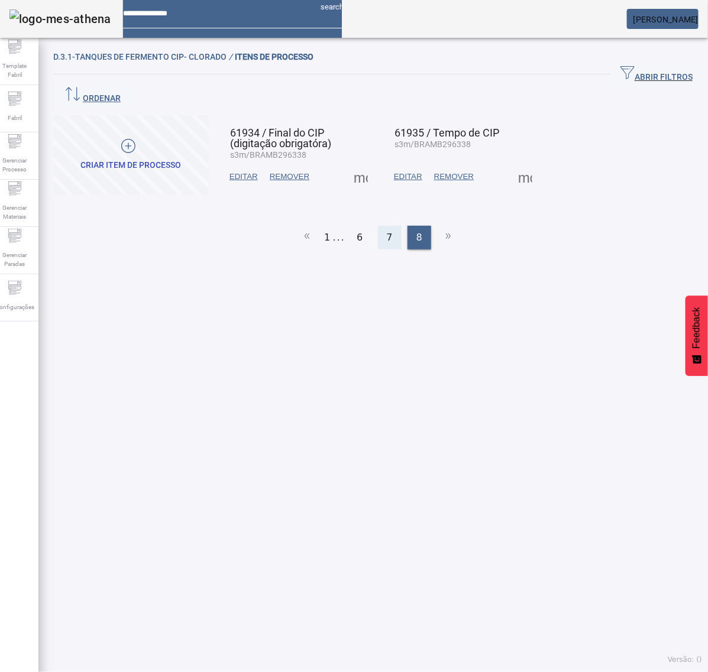
click at [378, 226] on div "7" at bounding box center [390, 238] width 24 height 24
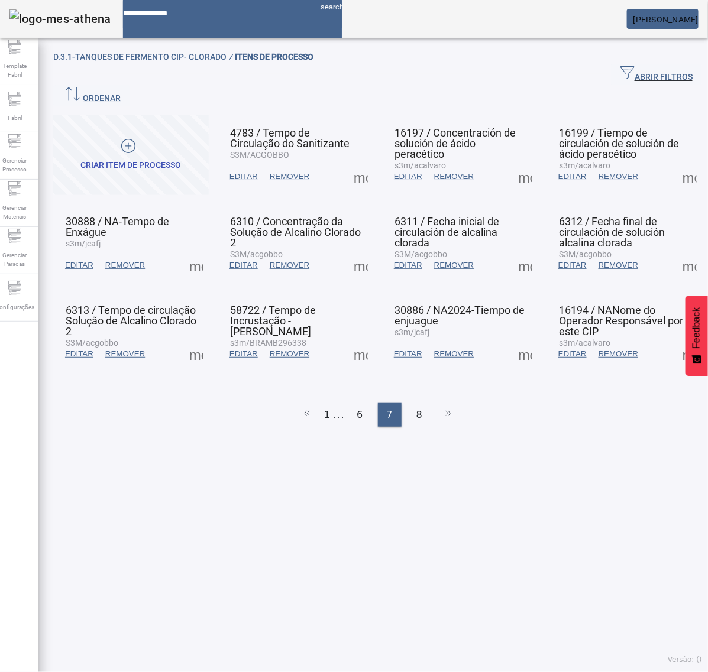
click at [355, 251] on span at bounding box center [360, 265] width 28 height 28
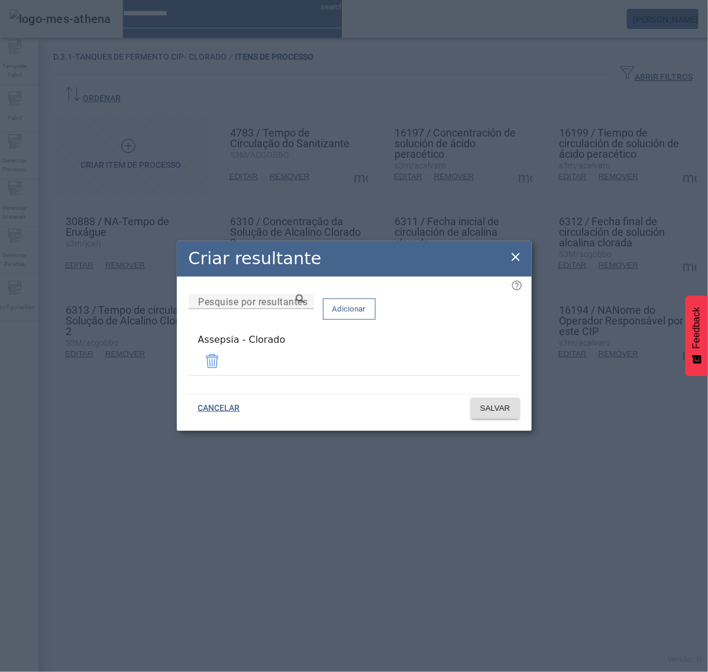
click at [514, 258] on icon at bounding box center [515, 257] width 8 height 8
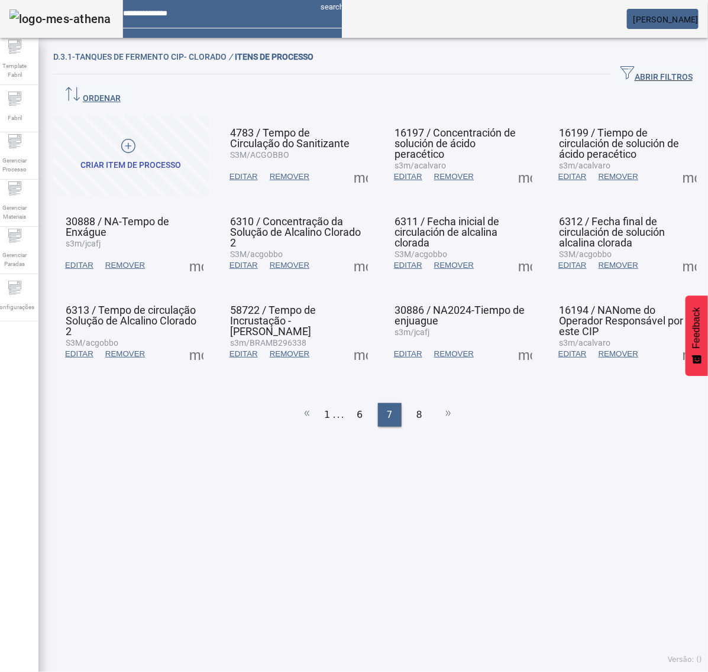
click at [515, 251] on span at bounding box center [525, 265] width 28 height 28
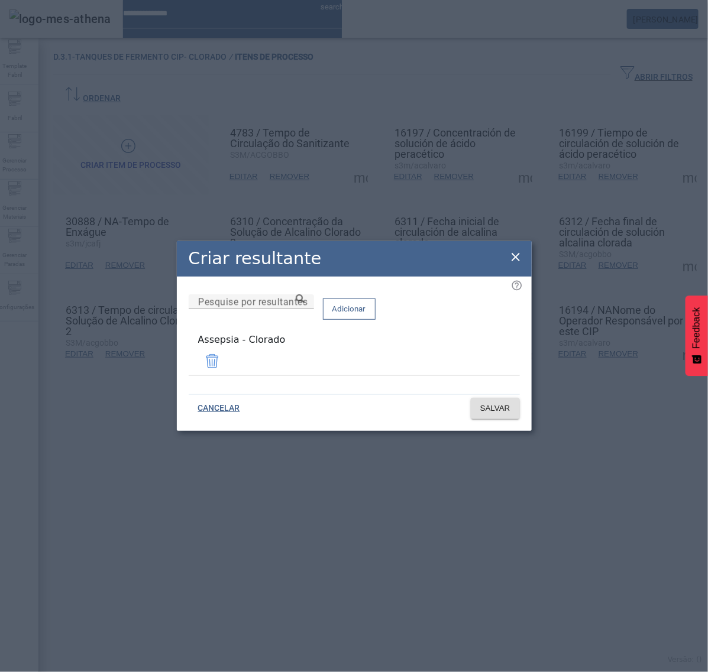
drag, startPoint x: 512, startPoint y: 258, endPoint x: 539, endPoint y: 253, distance: 27.1
click at [513, 258] on icon at bounding box center [515, 257] width 14 height 14
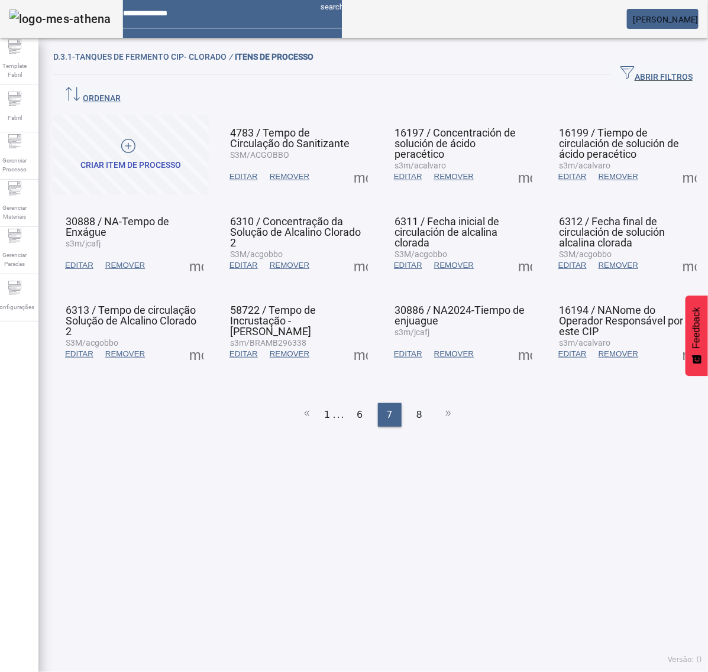
click at [675, 251] on span at bounding box center [689, 265] width 28 height 28
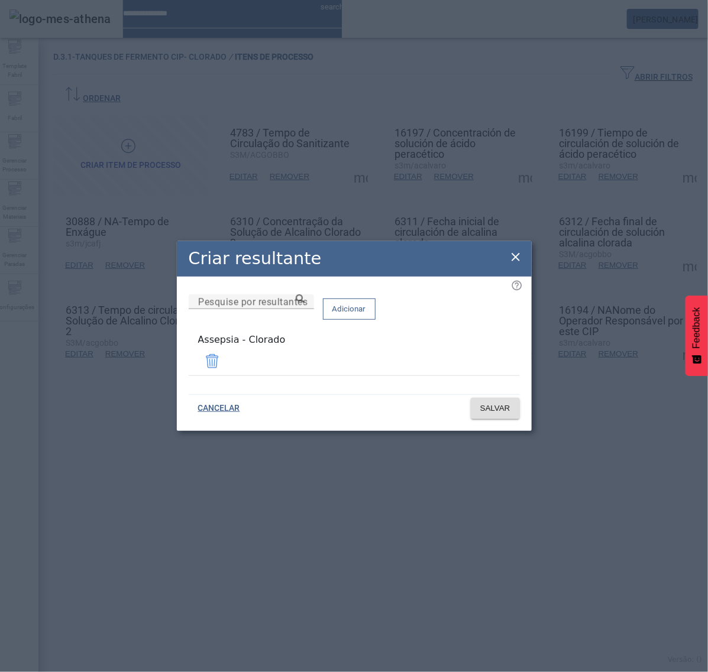
click at [511, 258] on icon at bounding box center [515, 257] width 14 height 14
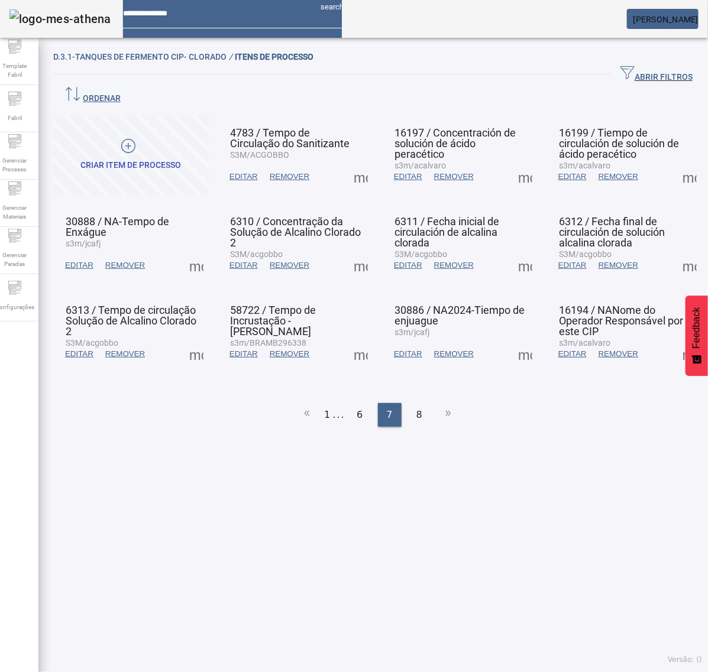
click at [194, 340] on span at bounding box center [196, 354] width 28 height 28
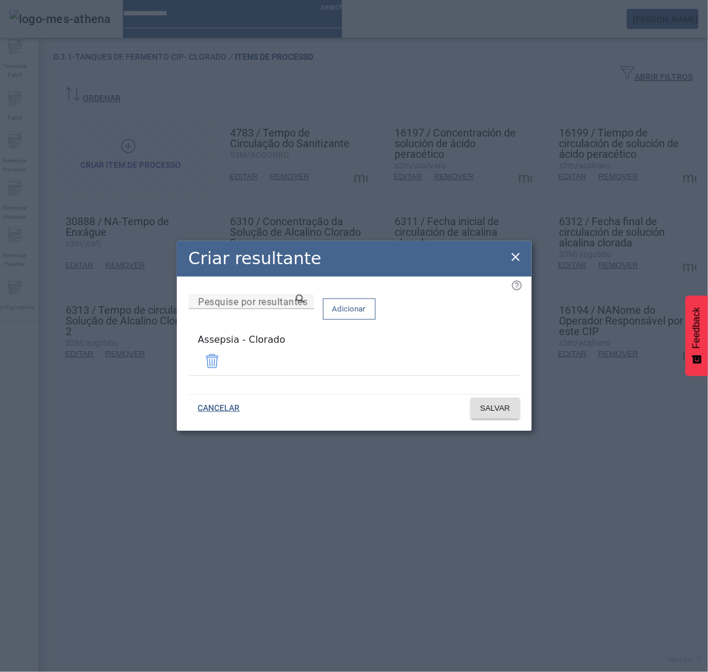
drag, startPoint x: 513, startPoint y: 258, endPoint x: 488, endPoint y: 275, distance: 30.3
click at [513, 259] on icon at bounding box center [515, 257] width 14 height 14
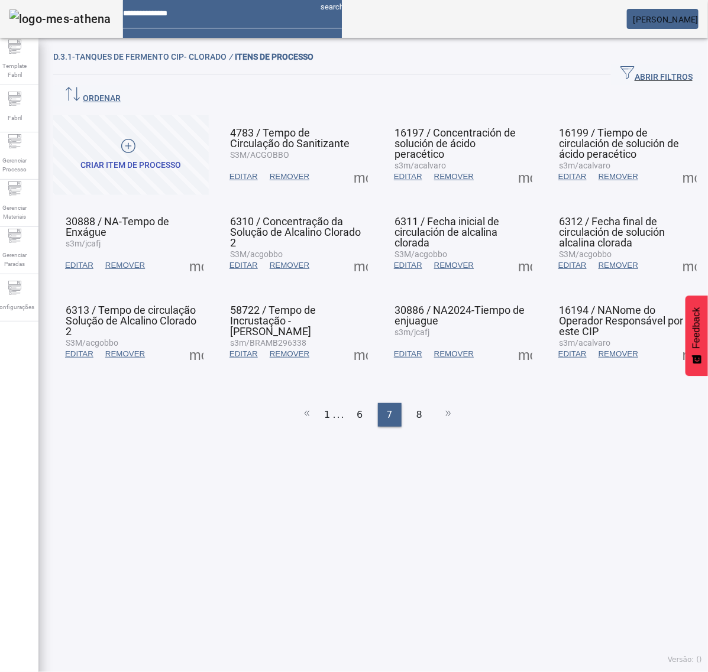
click at [352, 340] on span at bounding box center [360, 354] width 28 height 28
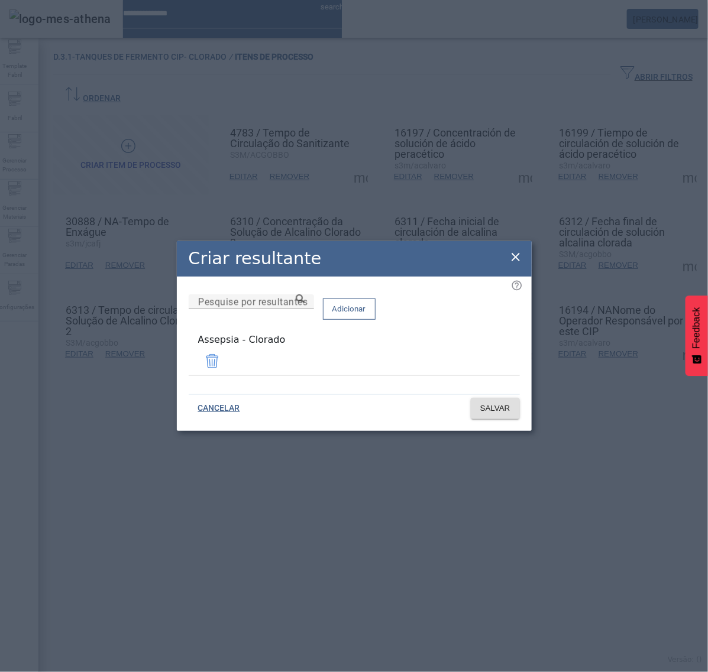
click at [524, 255] on div "Criar resultante" at bounding box center [354, 258] width 355 height 35
click at [515, 257] on icon at bounding box center [515, 257] width 14 height 14
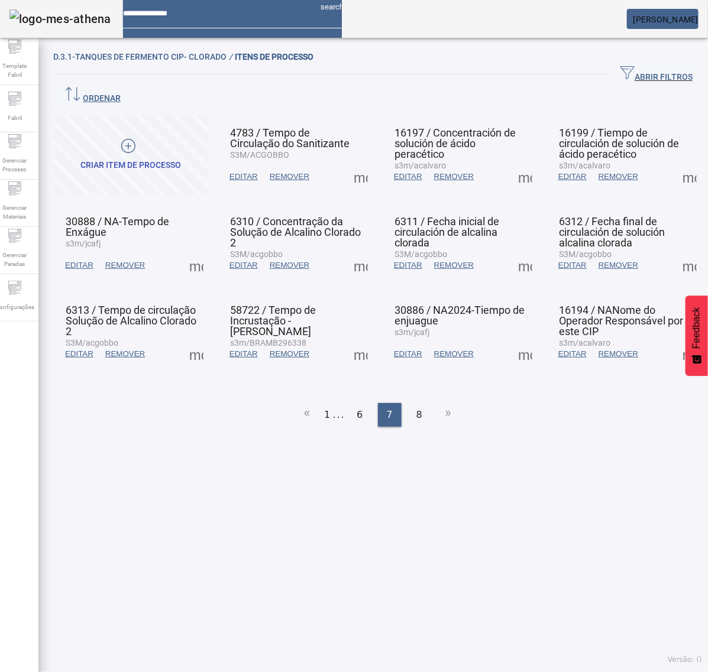
click at [511, 340] on span at bounding box center [525, 354] width 28 height 28
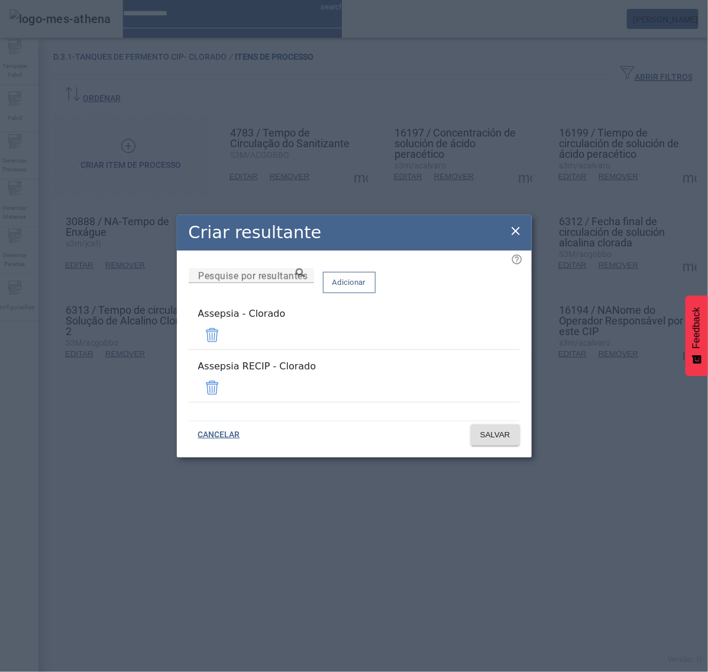
click at [226, 382] on span at bounding box center [212, 388] width 28 height 28
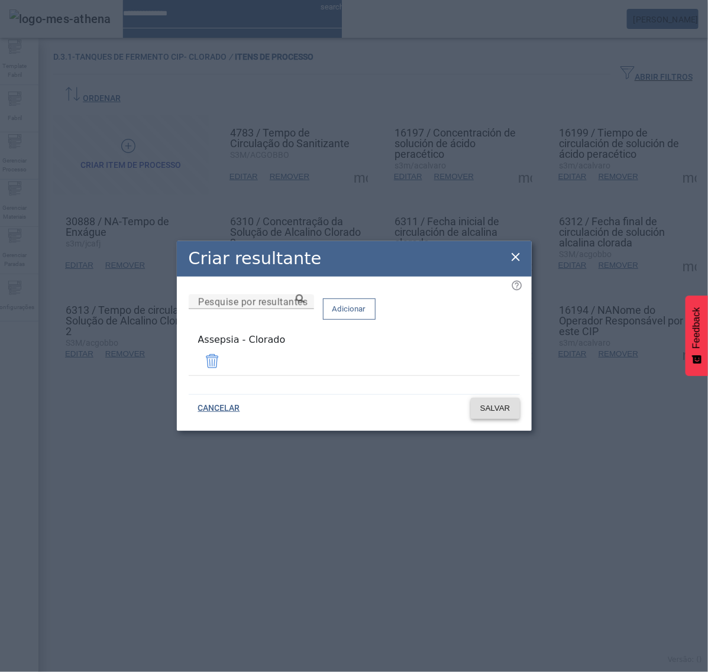
click at [493, 403] on span "SALVAR" at bounding box center [495, 409] width 30 height 12
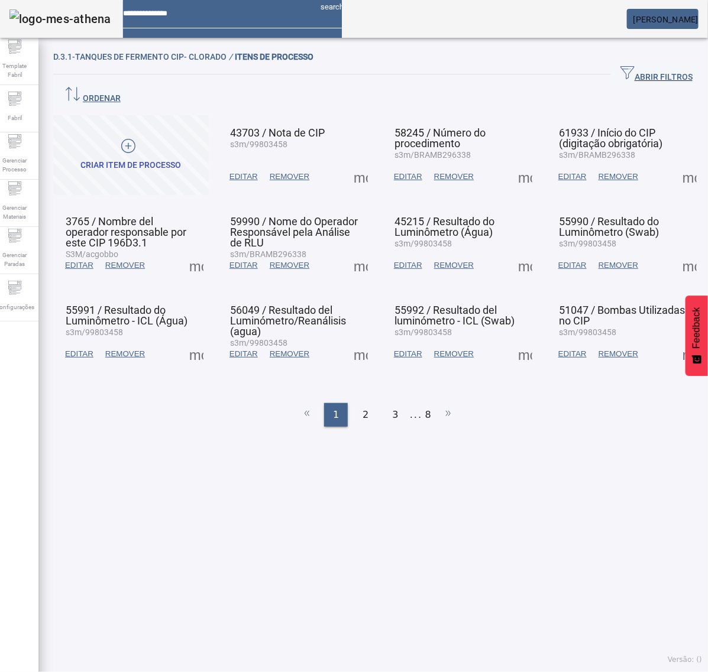
click at [425, 403] on li "8" at bounding box center [428, 415] width 6 height 24
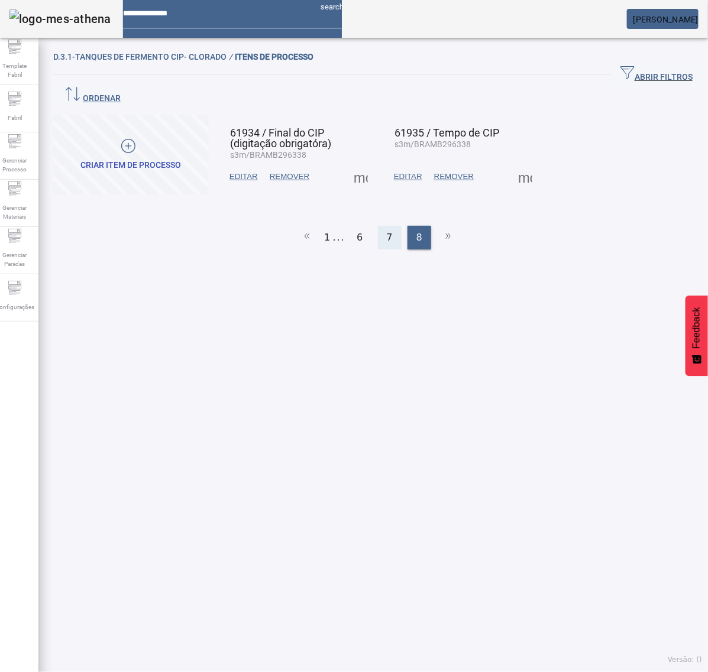
click at [380, 226] on div "7" at bounding box center [390, 238] width 24 height 24
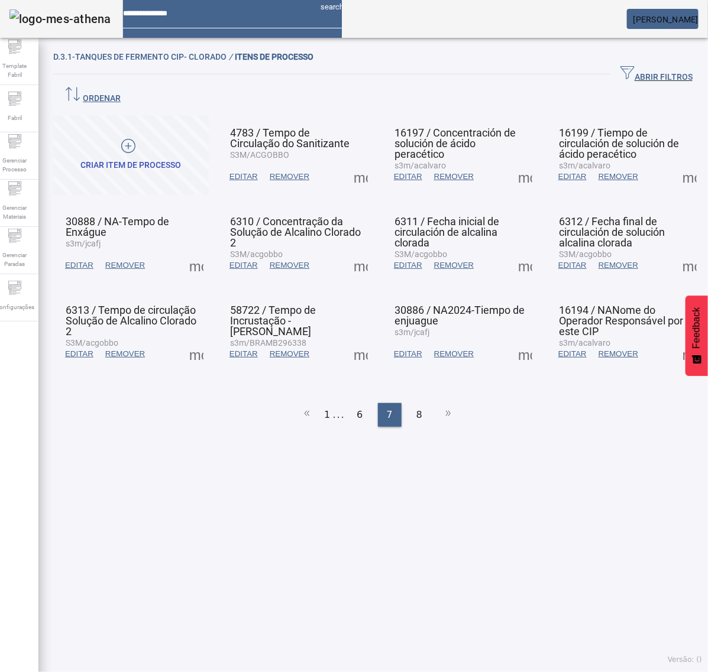
click at [675, 340] on span at bounding box center [689, 354] width 28 height 28
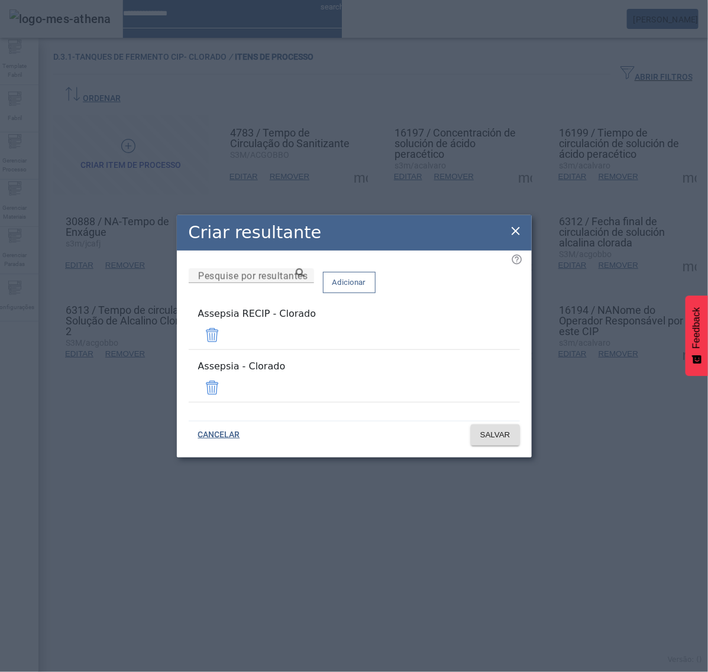
click at [226, 341] on span at bounding box center [212, 335] width 28 height 28
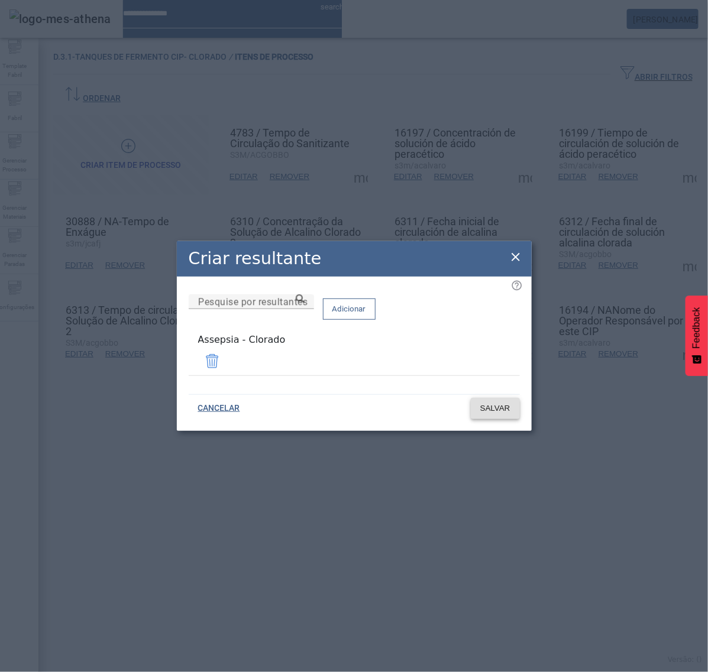
click at [497, 399] on button "SALVAR" at bounding box center [495, 408] width 49 height 21
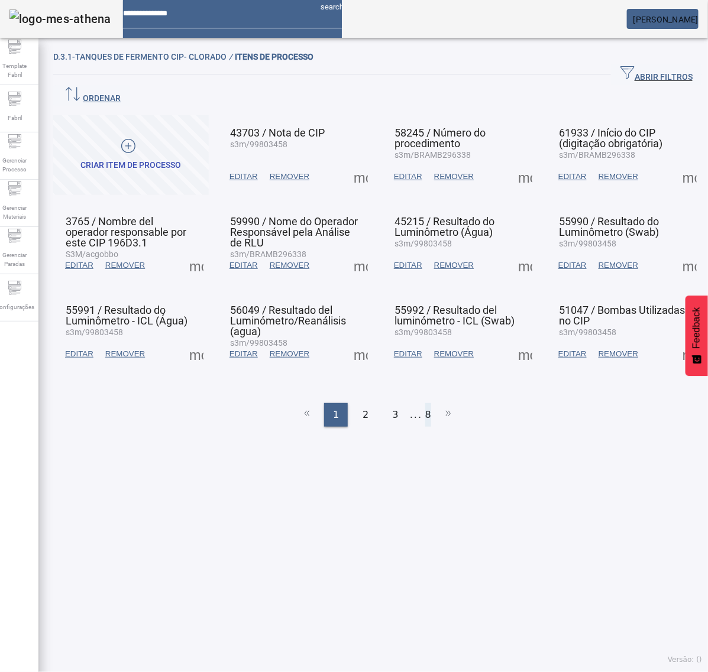
click at [425, 403] on li "8" at bounding box center [428, 415] width 6 height 24
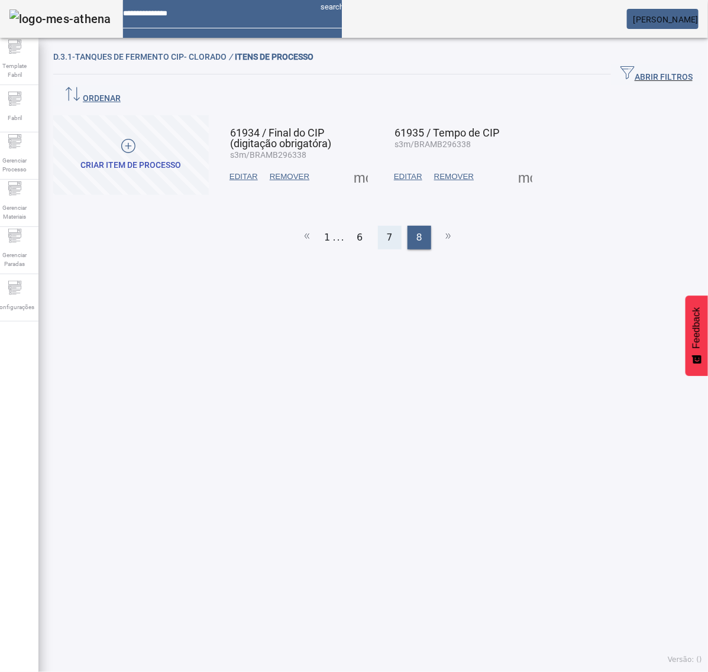
click at [378, 226] on div "7" at bounding box center [390, 238] width 24 height 24
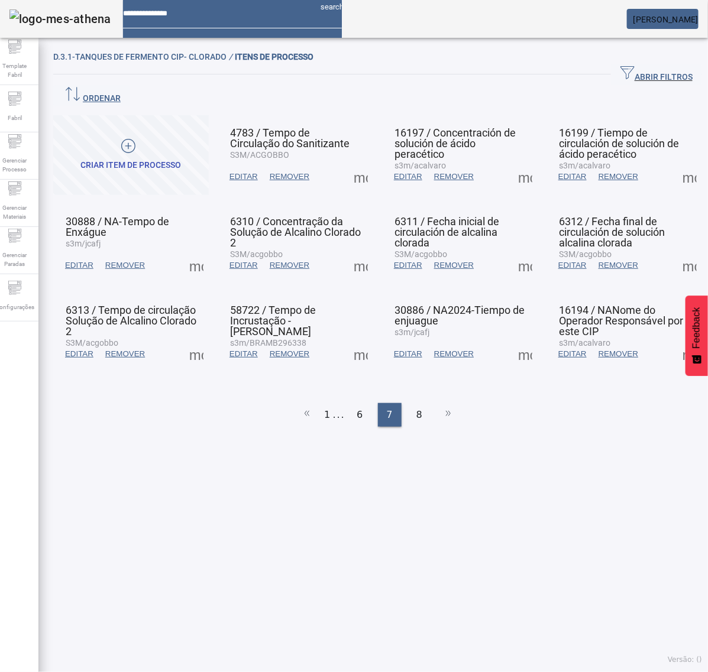
click at [675, 340] on span at bounding box center [689, 354] width 28 height 28
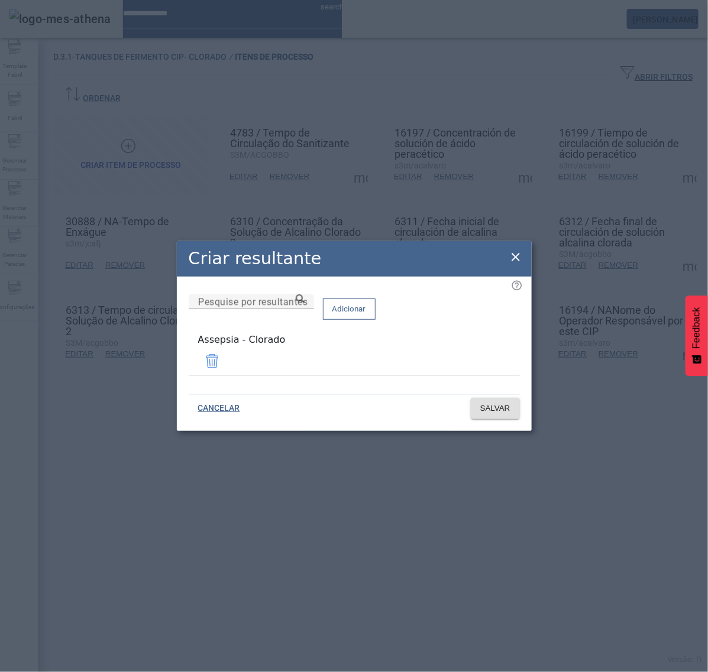
click at [514, 261] on icon at bounding box center [515, 257] width 8 height 8
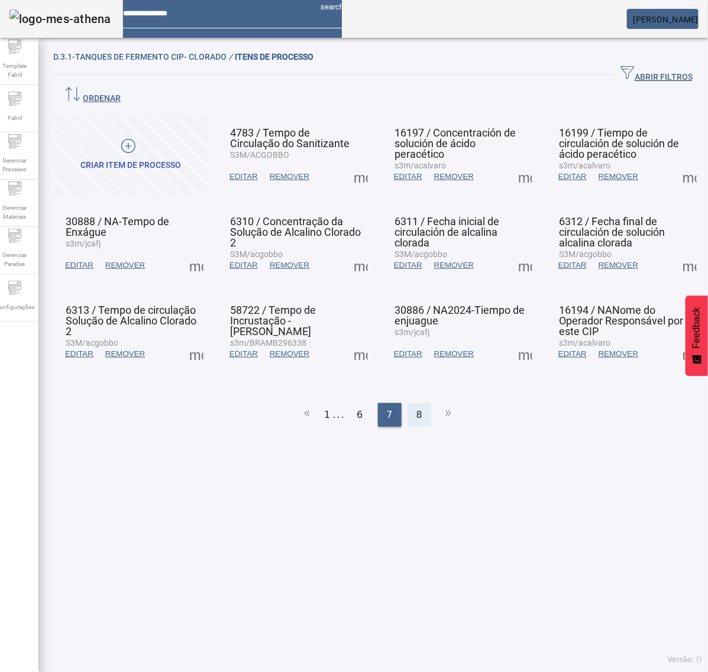
click at [415, 403] on div "8" at bounding box center [419, 415] width 24 height 24
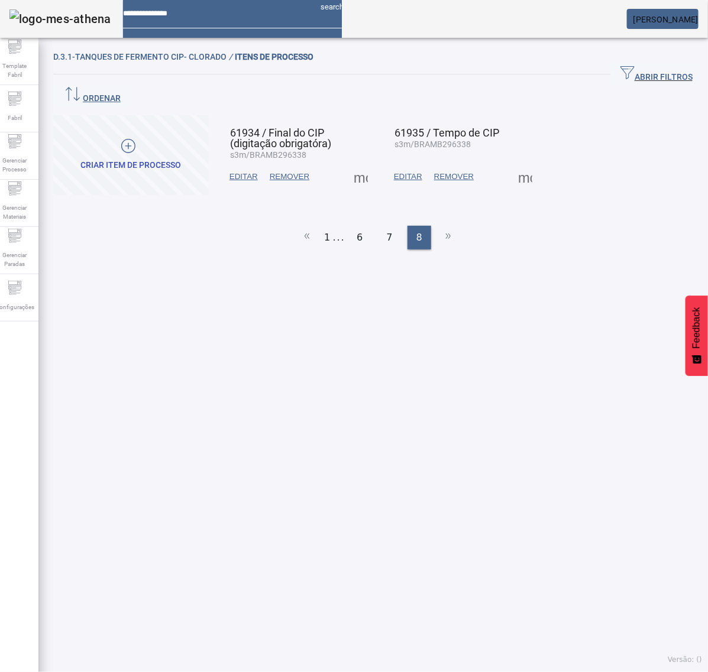
click at [358, 163] on span at bounding box center [360, 177] width 28 height 28
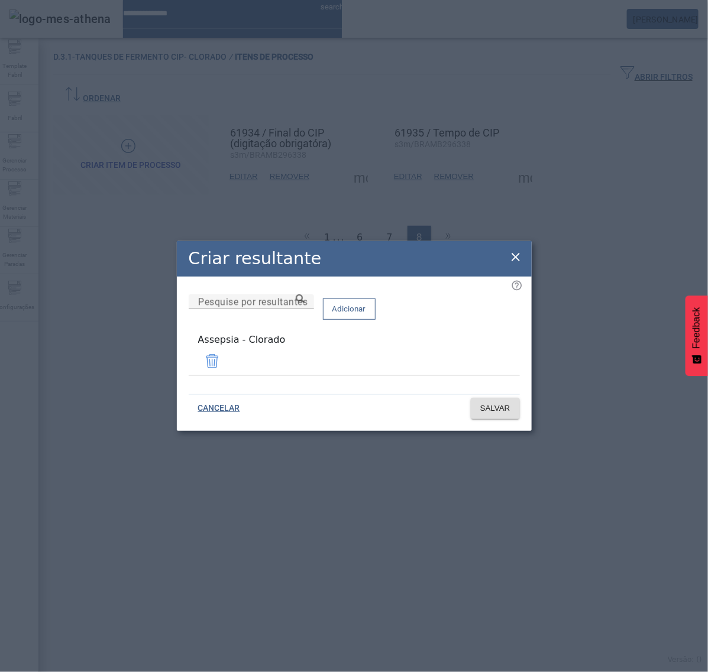
click at [517, 257] on icon at bounding box center [515, 257] width 14 height 14
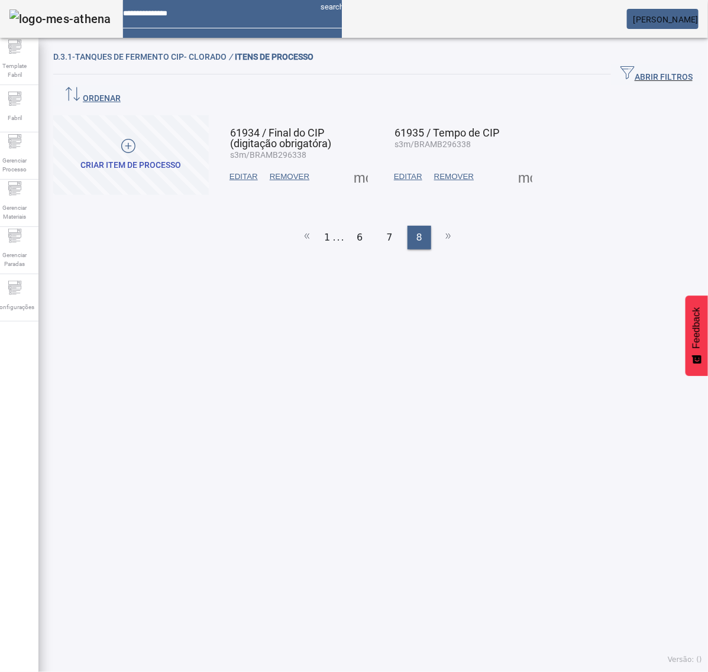
click at [514, 163] on span at bounding box center [525, 177] width 28 height 28
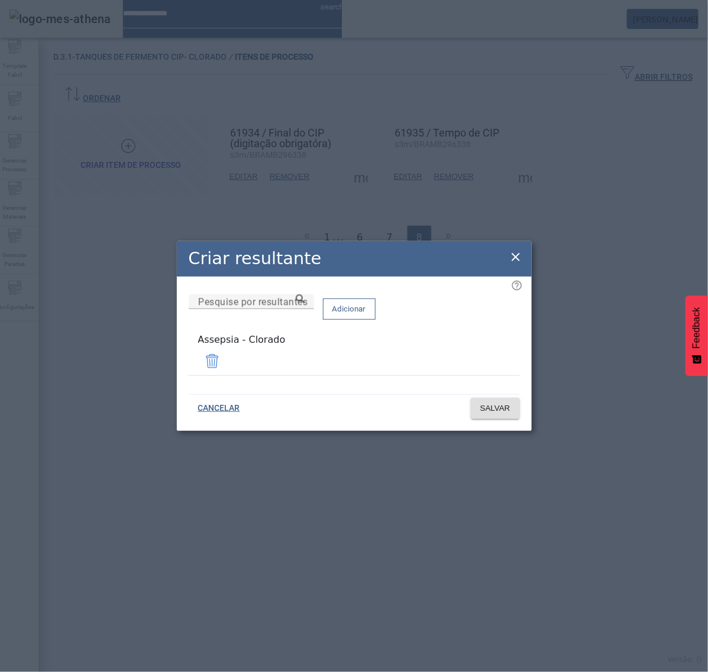
click at [511, 258] on icon at bounding box center [515, 257] width 14 height 14
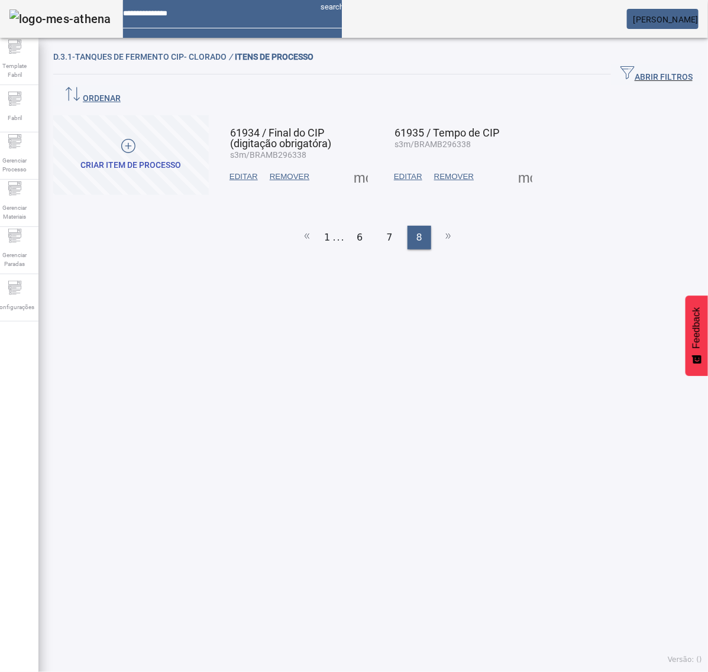
click at [519, 163] on span at bounding box center [525, 177] width 28 height 28
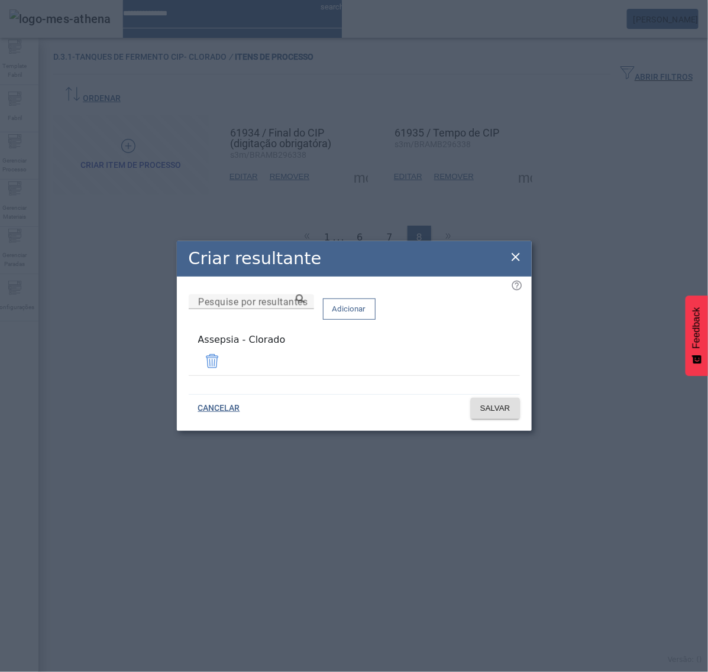
click at [516, 261] on icon at bounding box center [515, 257] width 8 height 8
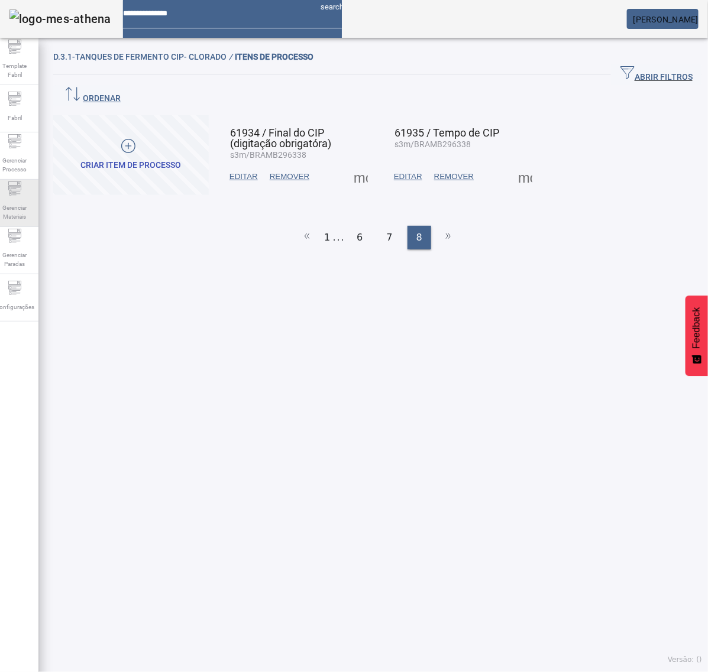
click at [20, 196] on icon at bounding box center [15, 189] width 14 height 14
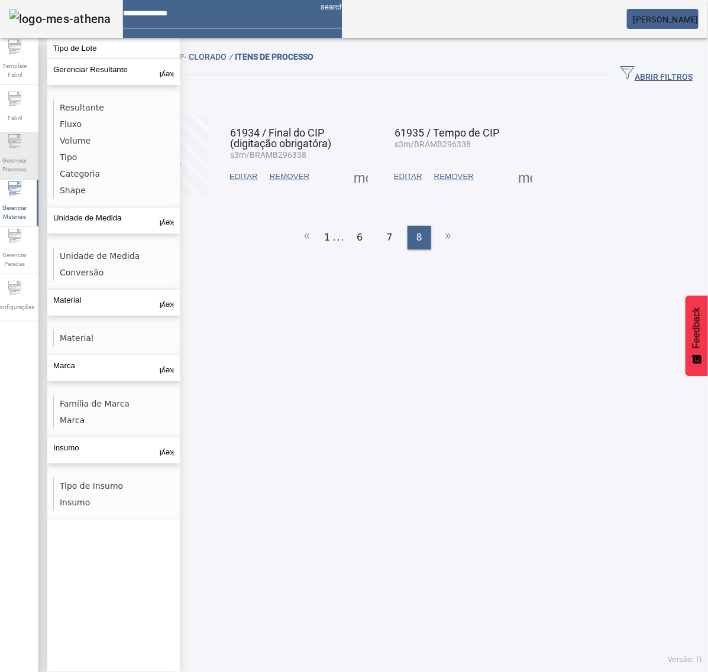
click at [36, 145] on div "Gerenciar Processo" at bounding box center [14, 155] width 47 height 47
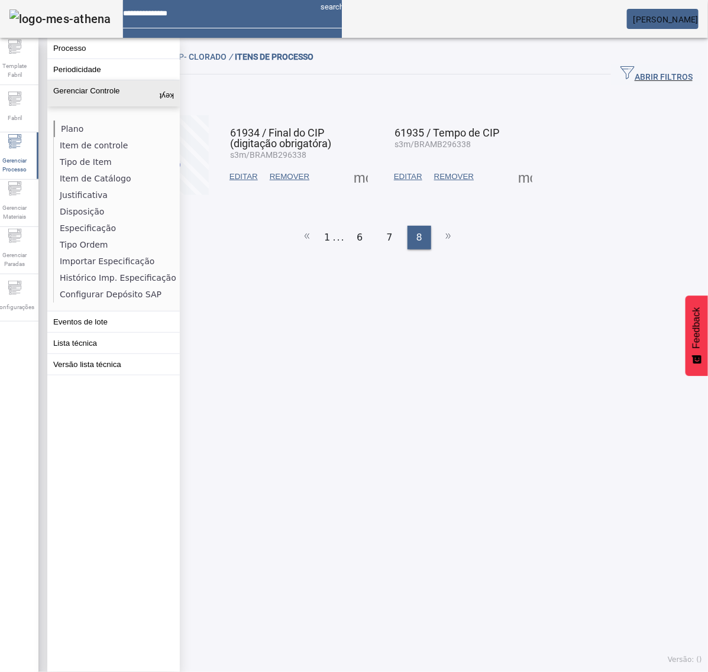
click at [63, 127] on li "Plano" at bounding box center [116, 129] width 125 height 17
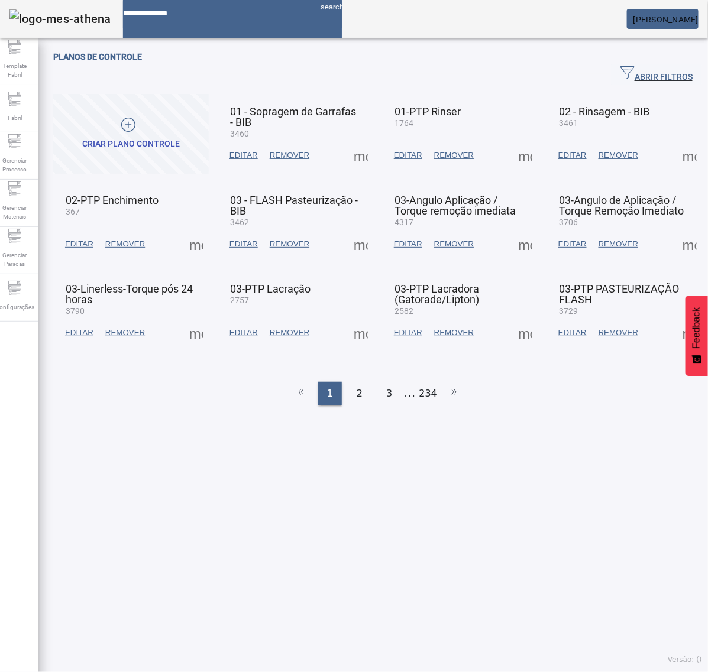
click at [640, 69] on span "ABRIR FILTROS" at bounding box center [656, 75] width 72 height 18
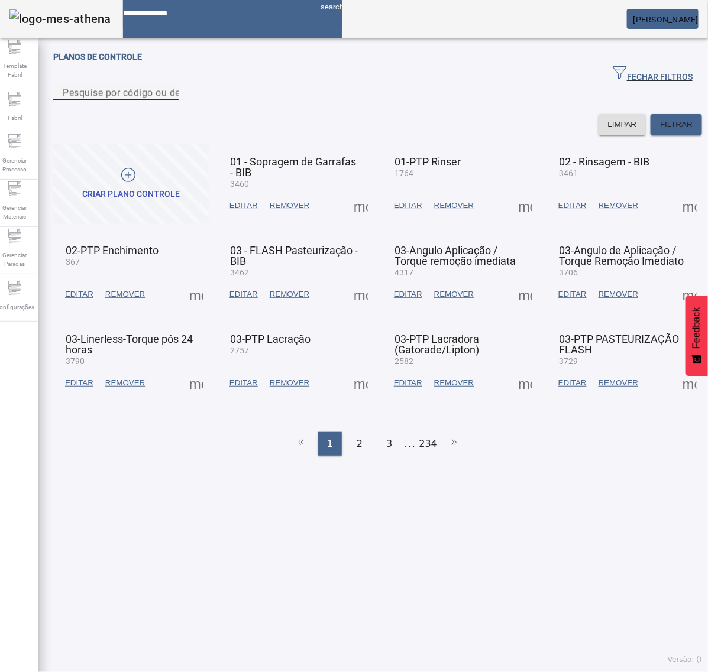
drag, startPoint x: 125, startPoint y: 107, endPoint x: 135, endPoint y: 105, distance: 10.2
click at [134, 98] on mat-label "Pesquise por código ou descrição" at bounding box center [138, 92] width 150 height 11
click at [134, 100] on input "Pesquise por código ou descrição" at bounding box center [116, 93] width 106 height 14
type input "****"
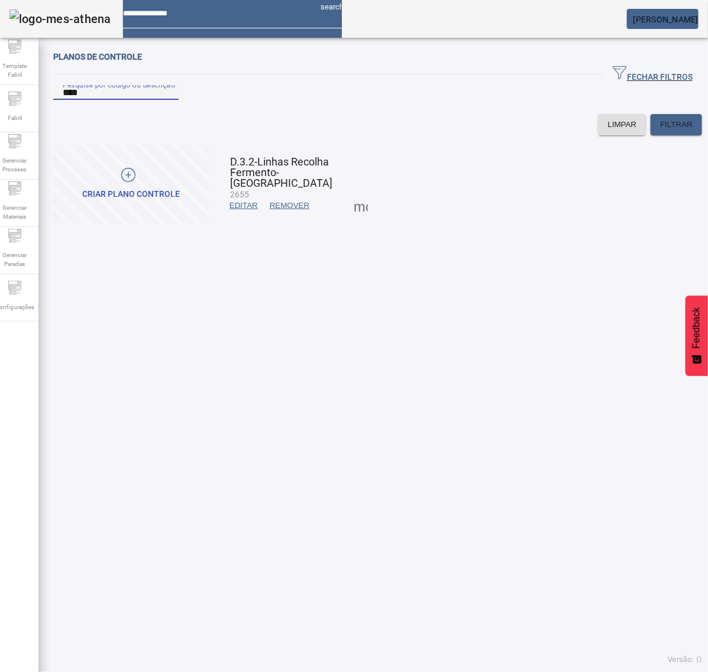
click at [364, 220] on span at bounding box center [360, 206] width 28 height 28
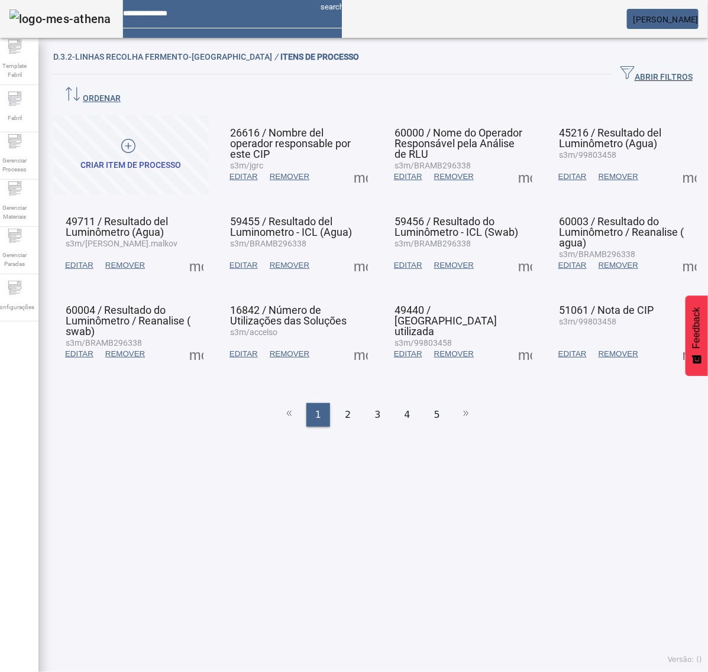
click at [353, 163] on span at bounding box center [360, 177] width 28 height 28
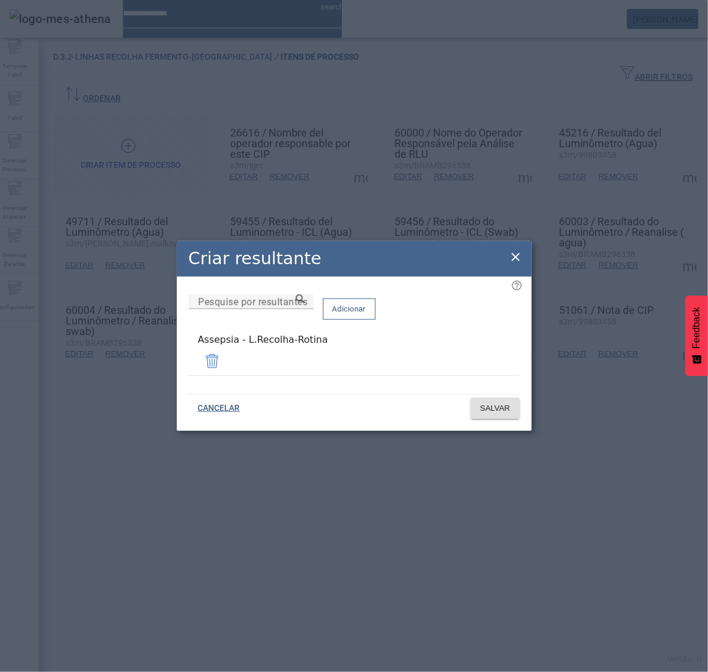
drag, startPoint x: 328, startPoint y: 361, endPoint x: 160, endPoint y: 358, distance: 168.5
click at [160, 358] on div "Criar resultante Pesquise por resultantes Adicionar Assepsia - L.Recolha-Rotina…" at bounding box center [354, 336] width 708 height 672
copy div "Assepsia - L.Recolha-Rotina"
drag, startPoint x: 515, startPoint y: 258, endPoint x: 513, endPoint y: 252, distance: 6.4
click at [514, 258] on icon at bounding box center [515, 257] width 14 height 14
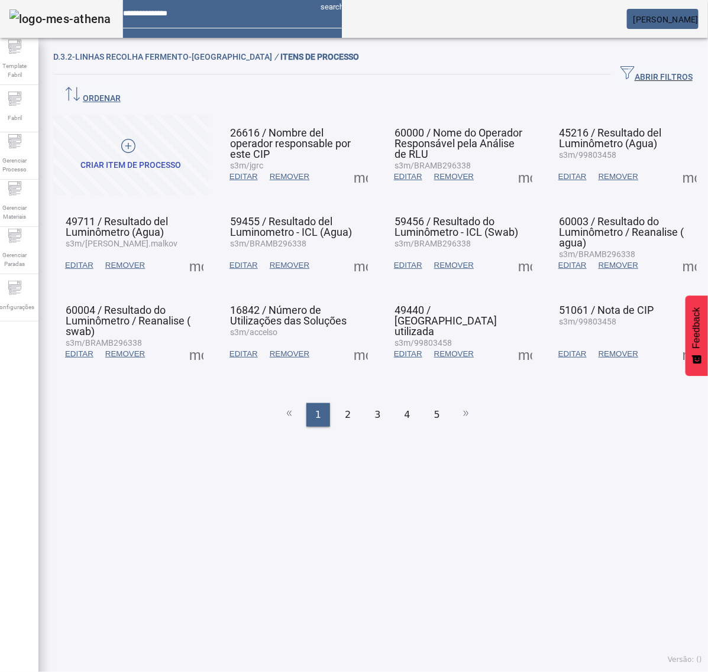
click at [511, 163] on span at bounding box center [525, 177] width 28 height 28
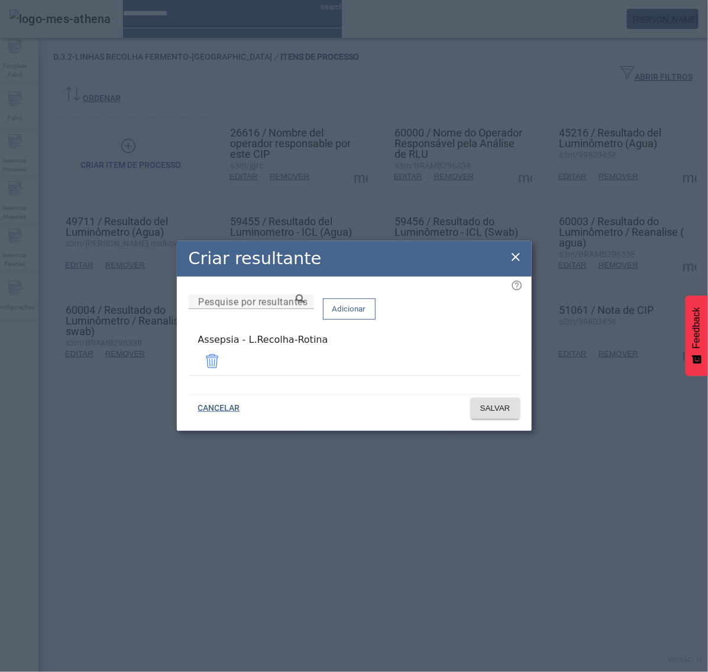
drag, startPoint x: 510, startPoint y: 258, endPoint x: 571, endPoint y: 208, distance: 79.0
click at [516, 257] on icon at bounding box center [515, 257] width 14 height 14
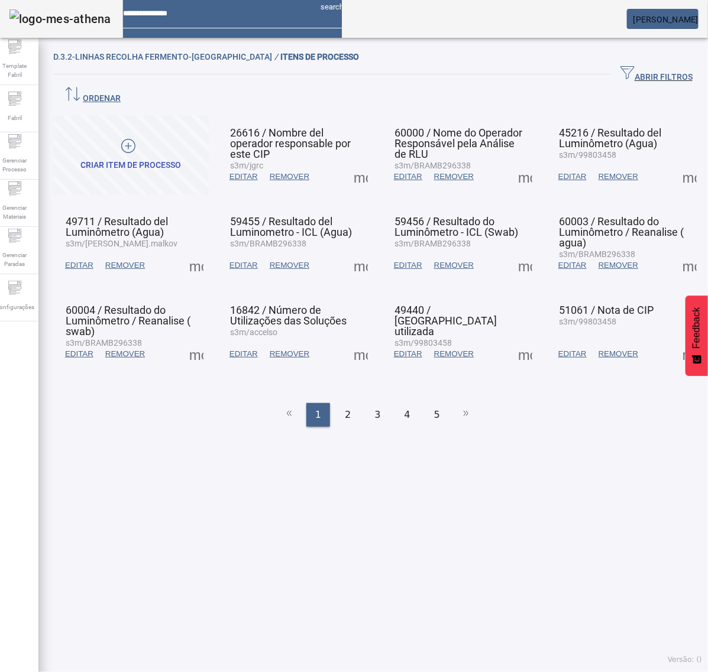
click at [675, 163] on span at bounding box center [689, 177] width 28 height 28
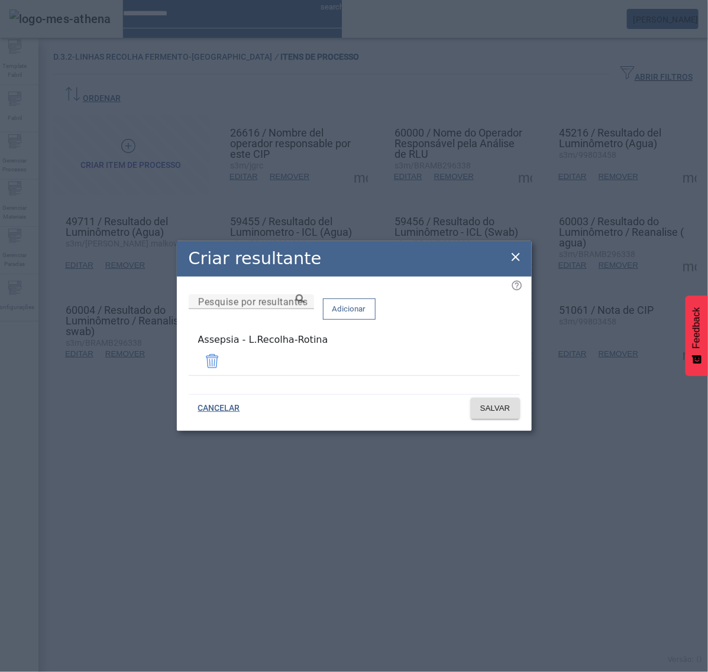
click at [516, 258] on icon at bounding box center [515, 257] width 14 height 14
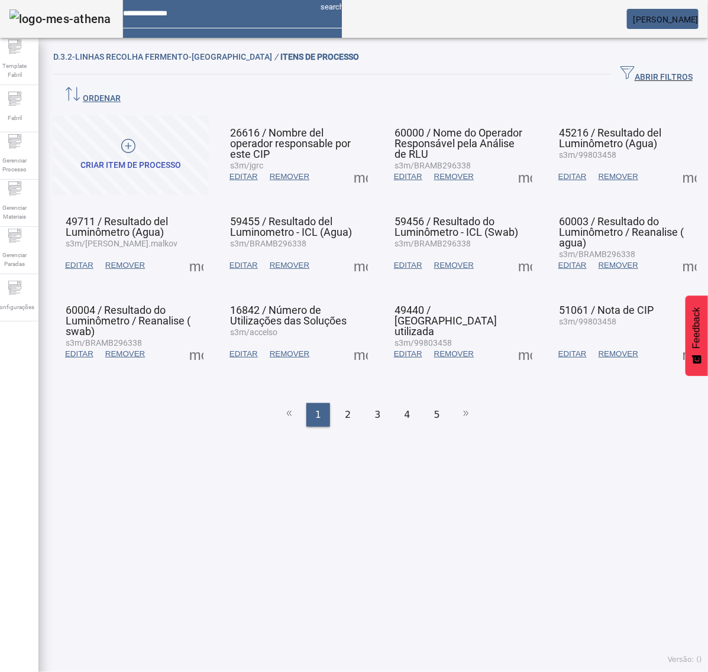
click at [197, 251] on span at bounding box center [196, 265] width 28 height 28
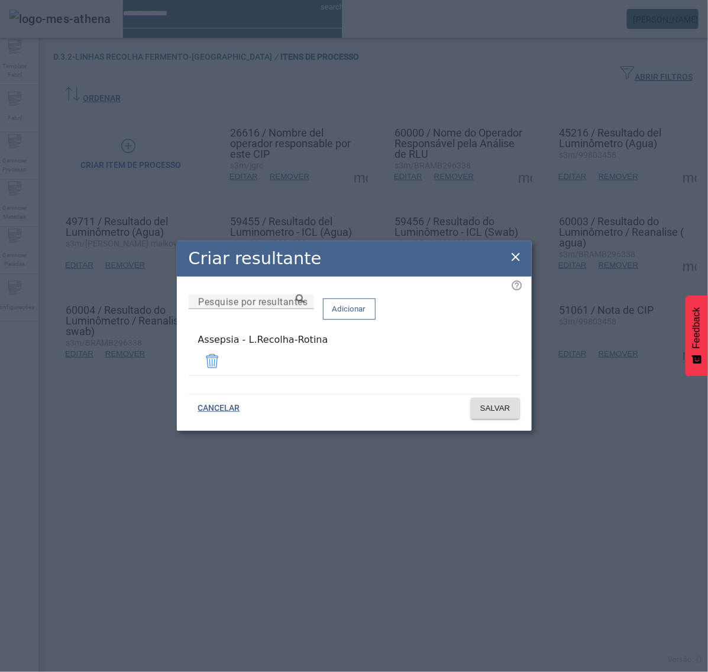
click at [518, 256] on icon at bounding box center [515, 257] width 14 height 14
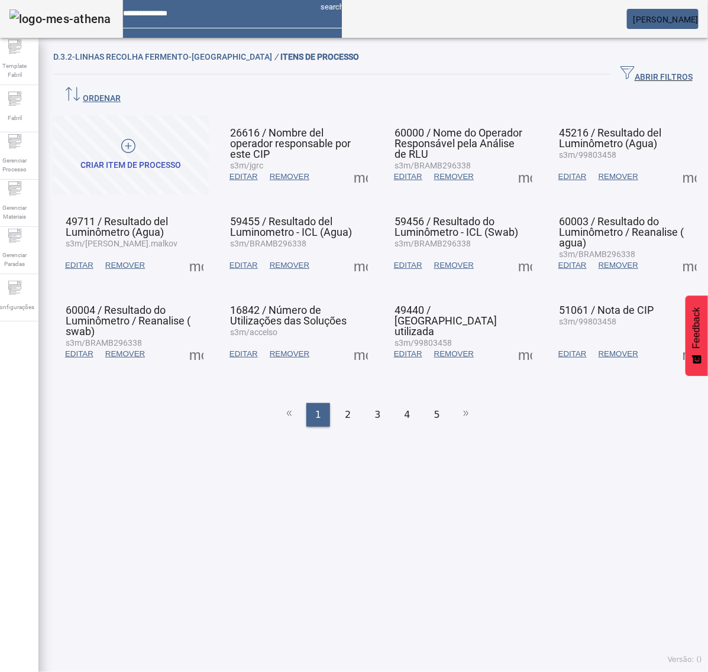
click at [356, 251] on span at bounding box center [360, 265] width 28 height 28
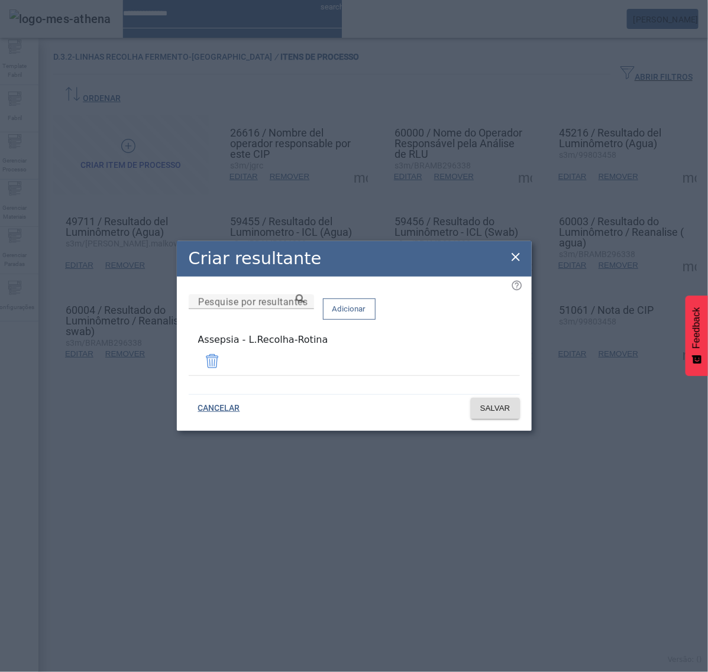
click at [512, 258] on icon at bounding box center [515, 257] width 14 height 14
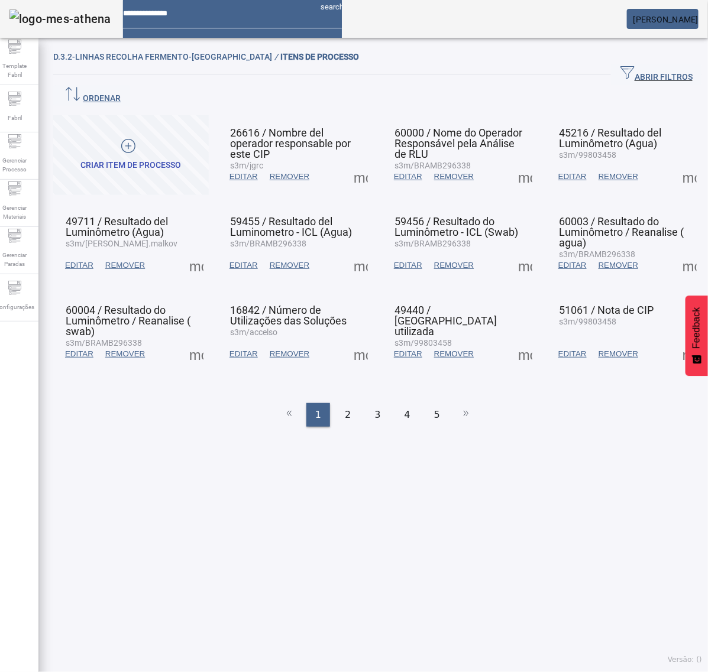
click at [518, 251] on span at bounding box center [525, 265] width 28 height 28
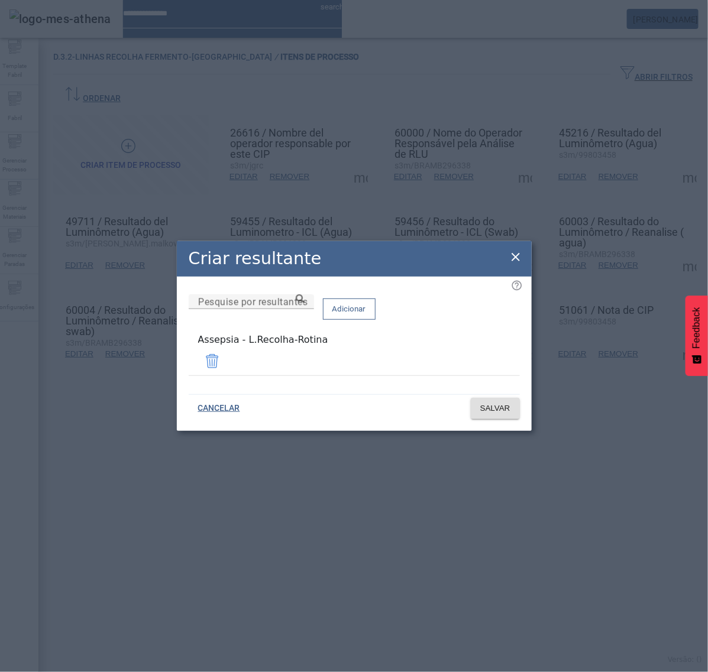
click at [515, 257] on icon at bounding box center [515, 257] width 14 height 14
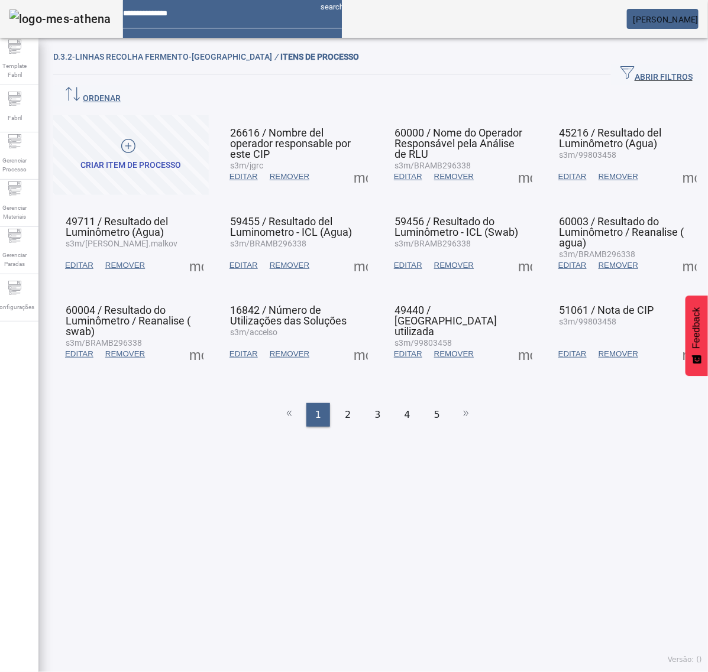
click at [675, 251] on span at bounding box center [689, 265] width 28 height 28
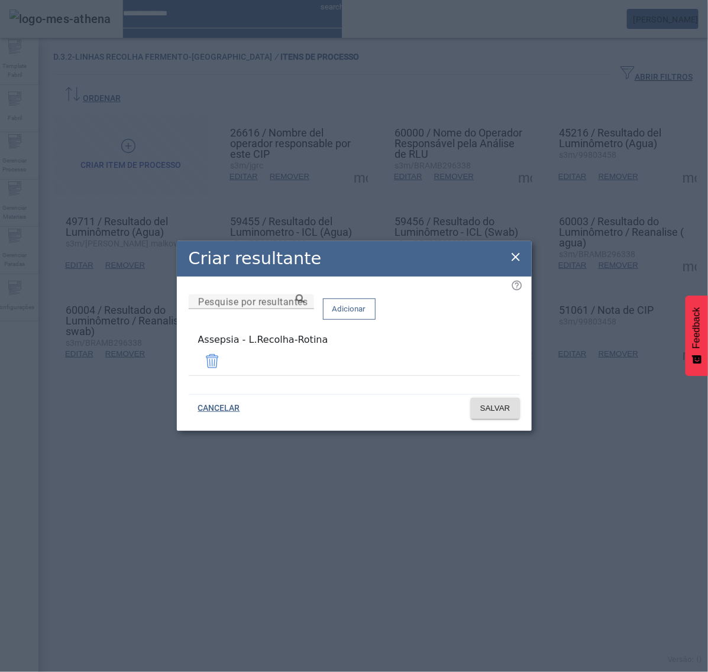
click at [512, 258] on icon at bounding box center [515, 257] width 8 height 8
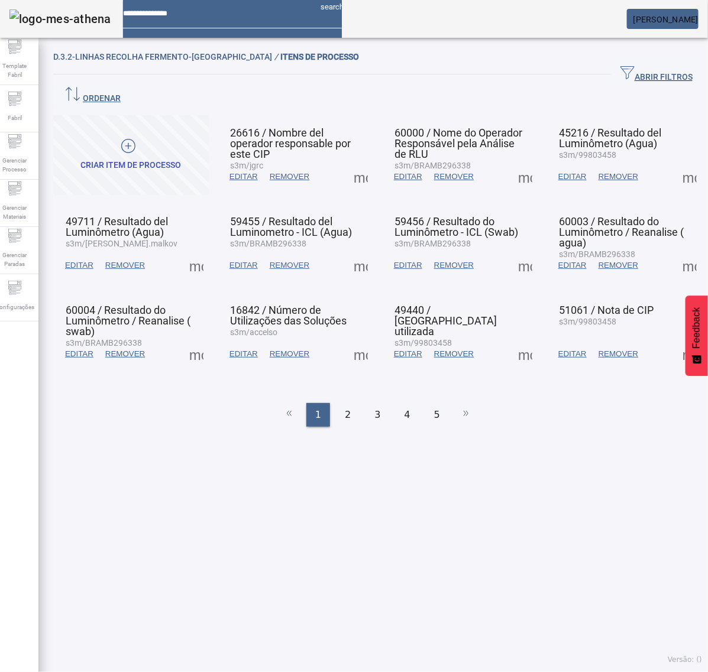
click at [196, 340] on span at bounding box center [196, 354] width 28 height 28
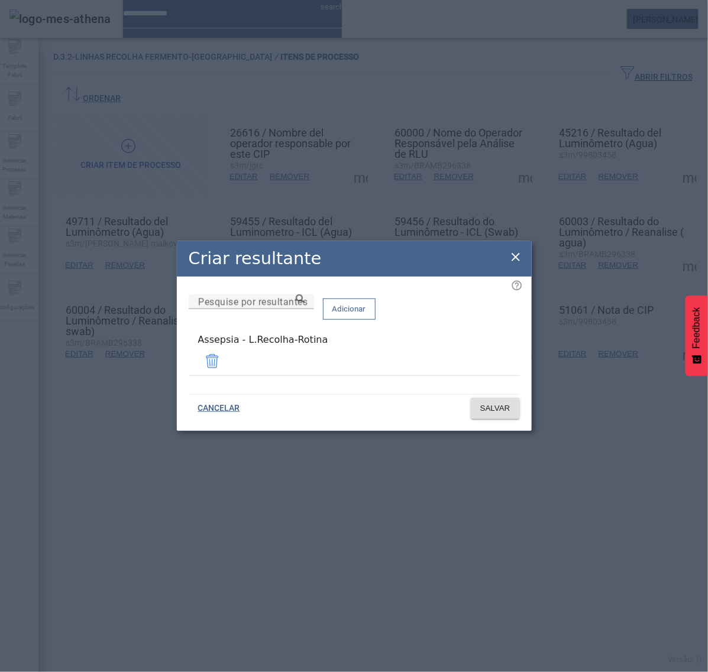
click at [516, 255] on icon at bounding box center [515, 257] width 14 height 14
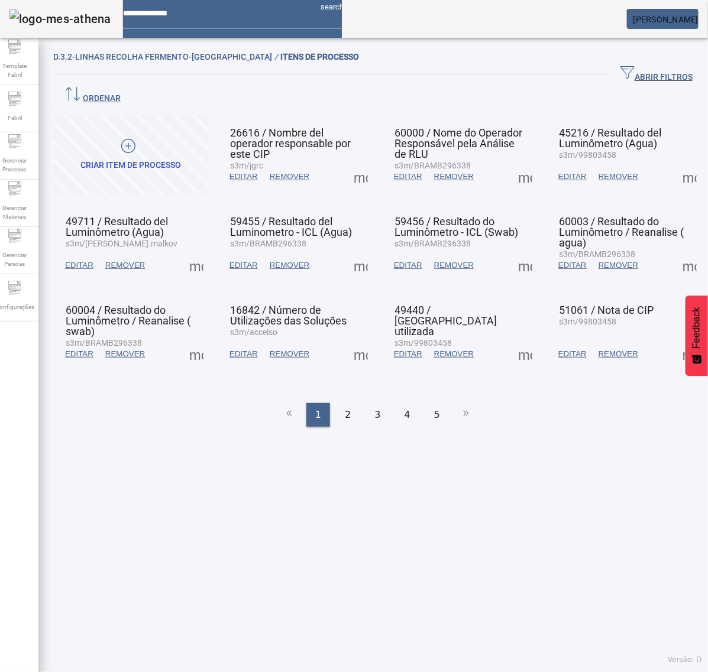
click at [358, 251] on span at bounding box center [360, 265] width 28 height 28
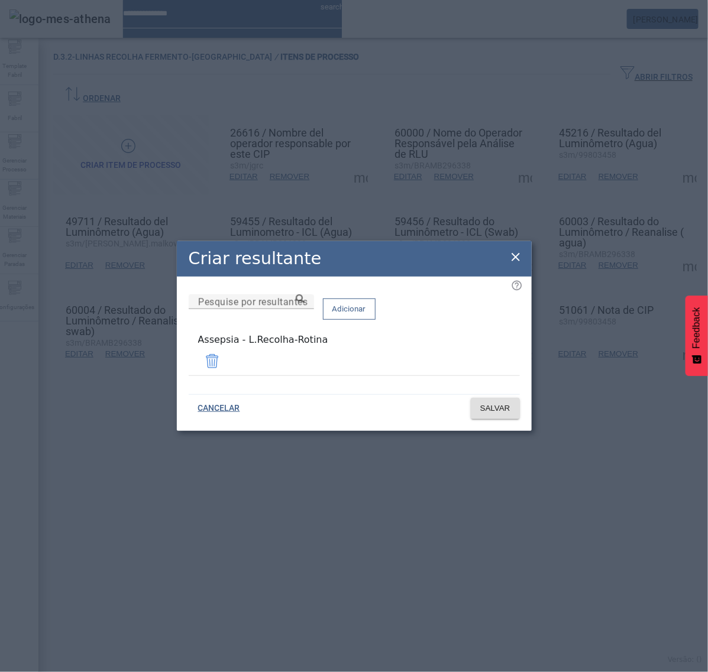
click at [513, 261] on icon at bounding box center [515, 257] width 8 height 8
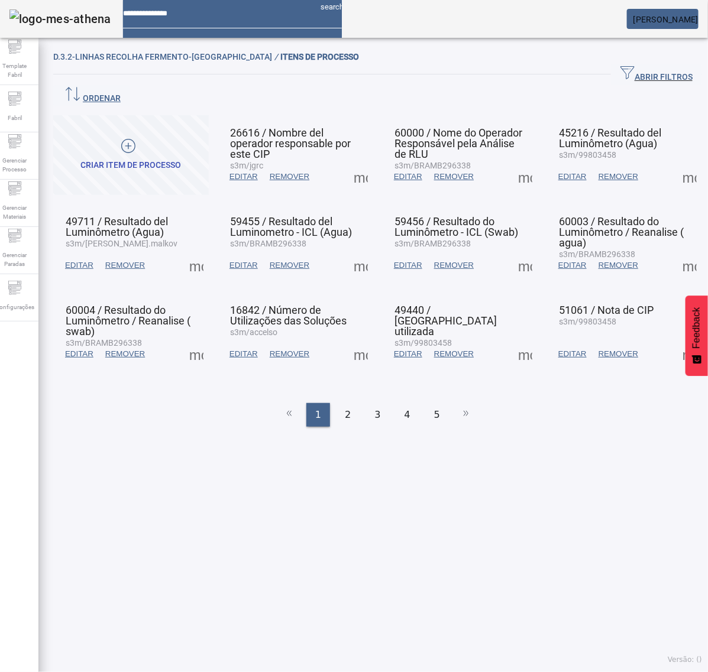
click at [349, 251] on span at bounding box center [360, 265] width 28 height 28
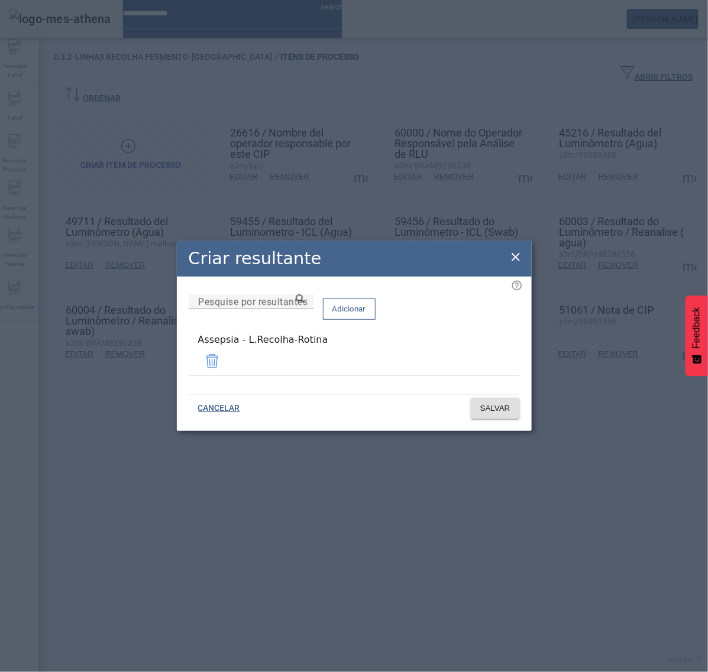
click at [515, 255] on icon at bounding box center [515, 257] width 14 height 14
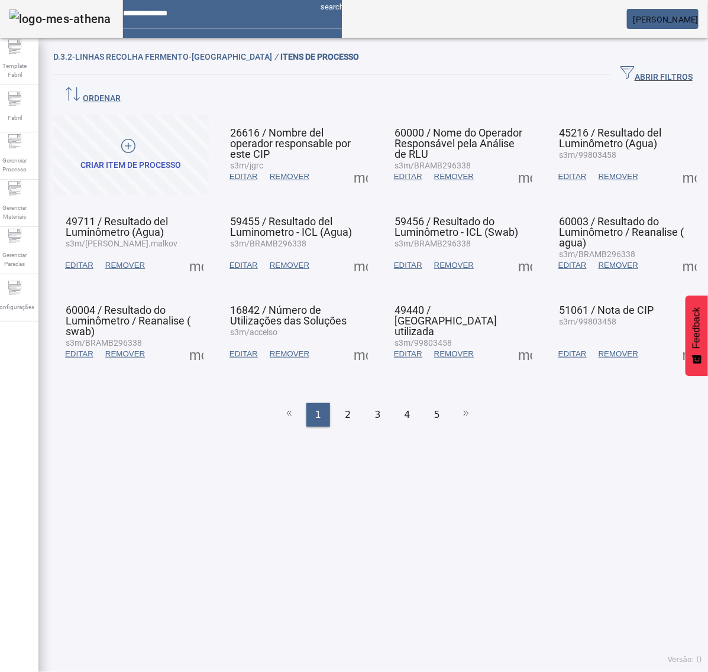
click at [519, 251] on span at bounding box center [525, 265] width 28 height 28
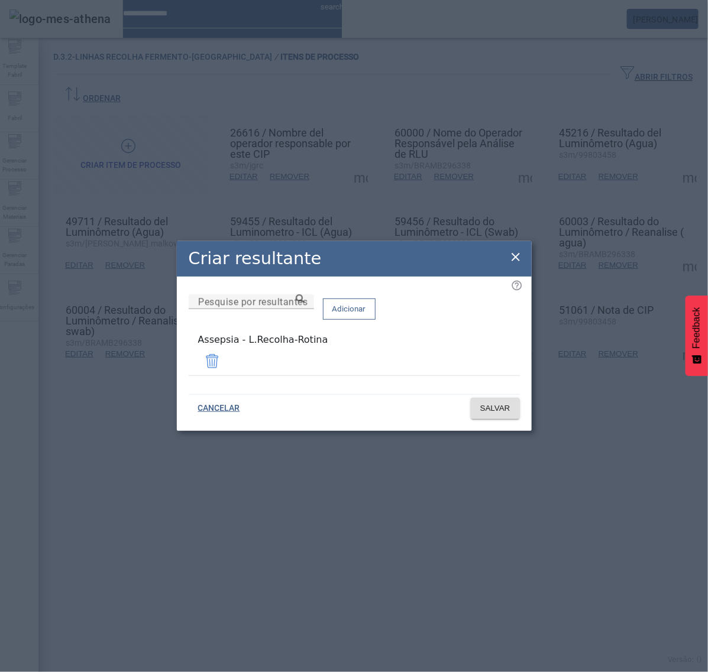
click at [508, 257] on icon at bounding box center [515, 257] width 14 height 14
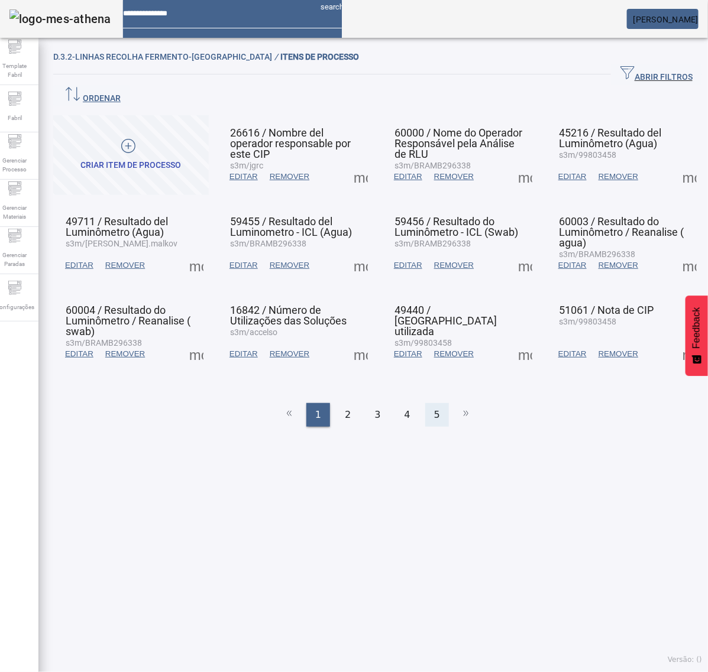
click at [436, 403] on div "5" at bounding box center [437, 415] width 24 height 24
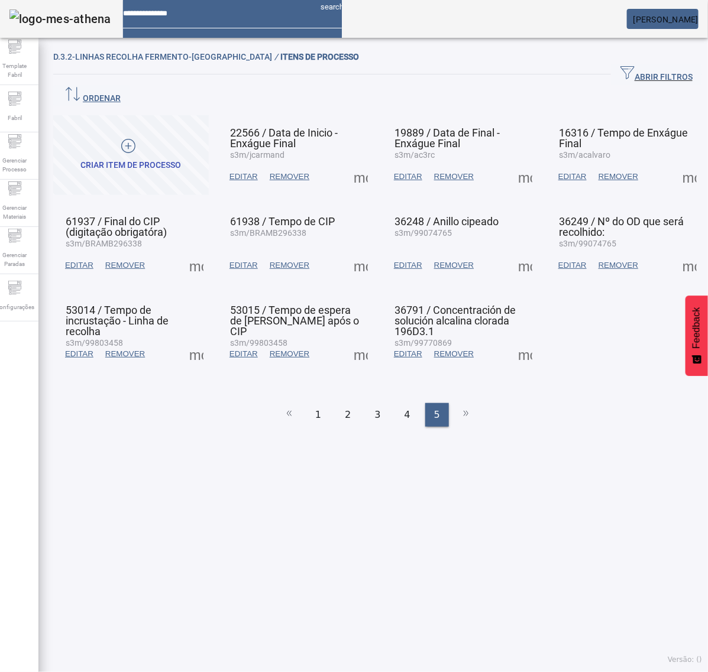
click at [511, 340] on span at bounding box center [525, 354] width 28 height 28
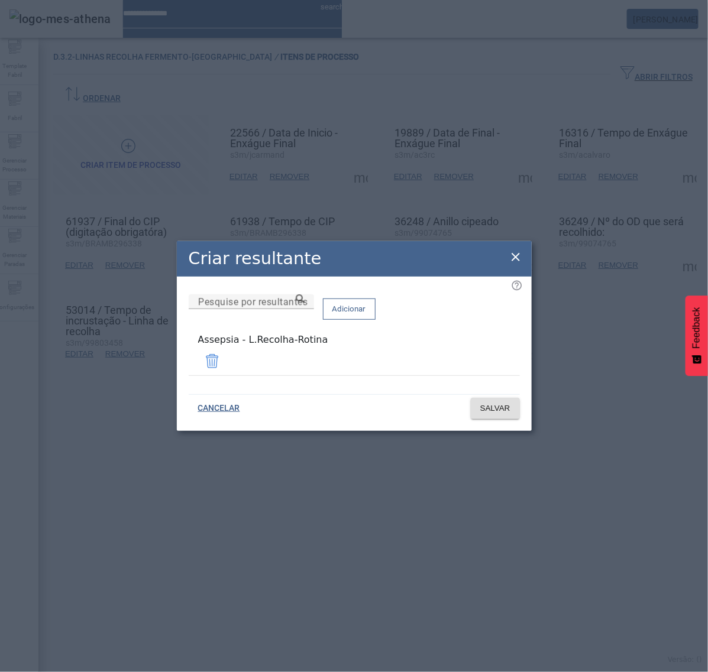
click at [515, 258] on icon at bounding box center [515, 257] width 14 height 14
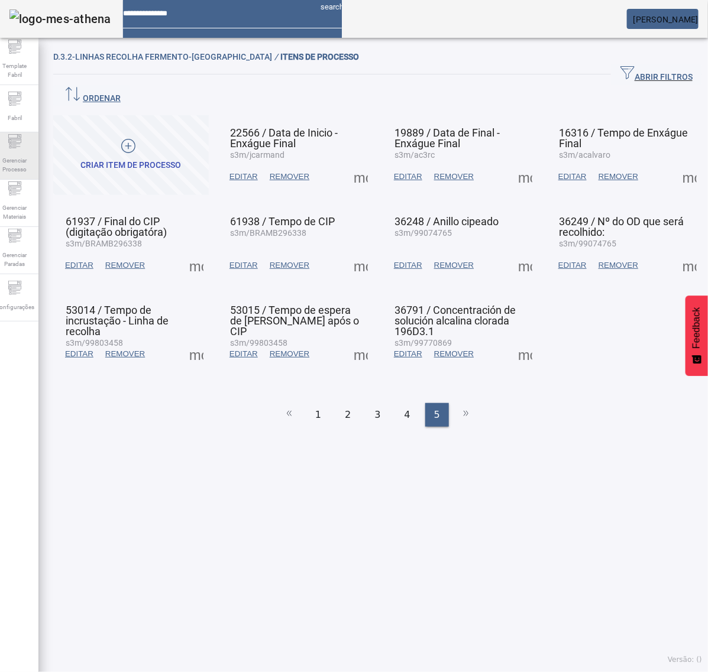
click at [11, 143] on div "Gerenciar Processo" at bounding box center [14, 155] width 47 height 47
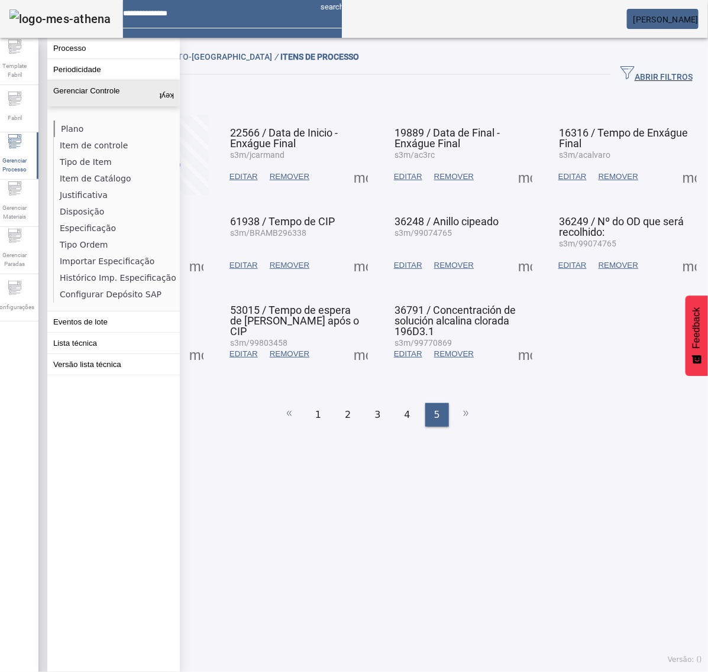
click at [76, 126] on li "Plano" at bounding box center [116, 129] width 125 height 17
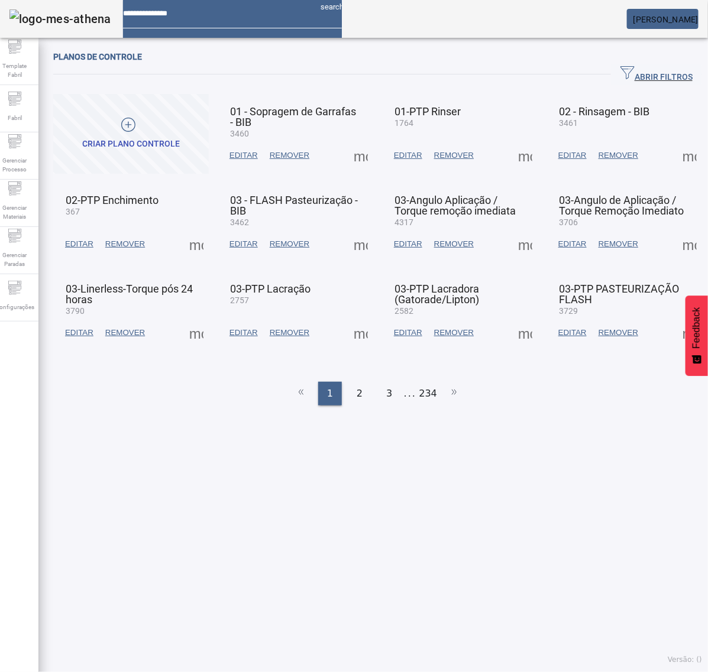
click at [637, 80] on span "ABRIR FILTROS" at bounding box center [656, 75] width 72 height 18
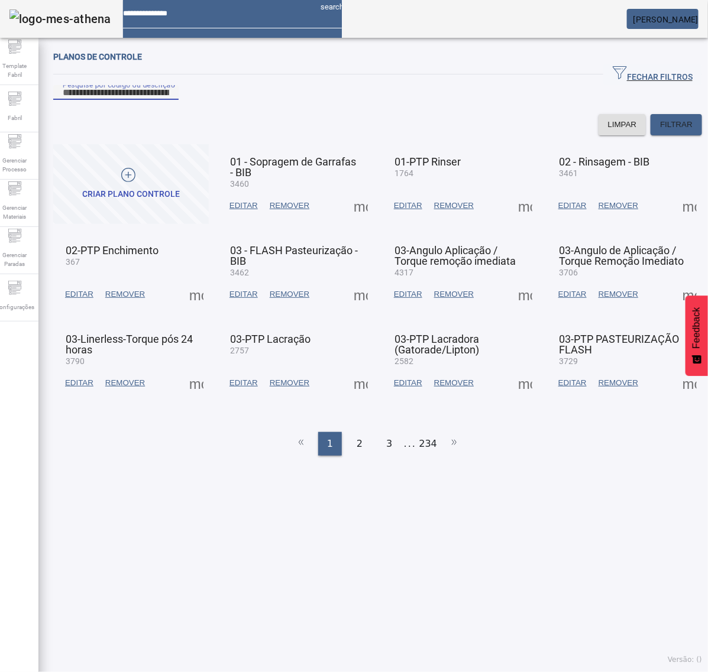
click at [169, 100] on input "Pesquise por código ou descrição" at bounding box center [116, 93] width 106 height 14
type input "****"
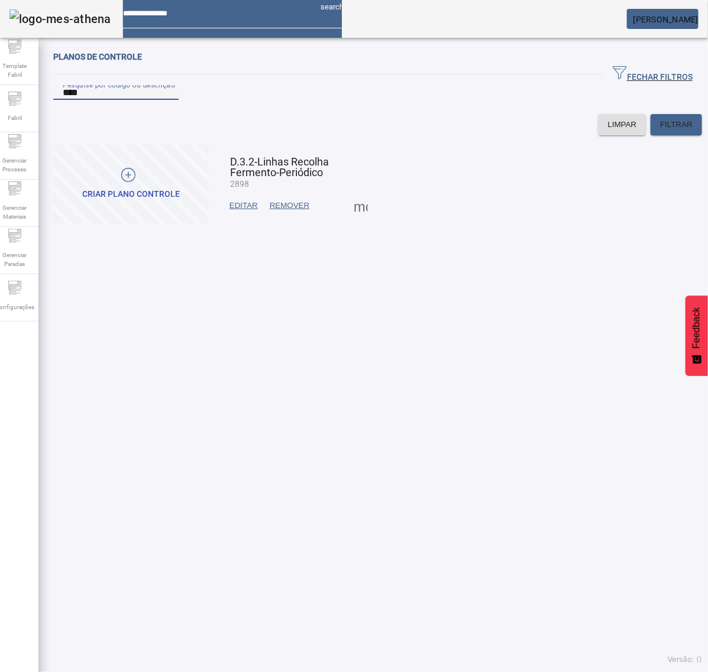
click at [349, 219] on span at bounding box center [360, 206] width 28 height 28
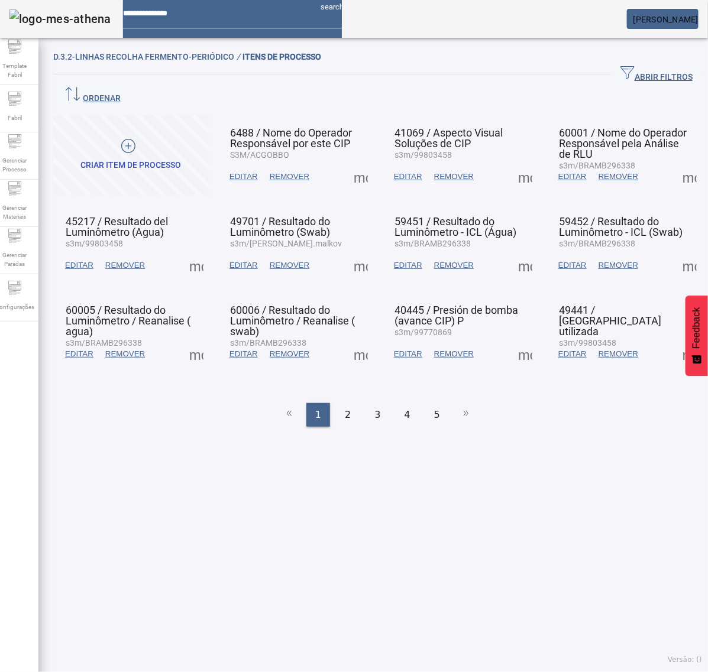
click at [356, 163] on span at bounding box center [360, 177] width 28 height 28
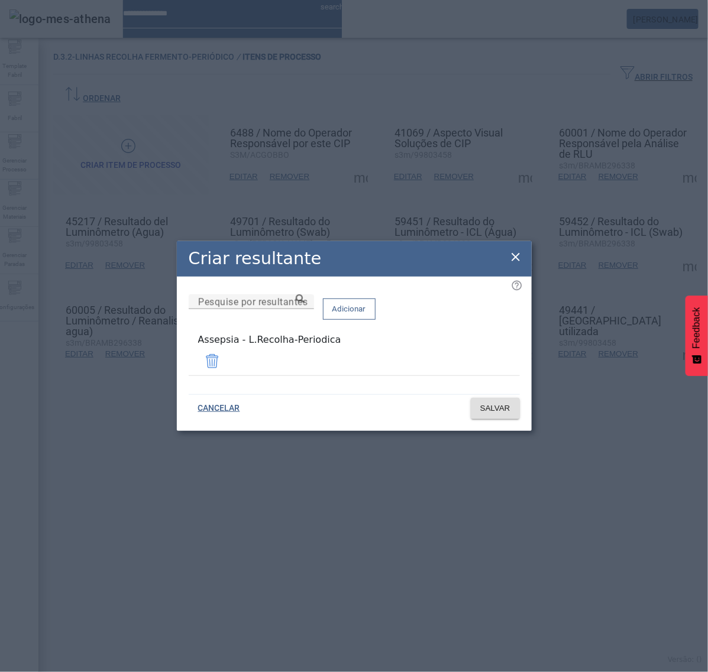
click at [513, 255] on icon at bounding box center [515, 257] width 14 height 14
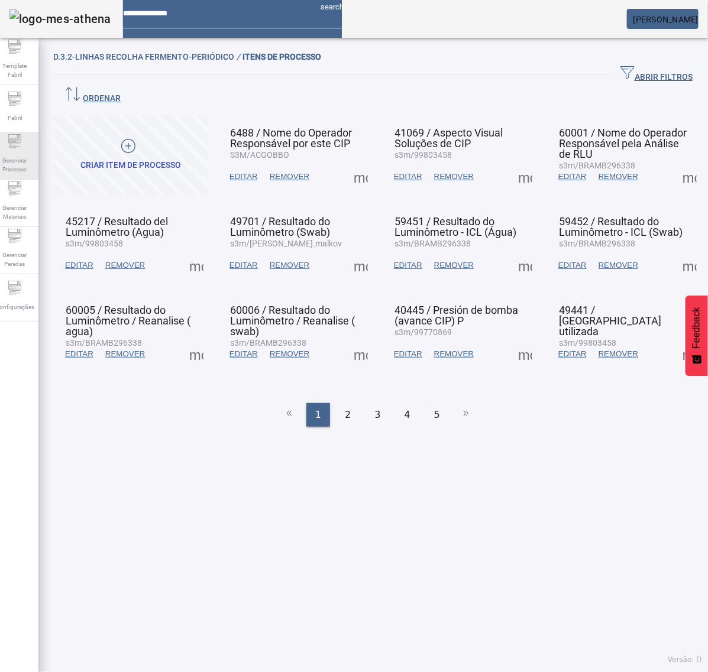
click at [33, 160] on span "Gerenciar Processo" at bounding box center [14, 165] width 35 height 25
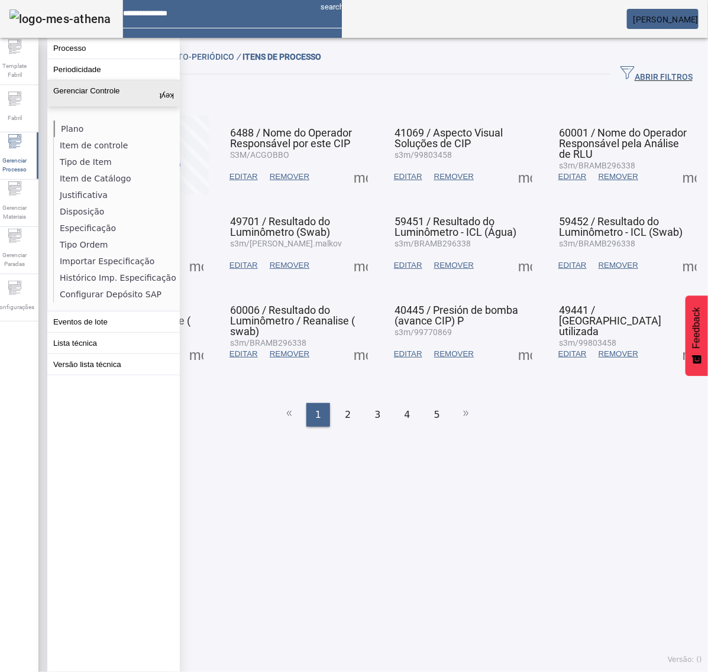
click at [89, 128] on li "Plano" at bounding box center [116, 129] width 125 height 17
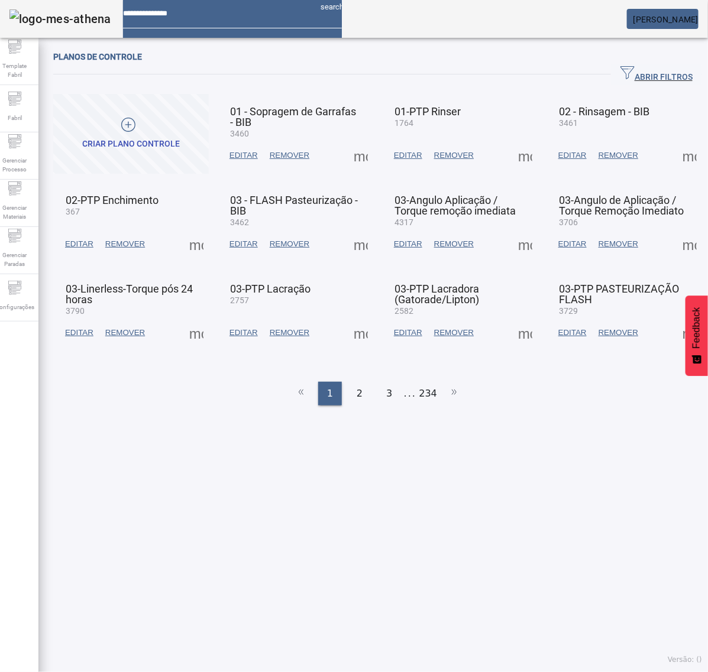
click at [654, 70] on span "ABRIR FILTROS" at bounding box center [656, 75] width 72 height 18
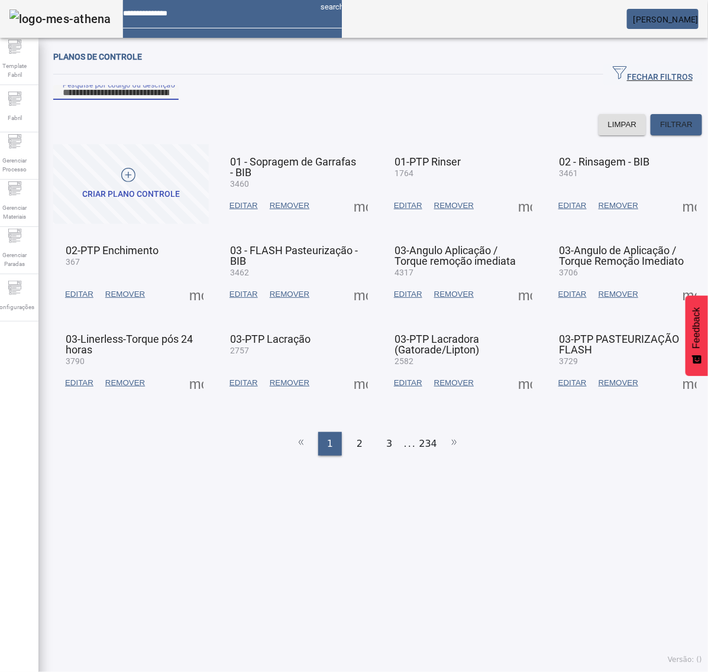
click at [169, 100] on input "Pesquise por código ou descrição" at bounding box center [116, 93] width 106 height 14
type input "****"
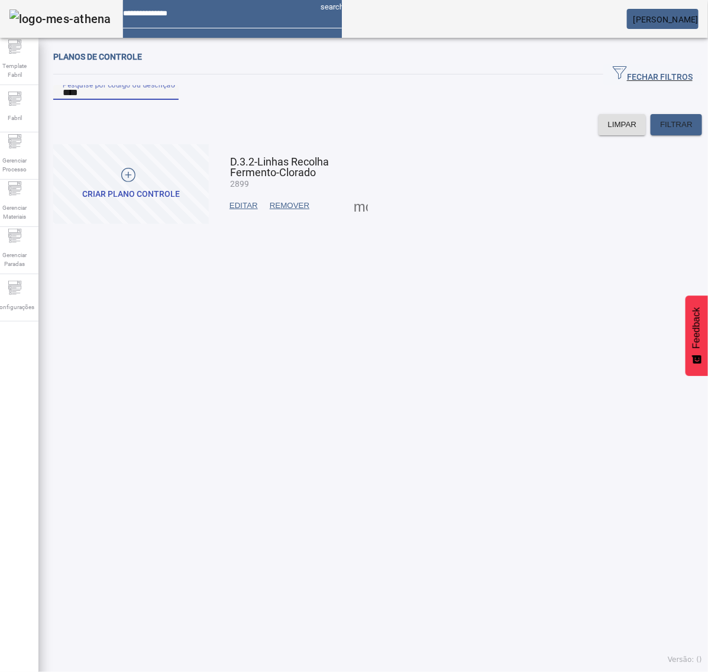
click at [355, 220] on span at bounding box center [360, 206] width 28 height 28
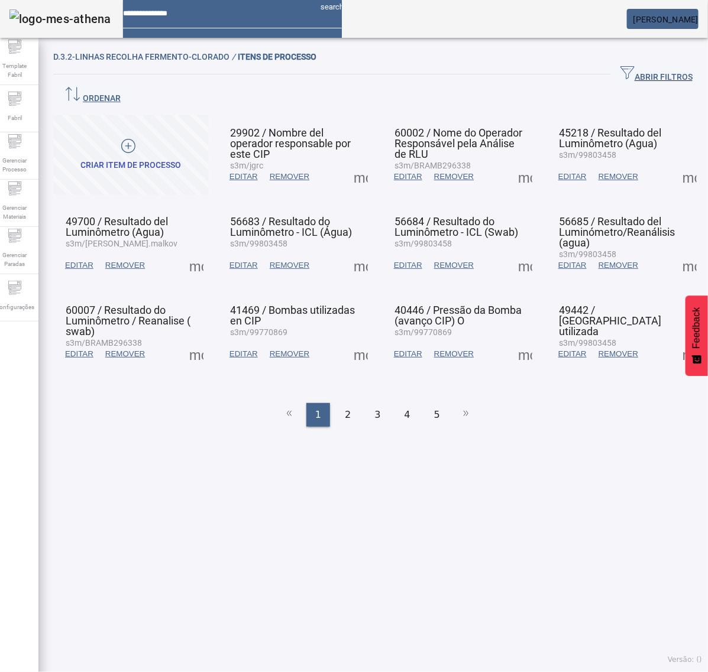
click at [352, 163] on span at bounding box center [360, 177] width 28 height 28
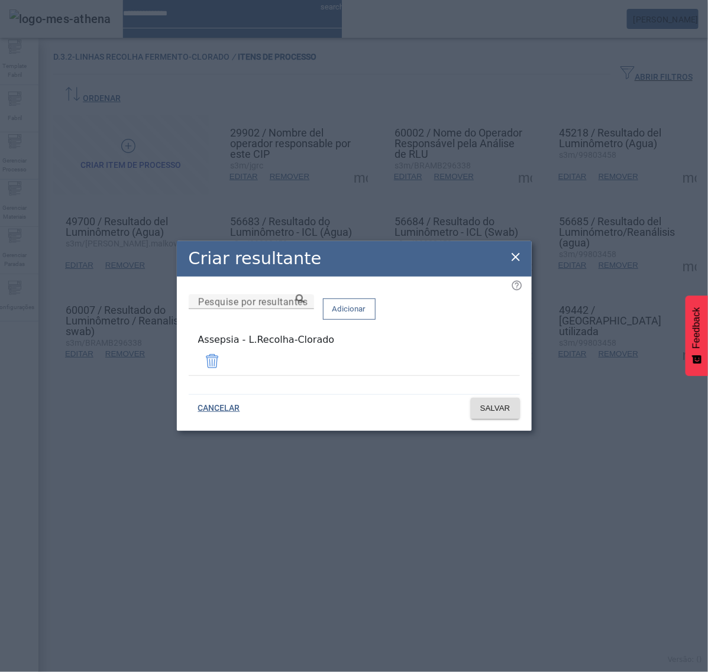
click at [511, 256] on icon at bounding box center [515, 257] width 14 height 14
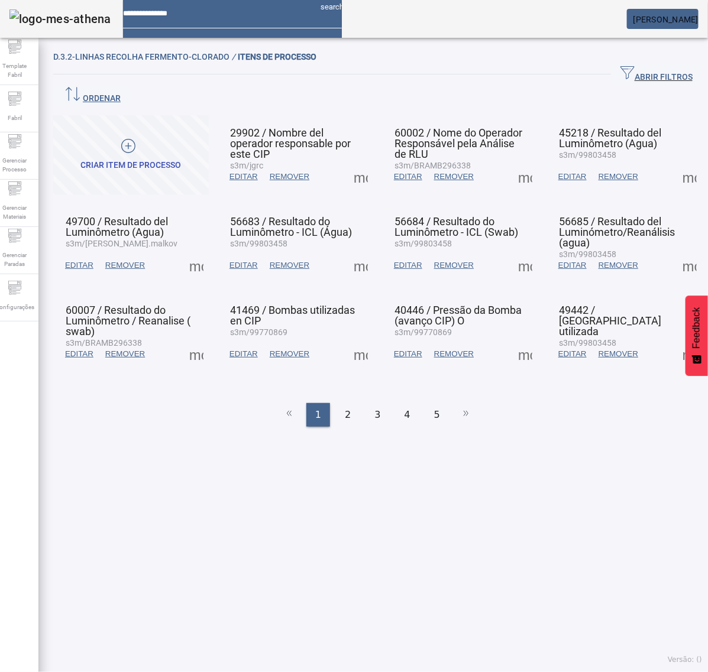
click at [511, 163] on span at bounding box center [525, 177] width 28 height 28
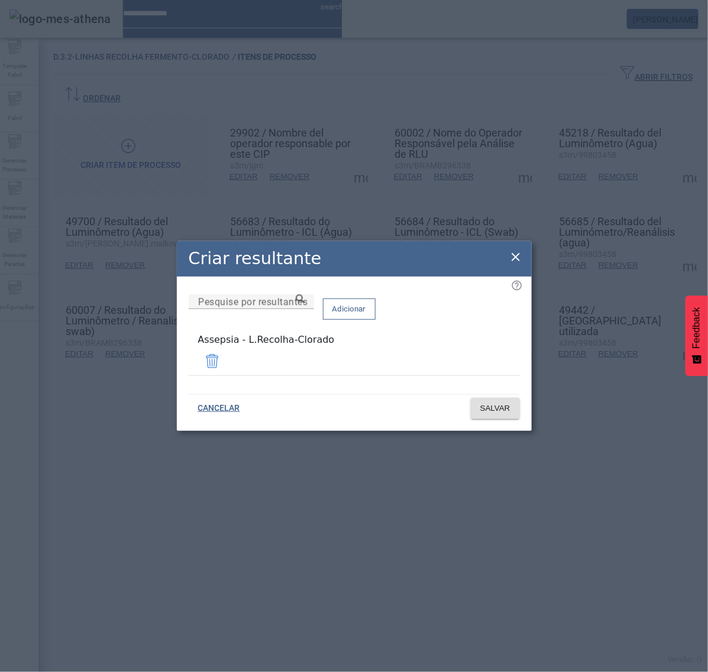
drag, startPoint x: 508, startPoint y: 259, endPoint x: 518, endPoint y: 255, distance: 10.3
click at [513, 259] on icon at bounding box center [515, 257] width 14 height 14
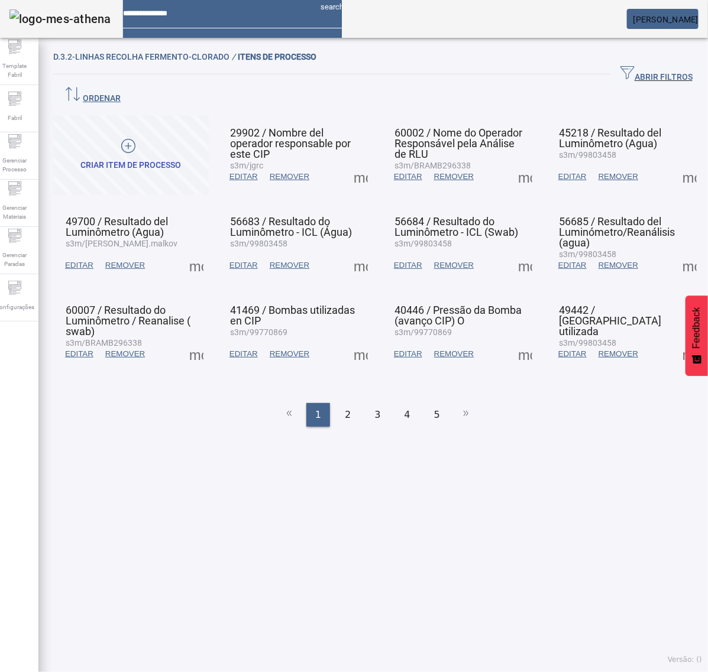
click at [689, 155] on div "D.3.2-Linhas Recolha Fermento-Clorado / ITENS DE PROCESSO ABRIR FILTROS Pesquis…" at bounding box center [377, 358] width 678 height 628
click at [675, 163] on span at bounding box center [689, 177] width 28 height 28
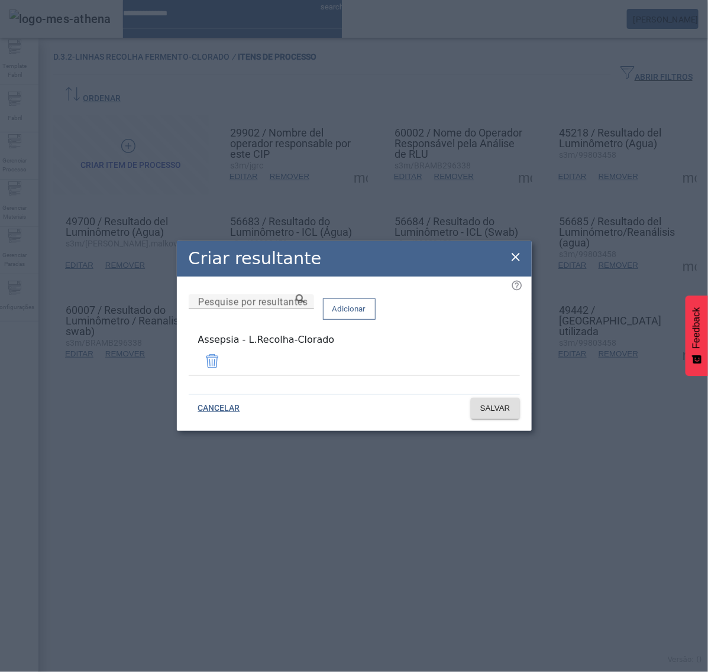
click at [516, 258] on icon at bounding box center [515, 257] width 14 height 14
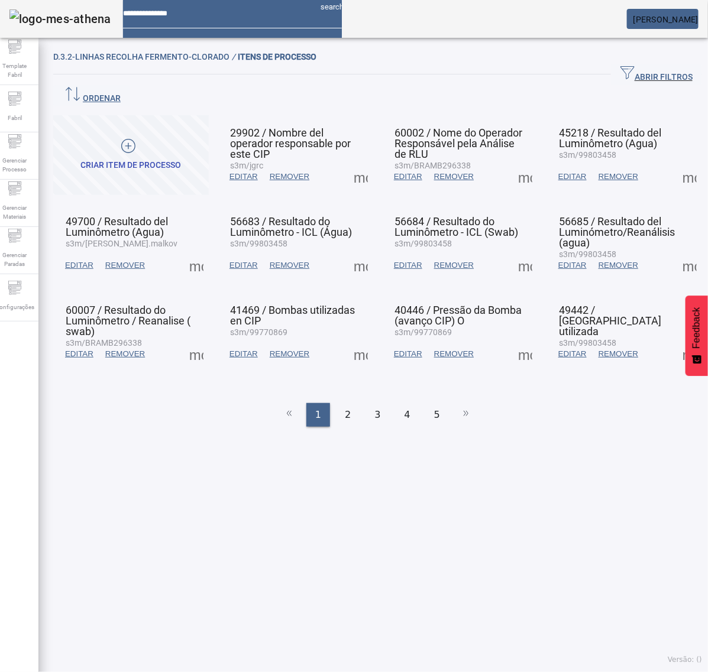
click at [198, 251] on span at bounding box center [196, 265] width 28 height 28
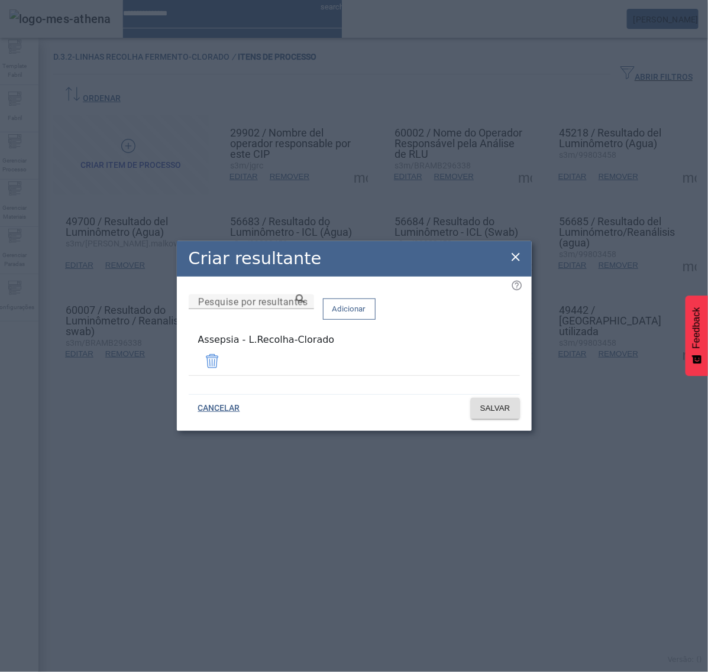
click at [506, 258] on div "Criar resultante" at bounding box center [354, 258] width 355 height 35
click at [511, 258] on icon at bounding box center [515, 257] width 14 height 14
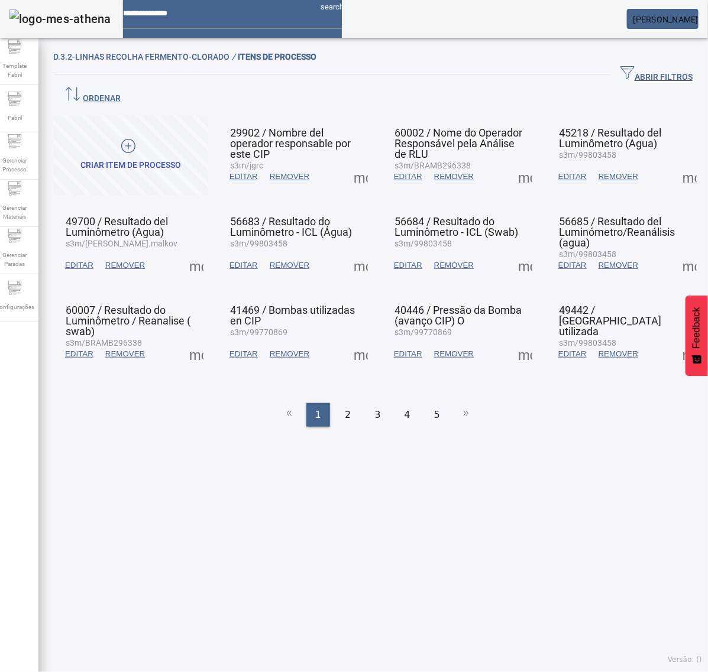
click at [354, 251] on span at bounding box center [360, 265] width 28 height 28
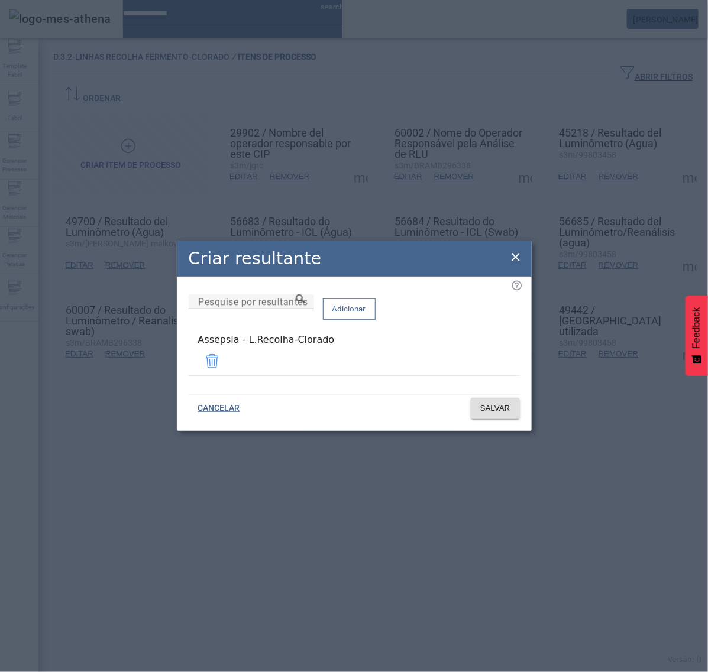
click at [514, 258] on icon at bounding box center [515, 257] width 14 height 14
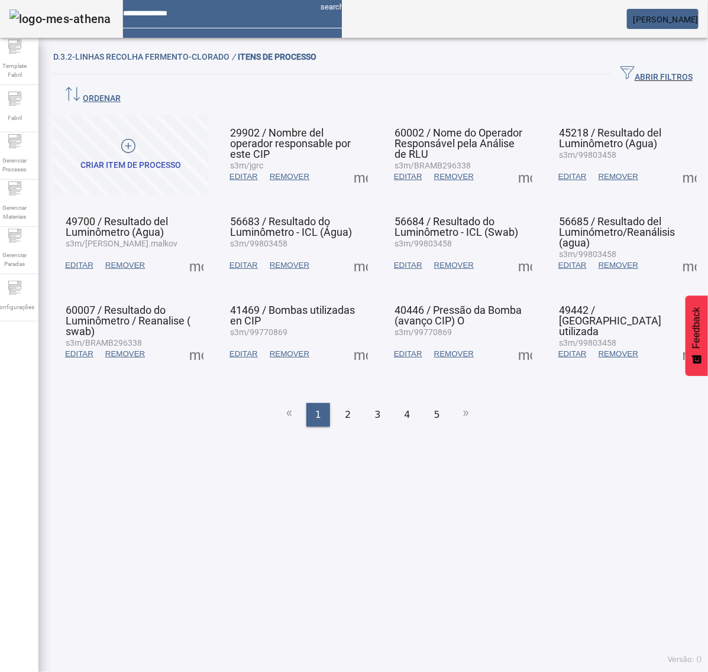
click at [511, 251] on span at bounding box center [525, 265] width 28 height 28
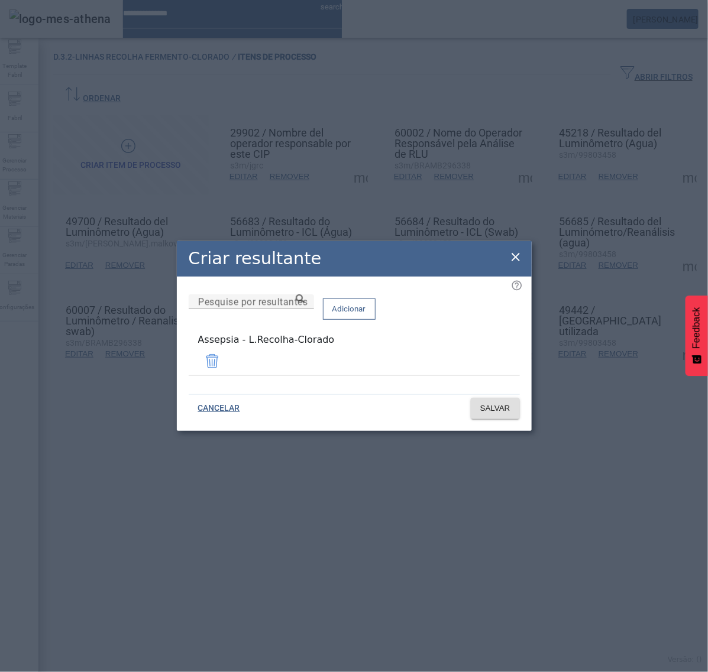
click at [672, 241] on div "Criar resultante Pesquise por resultantes Adicionar Assepsia - L.Recolha-Clorad…" at bounding box center [354, 336] width 708 height 672
click at [510, 261] on icon at bounding box center [515, 257] width 14 height 14
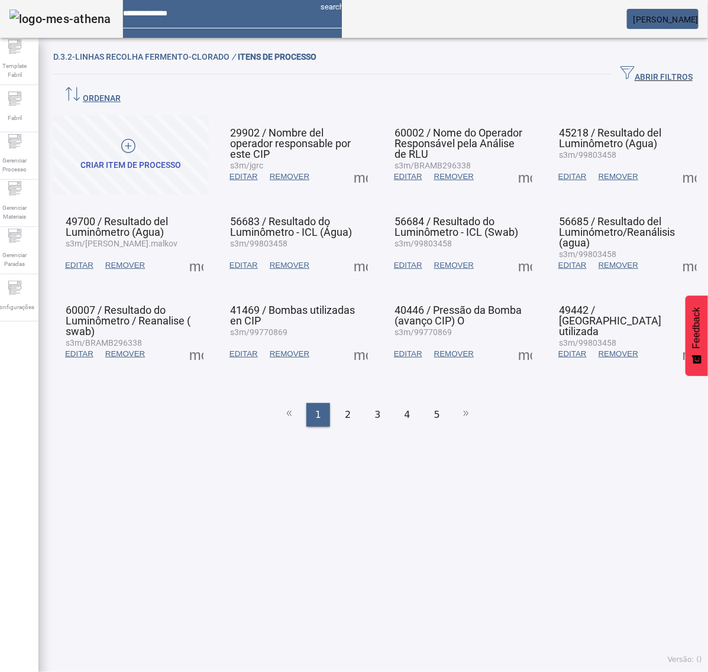
click at [675, 251] on span at bounding box center [689, 265] width 28 height 28
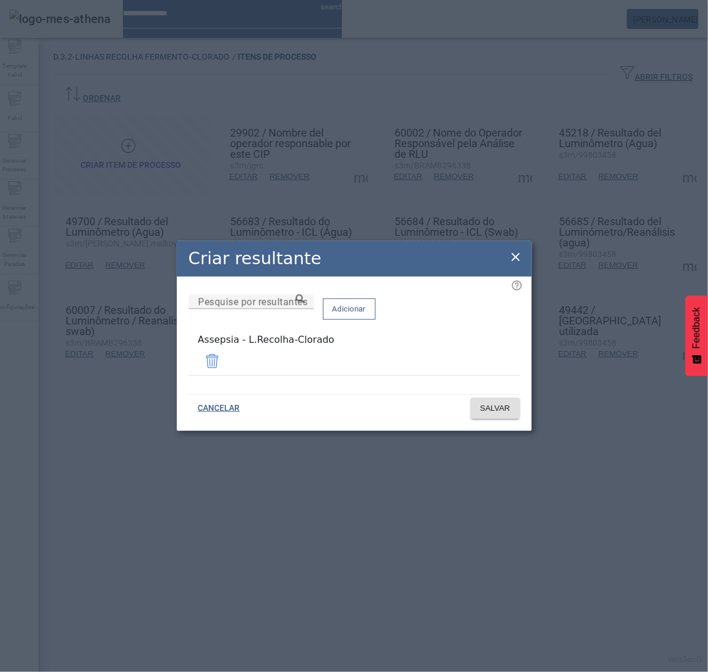
click at [516, 261] on icon at bounding box center [515, 257] width 14 height 14
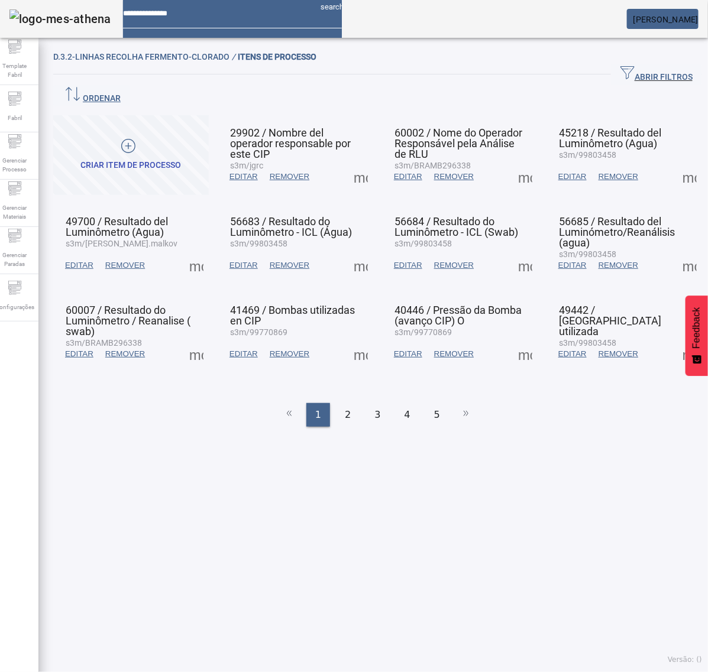
click at [196, 340] on span at bounding box center [196, 354] width 28 height 28
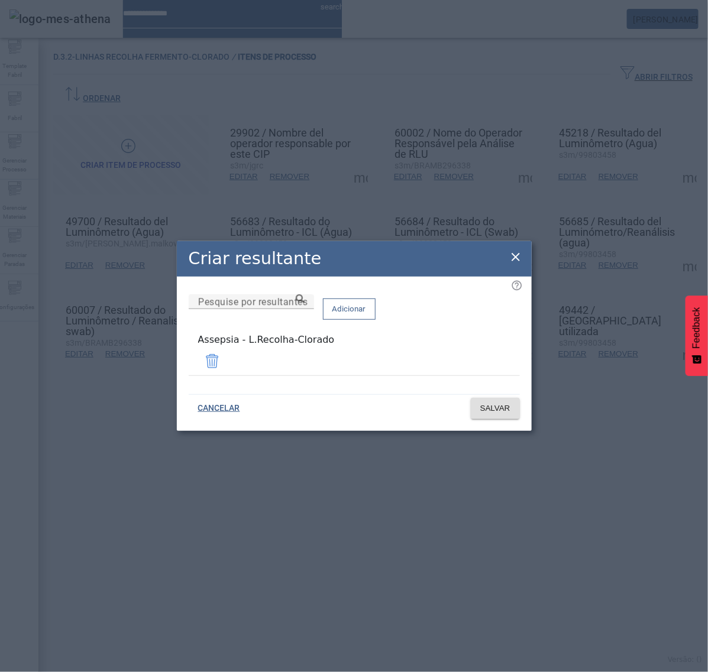
click at [519, 260] on icon at bounding box center [515, 257] width 14 height 14
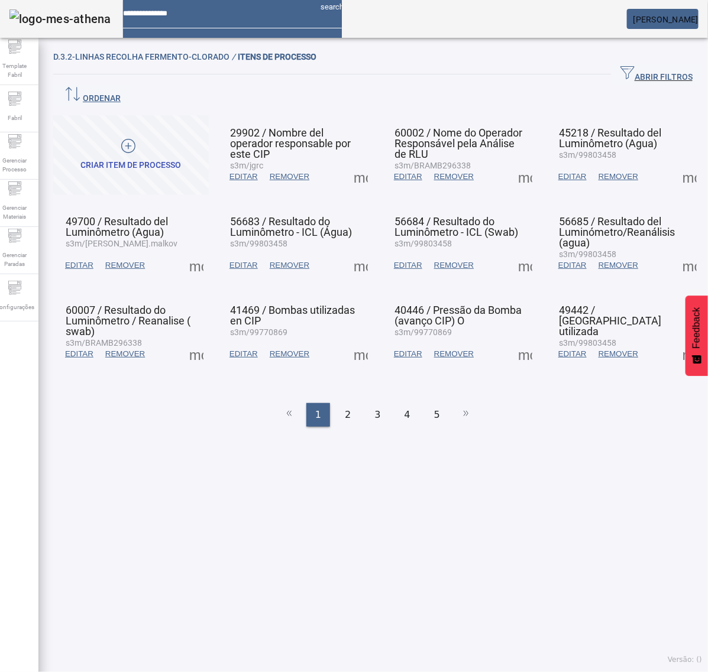
click at [355, 340] on span at bounding box center [360, 354] width 28 height 28
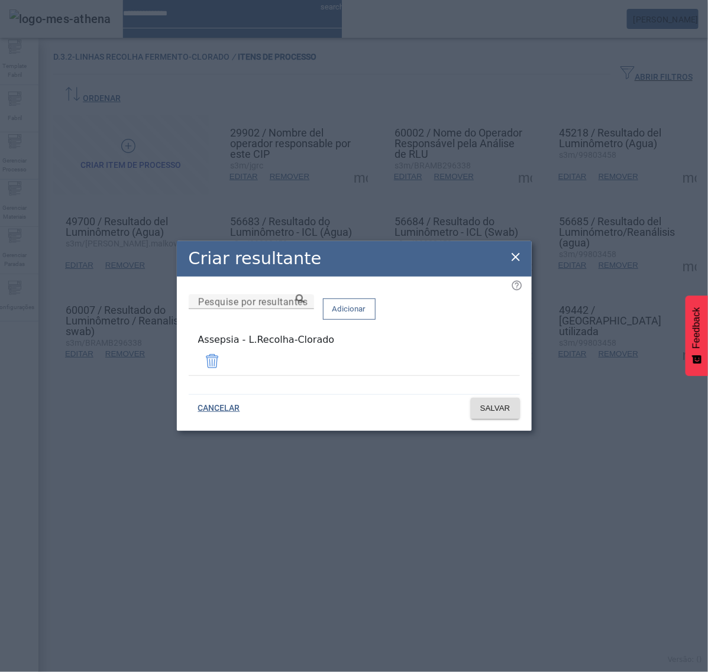
drag, startPoint x: 511, startPoint y: 260, endPoint x: 498, endPoint y: 270, distance: 16.9
click at [510, 261] on icon at bounding box center [515, 257] width 14 height 14
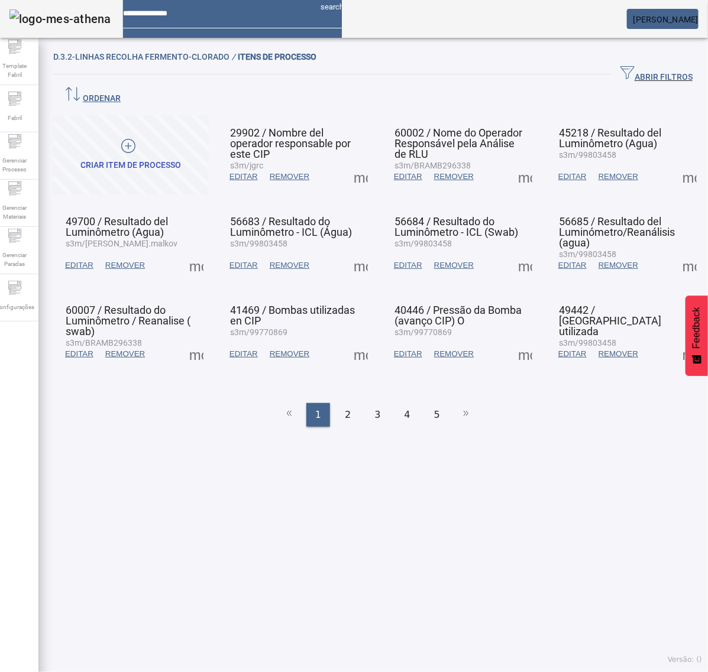
click at [511, 340] on span at bounding box center [525, 354] width 28 height 28
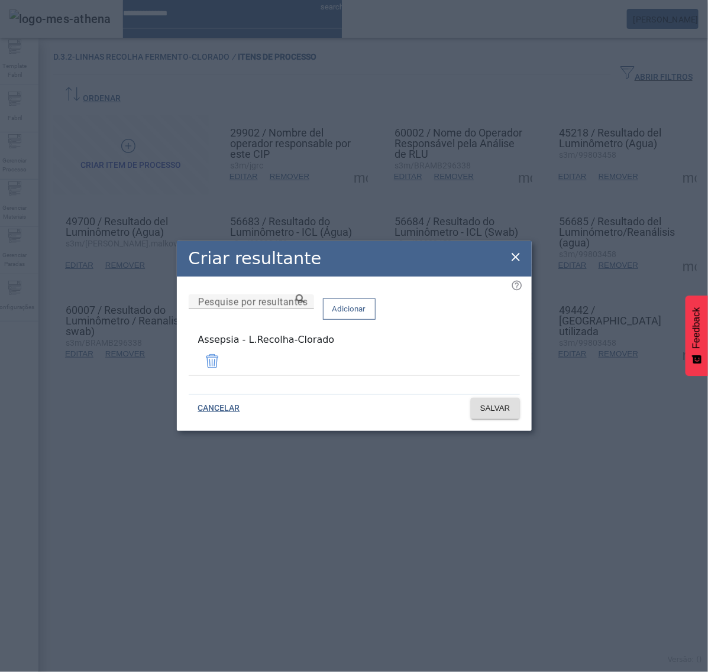
click at [516, 259] on icon at bounding box center [515, 257] width 8 height 8
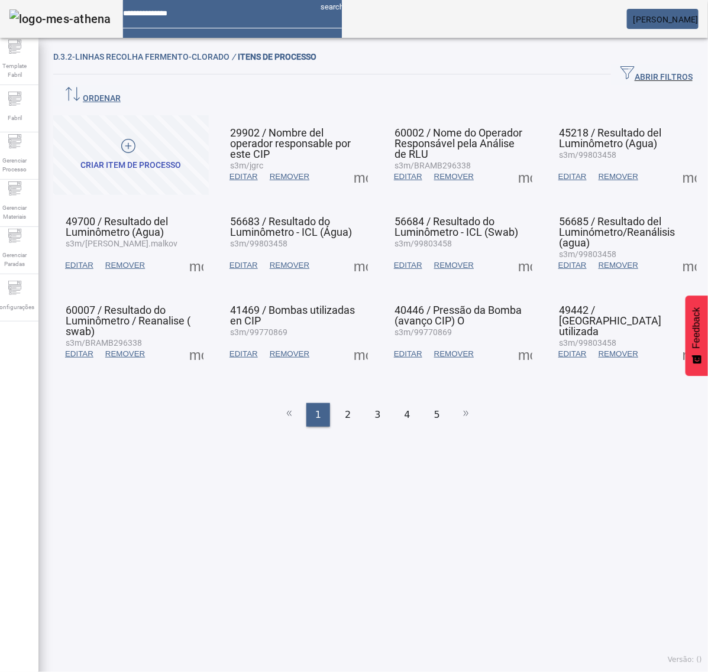
click at [675, 340] on span at bounding box center [689, 354] width 28 height 28
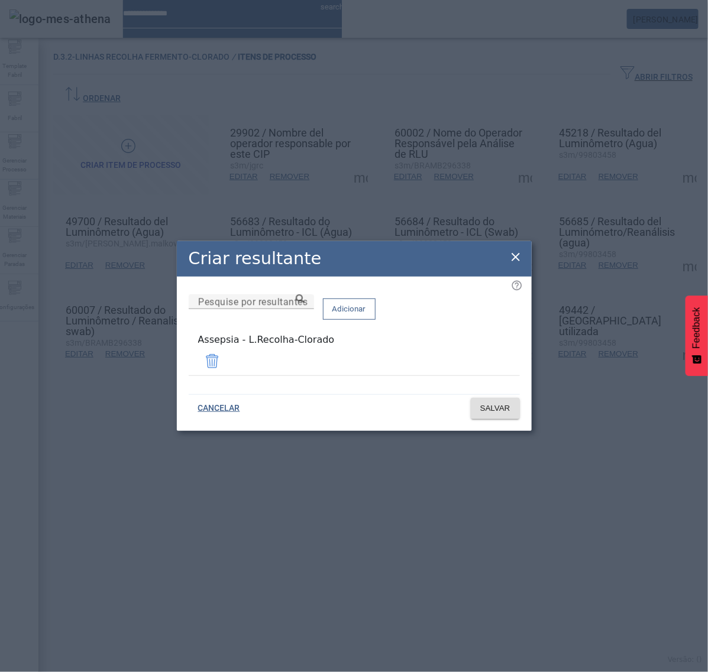
click at [519, 256] on div "Criar resultante Pesquise por resultantes Adicionar Assepsia - L.Recolha-Clorad…" at bounding box center [354, 336] width 355 height 190
click at [517, 257] on icon at bounding box center [515, 257] width 14 height 14
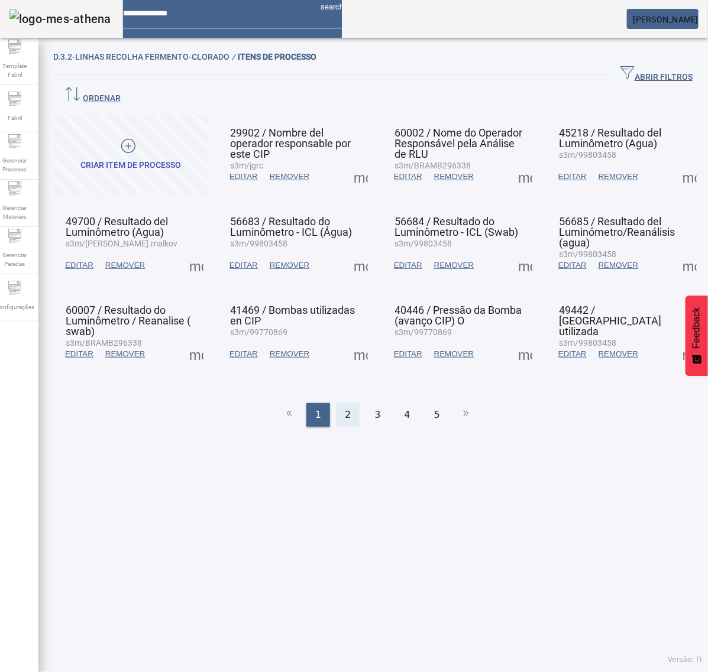
click at [345, 408] on span "2" at bounding box center [348, 415] width 6 height 14
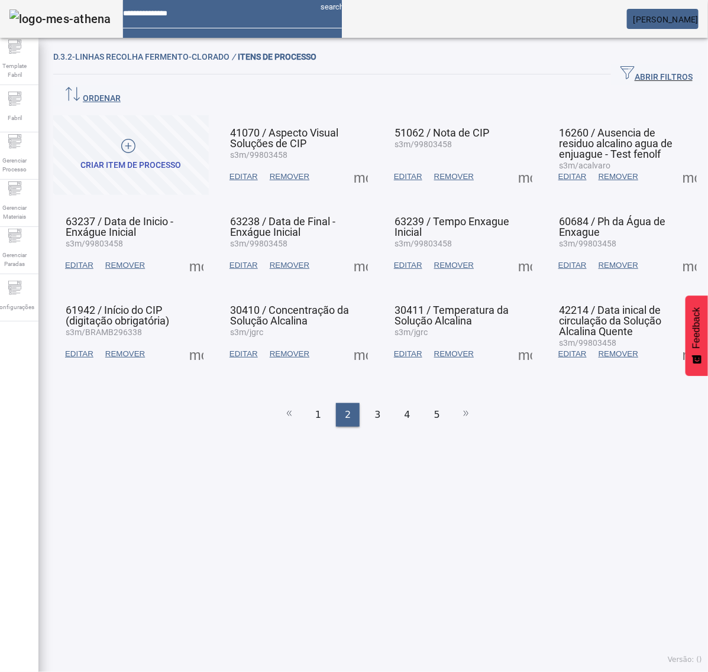
click at [351, 163] on span at bounding box center [360, 177] width 28 height 28
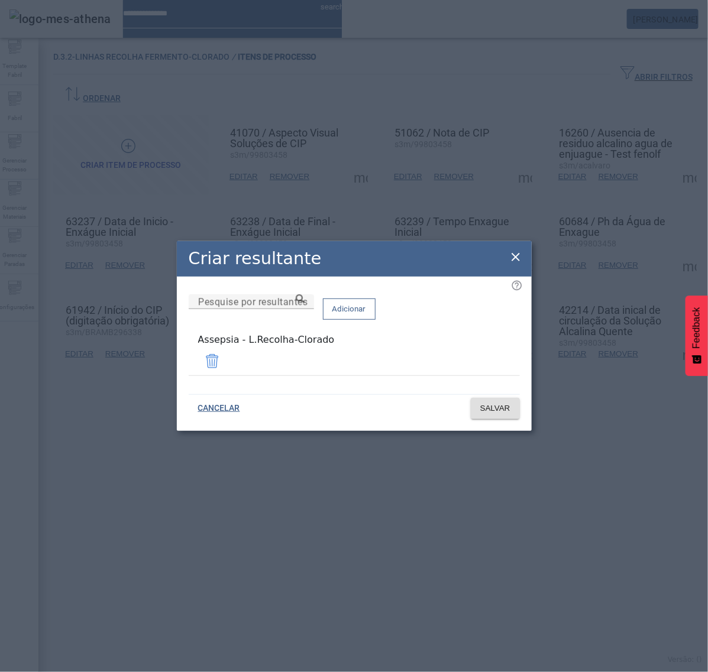
click at [508, 254] on icon at bounding box center [515, 257] width 14 height 14
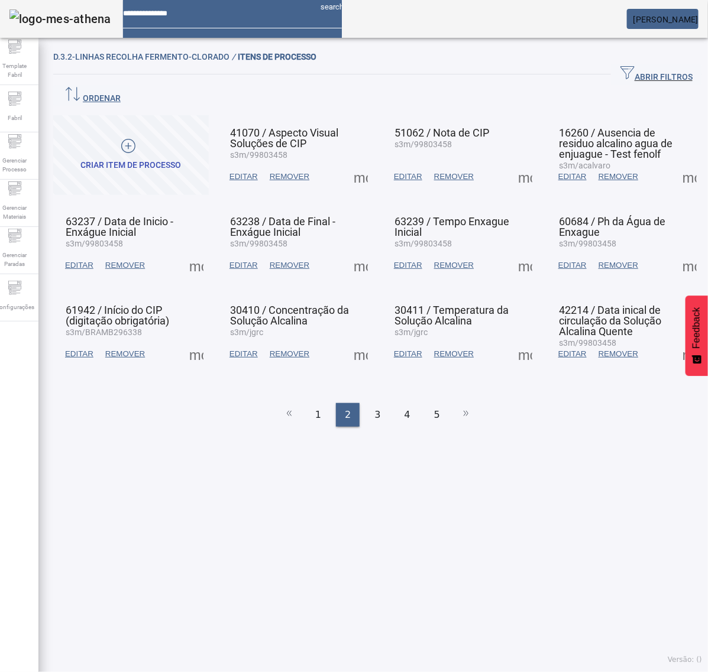
click at [511, 164] on span at bounding box center [525, 177] width 28 height 28
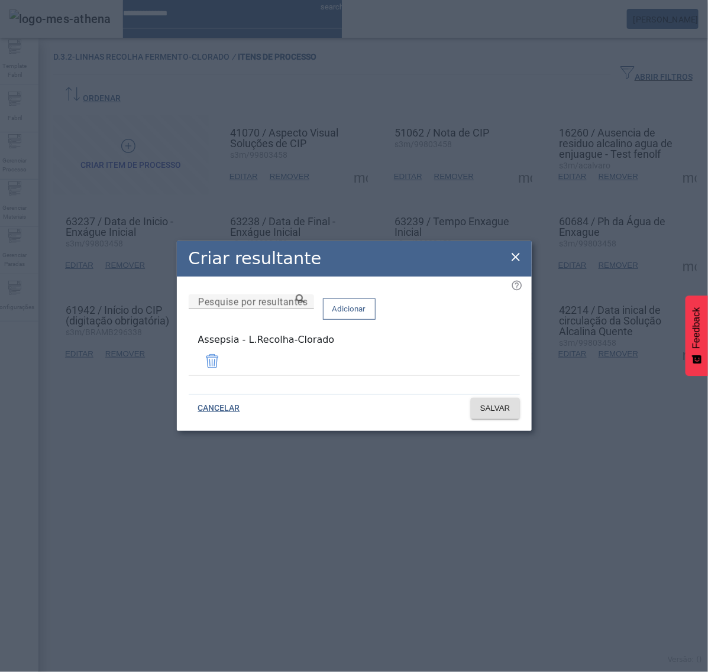
click at [519, 261] on icon at bounding box center [515, 257] width 14 height 14
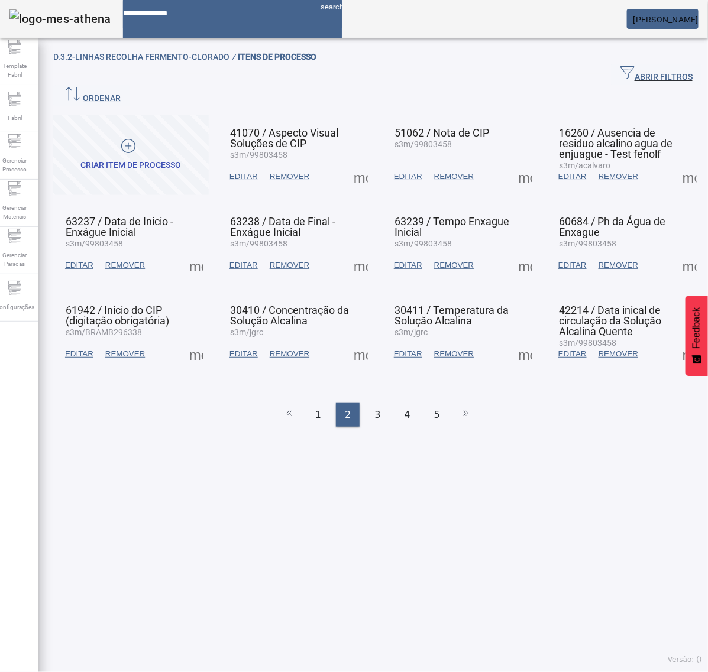
click at [675, 163] on span at bounding box center [689, 177] width 28 height 28
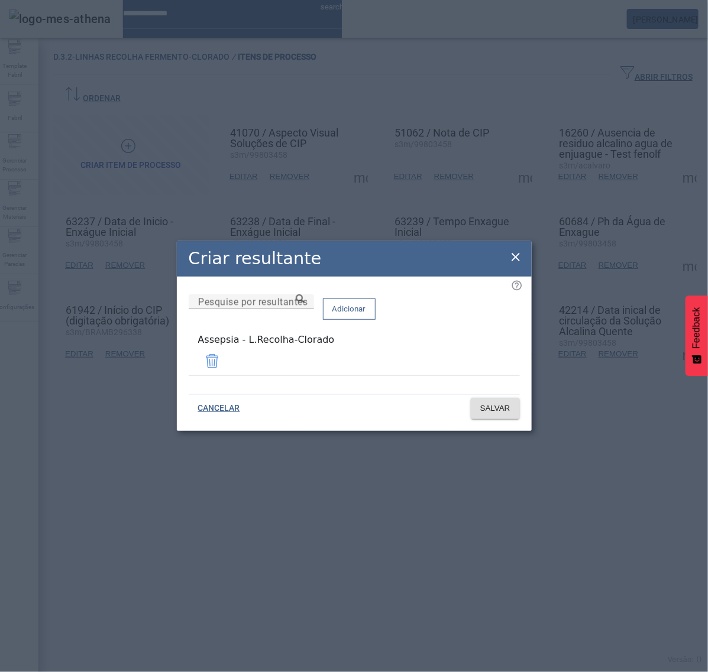
click at [515, 255] on div "Criar resultante Pesquise por resultantes Adicionar Assepsia - L.Recolha-Clorad…" at bounding box center [354, 336] width 355 height 190
click at [515, 256] on icon at bounding box center [515, 257] width 14 height 14
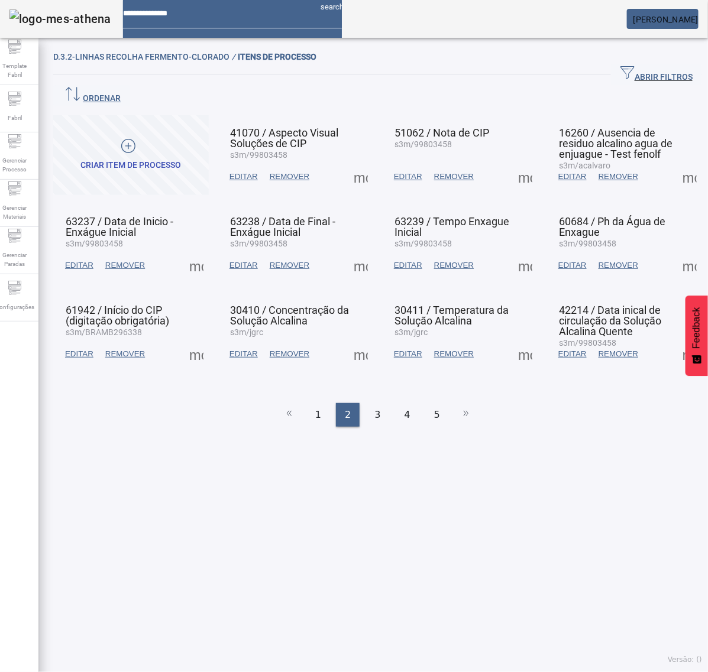
click at [202, 251] on span at bounding box center [196, 265] width 28 height 28
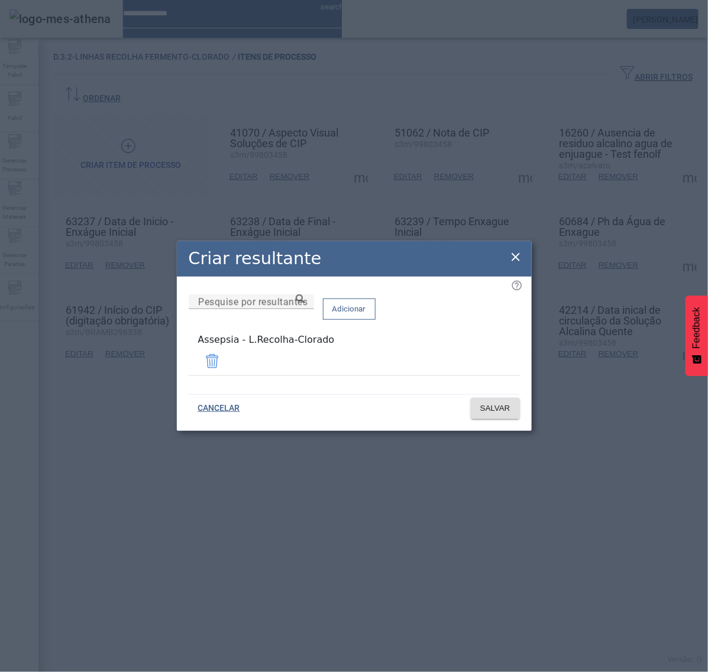
click at [519, 258] on icon at bounding box center [515, 257] width 14 height 14
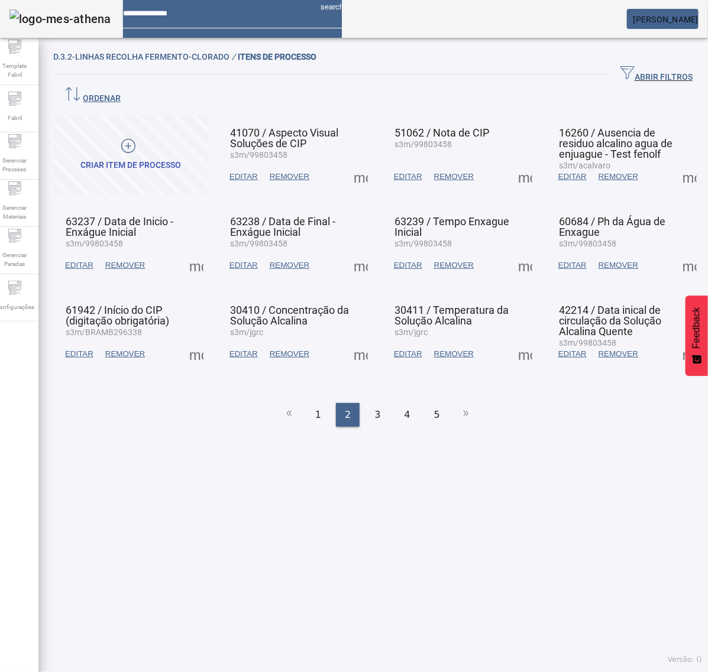
click at [354, 251] on span at bounding box center [360, 265] width 28 height 28
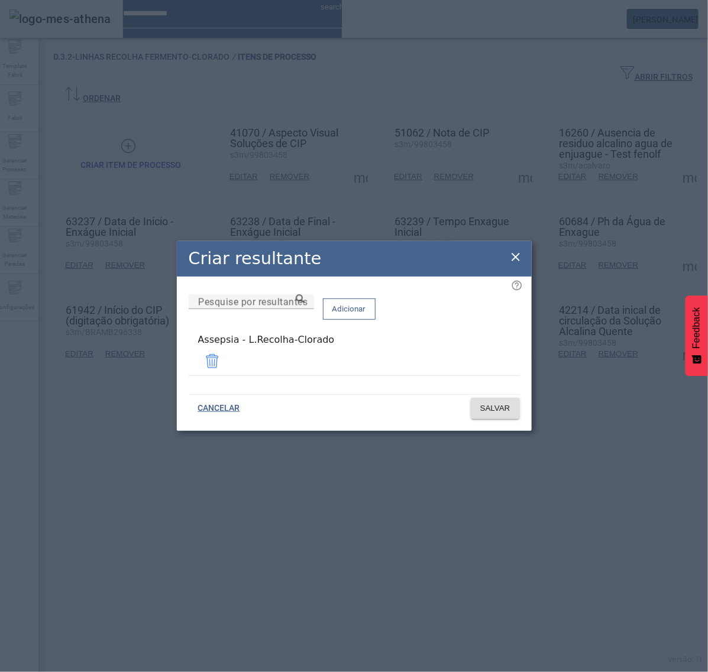
click at [518, 255] on icon at bounding box center [515, 257] width 14 height 14
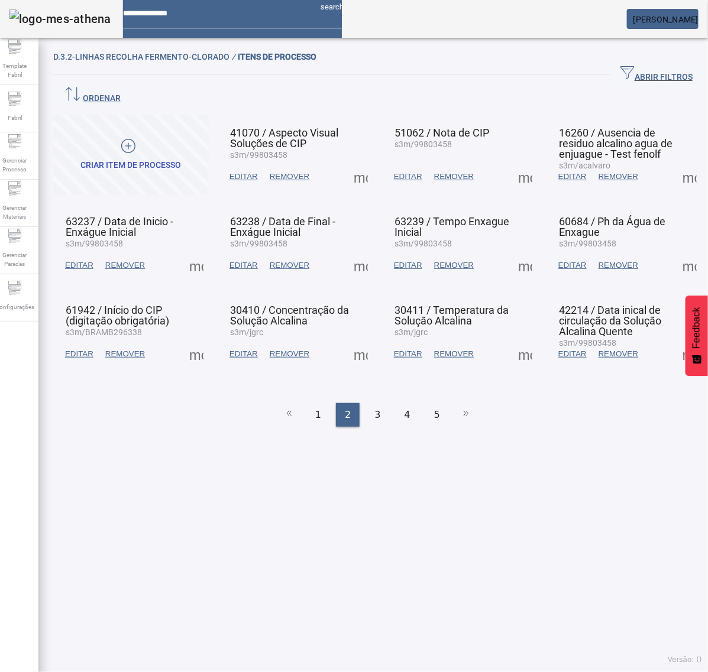
click at [511, 251] on span at bounding box center [525, 265] width 28 height 28
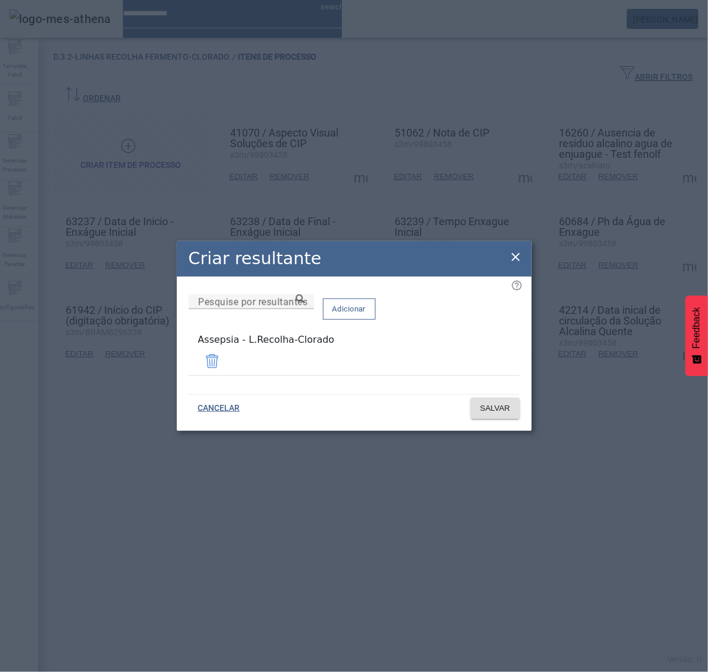
click at [513, 259] on icon at bounding box center [515, 257] width 14 height 14
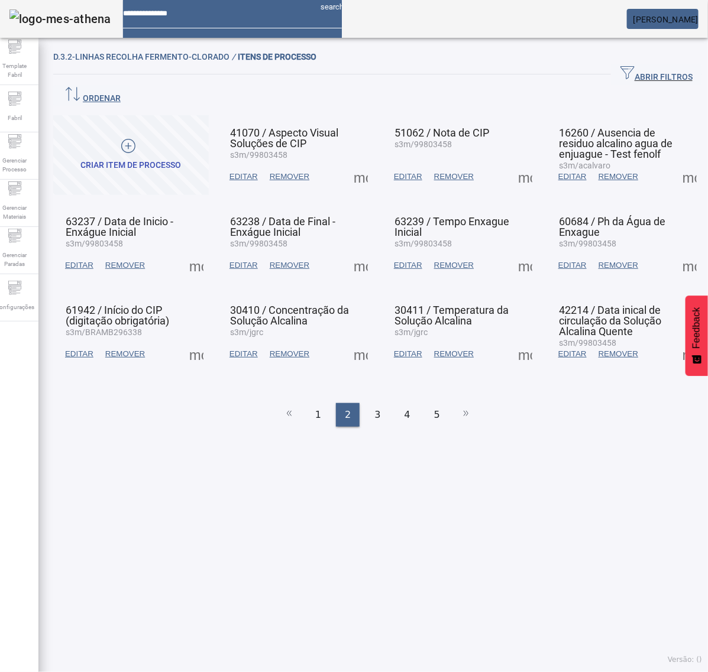
click at [675, 251] on span at bounding box center [689, 265] width 28 height 28
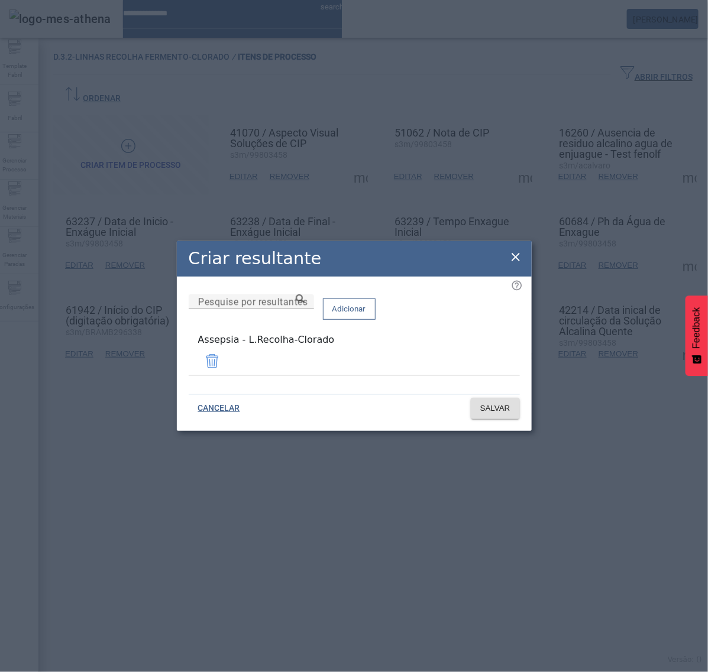
drag, startPoint x: 514, startPoint y: 258, endPoint x: 462, endPoint y: 270, distance: 53.9
click at [515, 258] on icon at bounding box center [515, 257] width 14 height 14
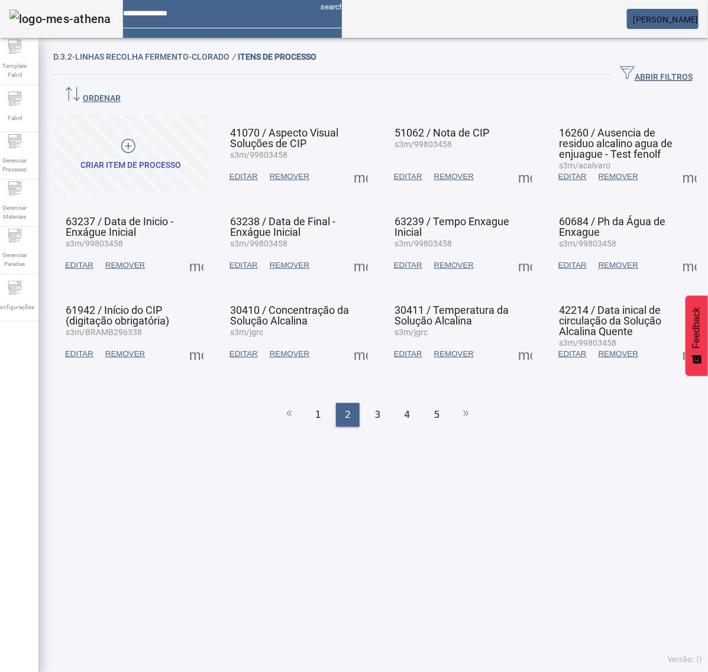
click at [195, 340] on span at bounding box center [196, 354] width 28 height 28
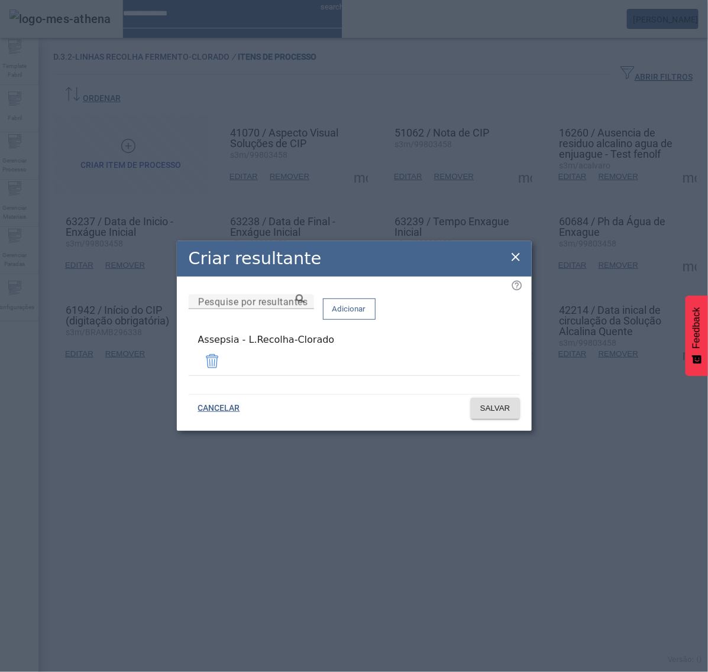
click at [507, 260] on div "Criar resultante" at bounding box center [354, 258] width 355 height 35
click at [511, 261] on icon at bounding box center [515, 257] width 14 height 14
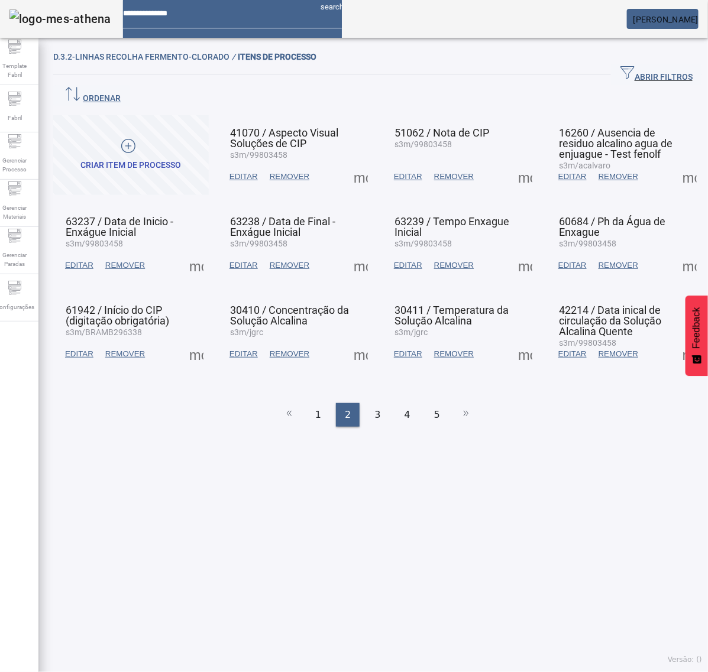
click at [354, 340] on span at bounding box center [360, 354] width 28 height 28
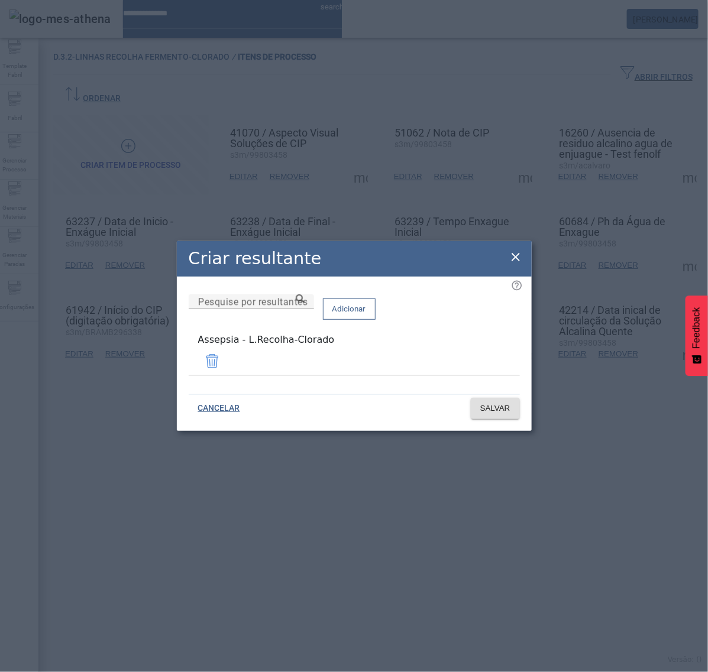
click at [516, 258] on icon at bounding box center [515, 257] width 14 height 14
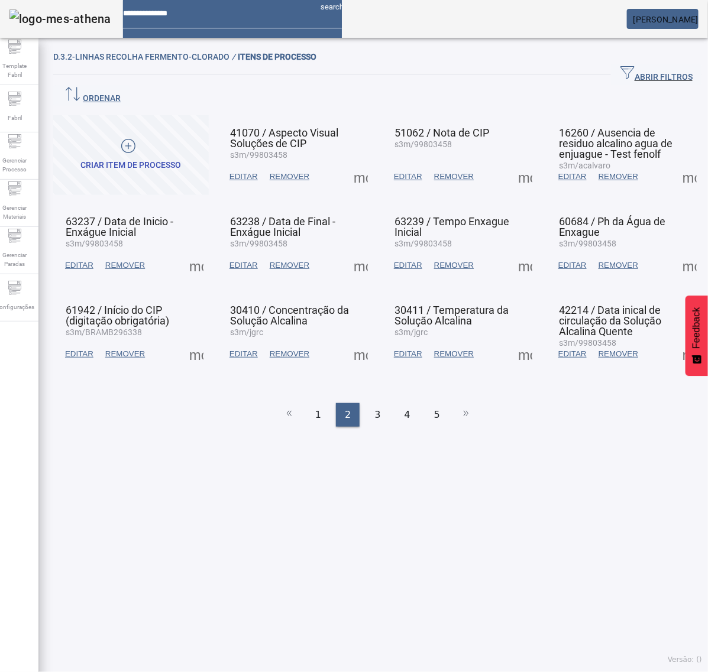
click at [511, 340] on span at bounding box center [525, 354] width 28 height 28
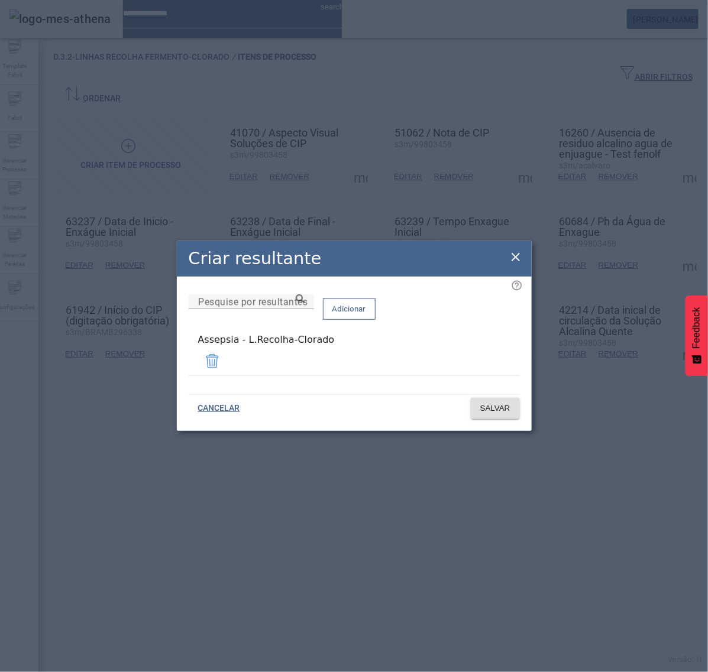
click at [512, 258] on icon at bounding box center [515, 257] width 14 height 14
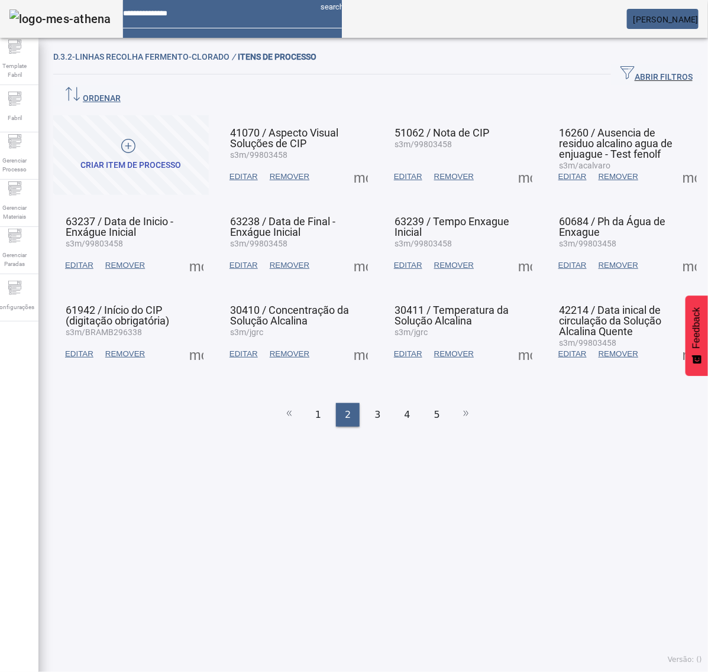
click at [675, 340] on span at bounding box center [689, 354] width 28 height 28
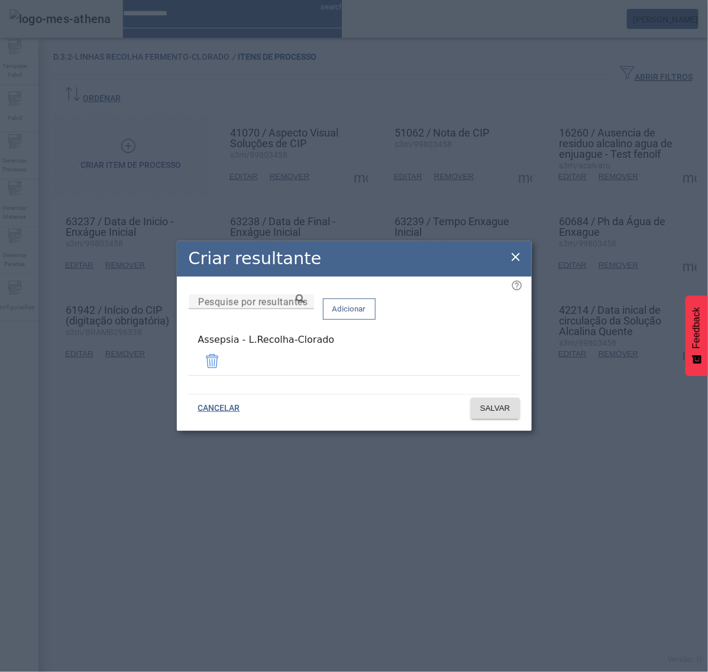
click at [510, 261] on icon at bounding box center [515, 257] width 14 height 14
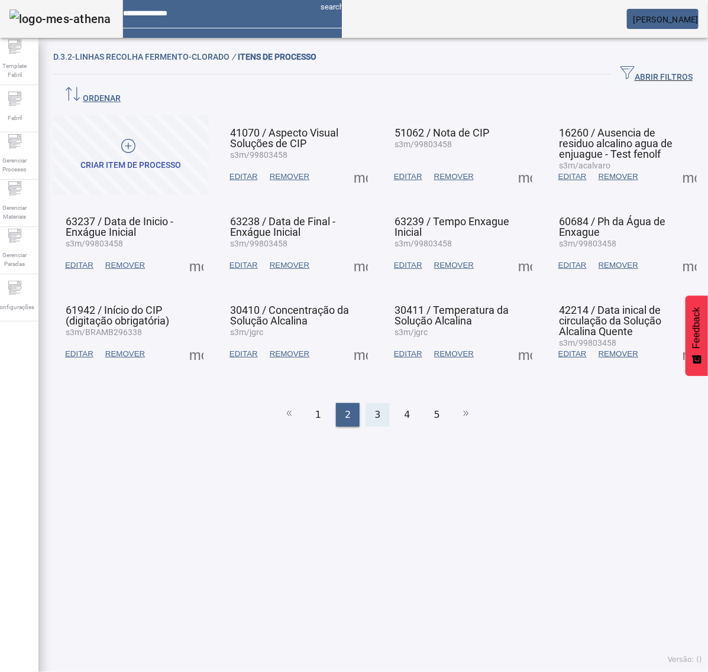
click at [374, 408] on span "3" at bounding box center [377, 415] width 6 height 14
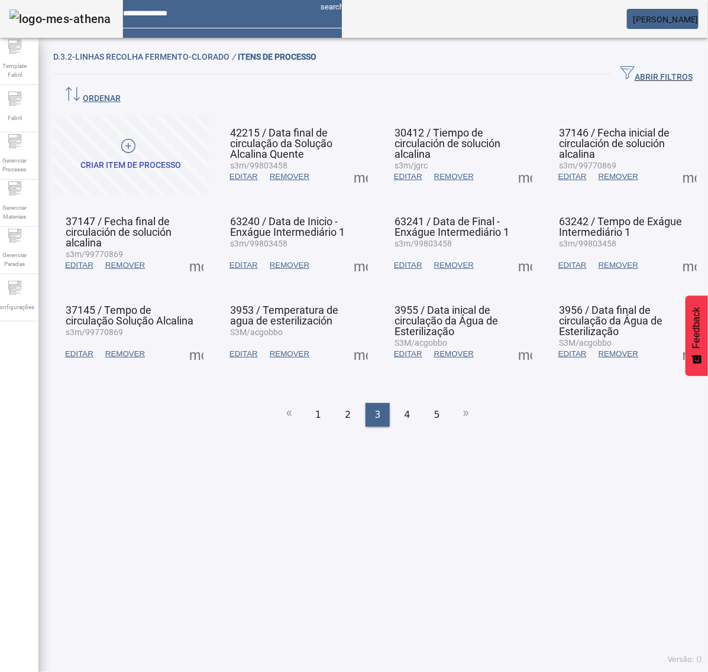
click at [352, 163] on span at bounding box center [360, 177] width 28 height 28
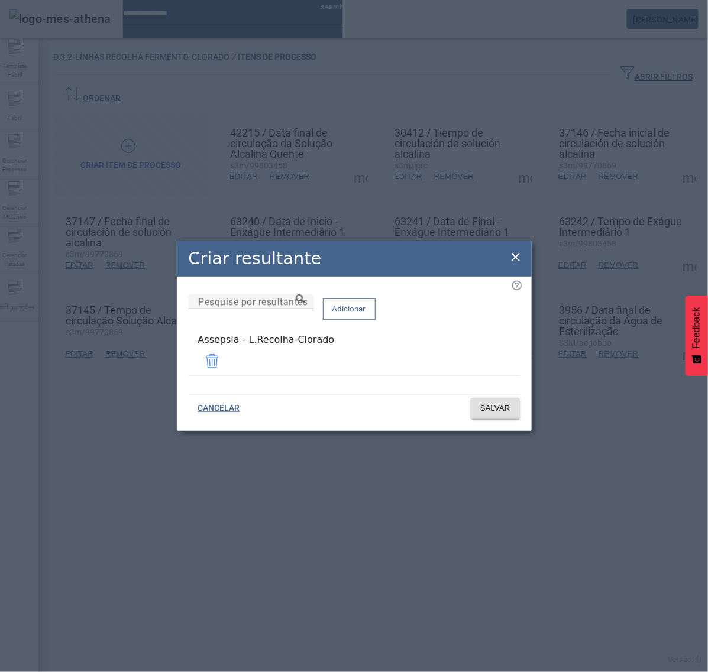
click at [516, 255] on icon at bounding box center [515, 257] width 14 height 14
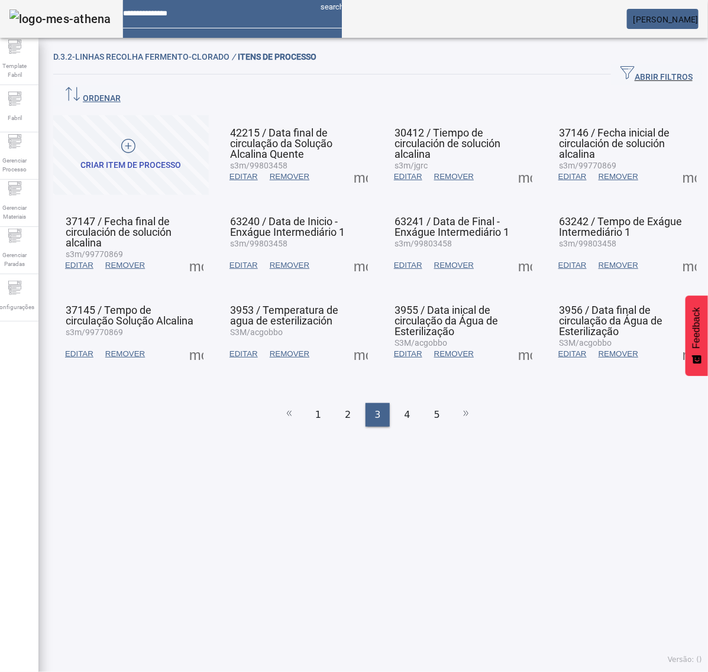
click at [511, 163] on span at bounding box center [525, 177] width 28 height 28
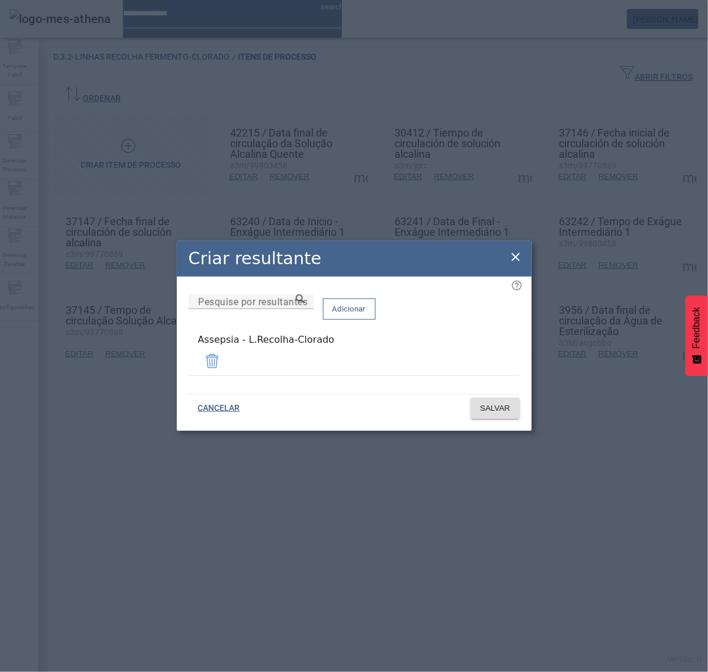
drag, startPoint x: 510, startPoint y: 258, endPoint x: 537, endPoint y: 241, distance: 32.5
click at [512, 258] on icon at bounding box center [515, 257] width 14 height 14
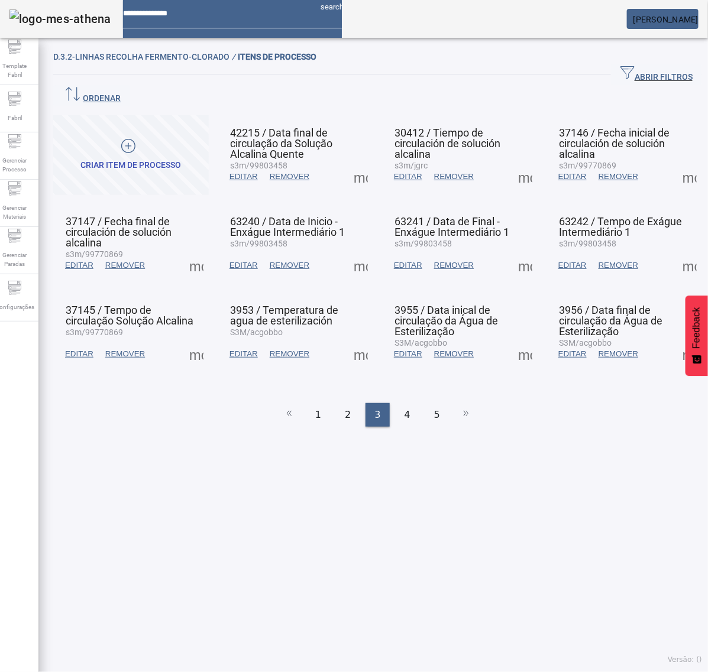
click at [675, 163] on span at bounding box center [689, 177] width 28 height 28
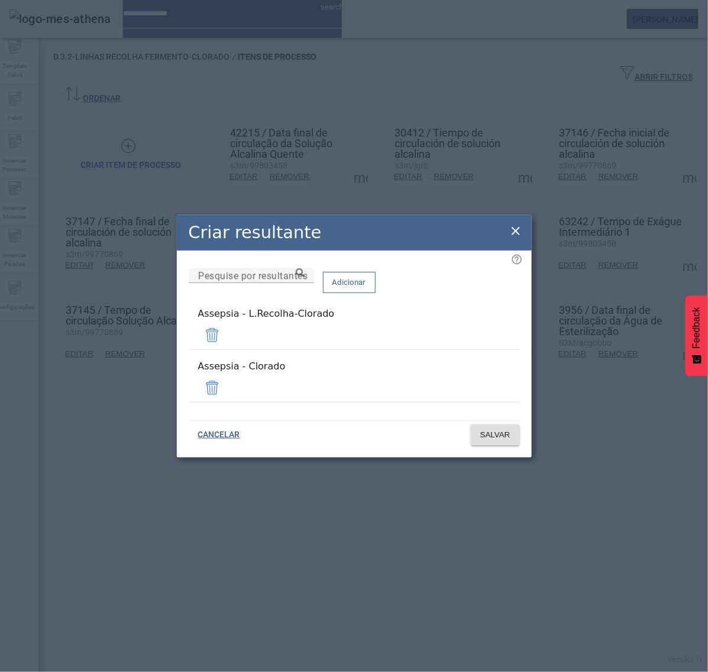
click at [226, 380] on span at bounding box center [212, 388] width 28 height 28
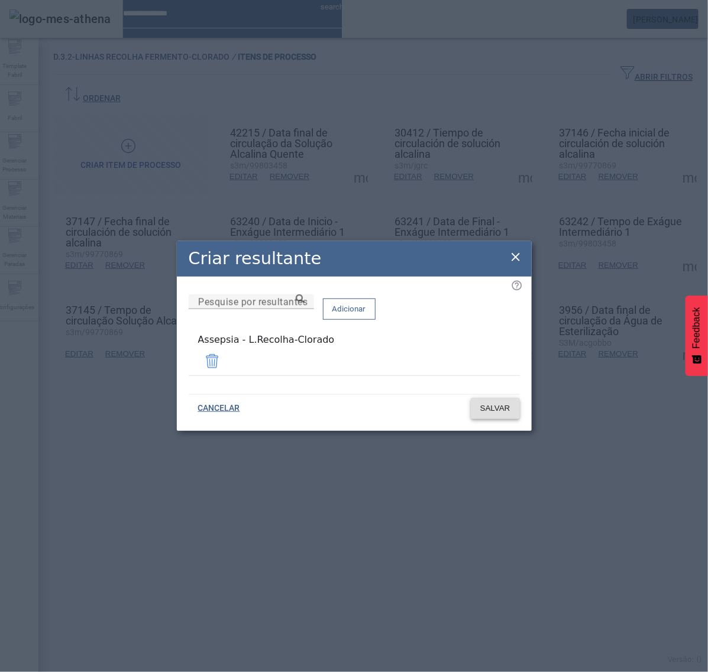
click at [492, 404] on span "SALVAR" at bounding box center [495, 409] width 30 height 12
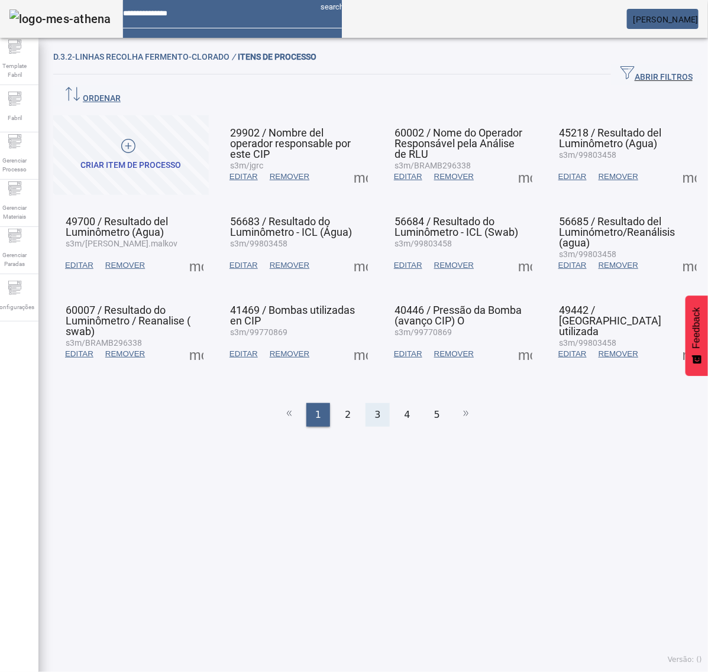
click at [374, 408] on span "3" at bounding box center [377, 415] width 6 height 14
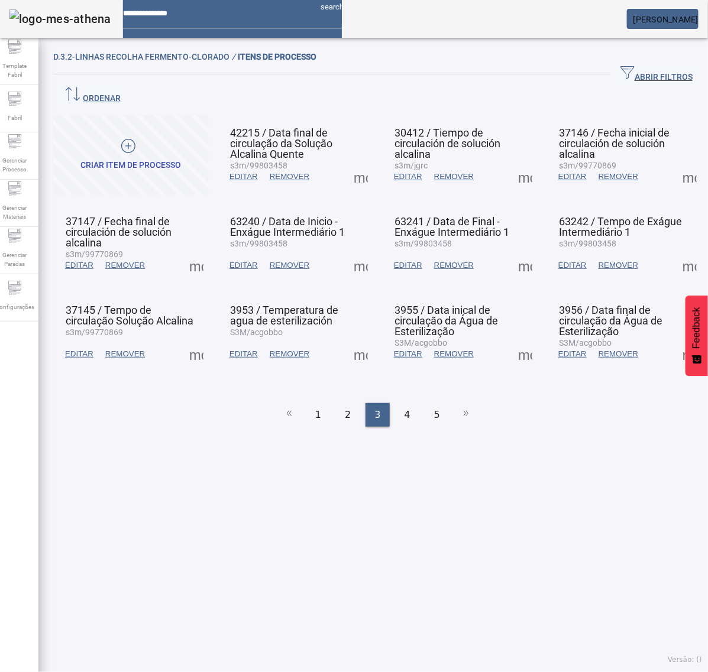
click at [675, 163] on span at bounding box center [689, 177] width 28 height 28
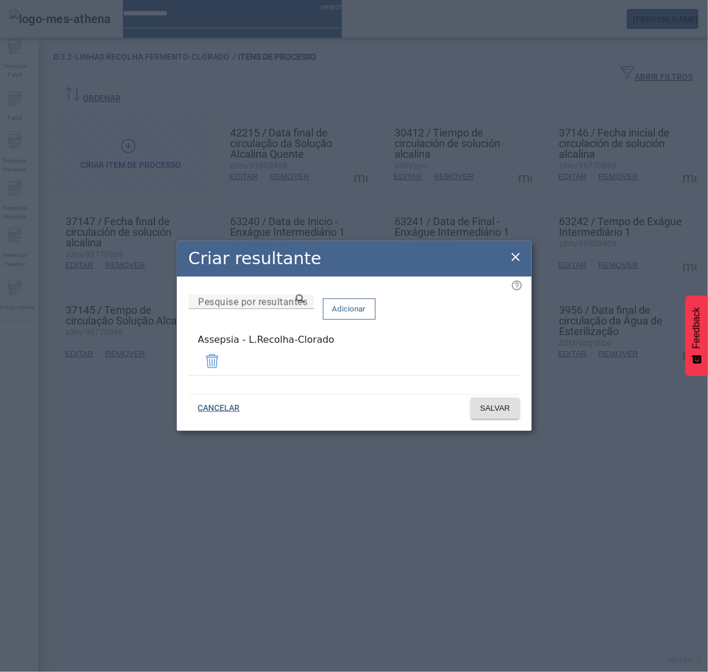
click at [519, 255] on icon at bounding box center [515, 257] width 14 height 14
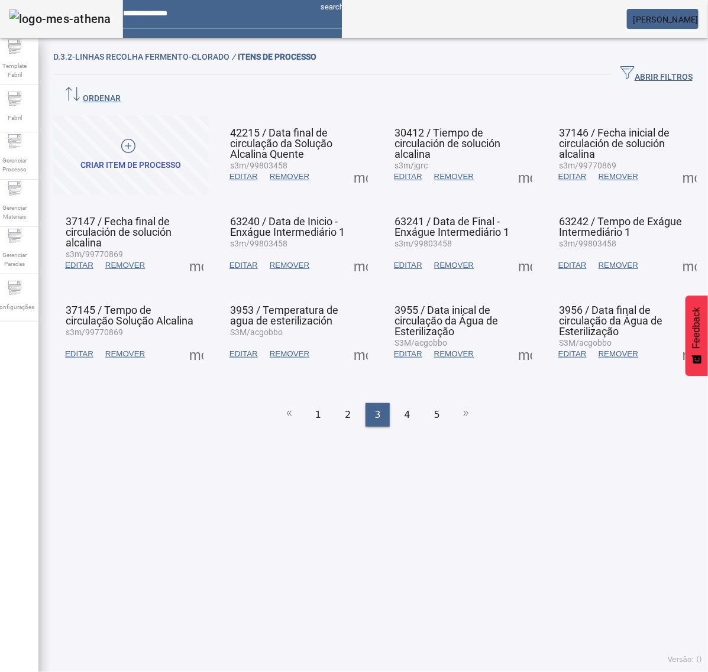
click at [193, 251] on span at bounding box center [196, 265] width 28 height 28
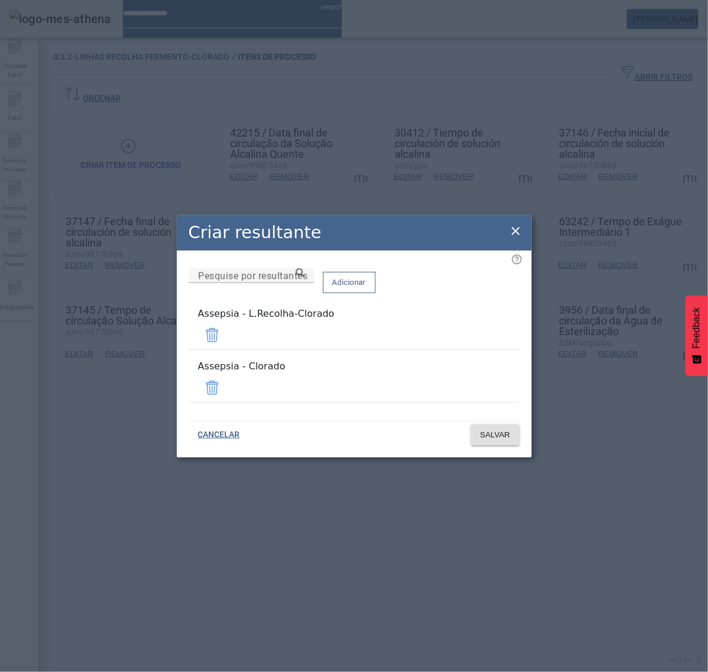
click at [226, 379] on span at bounding box center [212, 388] width 28 height 28
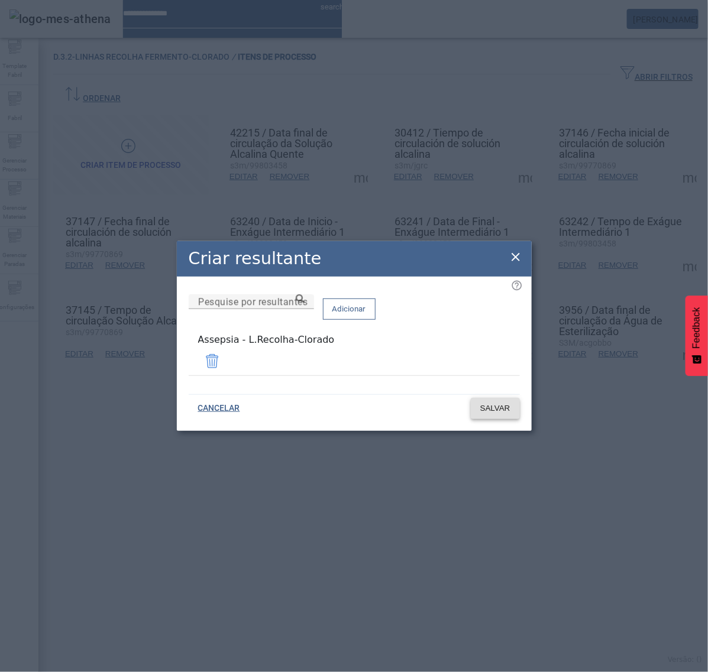
click at [492, 403] on span "SALVAR" at bounding box center [495, 409] width 30 height 12
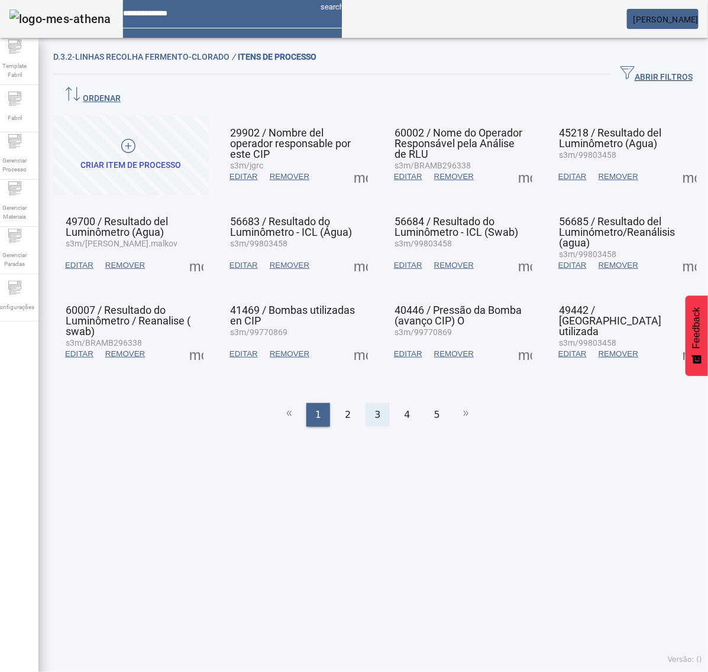
click at [377, 403] on div "3" at bounding box center [377, 415] width 24 height 24
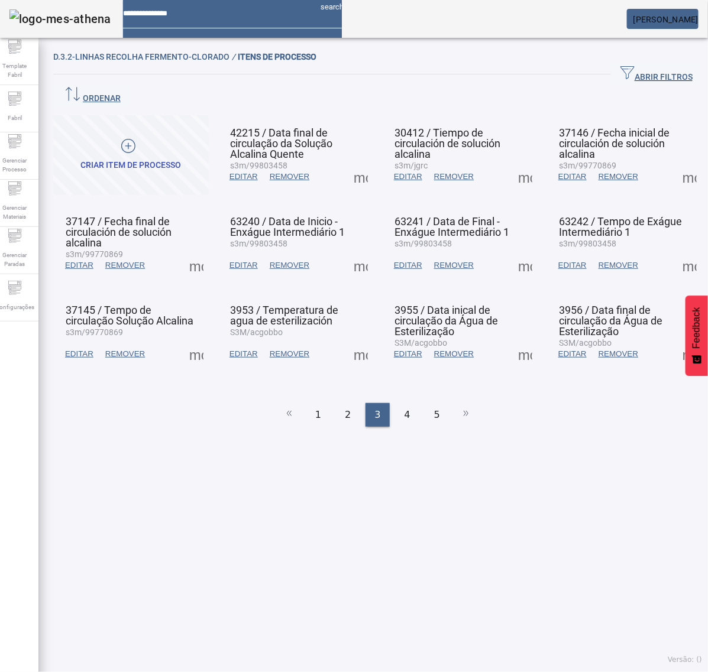
click at [193, 251] on span at bounding box center [196, 265] width 28 height 28
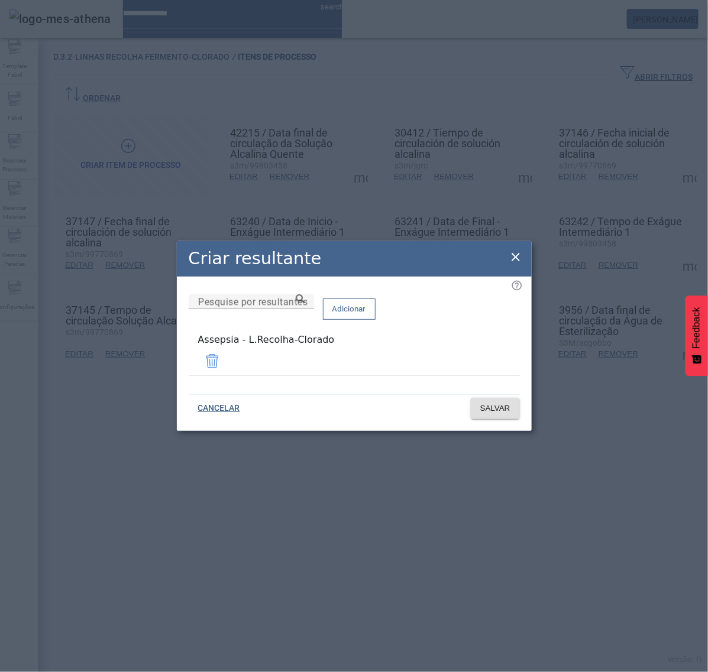
click at [513, 259] on icon at bounding box center [515, 257] width 8 height 8
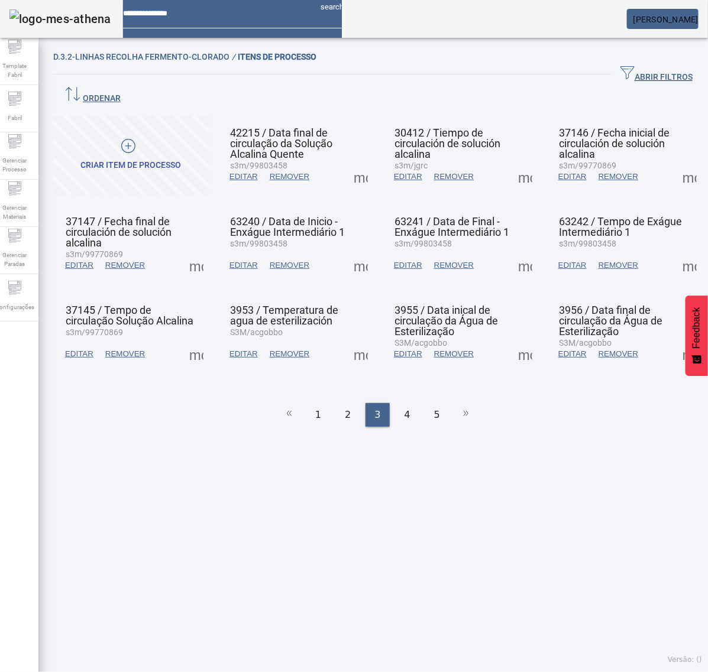
click at [355, 251] on span at bounding box center [360, 265] width 28 height 28
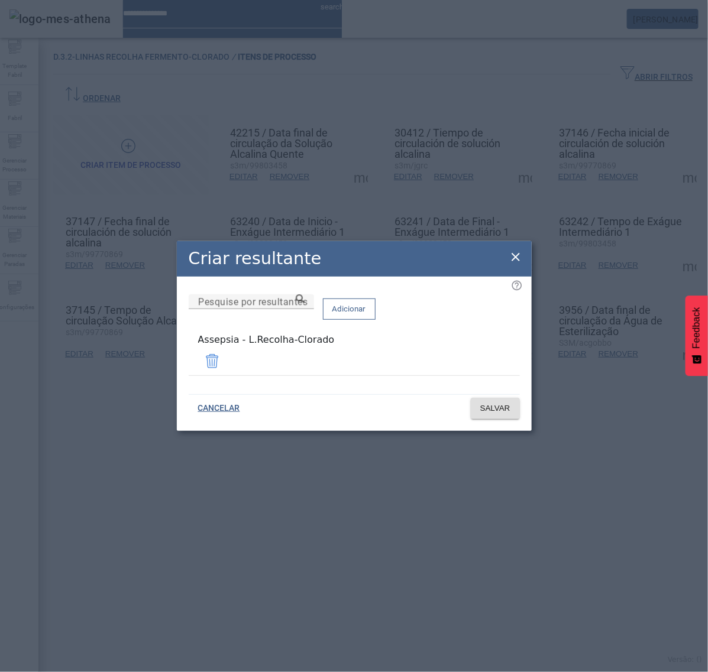
click at [513, 261] on icon at bounding box center [515, 257] width 14 height 14
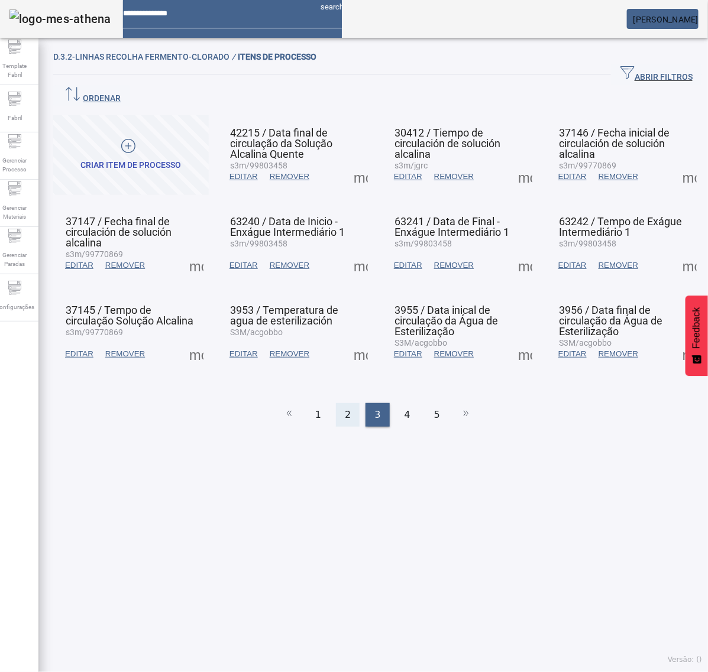
click at [345, 408] on span "2" at bounding box center [348, 415] width 6 height 14
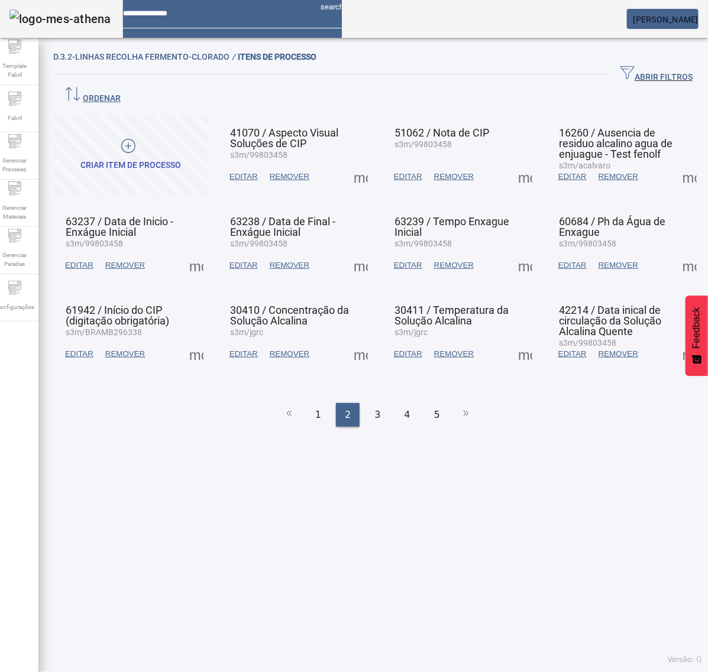
click at [201, 251] on span at bounding box center [196, 265] width 28 height 28
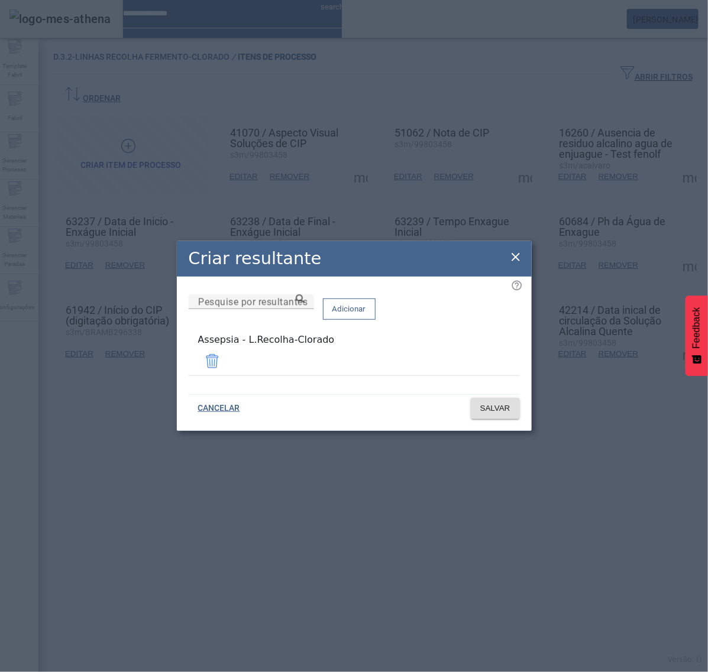
drag, startPoint x: 517, startPoint y: 258, endPoint x: 509, endPoint y: 258, distance: 8.3
click at [516, 258] on icon at bounding box center [515, 257] width 14 height 14
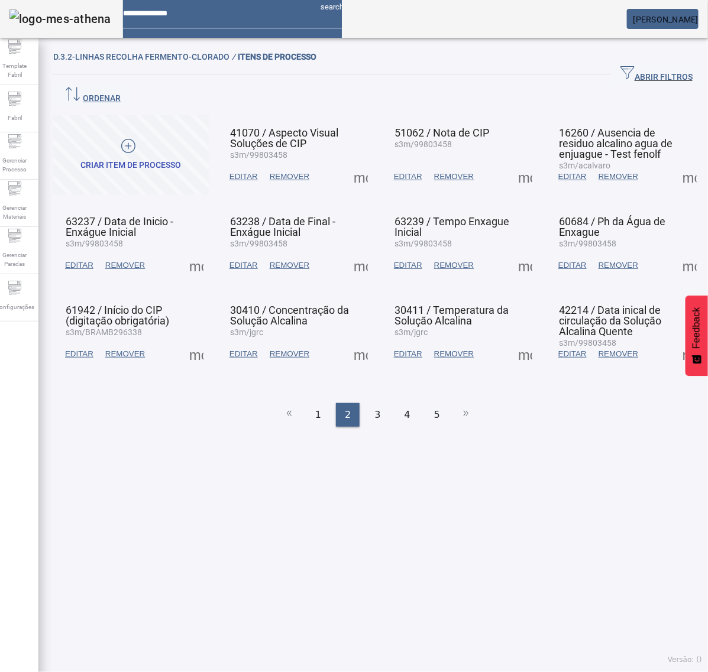
click at [353, 251] on span at bounding box center [360, 265] width 28 height 28
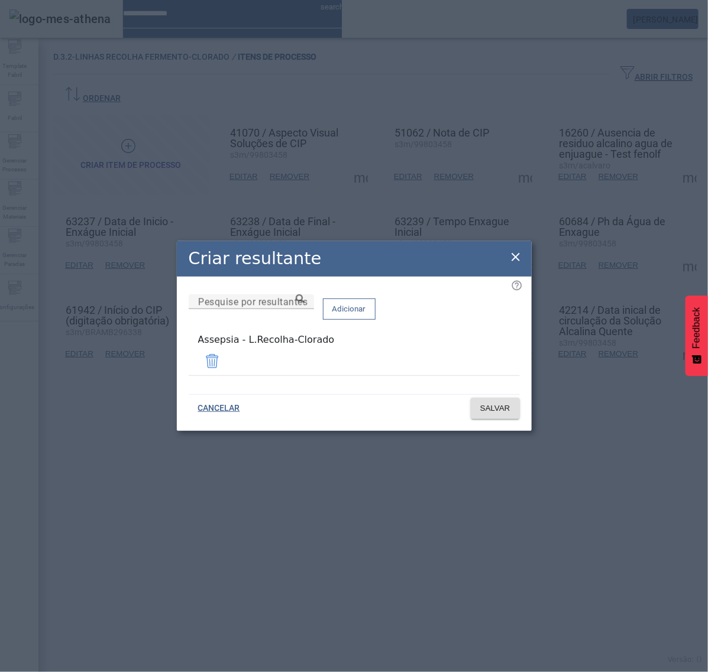
click at [517, 259] on icon at bounding box center [515, 257] width 14 height 14
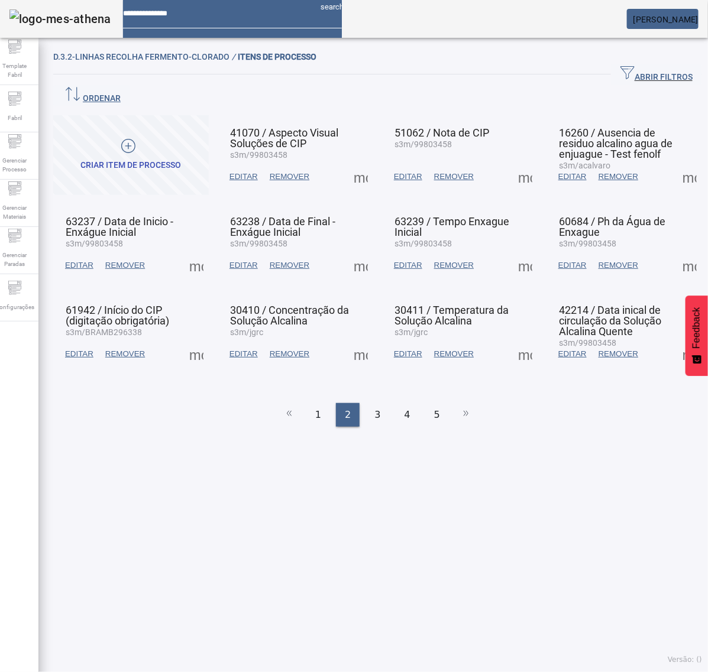
click at [511, 251] on span at bounding box center [525, 265] width 28 height 28
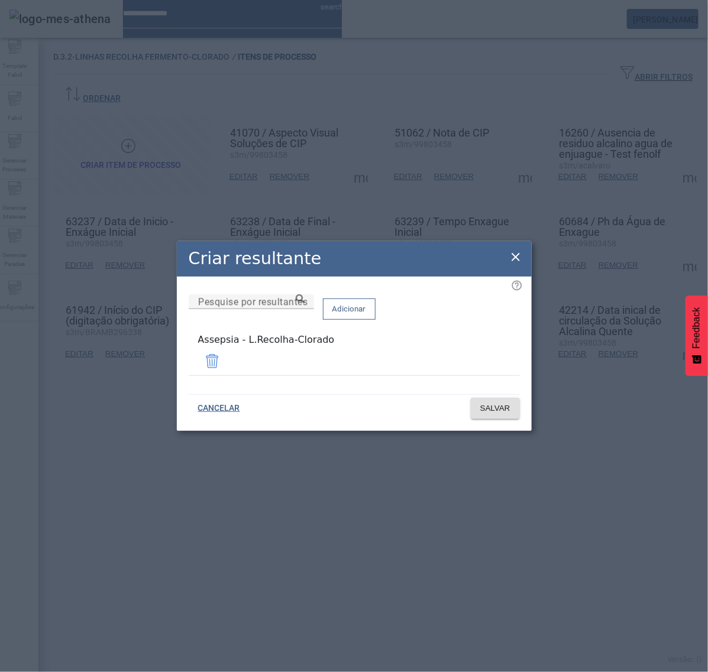
click at [508, 260] on div "Criar resultante Pesquise por resultantes Adicionar Assepsia - L.Recolha-Clorad…" at bounding box center [354, 336] width 355 height 190
click at [515, 258] on icon at bounding box center [515, 257] width 14 height 14
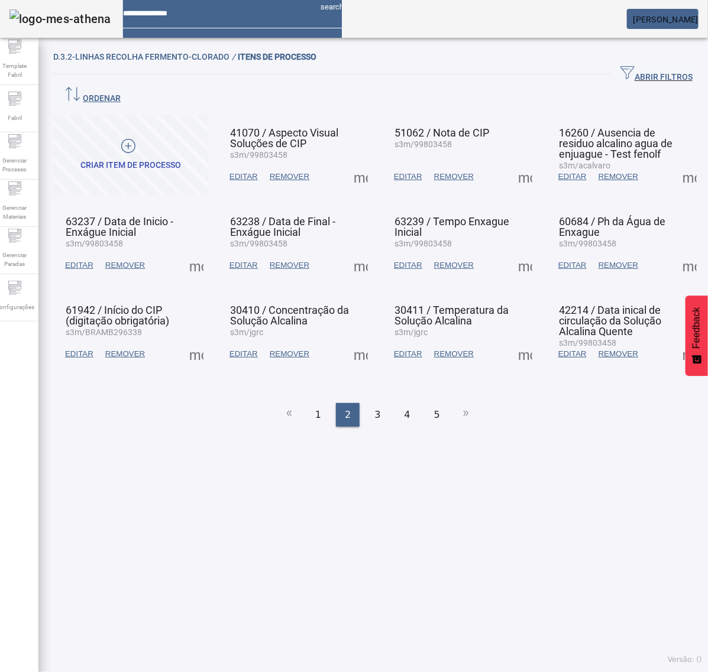
click at [675, 251] on span at bounding box center [689, 265] width 28 height 28
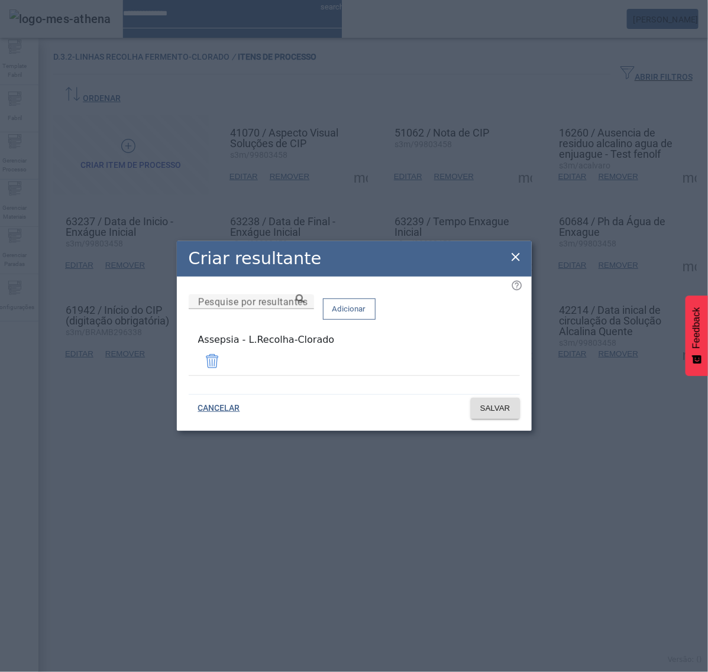
click at [513, 258] on icon at bounding box center [515, 257] width 8 height 8
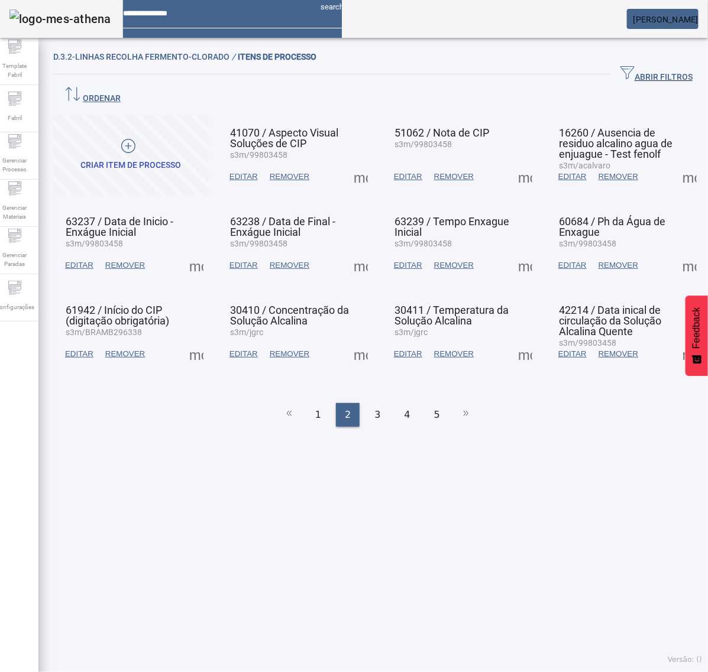
click at [196, 340] on span at bounding box center [196, 354] width 28 height 28
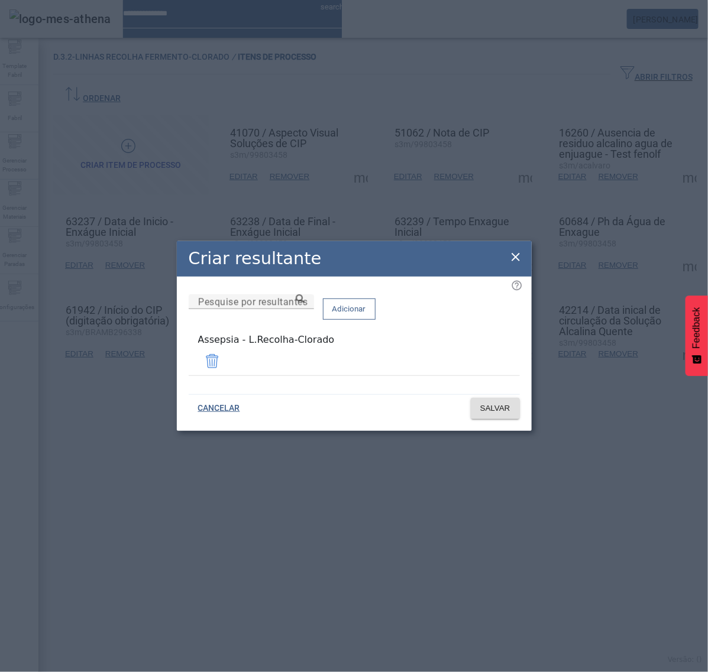
click at [529, 255] on div "Criar resultante" at bounding box center [354, 258] width 355 height 35
click at [513, 258] on icon at bounding box center [515, 257] width 14 height 14
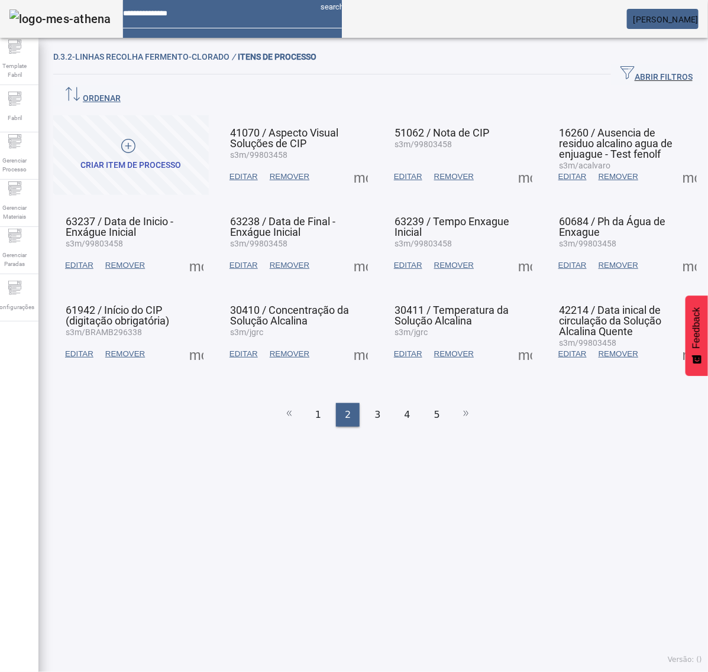
click at [358, 340] on span at bounding box center [360, 354] width 28 height 28
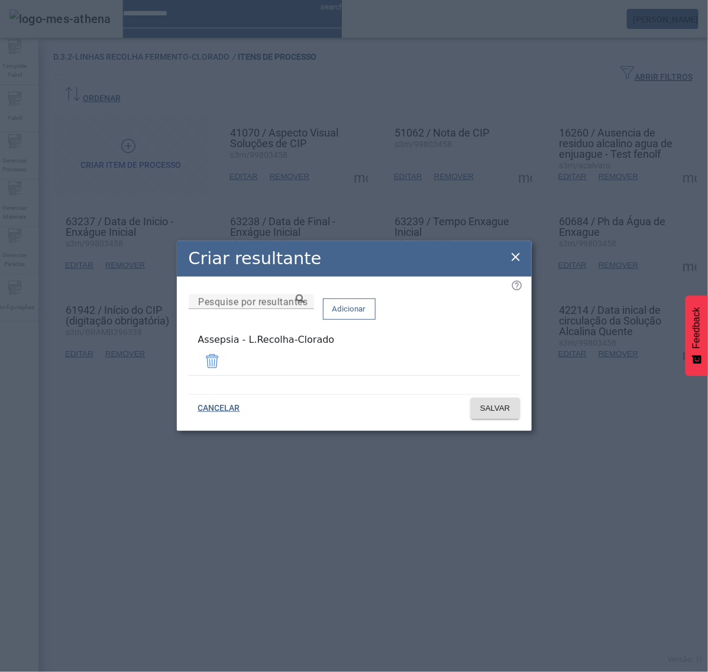
click at [512, 261] on icon at bounding box center [515, 257] width 14 height 14
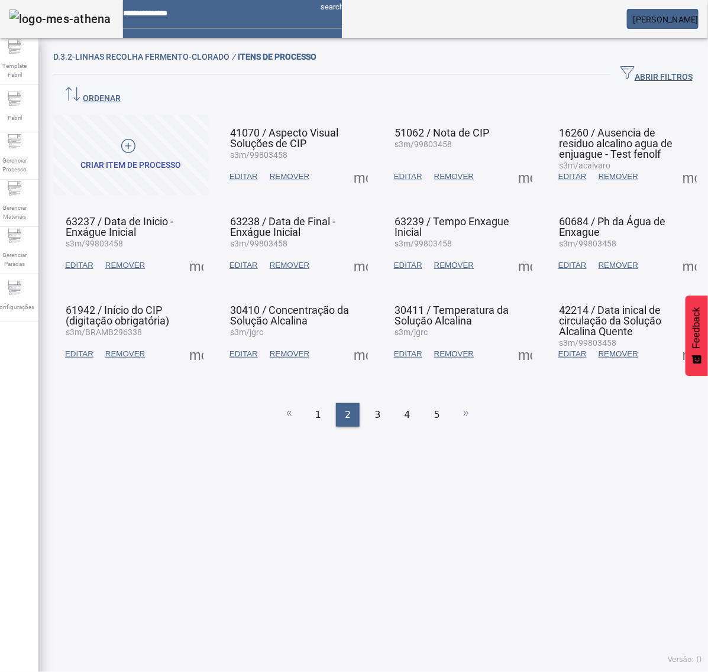
click at [511, 340] on span at bounding box center [525, 354] width 28 height 28
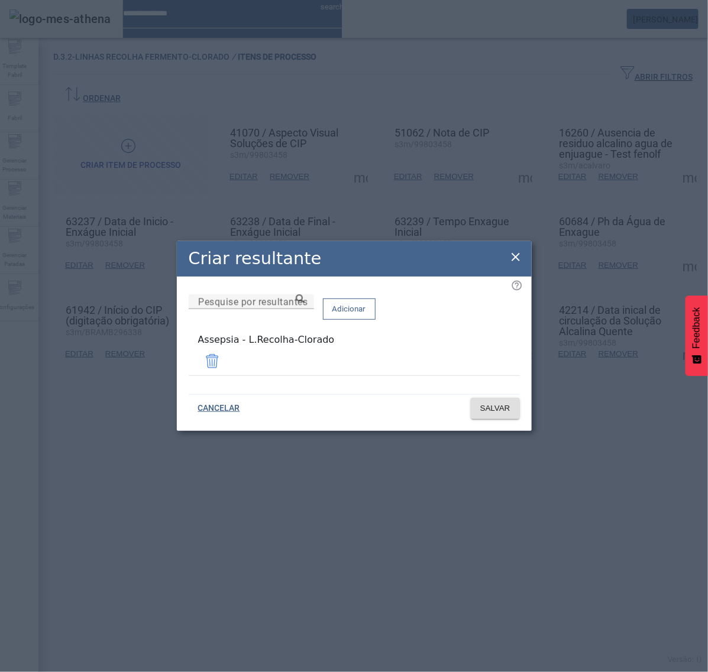
drag, startPoint x: 513, startPoint y: 257, endPoint x: 535, endPoint y: 275, distance: 28.6
click at [514, 258] on icon at bounding box center [515, 257] width 14 height 14
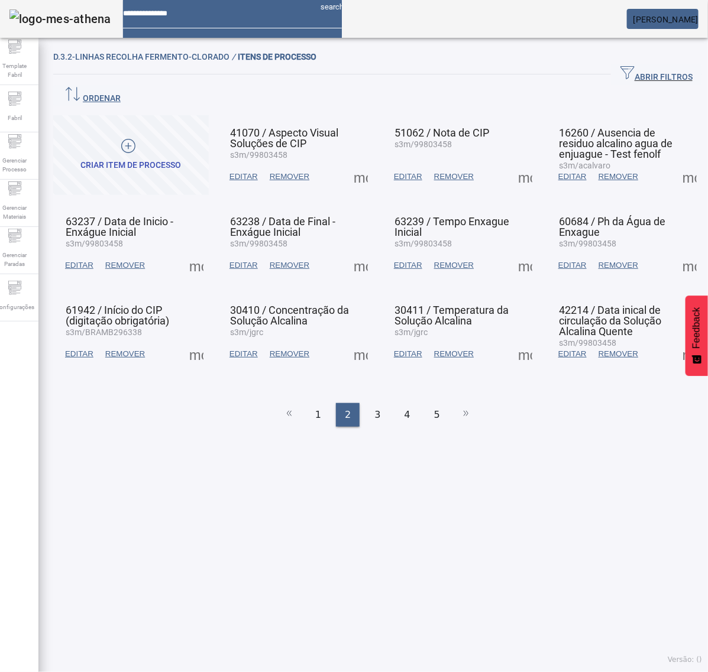
click at [675, 340] on span at bounding box center [689, 354] width 28 height 28
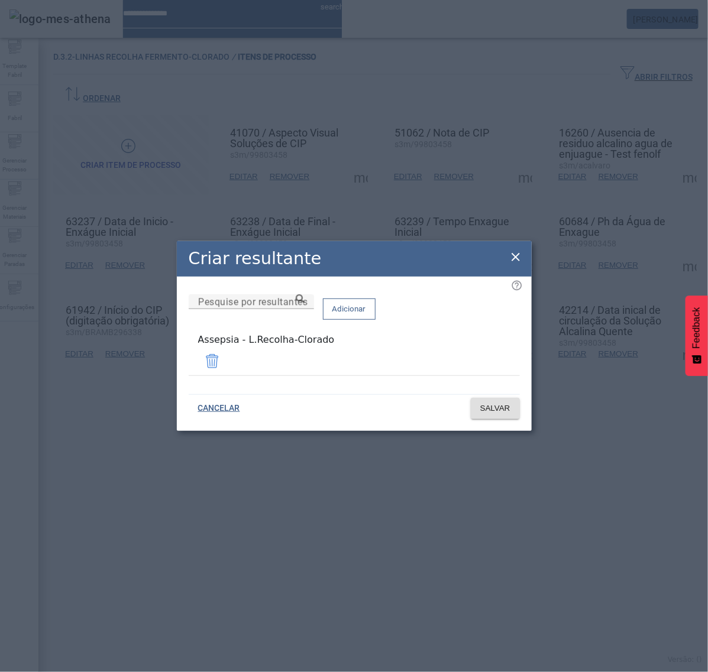
click at [513, 256] on icon at bounding box center [515, 257] width 14 height 14
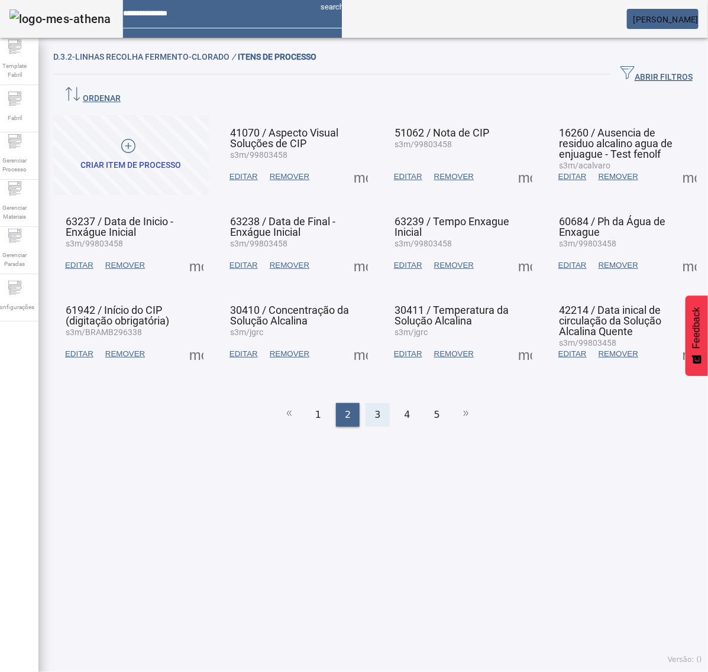
click at [375, 403] on div "3" at bounding box center [377, 415] width 24 height 24
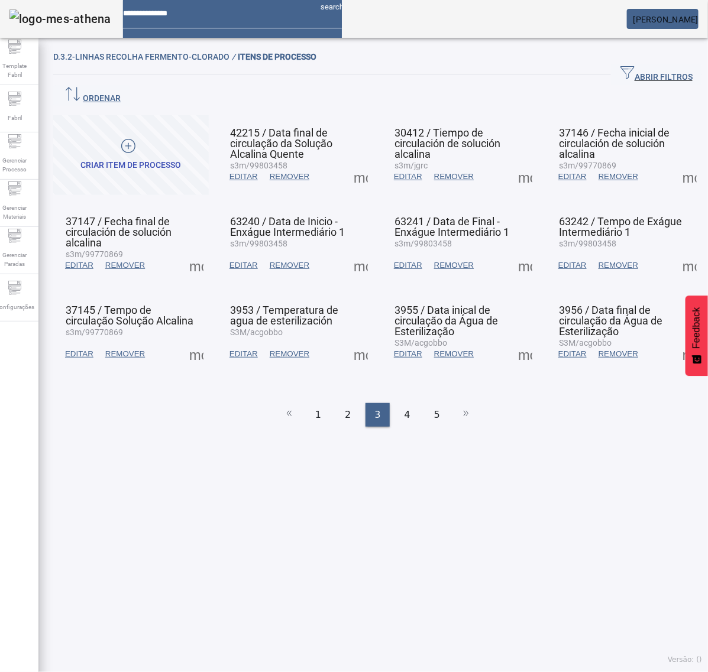
click at [349, 163] on span at bounding box center [360, 177] width 28 height 28
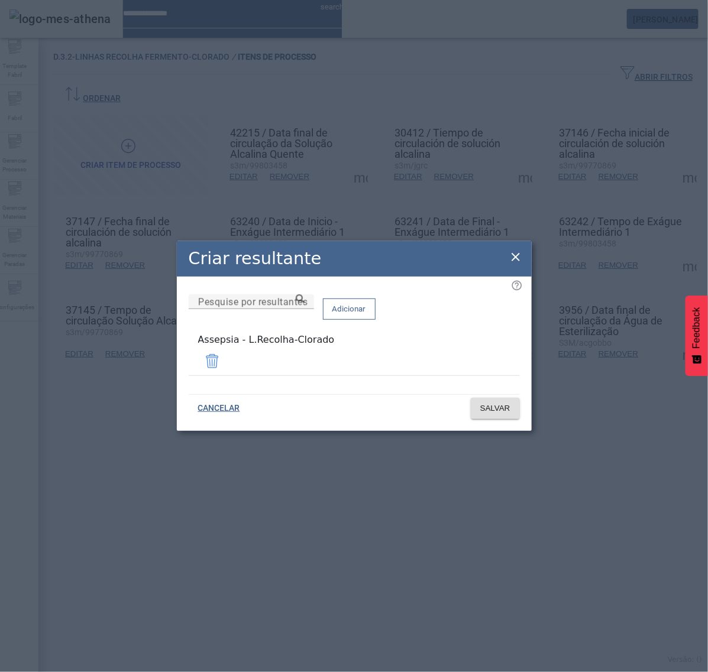
click at [521, 260] on icon at bounding box center [515, 257] width 14 height 14
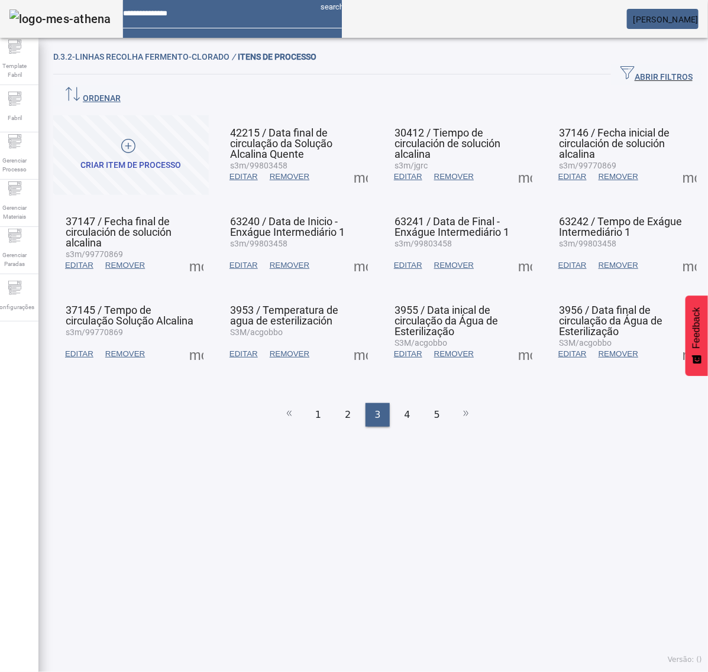
click at [511, 163] on span at bounding box center [525, 177] width 28 height 28
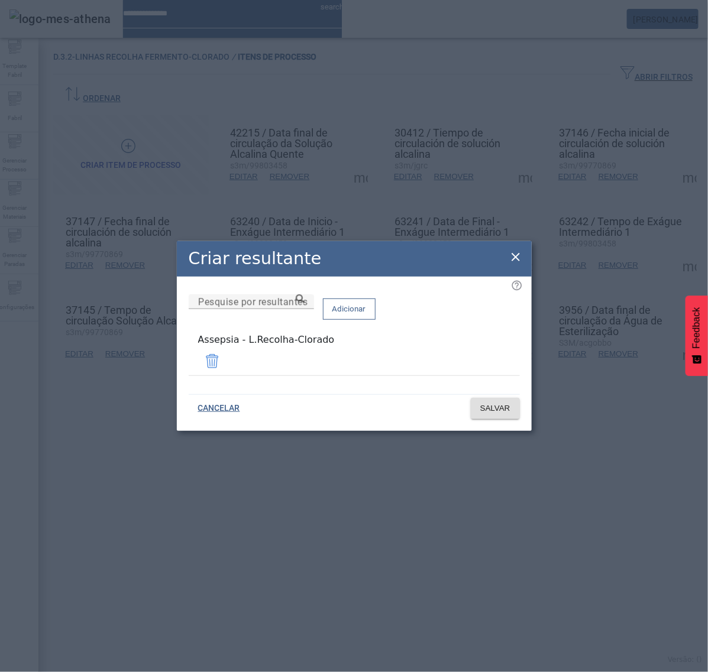
drag, startPoint x: 513, startPoint y: 261, endPoint x: 544, endPoint y: 241, distance: 36.9
click at [513, 260] on icon at bounding box center [515, 257] width 14 height 14
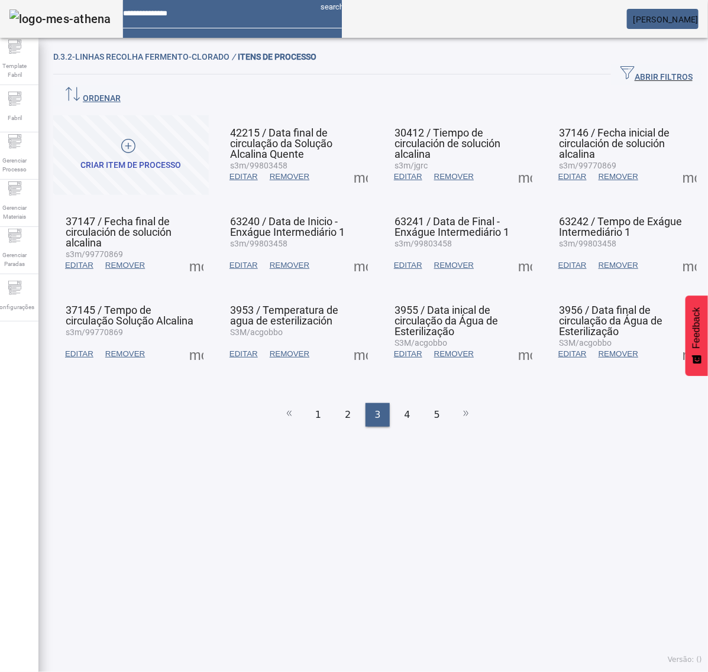
click at [675, 163] on span at bounding box center [689, 177] width 28 height 28
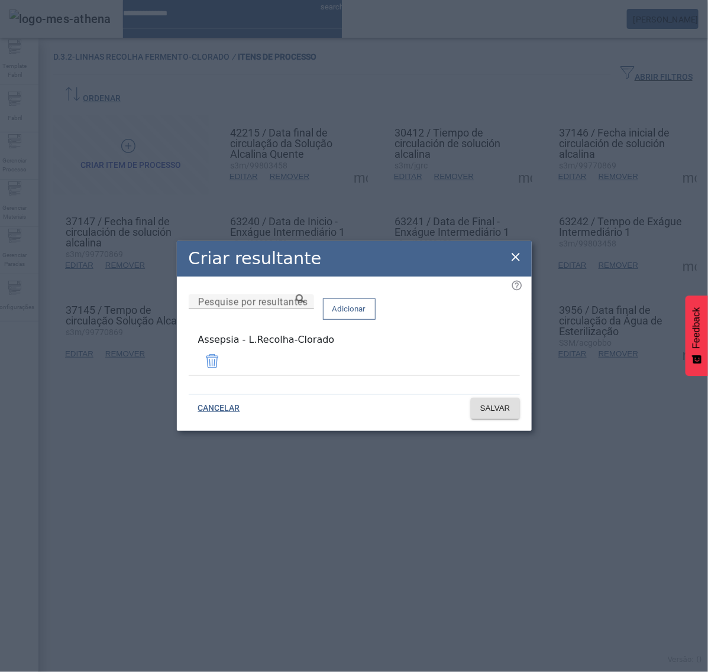
click at [513, 259] on icon at bounding box center [515, 257] width 8 height 8
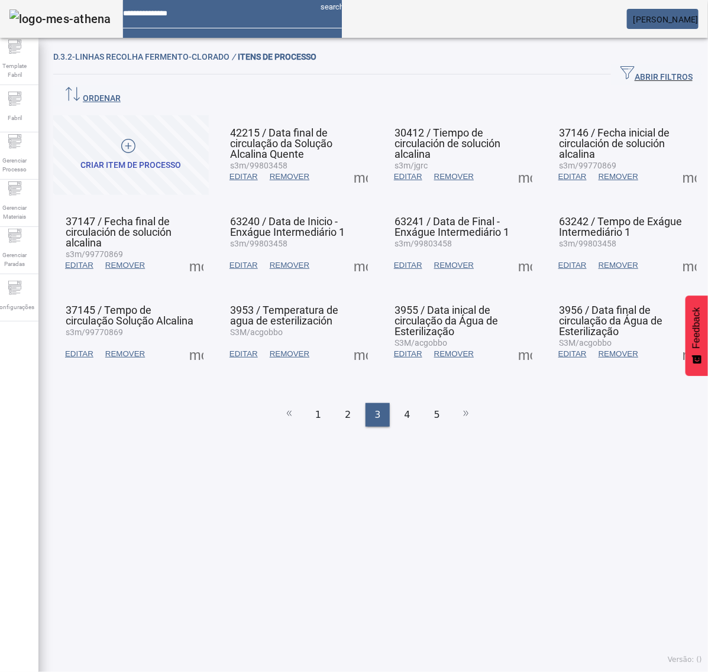
click at [191, 251] on span at bounding box center [196, 265] width 28 height 28
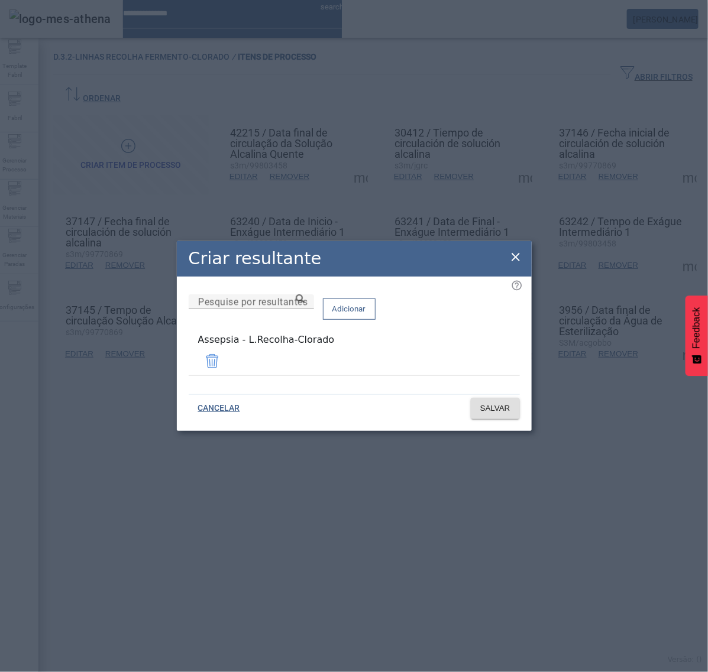
click at [519, 255] on icon at bounding box center [515, 257] width 14 height 14
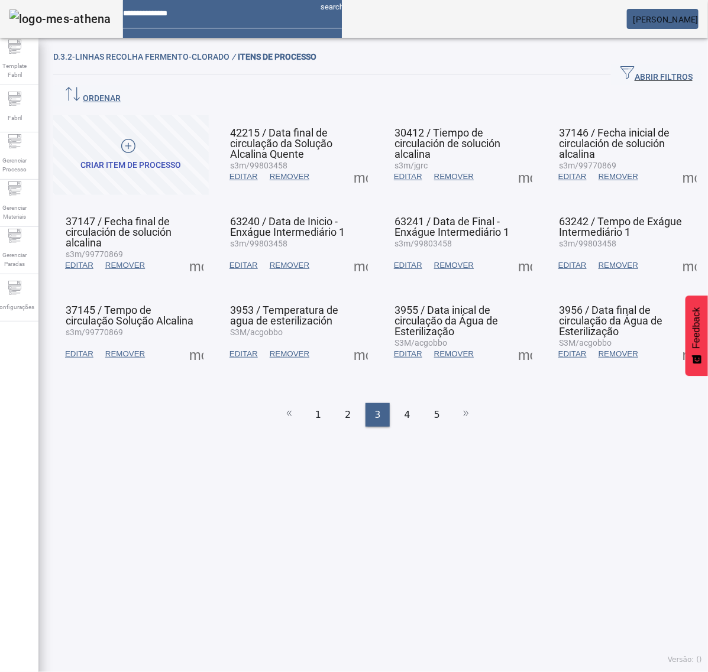
click at [359, 251] on span at bounding box center [360, 265] width 28 height 28
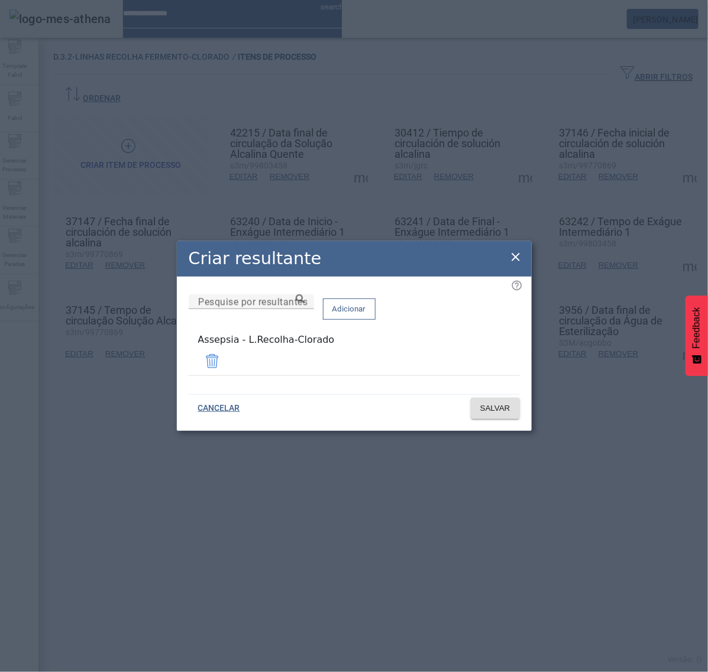
click at [515, 257] on icon at bounding box center [515, 257] width 14 height 14
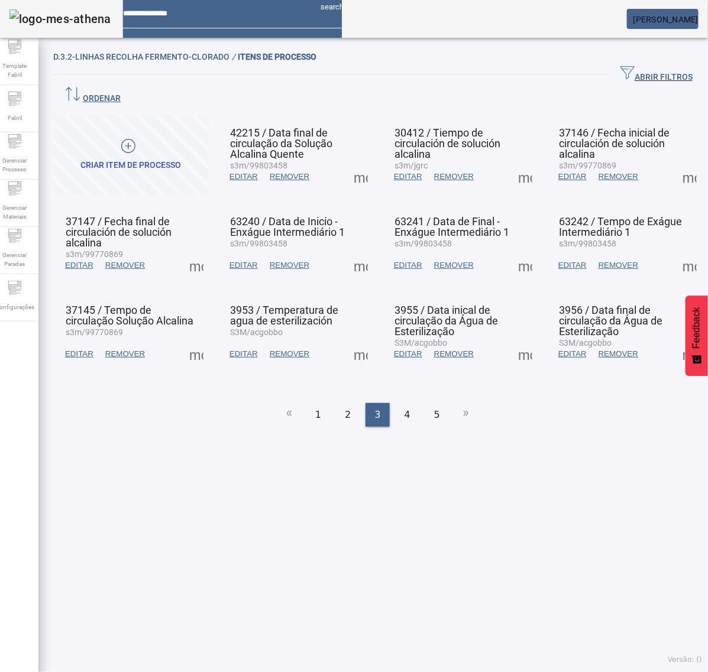
click at [511, 251] on span at bounding box center [525, 265] width 28 height 28
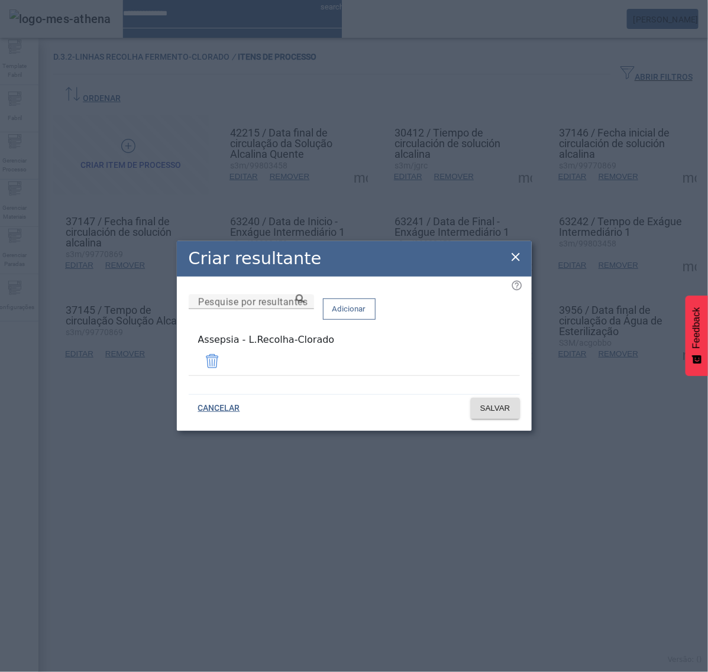
drag, startPoint x: 513, startPoint y: 259, endPoint x: 557, endPoint y: 257, distance: 43.8
click at [515, 258] on icon at bounding box center [515, 257] width 14 height 14
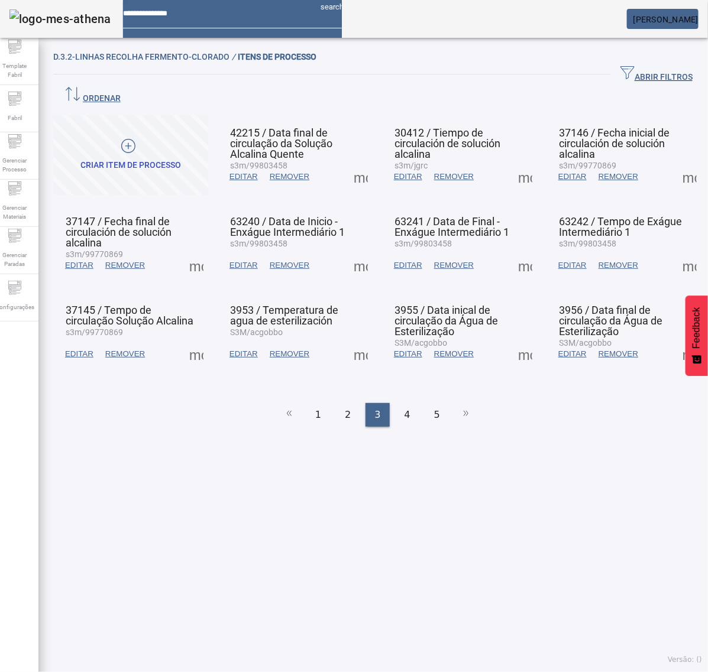
click at [675, 251] on span at bounding box center [689, 265] width 28 height 28
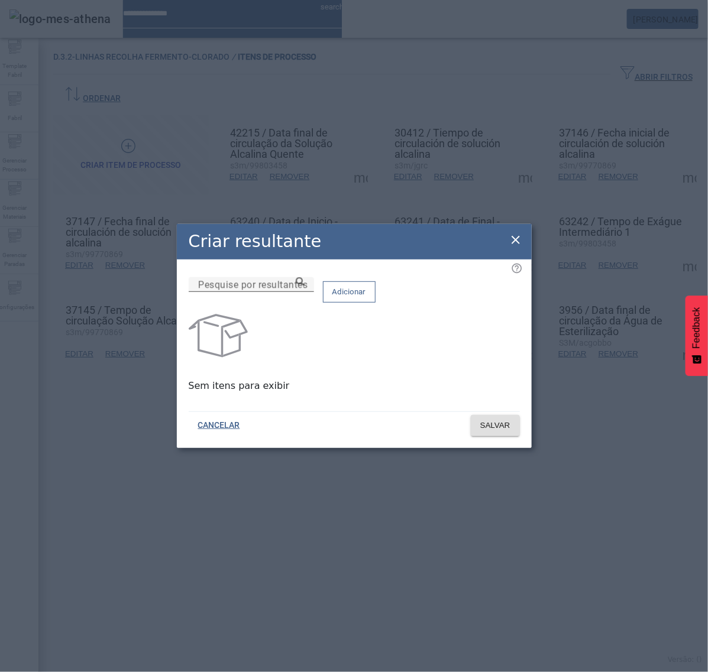
click at [304, 292] on input "Pesquise por resultantes" at bounding box center [251, 285] width 106 height 14
paste input "**********"
type input "**********"
drag, startPoint x: 337, startPoint y: 299, endPoint x: 142, endPoint y: 297, distance: 195.1
click at [142, 297] on div "**********" at bounding box center [354, 336] width 708 height 672
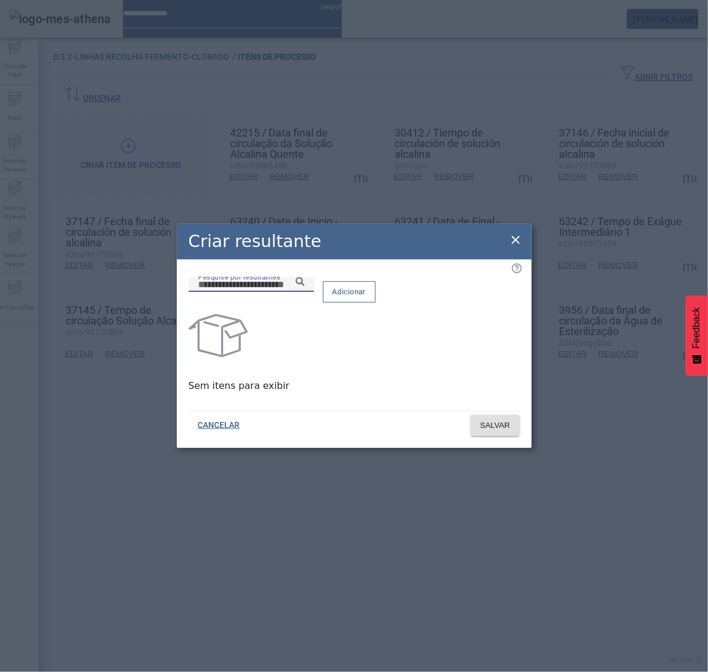
click at [507, 234] on div "Criar resultante" at bounding box center [354, 241] width 355 height 35
click at [514, 236] on icon at bounding box center [515, 240] width 8 height 8
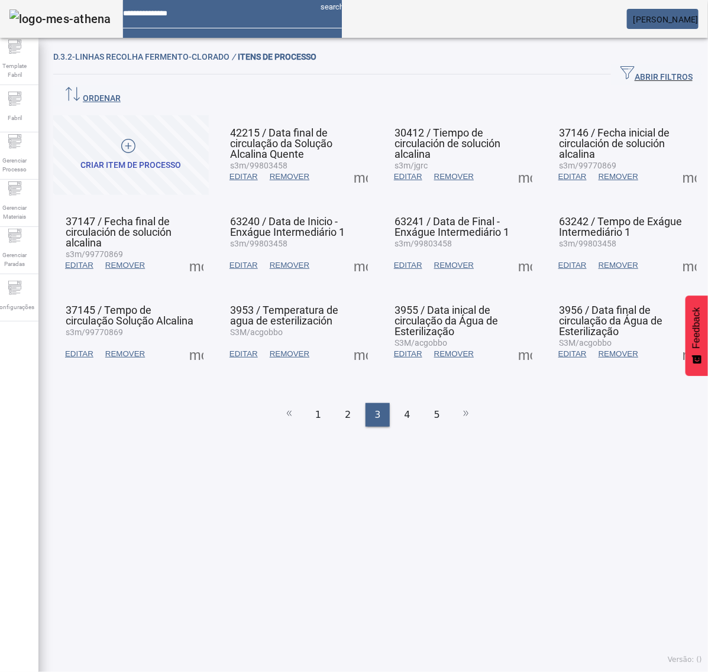
click at [514, 251] on span at bounding box center [525, 265] width 28 height 28
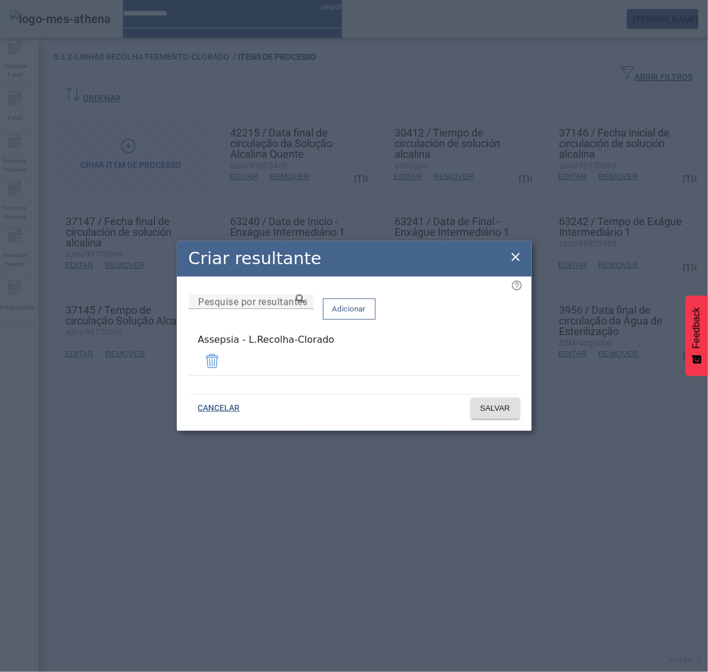
drag, startPoint x: 281, startPoint y: 348, endPoint x: 169, endPoint y: 346, distance: 112.3
click at [170, 346] on div "Criar resultante Pesquise por resultantes Adicionar Assepsia - L.Recolha-Clorad…" at bounding box center [354, 336] width 708 height 672
copy div "Assepsia - L.Recolha-Clorado"
drag, startPoint x: 513, startPoint y: 257, endPoint x: 588, endPoint y: 257, distance: 75.1
click at [516, 257] on icon at bounding box center [515, 257] width 14 height 14
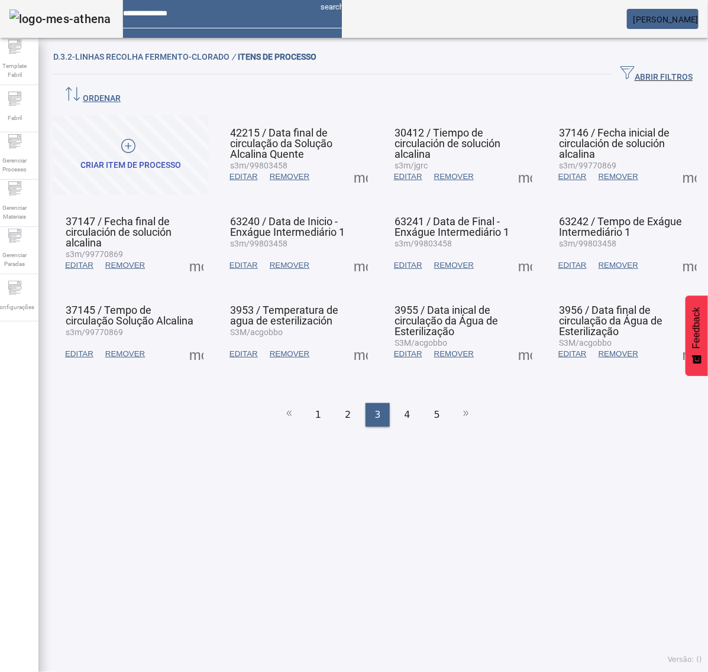
click at [675, 251] on span at bounding box center [689, 265] width 28 height 28
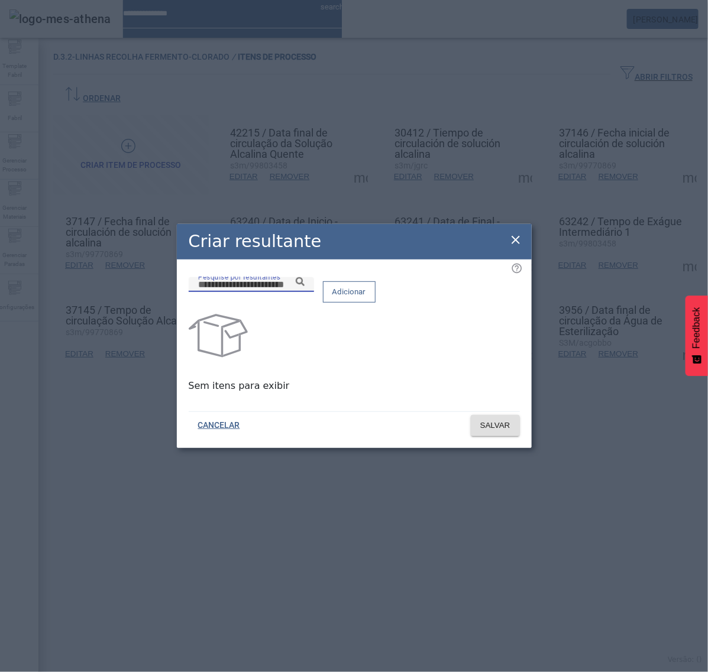
click at [304, 292] on input "Pesquise por resultantes" at bounding box center [251, 285] width 106 height 14
paste input "**********"
click at [304, 286] on icon at bounding box center [300, 281] width 9 height 9
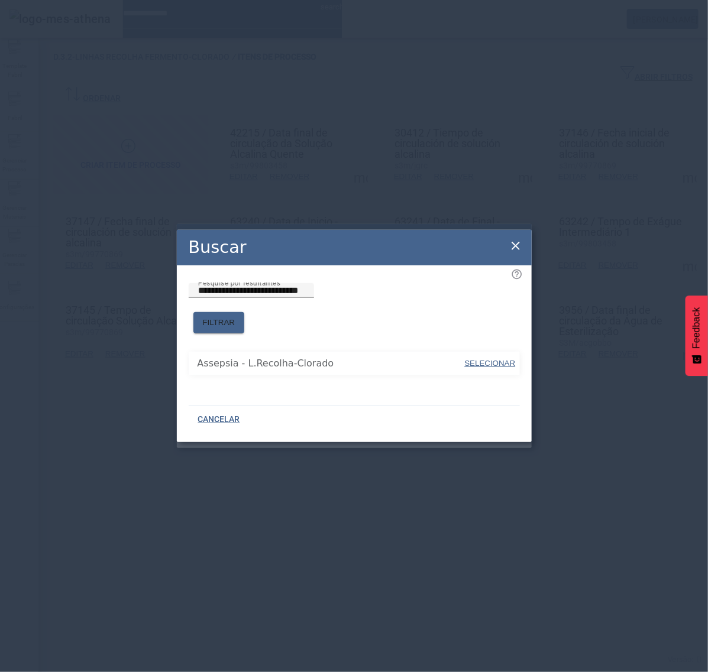
drag, startPoint x: 471, startPoint y: 353, endPoint x: 474, endPoint y: 335, distance: 18.7
click at [472, 359] on span "SELECIONAR" at bounding box center [490, 363] width 51 height 9
type input "**********"
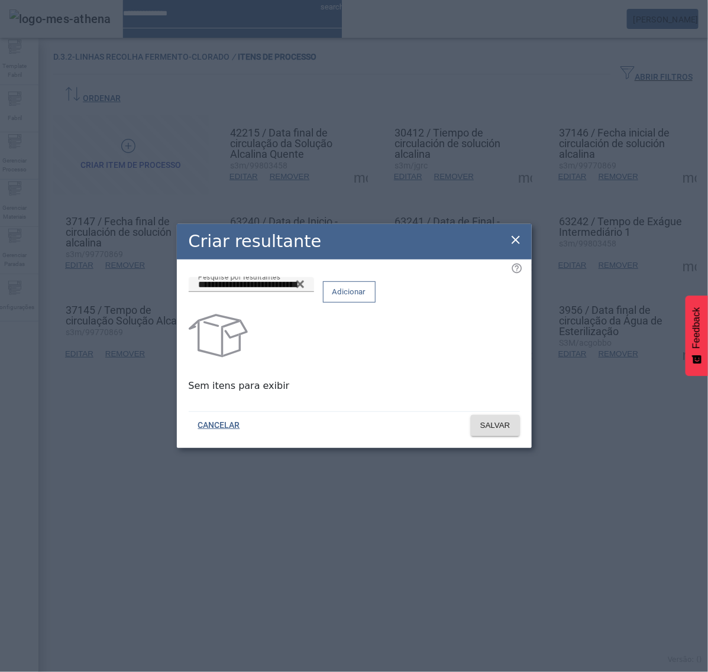
click at [366, 298] on span "Adicionar" at bounding box center [349, 292] width 34 height 12
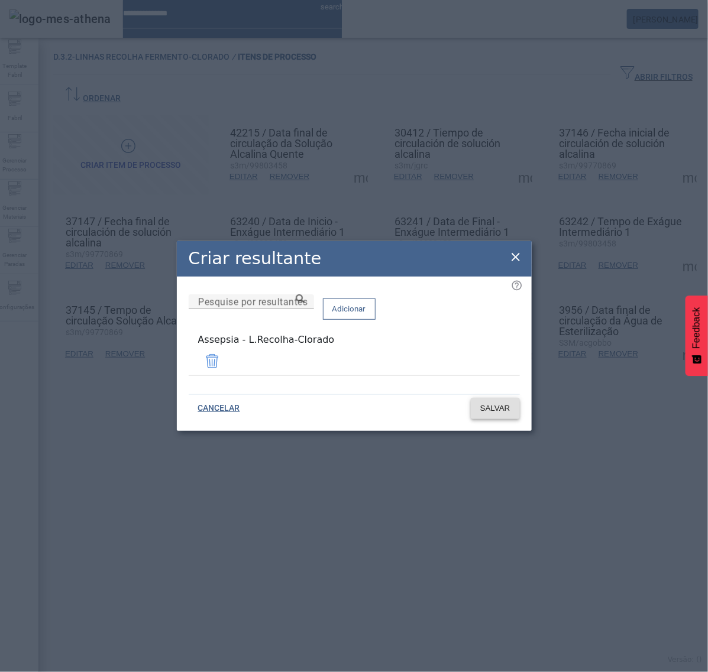
click at [497, 407] on span "SALVAR" at bounding box center [495, 409] width 30 height 12
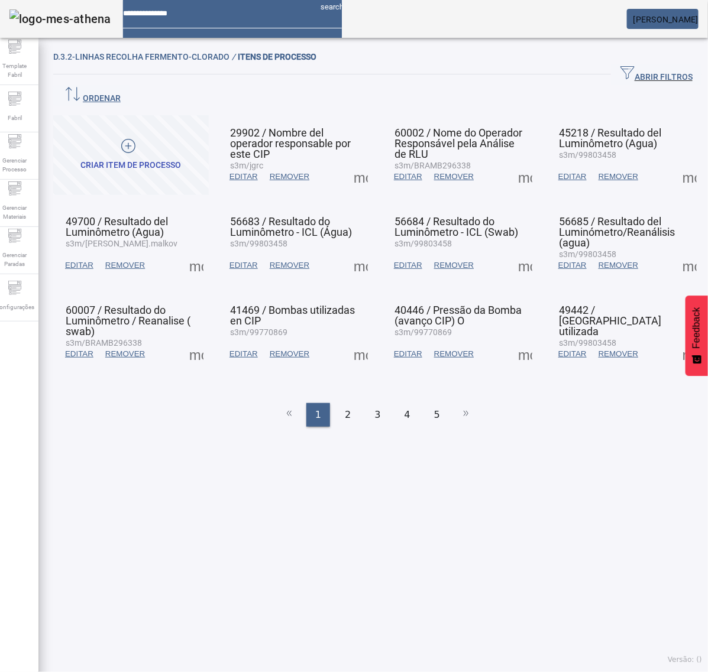
click at [374, 408] on span "3" at bounding box center [377, 415] width 6 height 14
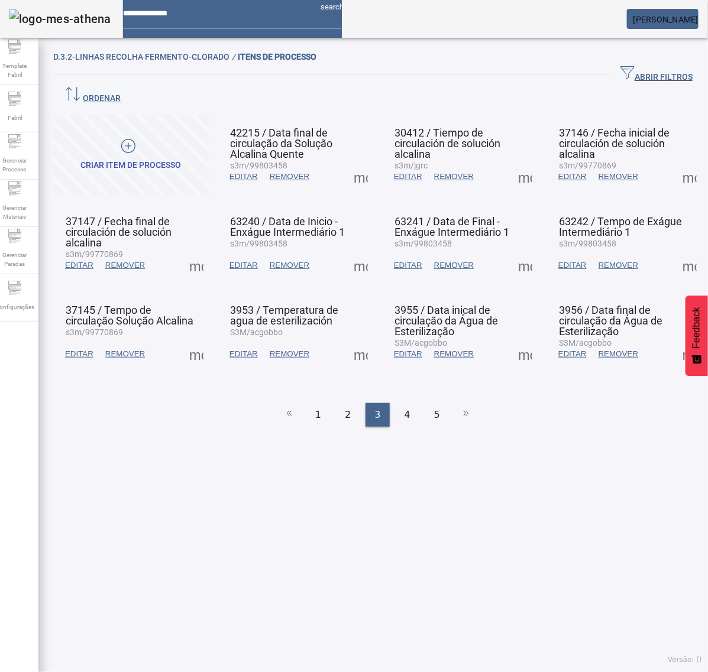
click at [675, 251] on span at bounding box center [689, 265] width 28 height 28
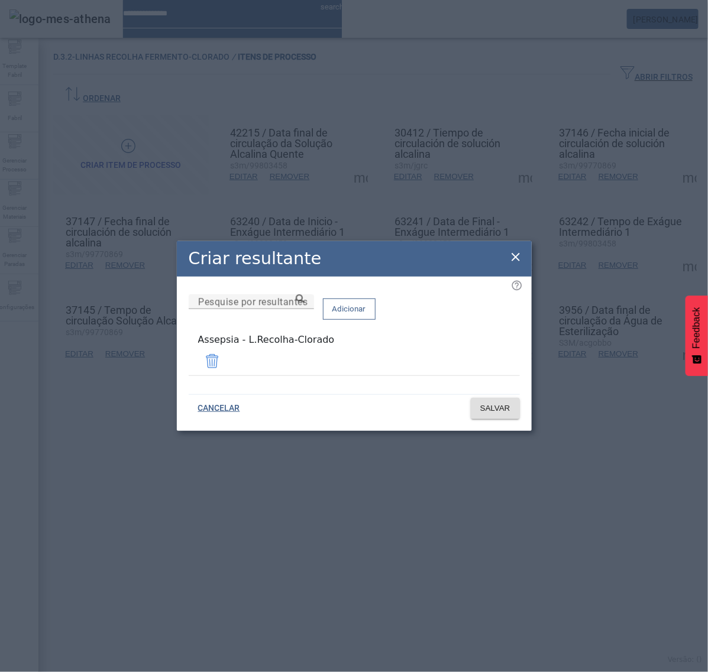
click at [516, 259] on icon at bounding box center [515, 257] width 8 height 8
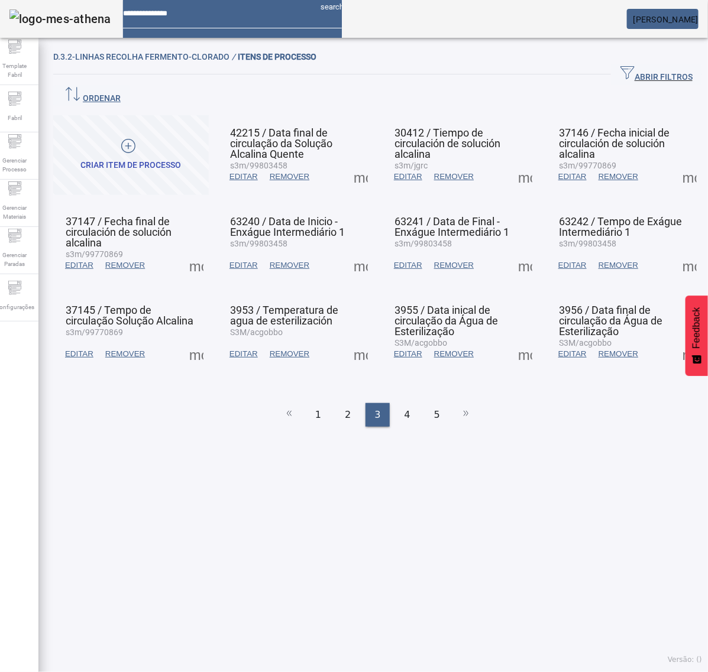
click at [199, 340] on span at bounding box center [196, 354] width 28 height 28
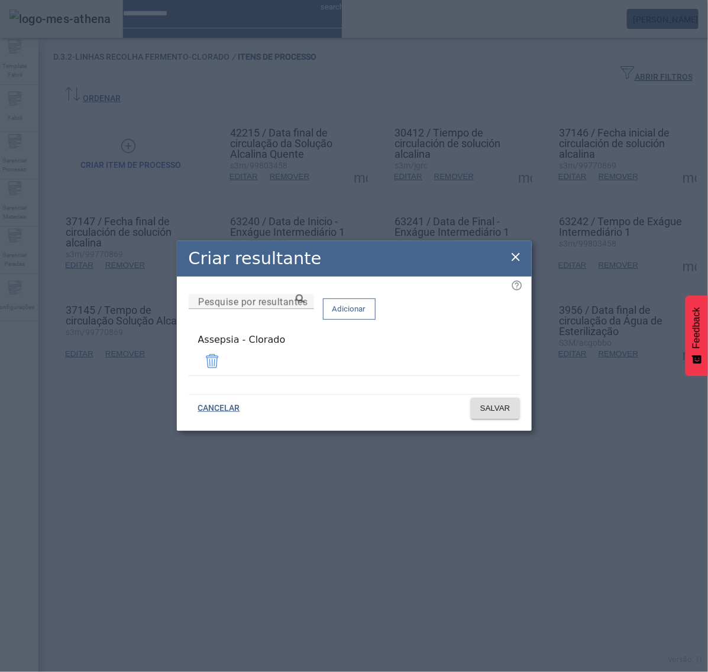
click at [226, 361] on span at bounding box center [212, 361] width 28 height 28
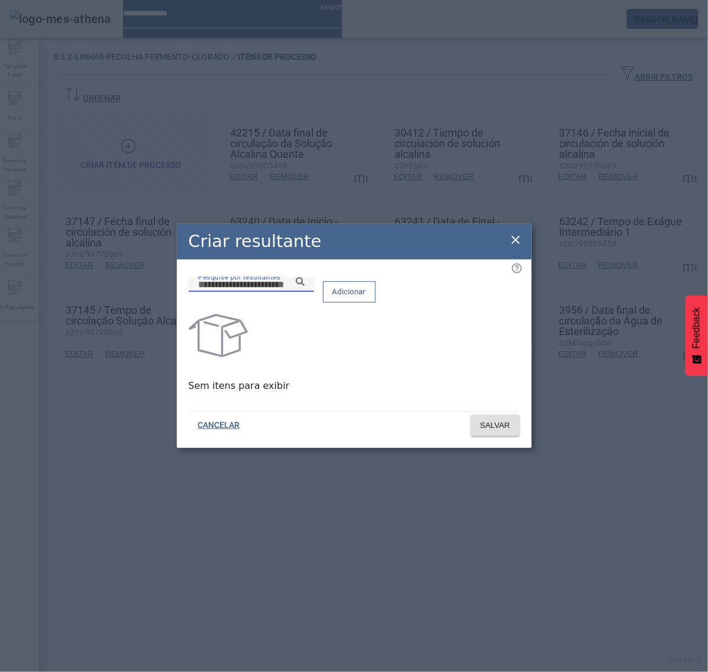
click at [304, 292] on input "Pesquise por resultantes" at bounding box center [251, 285] width 106 height 14
paste input "**********"
click at [304, 286] on icon at bounding box center [300, 281] width 9 height 9
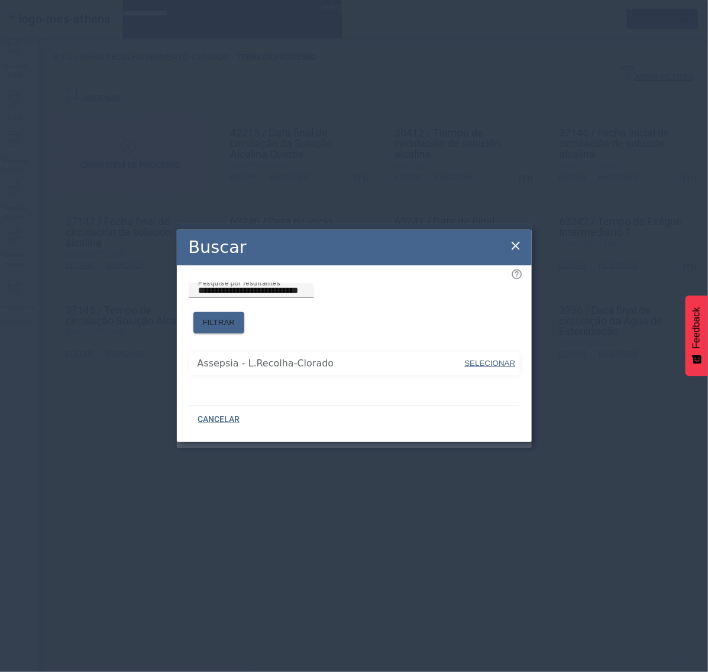
click at [476, 359] on span "SELECIONAR" at bounding box center [490, 363] width 51 height 9
type input "**********"
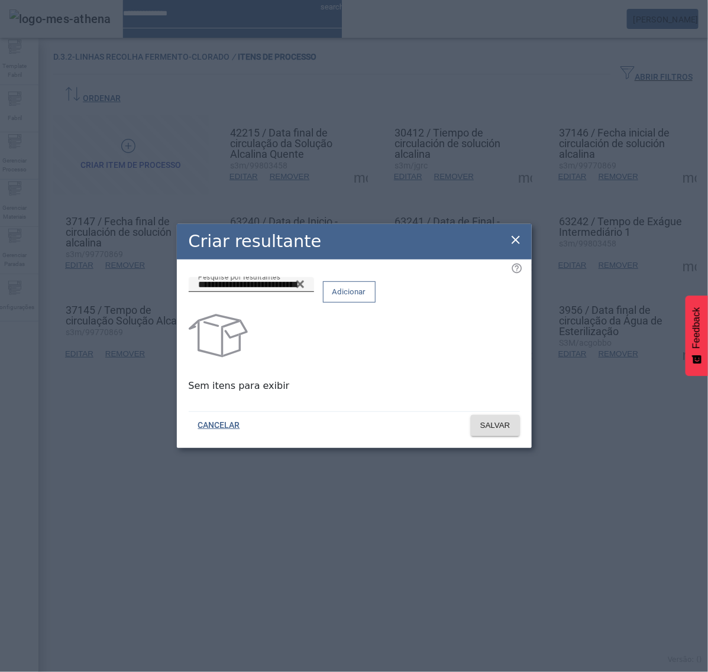
click at [366, 297] on span "Adicionar" at bounding box center [349, 292] width 34 height 12
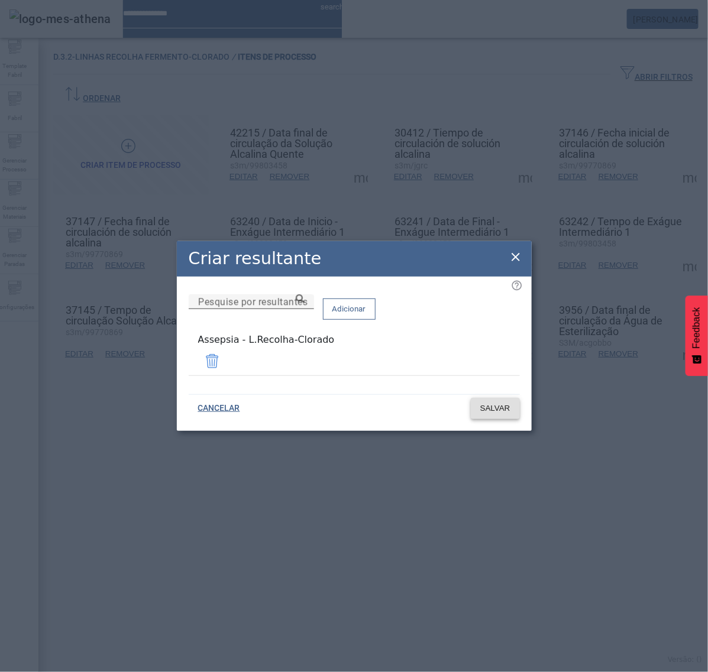
click at [494, 409] on span "SALVAR" at bounding box center [495, 409] width 30 height 12
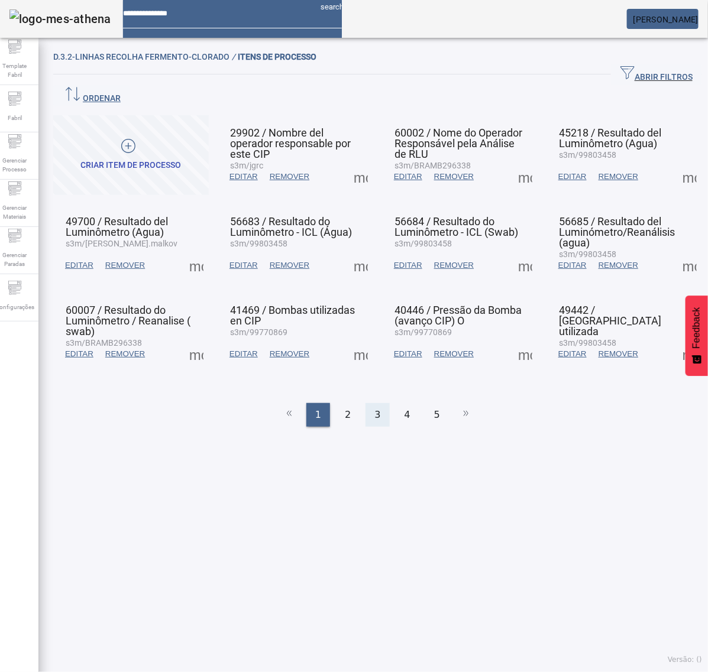
click at [374, 408] on span "3" at bounding box center [377, 415] width 6 height 14
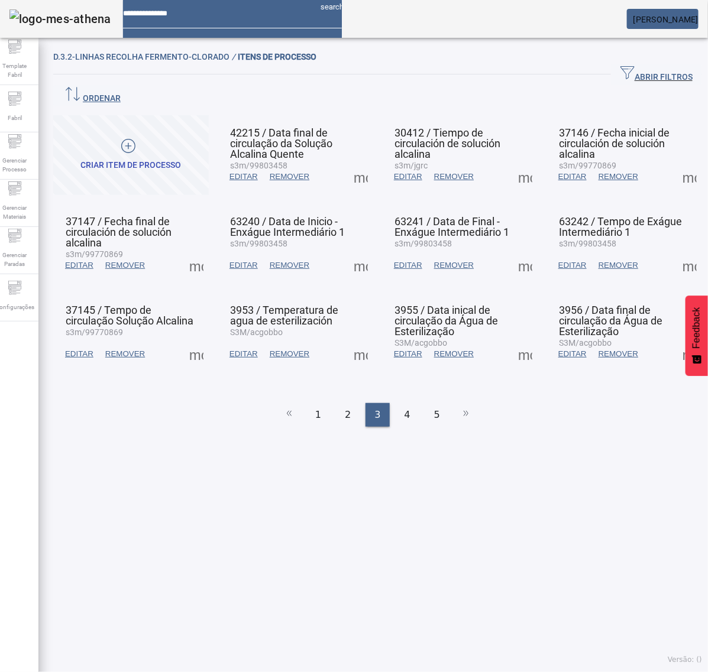
click at [183, 339] on mat-card-actions "EDITAR REMOVER more_vert" at bounding box center [131, 354] width 144 height 31
click at [196, 340] on span at bounding box center [196, 354] width 28 height 28
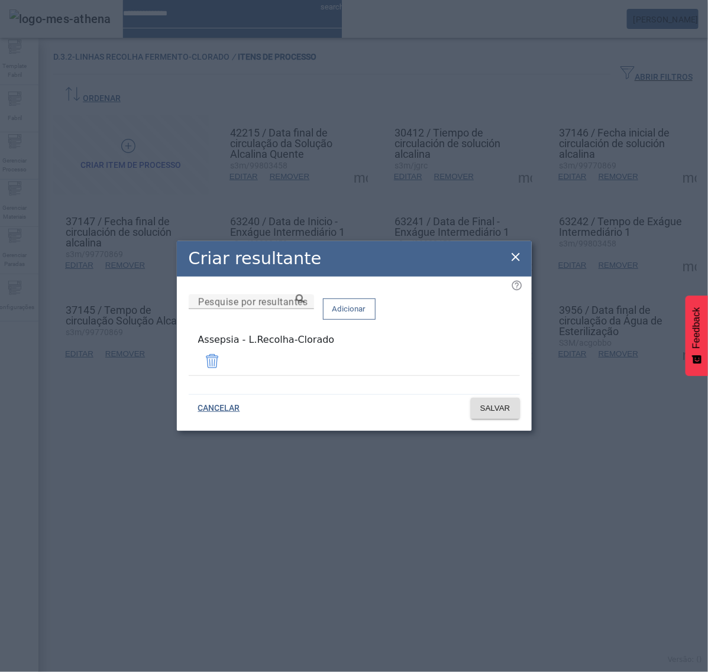
click at [513, 258] on icon at bounding box center [515, 257] width 8 height 8
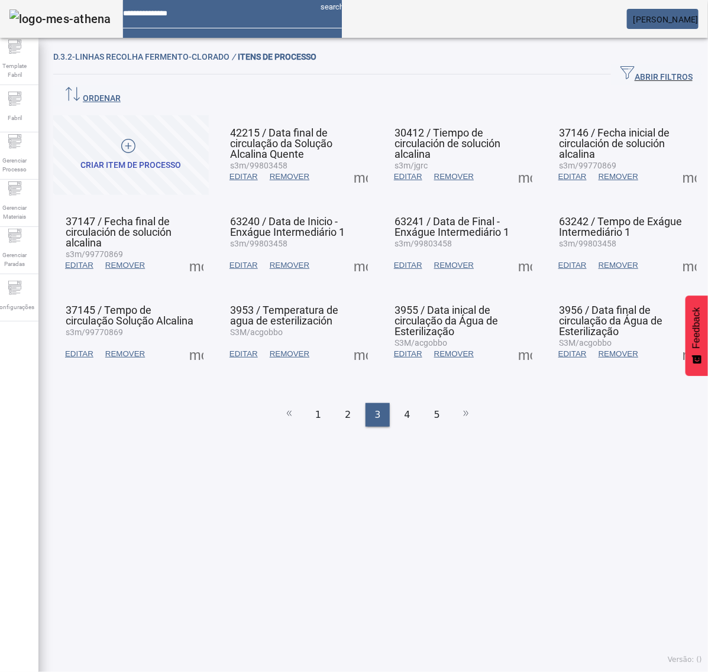
click at [353, 340] on span at bounding box center [360, 354] width 28 height 28
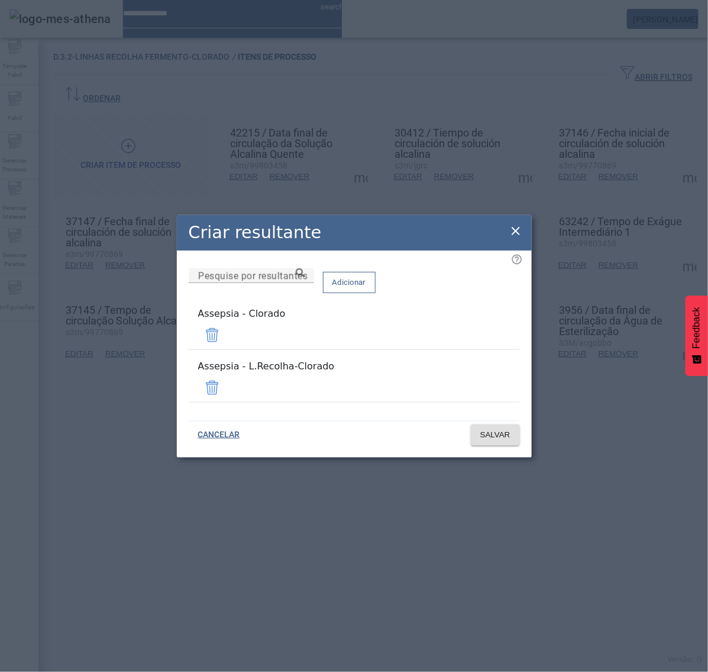
click at [226, 341] on span at bounding box center [212, 335] width 28 height 28
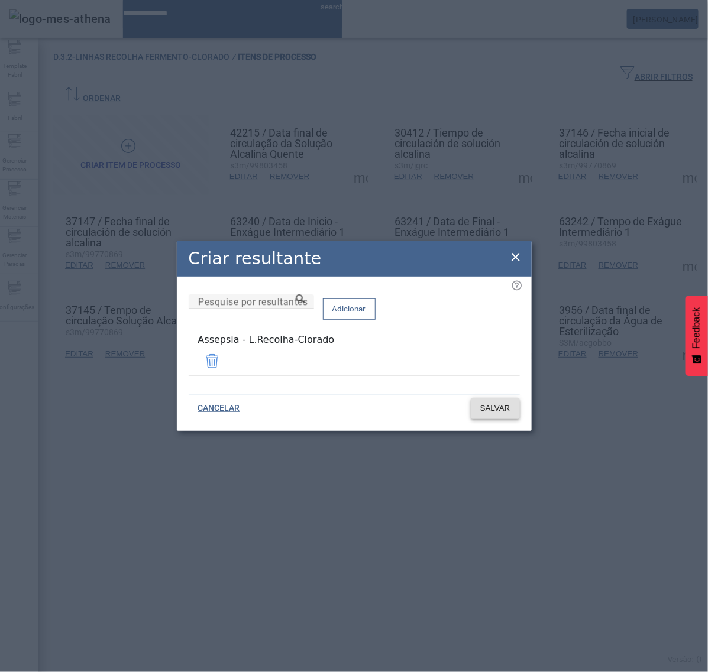
click at [495, 406] on span "SALVAR" at bounding box center [495, 409] width 30 height 12
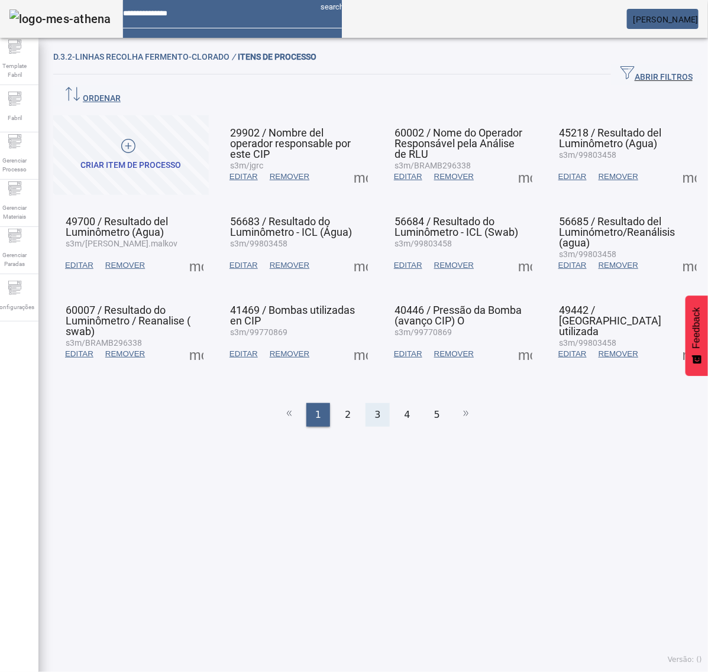
click at [379, 403] on div "3" at bounding box center [377, 415] width 24 height 24
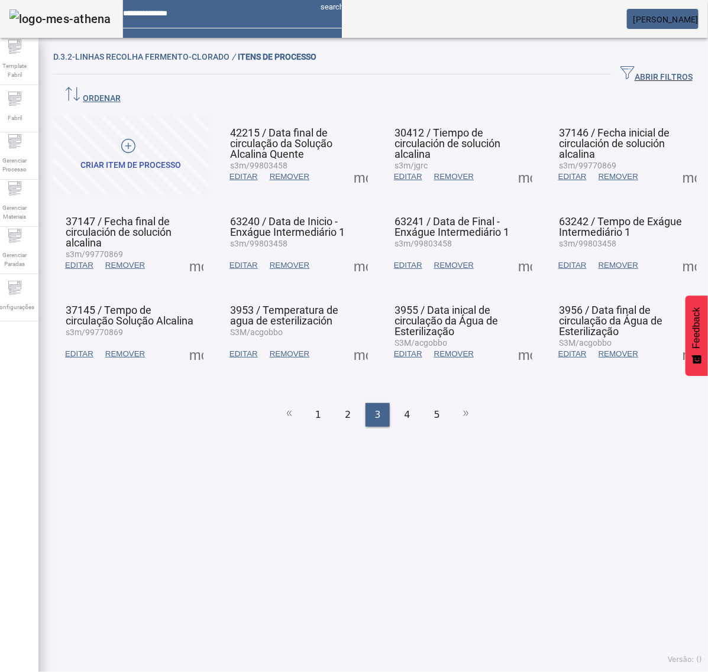
click at [352, 340] on span at bounding box center [360, 354] width 28 height 28
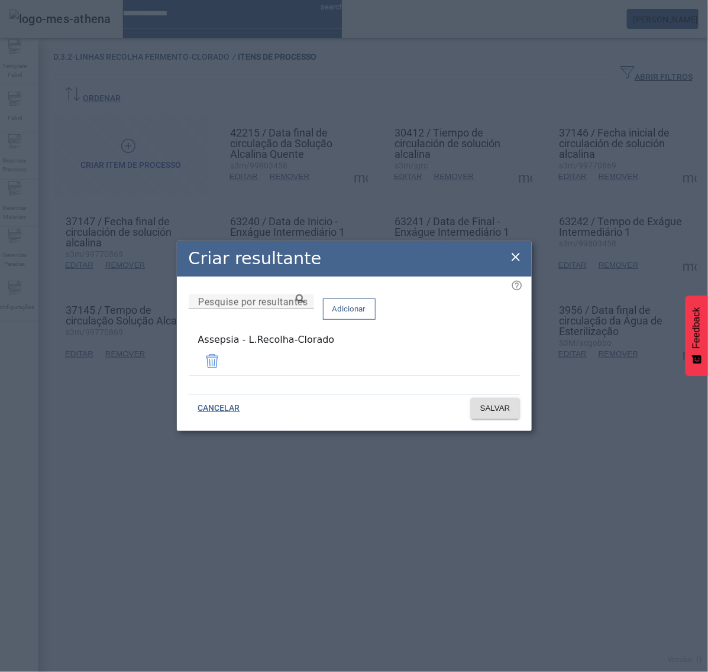
click at [528, 256] on div "Criar resultante Pesquise por resultantes Adicionar Assepsia - L.Recolha-Clorad…" at bounding box center [354, 336] width 708 height 672
click at [519, 260] on icon at bounding box center [515, 257] width 14 height 14
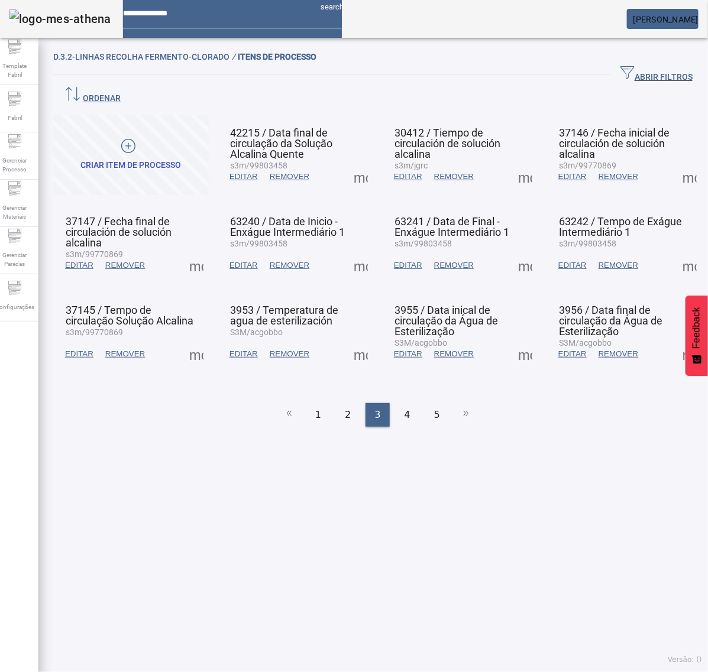
click at [511, 340] on span at bounding box center [525, 354] width 28 height 28
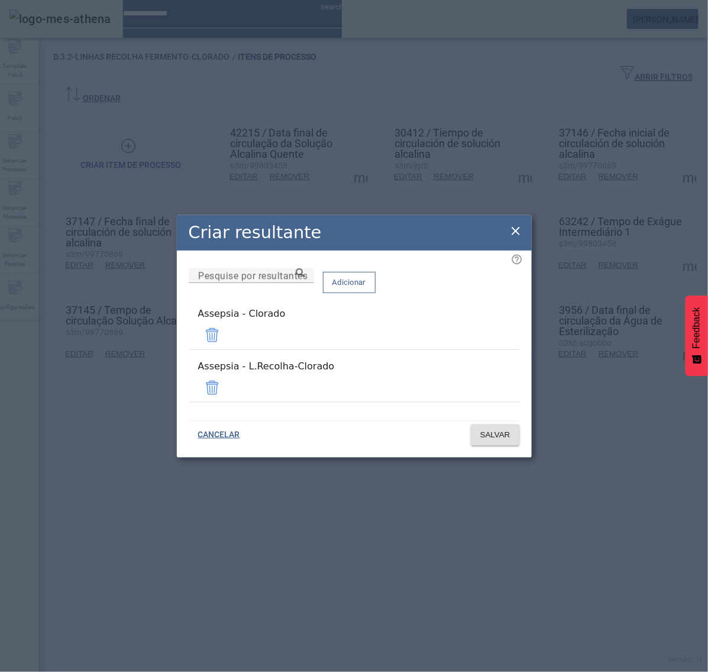
click at [226, 343] on span at bounding box center [212, 335] width 28 height 28
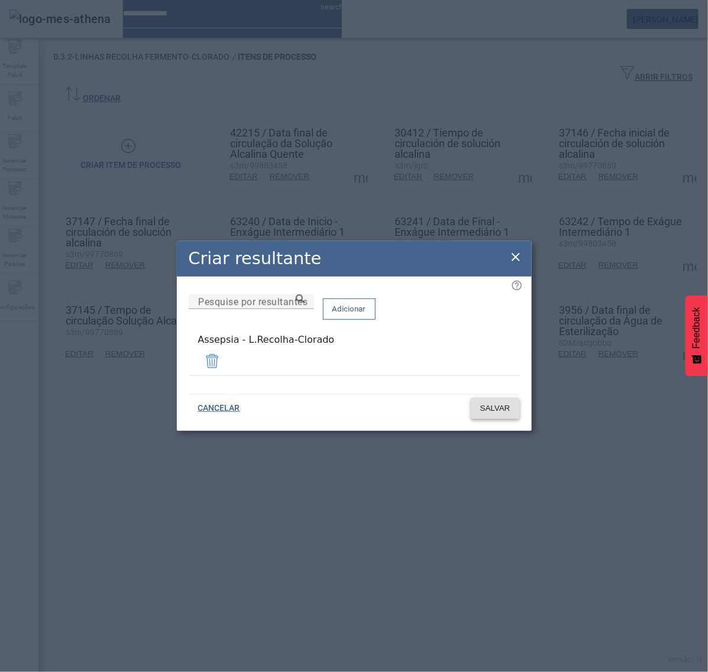
click at [492, 403] on span "SALVAR" at bounding box center [495, 409] width 30 height 12
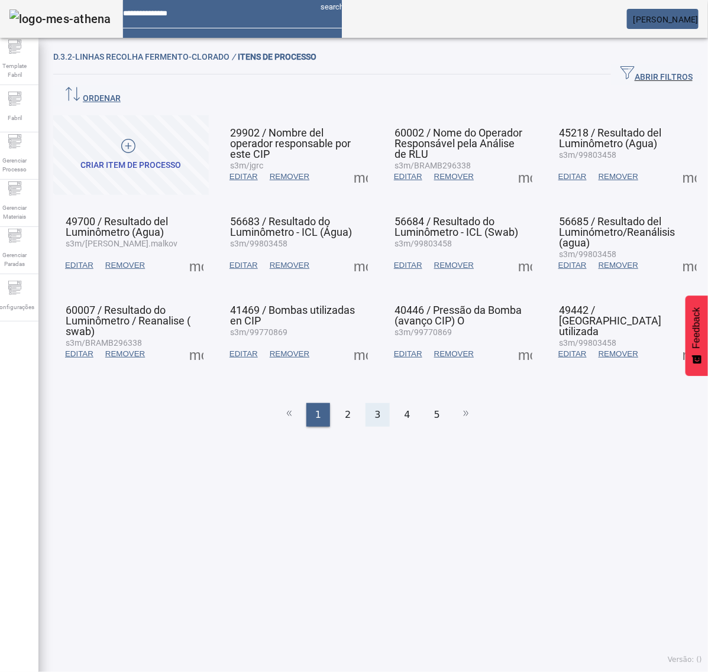
click at [374, 408] on span "3" at bounding box center [377, 415] width 6 height 14
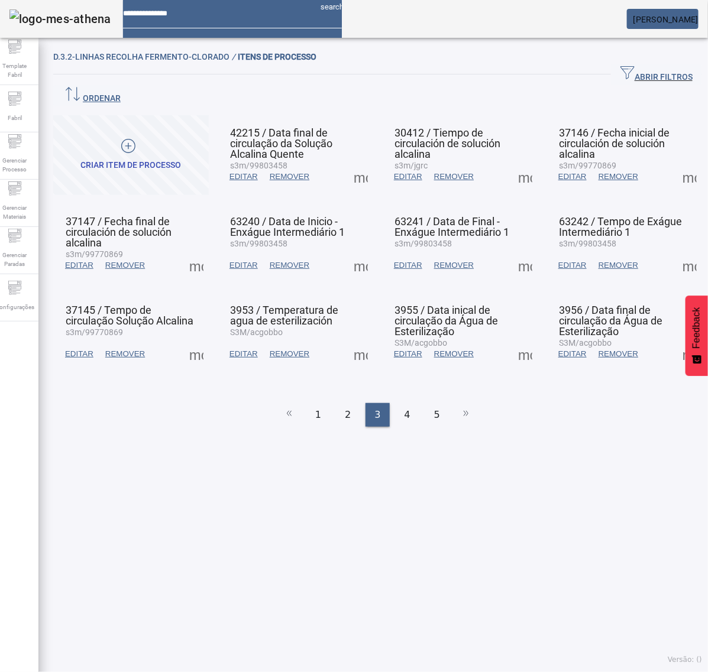
click at [675, 340] on span at bounding box center [689, 354] width 28 height 28
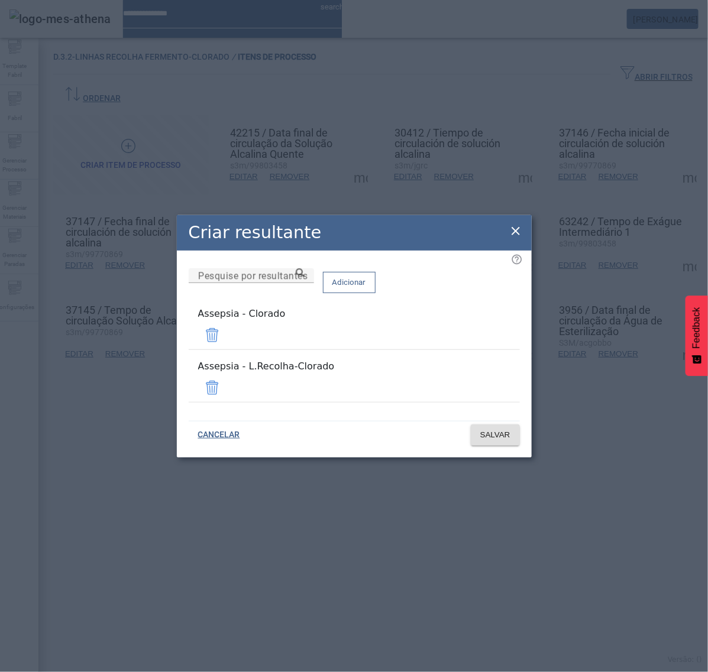
click at [226, 336] on span at bounding box center [212, 335] width 28 height 28
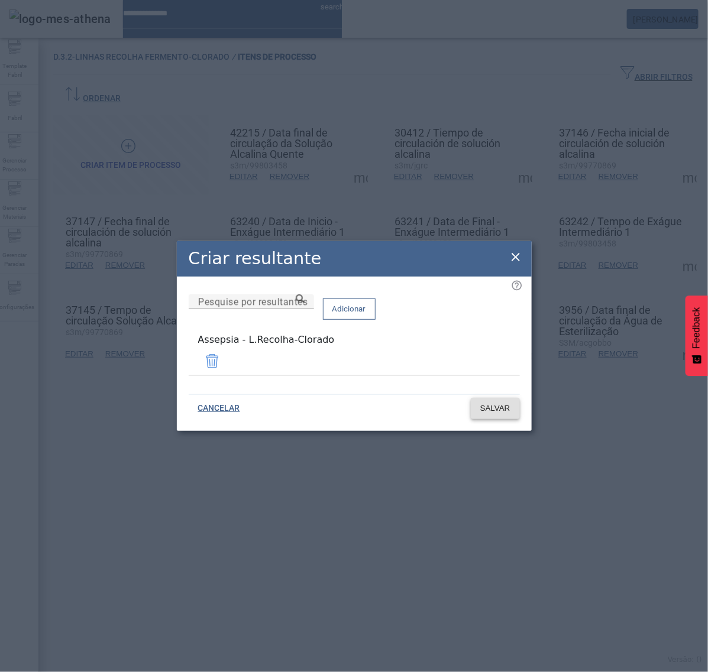
click at [506, 403] on span "SALVAR" at bounding box center [495, 409] width 30 height 12
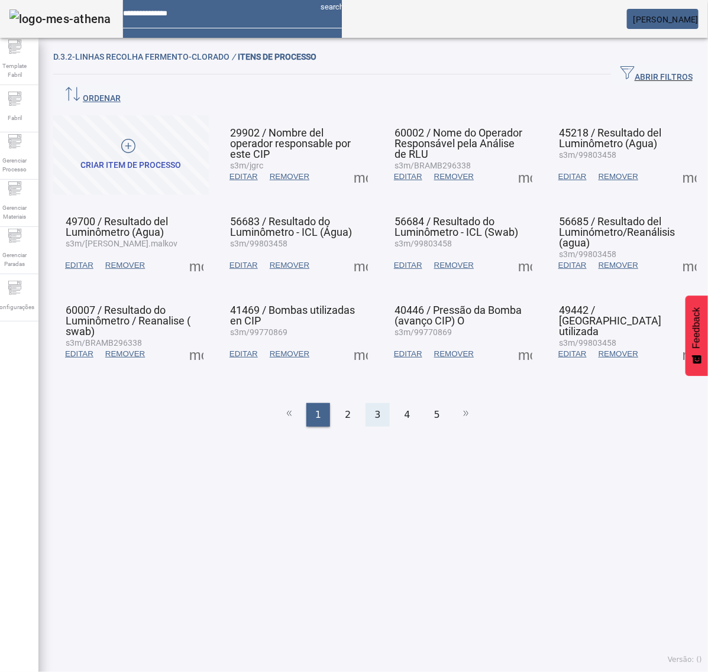
click at [368, 403] on div "3" at bounding box center [377, 415] width 24 height 24
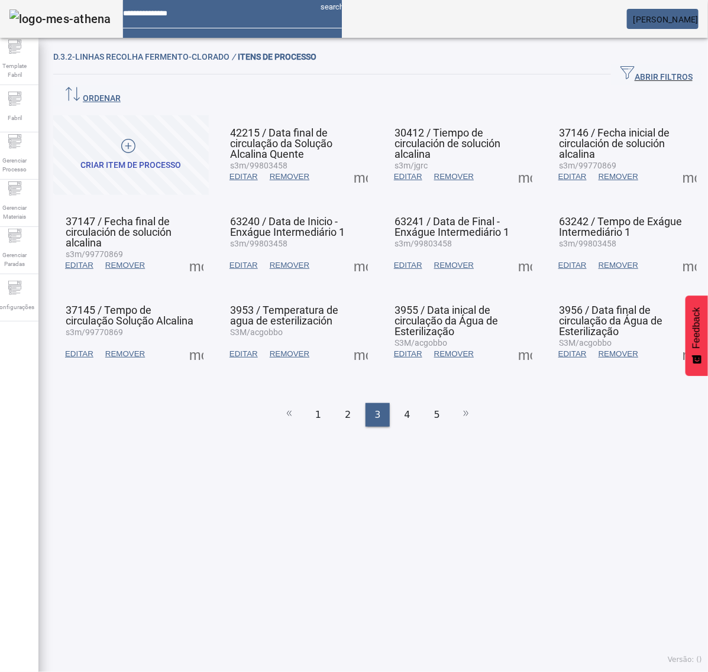
click at [675, 340] on span at bounding box center [689, 354] width 28 height 28
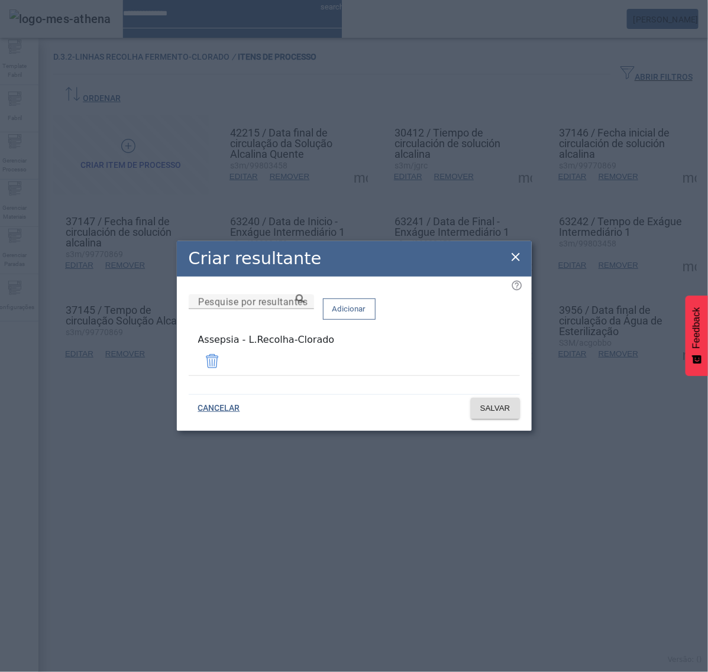
click at [519, 259] on icon at bounding box center [515, 257] width 14 height 14
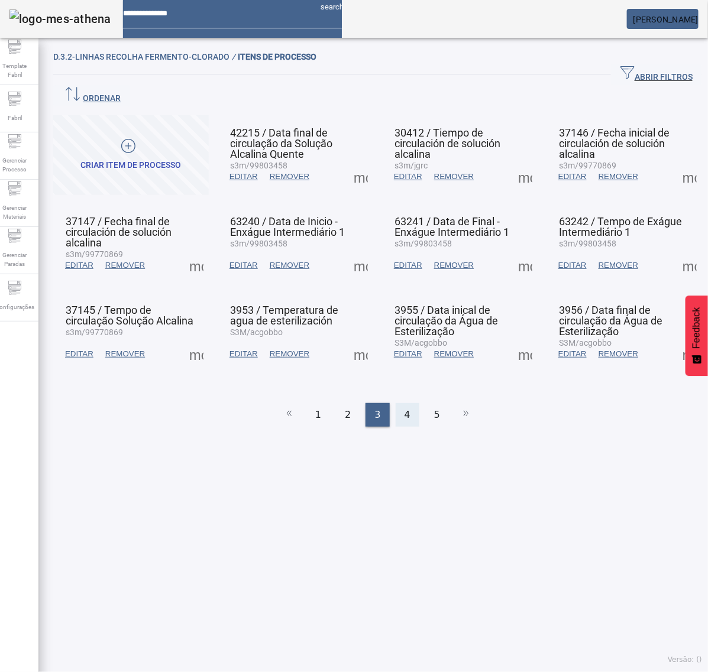
click at [404, 408] on span "4" at bounding box center [407, 415] width 6 height 14
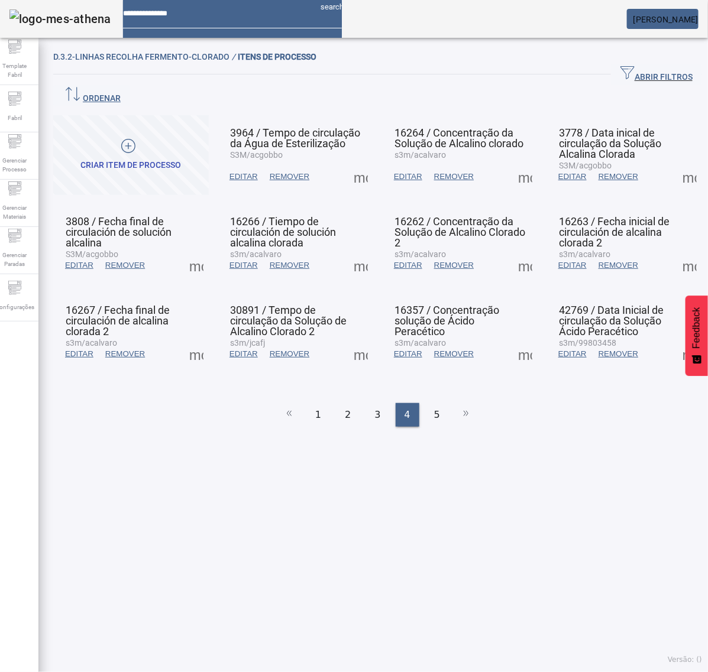
click at [352, 163] on span at bounding box center [360, 177] width 28 height 28
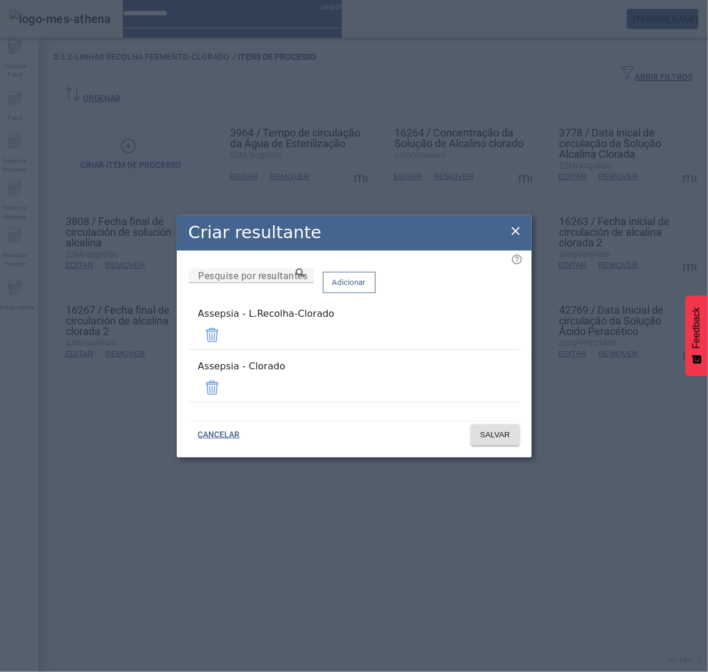
click at [226, 381] on span at bounding box center [212, 388] width 28 height 28
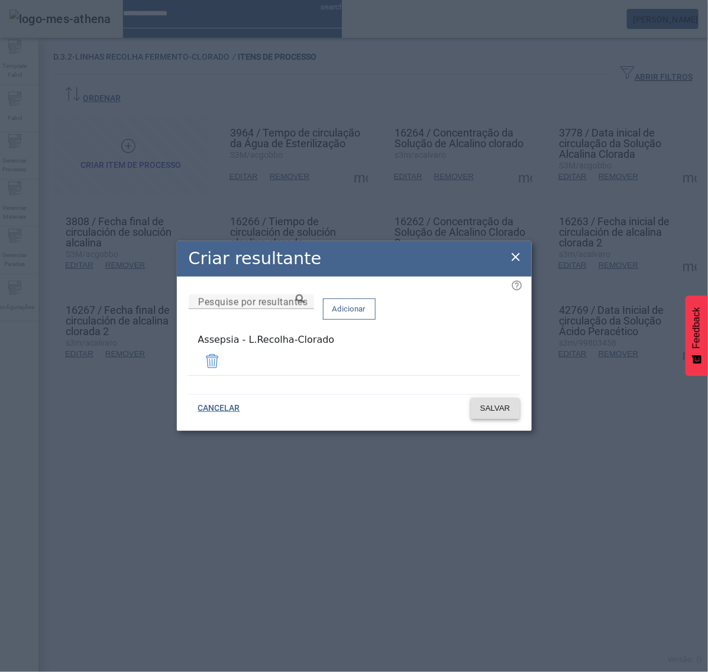
click at [507, 406] on span "SALVAR" at bounding box center [495, 409] width 30 height 12
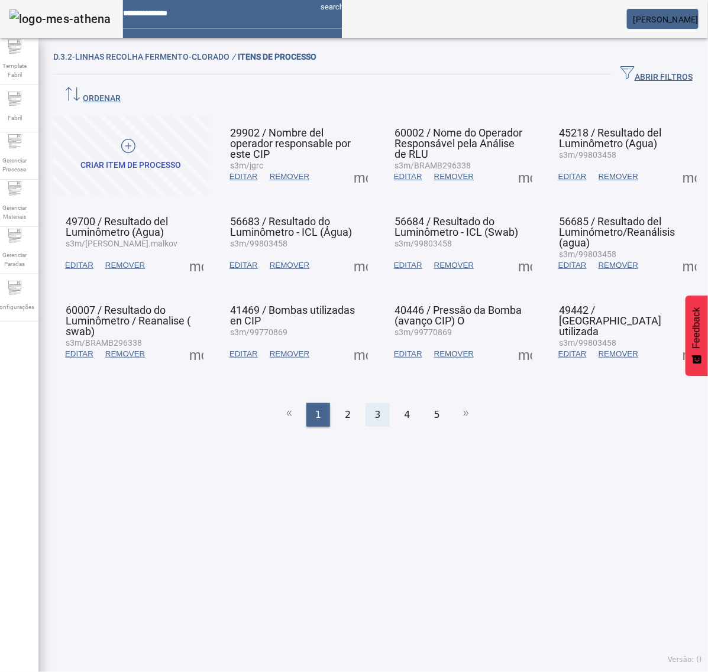
click at [368, 403] on div "3" at bounding box center [377, 415] width 24 height 24
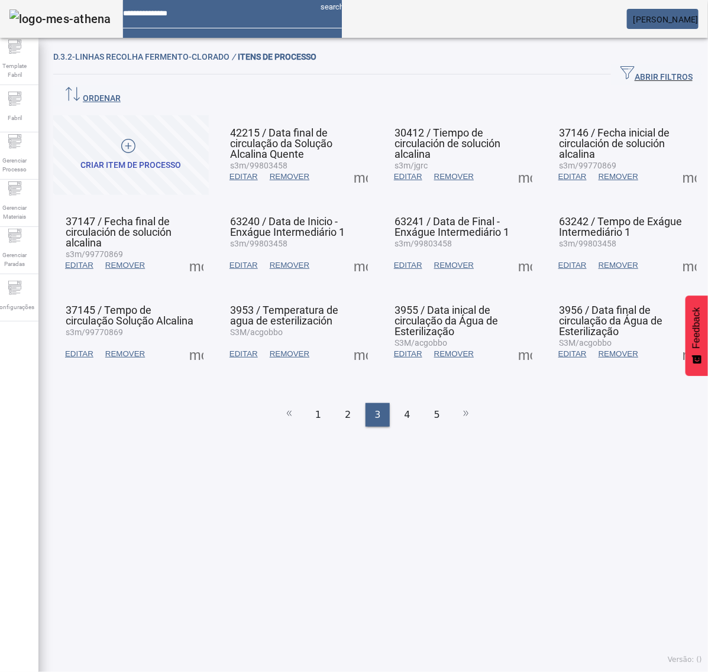
click at [675, 340] on span at bounding box center [689, 354] width 28 height 28
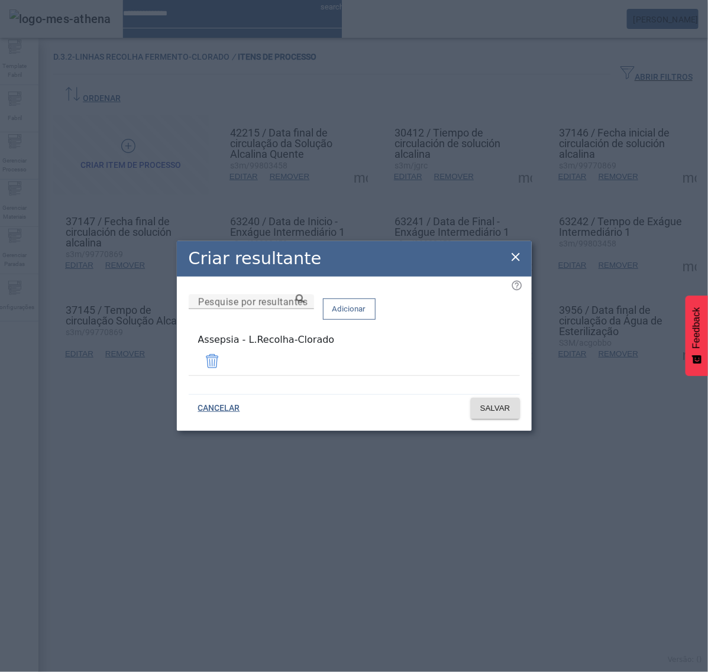
click at [519, 261] on icon at bounding box center [515, 257] width 8 height 8
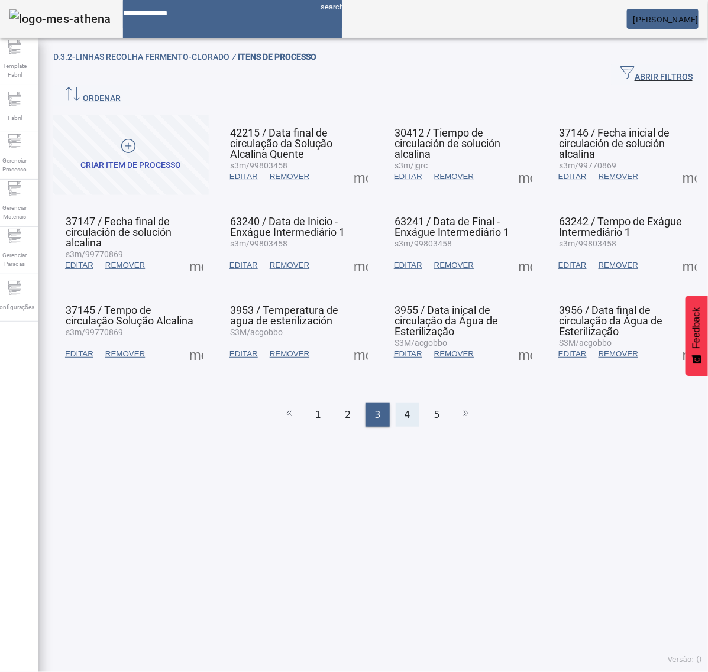
click at [404, 408] on span "4" at bounding box center [407, 415] width 6 height 14
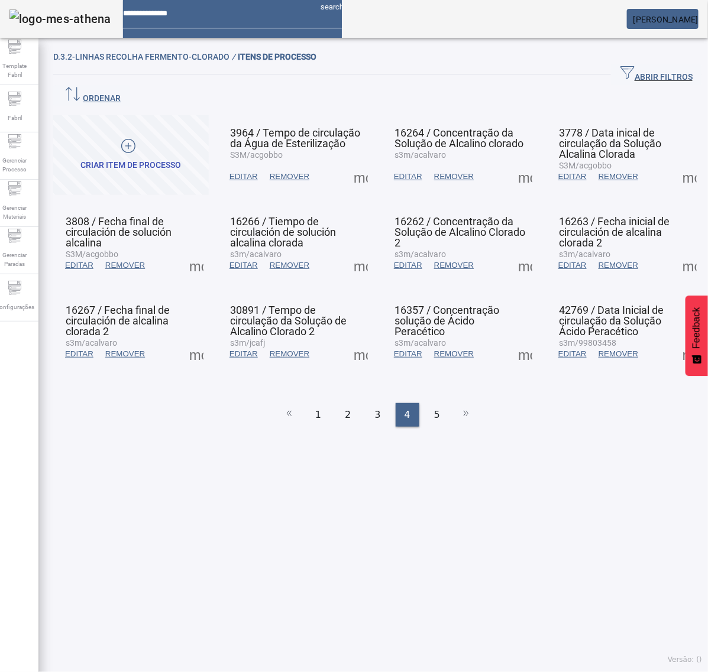
click at [353, 163] on span at bounding box center [360, 177] width 28 height 28
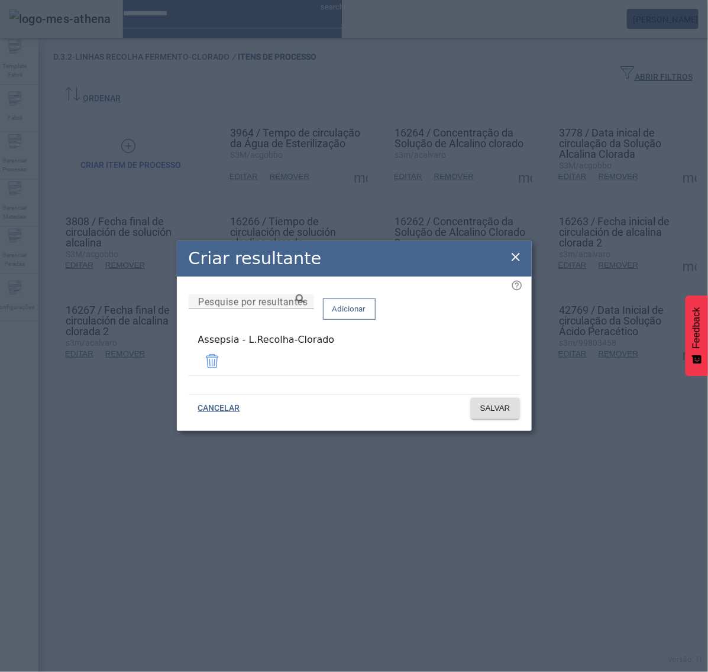
click at [516, 255] on icon at bounding box center [515, 257] width 14 height 14
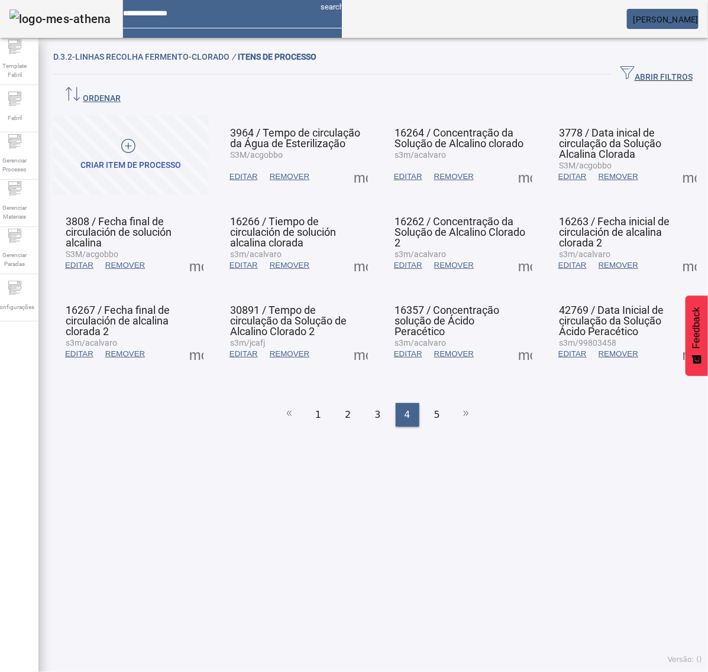
click at [511, 163] on span at bounding box center [525, 177] width 28 height 28
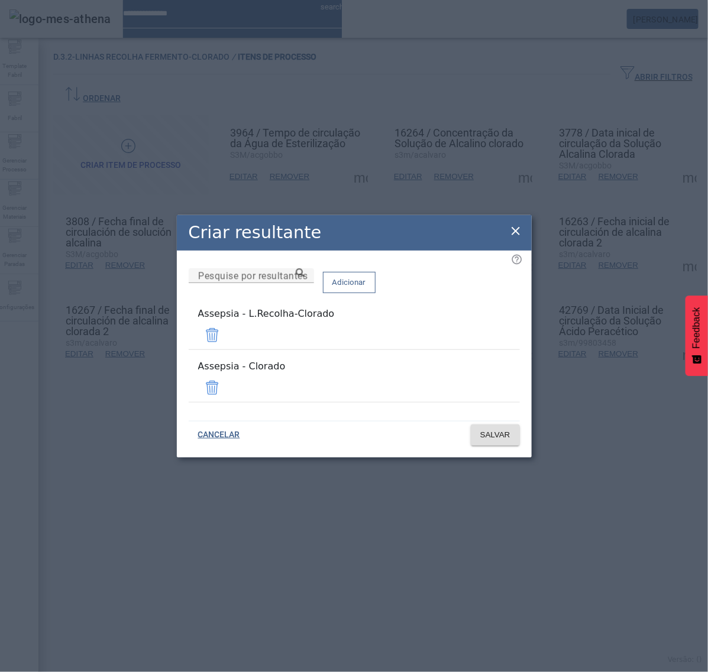
click at [226, 380] on span at bounding box center [212, 388] width 28 height 28
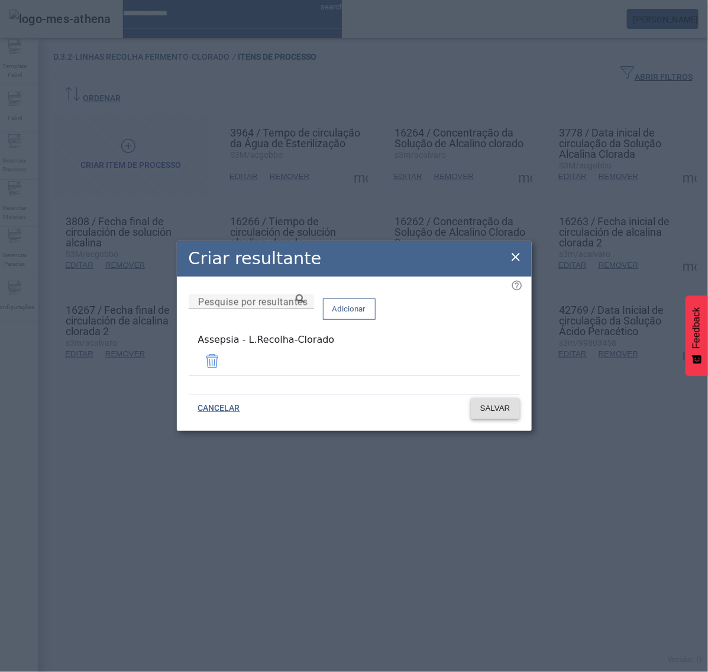
click at [508, 405] on span "SALVAR" at bounding box center [495, 409] width 30 height 12
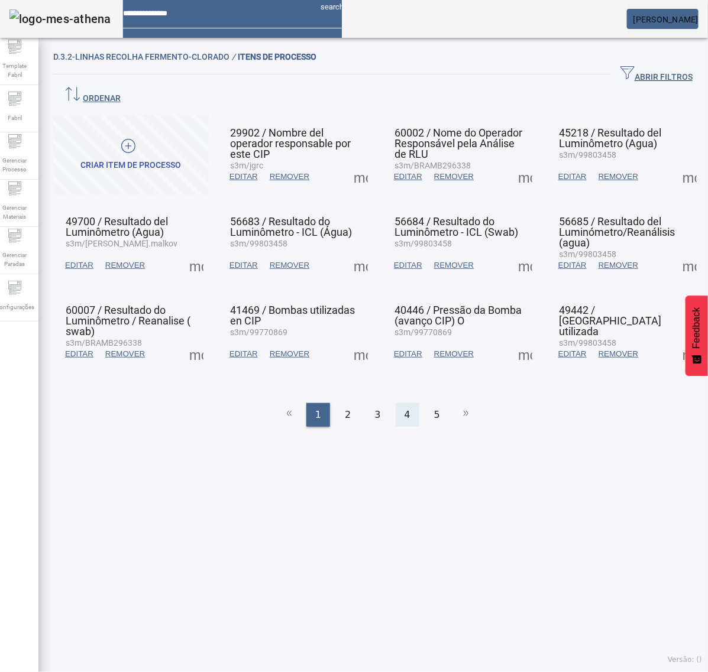
click at [404, 408] on span "4" at bounding box center [407, 415] width 6 height 14
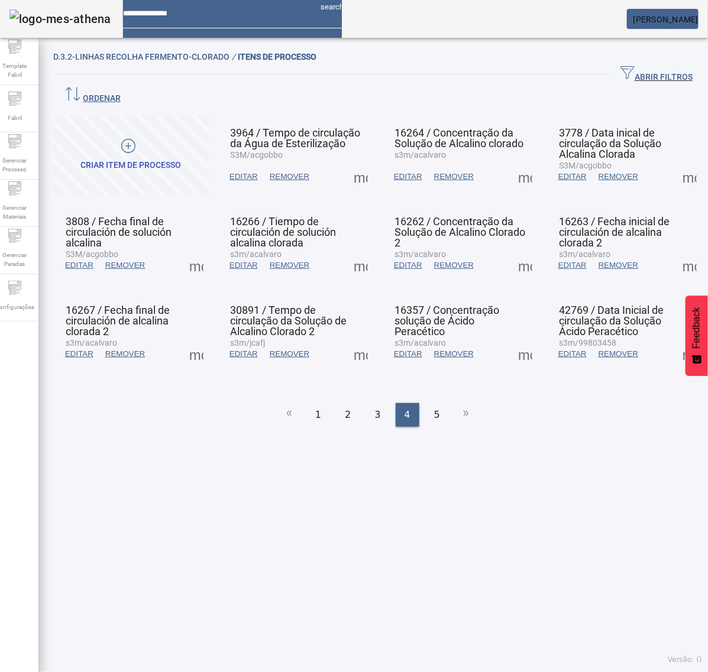
click at [512, 163] on span at bounding box center [525, 177] width 28 height 28
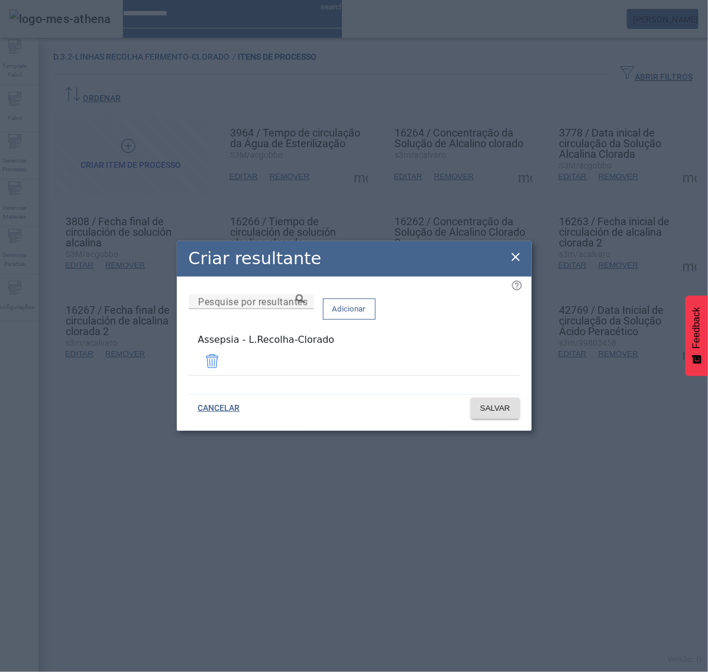
click at [516, 257] on icon at bounding box center [515, 257] width 14 height 14
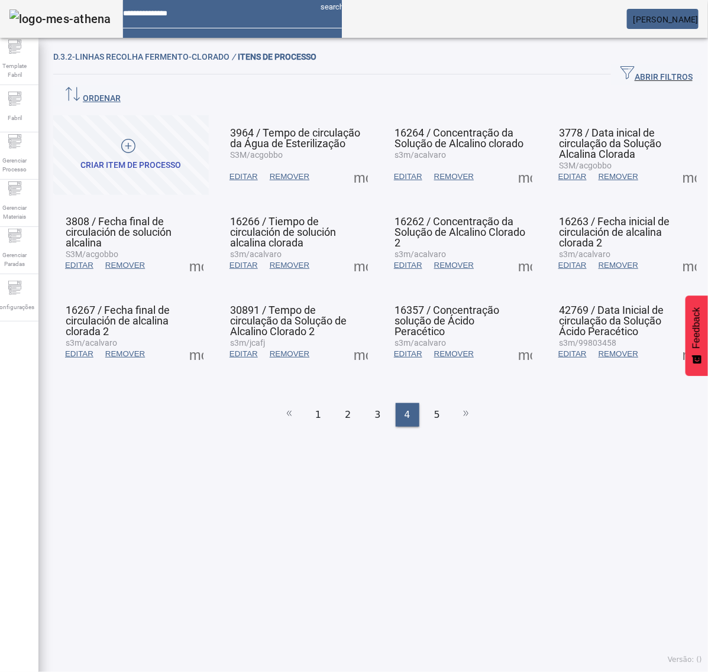
click at [675, 163] on span at bounding box center [689, 177] width 28 height 28
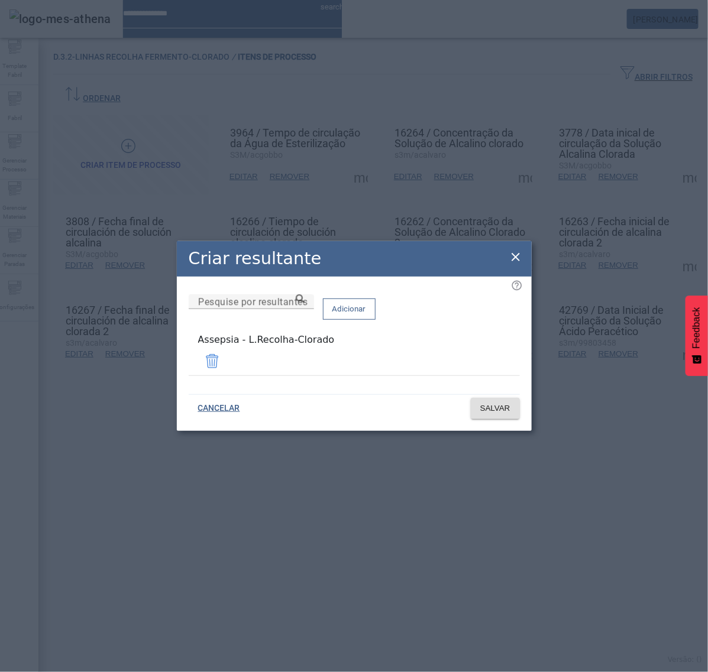
click at [514, 261] on icon at bounding box center [515, 257] width 8 height 8
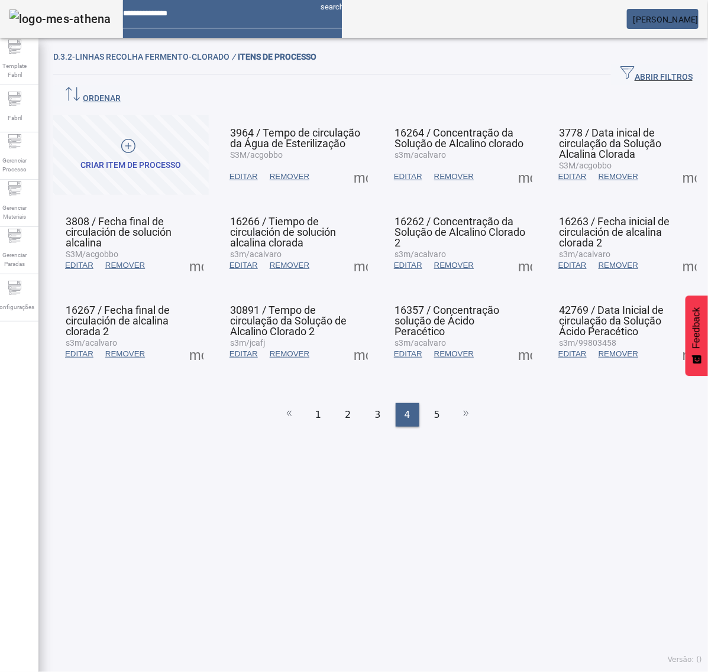
click at [197, 251] on span at bounding box center [196, 265] width 28 height 28
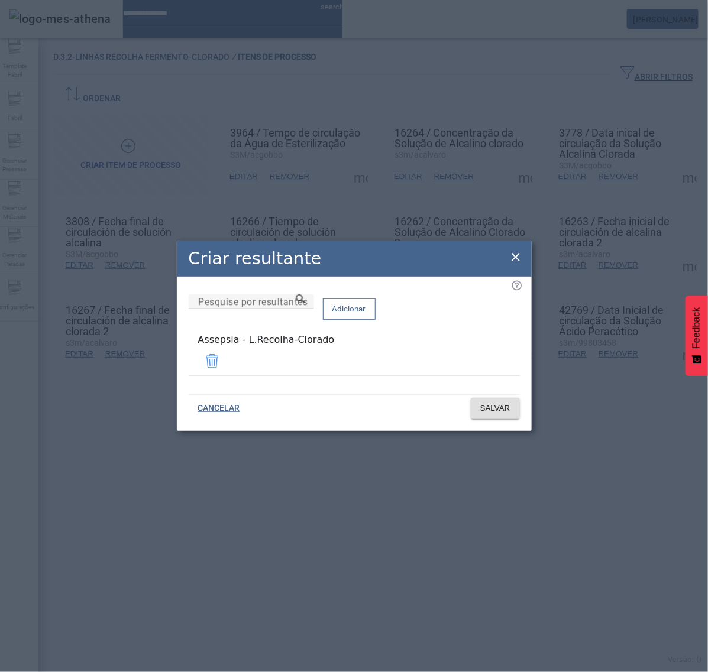
click at [517, 261] on icon at bounding box center [515, 257] width 8 height 8
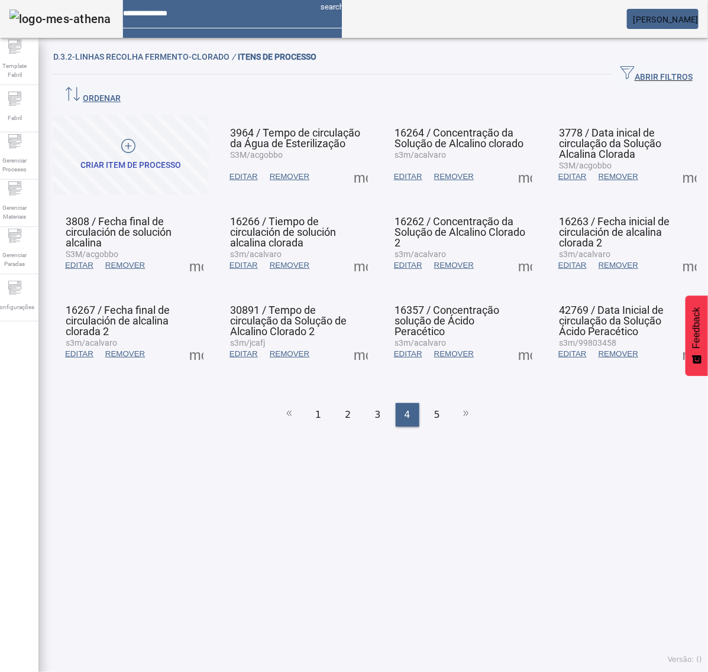
click at [346, 251] on span at bounding box center [360, 265] width 28 height 28
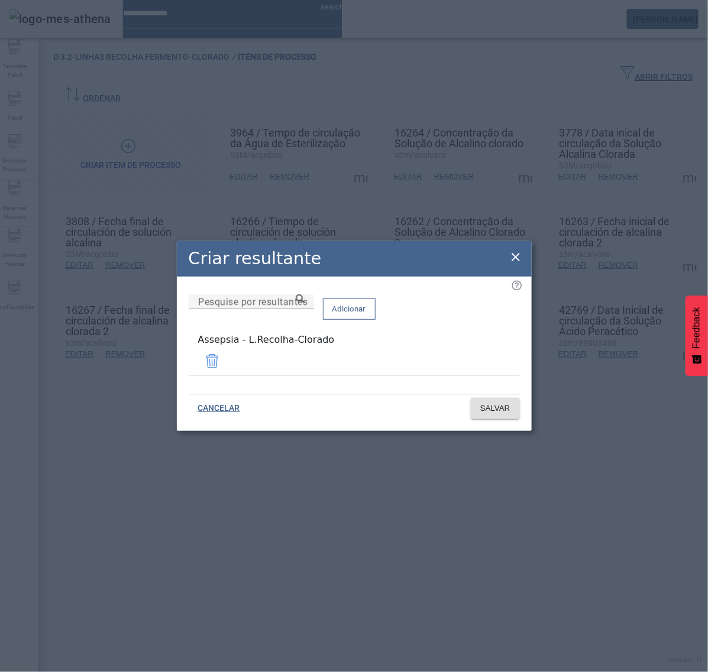
click at [516, 258] on icon at bounding box center [515, 257] width 14 height 14
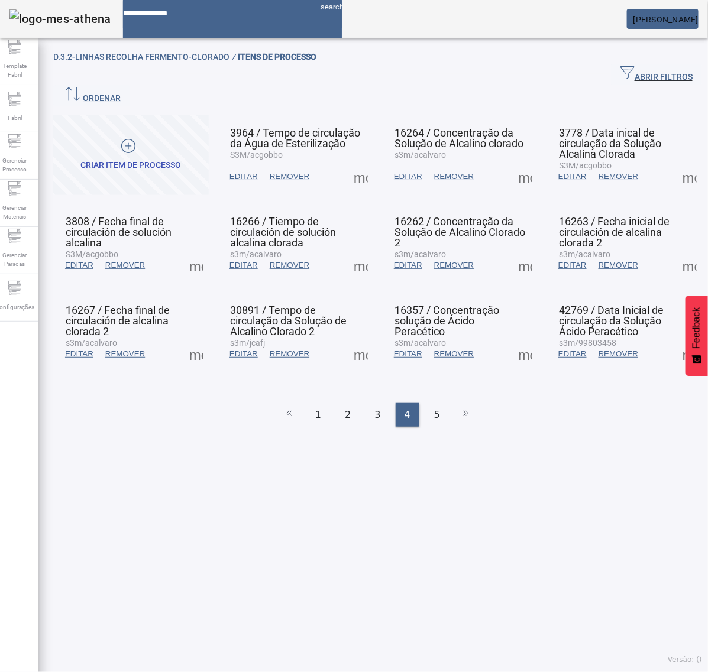
click at [513, 251] on span at bounding box center [525, 265] width 28 height 28
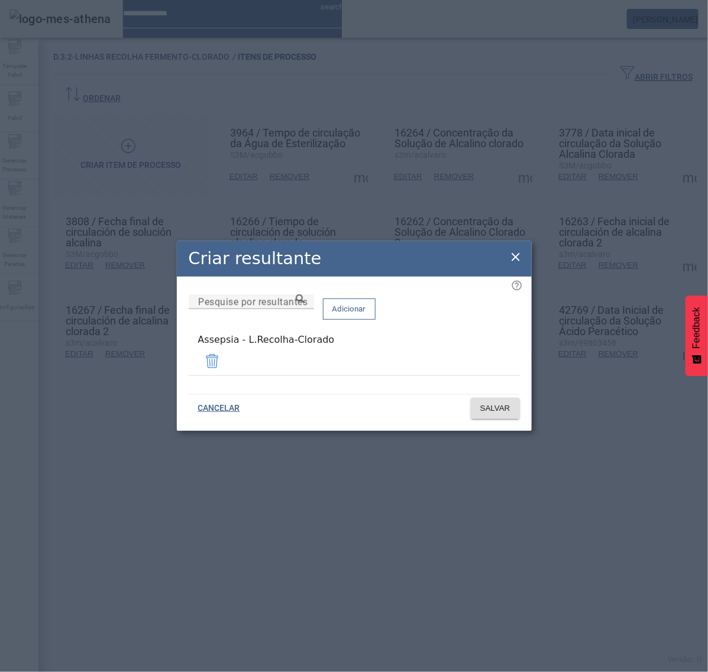
drag, startPoint x: 516, startPoint y: 258, endPoint x: 523, endPoint y: 260, distance: 7.9
click at [518, 260] on icon at bounding box center [515, 257] width 14 height 14
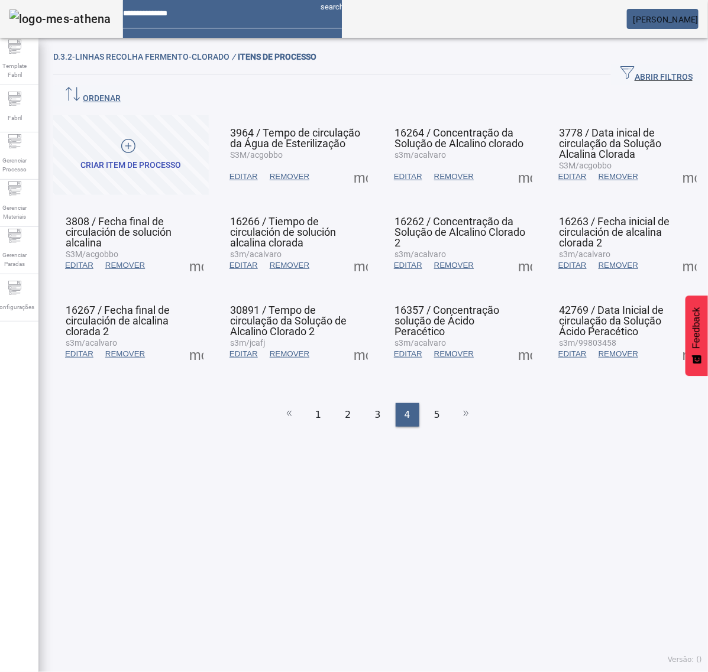
click at [675, 251] on span at bounding box center [689, 265] width 28 height 28
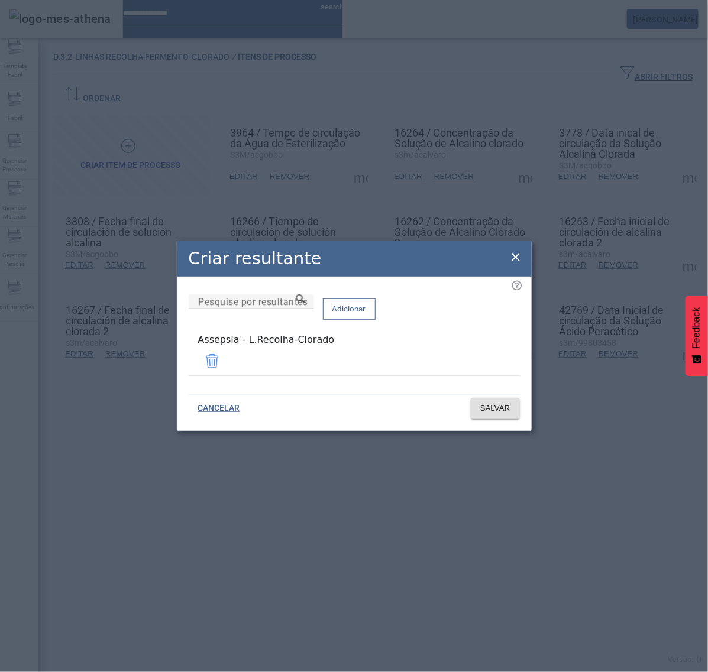
click at [521, 260] on icon at bounding box center [515, 257] width 14 height 14
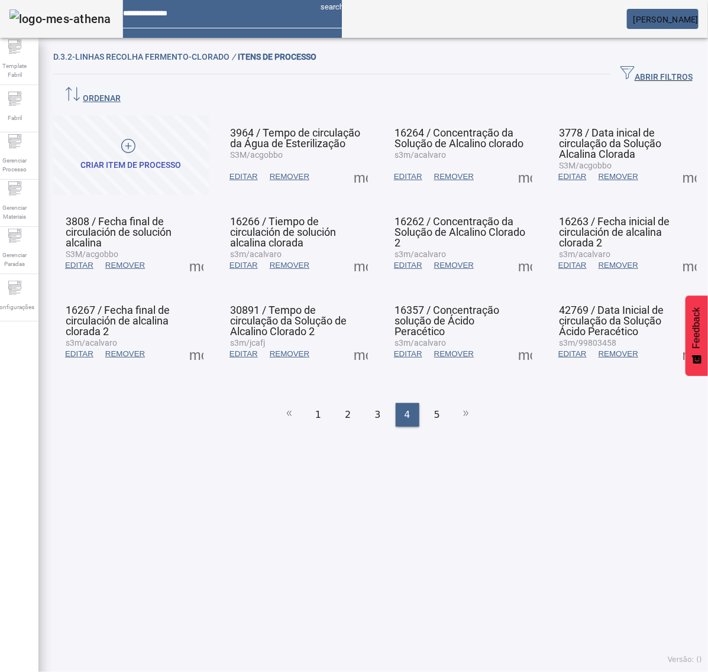
click at [193, 340] on span at bounding box center [196, 354] width 28 height 28
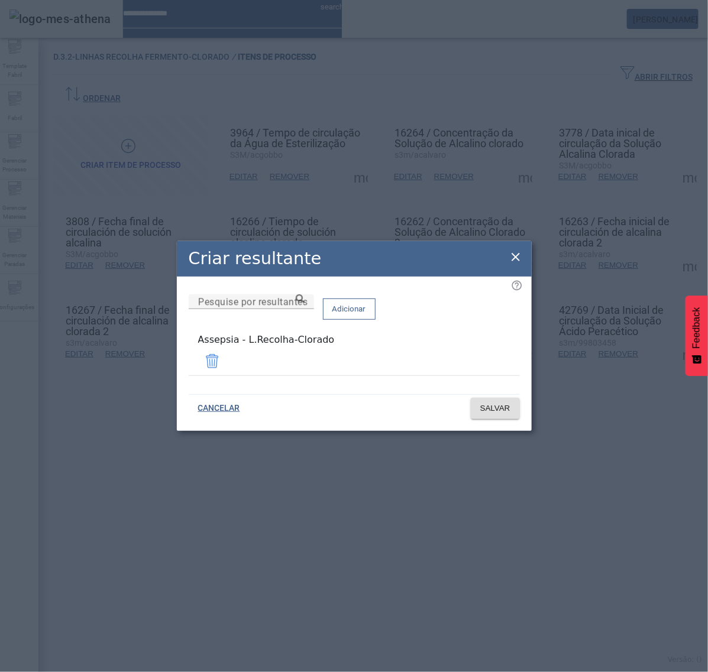
click at [516, 257] on icon at bounding box center [515, 257] width 14 height 14
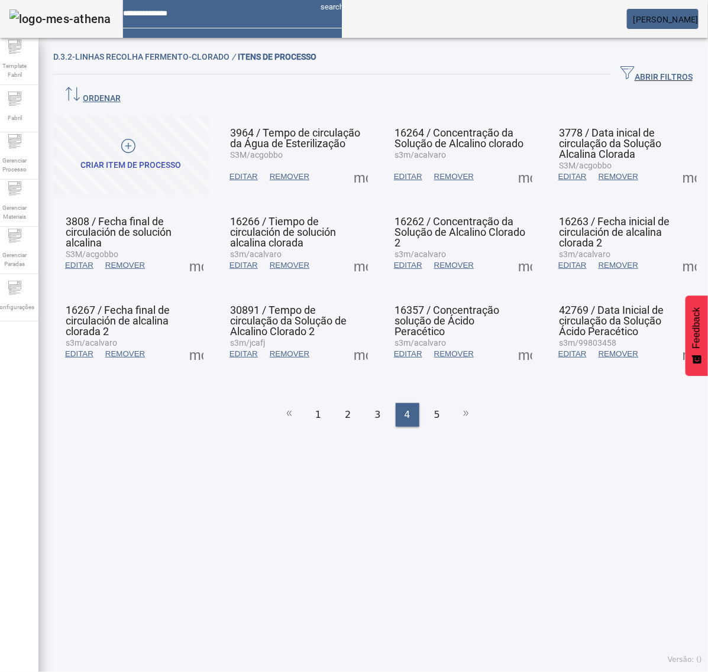
click at [357, 340] on span at bounding box center [360, 354] width 28 height 28
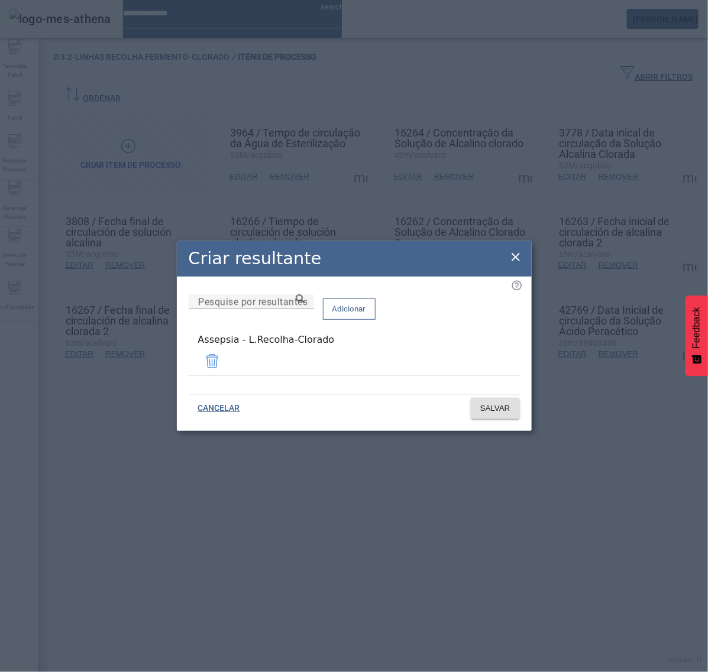
click at [516, 254] on icon at bounding box center [515, 257] width 14 height 14
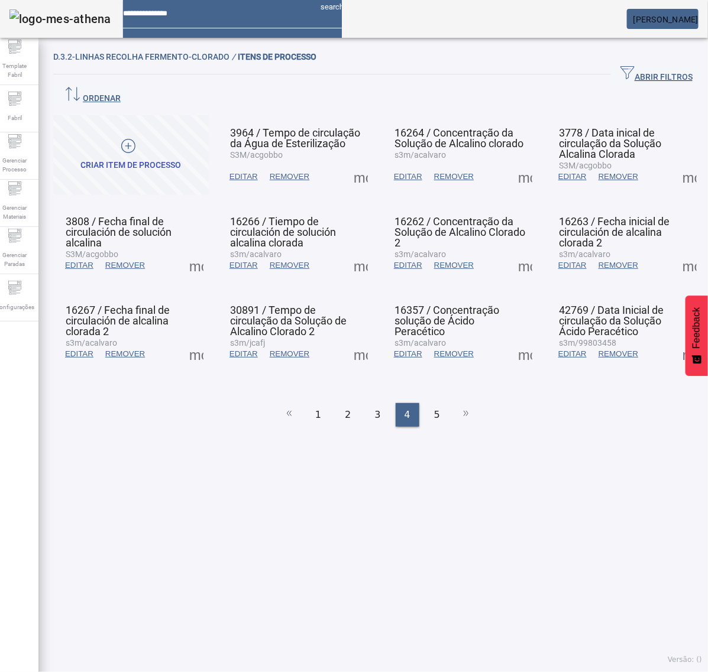
click at [511, 340] on span at bounding box center [525, 354] width 28 height 28
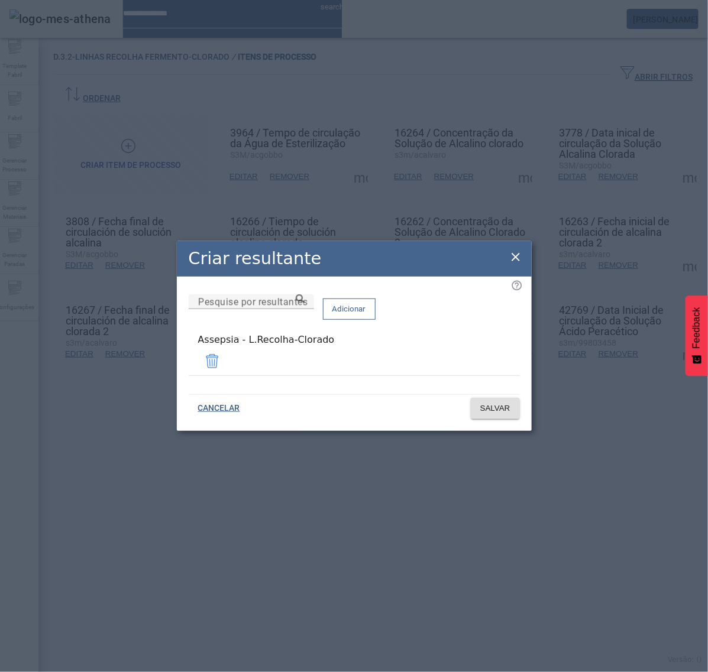
drag, startPoint x: 513, startPoint y: 254, endPoint x: 560, endPoint y: 290, distance: 58.7
click at [515, 254] on icon at bounding box center [515, 257] width 14 height 14
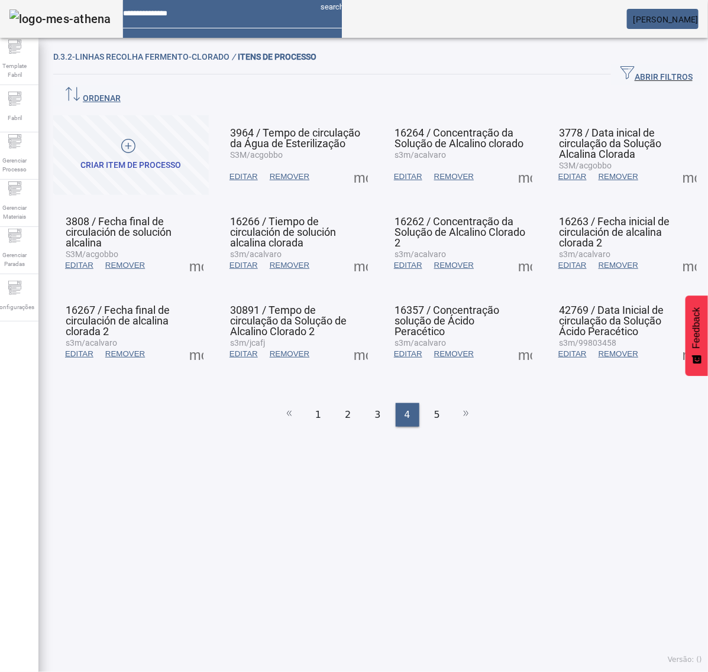
click at [675, 340] on span at bounding box center [689, 354] width 28 height 28
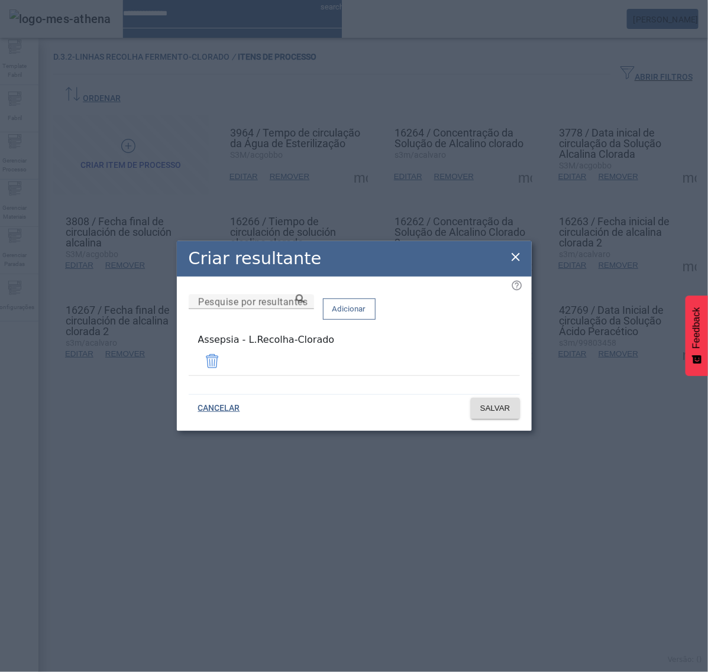
drag, startPoint x: 513, startPoint y: 259, endPoint x: 513, endPoint y: 267, distance: 7.7
click at [514, 259] on icon at bounding box center [515, 257] width 14 height 14
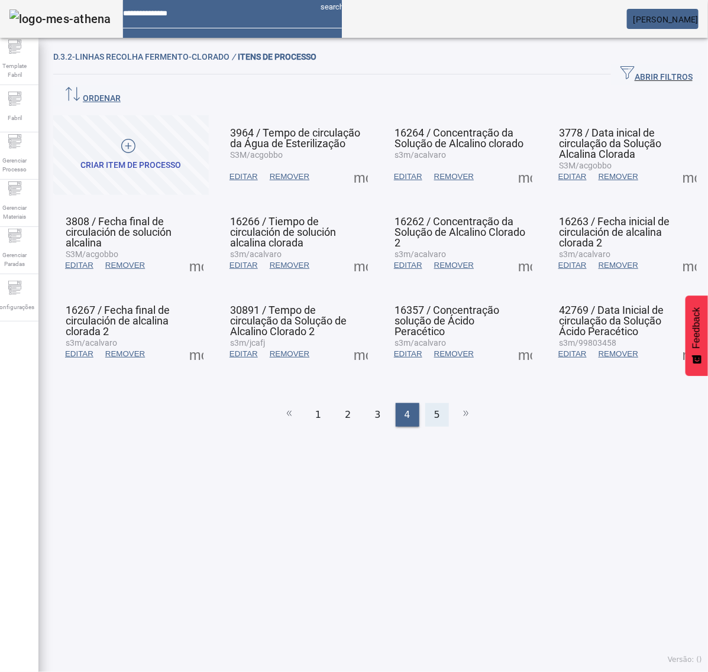
click at [434, 408] on span "5" at bounding box center [437, 415] width 6 height 14
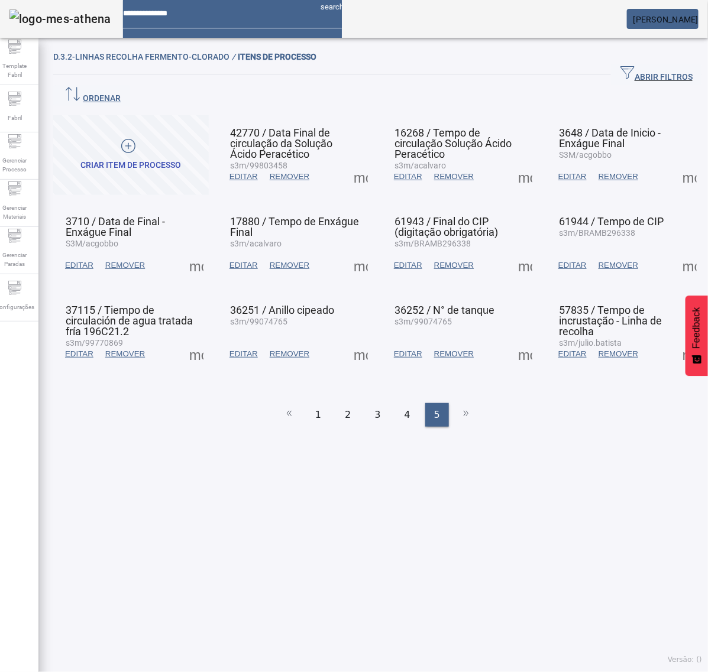
click at [352, 163] on span at bounding box center [360, 177] width 28 height 28
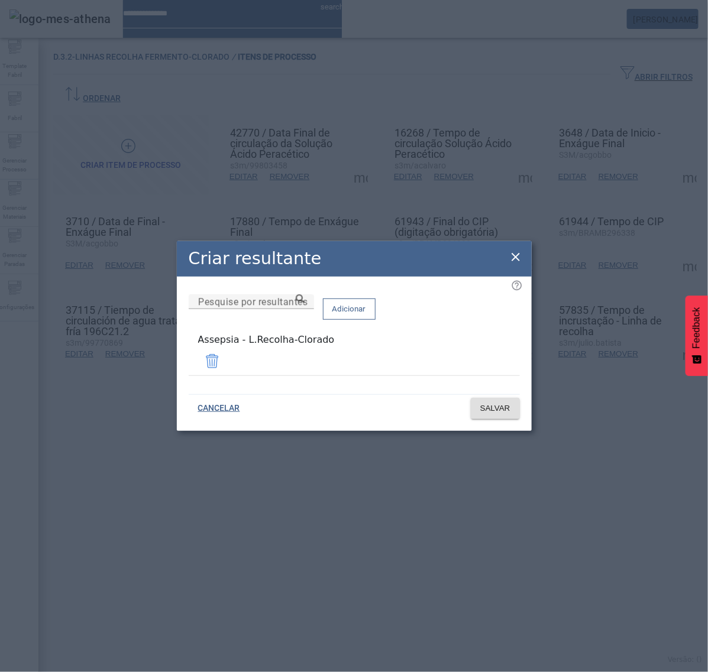
drag, startPoint x: 513, startPoint y: 261, endPoint x: 515, endPoint y: 226, distance: 35.5
click at [514, 260] on icon at bounding box center [515, 257] width 8 height 8
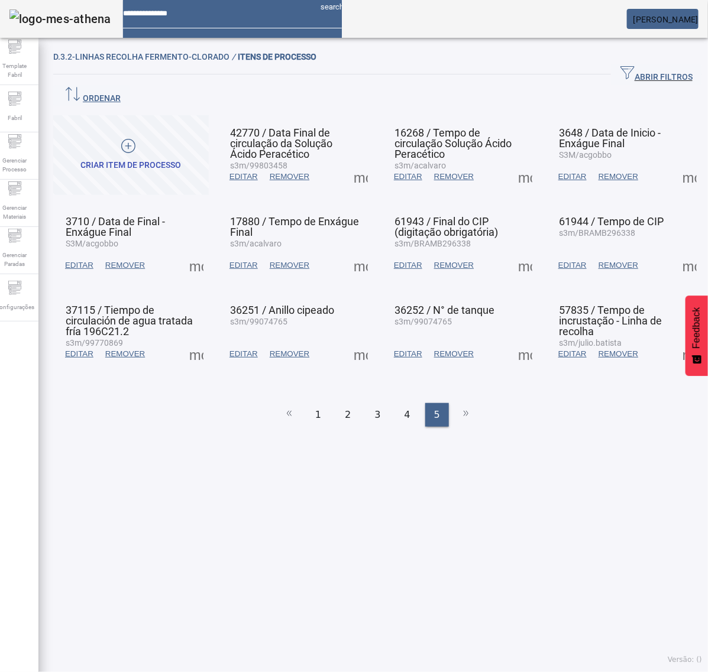
click at [511, 163] on span at bounding box center [525, 177] width 28 height 28
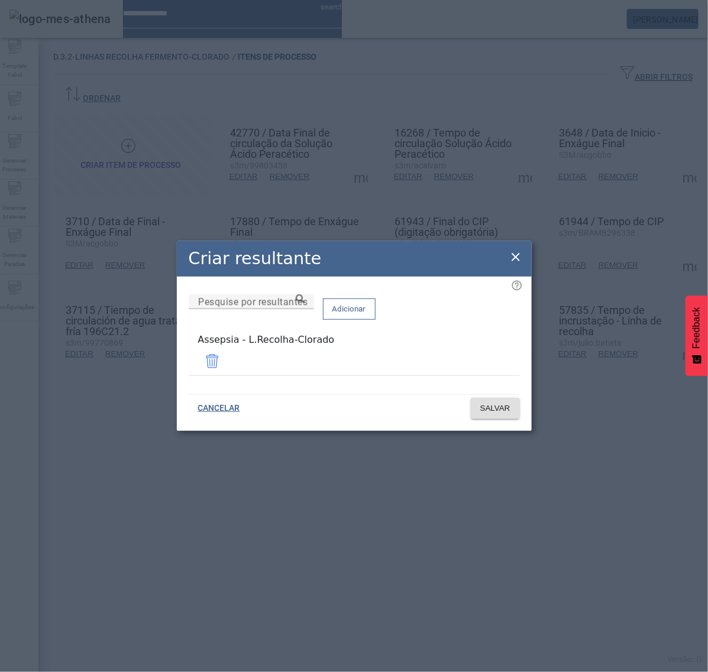
click at [512, 261] on icon at bounding box center [515, 257] width 14 height 14
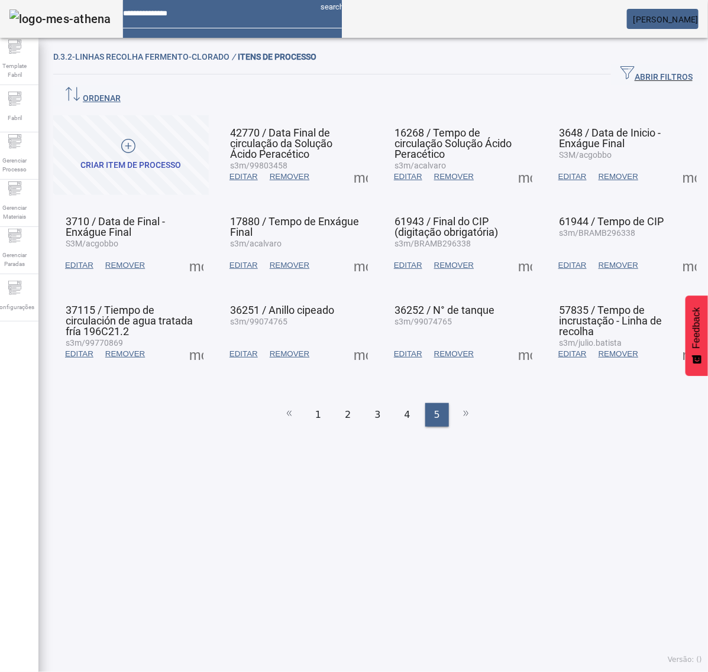
click at [675, 163] on span at bounding box center [689, 177] width 28 height 28
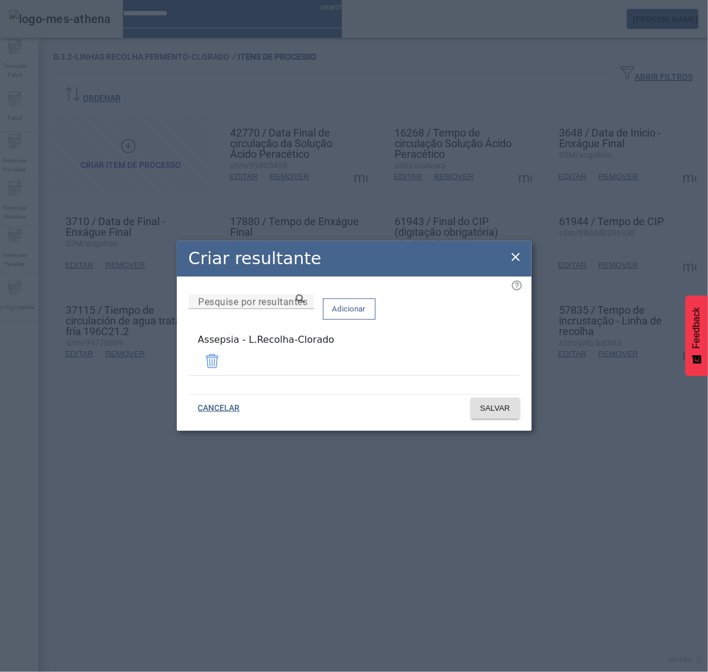
click at [515, 256] on icon at bounding box center [515, 257] width 14 height 14
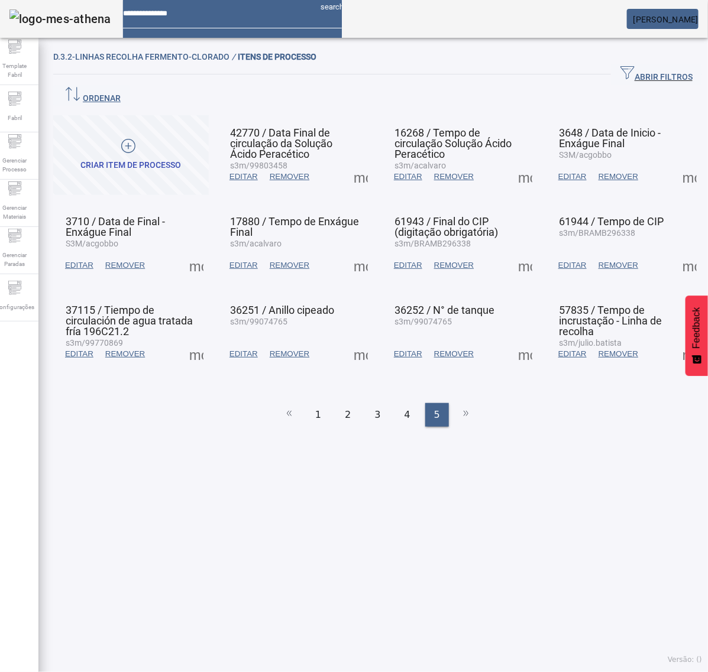
click at [198, 251] on span at bounding box center [196, 265] width 28 height 28
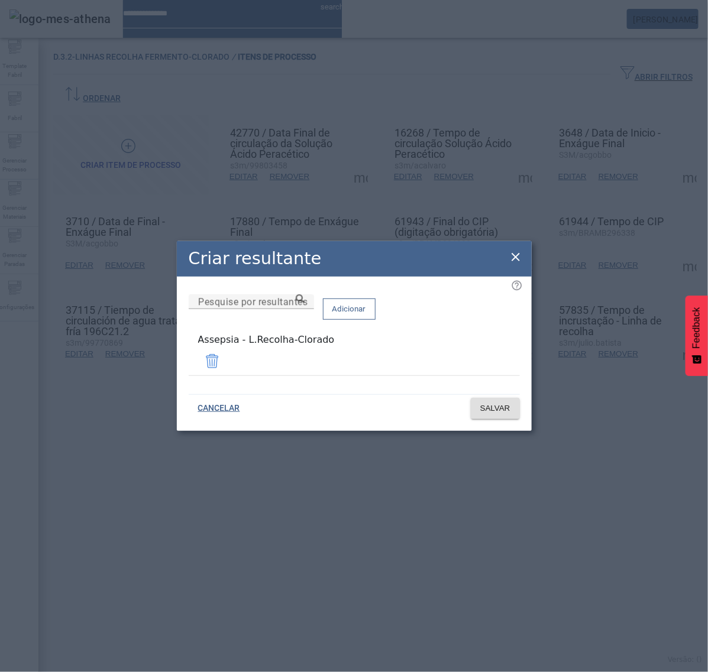
click at [511, 255] on icon at bounding box center [515, 257] width 14 height 14
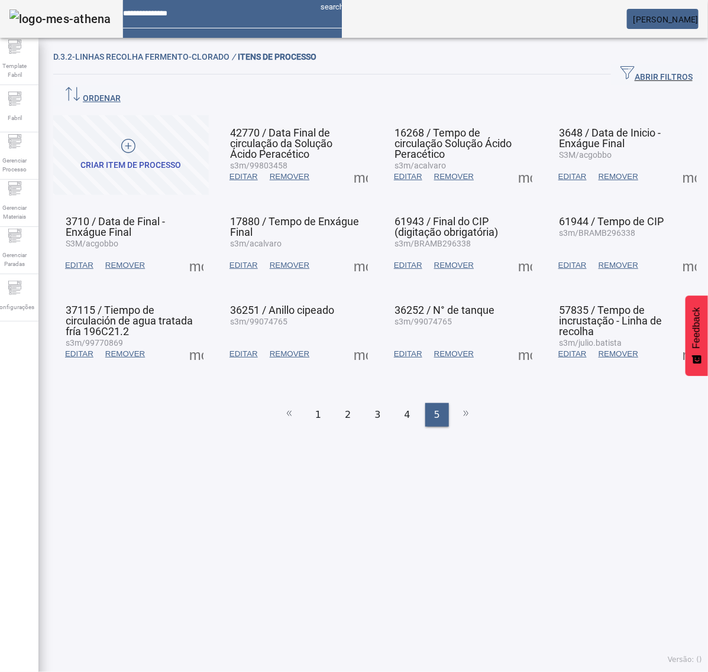
click at [357, 251] on span at bounding box center [360, 265] width 28 height 28
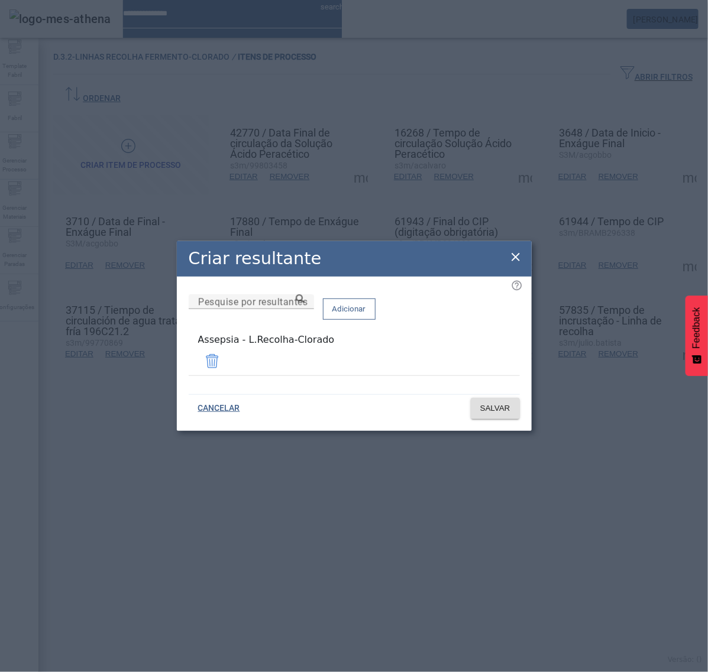
click at [517, 260] on icon at bounding box center [515, 257] width 14 height 14
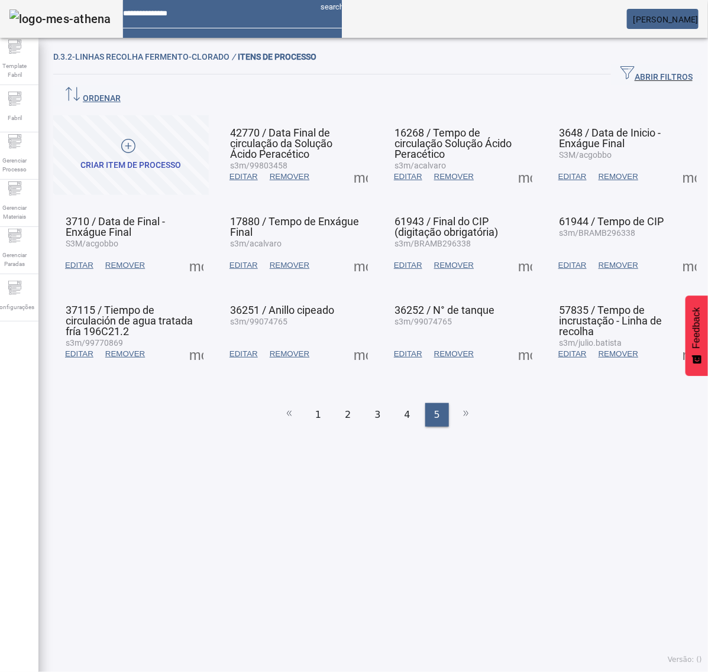
click at [513, 251] on span at bounding box center [525, 265] width 28 height 28
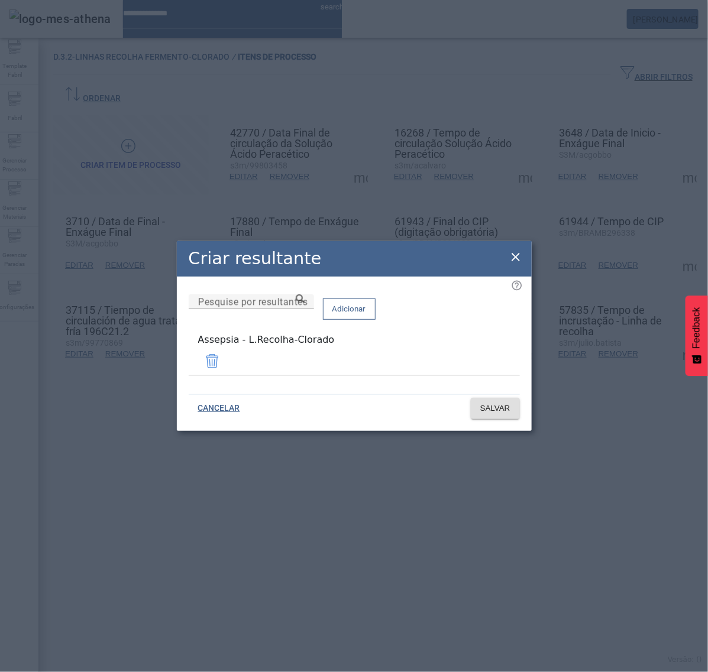
drag, startPoint x: 513, startPoint y: 259, endPoint x: 550, endPoint y: 257, distance: 36.7
click at [514, 258] on icon at bounding box center [515, 257] width 8 height 8
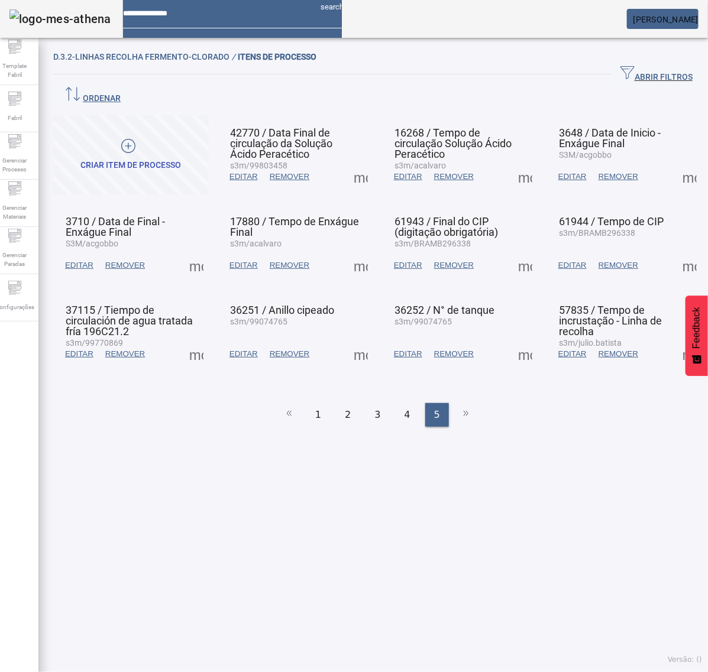
click at [675, 251] on span at bounding box center [689, 265] width 28 height 28
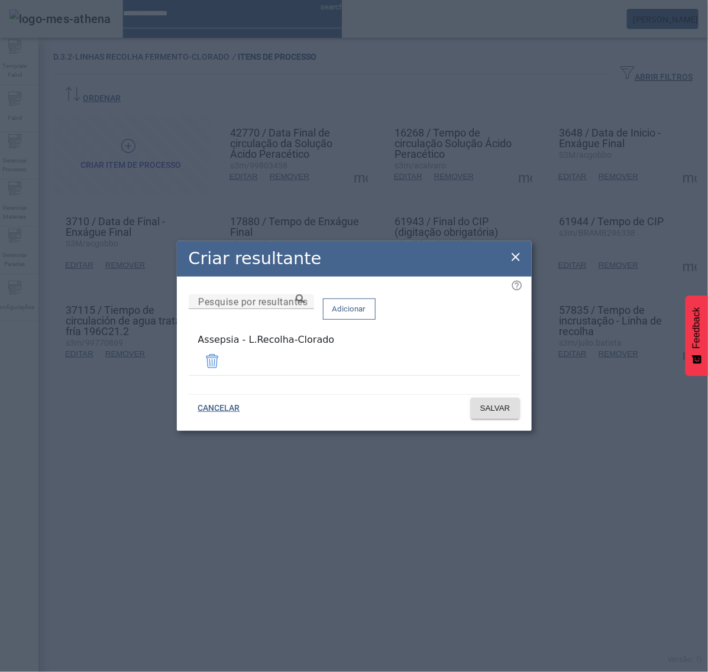
drag, startPoint x: 520, startPoint y: 259, endPoint x: 501, endPoint y: 257, distance: 19.0
click at [521, 258] on icon at bounding box center [515, 257] width 14 height 14
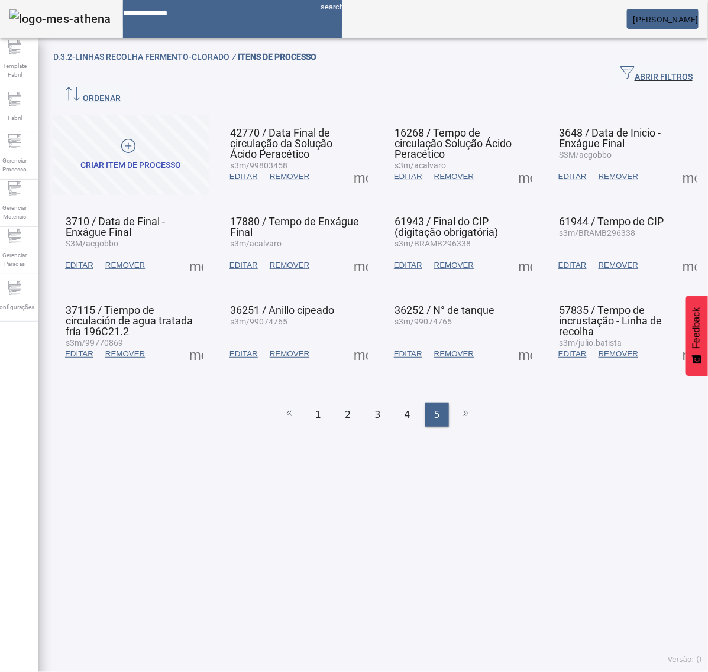
click at [197, 340] on span at bounding box center [196, 354] width 28 height 28
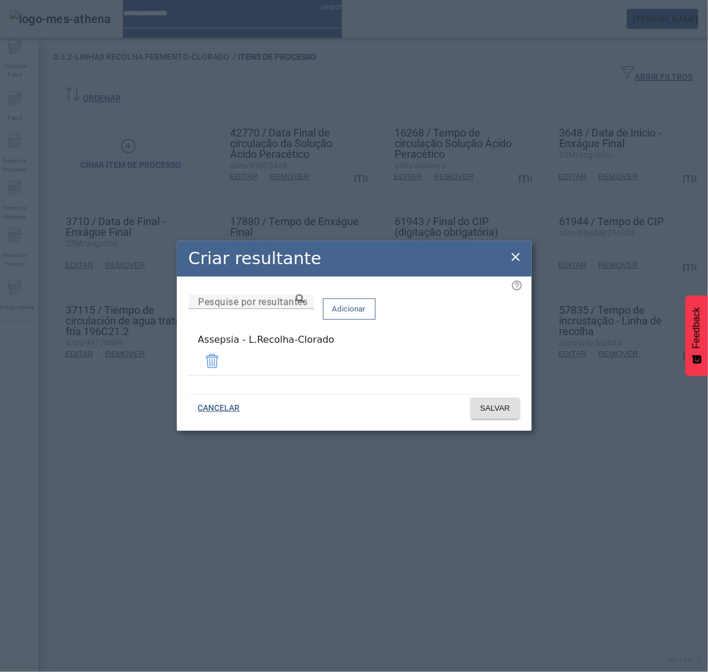
click at [519, 252] on div "Criar resultante" at bounding box center [354, 258] width 355 height 35
click at [513, 260] on icon at bounding box center [515, 257] width 14 height 14
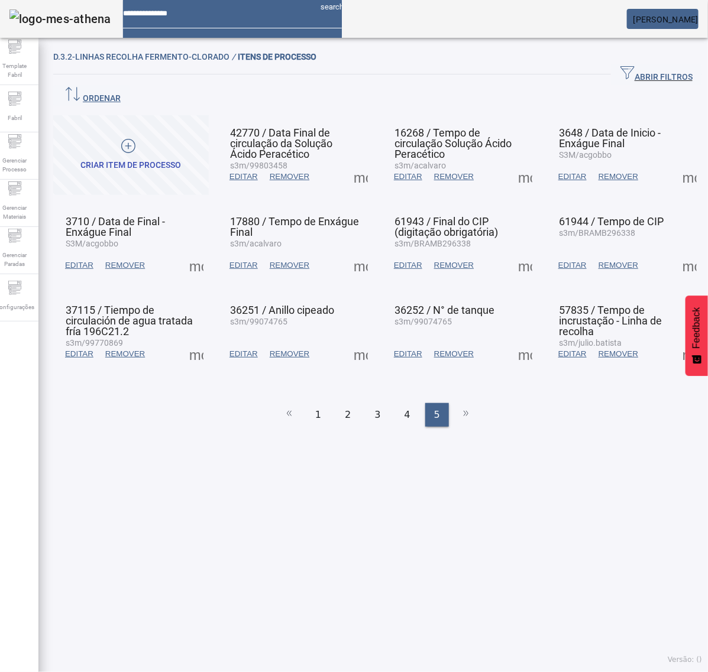
click at [351, 340] on span at bounding box center [360, 354] width 28 height 28
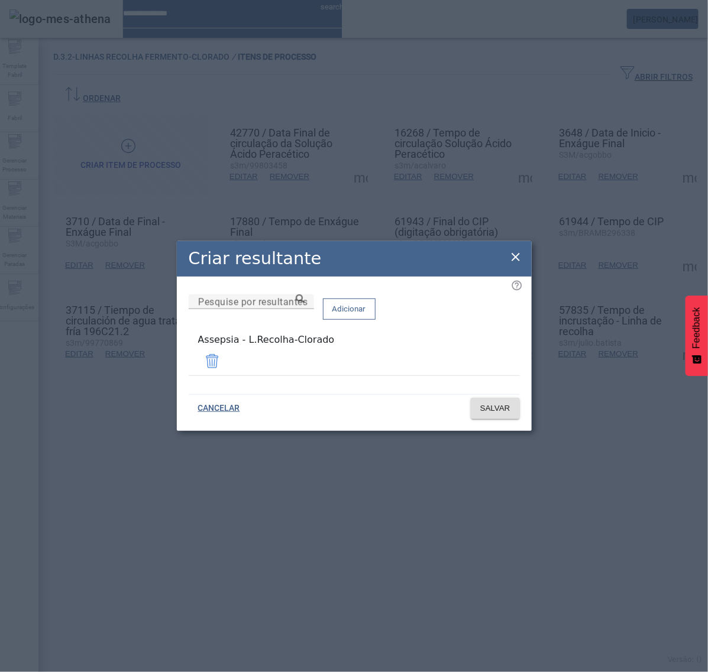
click at [514, 258] on icon at bounding box center [515, 257] width 8 height 8
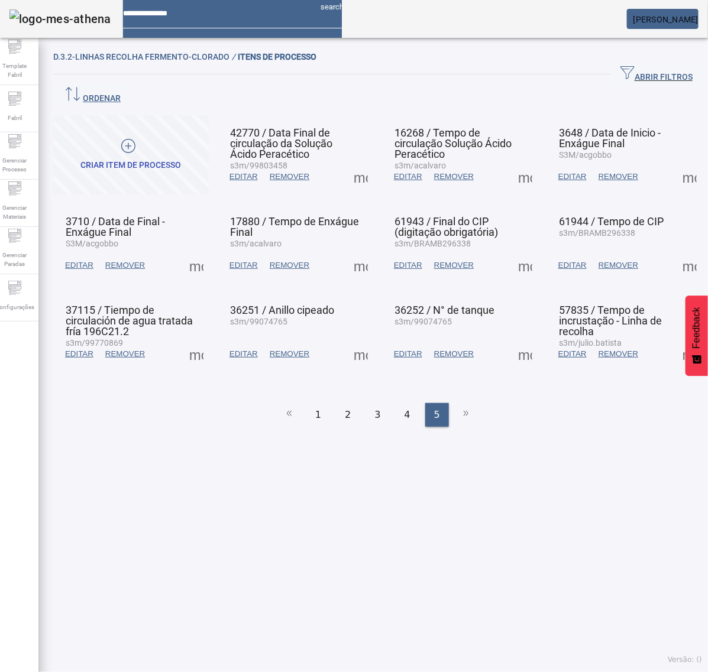
click at [513, 340] on span at bounding box center [525, 354] width 28 height 28
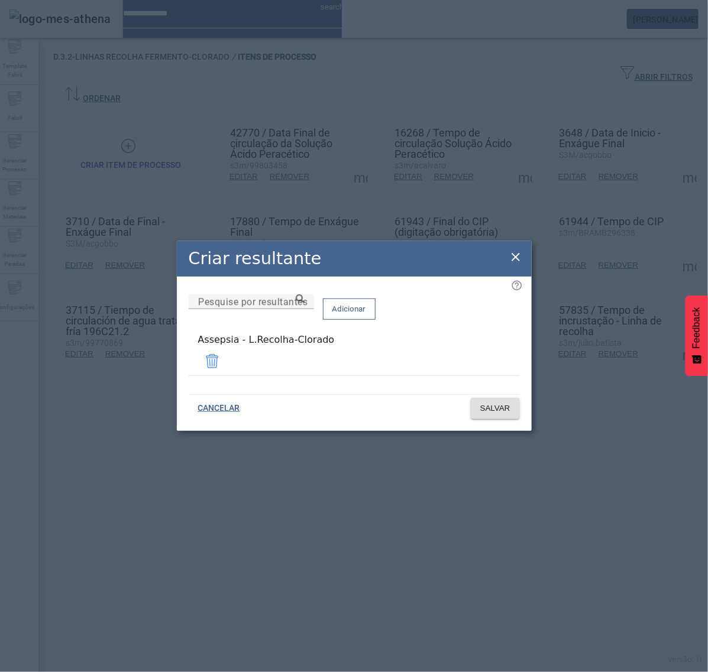
click at [517, 257] on icon at bounding box center [515, 257] width 14 height 14
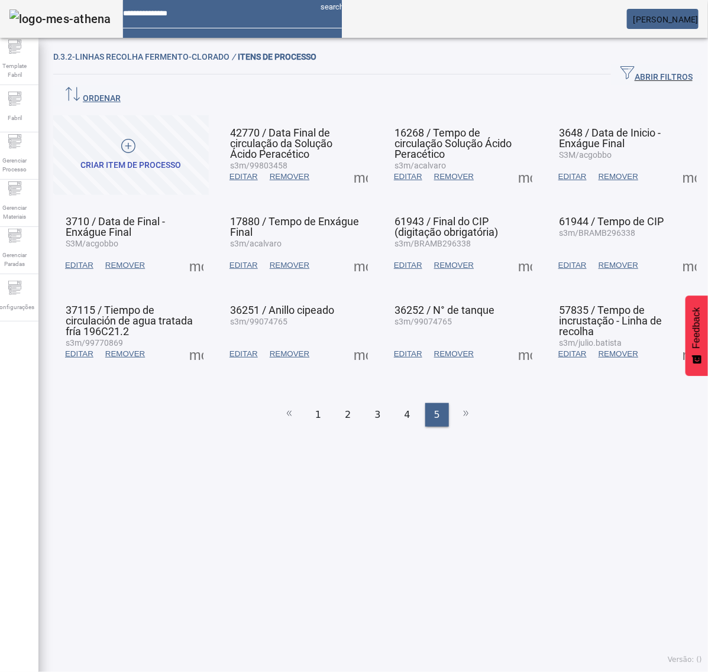
click at [675, 340] on span at bounding box center [689, 354] width 28 height 28
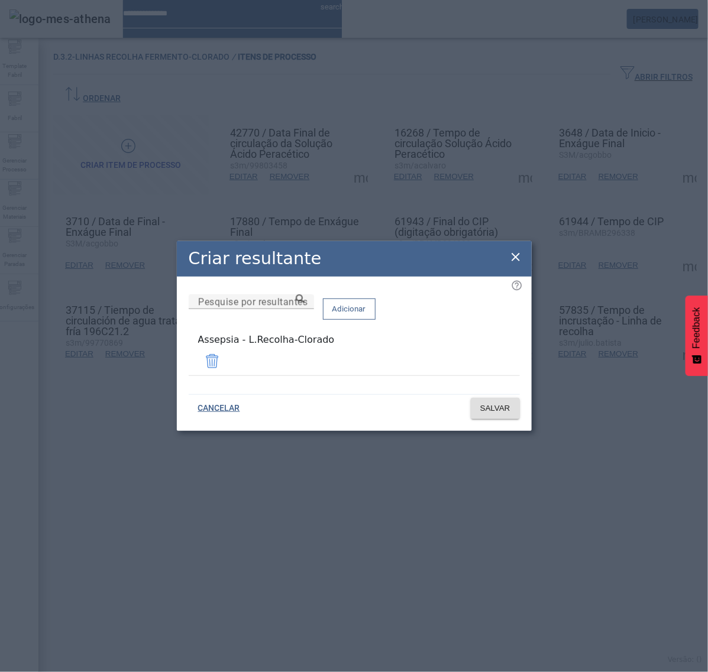
click at [511, 261] on icon at bounding box center [515, 257] width 14 height 14
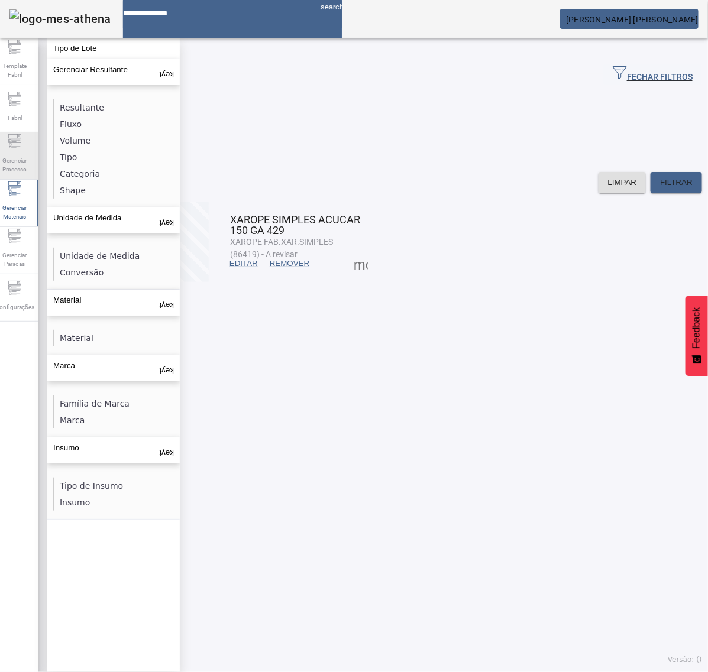
click at [3, 145] on div "Gerenciar Processo" at bounding box center [14, 155] width 47 height 47
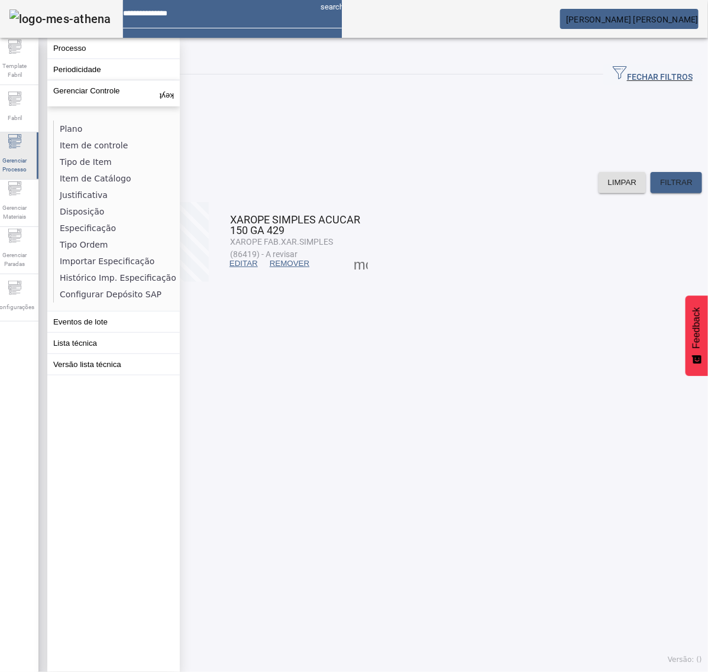
click at [28, 155] on span "Gerenciar Processo" at bounding box center [14, 165] width 35 height 25
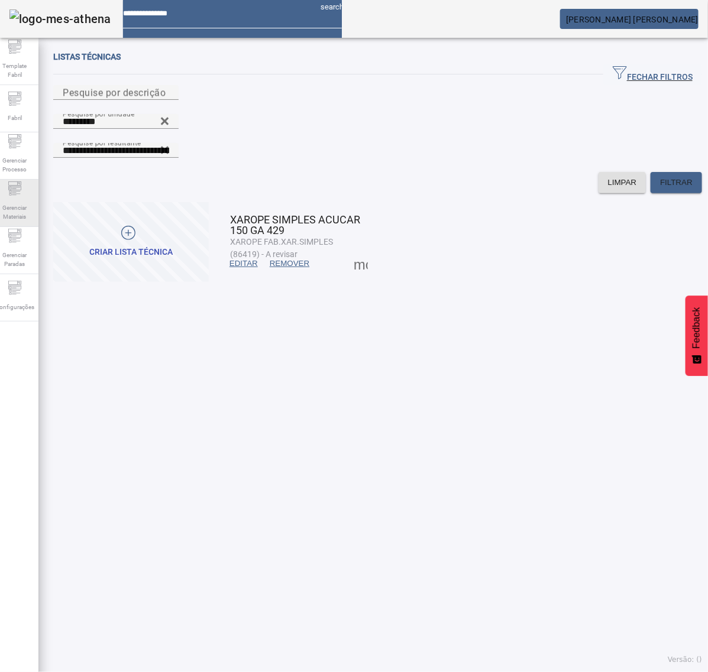
click at [16, 201] on span "Gerenciar Materiais" at bounding box center [14, 212] width 35 height 25
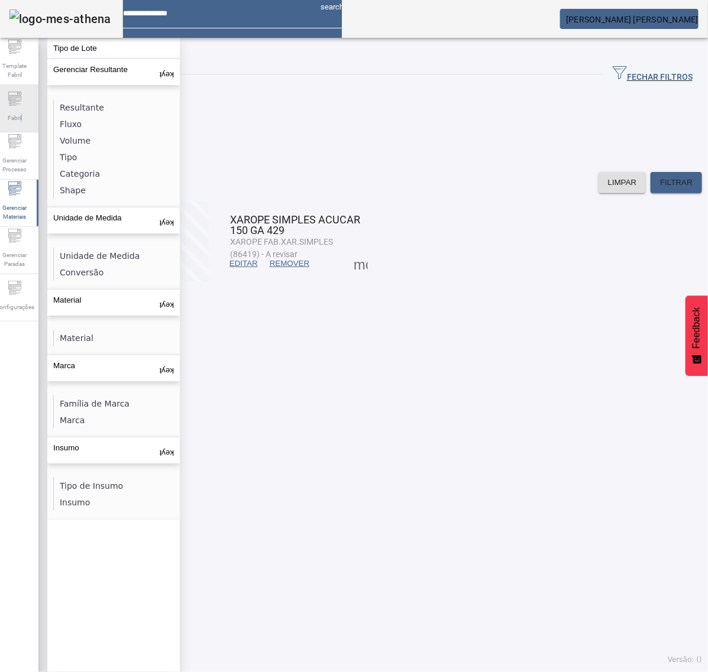
click at [25, 114] on span "Fabril" at bounding box center [14, 118] width 21 height 16
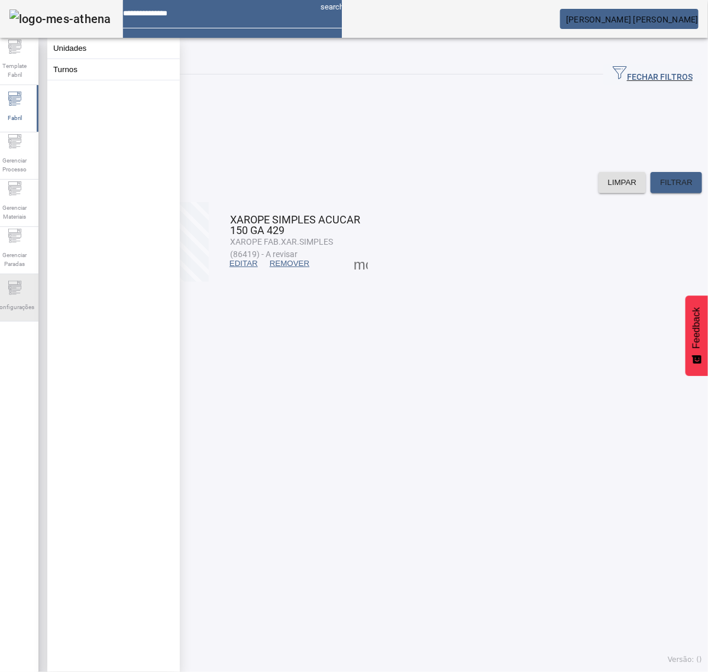
click at [31, 302] on span "Configurações" at bounding box center [15, 307] width 46 height 16
click at [34, 114] on div "Fabril" at bounding box center [14, 108] width 47 height 47
drag, startPoint x: 25, startPoint y: 148, endPoint x: 28, endPoint y: 155, distance: 7.4
click at [22, 148] on icon at bounding box center [15, 141] width 14 height 14
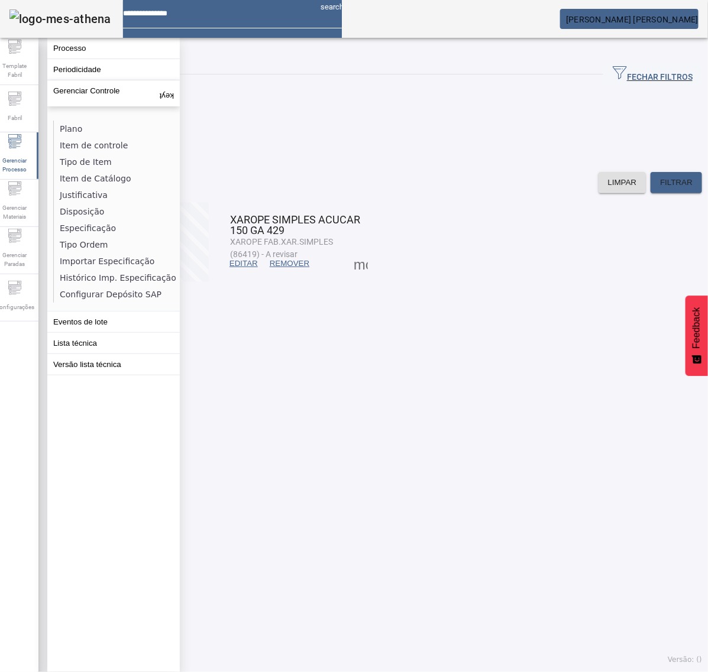
click at [110, 177] on li "Item de Catálogo" at bounding box center [116, 178] width 125 height 17
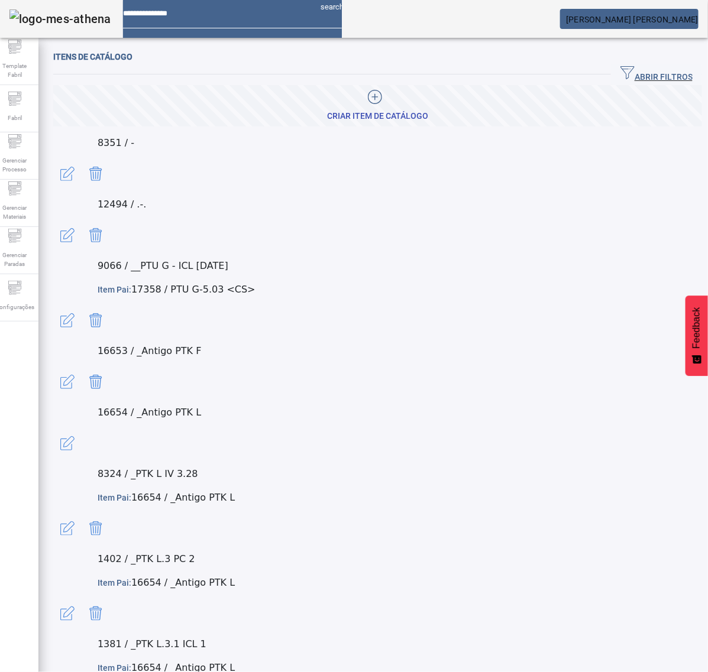
drag, startPoint x: 623, startPoint y: 72, endPoint x: 412, endPoint y: 104, distance: 213.0
click at [623, 72] on span "ABRIR FILTROS" at bounding box center [656, 75] width 72 height 18
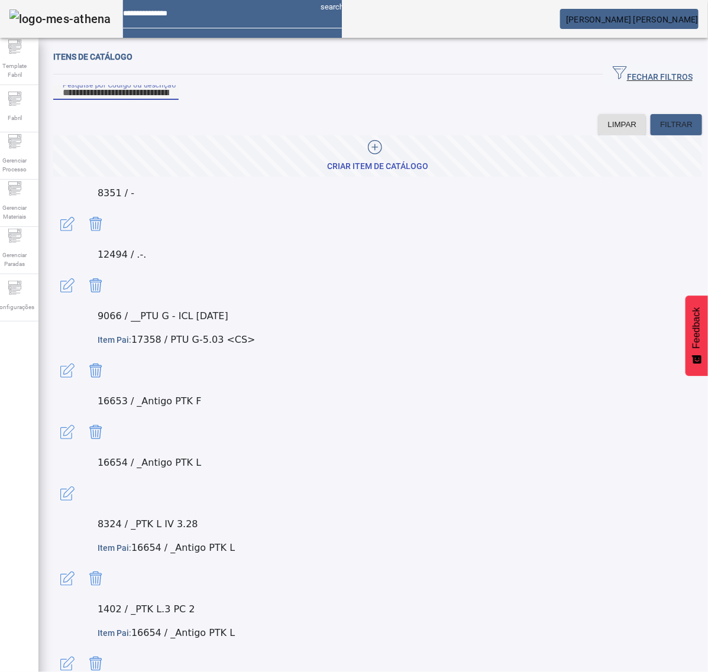
drag, startPoint x: 278, startPoint y: 108, endPoint x: 218, endPoint y: 114, distance: 60.5
click at [169, 100] on div "Pesquise por Código ou descrição" at bounding box center [116, 92] width 106 height 15
paste input "**********"
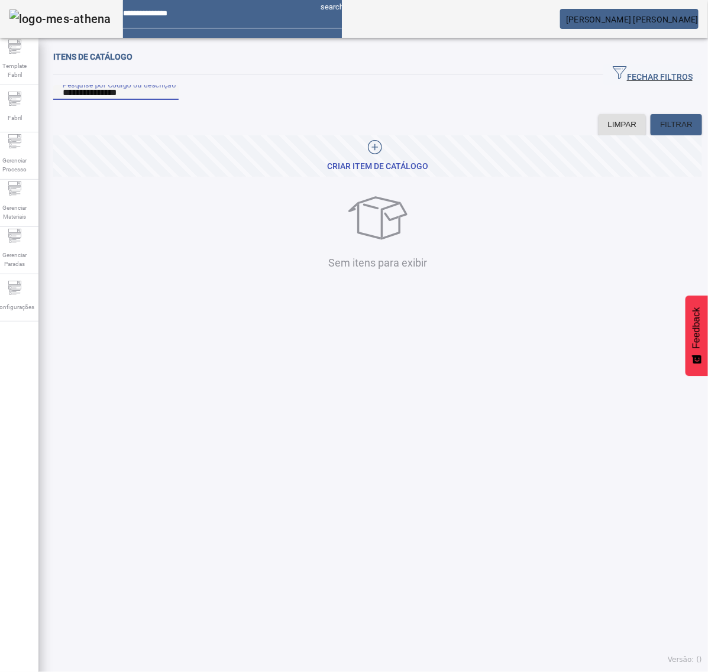
click at [169, 100] on input "**********" at bounding box center [116, 93] width 106 height 14
click at [145, 100] on input "**********" at bounding box center [116, 93] width 106 height 14
click at [104, 100] on input "**********" at bounding box center [116, 93] width 106 height 14
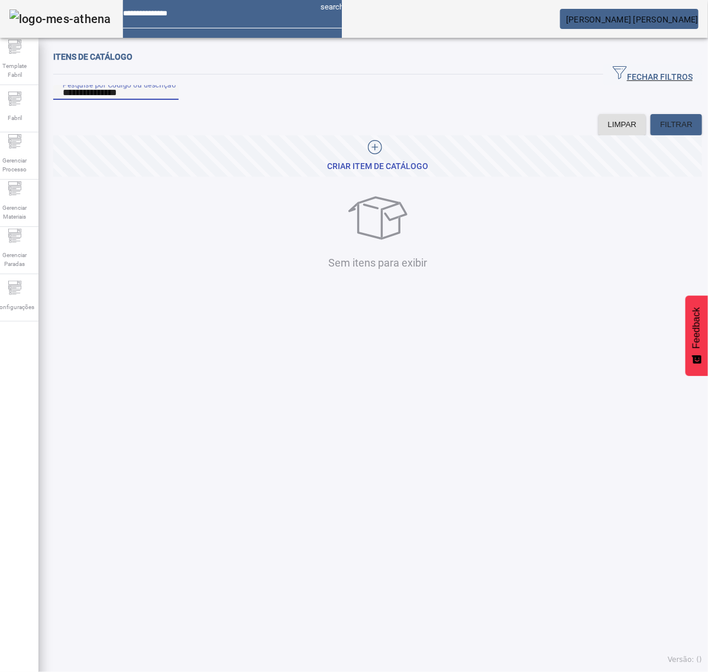
type input "**********"
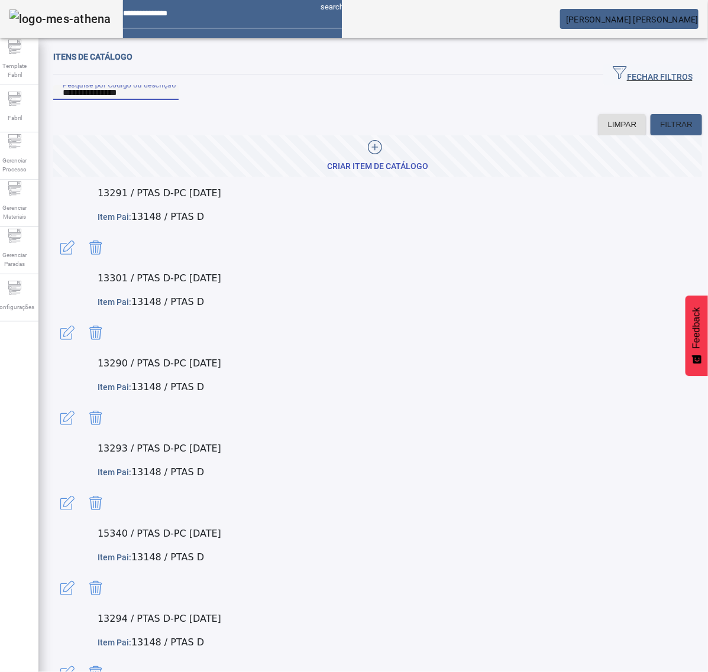
click at [82, 234] on span "button" at bounding box center [67, 248] width 28 height 28
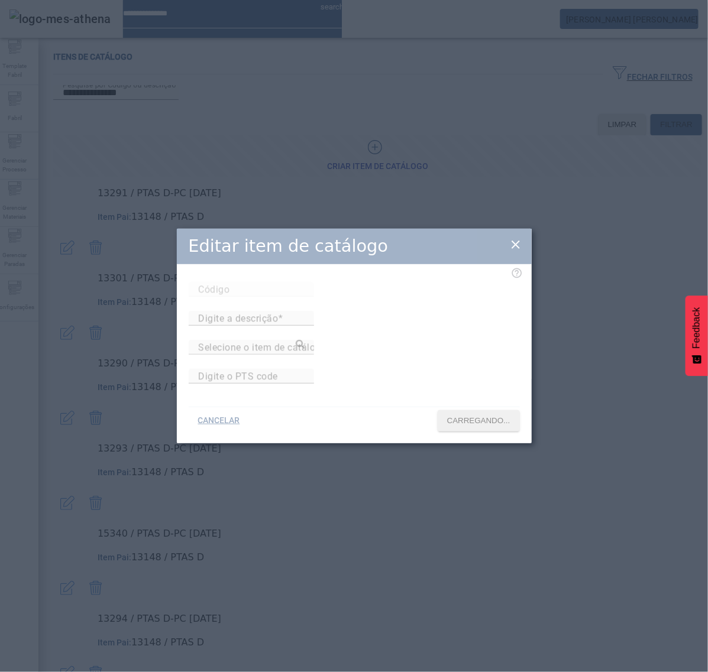
type input "*****"
type input "**********"
type input "******"
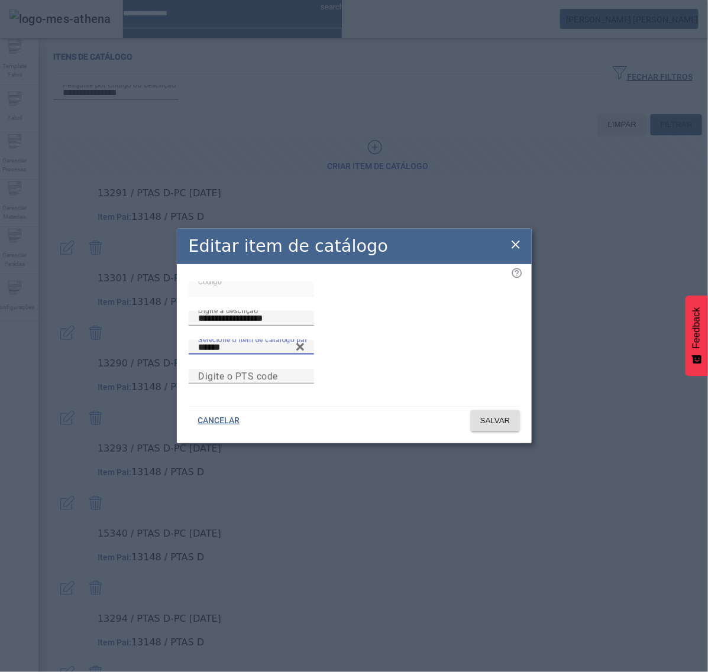
drag, startPoint x: 190, startPoint y: 343, endPoint x: 161, endPoint y: 344, distance: 29.0
click at [161, 344] on div "**********" at bounding box center [354, 336] width 708 height 672
click at [512, 241] on icon at bounding box center [515, 245] width 8 height 8
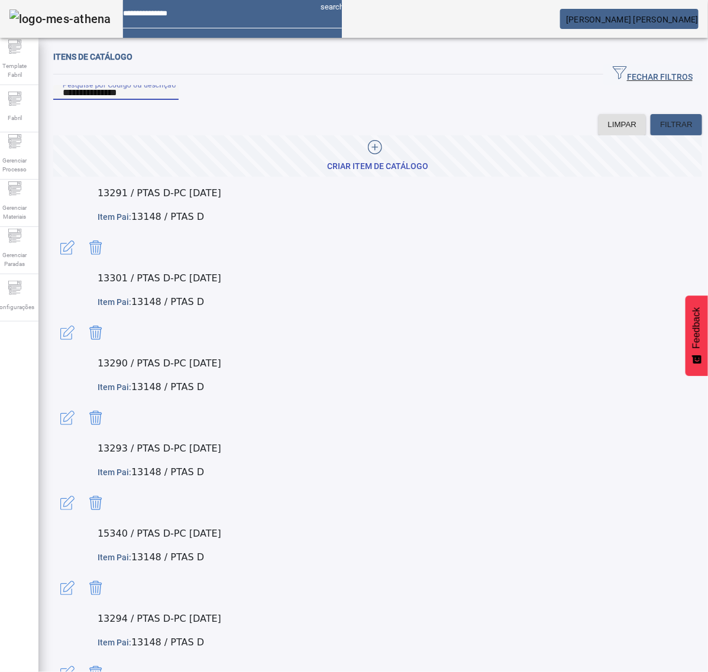
click at [107, 100] on input "**********" at bounding box center [116, 93] width 106 height 14
type input "**********"
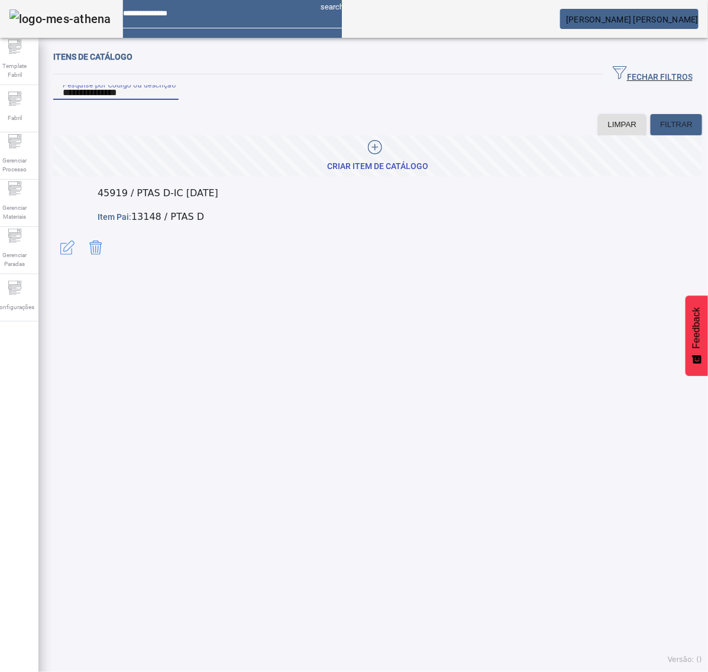
click at [82, 234] on span "button" at bounding box center [67, 248] width 28 height 28
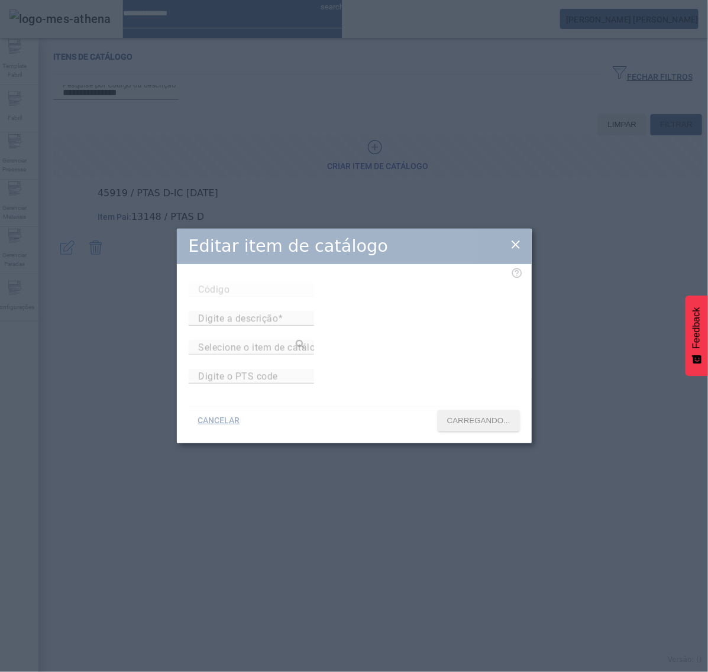
type input "*****"
type input "**********"
type input "******"
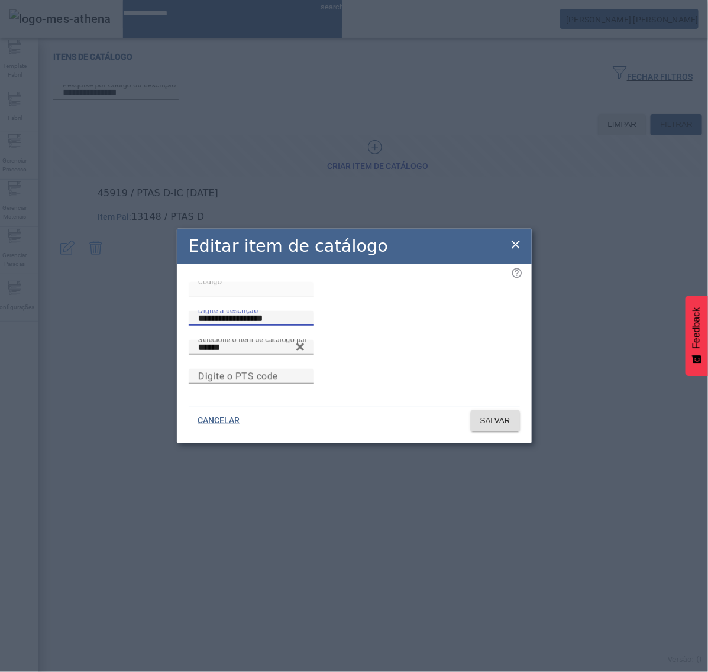
drag, startPoint x: 410, startPoint y: 293, endPoint x: 170, endPoint y: 297, distance: 239.5
click at [172, 297] on div "**********" at bounding box center [354, 336] width 708 height 672
drag, startPoint x: 238, startPoint y: 338, endPoint x: 95, endPoint y: 330, distance: 143.9
click at [101, 330] on div "**********" at bounding box center [354, 336] width 708 height 672
drag, startPoint x: 441, startPoint y: 297, endPoint x: 181, endPoint y: 297, distance: 260.1
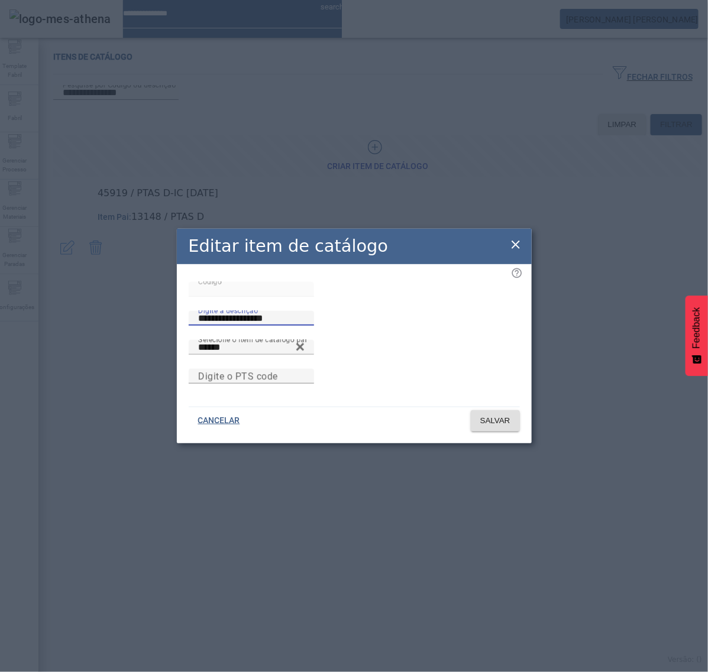
click at [191, 297] on div "**********" at bounding box center [354, 311] width 331 height 58
click at [518, 238] on icon at bounding box center [515, 245] width 14 height 14
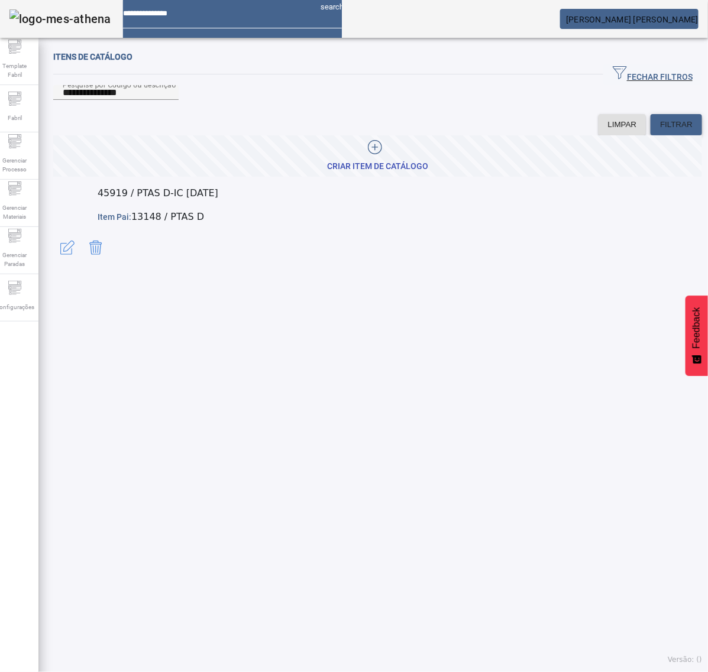
click at [668, 131] on span "FILTRAR" at bounding box center [676, 125] width 33 height 12
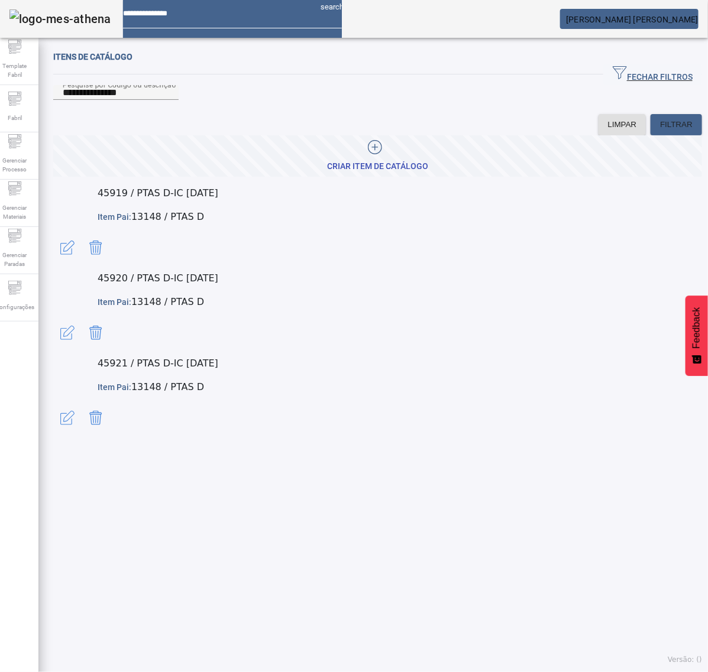
drag, startPoint x: 232, startPoint y: 216, endPoint x: 182, endPoint y: 213, distance: 51.0
click at [173, 200] on p "45919 / PTAS D-IC 03.01.01" at bounding box center [400, 193] width 604 height 14
click at [82, 234] on span "button" at bounding box center [67, 248] width 28 height 28
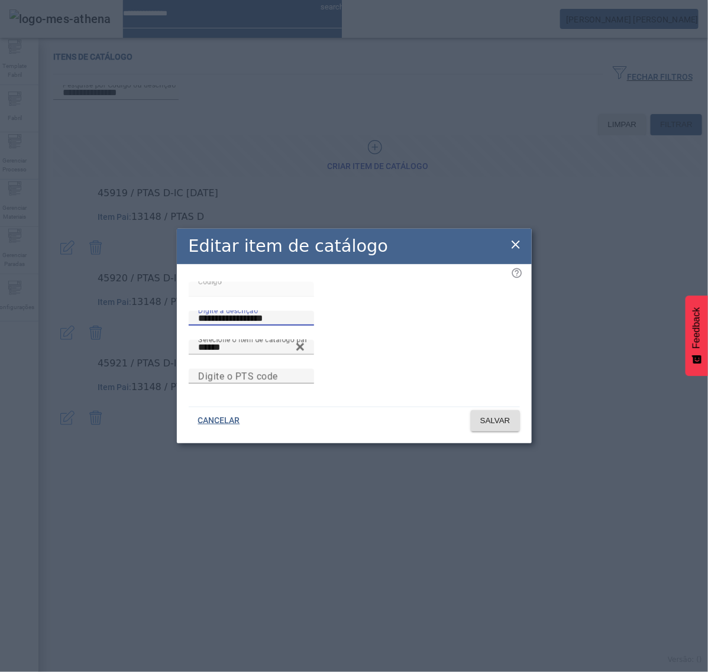
click at [235, 296] on div "**********" at bounding box center [354, 311] width 331 height 58
drag, startPoint x: 519, startPoint y: 228, endPoint x: 535, endPoint y: 237, distance: 18.3
click at [519, 238] on icon at bounding box center [515, 245] width 14 height 14
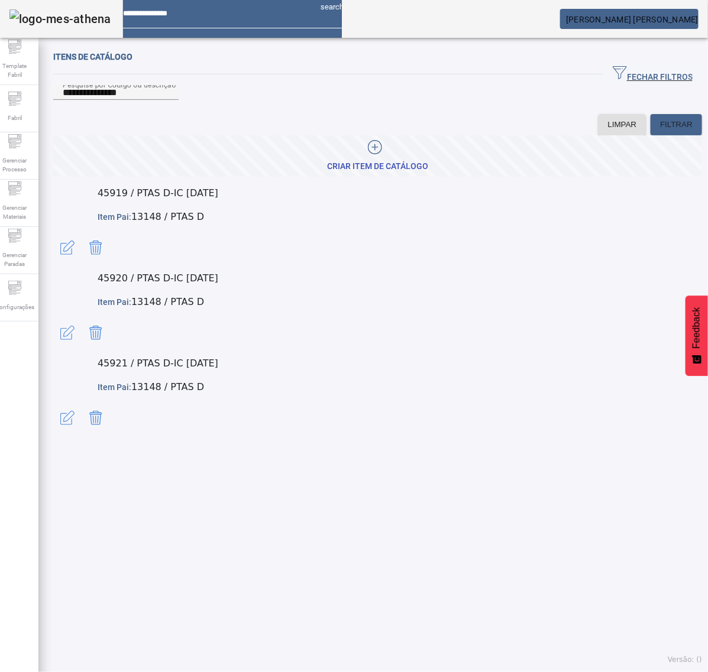
click at [82, 319] on span "button" at bounding box center [67, 333] width 28 height 28
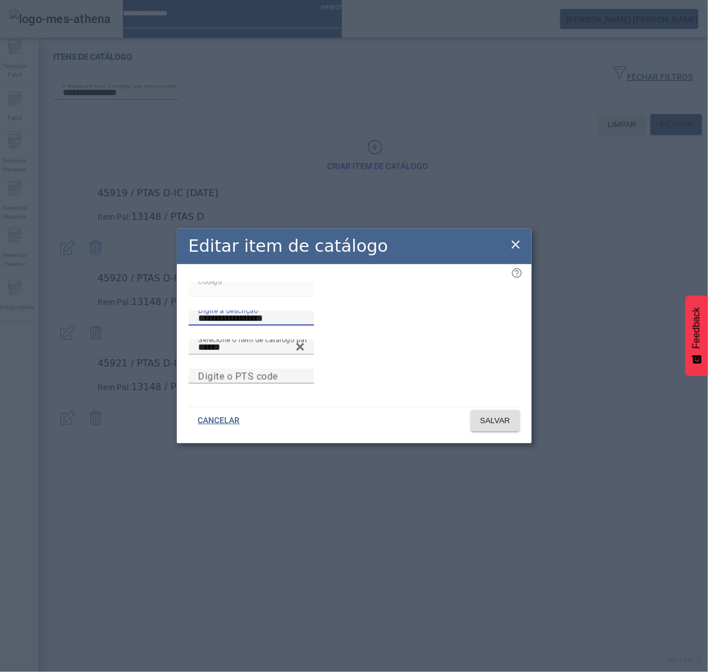
drag, startPoint x: 400, startPoint y: 291, endPoint x: 287, endPoint y: 291, distance: 112.9
click at [287, 291] on div "**********" at bounding box center [354, 311] width 331 height 58
click at [514, 241] on icon at bounding box center [515, 245] width 8 height 8
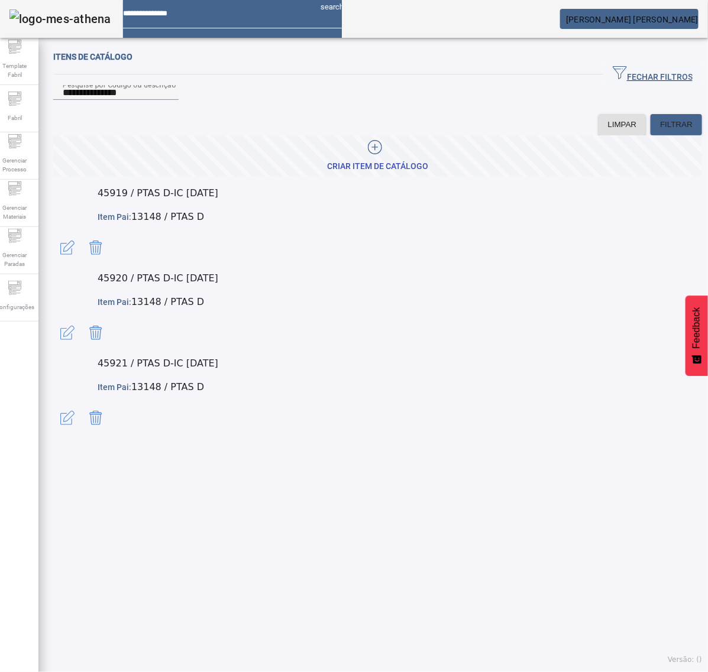
click at [82, 404] on span "button" at bounding box center [67, 418] width 28 height 28
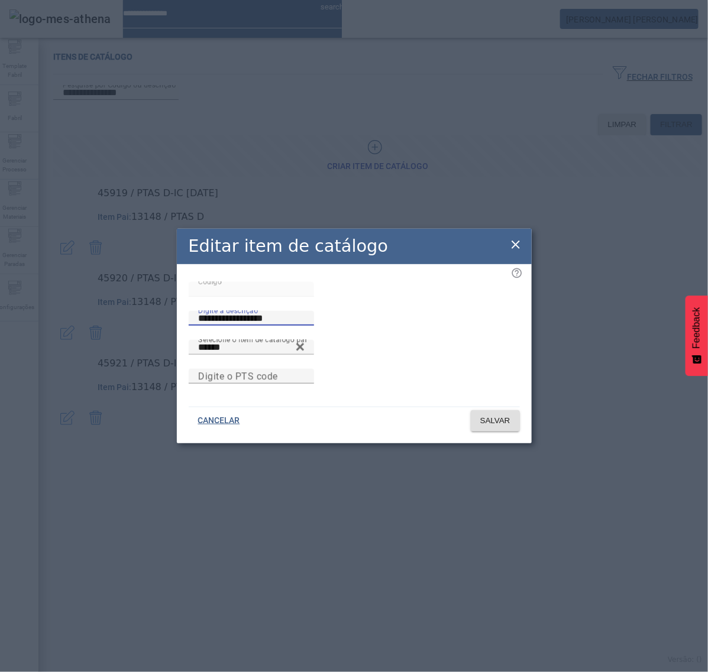
drag, startPoint x: 403, startPoint y: 291, endPoint x: 281, endPoint y: 294, distance: 121.8
click at [281, 294] on div "**********" at bounding box center [354, 311] width 331 height 58
click at [515, 238] on icon at bounding box center [515, 245] width 14 height 14
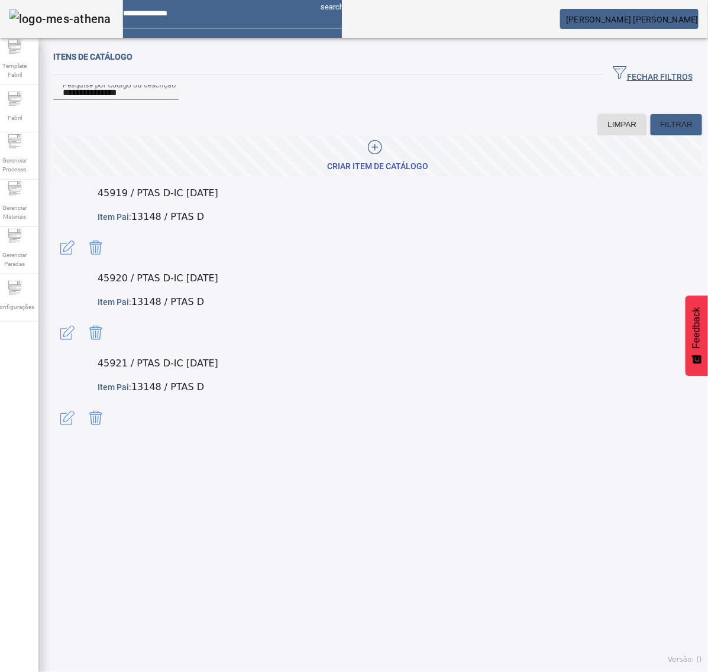
click at [82, 234] on span "button" at bounding box center [67, 248] width 28 height 28
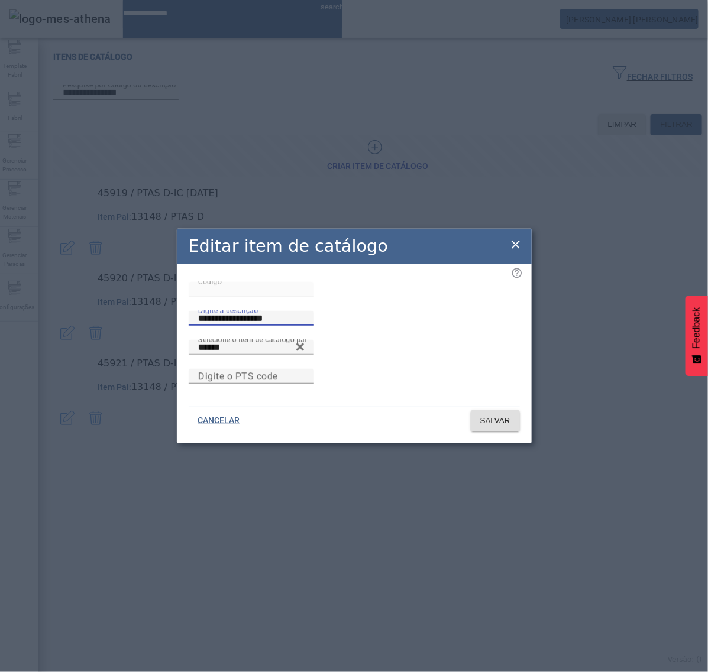
click at [267, 291] on div "**********" at bounding box center [354, 311] width 331 height 58
click at [520, 238] on icon at bounding box center [515, 245] width 14 height 14
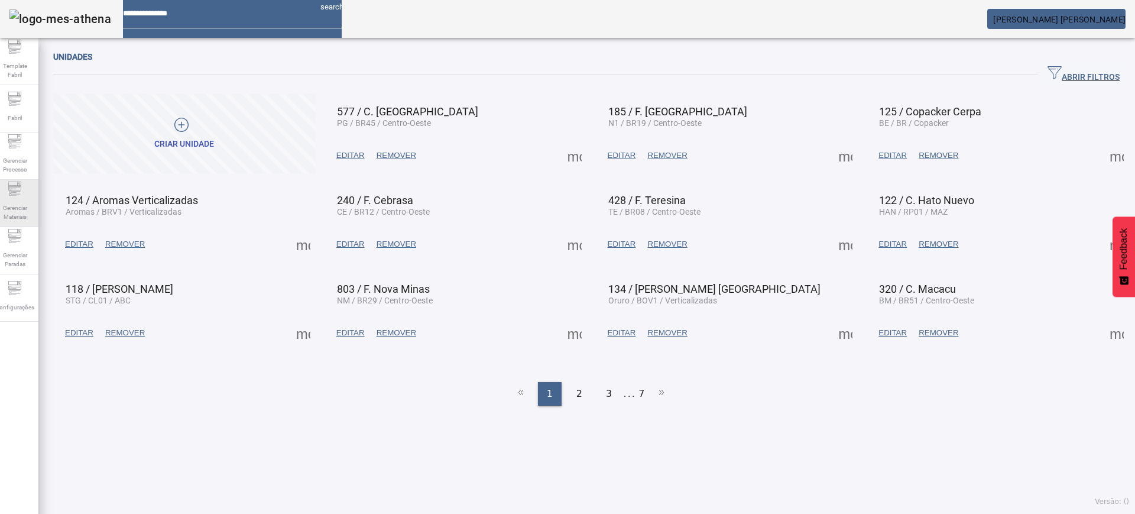
click at [11, 192] on div "Gerenciar Materiais" at bounding box center [14, 203] width 47 height 47
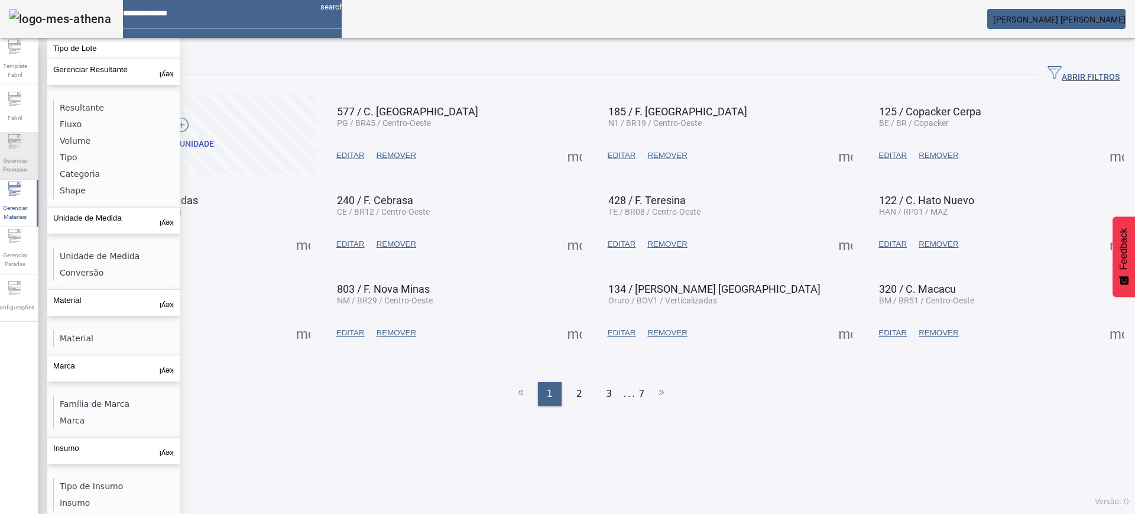
click at [29, 138] on div "Gerenciar Processo" at bounding box center [14, 155] width 47 height 47
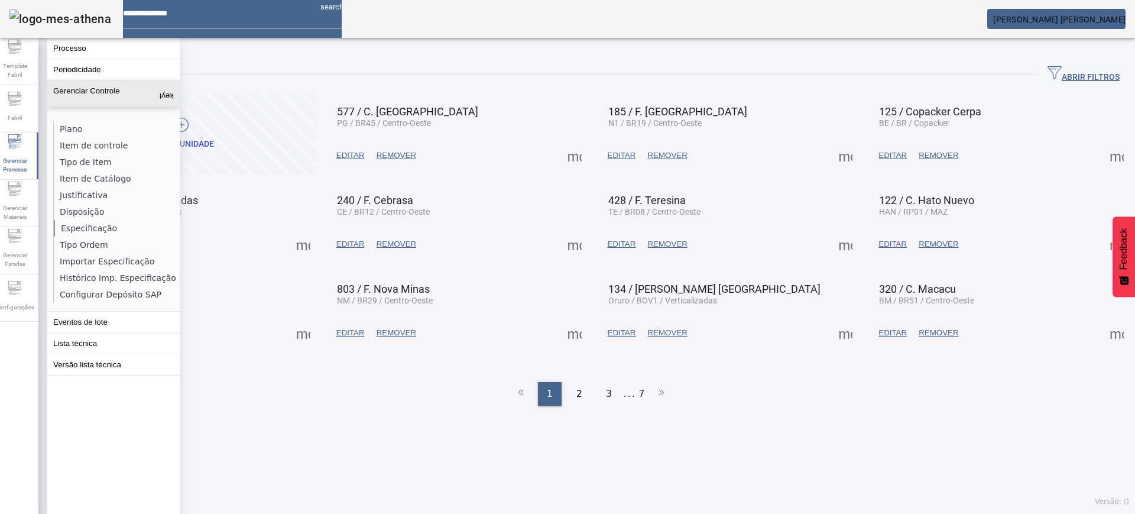
click at [86, 225] on li "Especificação" at bounding box center [116, 228] width 125 height 17
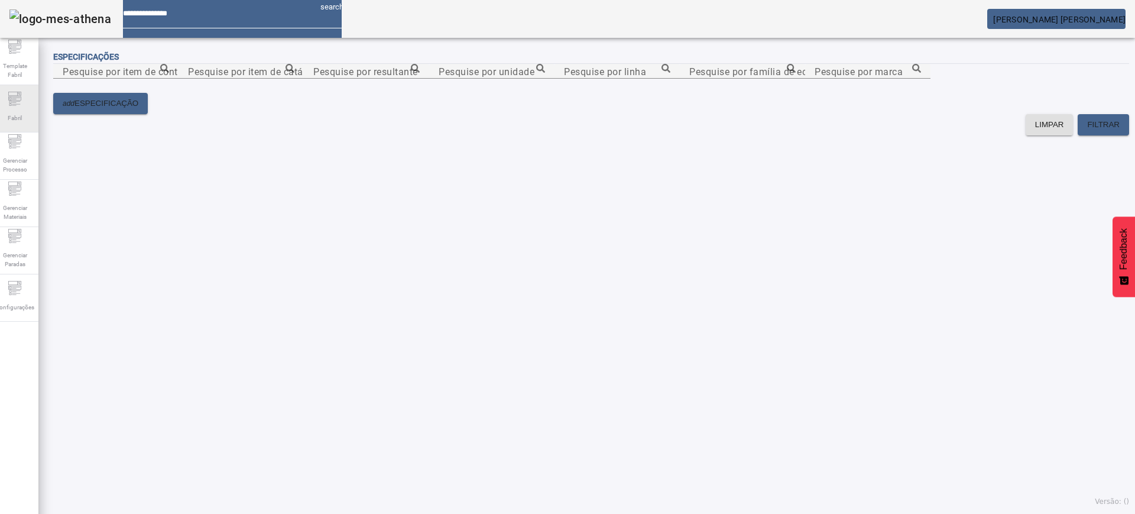
click at [22, 103] on icon at bounding box center [15, 99] width 14 height 14
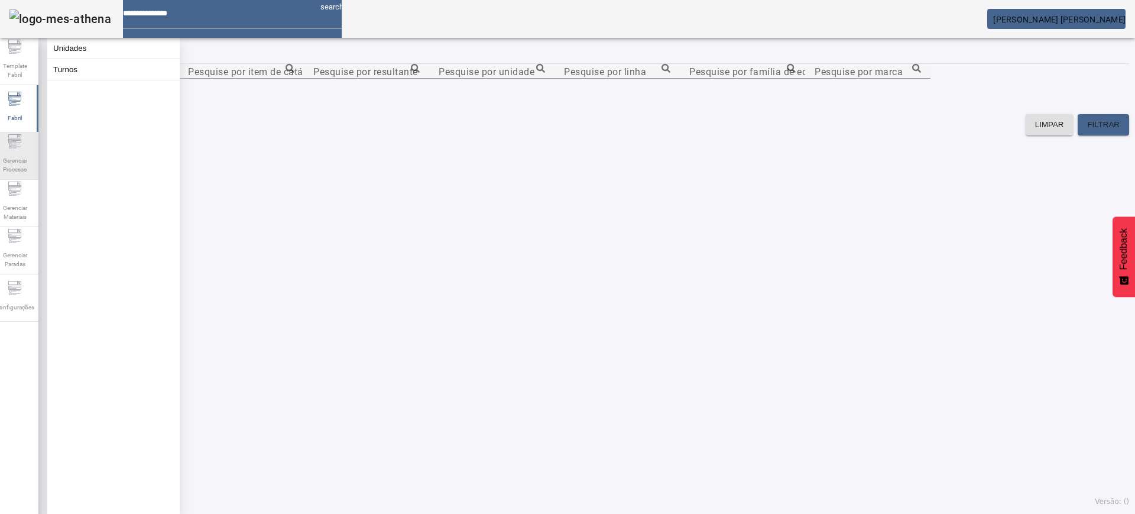
click at [22, 166] on span "Gerenciar Processo" at bounding box center [14, 165] width 35 height 25
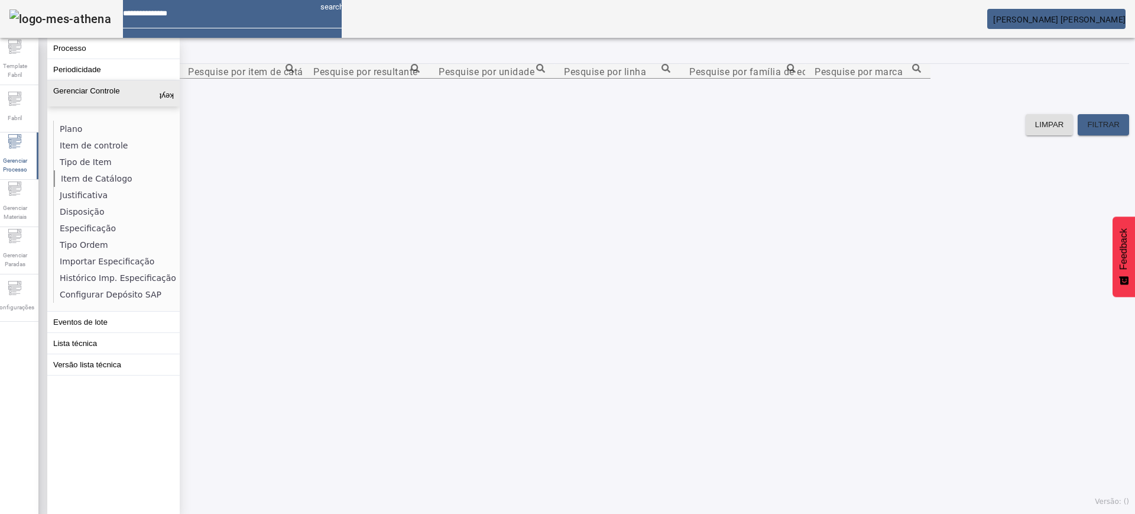
click at [108, 177] on li "Item de Catálogo" at bounding box center [116, 178] width 125 height 17
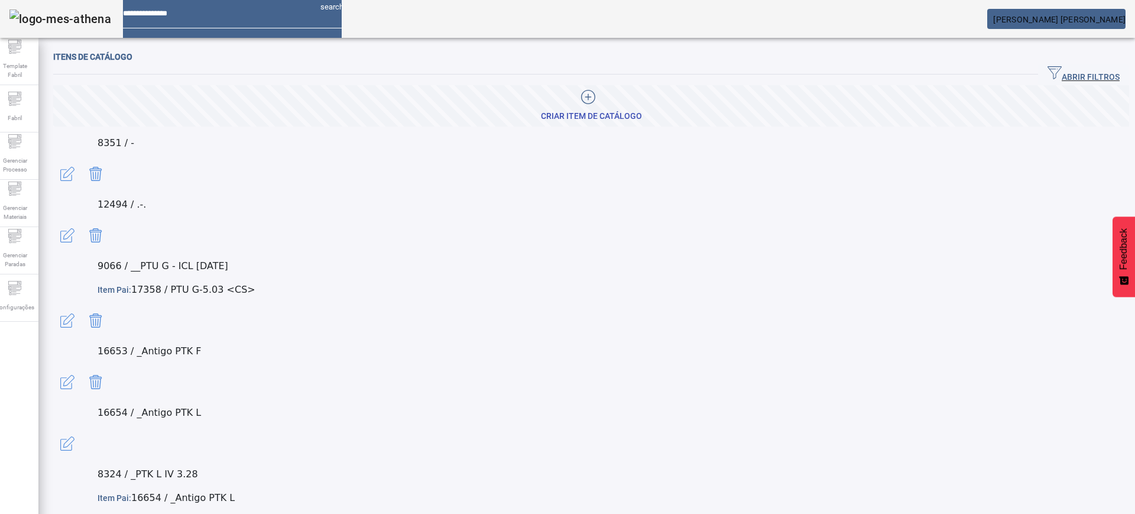
click at [592, 102] on div at bounding box center [588, 99] width 95 height 18
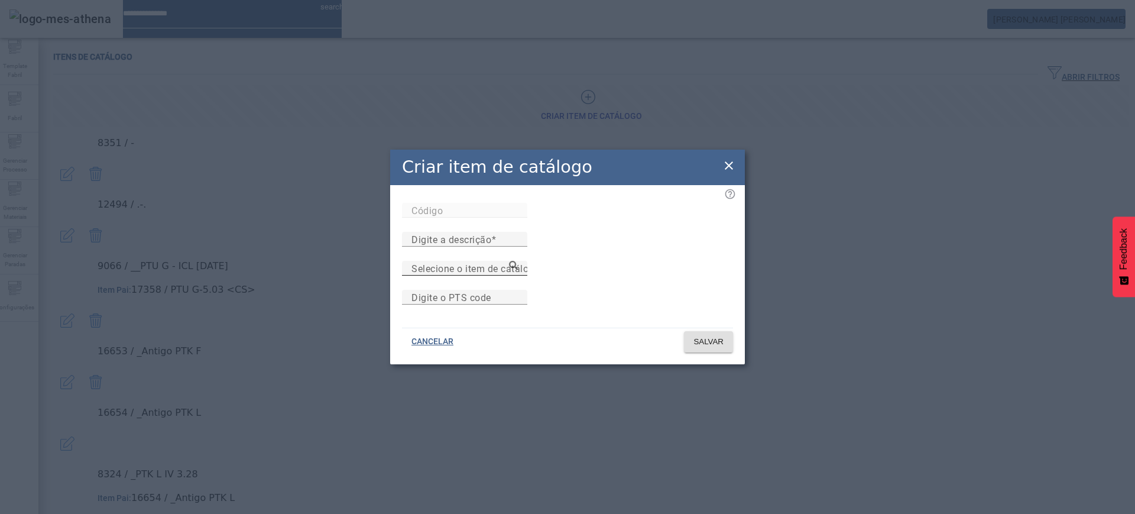
click at [518, 261] on input "Selecione o item de catálogo pai" at bounding box center [465, 268] width 106 height 14
click at [491, 234] on mat-label "Digite a descrição" at bounding box center [452, 239] width 80 height 11
click at [518, 232] on input "Digite a descrição" at bounding box center [465, 239] width 106 height 14
paste input "**********"
type input "**********"
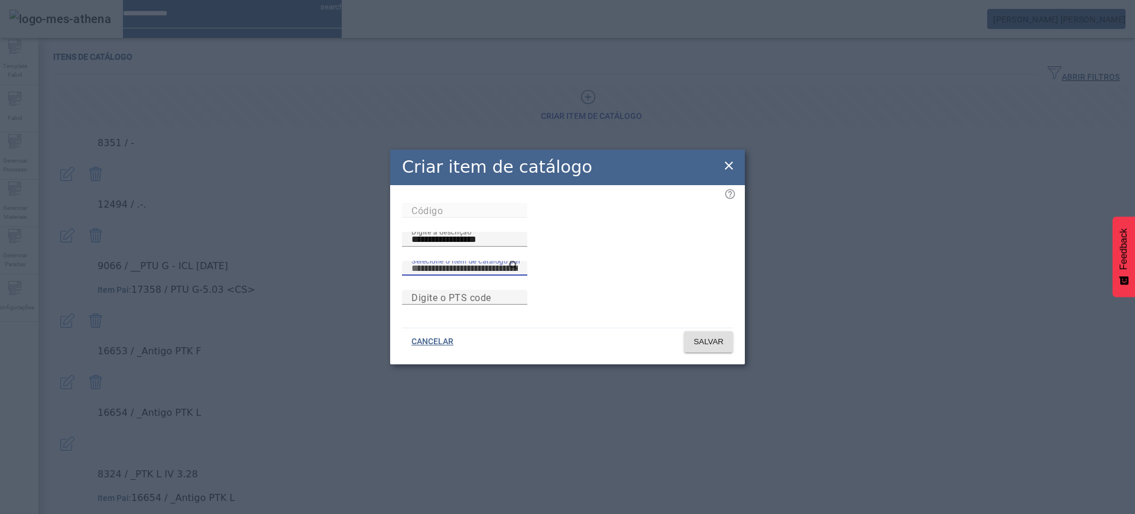
click at [518, 261] on input "Selecione o item de catálogo pai" at bounding box center [465, 268] width 106 height 14
paste input "******"
click at [518, 261] on icon at bounding box center [513, 265] width 9 height 9
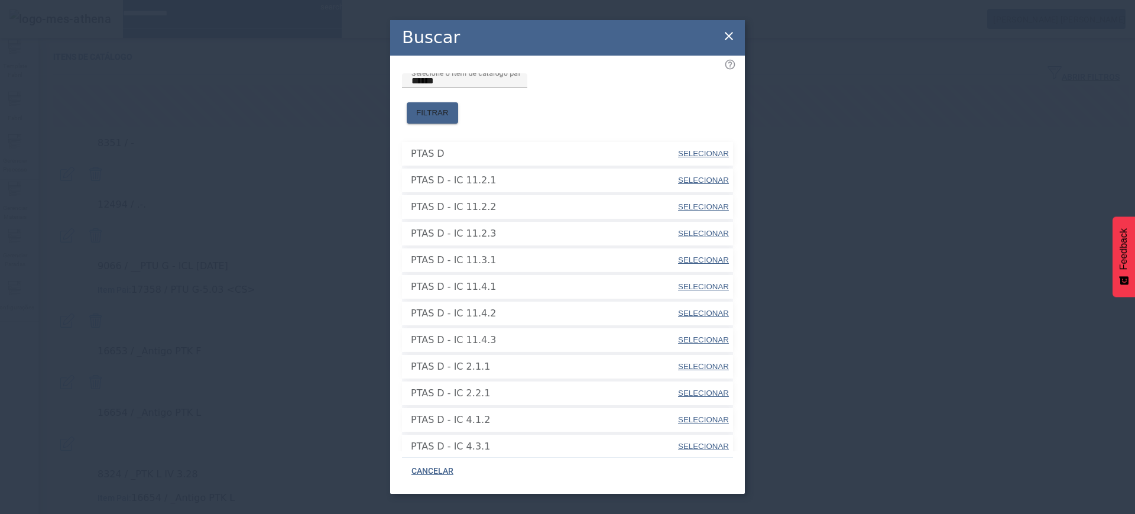
click at [681, 149] on span "SELECIONAR" at bounding box center [703, 153] width 51 height 9
type input "******"
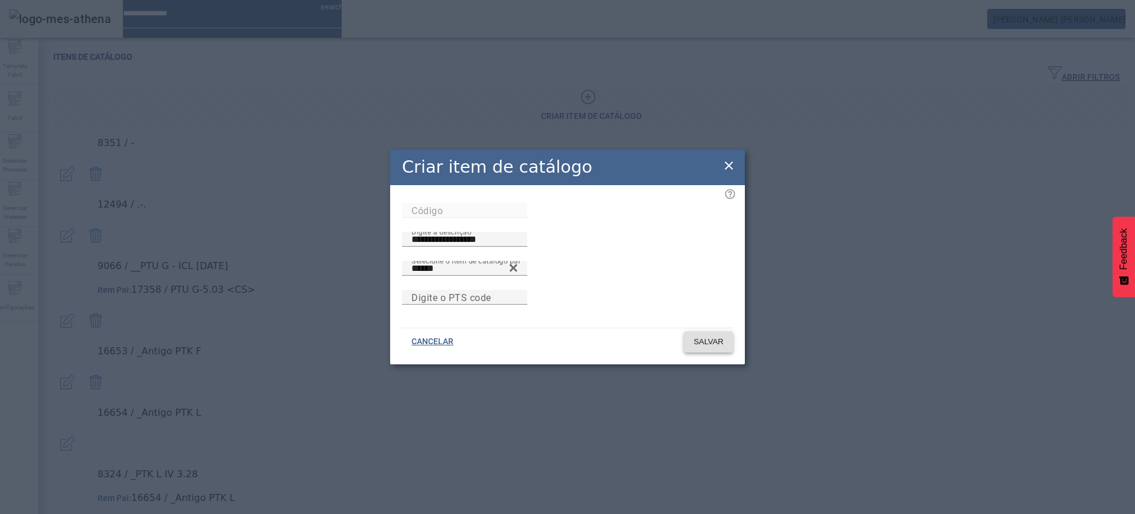
click at [709, 345] on span at bounding box center [708, 342] width 49 height 28
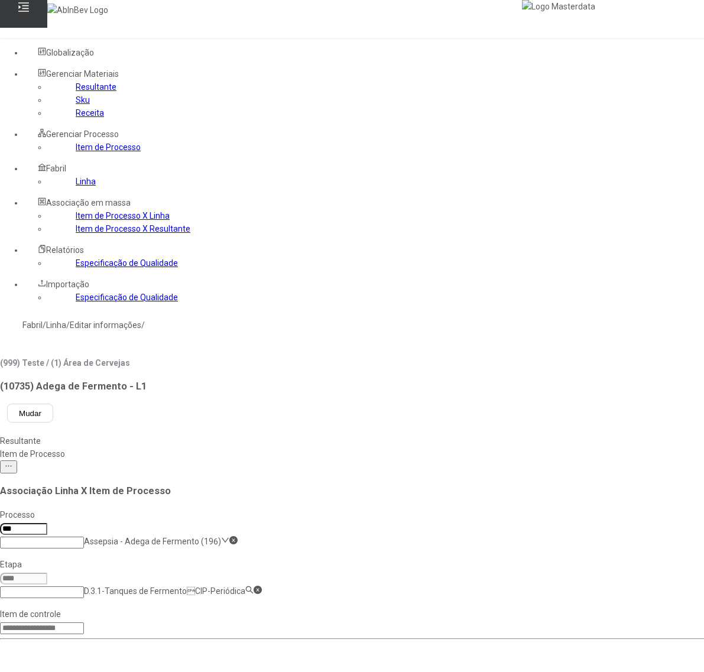
scroll to position [37, 0]
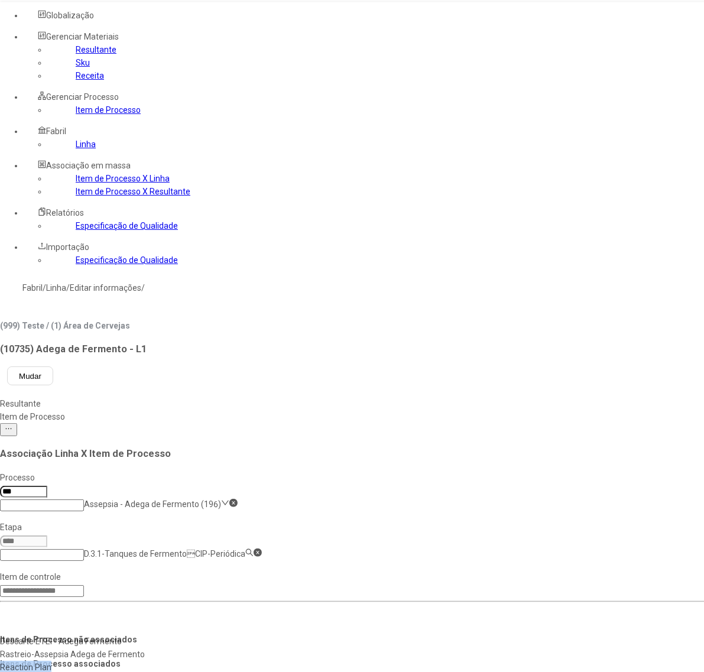
drag, startPoint x: 517, startPoint y: 55, endPoint x: 515, endPoint y: 69, distance: 13.8
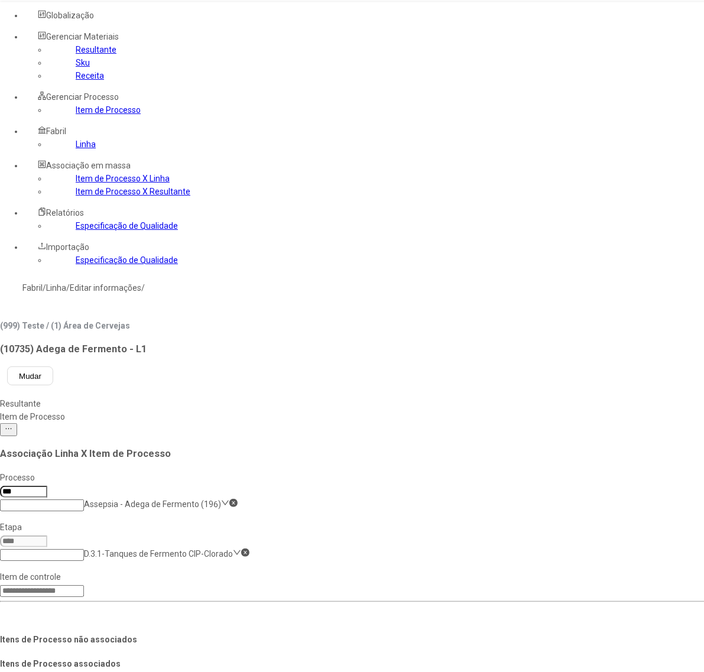
type input "*"
type input "*****"
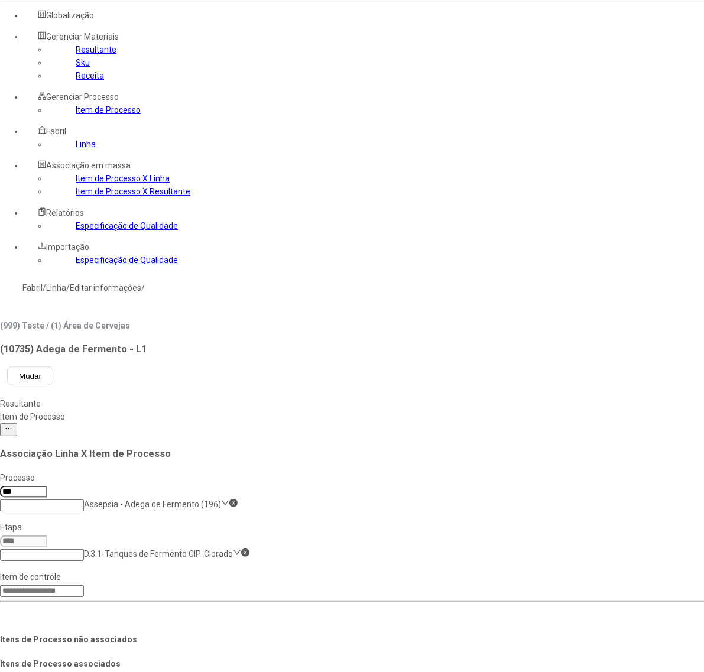
click at [76, 115] on link "Item de Processo" at bounding box center [108, 109] width 65 height 9
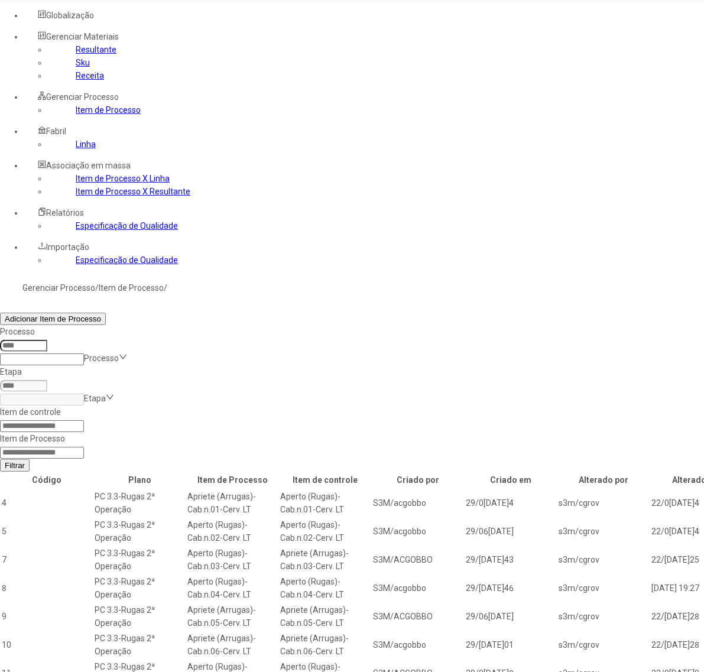
click at [84, 447] on input at bounding box center [42, 453] width 84 height 12
type input "*****"
click at [0, 459] on button "Filtrar" at bounding box center [15, 465] width 30 height 12
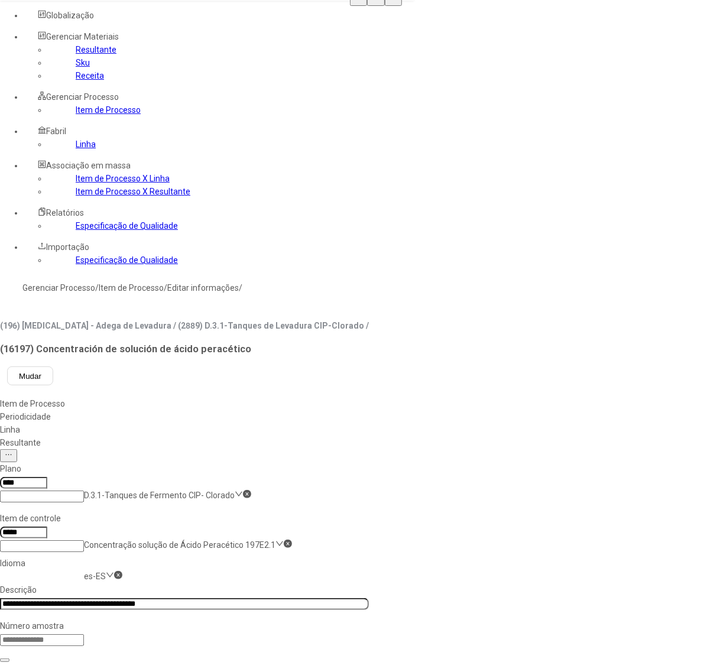
click at [106, 572] on nz-select-item "es-ES" at bounding box center [95, 576] width 22 height 9
click at [68, 635] on div "pt-BR" at bounding box center [34, 641] width 68 height 13
type input "**********"
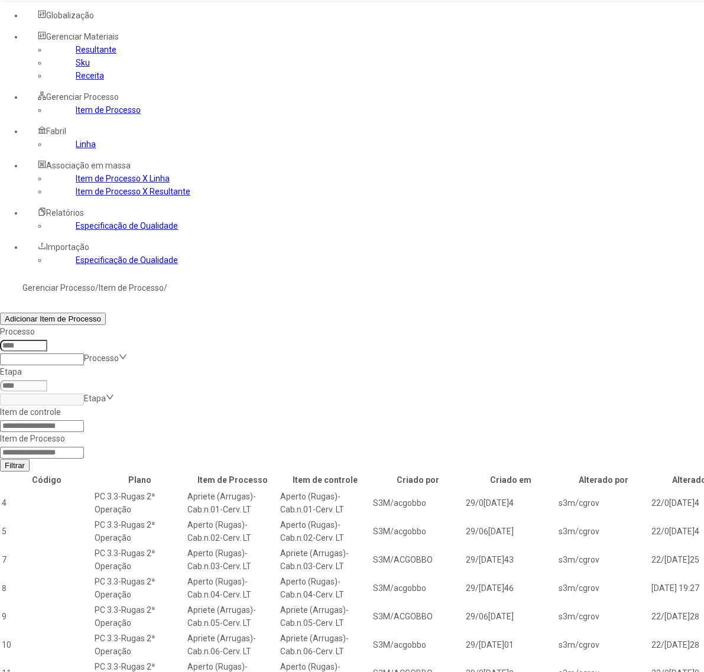
click at [84, 420] on input at bounding box center [42, 426] width 84 height 12
type input "*****"
click at [0, 459] on button "Filtrar" at bounding box center [15, 465] width 30 height 12
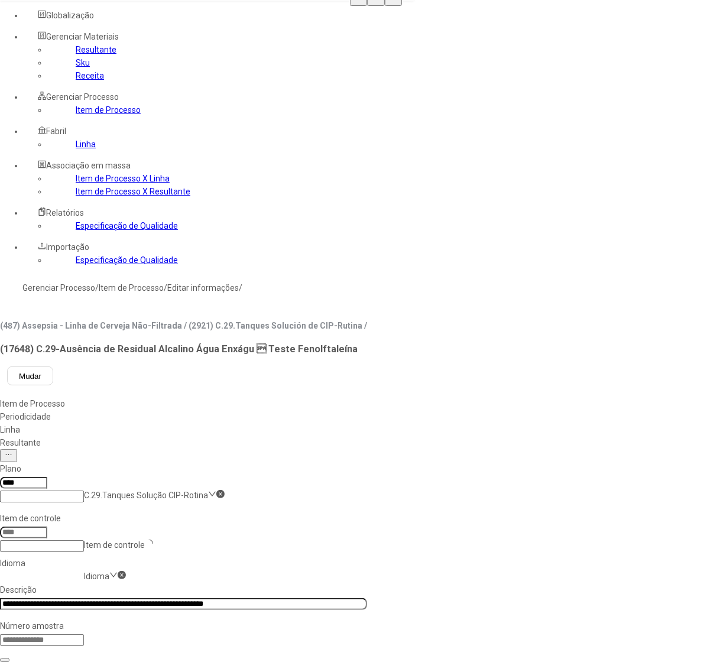
type input "*****"
click at [105, 572] on nz-select-item "pt-BR" at bounding box center [94, 576] width 21 height 9
click at [68, 635] on div "pt-BR" at bounding box center [34, 641] width 68 height 13
click at [76, 115] on link "Item de Processo" at bounding box center [108, 109] width 65 height 9
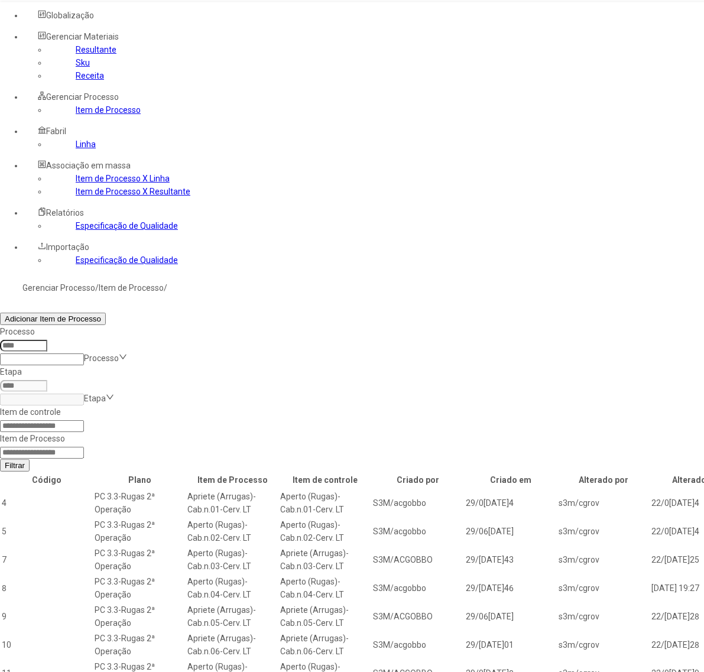
click at [84, 447] on input at bounding box center [42, 453] width 84 height 12
type input "*****"
click at [0, 459] on button "Filtrar" at bounding box center [15, 465] width 30 height 12
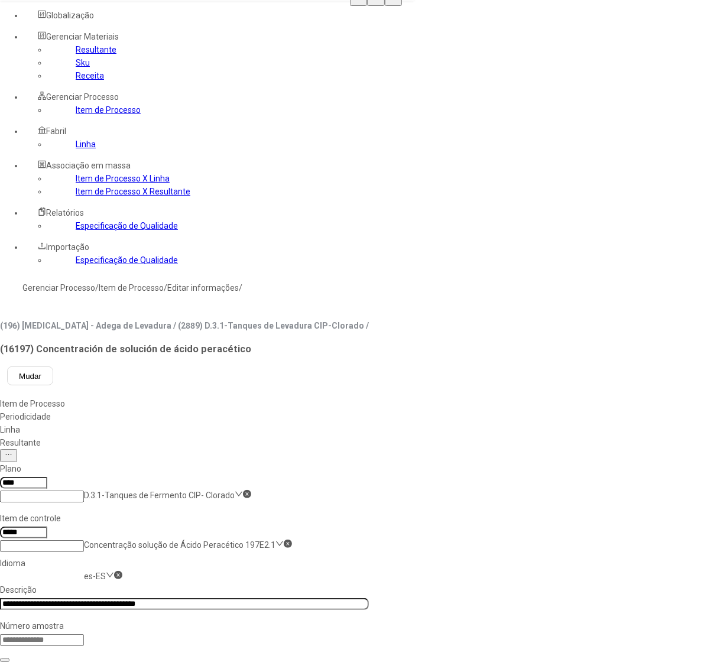
click at [106, 572] on nz-select-item "es-ES" at bounding box center [95, 576] width 22 height 9
click at [68, 635] on div "pt-BR" at bounding box center [34, 641] width 68 height 13
type input "**********"
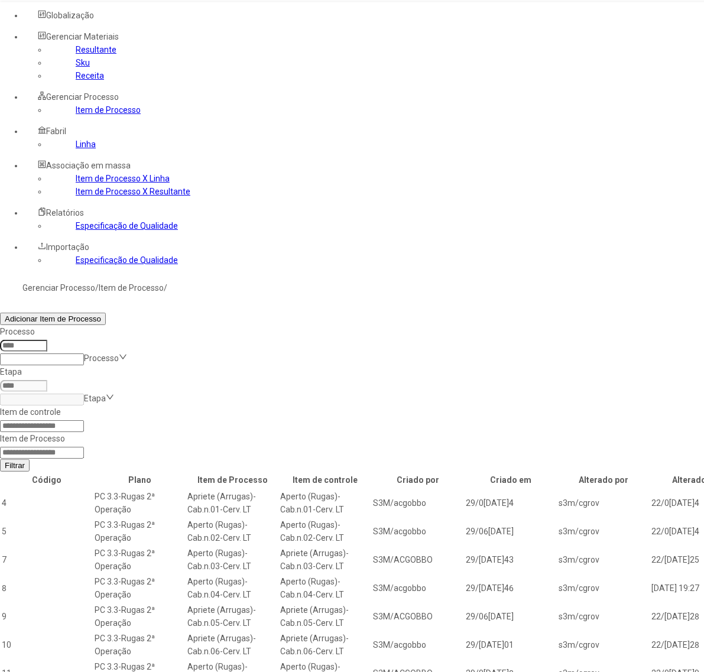
drag, startPoint x: 525, startPoint y: 163, endPoint x: 539, endPoint y: 171, distance: 16.7
click at [539, 406] on form "Item de controle Item de Processo Filtrar" at bounding box center [418, 439] width 837 height 66
type input "*****"
click at [0, 459] on button "Filtrar" at bounding box center [15, 465] width 30 height 12
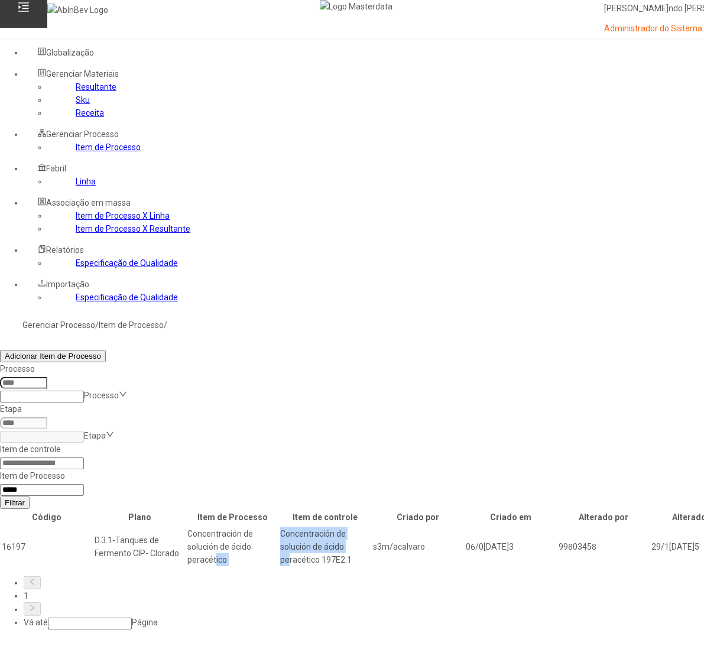
drag, startPoint x: 403, startPoint y: 305, endPoint x: 463, endPoint y: 302, distance: 59.8
click at [463, 527] on tr "16197 D.3.1-Tanques de Fermento CIP- Clorado Concentración de solución de ácido…" at bounding box center [418, 547] width 834 height 40
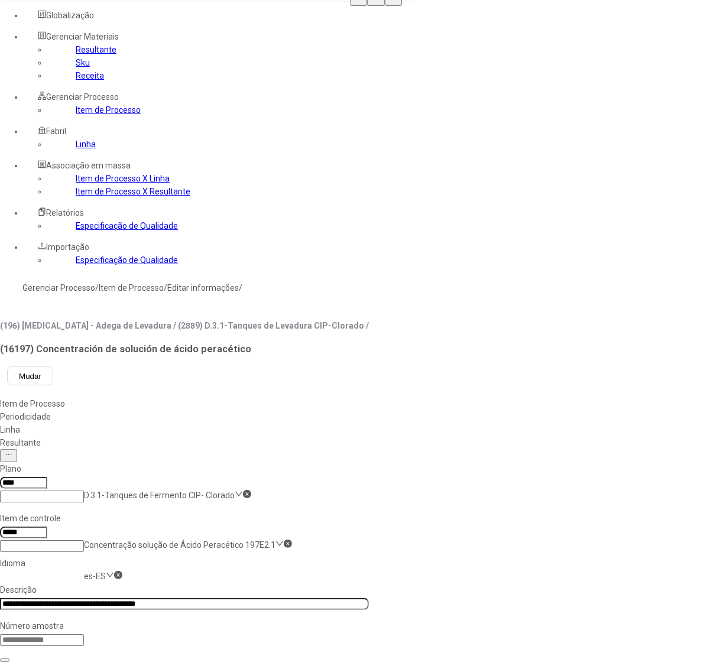
click at [106, 572] on nz-select-item "es-ES" at bounding box center [95, 576] width 22 height 9
click at [68, 635] on div "pt-BR" at bounding box center [34, 641] width 68 height 13
drag, startPoint x: 205, startPoint y: 201, endPoint x: 205, endPoint y: 212, distance: 10.6
click at [105, 572] on nz-select-item "pt-BR" at bounding box center [94, 576] width 21 height 9
drag, startPoint x: 199, startPoint y: 266, endPoint x: 235, endPoint y: 239, distance: 45.3
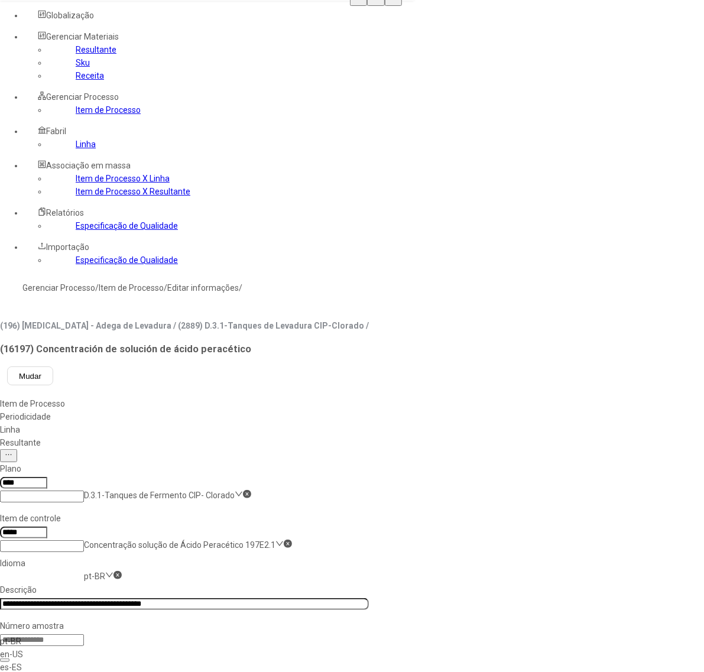
click at [68, 661] on div "es-ES" at bounding box center [34, 667] width 68 height 13
click at [255, 598] on input "**********" at bounding box center [184, 604] width 369 height 12
type input "**********"
click at [340, 423] on div "Linha" at bounding box center [184, 429] width 369 height 13
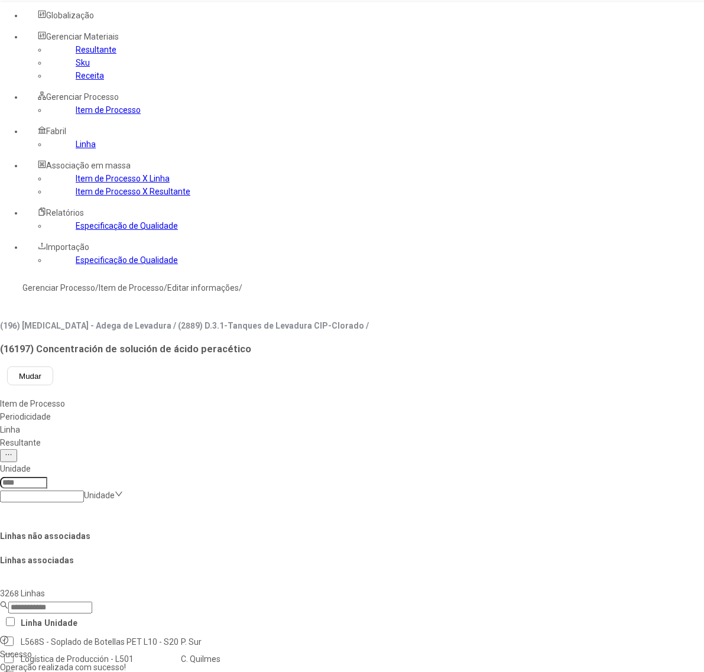
click at [76, 115] on link "Item de Processo" at bounding box center [108, 109] width 65 height 9
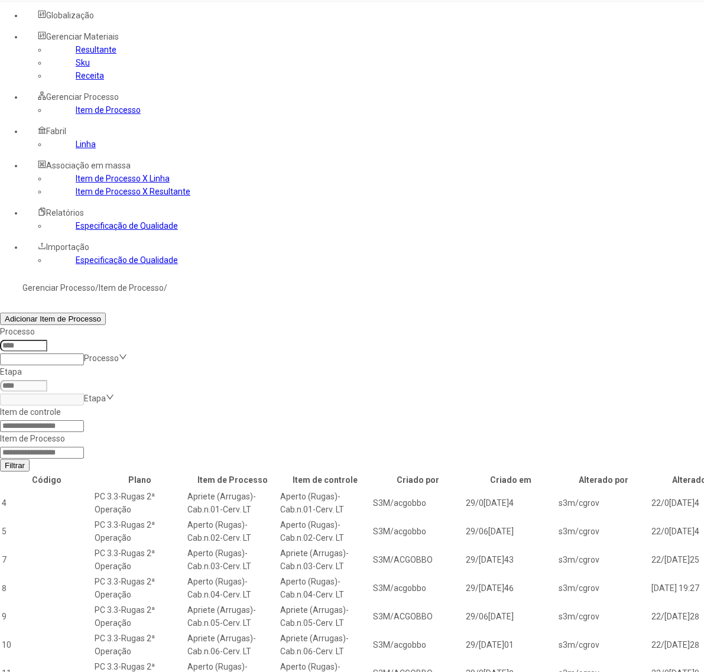
click at [84, 447] on input at bounding box center [42, 453] width 84 height 12
type input "*****"
click at [0, 459] on button "Filtrar" at bounding box center [15, 465] width 30 height 12
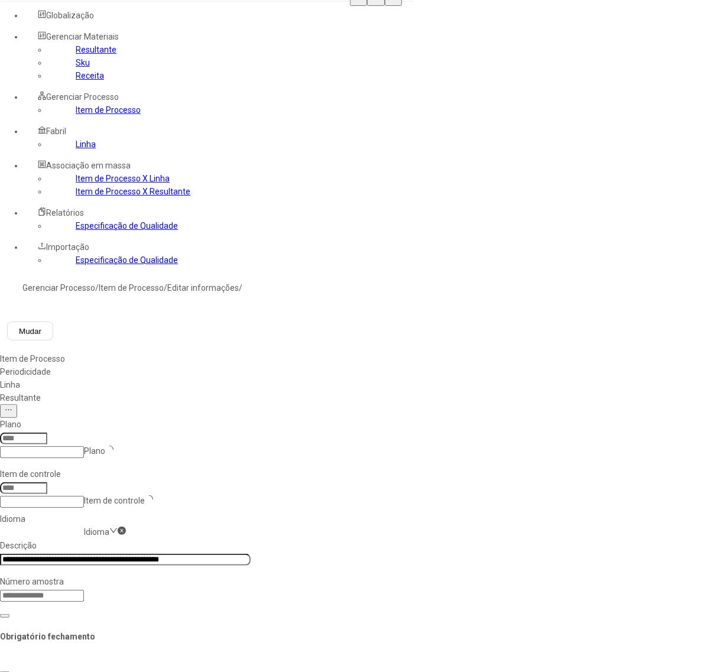
type input "****"
type input "*****"
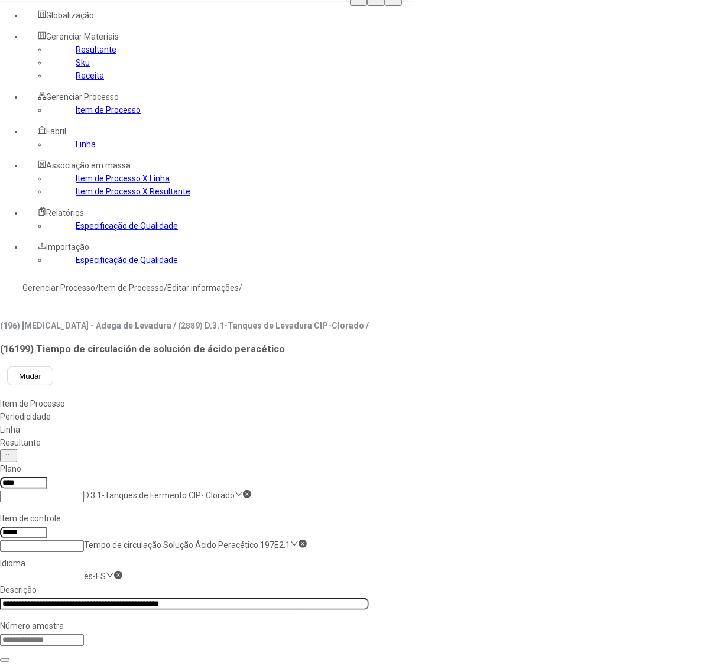
click at [106, 572] on nz-select-item "es-ES" at bounding box center [95, 576] width 22 height 9
click at [68, 635] on div "pt-BR" at bounding box center [34, 641] width 68 height 13
click at [105, 572] on nz-select-item "pt-BR" at bounding box center [94, 576] width 21 height 9
click at [68, 661] on div "es-ES" at bounding box center [34, 667] width 68 height 13
click at [283, 598] on input "**********" at bounding box center [184, 604] width 369 height 12
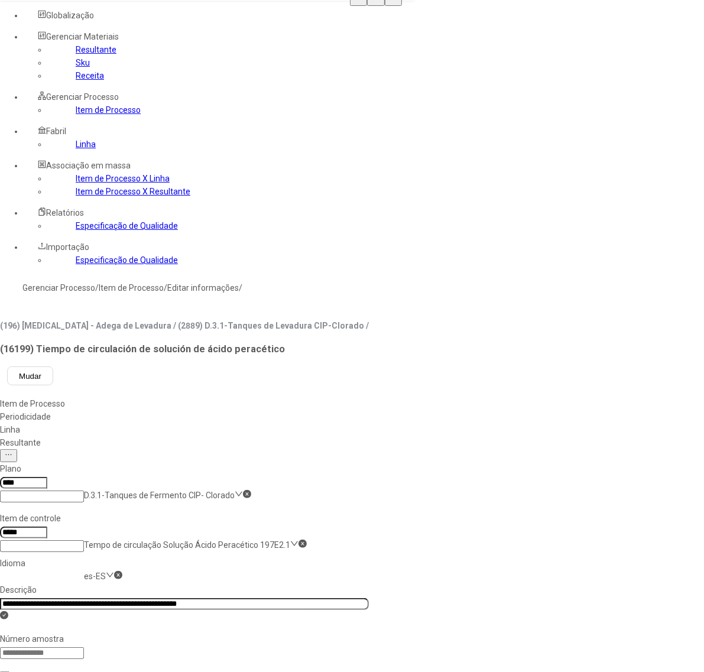
type input "**********"
click at [346, 423] on div "Linha" at bounding box center [184, 429] width 369 height 13
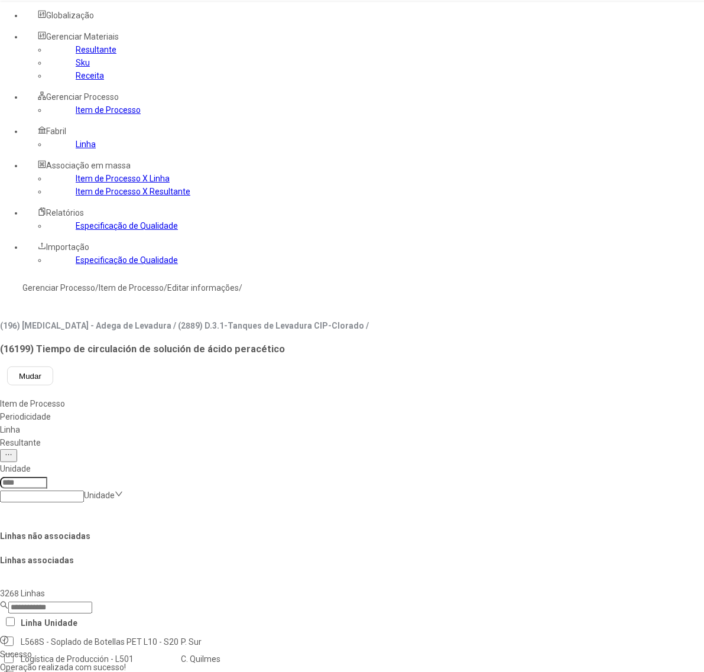
drag, startPoint x: 429, startPoint y: 346, endPoint x: 436, endPoint y: 355, distance: 11.8
drag, startPoint x: 59, startPoint y: 183, endPoint x: 164, endPoint y: 183, distance: 104.6
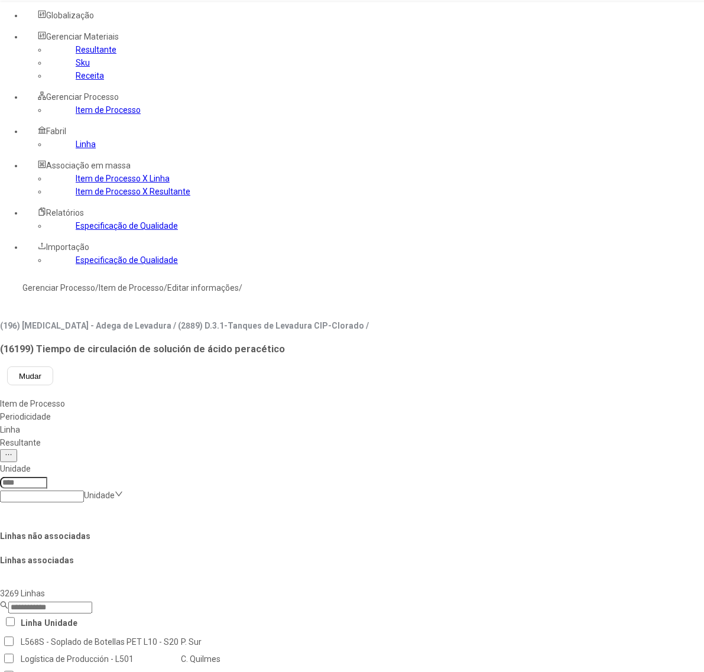
click at [76, 115] on link "Item de Processo" at bounding box center [108, 109] width 65 height 9
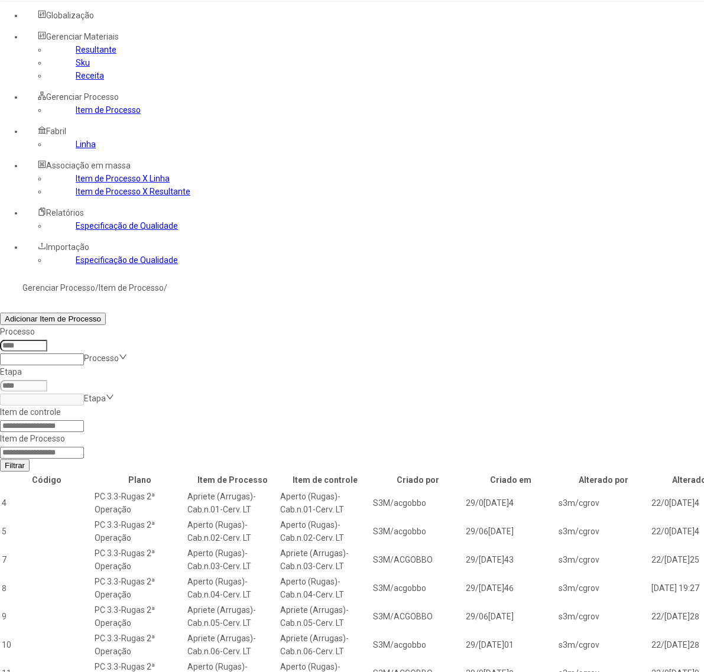
click at [84, 447] on input at bounding box center [42, 453] width 84 height 12
type input "*****"
click at [0, 459] on button "Filtrar" at bounding box center [15, 465] width 30 height 12
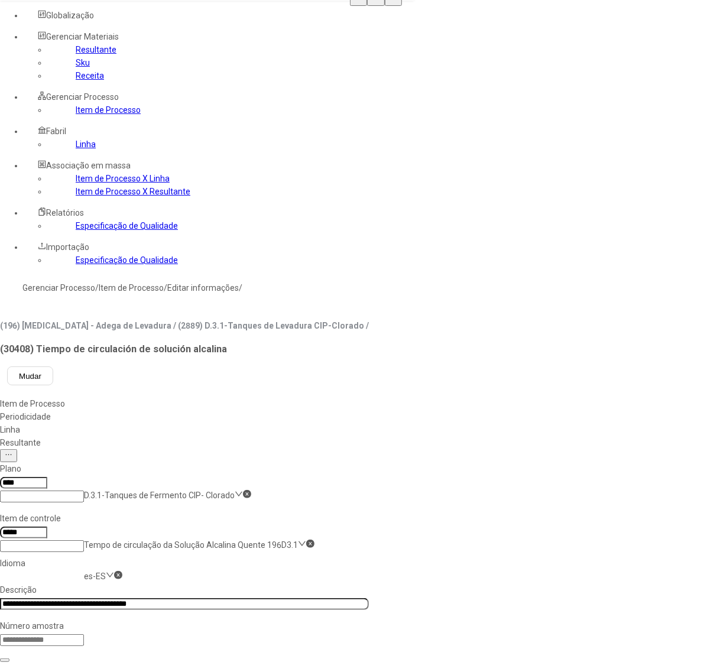
drag, startPoint x: 45, startPoint y: 186, endPoint x: 56, endPoint y: 185, distance: 11.3
click at [76, 115] on link "Item de Processo" at bounding box center [108, 109] width 65 height 9
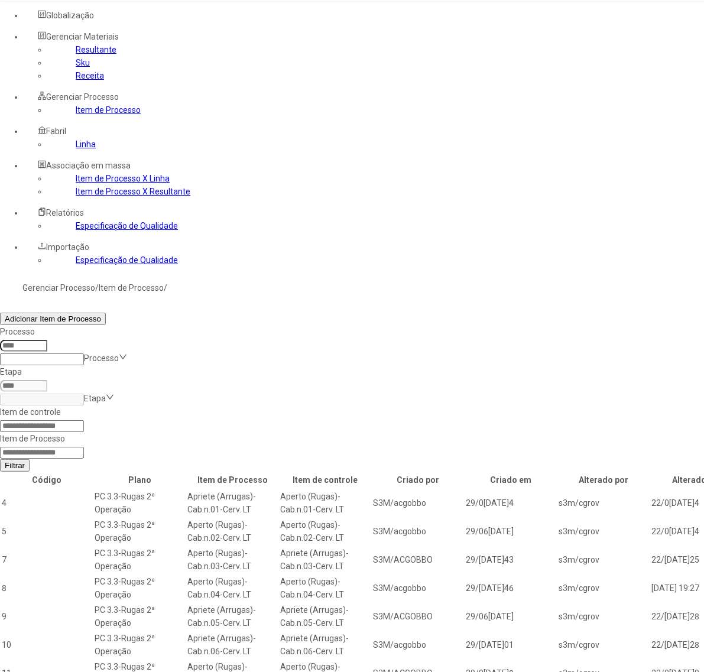
drag, startPoint x: 509, startPoint y: 163, endPoint x: 511, endPoint y: 170, distance: 8.0
click at [84, 447] on input at bounding box center [42, 453] width 84 height 12
drag, startPoint x: 506, startPoint y: 155, endPoint x: 498, endPoint y: 157, distance: 7.3
click at [84, 447] on input at bounding box center [42, 453] width 84 height 12
type input "*****"
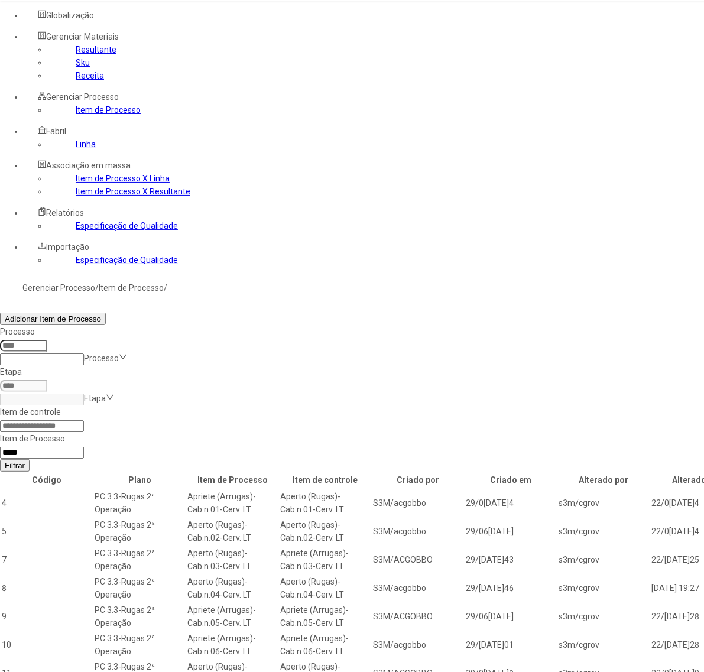
click at [0, 459] on button "Filtrar" at bounding box center [15, 465] width 30 height 12
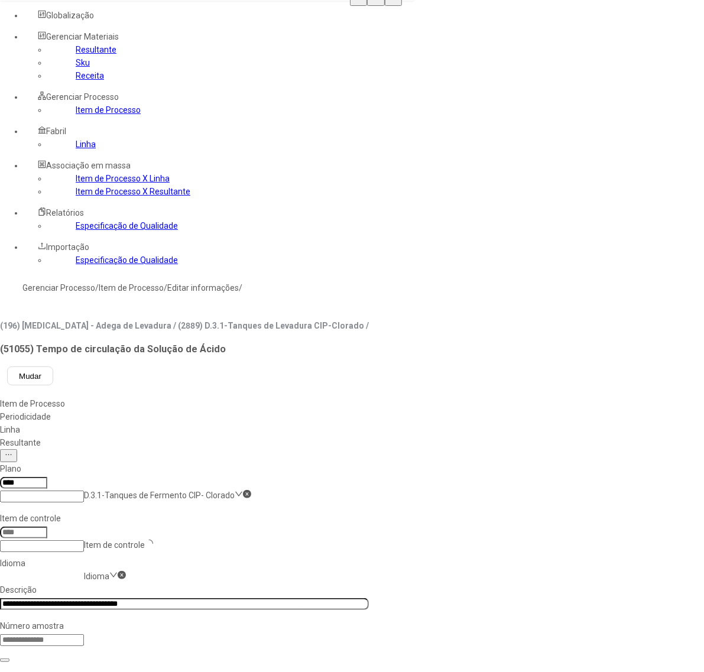
type input "*****"
click at [80, 115] on link "Item de Processo" at bounding box center [108, 109] width 65 height 9
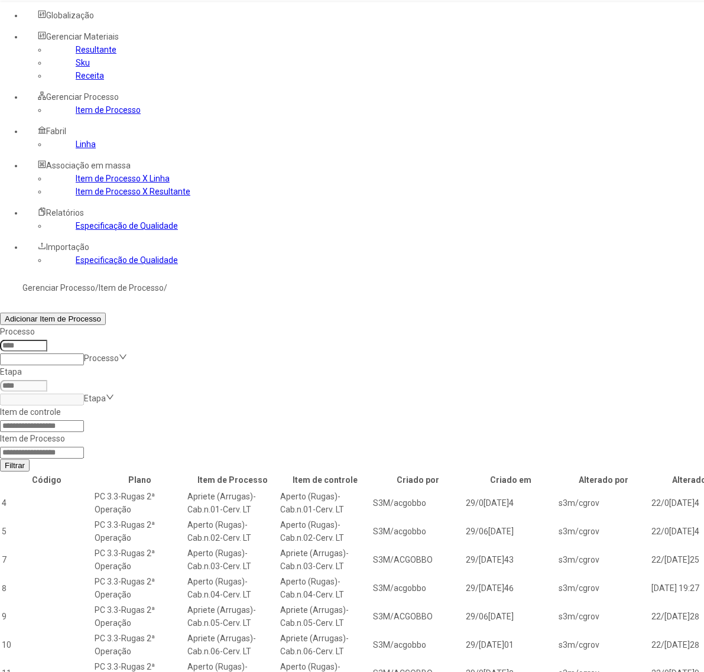
click at [84, 447] on input at bounding box center [42, 453] width 84 height 12
type input "*****"
click at [0, 459] on button "Filtrar" at bounding box center [15, 465] width 30 height 12
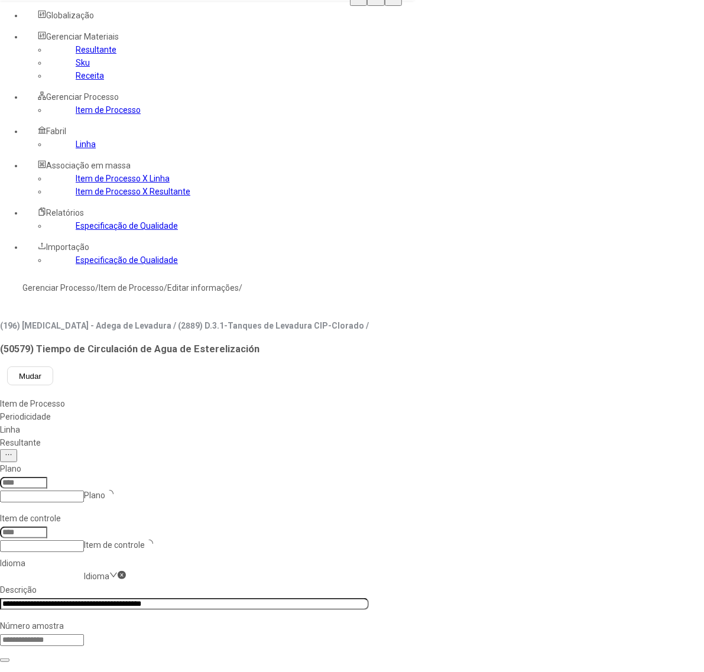
type input "****"
type input "*****"
click at [76, 115] on link "Item de Processo" at bounding box center [108, 109] width 65 height 9
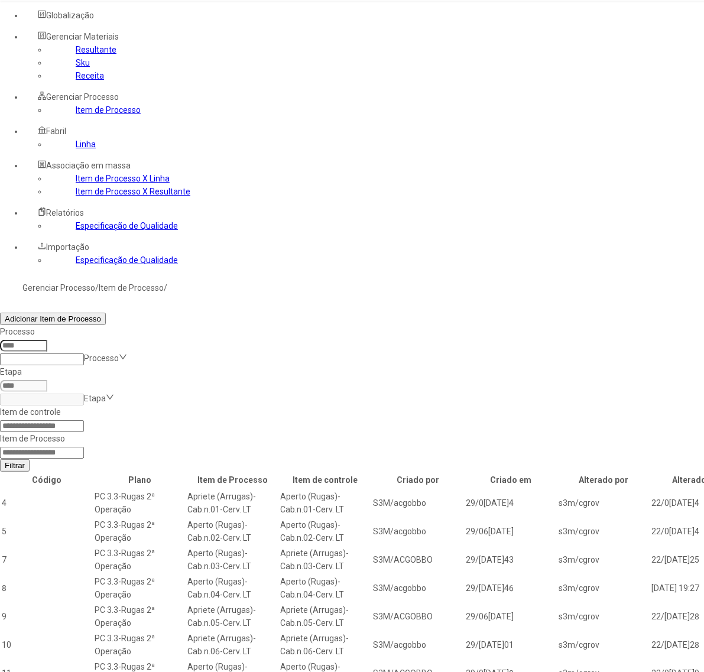
click at [84, 447] on input at bounding box center [42, 453] width 84 height 12
type input "*****"
click at [0, 459] on button "Filtrar" at bounding box center [15, 465] width 30 height 12
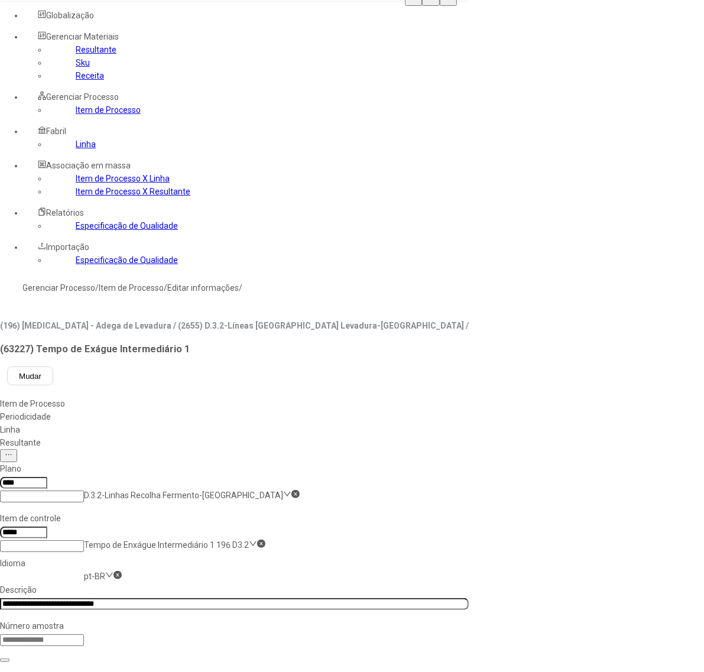
click at [76, 149] on link "Linha" at bounding box center [86, 144] width 20 height 9
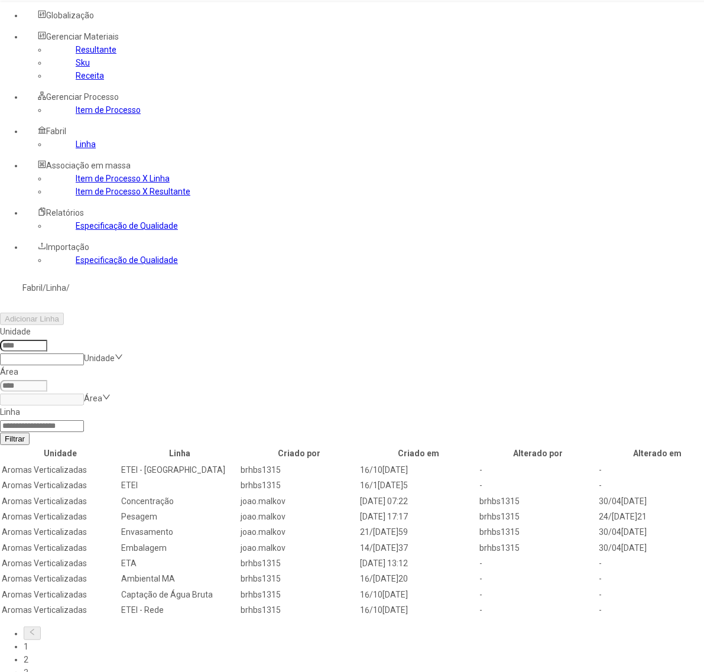
click at [86, 115] on link "Item de Processo" at bounding box center [108, 109] width 65 height 9
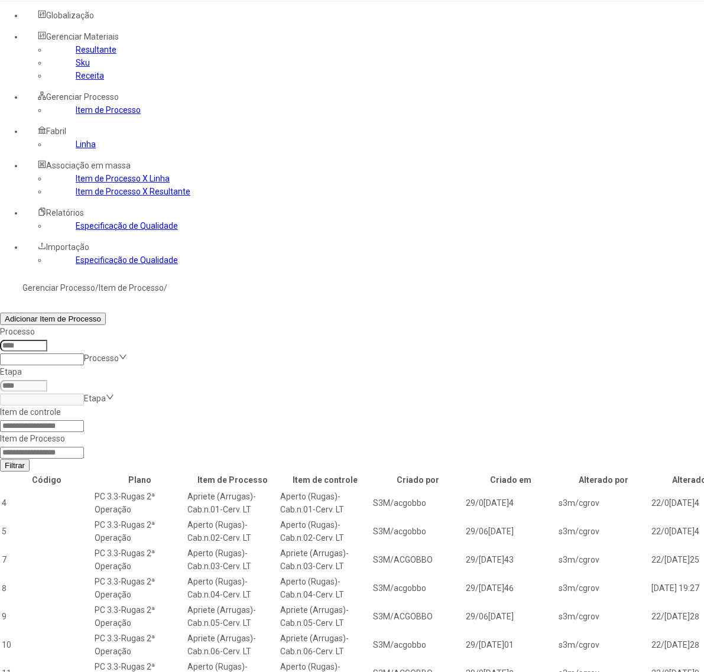
click at [84, 447] on input at bounding box center [42, 453] width 84 height 12
type input "*****"
click at [0, 459] on button "Filtrar" at bounding box center [15, 465] width 30 height 12
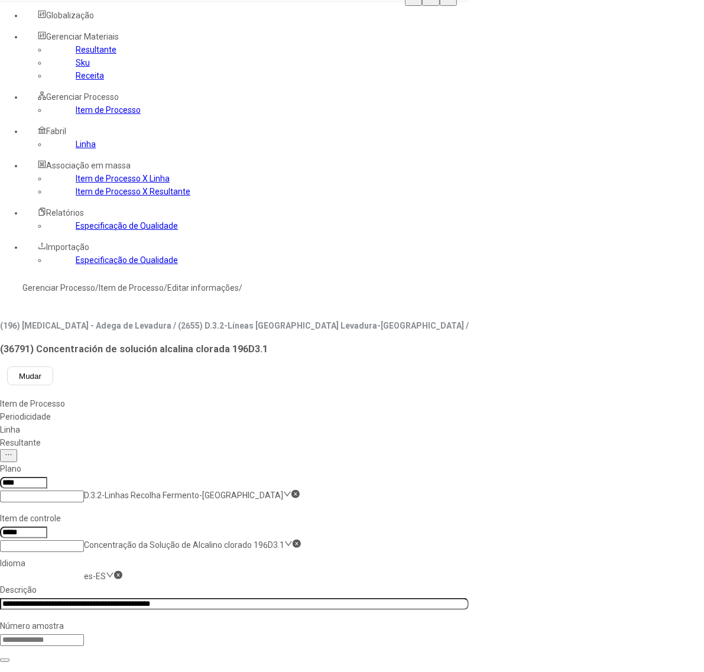
click at [252, 598] on input "**********" at bounding box center [234, 604] width 469 height 12
click at [106, 572] on nz-select-item "es-ES" at bounding box center [95, 576] width 22 height 9
click at [68, 635] on div "pt-BR" at bounding box center [34, 641] width 68 height 13
click at [105, 572] on nz-select-item "pt-BR" at bounding box center [94, 576] width 21 height 9
click at [68, 661] on div "es-ES" at bounding box center [34, 667] width 68 height 13
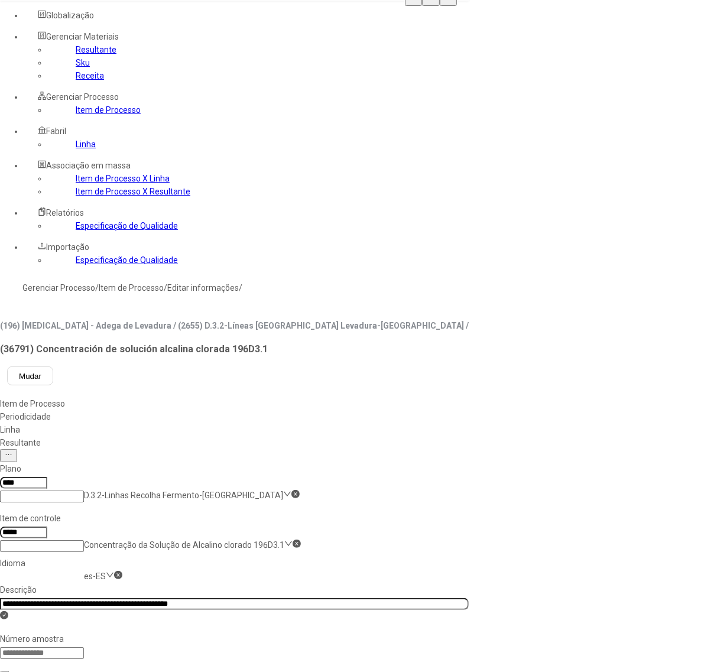
click at [281, 598] on input "**********" at bounding box center [234, 604] width 469 height 12
type input "**********"
drag, startPoint x: 666, startPoint y: 354, endPoint x: 588, endPoint y: 284, distance: 104.2
click at [338, 423] on div "Linha" at bounding box center [234, 429] width 469 height 13
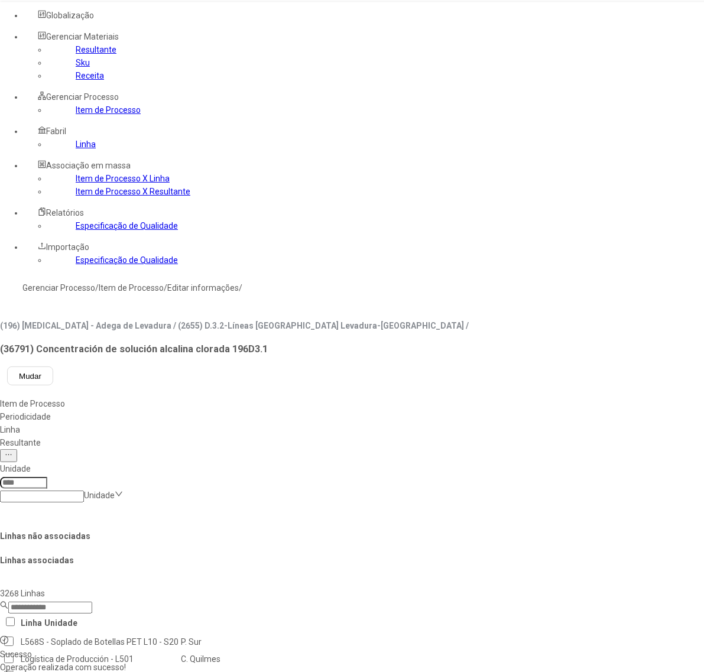
drag, startPoint x: 57, startPoint y: 190, endPoint x: 61, endPoint y: 185, distance: 6.3
click at [76, 115] on link "Item de Processo" at bounding box center [108, 109] width 65 height 9
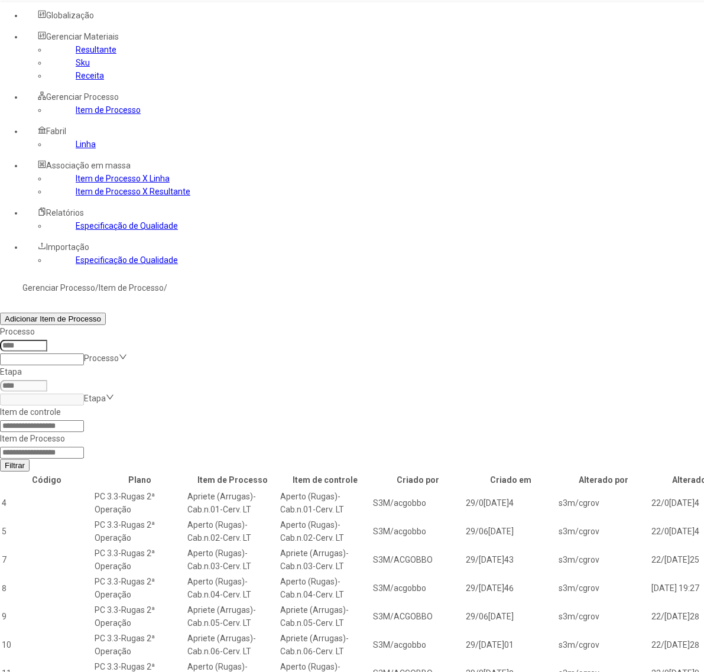
click at [84, 447] on input at bounding box center [42, 453] width 84 height 12
type input "*****"
click at [0, 459] on button "Filtrar" at bounding box center [15, 465] width 30 height 12
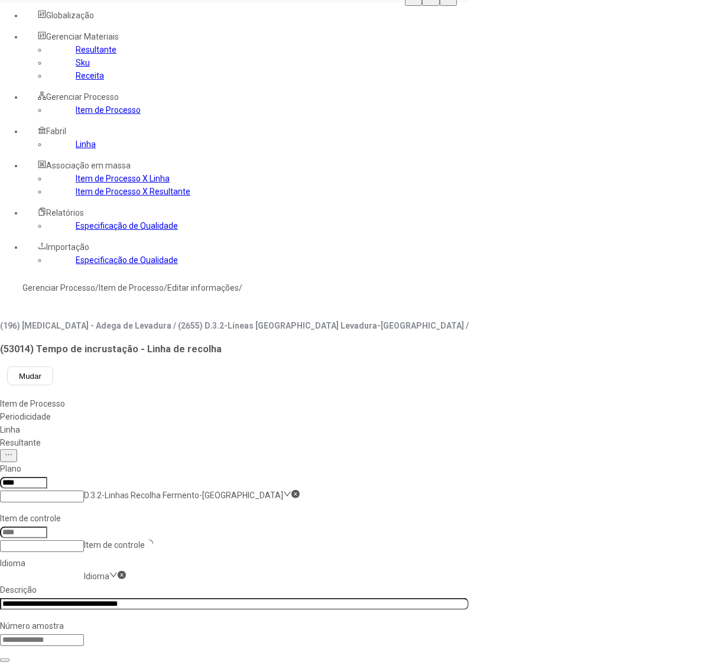
type input "*****"
drag, startPoint x: 652, startPoint y: 362, endPoint x: 455, endPoint y: 332, distance: 199.1
click at [76, 115] on link "Item de Processo" at bounding box center [108, 109] width 65 height 9
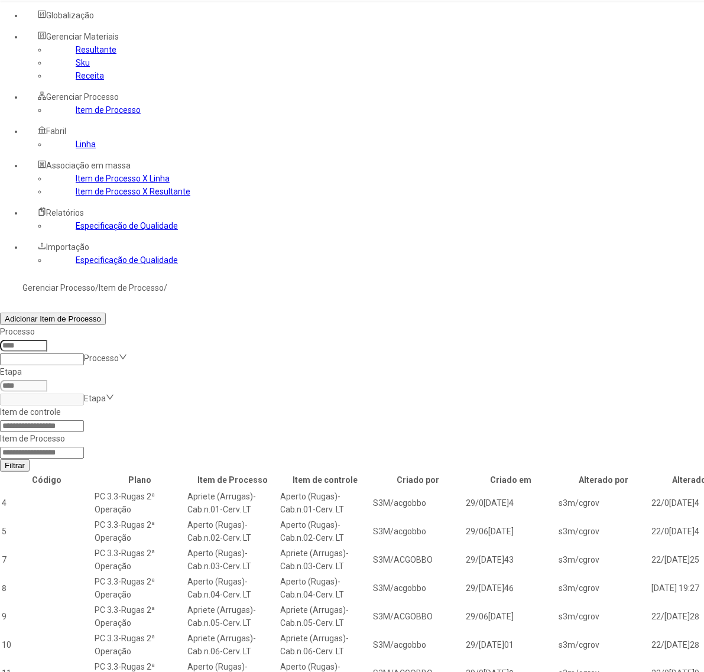
drag, startPoint x: 491, startPoint y: 166, endPoint x: 497, endPoint y: 176, distance: 11.7
click at [497, 406] on form "Item de controle Item de Processo Filtrar" at bounding box center [418, 439] width 837 height 66
type input "*****"
click at [0, 459] on button "Filtrar" at bounding box center [15, 465] width 30 height 12
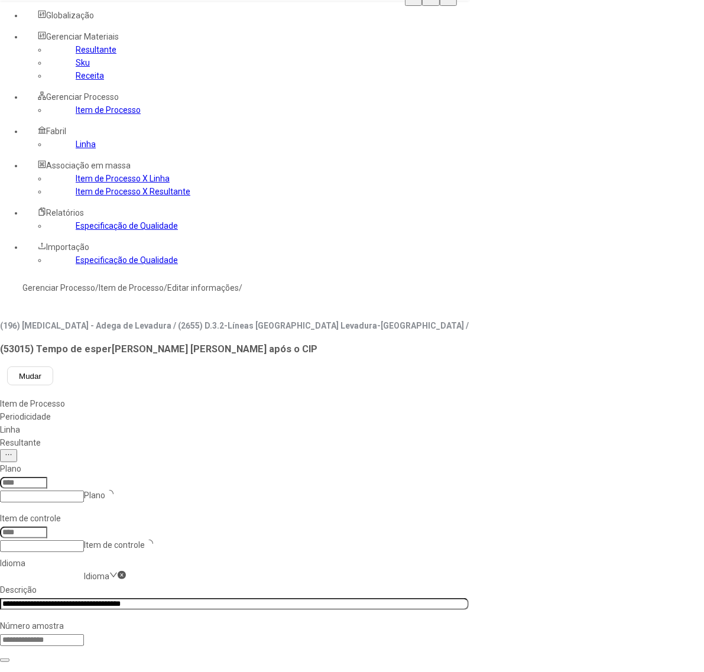
type input "****"
type input "*****"
click at [79, 115] on link "Item de Processo" at bounding box center [108, 109] width 65 height 9
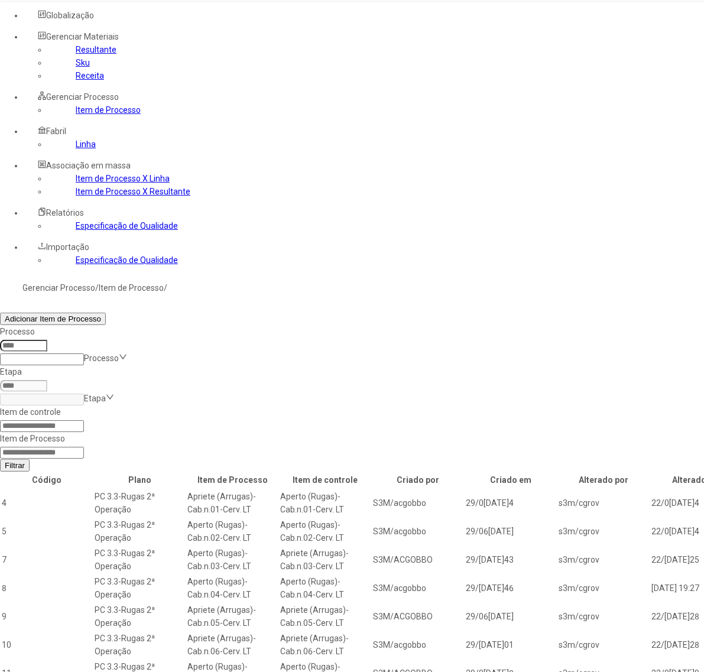
click at [84, 447] on input at bounding box center [42, 453] width 84 height 12
click at [84, 420] on input at bounding box center [42, 426] width 84 height 12
type input "*****"
click at [0, 459] on button "Filtrar" at bounding box center [15, 465] width 30 height 12
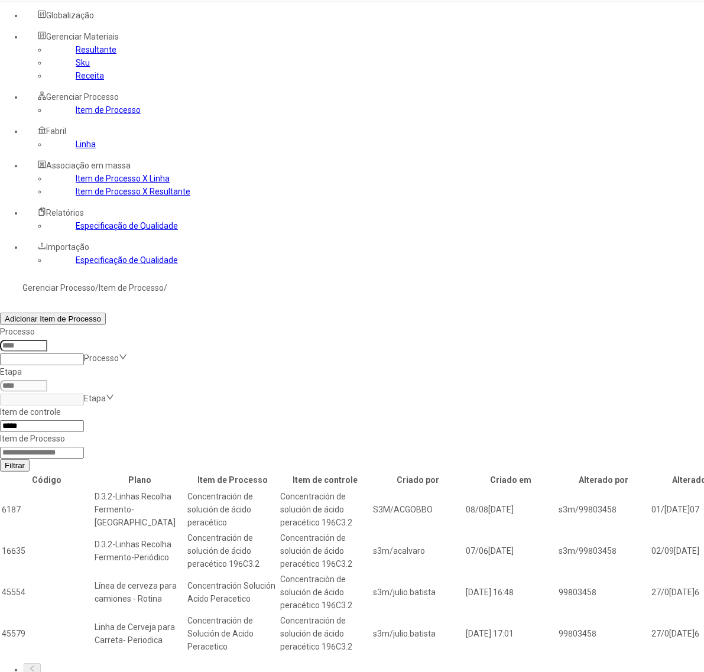
click at [84, 447] on input at bounding box center [42, 453] width 84 height 12
type input "*****"
click at [0, 459] on button "Filtrar" at bounding box center [15, 465] width 30 height 12
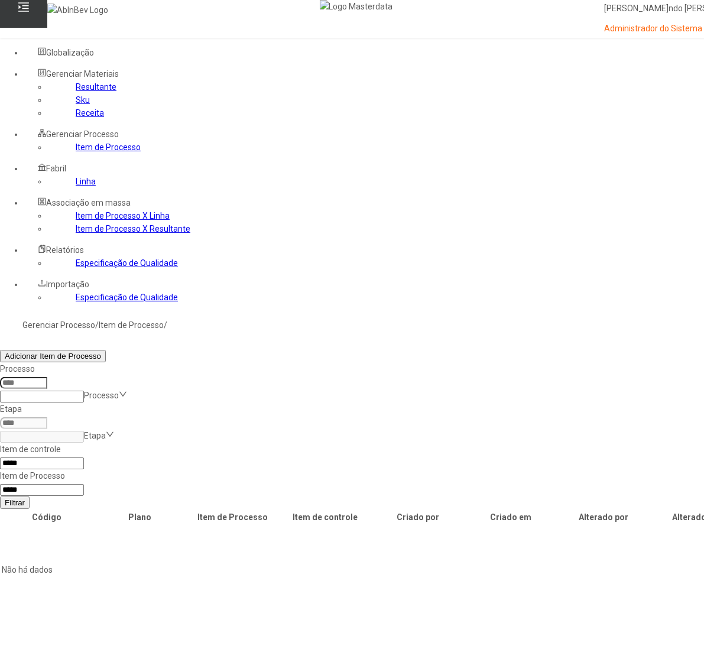
click at [84, 458] on input "*****" at bounding box center [42, 464] width 84 height 12
click at [0, 497] on button "Filtrar" at bounding box center [15, 503] width 30 height 12
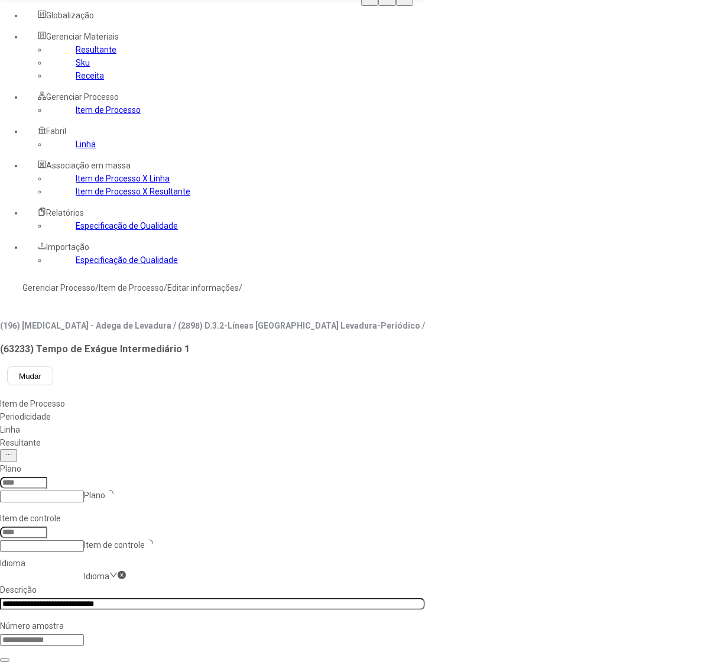
type input "****"
type input "*****"
drag, startPoint x: 287, startPoint y: 294, endPoint x: 423, endPoint y: 341, distance: 144.5
drag, startPoint x: 279, startPoint y: 294, endPoint x: 309, endPoint y: 304, distance: 32.0
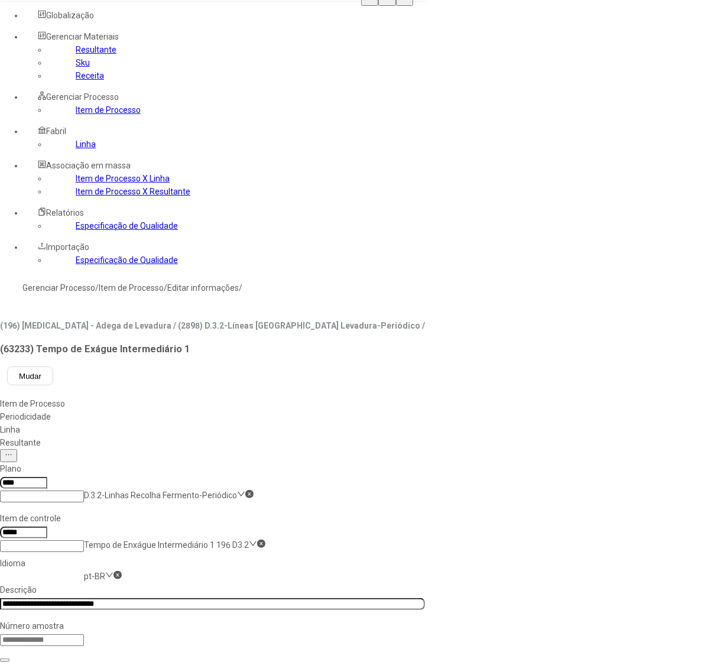
click at [76, 149] on link "Linha" at bounding box center [86, 144] width 20 height 9
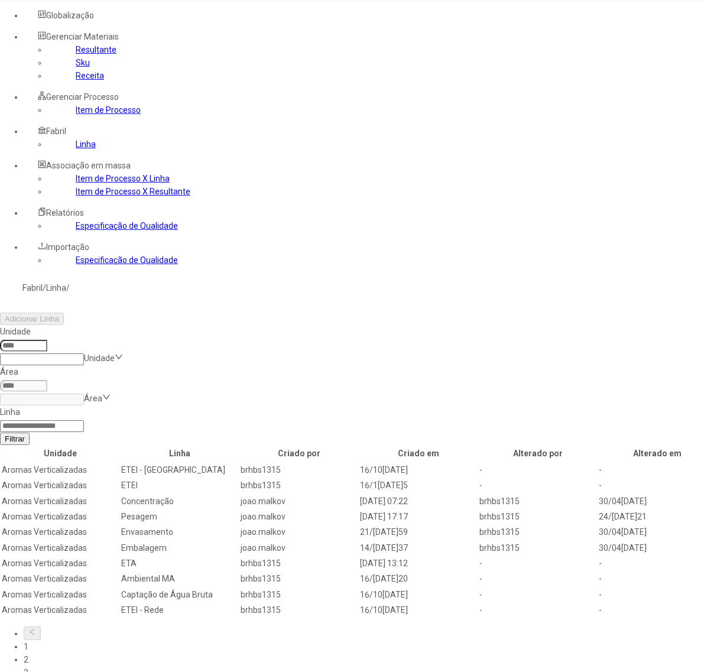
click at [47, 340] on input at bounding box center [23, 346] width 47 height 12
type input "*"
type input "**"
click at [84, 420] on input at bounding box center [42, 426] width 84 height 12
click at [76, 115] on link "Item de Processo" at bounding box center [108, 109] width 65 height 9
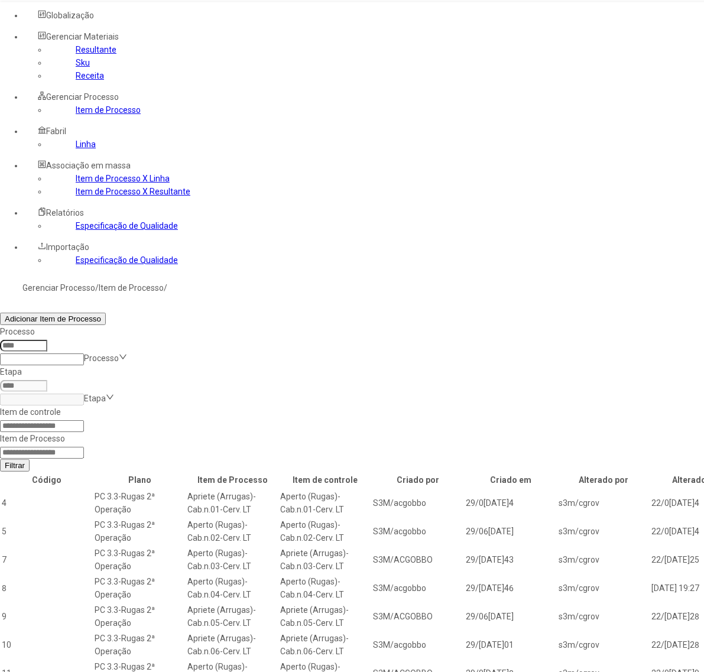
drag, startPoint x: 504, startPoint y: 160, endPoint x: 512, endPoint y: 161, distance: 8.3
click at [84, 447] on input at bounding box center [42, 453] width 84 height 12
type input "*****"
click at [0, 459] on button "Filtrar" at bounding box center [15, 465] width 30 height 12
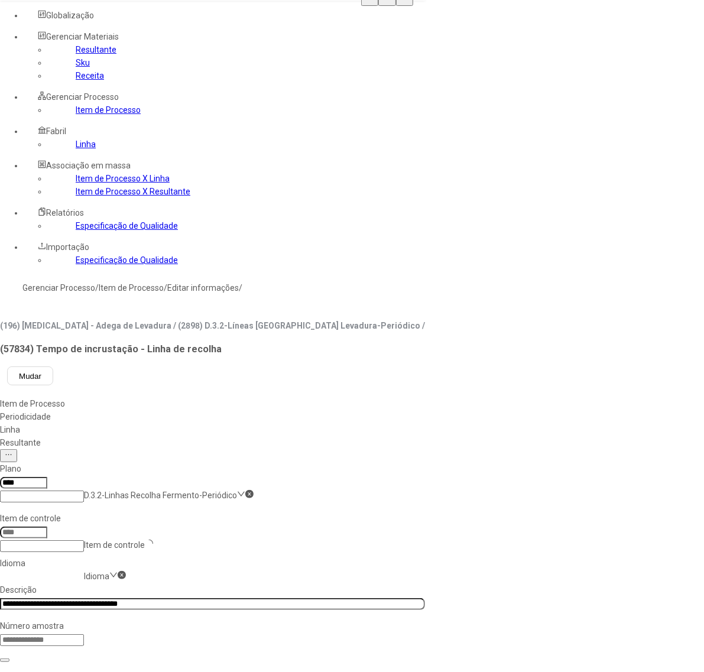
type input "*****"
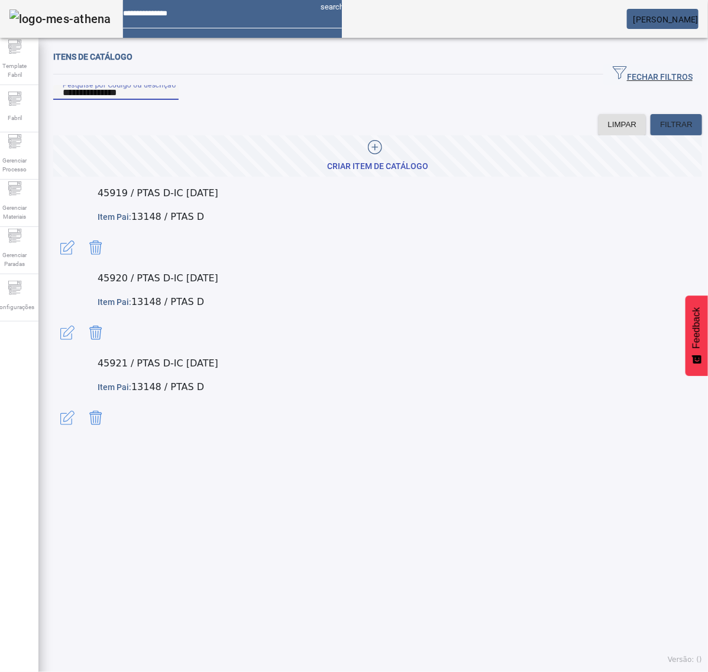
click at [163, 100] on input "**********" at bounding box center [116, 93] width 106 height 14
click at [108, 100] on input "**********" at bounding box center [116, 93] width 106 height 14
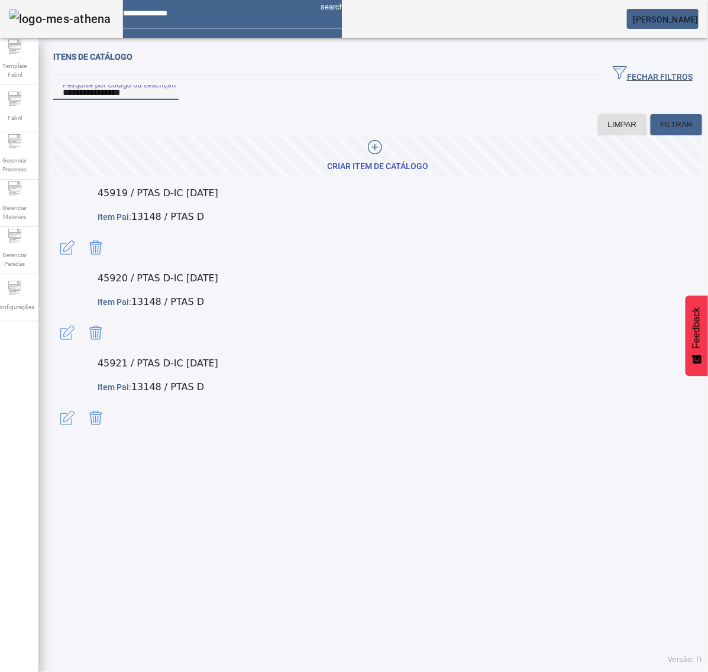
type input "**********"
click at [82, 234] on span "button" at bounding box center [67, 248] width 28 height 28
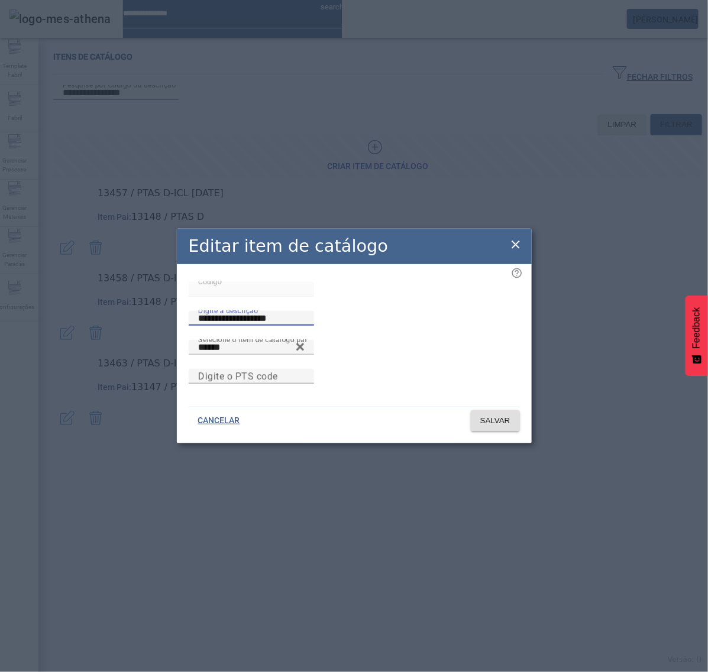
click at [304, 312] on input "**********" at bounding box center [251, 319] width 106 height 14
click at [517, 238] on icon at bounding box center [515, 245] width 14 height 14
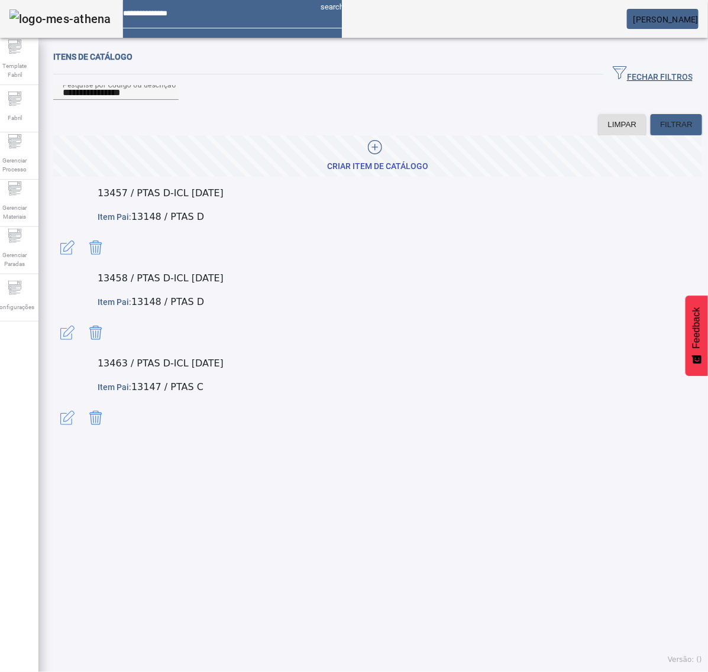
click at [82, 319] on span "button" at bounding box center [67, 333] width 28 height 28
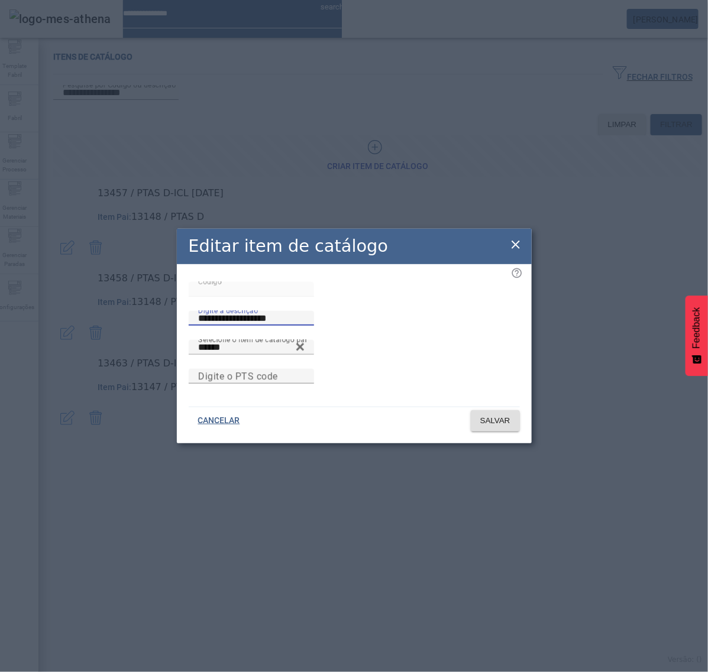
click at [276, 296] on div "**********" at bounding box center [354, 311] width 331 height 58
click at [514, 241] on icon at bounding box center [515, 245] width 8 height 8
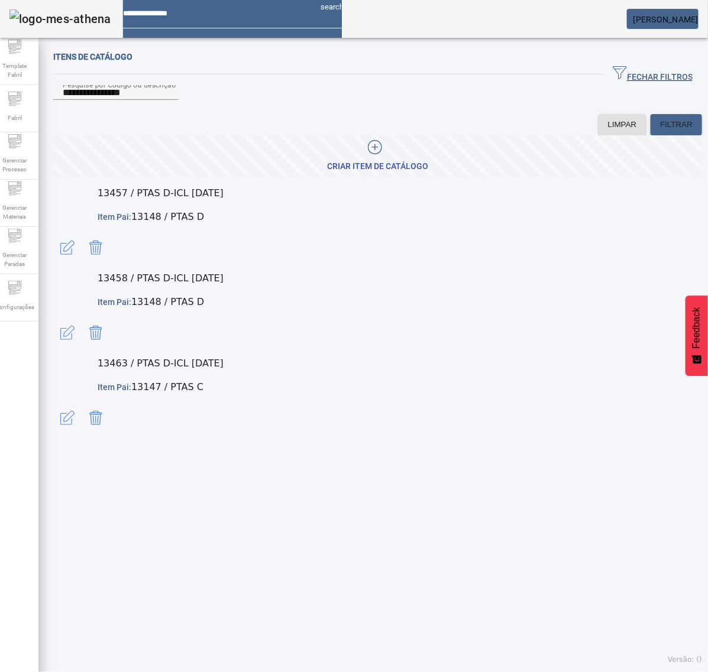
click at [82, 404] on span "button" at bounding box center [67, 418] width 28 height 28
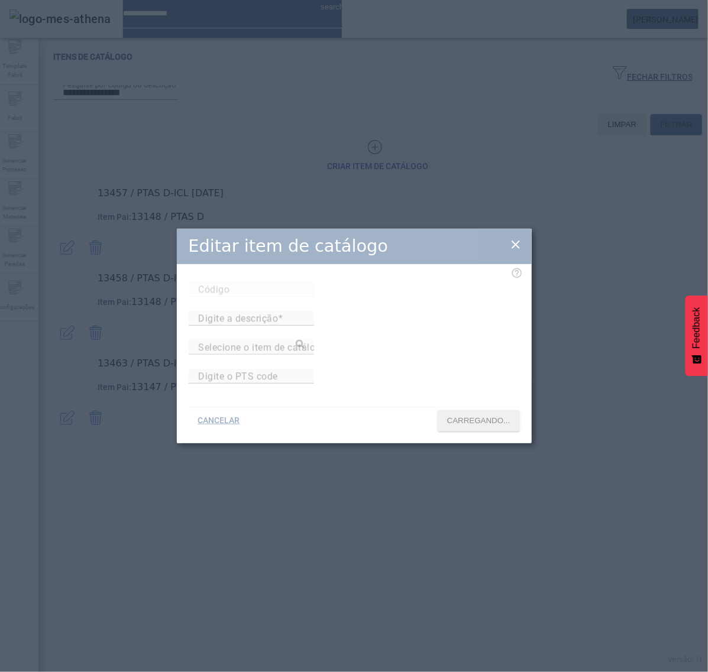
type input "*****"
type input "**********"
type input "******"
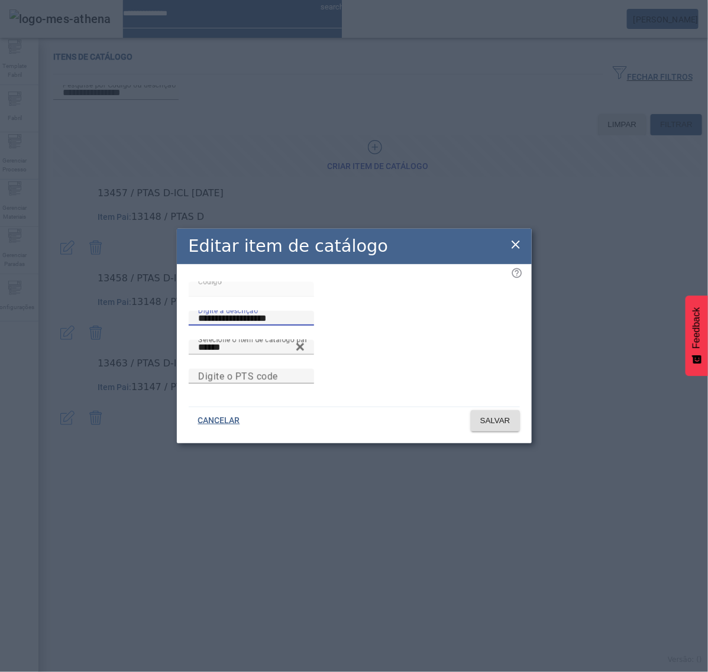
click at [223, 294] on div "**********" at bounding box center [354, 311] width 331 height 58
click at [517, 241] on icon at bounding box center [515, 245] width 8 height 8
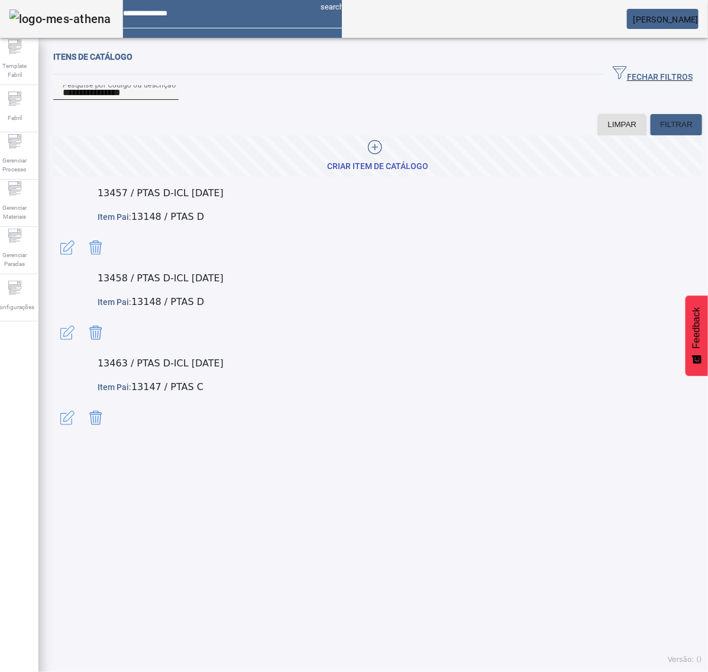
click at [169, 100] on input "**********" at bounding box center [116, 93] width 106 height 14
paste input "**"
type input "**********"
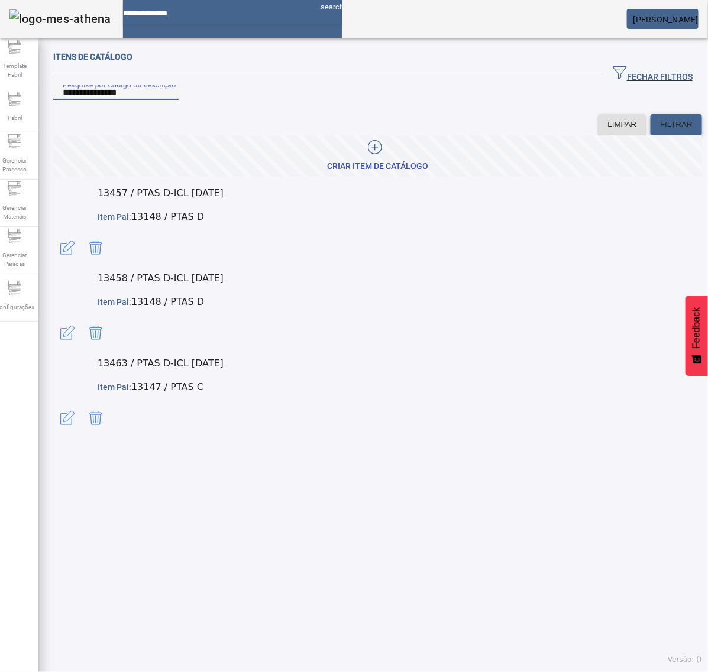
click at [666, 131] on span "FILTRAR" at bounding box center [676, 125] width 33 height 12
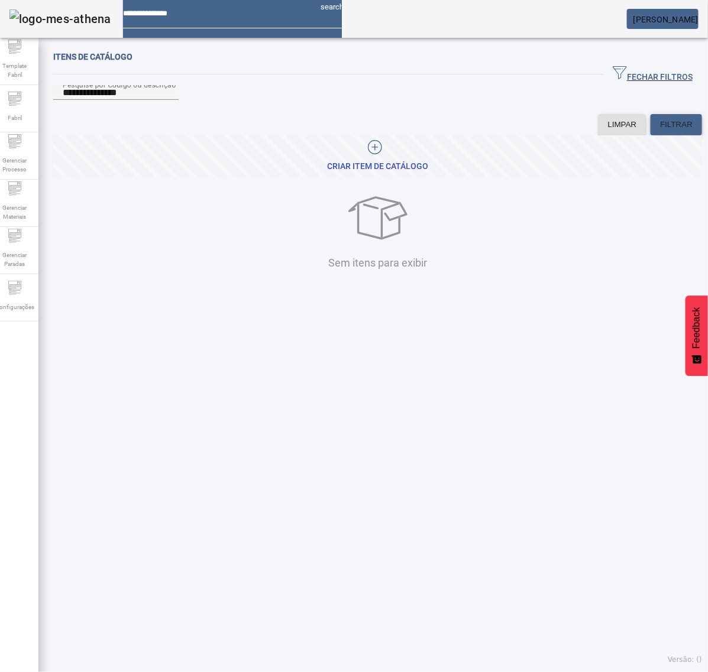
click at [666, 131] on span "FILTRAR" at bounding box center [676, 125] width 33 height 12
click at [675, 139] on span at bounding box center [675, 125] width 51 height 28
click at [372, 154] on icon at bounding box center [375, 147] width 14 height 14
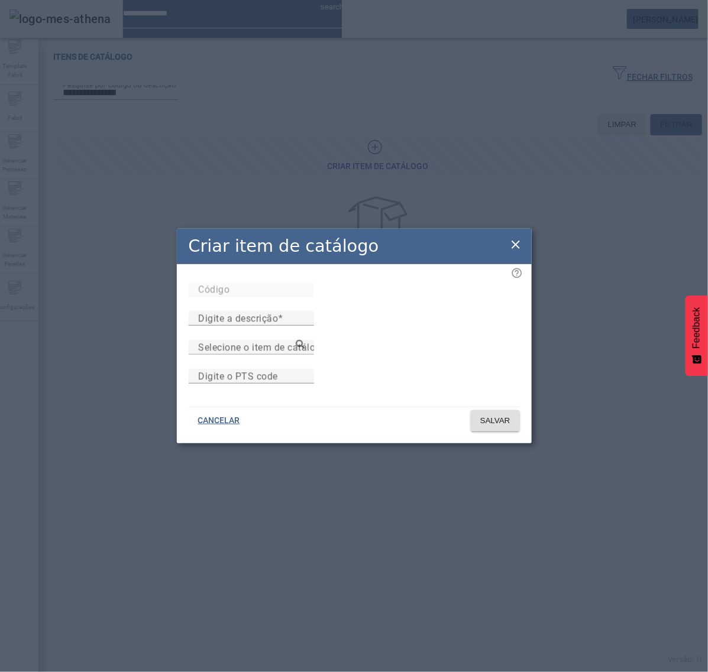
drag, startPoint x: 510, startPoint y: 234, endPoint x: 552, endPoint y: 213, distance: 46.3
click at [512, 238] on icon at bounding box center [515, 245] width 14 height 14
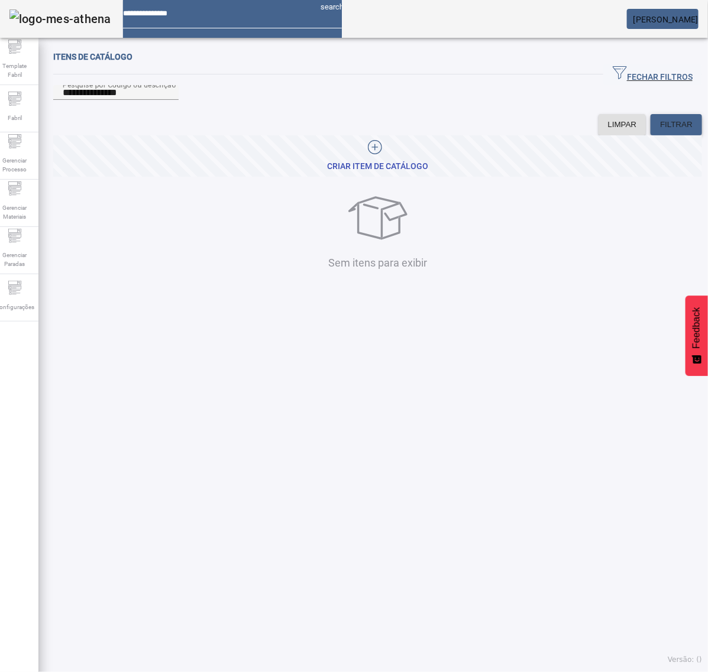
click at [667, 139] on span at bounding box center [675, 125] width 51 height 28
drag, startPoint x: 145, startPoint y: 110, endPoint x: 18, endPoint y: 115, distance: 127.2
click at [18, 115] on div "**********" at bounding box center [353, 336] width 725 height 672
click at [374, 151] on icon at bounding box center [374, 147] width 1 height 7
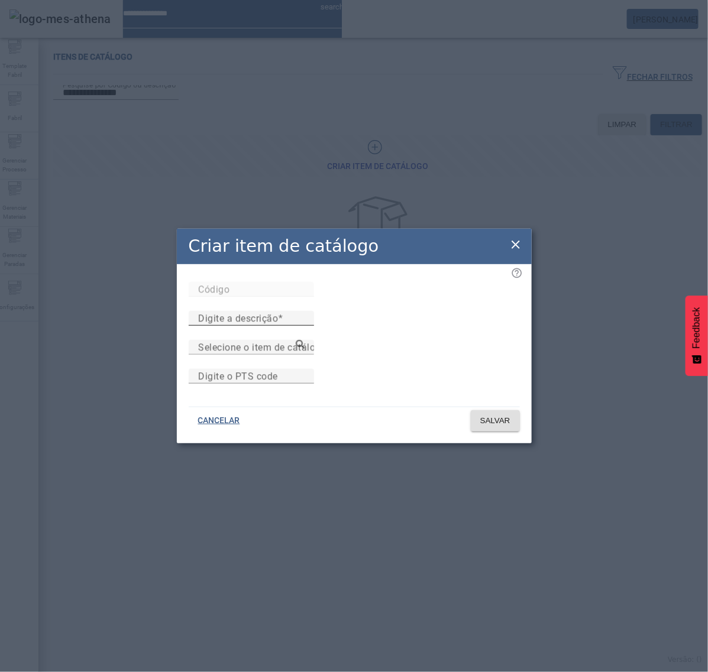
click at [278, 313] on mat-label "Digite a descrição" at bounding box center [238, 318] width 80 height 11
click at [304, 312] on input "Digite a descrição" at bounding box center [251, 319] width 106 height 14
paste input "**********"
type input "**********"
click at [495, 427] on span "SALVAR" at bounding box center [495, 421] width 30 height 12
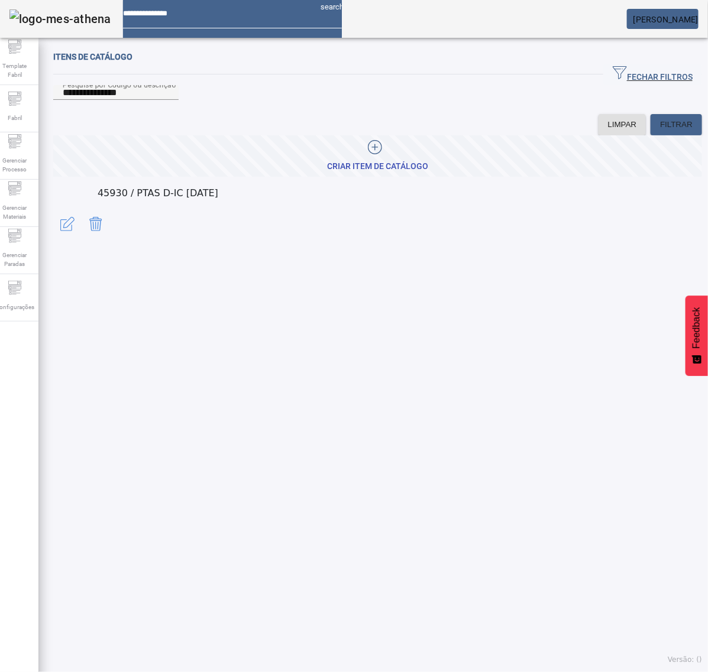
click at [361, 172] on span "CRIAR ITEM DE CATÁLOGO" at bounding box center [377, 156] width 101 height 32
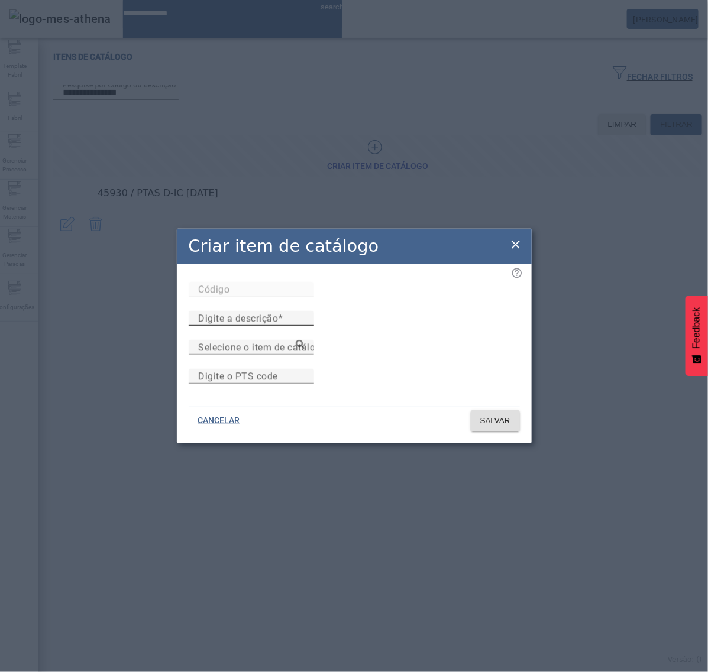
click at [278, 313] on mat-label "Digite a descrição" at bounding box center [238, 318] width 80 height 11
click at [304, 312] on input "Digite a descrição" at bounding box center [251, 319] width 106 height 14
paste input "**********"
type input "**********"
click at [480, 427] on span "SALVAR" at bounding box center [495, 421] width 30 height 12
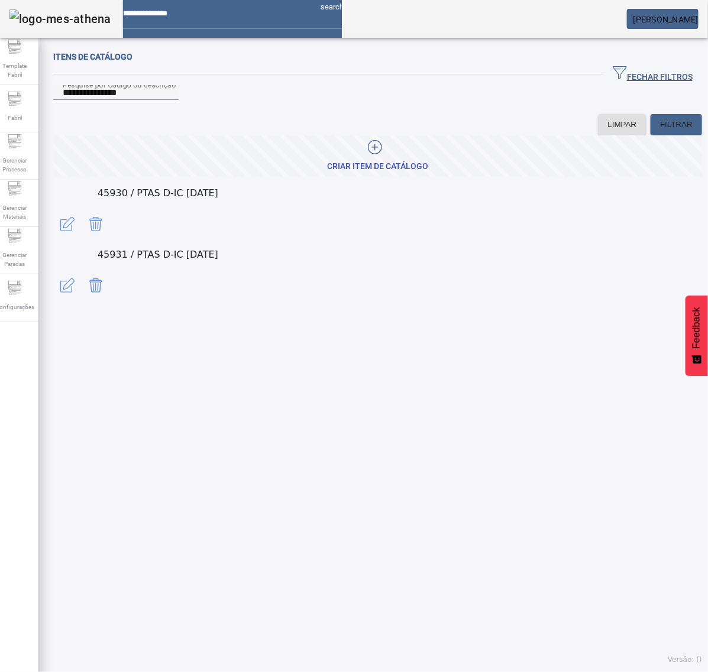
click at [376, 154] on icon at bounding box center [375, 147] width 14 height 14
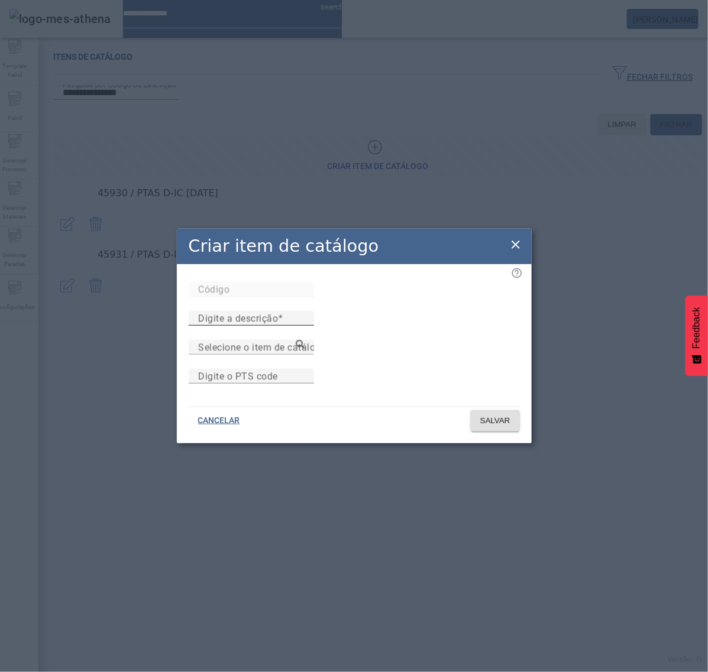
click at [304, 312] on input "Digite a descrição" at bounding box center [251, 319] width 106 height 14
paste input "**********"
type input "**********"
click at [510, 435] on span at bounding box center [495, 421] width 49 height 28
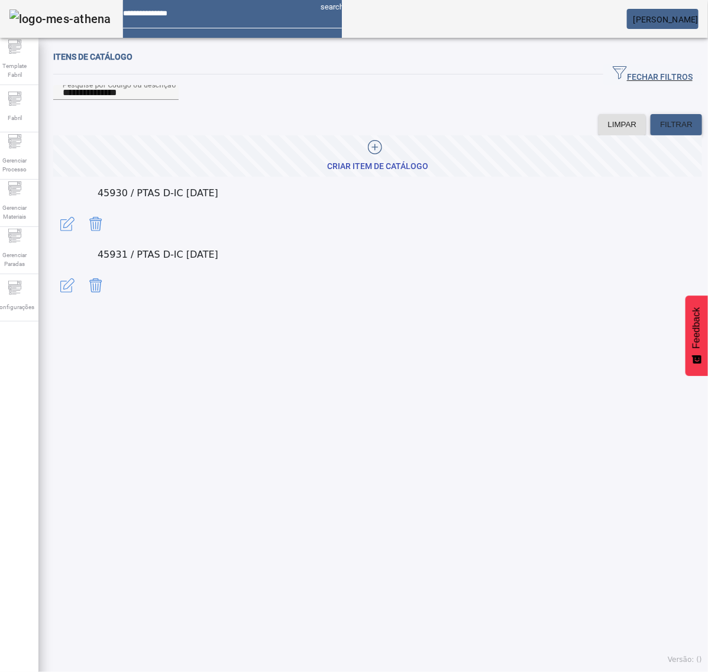
click at [668, 131] on span "FILTRAR" at bounding box center [676, 125] width 33 height 12
click at [662, 134] on span at bounding box center [675, 125] width 51 height 28
click at [371, 147] on icon at bounding box center [374, 147] width 7 height 1
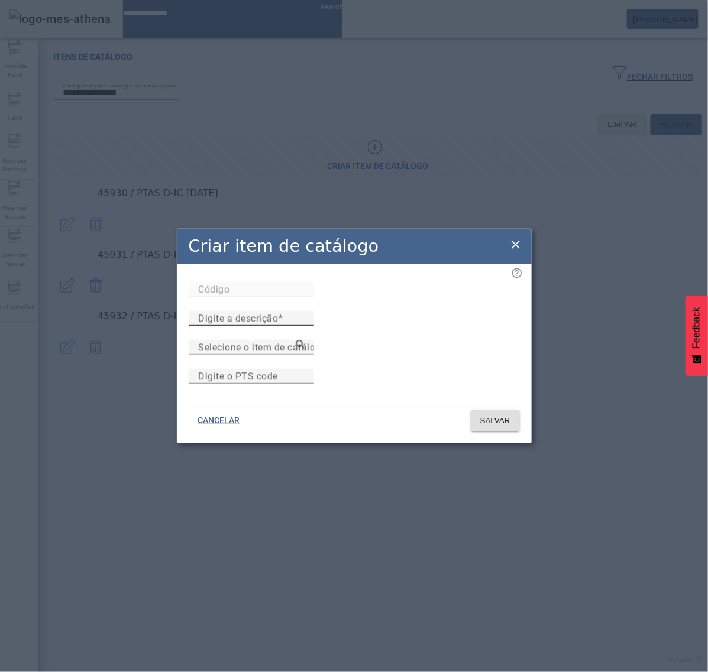
click at [278, 313] on mat-label "Digite a descrição" at bounding box center [238, 318] width 80 height 11
click at [304, 312] on input "Digite a descrição" at bounding box center [251, 319] width 106 height 14
paste input "**********"
type input "**********"
click at [493, 427] on span "SALVAR" at bounding box center [495, 421] width 30 height 12
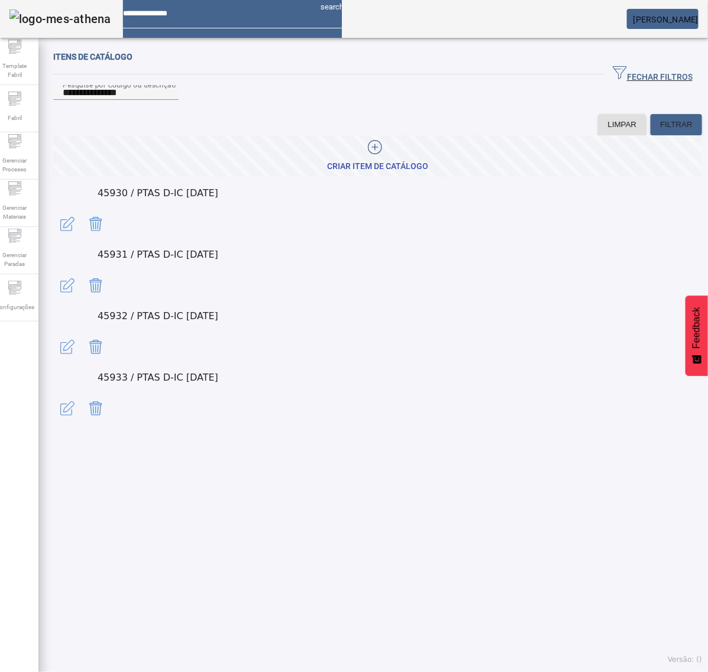
click at [82, 223] on span "button" at bounding box center [67, 224] width 28 height 28
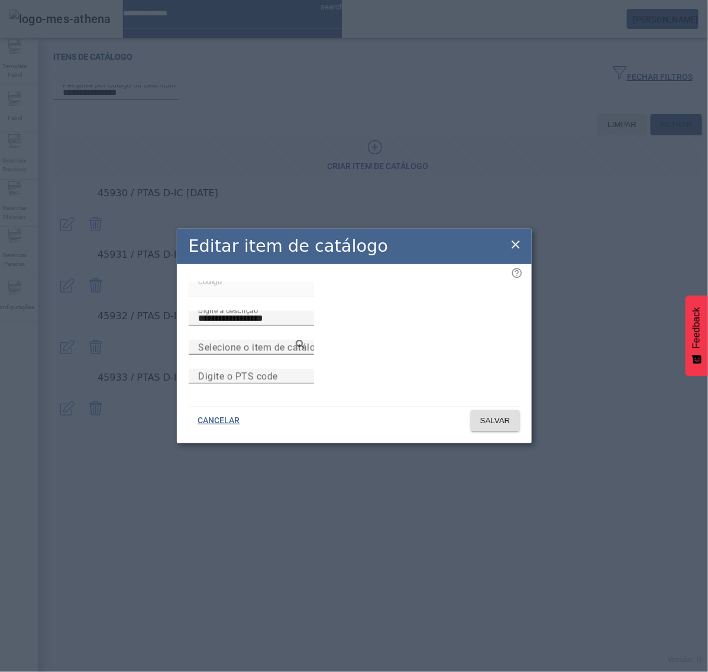
click at [297, 342] on mat-label "Selecione o item de catálogo pai" at bounding box center [270, 347] width 145 height 11
click at [297, 341] on input "Selecione o item de catálogo pai" at bounding box center [251, 348] width 106 height 14
paste input "******"
type input "******"
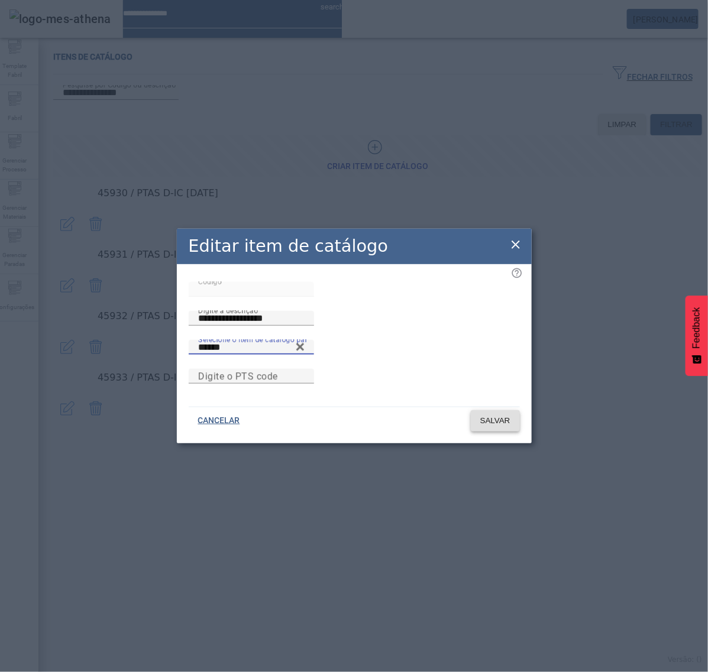
click at [500, 427] on span "SALVAR" at bounding box center [495, 421] width 30 height 12
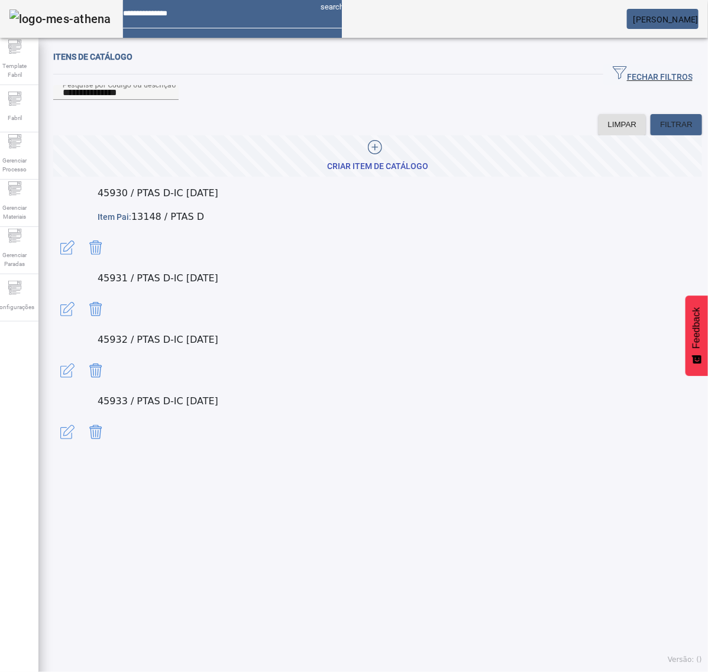
click at [82, 295] on span "button" at bounding box center [67, 309] width 28 height 28
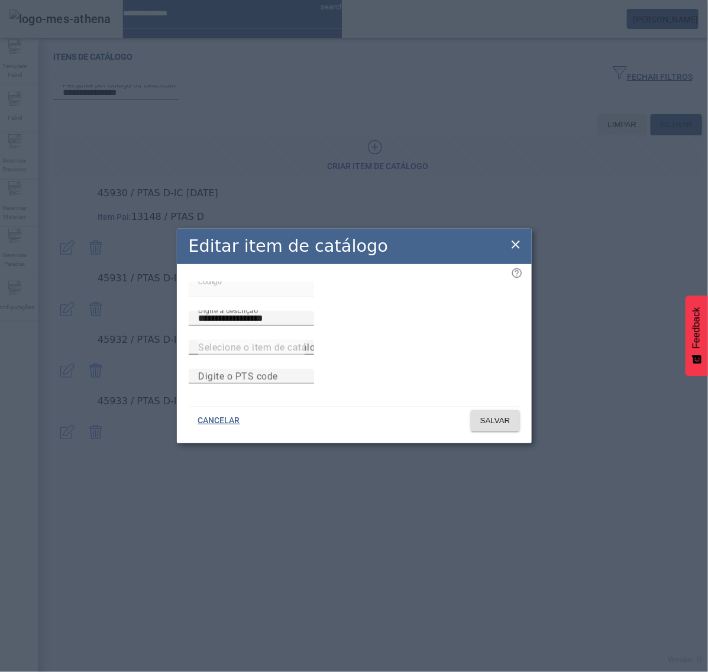
click at [281, 340] on div at bounding box center [251, 347] width 106 height 15
paste input "******"
type input "******"
click at [494, 427] on span "SALVAR" at bounding box center [495, 421] width 30 height 12
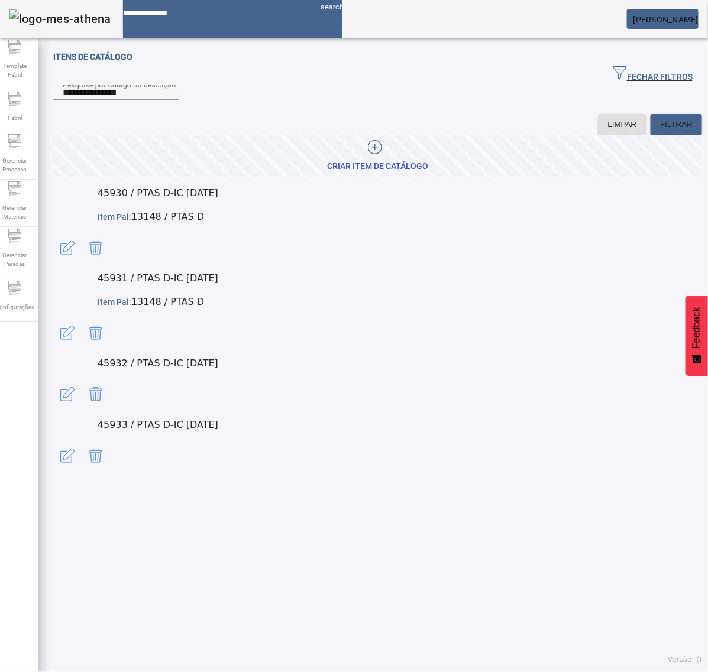
click at [82, 380] on span "button" at bounding box center [67, 394] width 28 height 28
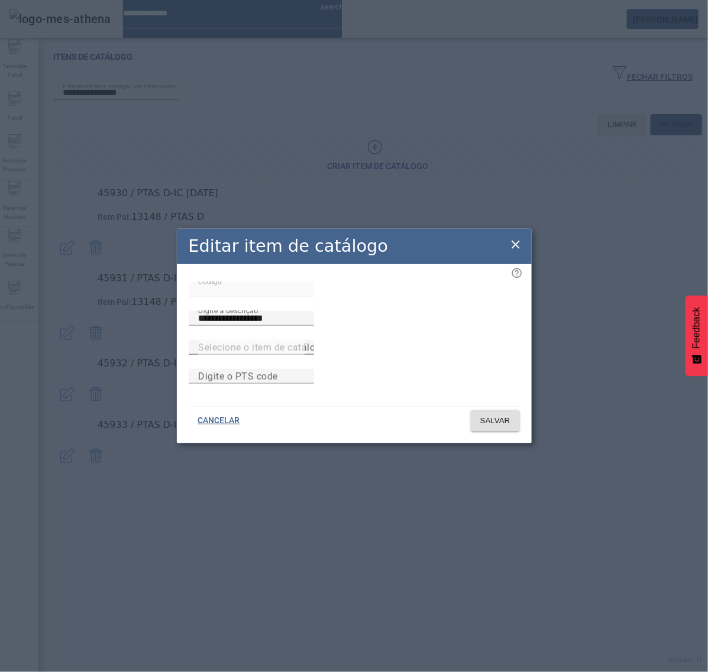
click at [302, 340] on div at bounding box center [251, 347] width 106 height 15
paste input "******"
type input "******"
click at [487, 427] on span "SALVAR" at bounding box center [495, 421] width 30 height 12
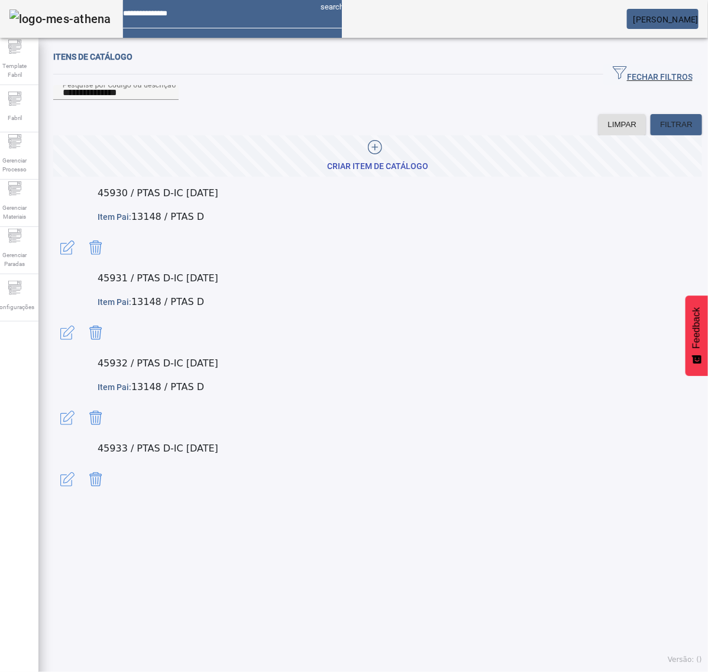
click at [82, 465] on span "button" at bounding box center [67, 479] width 28 height 28
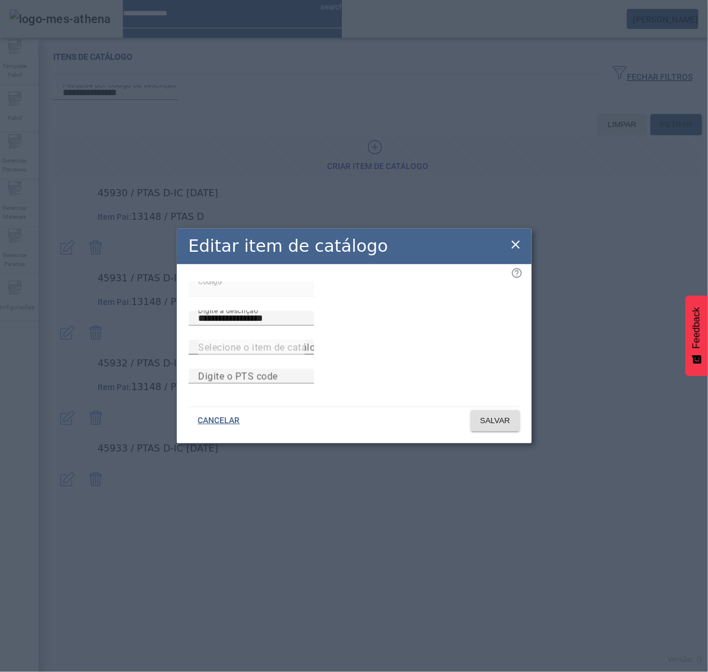
click at [304, 340] on div at bounding box center [251, 347] width 106 height 15
paste input "******"
type input "******"
click at [491, 427] on span "SALVAR" at bounding box center [495, 421] width 30 height 12
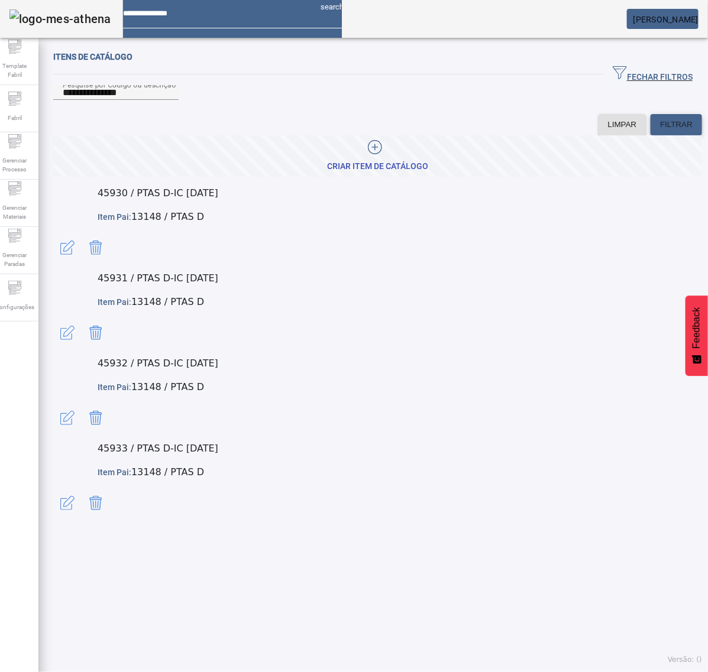
click at [667, 131] on span "FILTRAR" at bounding box center [676, 125] width 33 height 12
drag, startPoint x: 226, startPoint y: 221, endPoint x: 163, endPoint y: 222, distance: 63.9
click at [163, 200] on p "45930 / PTAS D-IC 03.02.01" at bounding box center [400, 193] width 604 height 14
click at [82, 234] on span "button" at bounding box center [67, 248] width 28 height 28
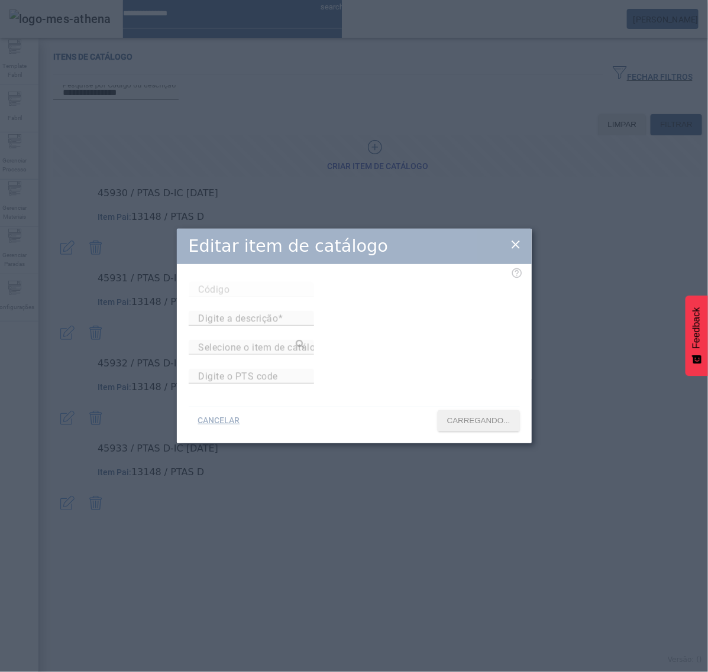
type input "*****"
type input "**********"
type input "******"
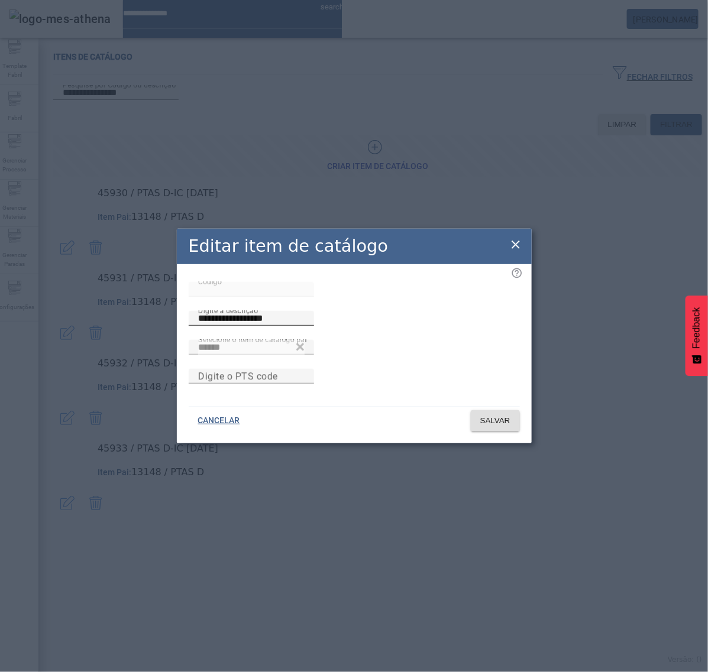
click at [304, 311] on div "**********" at bounding box center [251, 318] width 106 height 15
click at [220, 296] on div "**********" at bounding box center [354, 311] width 331 height 58
click at [514, 238] on icon at bounding box center [515, 245] width 14 height 14
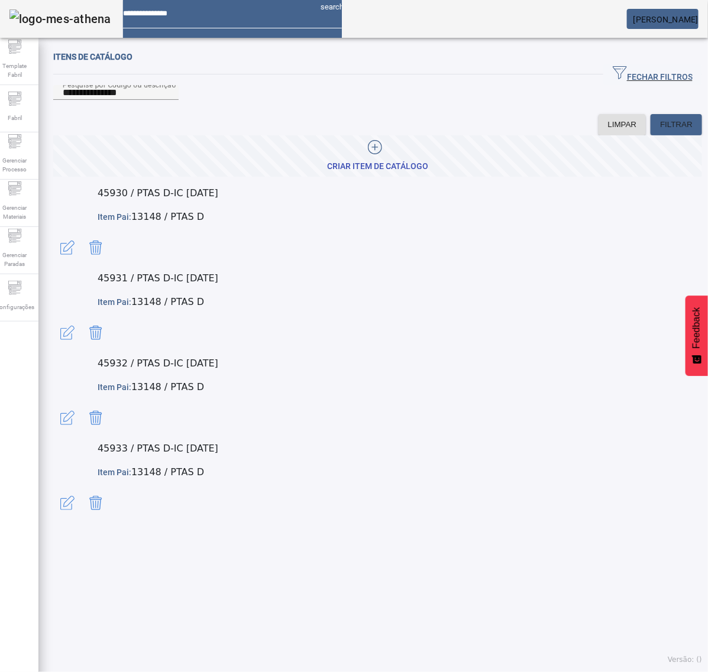
click at [82, 489] on span "button" at bounding box center [67, 503] width 28 height 28
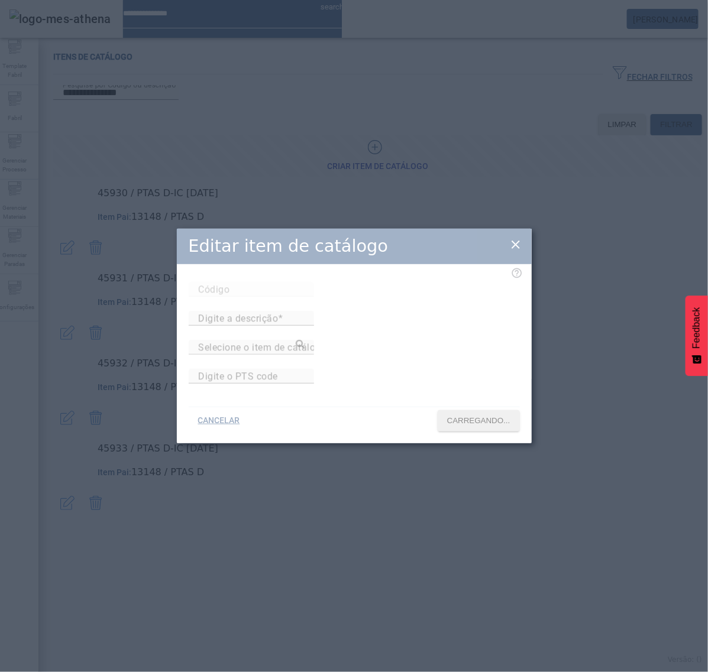
type input "*****"
type input "**********"
type input "******"
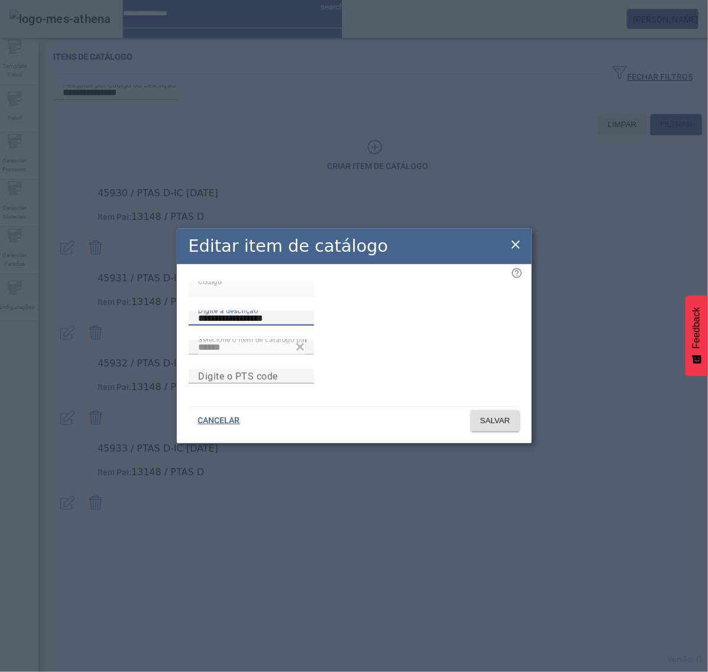
click at [304, 312] on input "**********" at bounding box center [251, 319] width 106 height 14
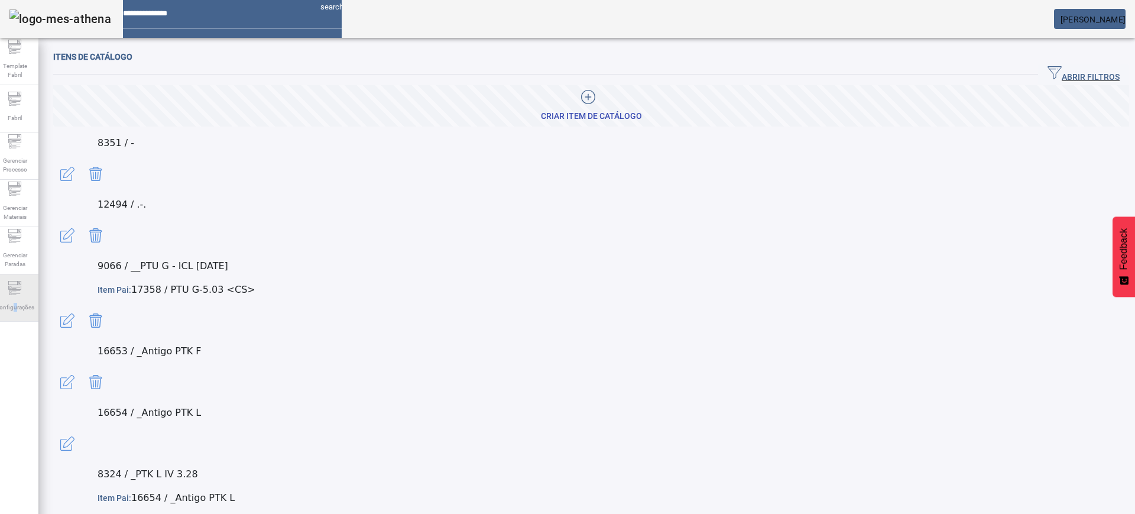
click at [21, 299] on span "Configurações" at bounding box center [15, 307] width 46 height 16
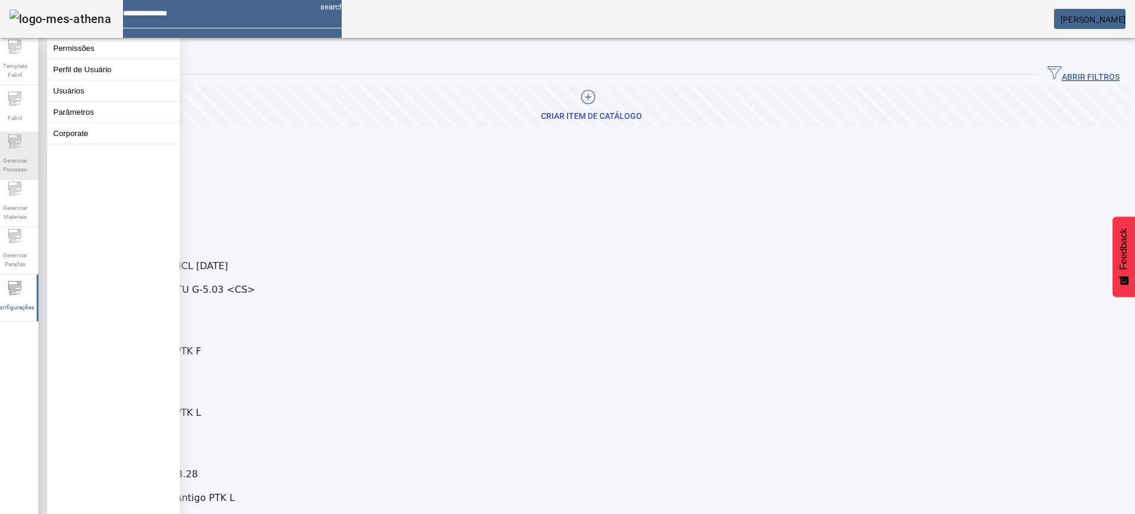
click at [24, 155] on span "Gerenciar Processo" at bounding box center [14, 165] width 35 height 25
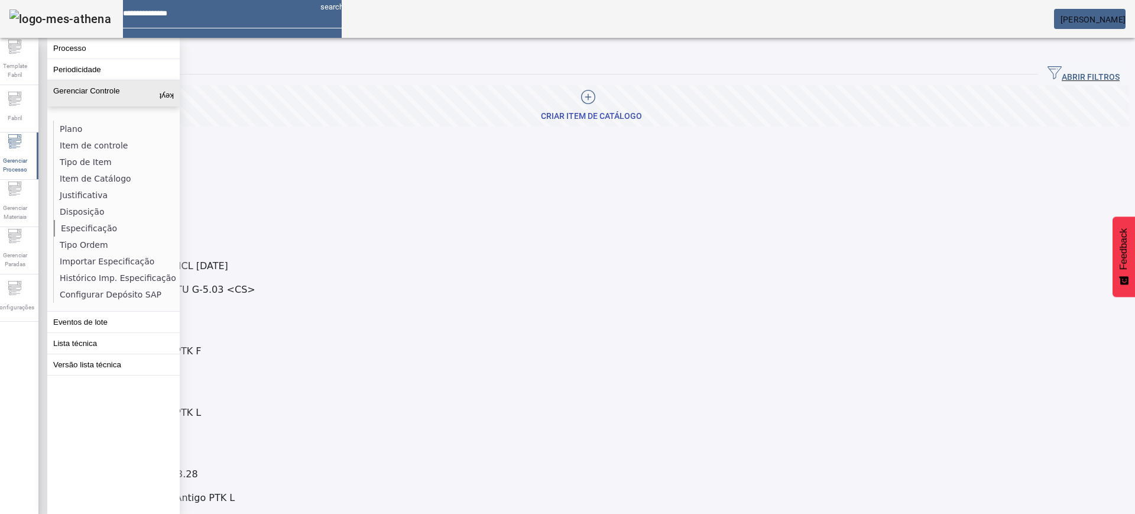
click at [88, 228] on li "Especificação" at bounding box center [116, 228] width 125 height 17
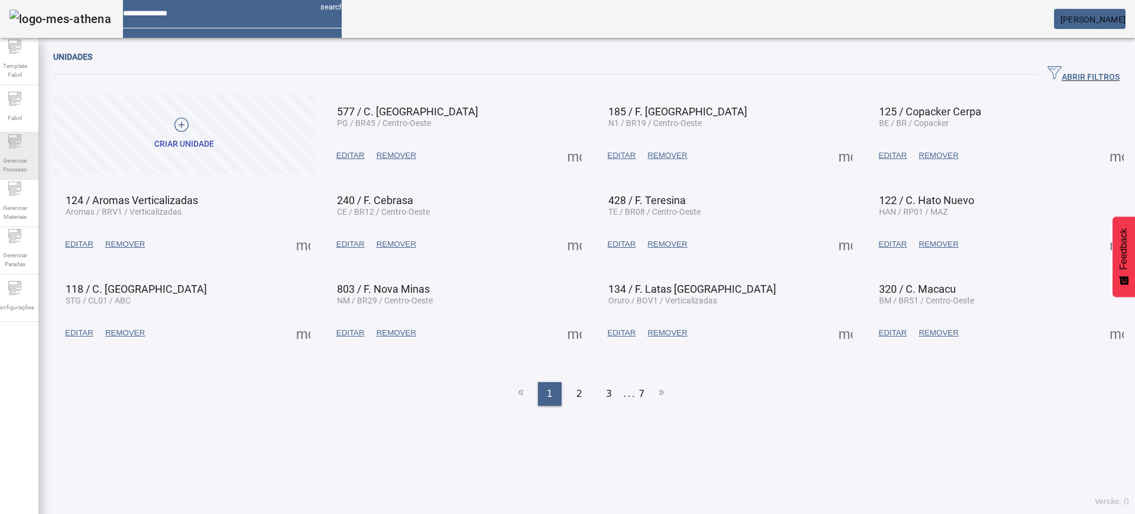
click at [12, 146] on icon at bounding box center [10, 145] width 2 height 2
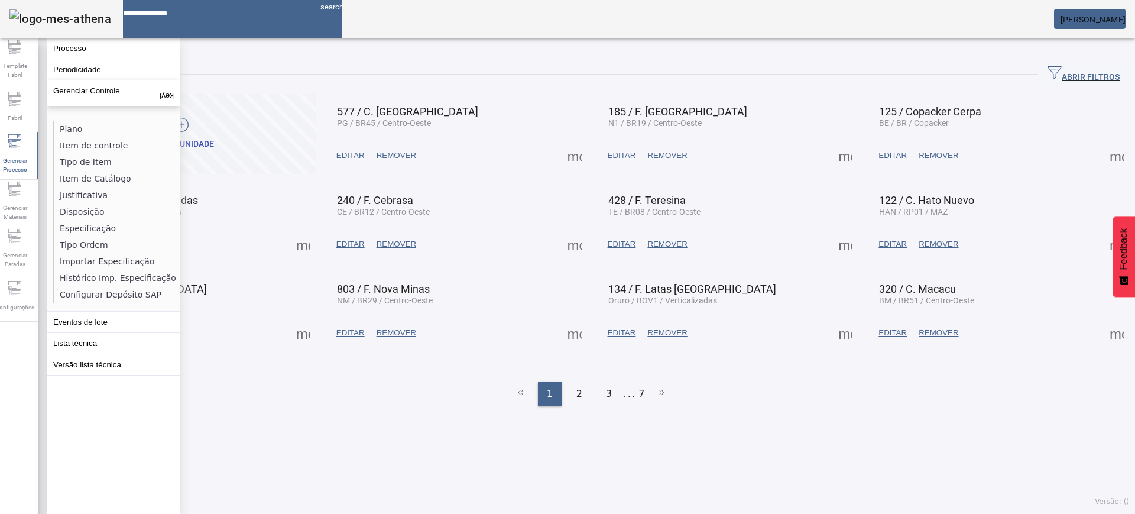
click at [90, 225] on li "Especificação" at bounding box center [116, 228] width 125 height 17
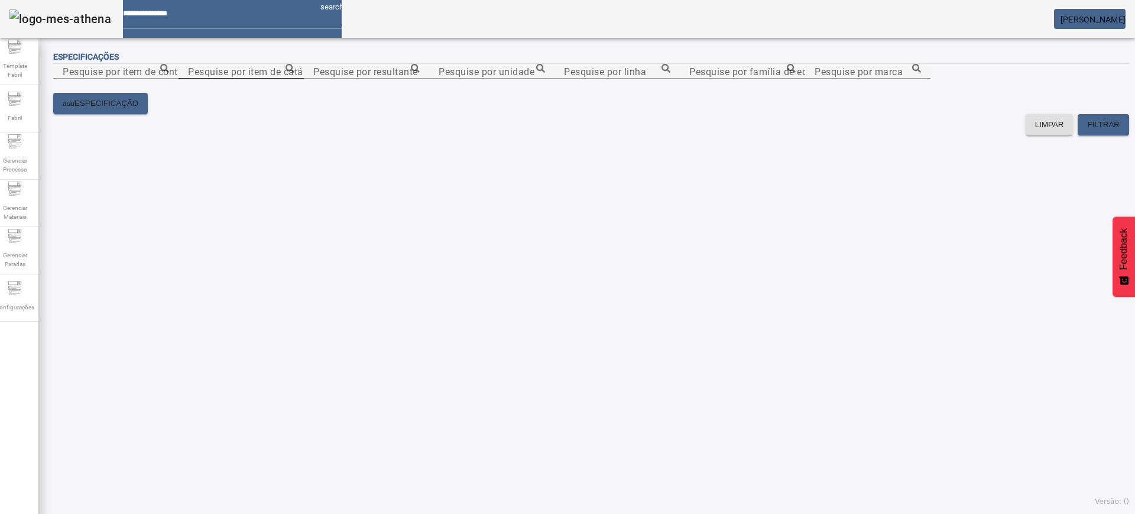
click at [294, 77] on div "Pesquise por item de catálogo" at bounding box center [241, 71] width 106 height 15
paste input "**********"
click at [294, 73] on icon at bounding box center [290, 68] width 9 height 9
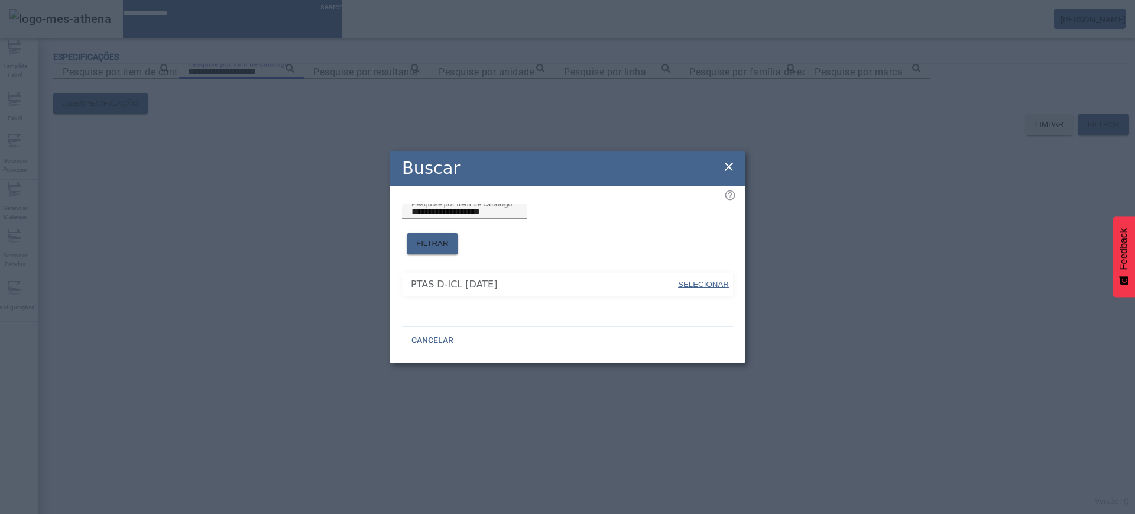
click at [712, 280] on span "SELECIONAR" at bounding box center [703, 284] width 51 height 9
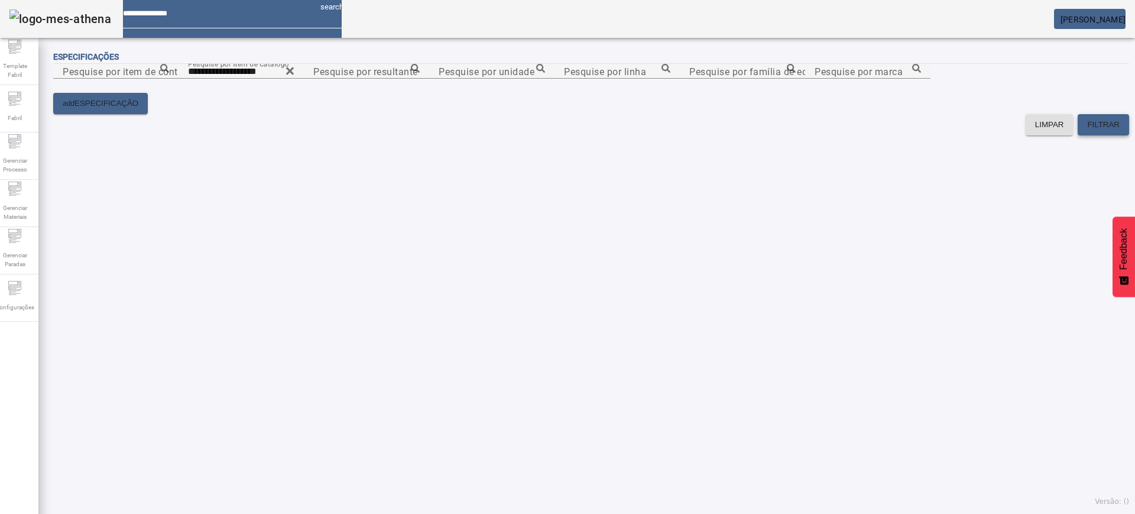
click at [1091, 139] on span at bounding box center [1103, 125] width 51 height 28
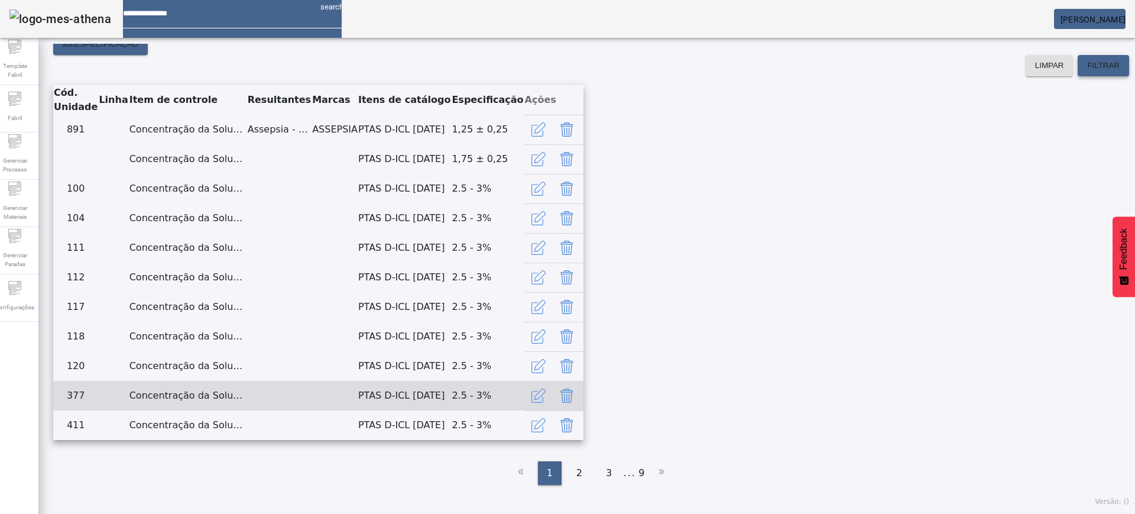
scroll to position [624, 0]
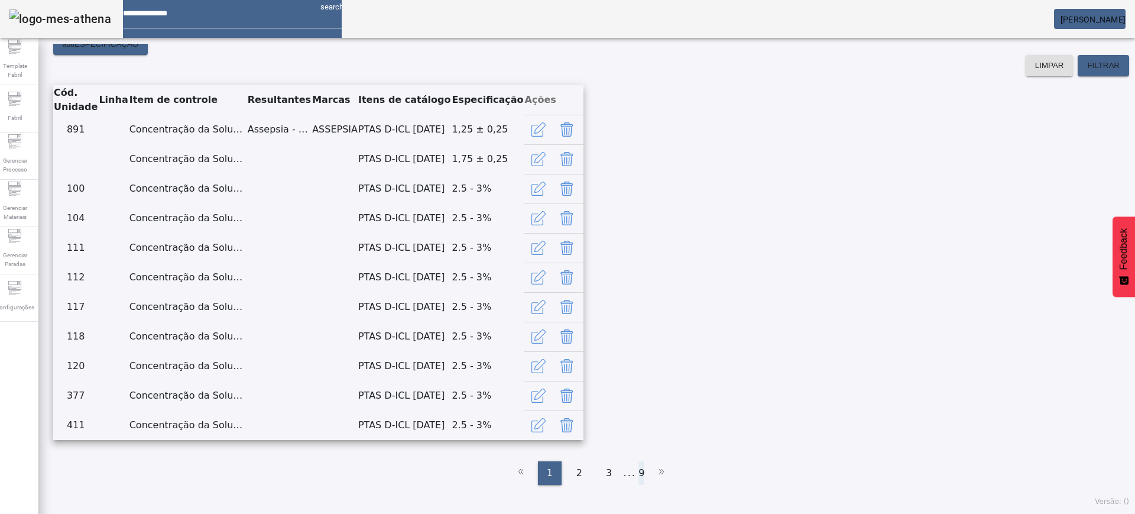
click at [639, 477] on li "9" at bounding box center [642, 473] width 6 height 24
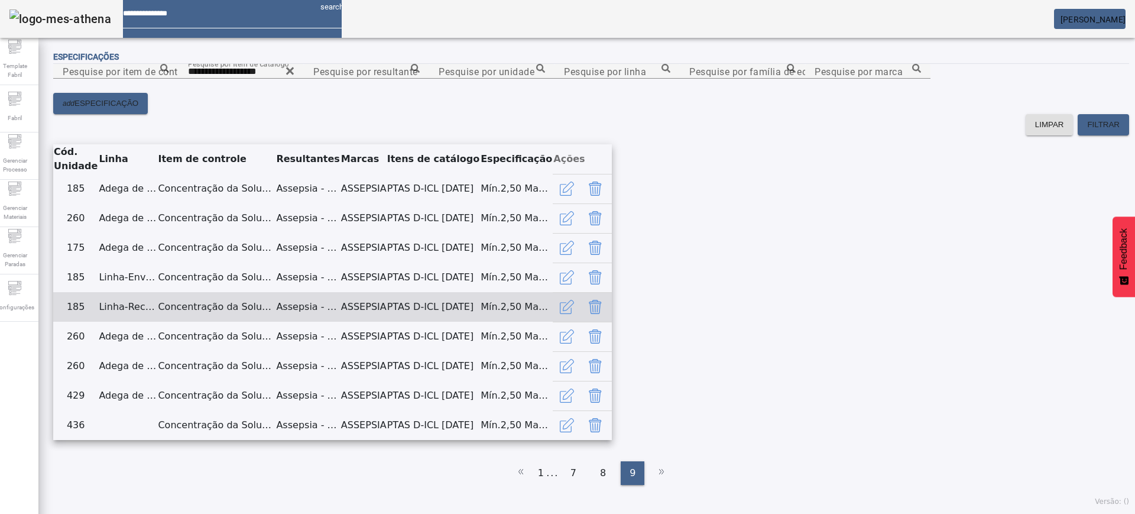
scroll to position [0, 0]
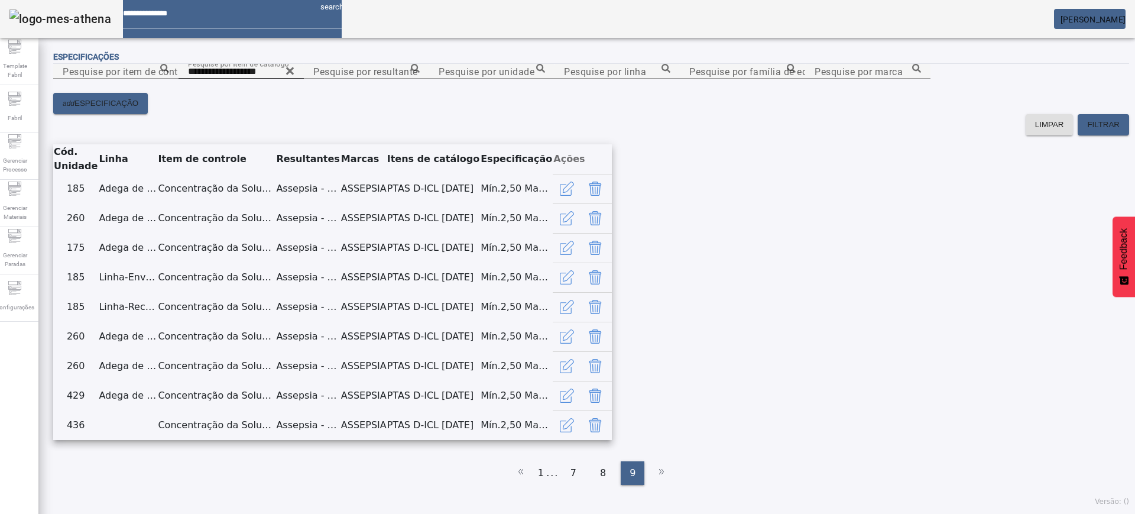
click at [294, 79] on input "**********" at bounding box center [241, 71] width 106 height 14
paste input "Number"
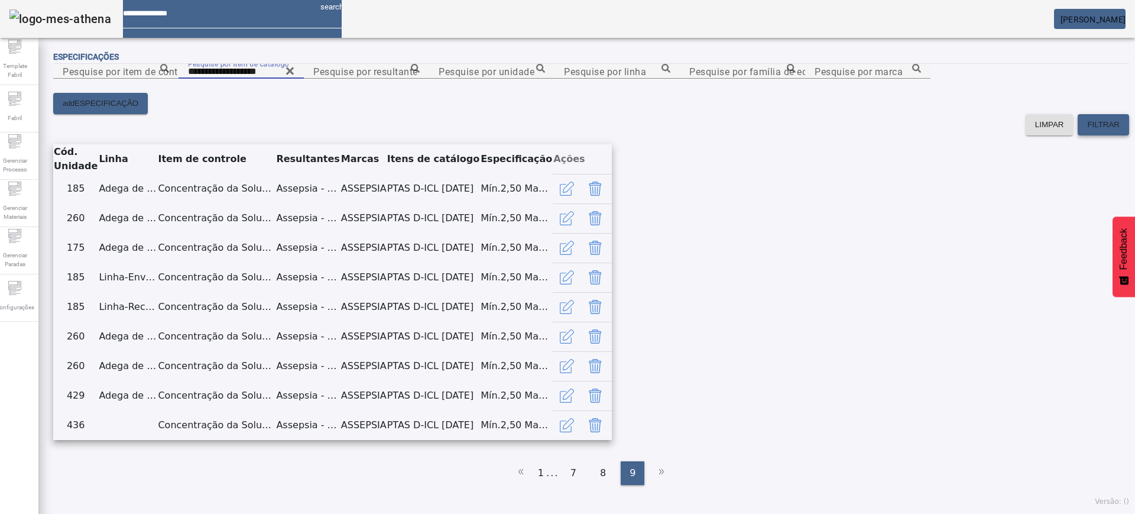
click at [1087, 131] on span "FILTRAR" at bounding box center [1103, 125] width 33 height 12
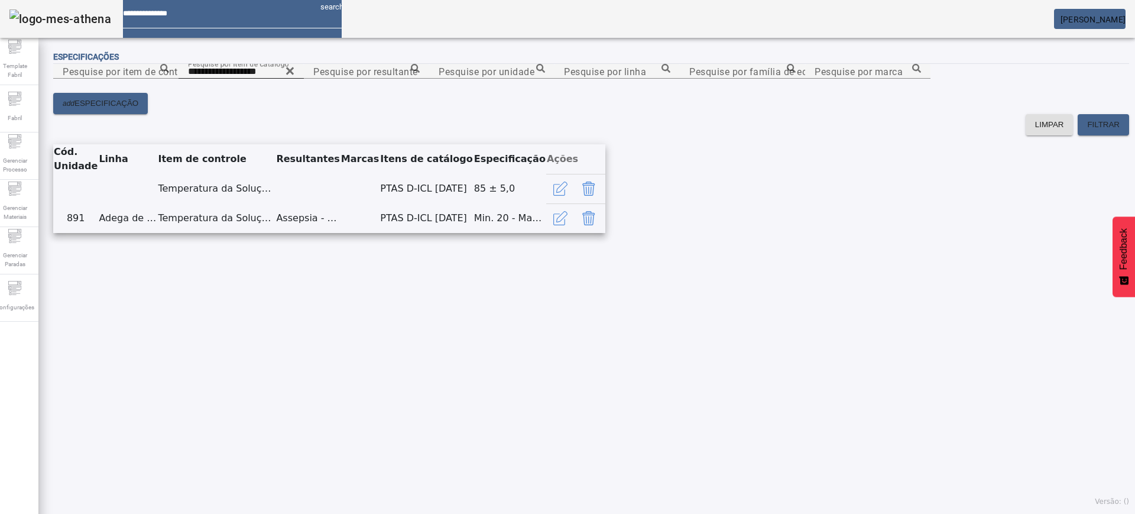
click at [294, 79] on input "**********" at bounding box center [241, 71] width 106 height 14
paste input "Number"
type input "**********"
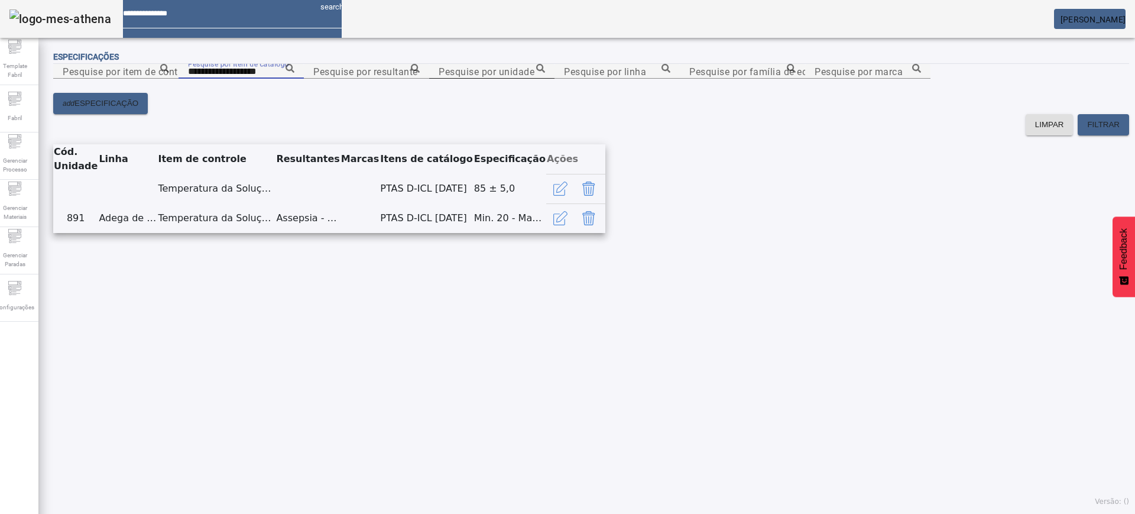
click at [1087, 131] on span "FILTRAR" at bounding box center [1103, 125] width 33 height 12
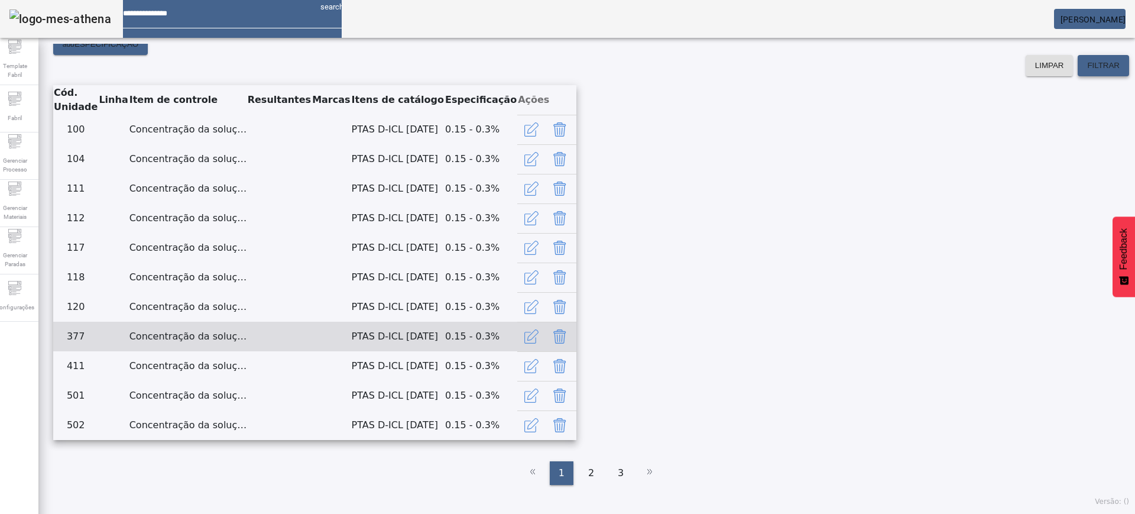
scroll to position [624, 0]
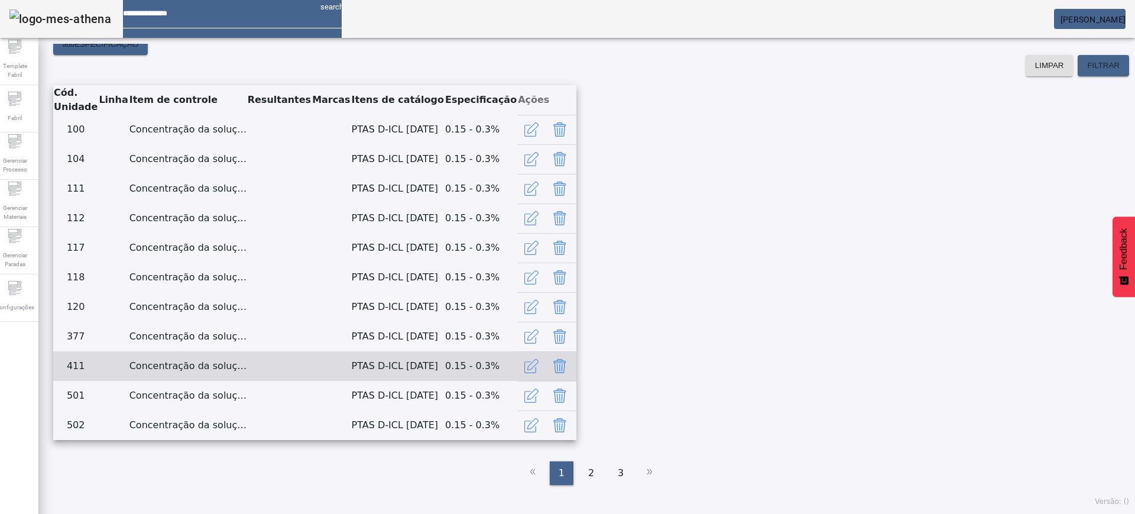
click at [539, 359] on icon "button" at bounding box center [531, 366] width 14 height 14
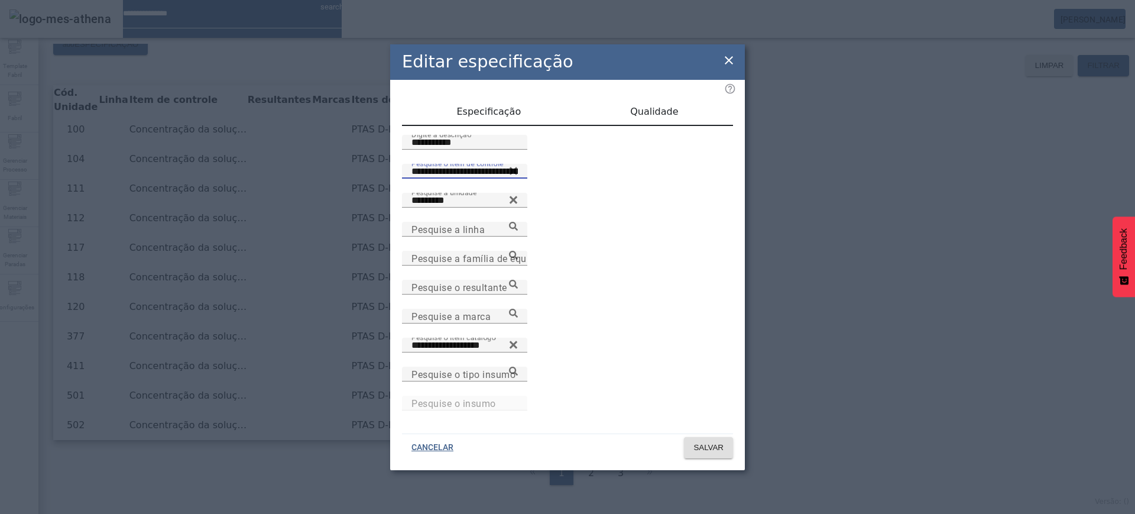
drag, startPoint x: 576, startPoint y: 208, endPoint x: 371, endPoint y: 208, distance: 205.8
click at [371, 208] on div "**********" at bounding box center [567, 257] width 1135 height 514
click at [733, 63] on icon at bounding box center [729, 60] width 8 height 8
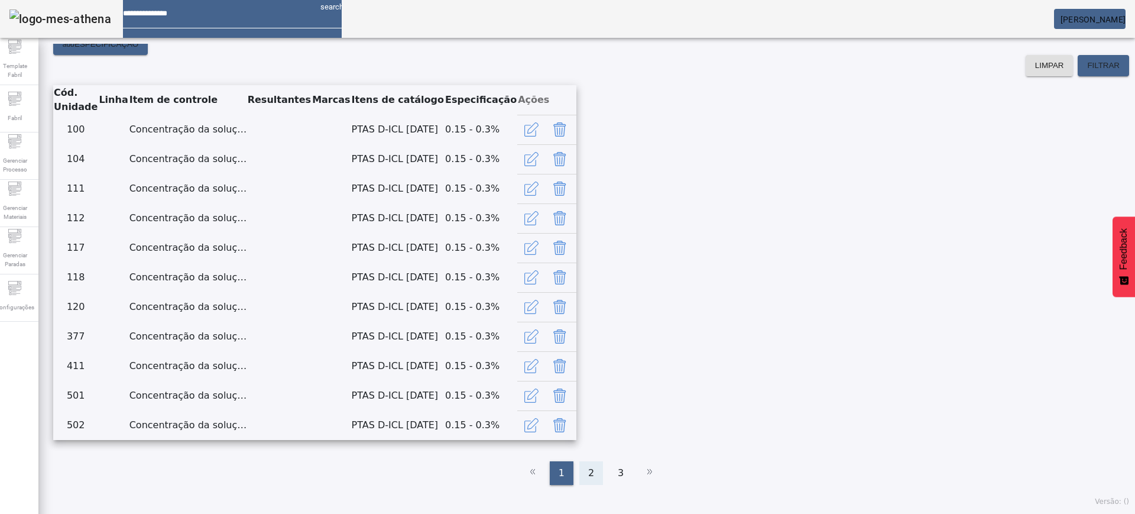
click at [588, 471] on span "2" at bounding box center [591, 473] width 6 height 14
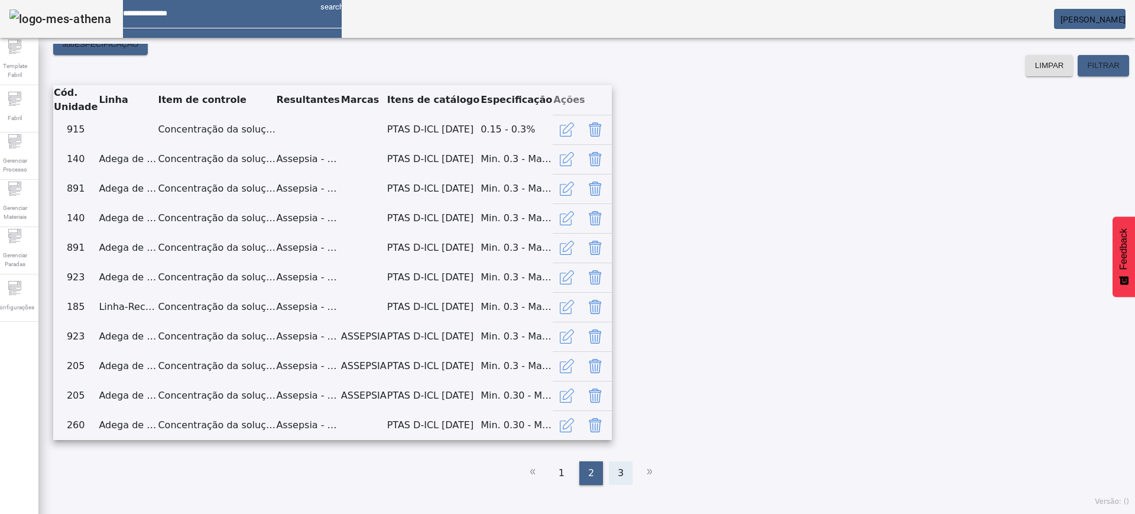
click at [618, 472] on div "3" at bounding box center [621, 473] width 24 height 24
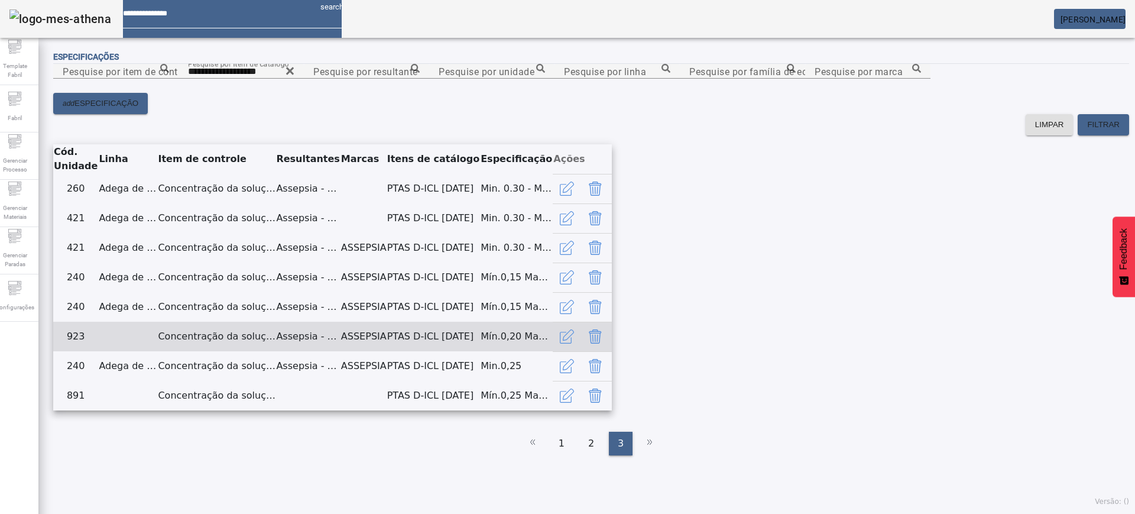
scroll to position [424, 0]
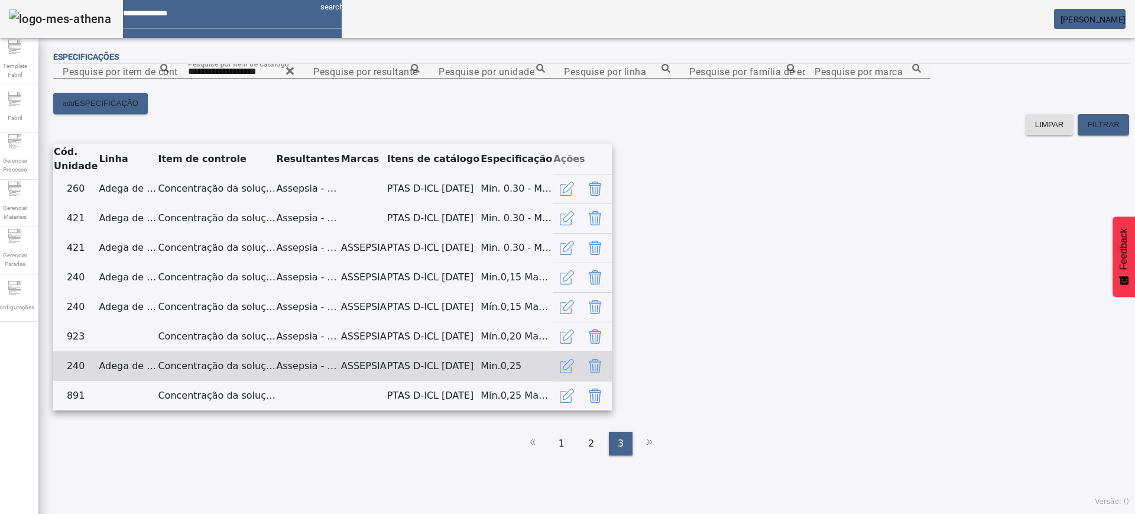
click at [572, 361] on icon "button" at bounding box center [566, 367] width 12 height 12
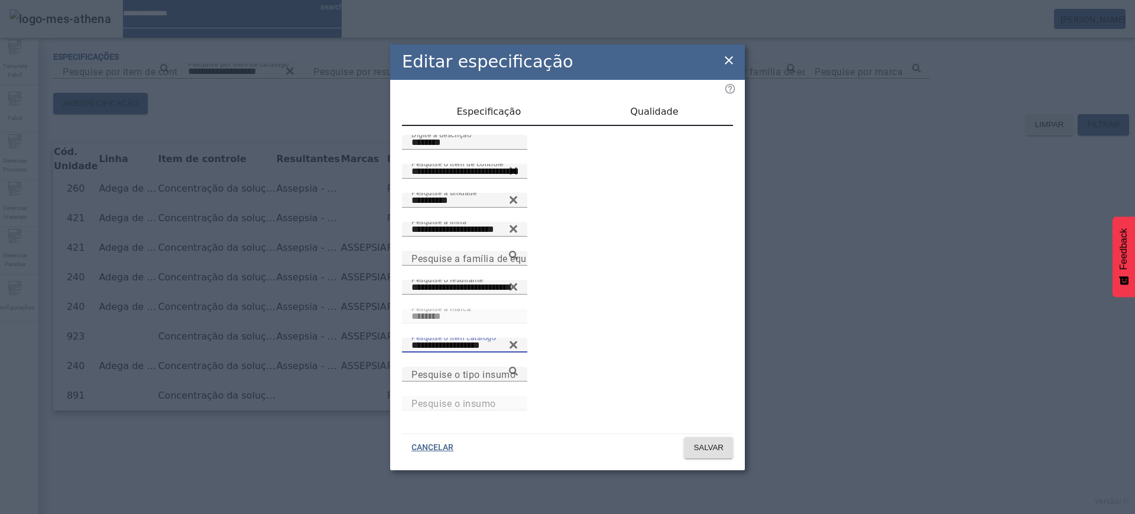
drag, startPoint x: 681, startPoint y: 343, endPoint x: 571, endPoint y: 346, distance: 110.0
click at [571, 346] on div "**********" at bounding box center [567, 352] width 331 height 29
click at [732, 64] on icon at bounding box center [729, 60] width 14 height 14
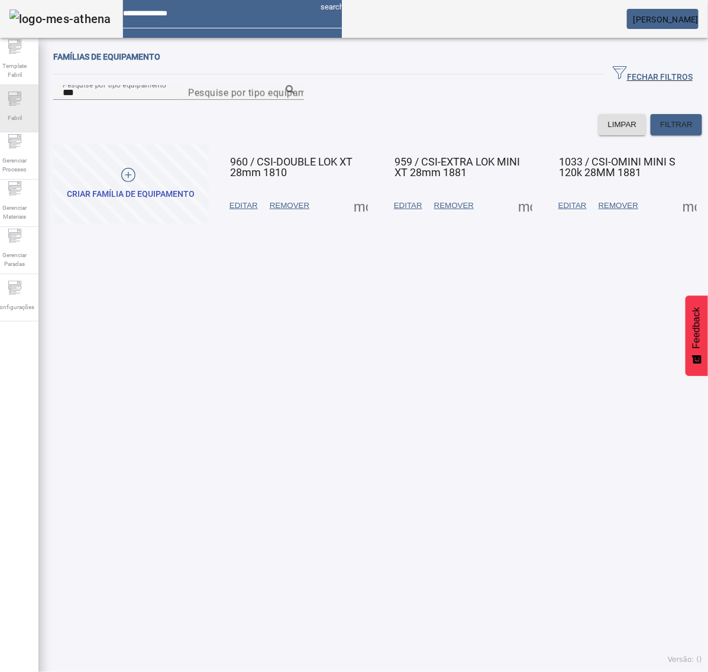
drag, startPoint x: 0, startPoint y: 0, endPoint x: 22, endPoint y: 110, distance: 112.2
click at [22, 110] on span "Fabril" at bounding box center [14, 118] width 21 height 16
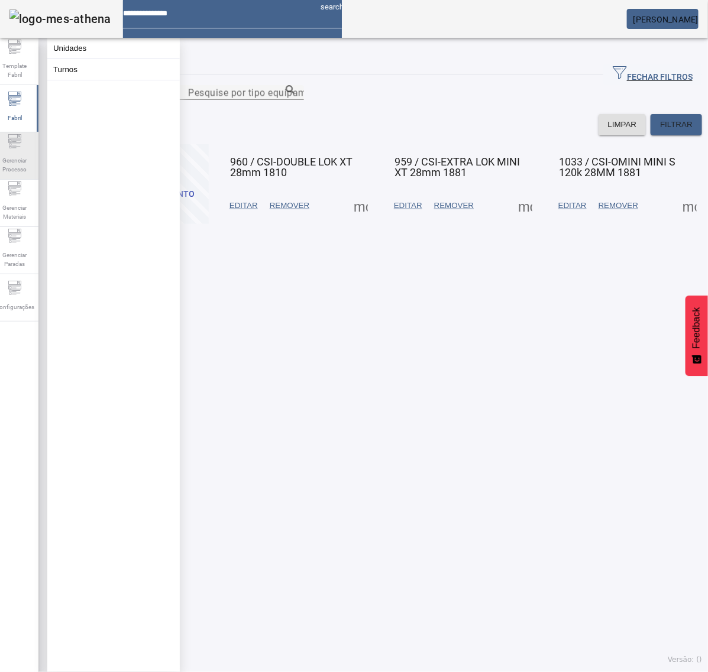
click at [28, 157] on span "Gerenciar Processo" at bounding box center [14, 165] width 35 height 25
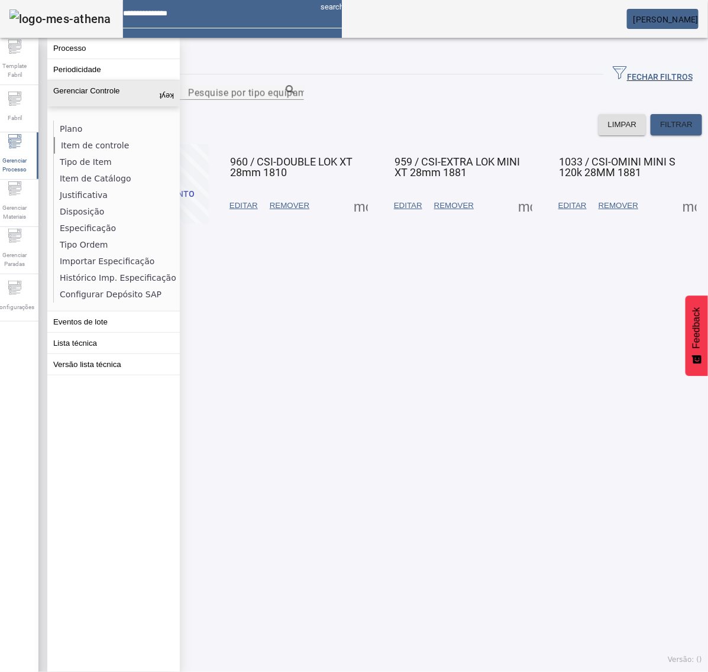
click at [80, 145] on li "Item de controle" at bounding box center [116, 145] width 125 height 17
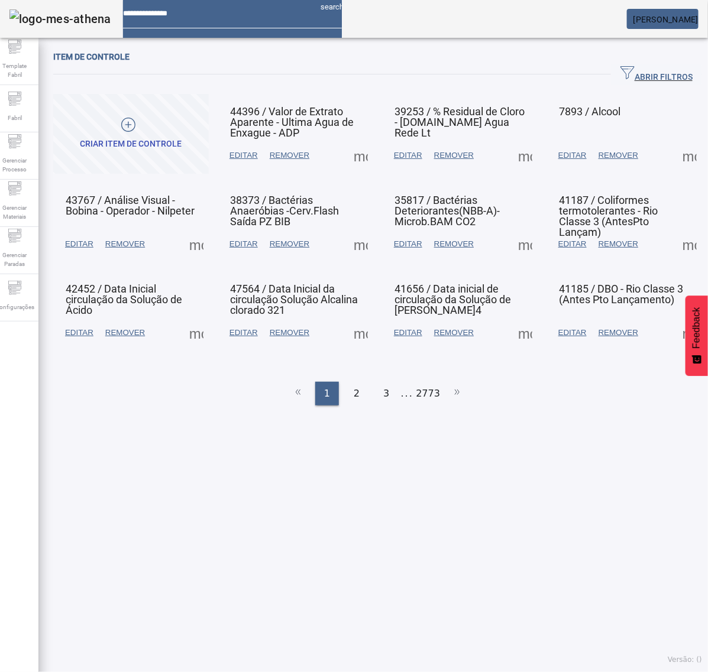
click at [647, 74] on span "ABRIR FILTROS" at bounding box center [656, 75] width 72 height 18
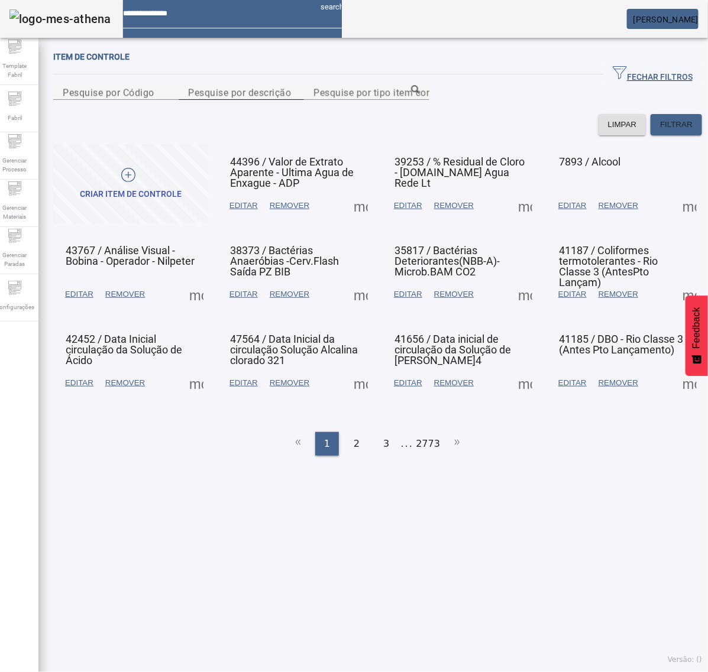
click at [225, 100] on input "Pesquise por descrição" at bounding box center [241, 93] width 106 height 14
paste input "**********"
type input "**********"
click at [660, 131] on span "FILTRAR" at bounding box center [676, 125] width 33 height 12
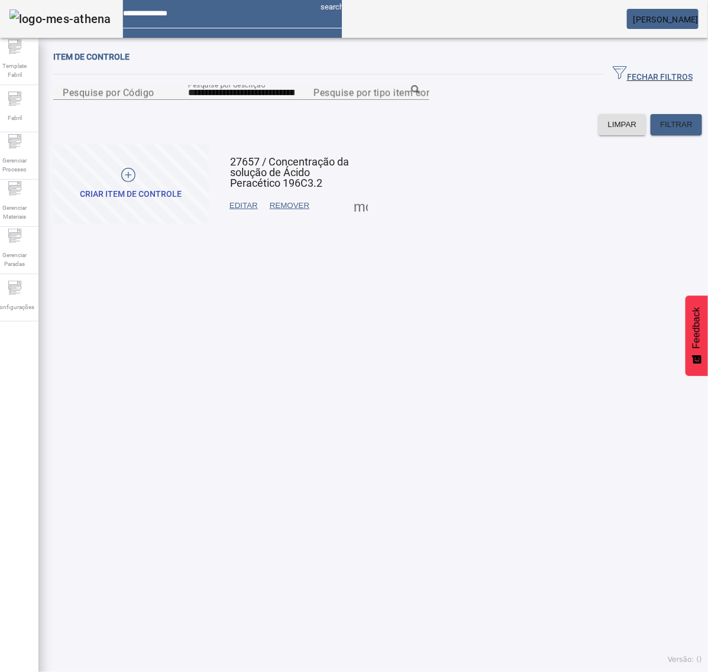
click at [243, 212] on span "EDITAR" at bounding box center [243, 206] width 28 height 12
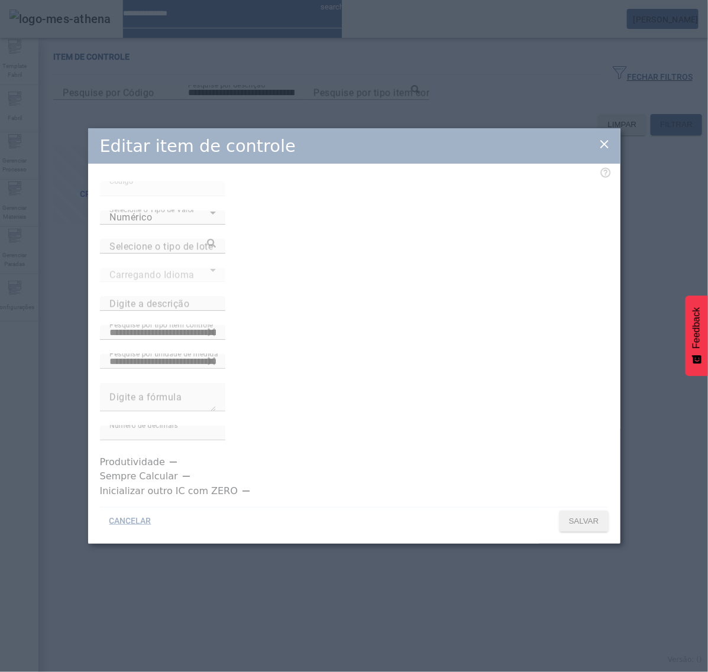
type input "**********"
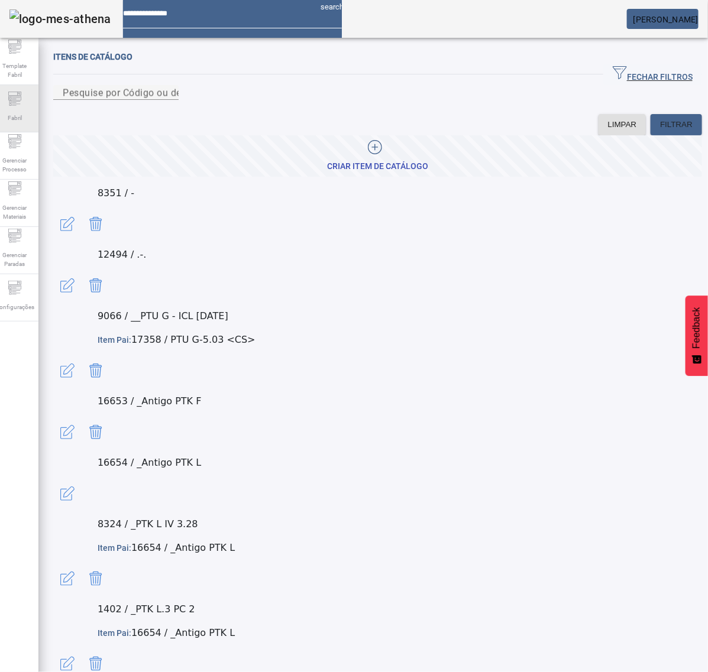
click at [16, 103] on icon at bounding box center [14, 102] width 4 height 1
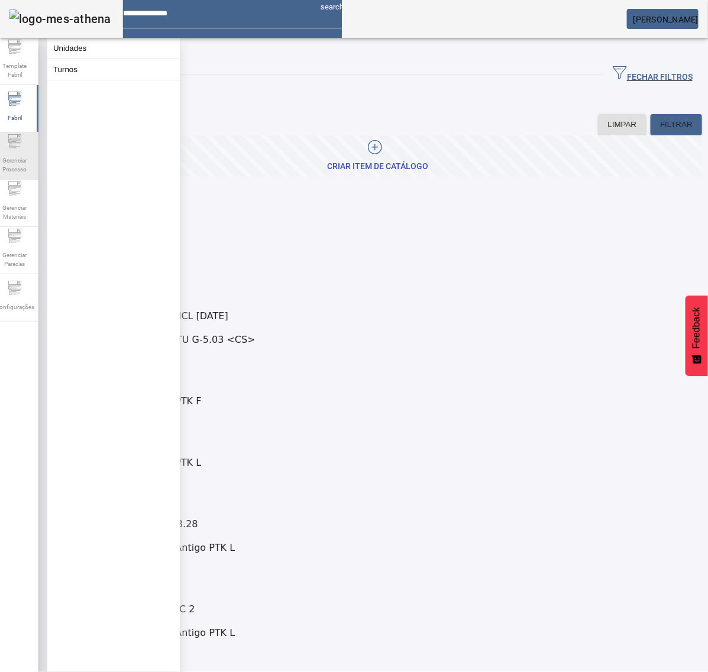
click at [27, 155] on span "Gerenciar Processo" at bounding box center [14, 165] width 35 height 25
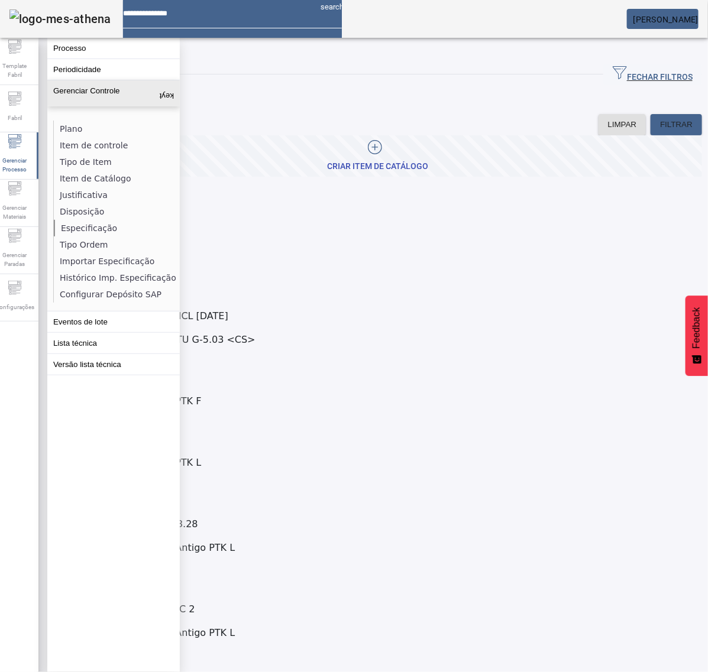
click at [92, 222] on li "Especificação" at bounding box center [116, 228] width 125 height 17
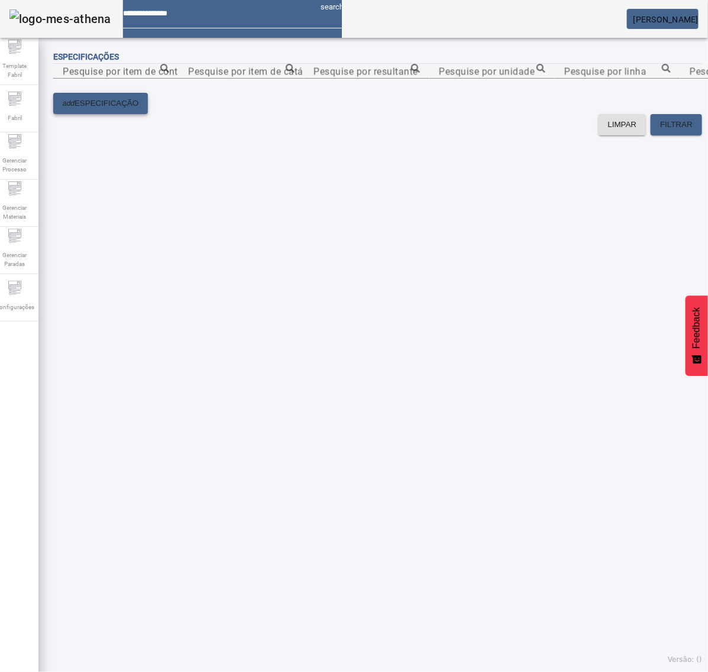
click at [131, 109] on span "ESPECIFICAÇÃO" at bounding box center [106, 104] width 64 height 12
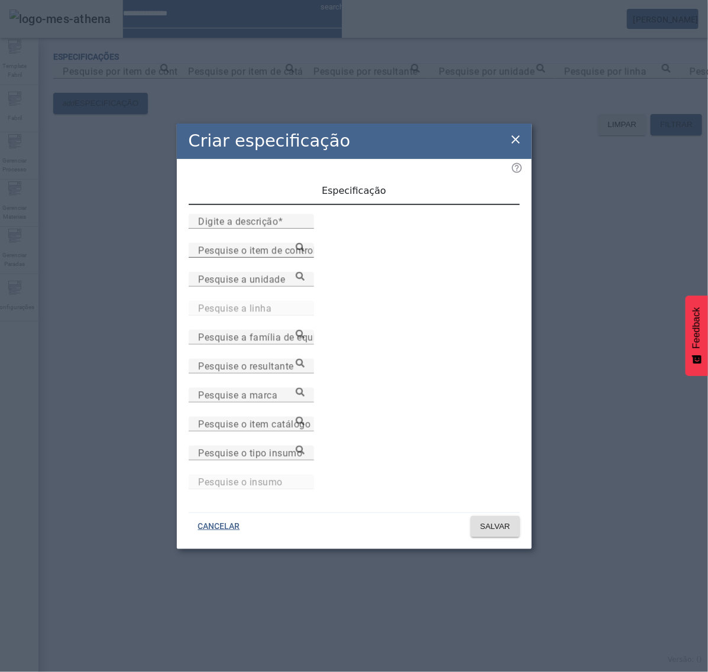
click at [304, 258] on input "Pesquise o item de controle" at bounding box center [251, 251] width 106 height 14
paste input "**********"
type input "**********"
click at [310, 426] on mat-label "Pesquise o item catálogo" at bounding box center [254, 424] width 112 height 11
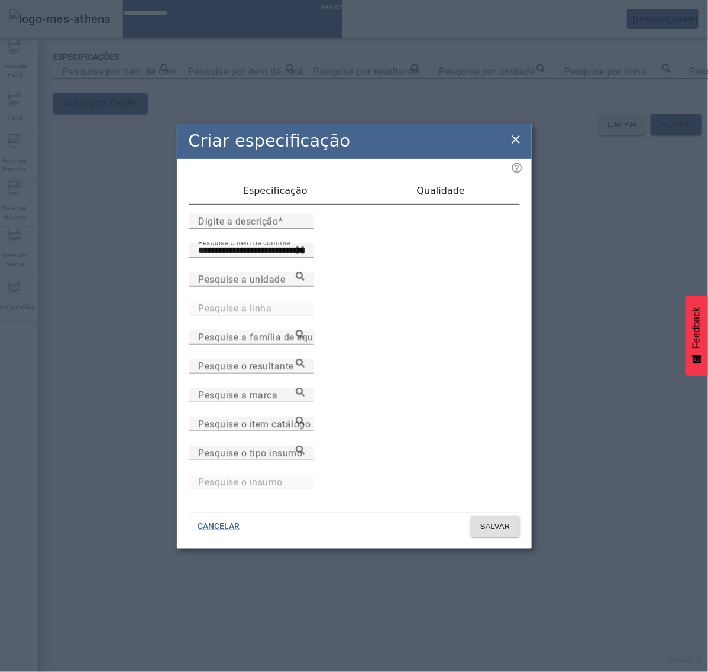
click at [304, 426] on input "Pesquise o item catálogo" at bounding box center [251, 424] width 106 height 14
paste input "**********"
click at [304, 425] on icon at bounding box center [300, 421] width 9 height 9
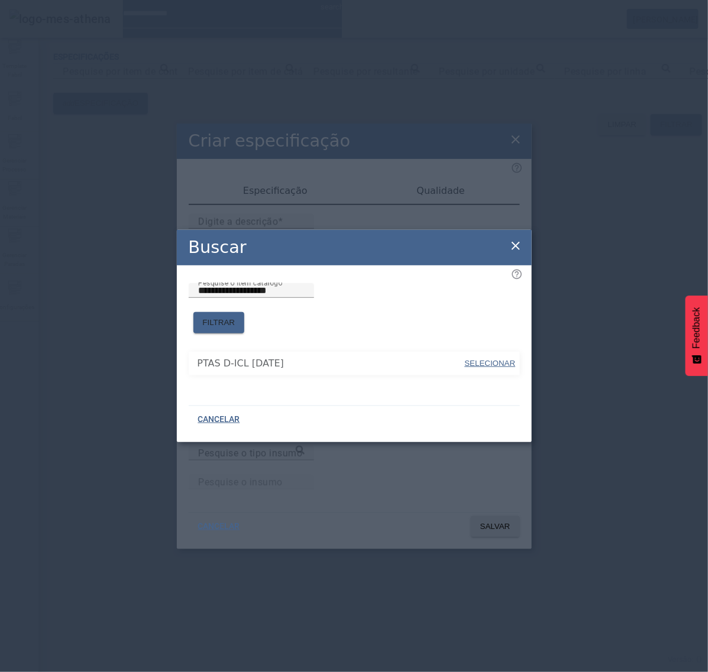
click at [487, 359] on span "SELECIONAR" at bounding box center [490, 363] width 51 height 9
type input "**********"
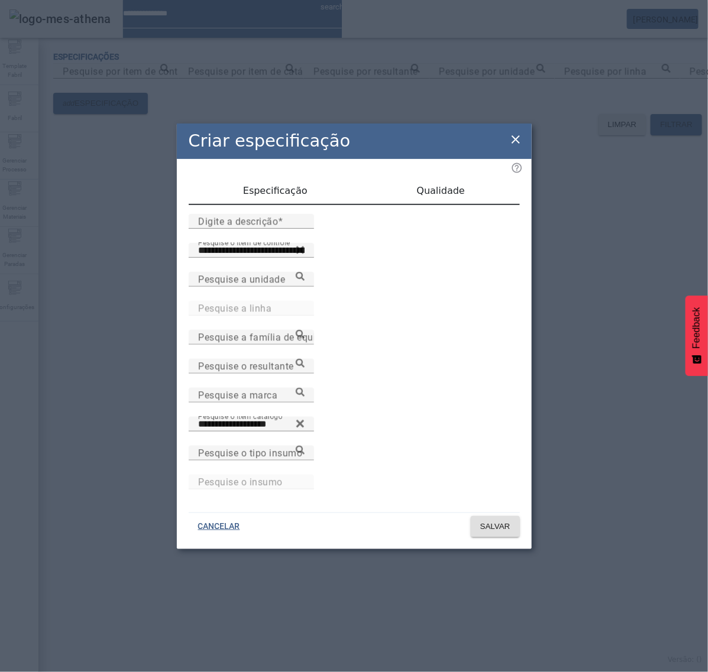
drag, startPoint x: 418, startPoint y: 199, endPoint x: 426, endPoint y: 199, distance: 7.7
click at [425, 199] on div "Qualidade" at bounding box center [440, 191] width 157 height 28
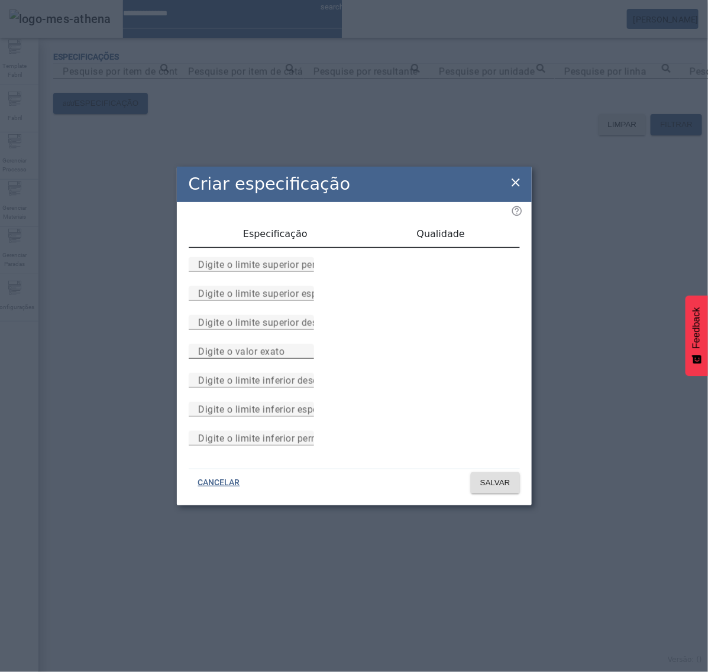
drag, startPoint x: 311, startPoint y: 351, endPoint x: 323, endPoint y: 351, distance: 12.4
click at [284, 351] on mat-label "Digite o valor exato" at bounding box center [241, 351] width 86 height 11
click at [304, 351] on input "Digite o valor exato" at bounding box center [251, 352] width 106 height 14
type input "*"
click at [291, 220] on span "Especificação" at bounding box center [275, 234] width 64 height 28
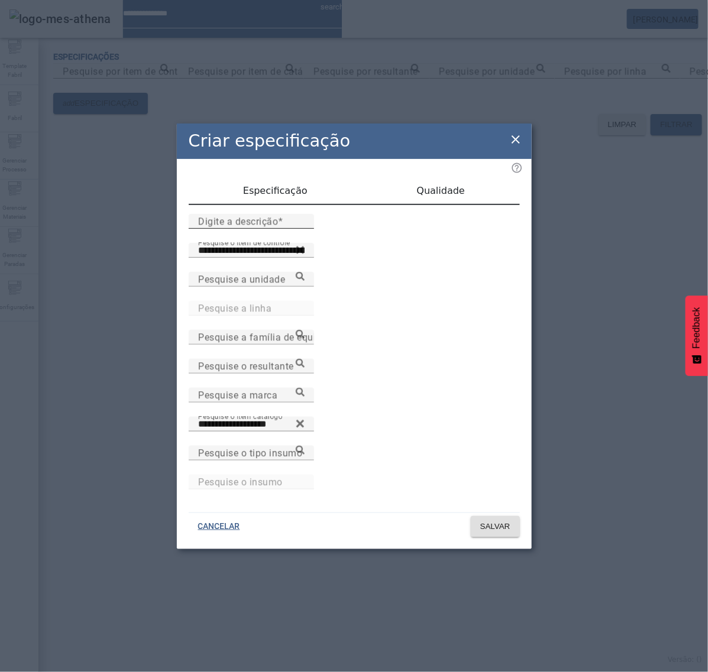
click at [259, 229] on input "Digite a descrição" at bounding box center [251, 222] width 106 height 14
type input "*"
type input "**********"
click at [482, 513] on span at bounding box center [495, 527] width 49 height 28
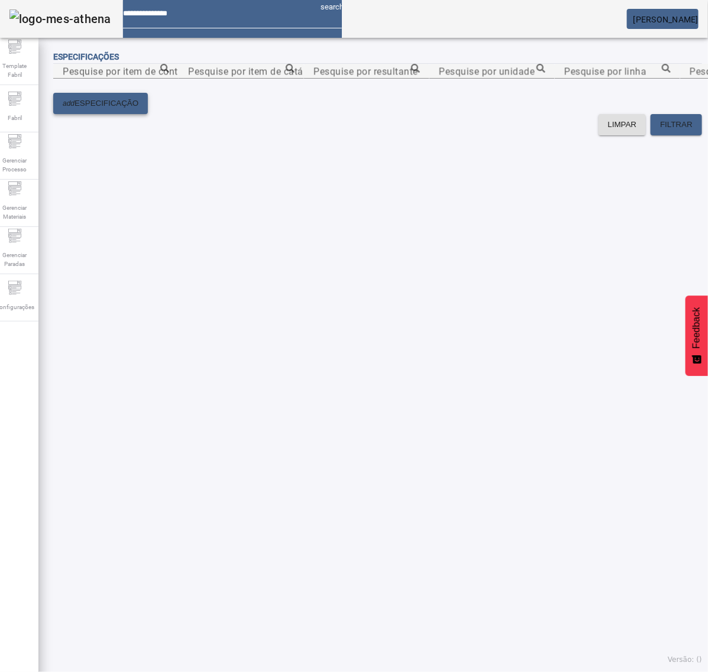
click at [96, 118] on span at bounding box center [100, 103] width 95 height 28
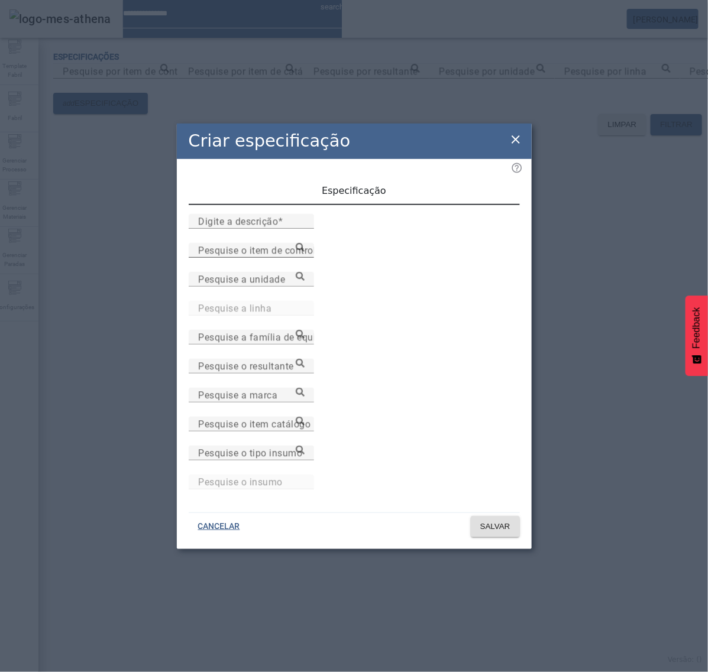
click at [304, 258] on input "Pesquise o item de controle" at bounding box center [251, 251] width 106 height 14
paste input "**********"
type input "**********"
click at [304, 417] on div "Pesquise o item catálogo" at bounding box center [251, 424] width 106 height 15
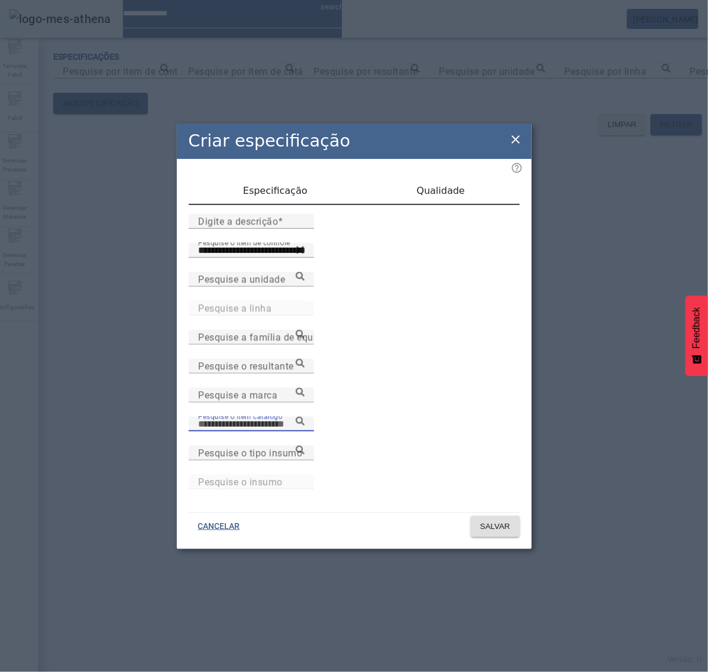
click at [304, 432] on input "Pesquise o item catálogo" at bounding box center [251, 424] width 106 height 14
paste input "**********"
click at [304, 417] on div "**********" at bounding box center [251, 424] width 106 height 15
click at [304, 426] on icon at bounding box center [300, 421] width 9 height 9
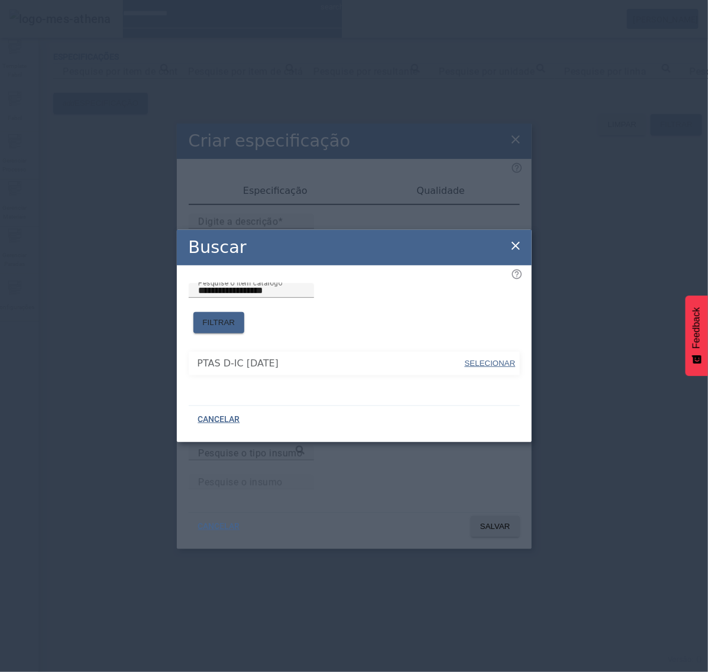
drag, startPoint x: 506, startPoint y: 352, endPoint x: 435, endPoint y: 322, distance: 77.1
click at [507, 359] on span "SELECIONAR" at bounding box center [490, 363] width 51 height 9
type input "**********"
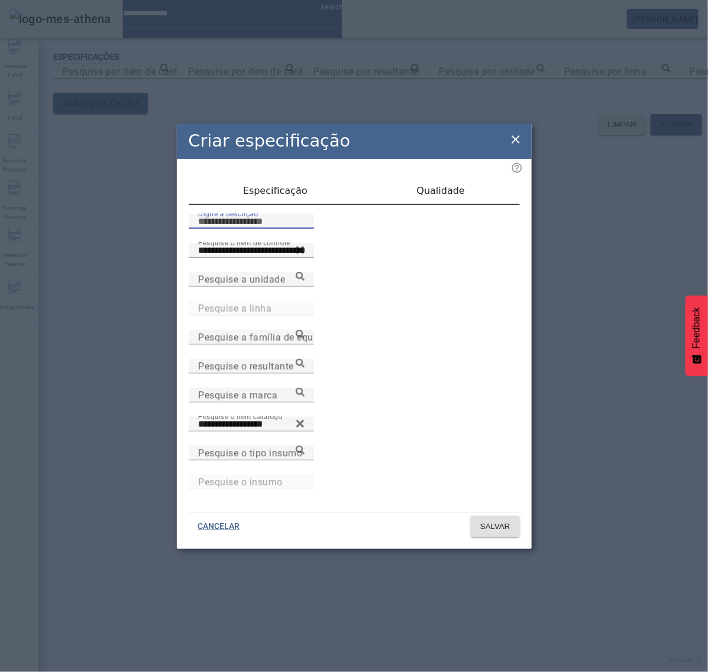
click at [294, 229] on input "Digite a descrição" at bounding box center [251, 222] width 106 height 14
type input "*"
type input "**********"
click at [432, 196] on span "Qualidade" at bounding box center [441, 190] width 48 height 9
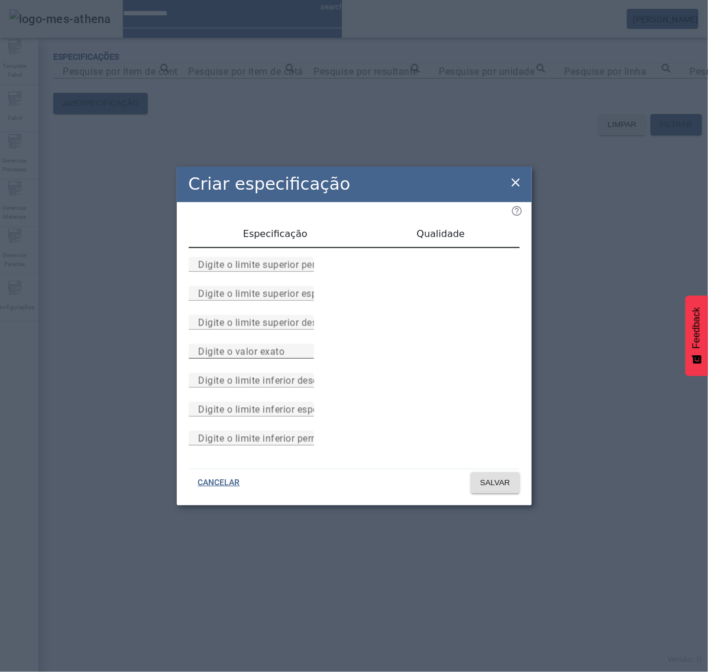
click at [284, 353] on mat-label "Digite o valor exato" at bounding box center [241, 351] width 86 height 11
click at [303, 353] on input "Digite o valor exato" at bounding box center [251, 352] width 106 height 14
type input "*"
click at [258, 220] on span "Especificação" at bounding box center [275, 234] width 64 height 28
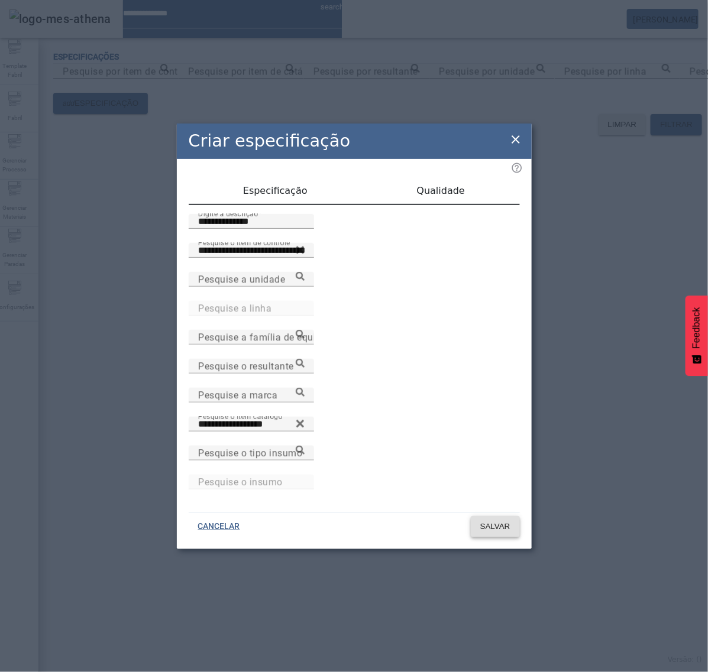
click at [495, 522] on span "SALVAR" at bounding box center [495, 527] width 30 height 12
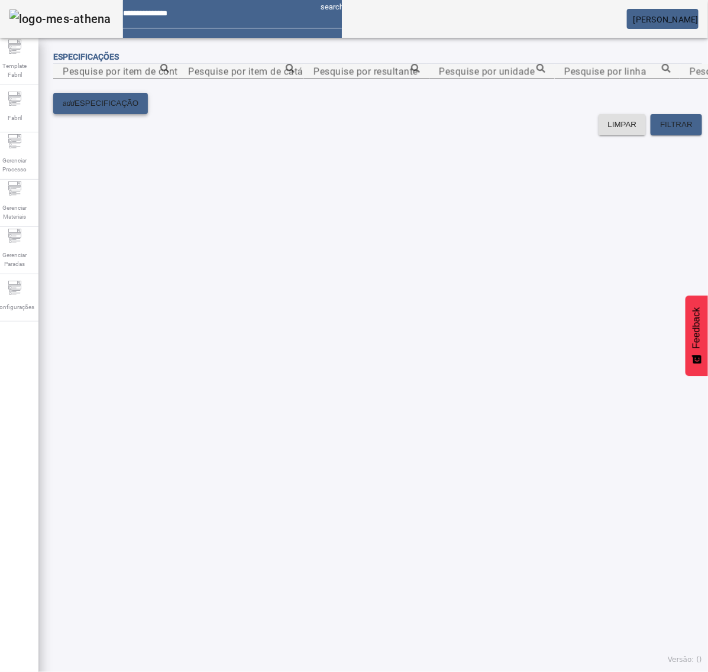
click at [108, 109] on span "ESPECIFICAÇÃO" at bounding box center [106, 104] width 64 height 12
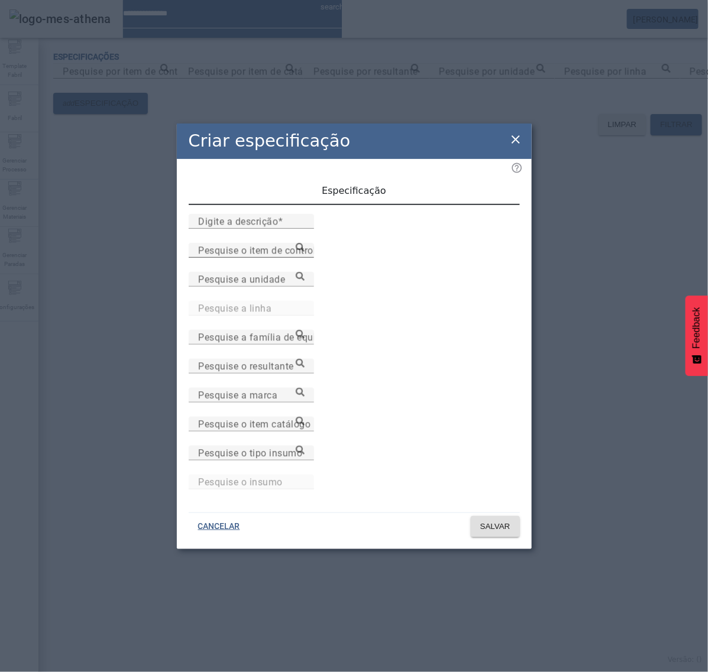
click at [288, 256] on mat-label "Pesquise o item de controle" at bounding box center [259, 250] width 123 height 11
click at [288, 258] on input "Pesquise o item de controle" at bounding box center [251, 251] width 106 height 14
paste input "**********"
type input "**********"
drag, startPoint x: 364, startPoint y: 317, endPoint x: 371, endPoint y: 317, distance: 6.5
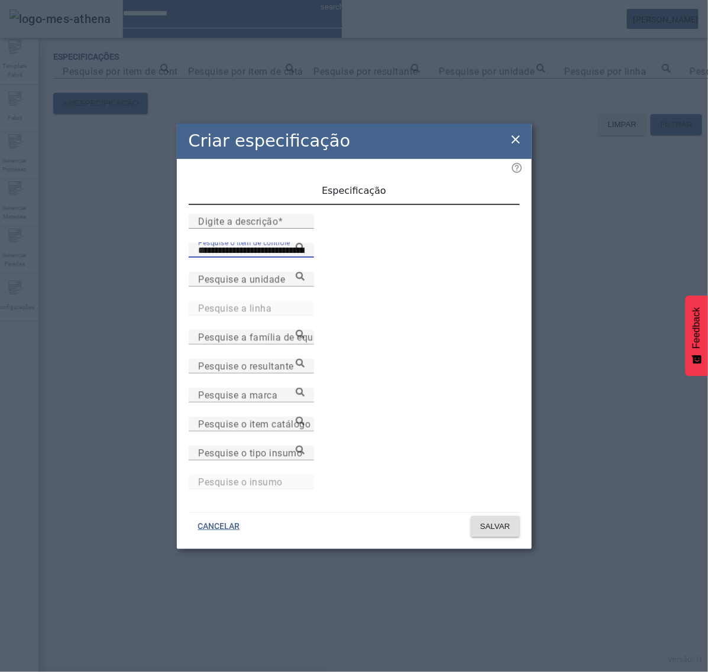
click at [304, 422] on input "**********" at bounding box center [251, 424] width 106 height 14
type input "**********"
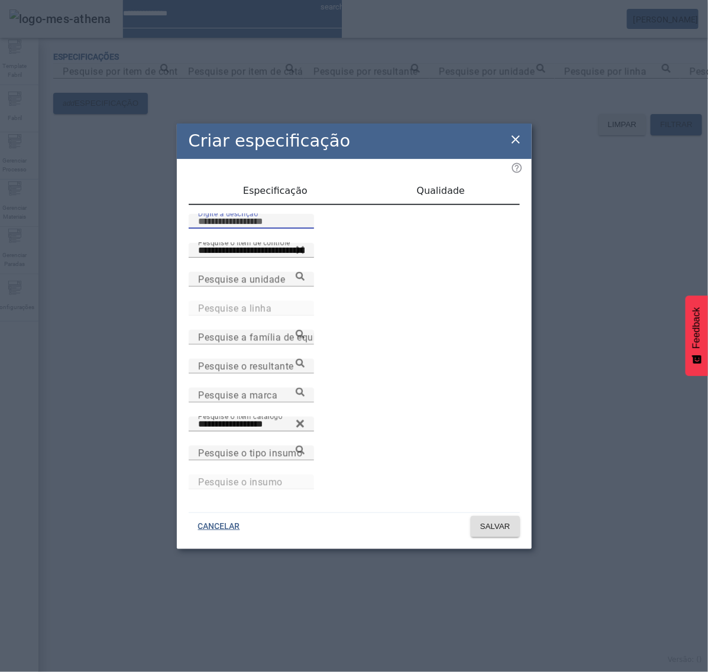
click at [304, 229] on input "Digite a descrição" at bounding box center [251, 222] width 106 height 14
type input "**********"
drag, startPoint x: 447, startPoint y: 187, endPoint x: 448, endPoint y: 196, distance: 8.9
click at [448, 187] on span "Qualidade" at bounding box center [441, 191] width 48 height 28
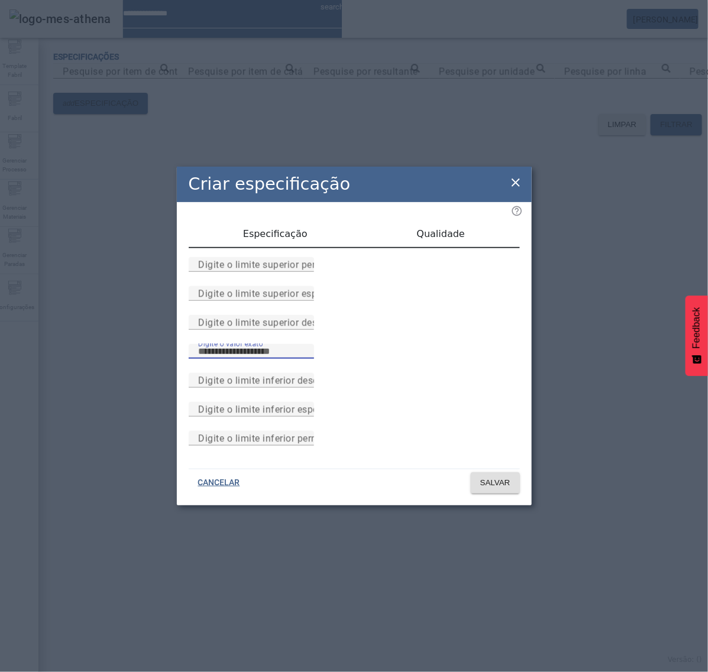
click at [304, 358] on input "Digite o valor exato" at bounding box center [251, 352] width 106 height 14
type input "*"
click at [503, 489] on span "SALVAR" at bounding box center [495, 483] width 30 height 12
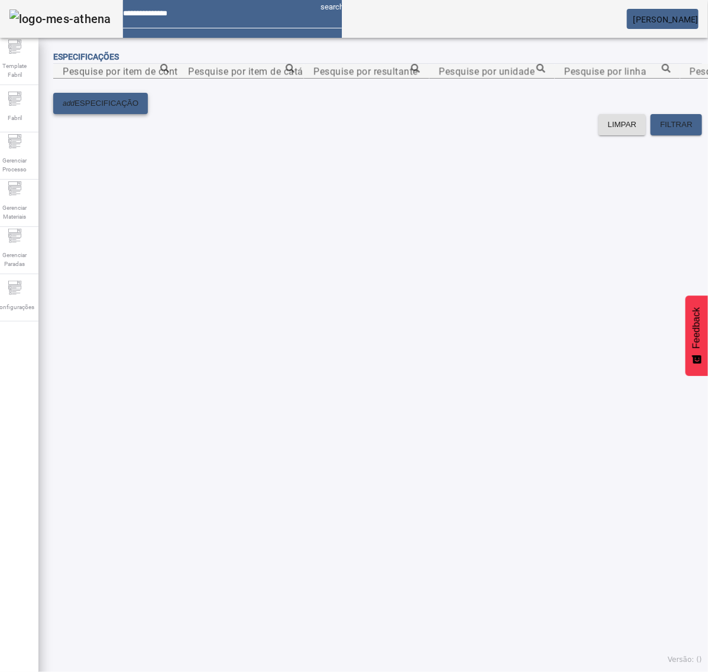
click at [120, 109] on span "ESPECIFICAÇÃO" at bounding box center [106, 104] width 64 height 12
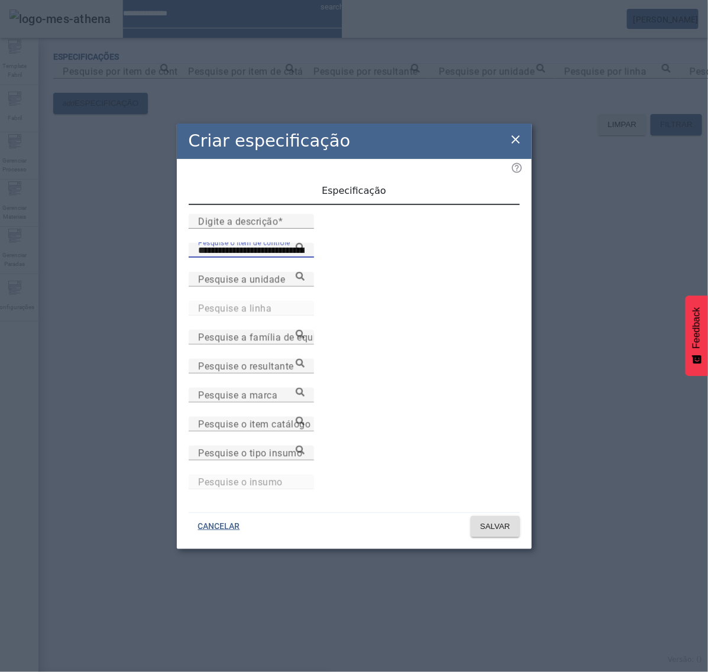
type input "**********"
drag, startPoint x: 396, startPoint y: 320, endPoint x: 439, endPoint y: 332, distance: 44.9
click at [304, 425] on input "**********" at bounding box center [251, 424] width 106 height 14
type input "**********"
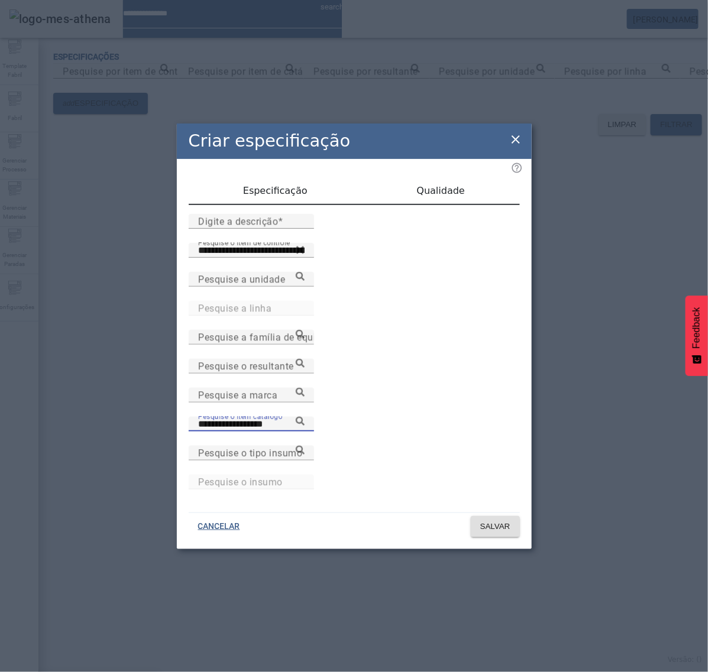
click at [276, 229] on input "Digite a descrição" at bounding box center [251, 222] width 106 height 14
type input "**********"
click at [451, 196] on span "Qualidade" at bounding box center [441, 190] width 48 height 9
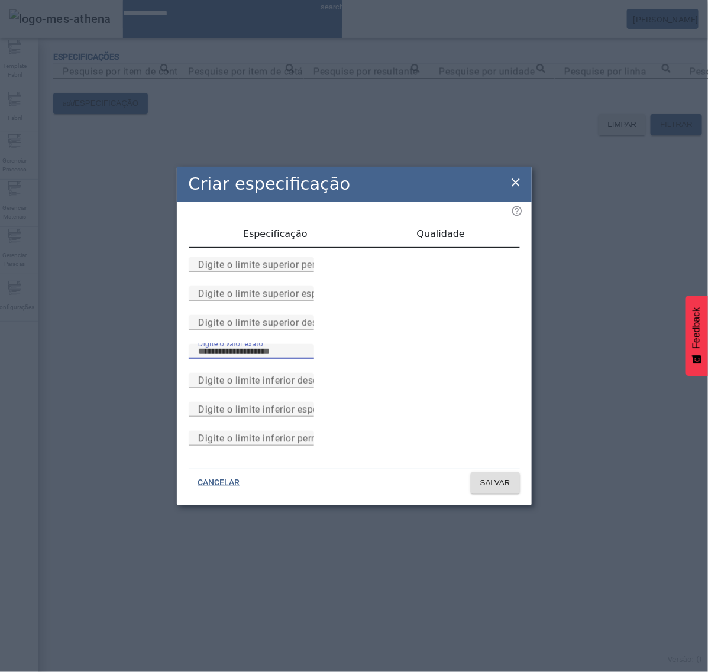
click at [304, 359] on input "Digite o valor exato" at bounding box center [251, 352] width 106 height 14
type input "*"
click at [480, 489] on span "SALVAR" at bounding box center [495, 483] width 30 height 12
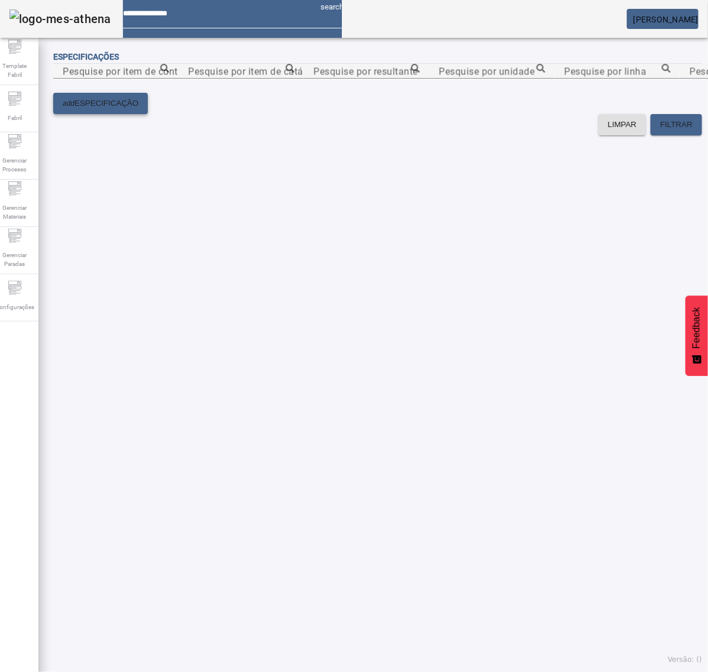
click at [138, 109] on span "ESPECIFICAÇÃO" at bounding box center [106, 104] width 64 height 12
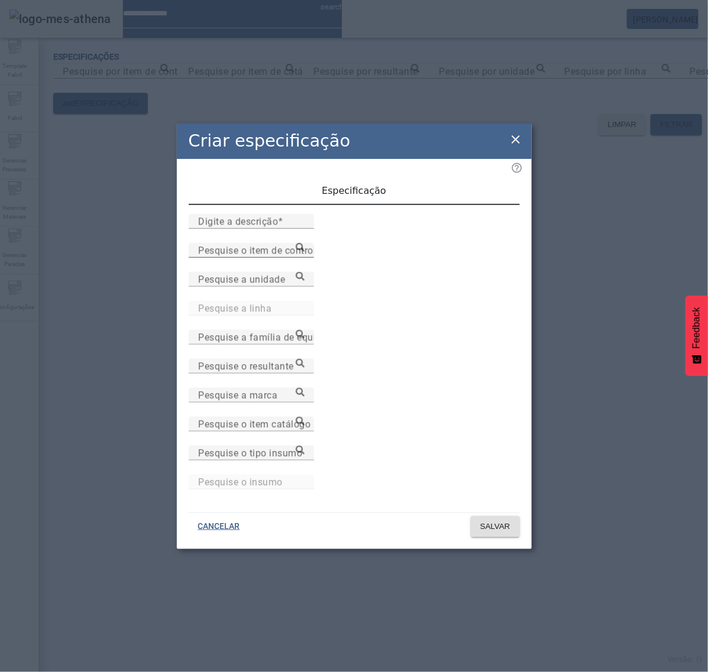
click at [294, 256] on mat-label "Pesquise o item de controle" at bounding box center [259, 250] width 123 height 11
click at [294, 258] on input "Pesquise o item de controle" at bounding box center [251, 251] width 106 height 14
paste input "**********"
click at [306, 256] on icon at bounding box center [300, 250] width 12 height 12
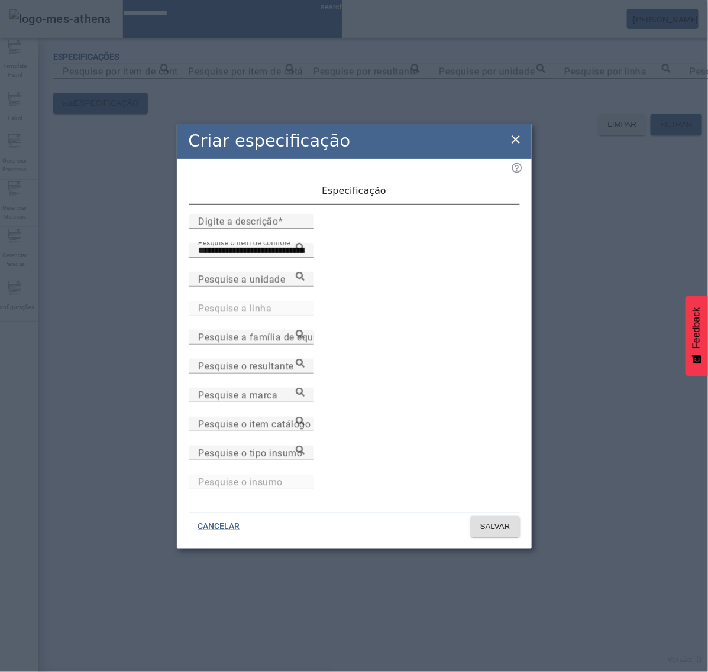
type input "**********"
click at [304, 432] on input "Pesquise o item catálogo" at bounding box center [251, 424] width 106 height 14
paste input "**********"
click at [304, 420] on icon at bounding box center [300, 421] width 9 height 9
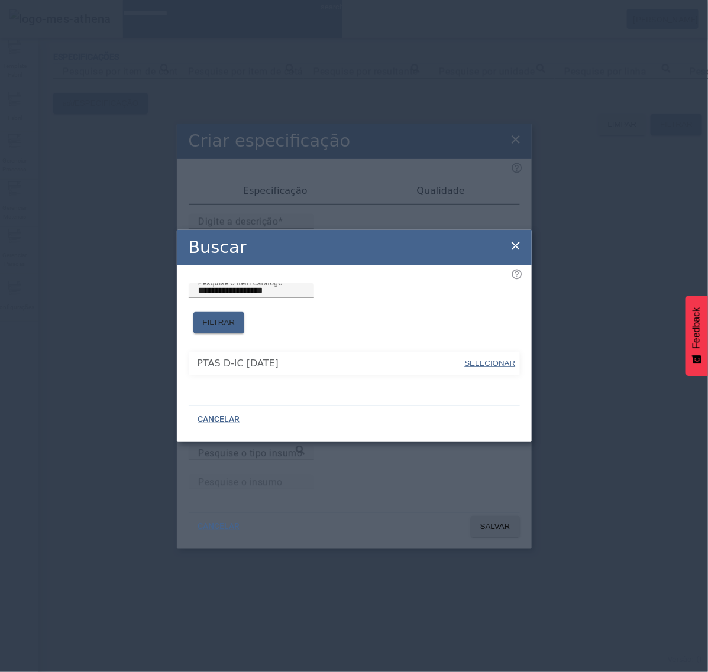
click at [494, 361] on span "SELECIONAR" at bounding box center [490, 363] width 51 height 9
type input "**********"
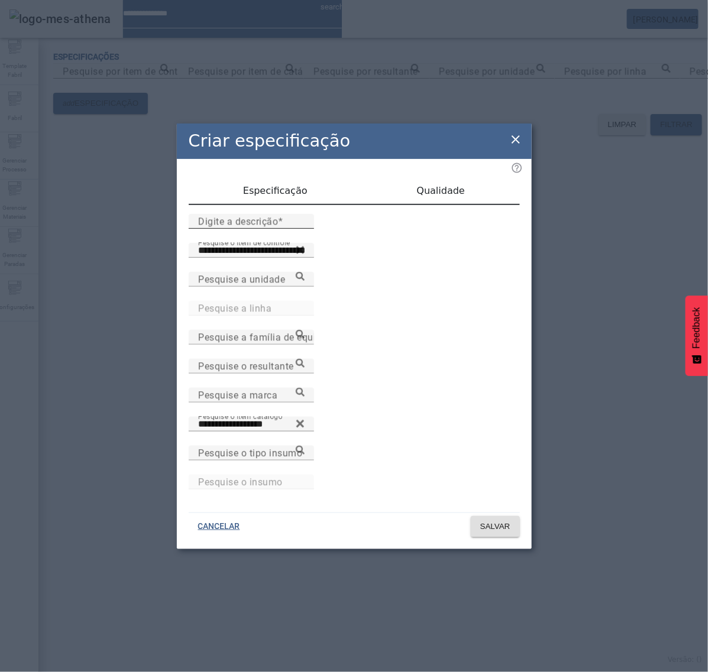
click at [251, 227] on mat-label "Digite a descrição" at bounding box center [238, 221] width 80 height 11
click at [251, 229] on input "Digite a descrição" at bounding box center [251, 222] width 106 height 14
type input "**********"
click at [443, 191] on span "Qualidade" at bounding box center [441, 190] width 48 height 9
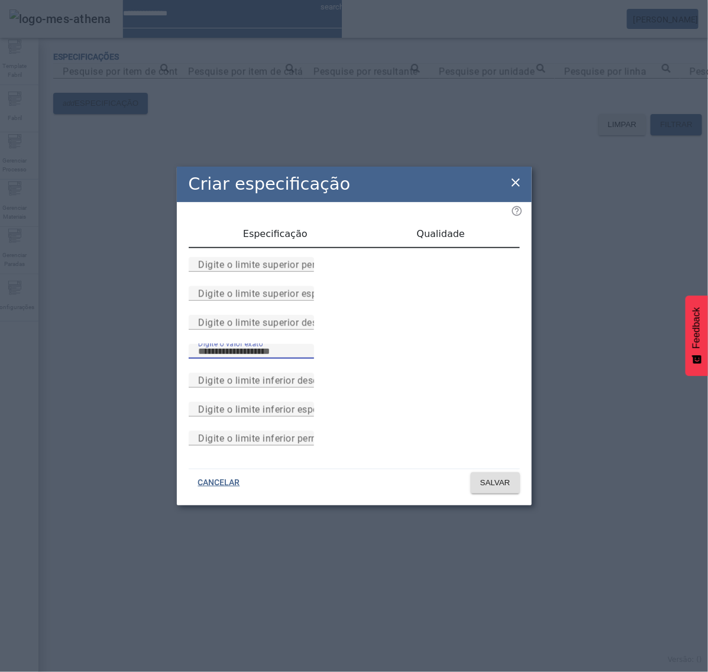
click at [304, 352] on input "Digite o valor exato" at bounding box center [251, 352] width 106 height 14
type input "*"
click at [304, 220] on span "Especificação" at bounding box center [275, 234] width 64 height 28
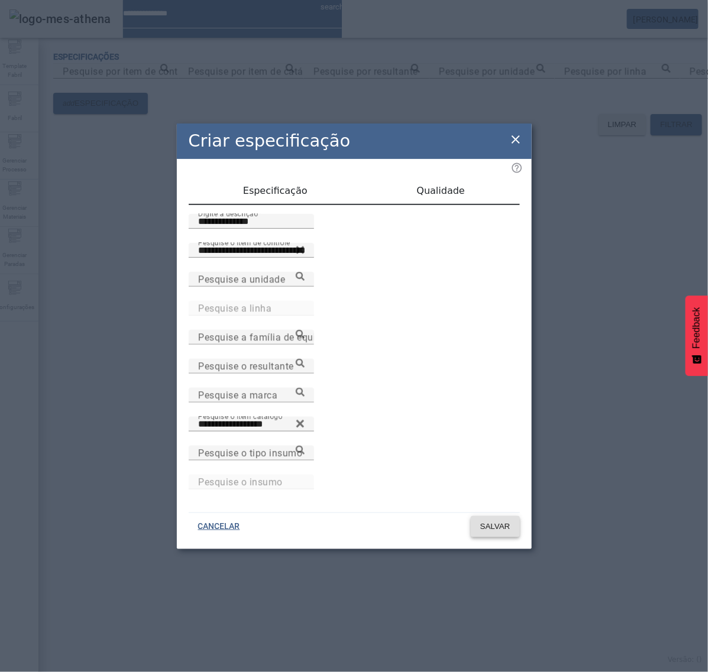
click at [506, 524] on span "SALVAR" at bounding box center [495, 527] width 30 height 12
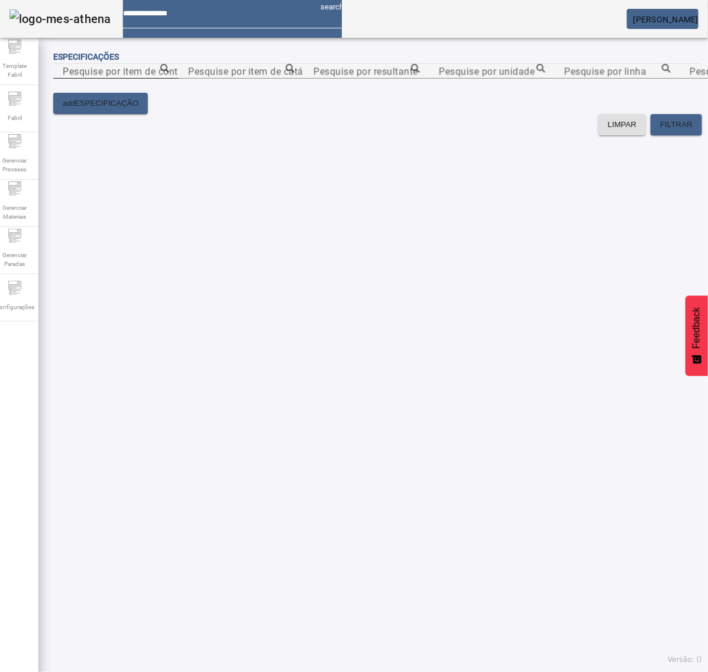
click at [169, 79] on input "Pesquise por item de controle" at bounding box center [116, 71] width 106 height 14
paste input "**********"
click at [169, 73] on icon at bounding box center [164, 68] width 9 height 9
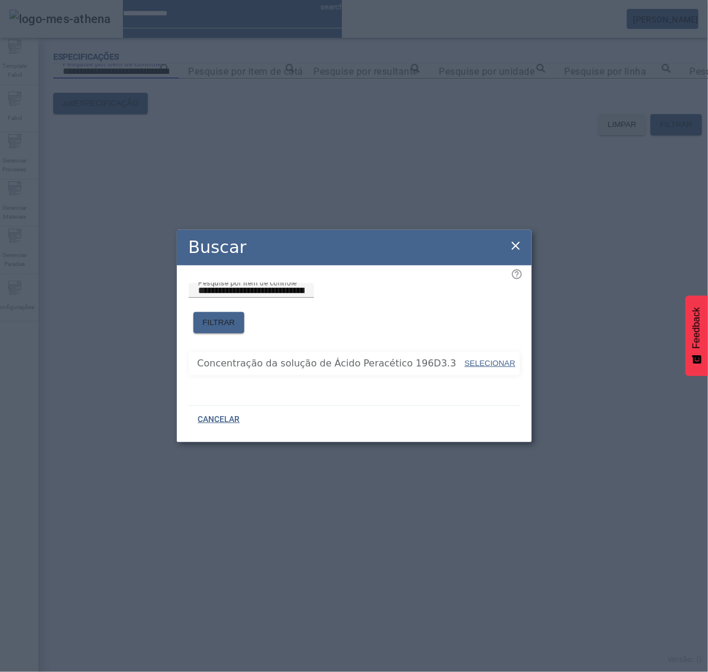
drag, startPoint x: 491, startPoint y: 355, endPoint x: 507, endPoint y: 346, distance: 18.8
click at [491, 359] on span "SELECIONAR" at bounding box center [490, 363] width 51 height 9
type input "**********"
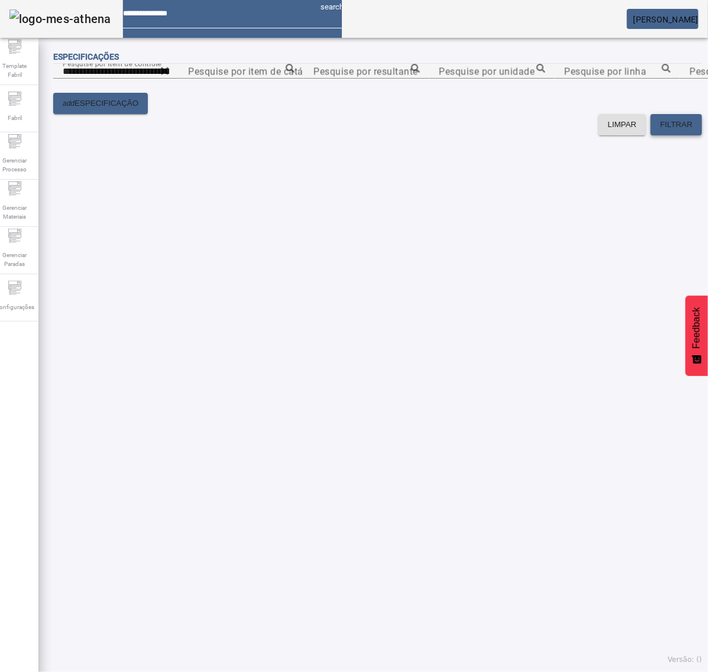
click at [673, 139] on span at bounding box center [675, 125] width 51 height 28
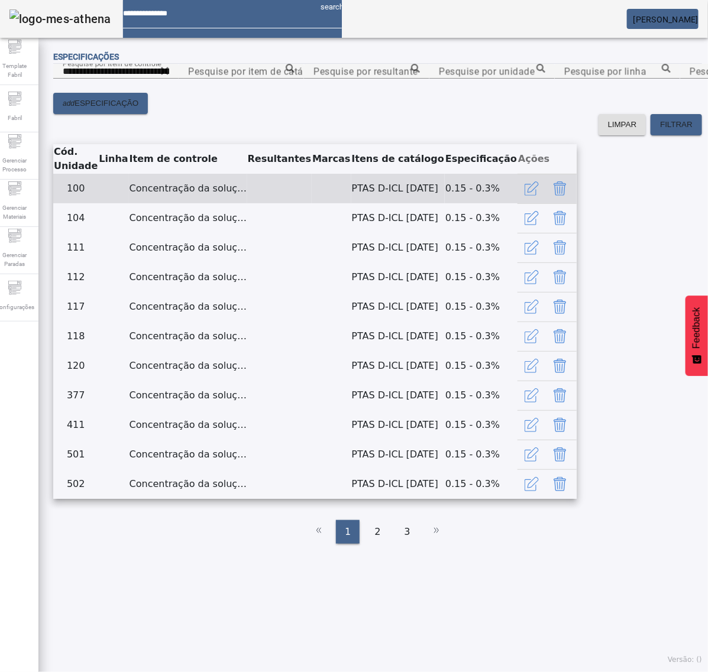
click at [539, 196] on icon "button" at bounding box center [531, 189] width 14 height 14
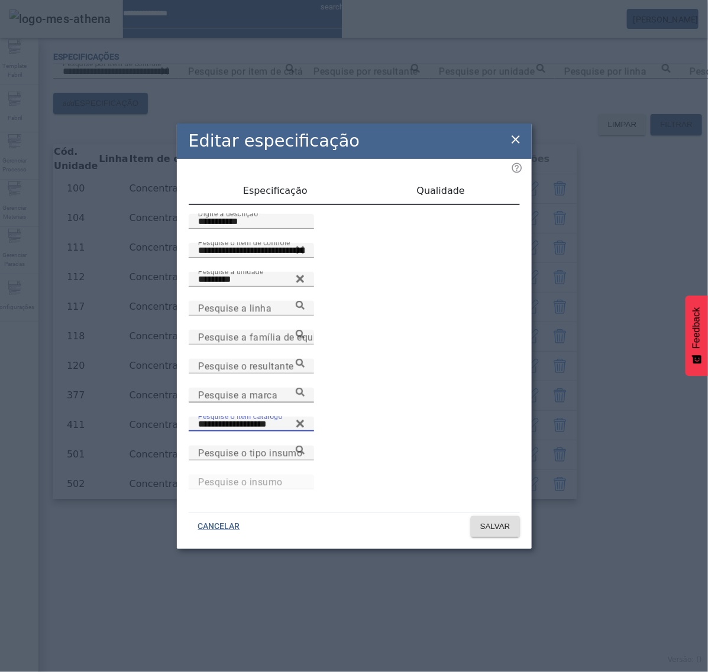
drag, startPoint x: 467, startPoint y: 429, endPoint x: 334, endPoint y: 427, distance: 133.0
click at [334, 427] on div "**********" at bounding box center [354, 417] width 331 height 58
click at [518, 142] on icon at bounding box center [515, 139] width 8 height 8
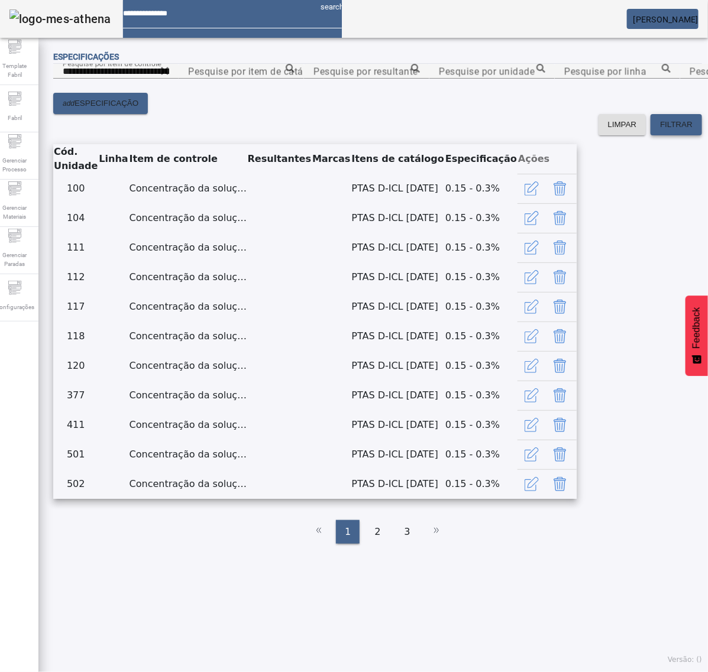
click at [660, 131] on span "FILTRAR" at bounding box center [676, 125] width 33 height 12
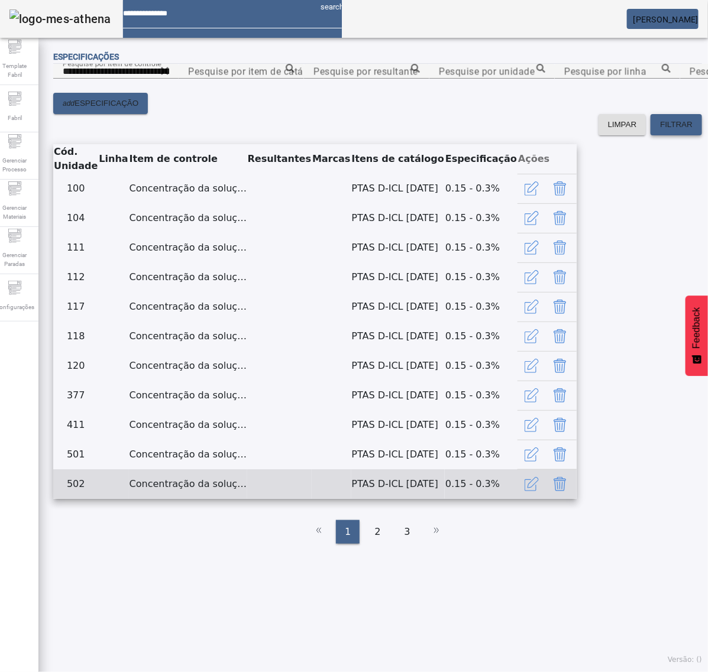
scroll to position [467, 0]
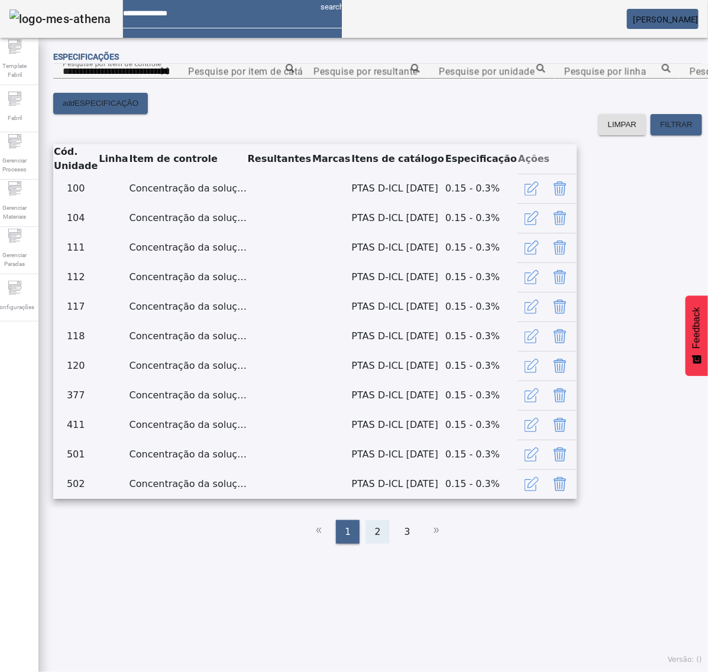
click at [374, 539] on span "2" at bounding box center [377, 532] width 6 height 14
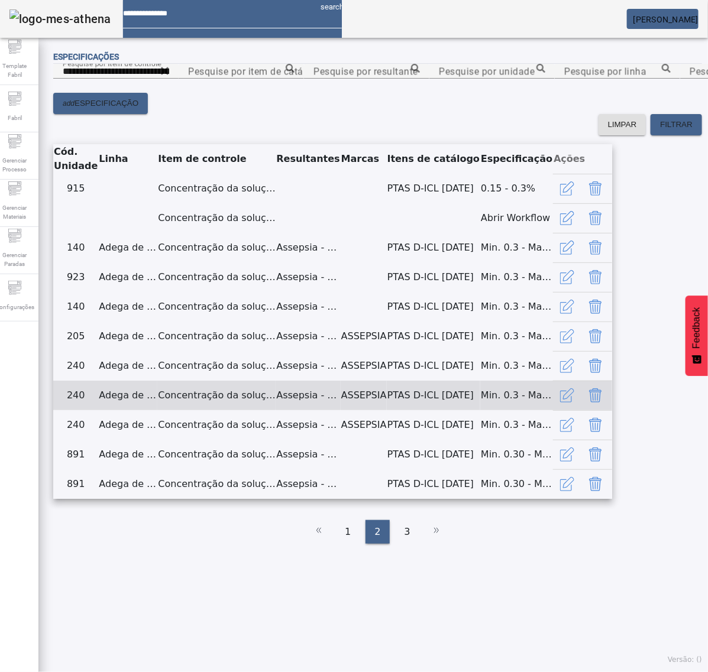
scroll to position [226, 0]
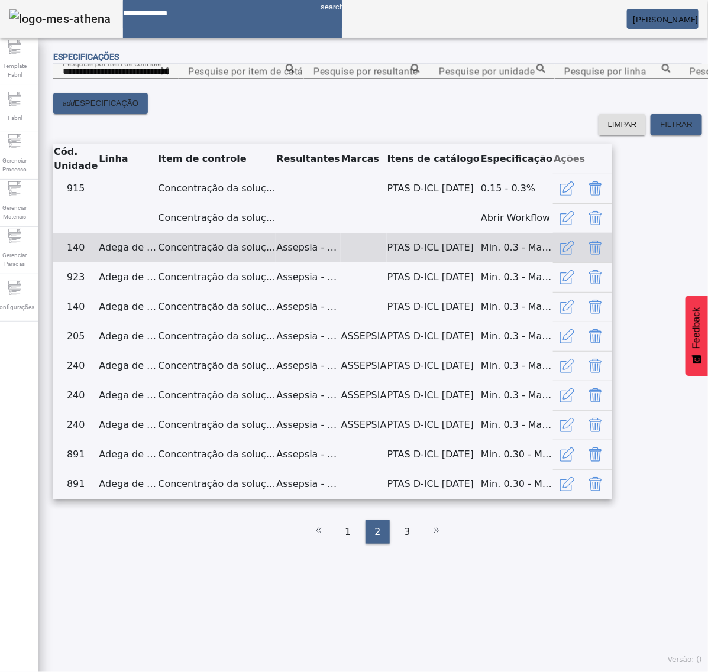
click at [574, 255] on icon "button" at bounding box center [567, 248] width 14 height 14
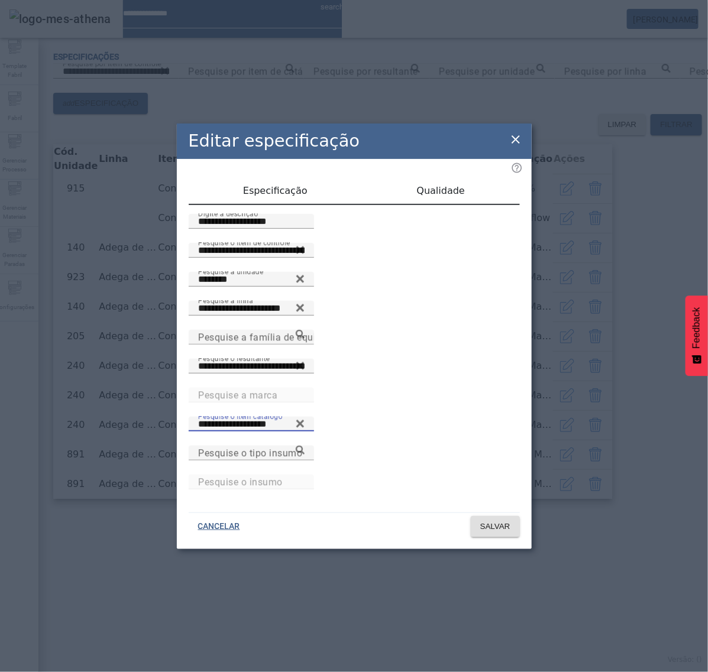
click at [335, 432] on div "**********" at bounding box center [354, 417] width 331 height 58
click at [512, 145] on icon at bounding box center [515, 139] width 14 height 14
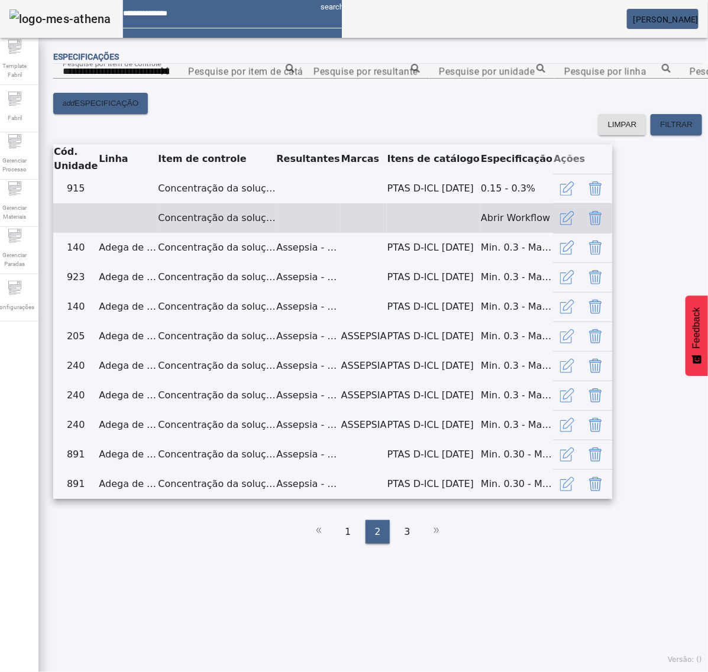
click at [574, 211] on icon "button" at bounding box center [567, 218] width 14 height 14
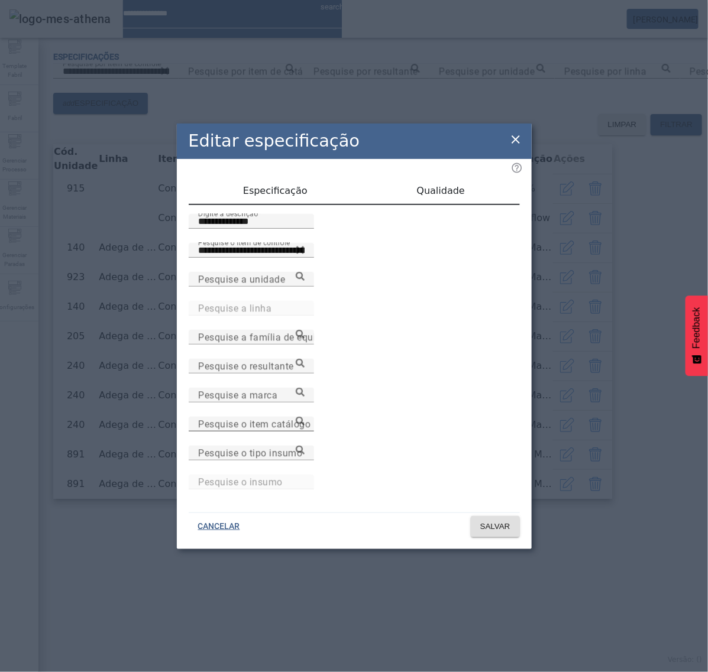
click at [304, 432] on input "Pesquise o item catálogo" at bounding box center [251, 424] width 106 height 14
paste input "**********"
click at [304, 423] on icon at bounding box center [300, 421] width 9 height 9
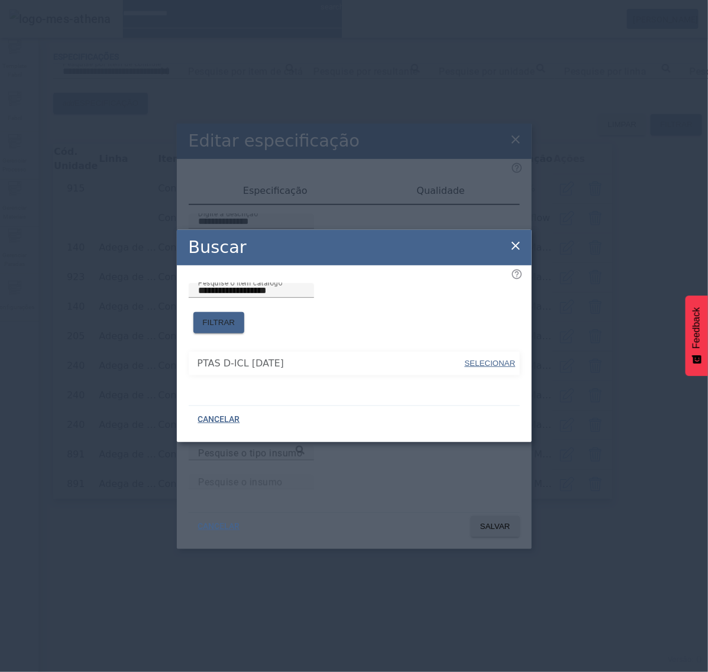
click at [506, 359] on span "SELECIONAR" at bounding box center [490, 363] width 51 height 9
type input "**********"
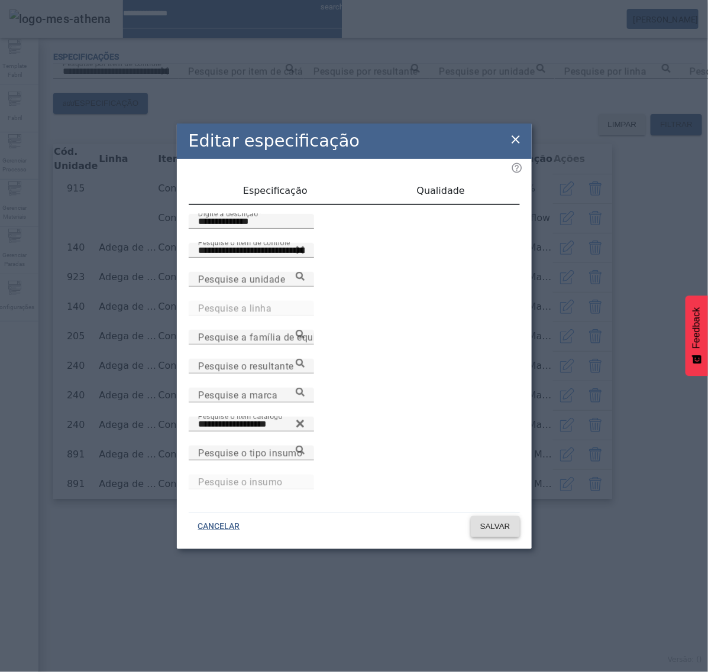
click at [490, 523] on span "SALVAR" at bounding box center [495, 527] width 30 height 12
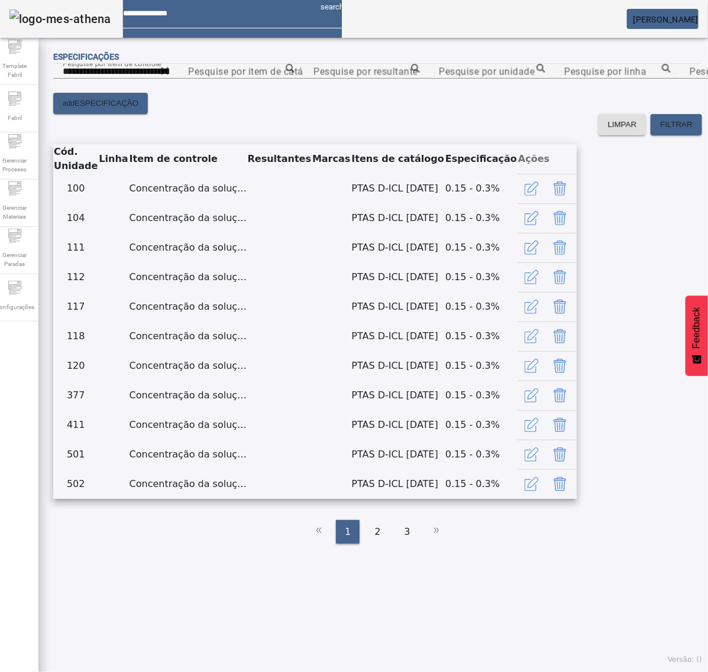
scroll to position [300, 0]
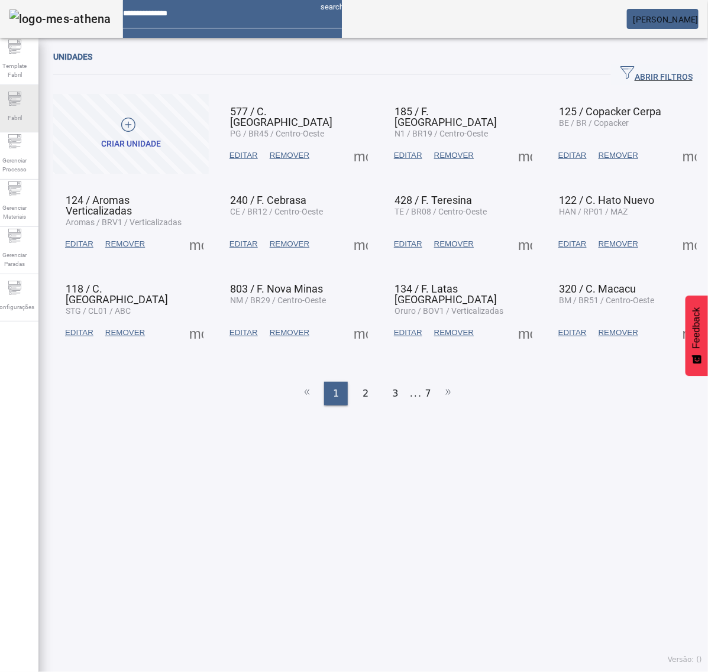
click at [24, 111] on span "Fabril" at bounding box center [14, 118] width 21 height 16
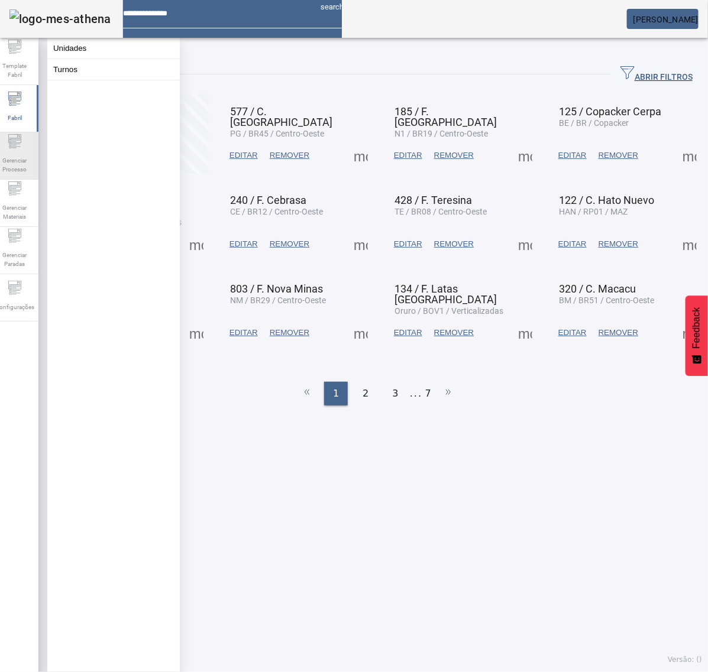
click at [27, 154] on span "Gerenciar Processo" at bounding box center [14, 165] width 35 height 25
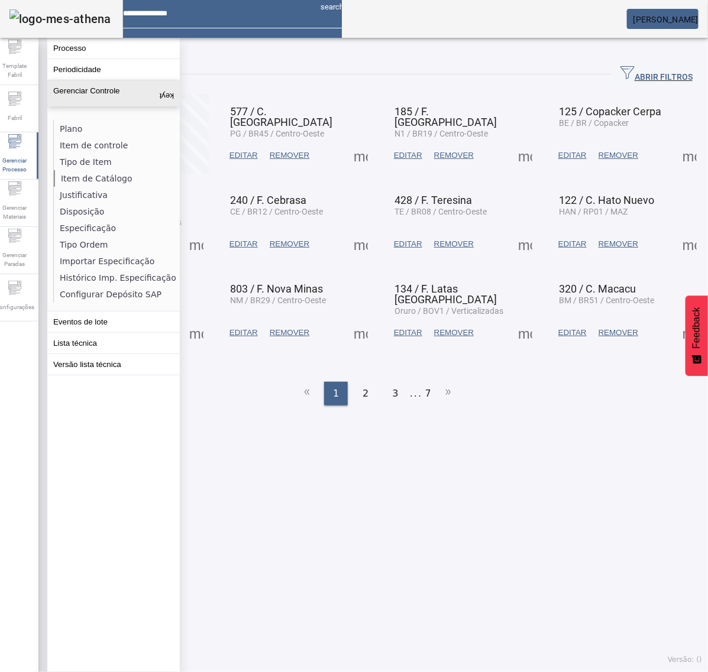
click at [98, 177] on li "Item de Catálogo" at bounding box center [116, 178] width 125 height 17
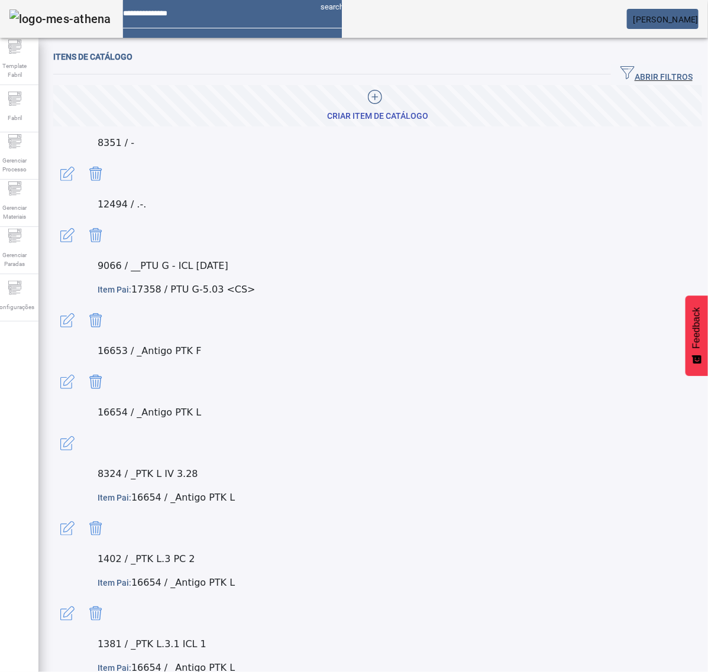
drag, startPoint x: 634, startPoint y: 67, endPoint x: 527, endPoint y: 93, distance: 110.8
click at [633, 69] on span "ABRIR FILTROS" at bounding box center [656, 75] width 72 height 18
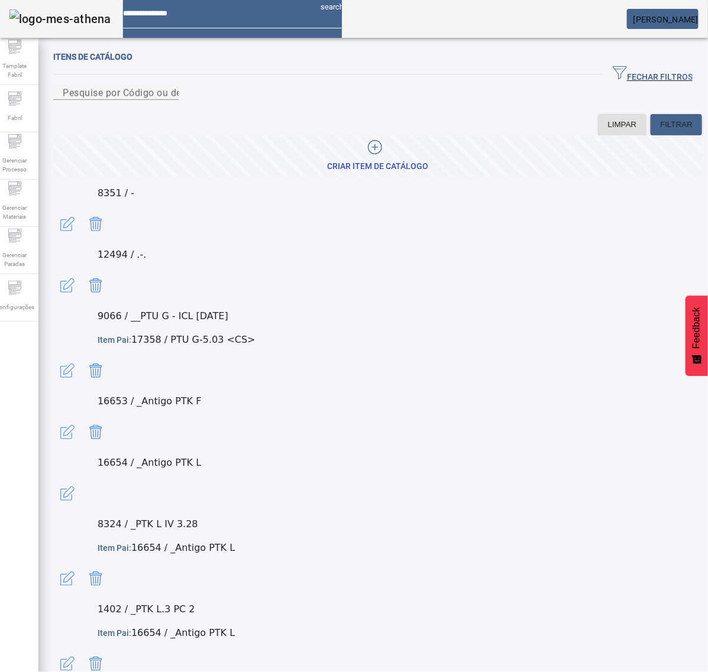
drag, startPoint x: 459, startPoint y: 105, endPoint x: 476, endPoint y: 119, distance: 22.3
click at [179, 100] on div "Pesquise por Código ou descrição" at bounding box center [115, 92] width 125 height 15
paste input "**********"
type input "**********"
click at [663, 131] on span "FILTRAR" at bounding box center [676, 125] width 33 height 12
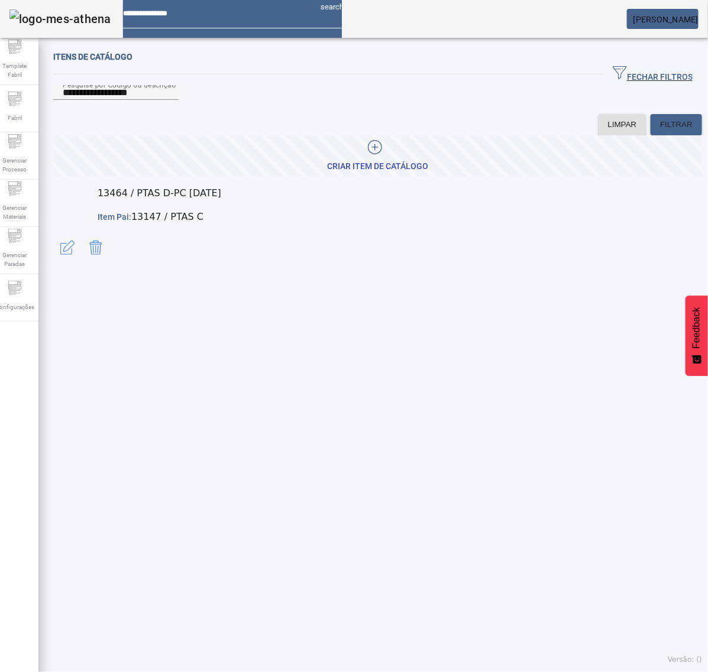
click at [82, 234] on span "button" at bounding box center [67, 248] width 28 height 28
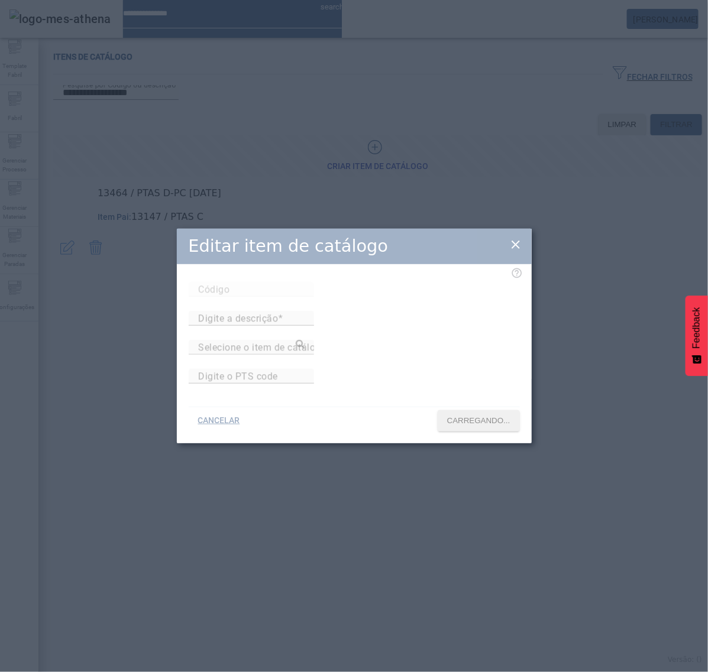
type input "*****"
type input "**********"
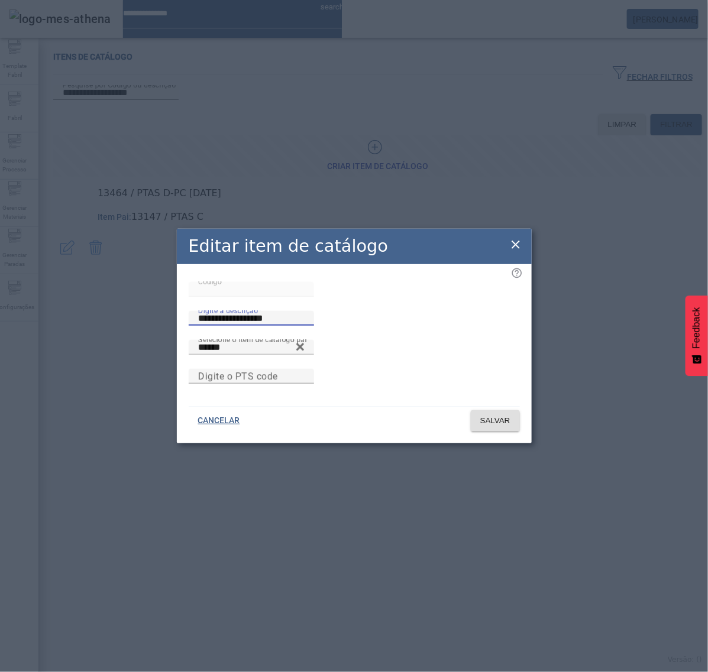
drag, startPoint x: 335, startPoint y: 289, endPoint x: 290, endPoint y: 290, distance: 45.6
click at [287, 291] on div "**********" at bounding box center [354, 311] width 331 height 58
click at [267, 341] on input "******" at bounding box center [251, 348] width 106 height 14
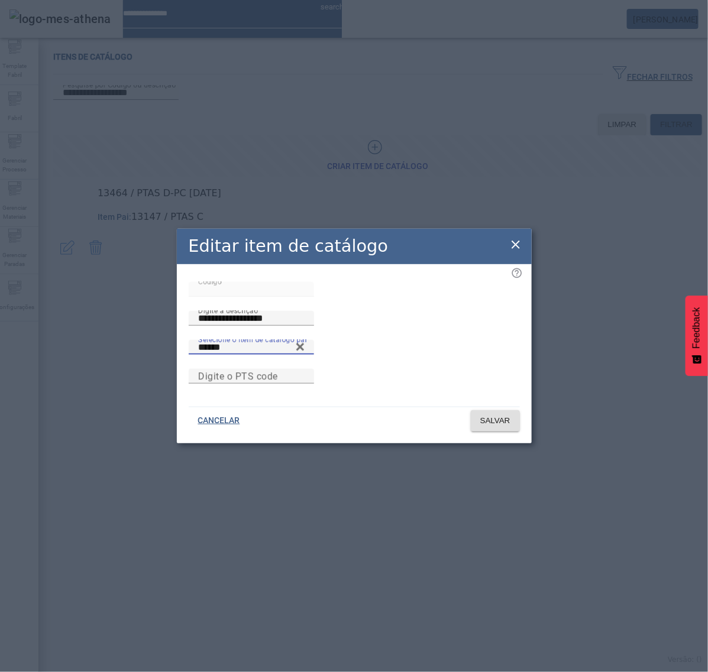
paste input "Number"
type input "******"
click at [487, 427] on span "SALVAR" at bounding box center [495, 421] width 30 height 12
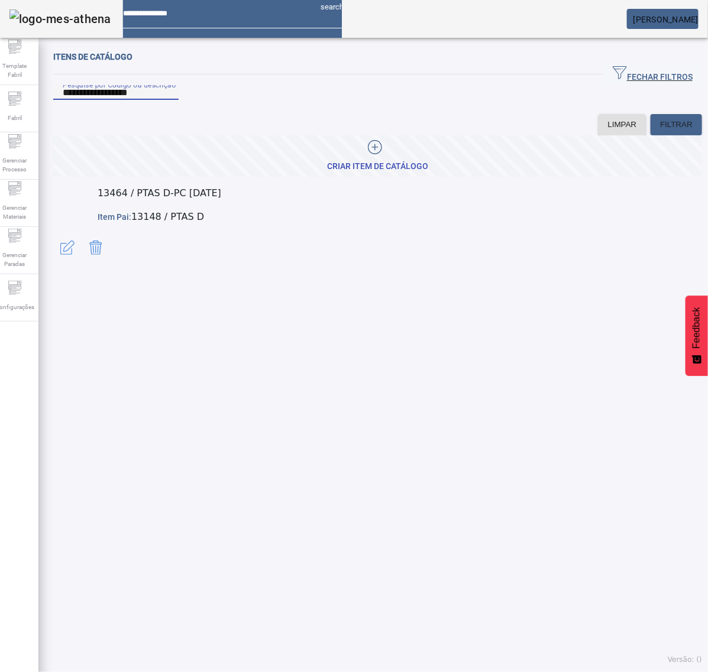
click at [169, 100] on input "**********" at bounding box center [116, 93] width 106 height 14
type input "*****"
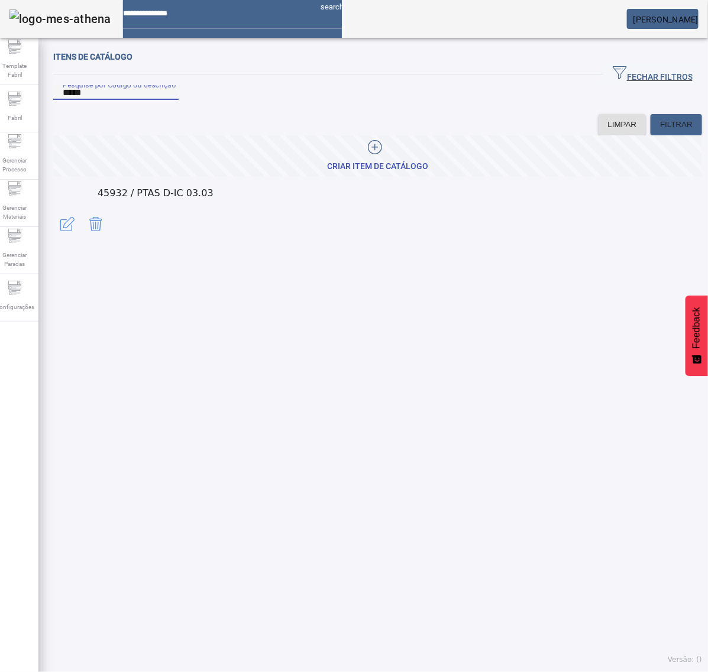
click at [82, 226] on span "button" at bounding box center [67, 224] width 28 height 28
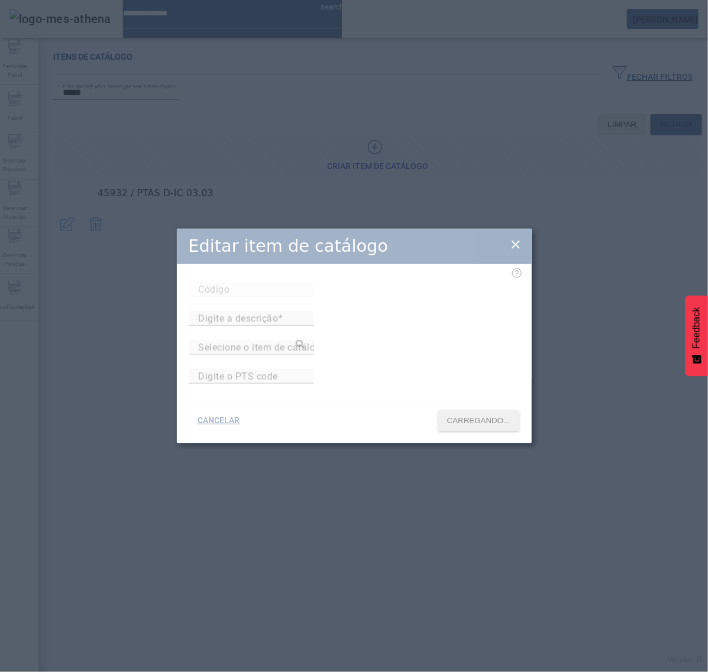
type input "*****"
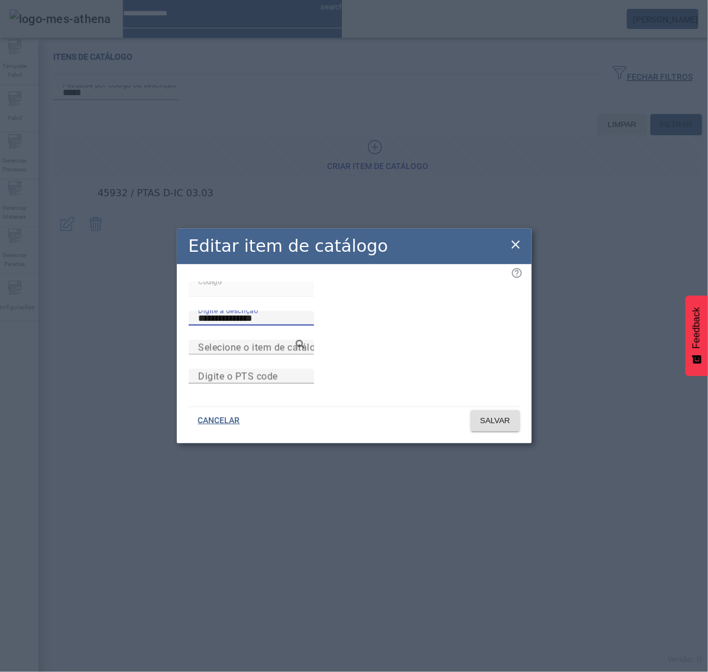
click at [304, 312] on input "**********" at bounding box center [251, 319] width 106 height 14
type input "**********"
click at [498, 427] on span "SALVAR" at bounding box center [495, 421] width 30 height 12
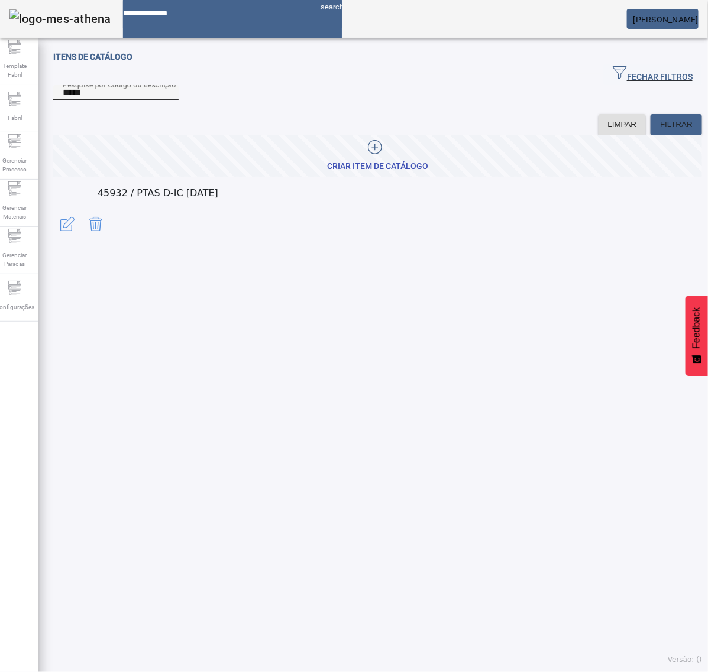
click at [108, 100] on input "*****" at bounding box center [116, 93] width 106 height 14
paste input "**********"
type input "**********"
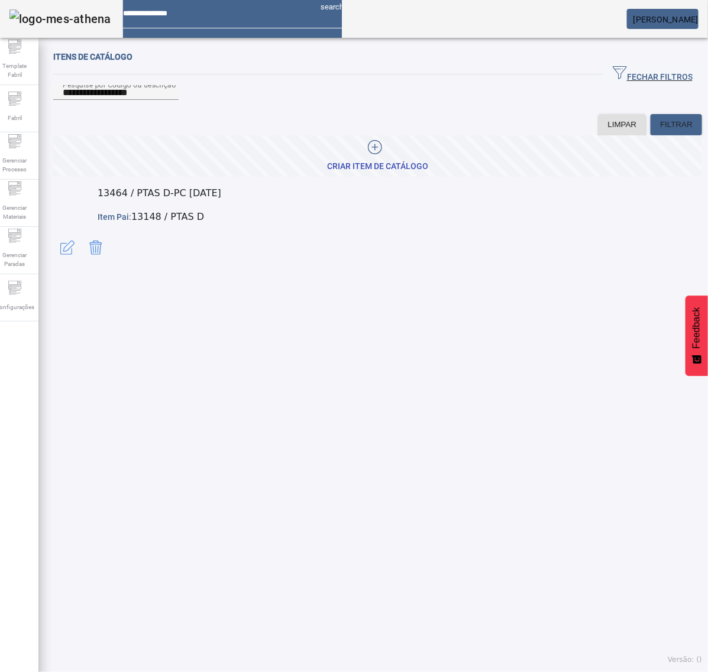
click at [82, 234] on span "button" at bounding box center [67, 248] width 28 height 28
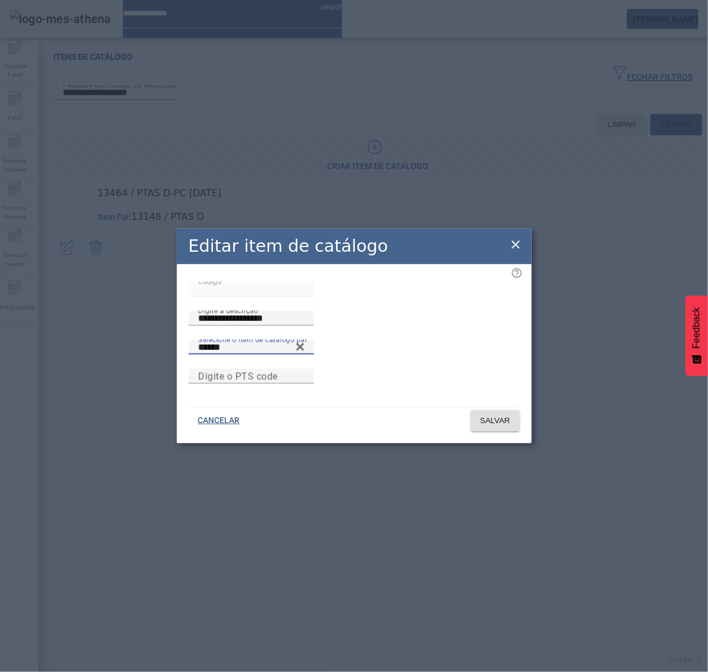
drag, startPoint x: 269, startPoint y: 336, endPoint x: 158, endPoint y: 344, distance: 110.9
click at [158, 344] on div "**********" at bounding box center [354, 336] width 708 height 672
click at [516, 241] on icon at bounding box center [515, 245] width 8 height 8
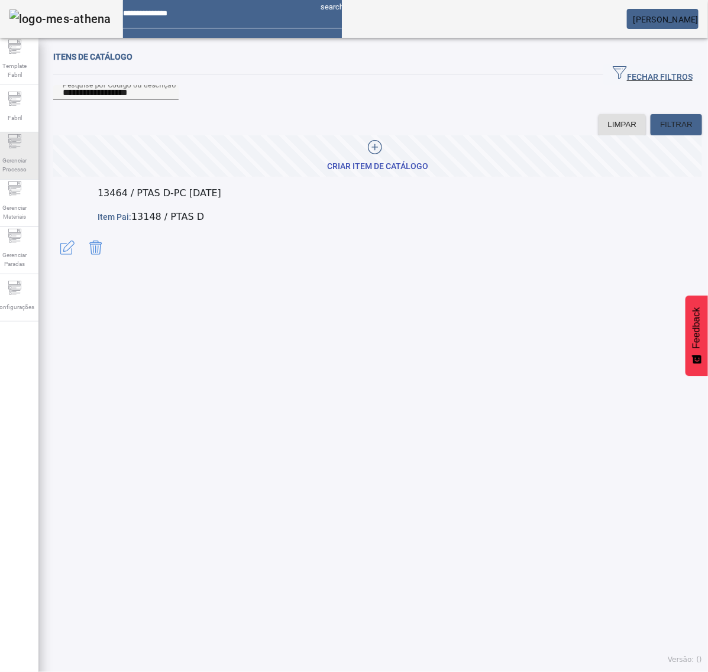
click at [24, 153] on span "Gerenciar Processo" at bounding box center [14, 165] width 35 height 25
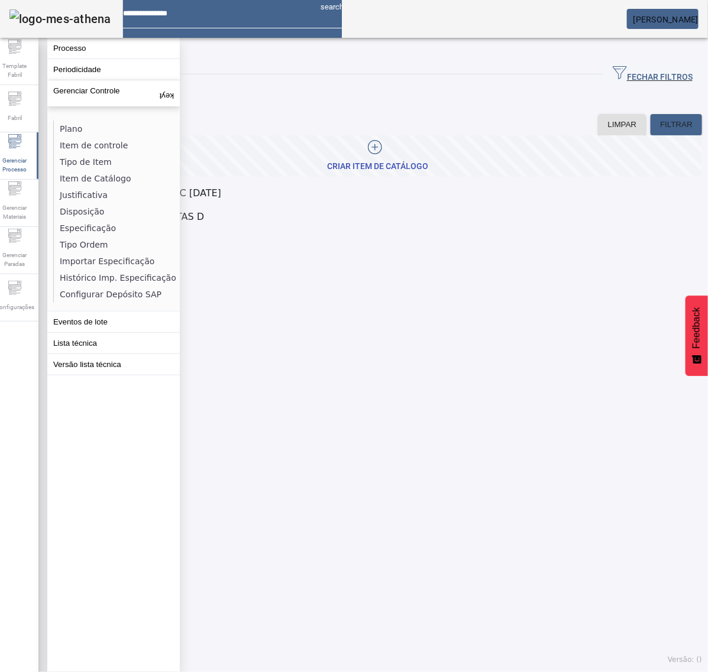
drag, startPoint x: 378, startPoint y: 373, endPoint x: 364, endPoint y: 466, distance: 93.9
click at [380, 376] on div "**********" at bounding box center [377, 358] width 678 height 628
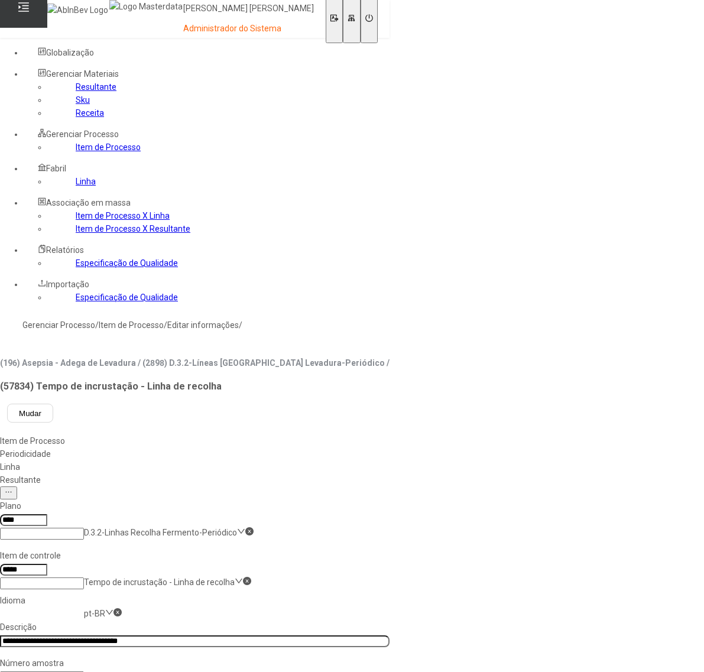
scroll to position [37, 0]
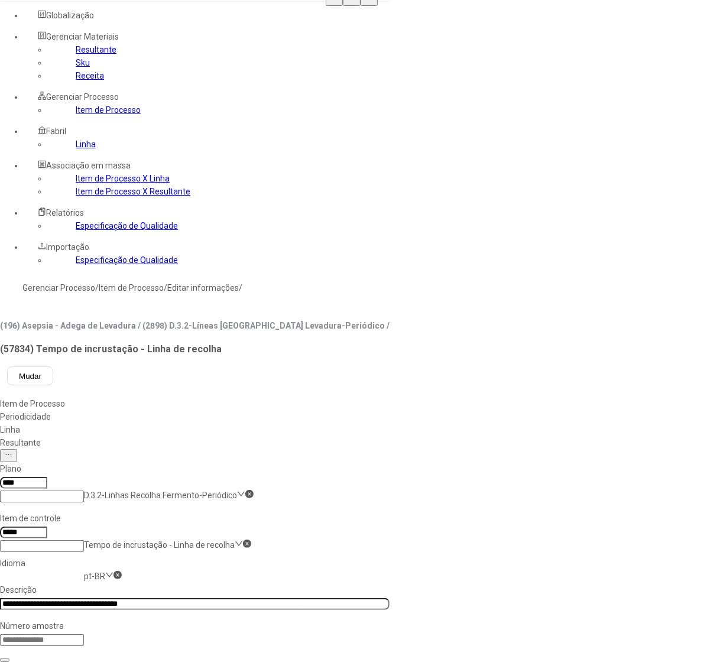
click at [76, 149] on link "Linha" at bounding box center [86, 144] width 20 height 9
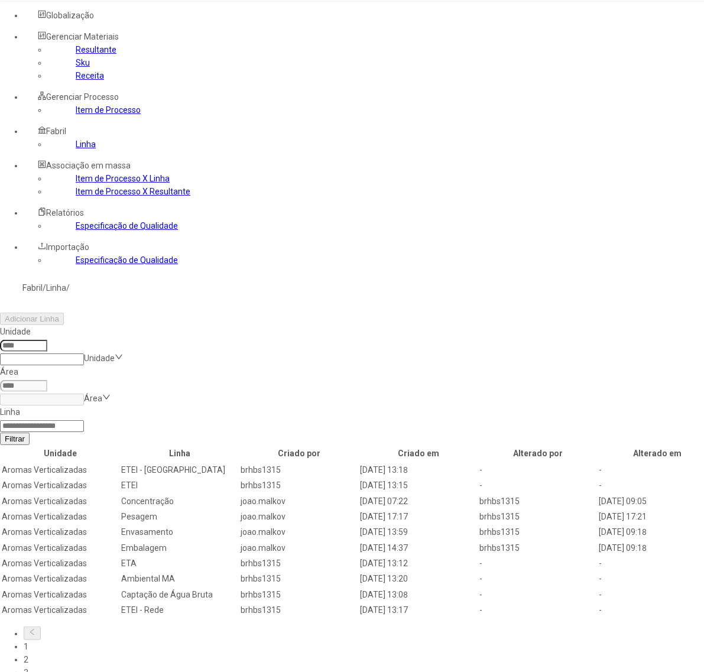
click at [47, 340] on input at bounding box center [23, 346] width 47 height 12
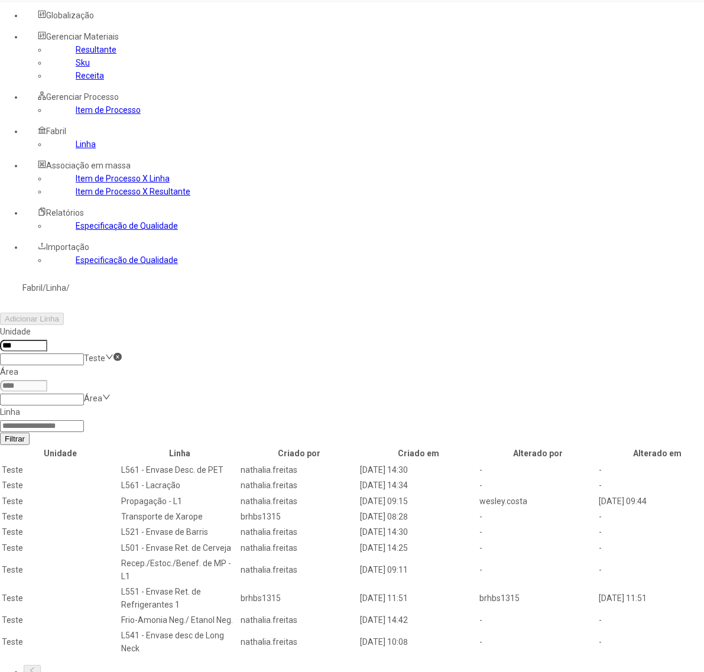
type input "***"
click at [84, 420] on input at bounding box center [42, 426] width 84 height 12
type input "********"
click at [0, 433] on button "Filtrar" at bounding box center [15, 439] width 30 height 12
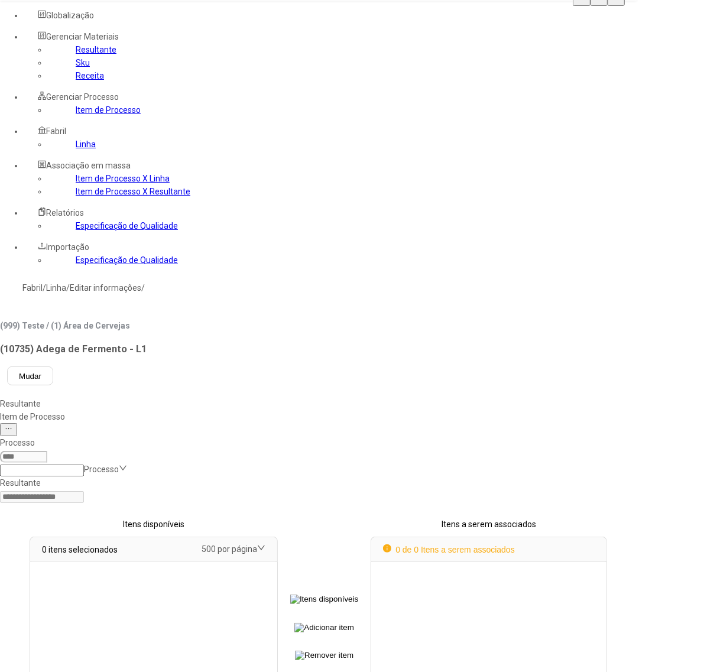
click at [281, 410] on div "Item de Processo" at bounding box center [318, 416] width 637 height 13
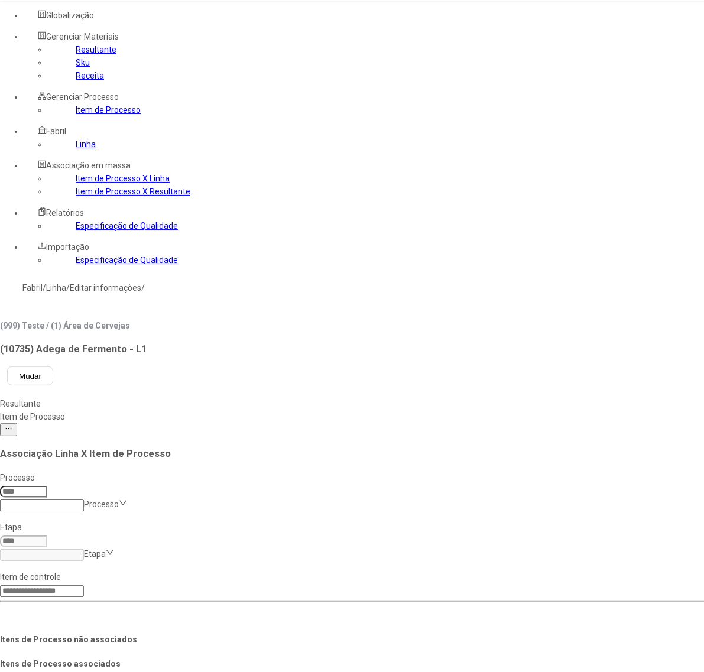
drag, startPoint x: 193, startPoint y: 182, endPoint x: 198, endPoint y: 179, distance: 6.4
click at [47, 486] on input at bounding box center [23, 492] width 47 height 12
type input "***"
click at [84, 549] on input at bounding box center [42, 555] width 84 height 12
type input "****"
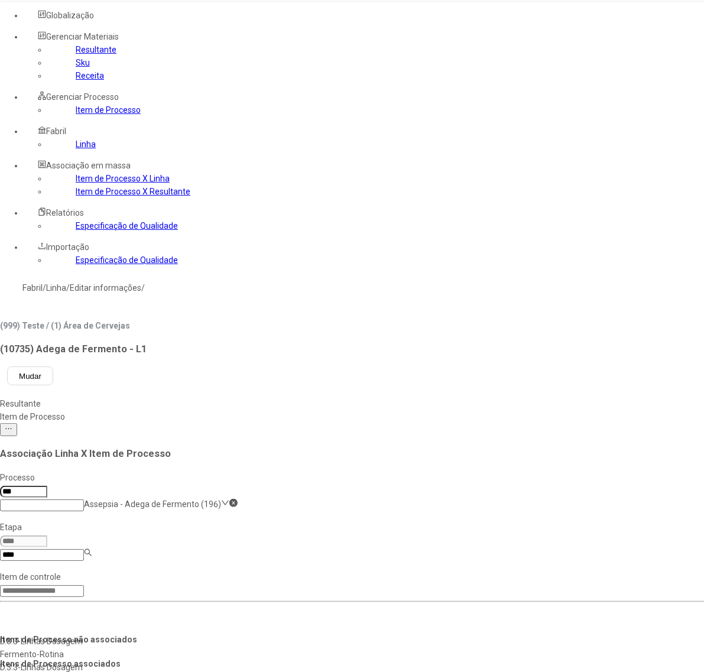
click at [121, 635] on div "D.3.3-Linhas Dosagem Fermento-Rotina" at bounding box center [60, 648] width 121 height 26
click at [83, 115] on link "Item de Processo" at bounding box center [108, 109] width 65 height 9
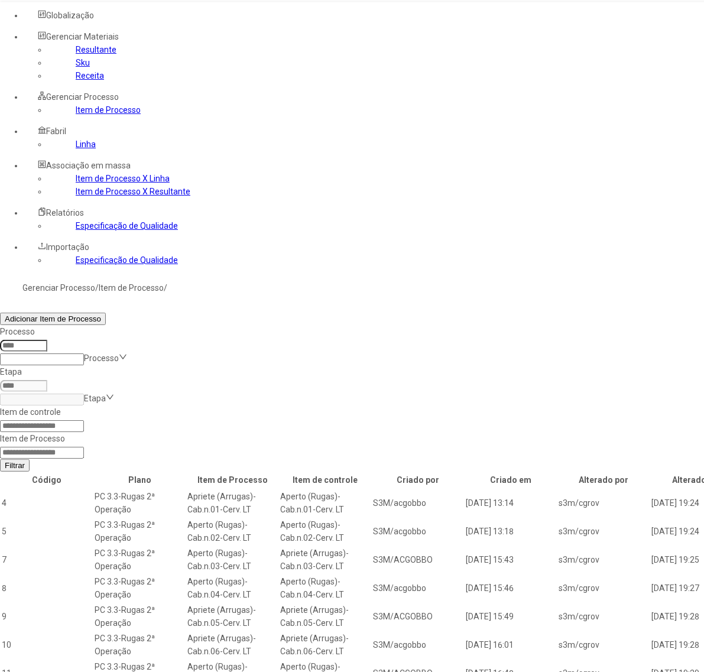
click at [84, 447] on input at bounding box center [42, 453] width 84 height 12
type input "*****"
click at [0, 459] on button "Filtrar" at bounding box center [15, 465] width 30 height 12
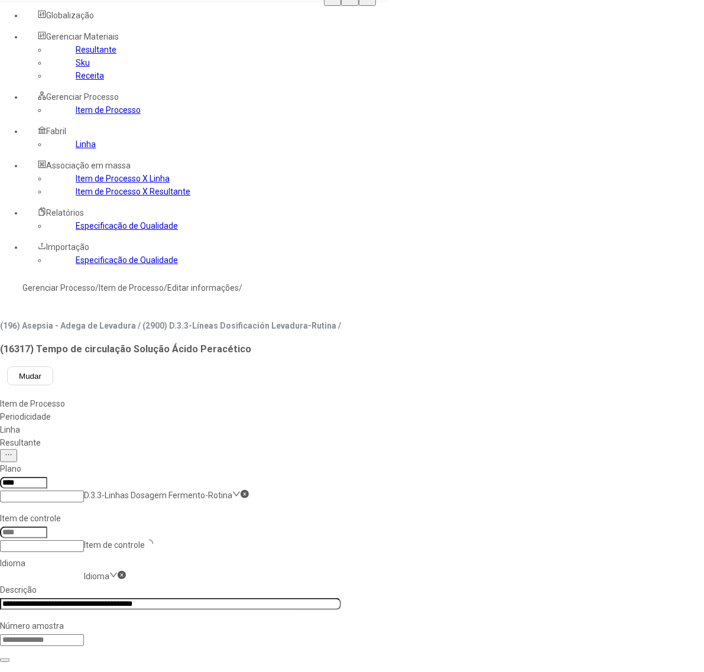
type input "*****"
drag, startPoint x: 281, startPoint y: 294, endPoint x: 293, endPoint y: 296, distance: 11.3
click at [76, 115] on link "Item de Processo" at bounding box center [108, 109] width 65 height 9
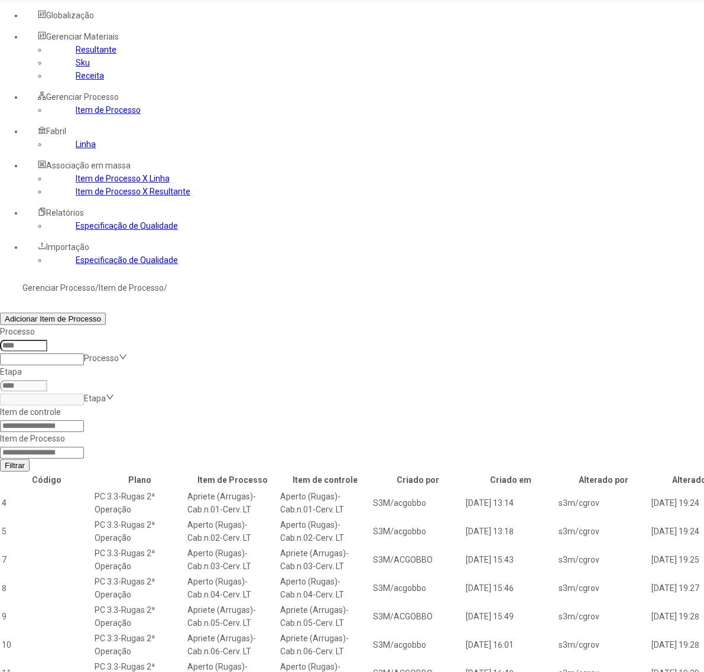
click at [84, 447] on input at bounding box center [42, 453] width 84 height 12
type input "*****"
click at [0, 459] on button "Filtrar" at bounding box center [15, 465] width 30 height 12
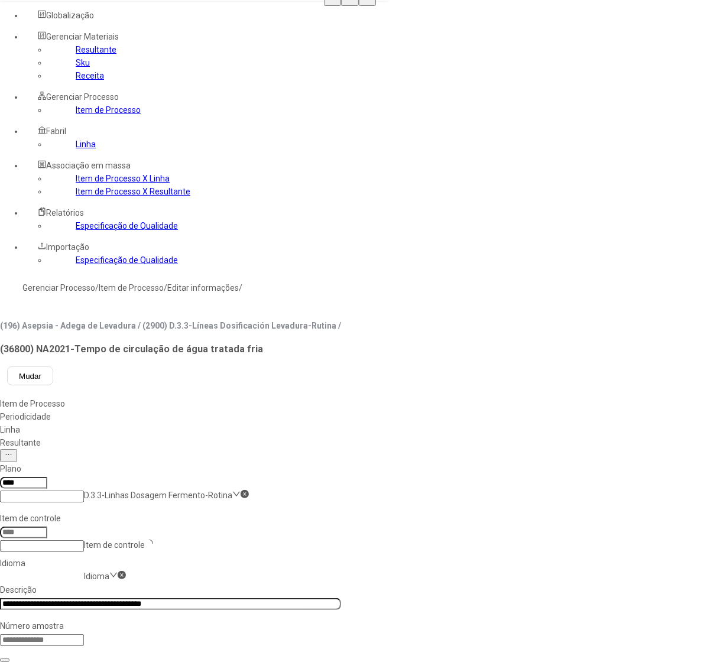
type input "*****"
click at [105, 572] on nz-select-item "pt-BR" at bounding box center [94, 576] width 21 height 9
click at [68, 661] on div "es-ES" at bounding box center [34, 667] width 68 height 13
click at [252, 598] on input "**********" at bounding box center [170, 604] width 341 height 12
type input "**********"
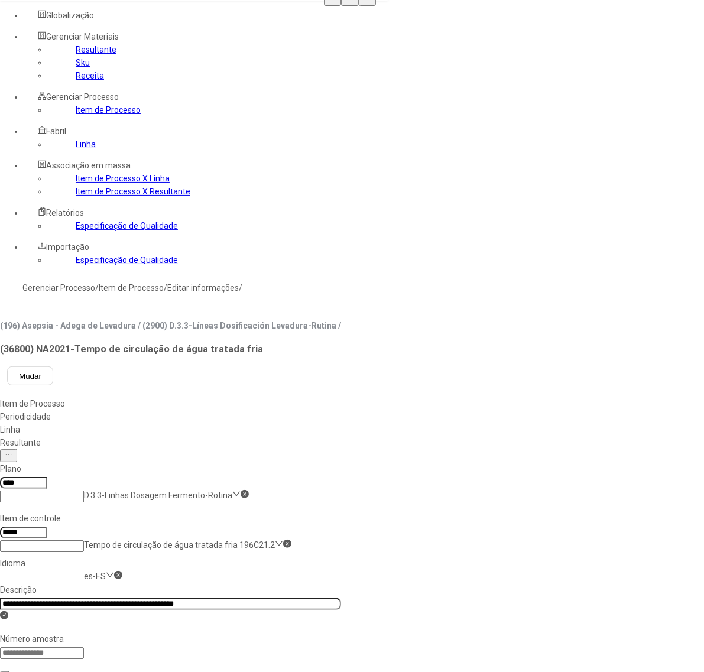
click at [341, 423] on div "Linha" at bounding box center [170, 429] width 341 height 13
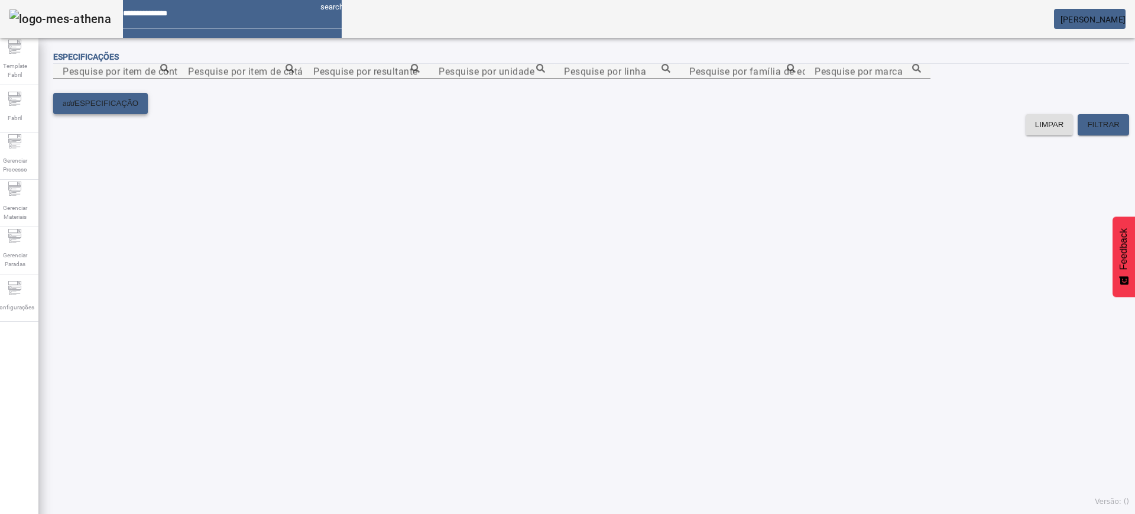
click at [115, 109] on span "ESPECIFICAÇÃO" at bounding box center [106, 104] width 64 height 12
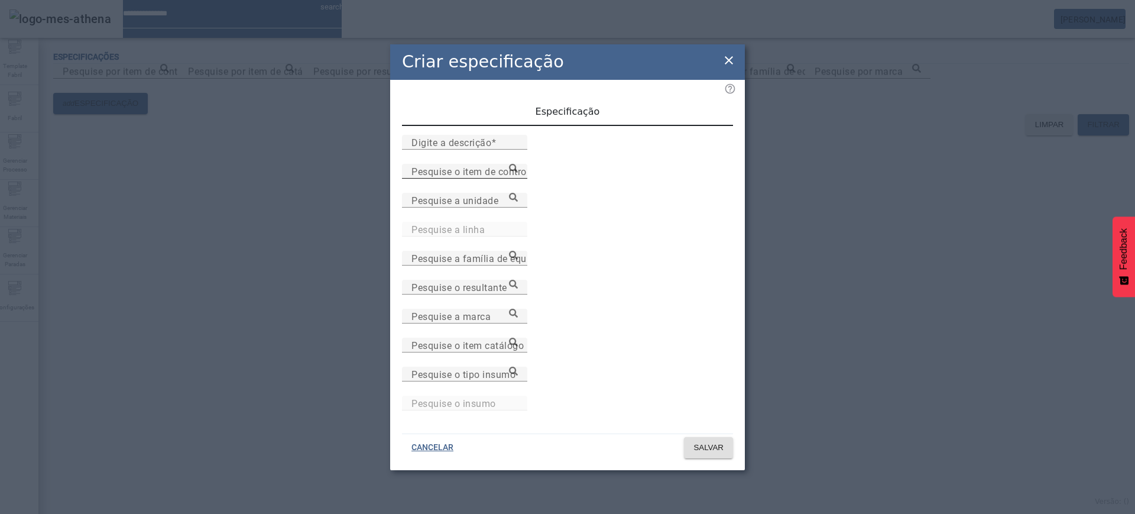
click at [507, 177] on mat-label "Pesquise o item de controle" at bounding box center [473, 171] width 123 height 11
click at [507, 179] on input "Pesquise o item de controle" at bounding box center [465, 171] width 106 height 14
paste input "**********"
type input "**********"
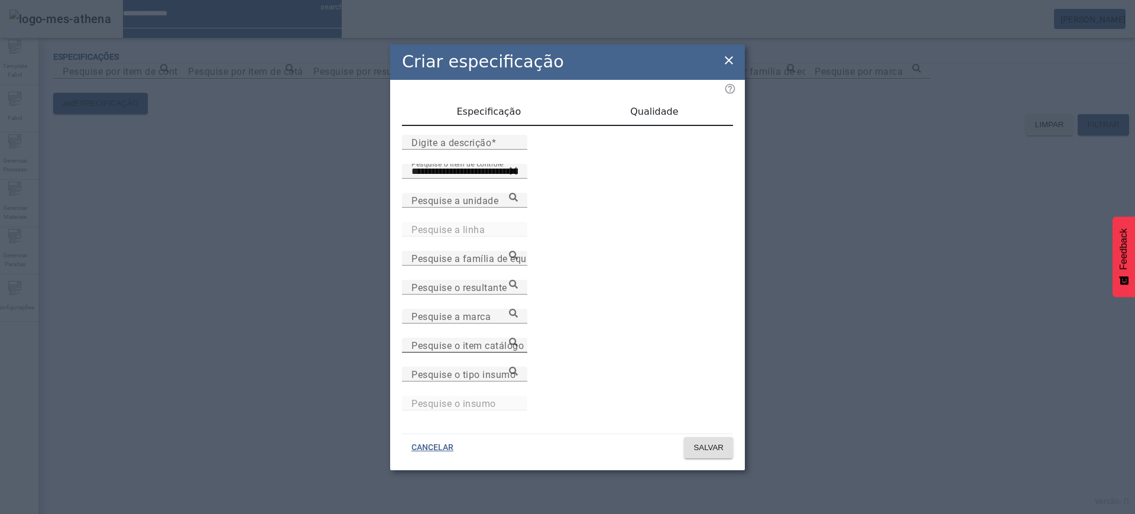
click at [518, 351] on input "Pesquise o item catálogo" at bounding box center [465, 345] width 106 height 14
paste input "**********"
type input "**********"
click at [468, 148] on mat-label "Digite a descrição" at bounding box center [452, 142] width 80 height 11
click at [468, 150] on input "Digite a descrição" at bounding box center [465, 142] width 106 height 14
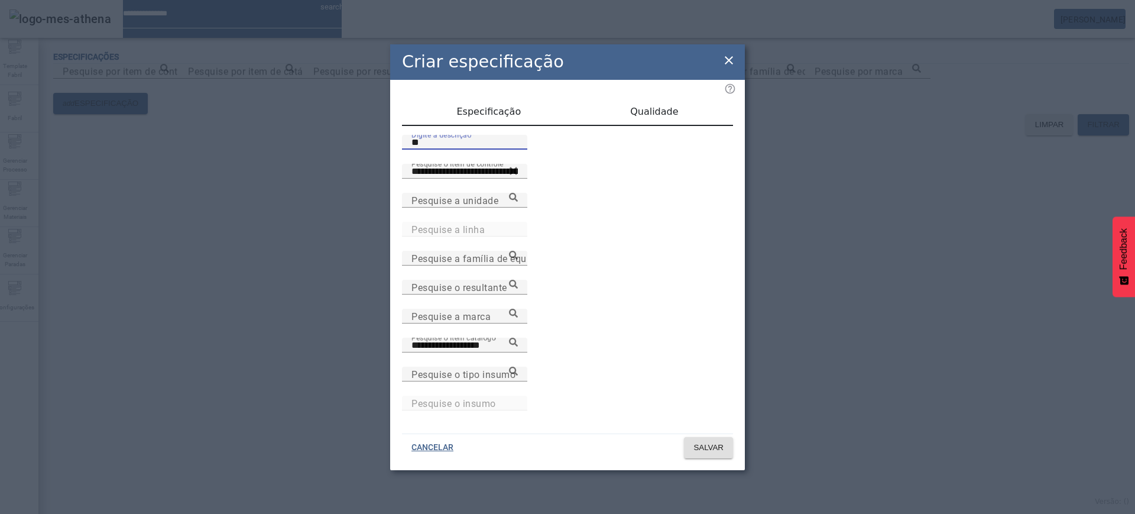
type input "*"
type input "**********"
click at [652, 116] on span "Qualidade" at bounding box center [654, 111] width 48 height 9
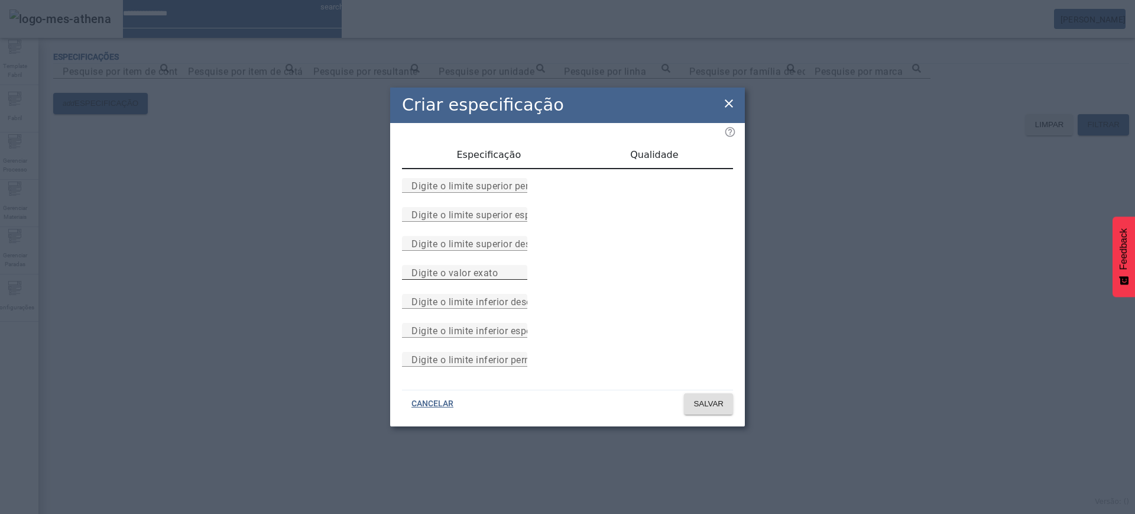
click at [518, 275] on input "Digite o valor exato" at bounding box center [465, 272] width 106 height 14
type input "*"
click at [711, 410] on span "SALVAR" at bounding box center [709, 404] width 30 height 12
